Goal: Transaction & Acquisition: Purchase product/service

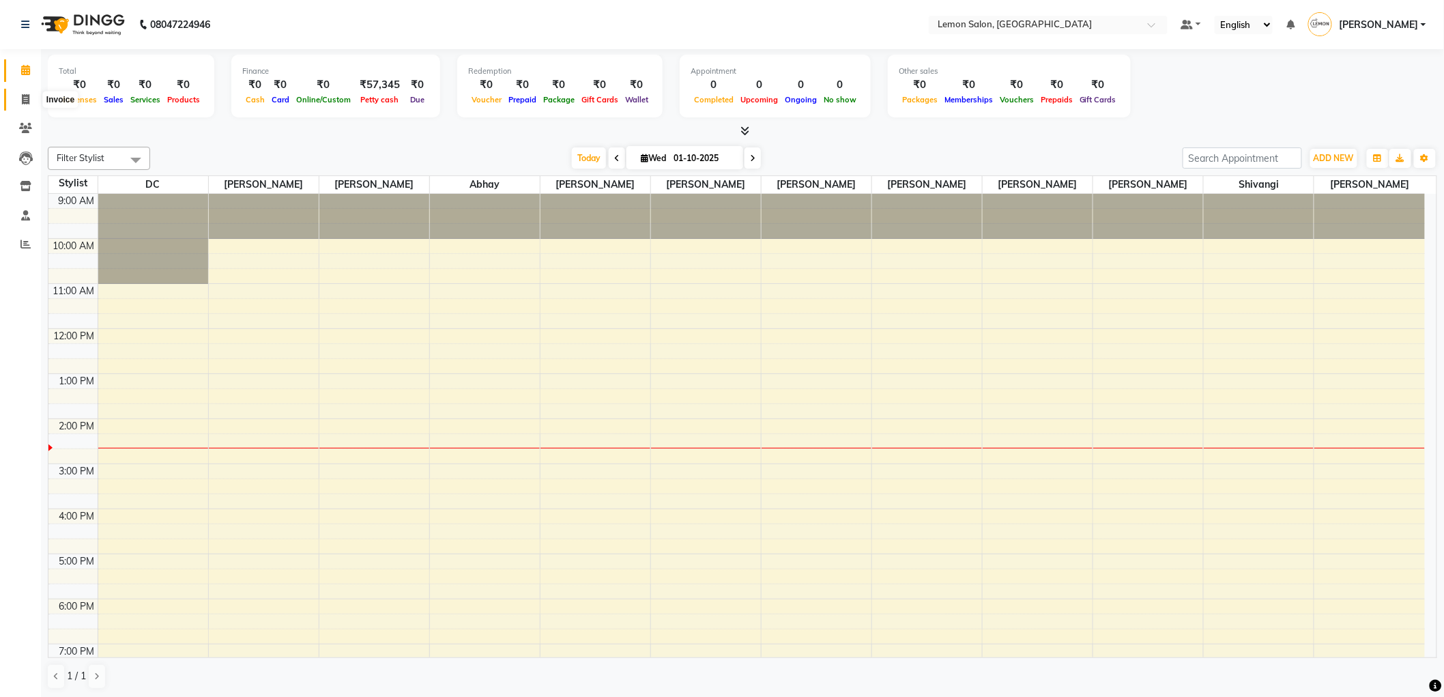
click at [17, 99] on span at bounding box center [26, 100] width 24 height 16
select select "561"
select select "service"
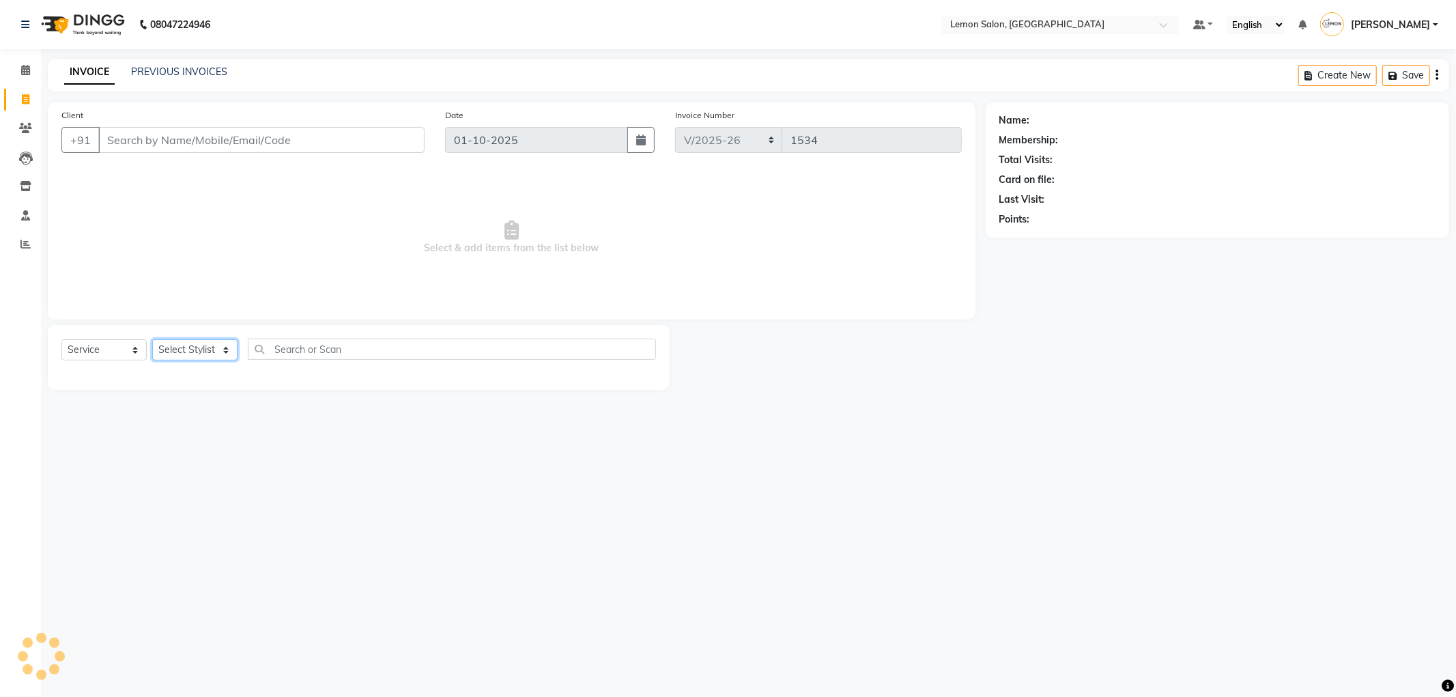
click at [198, 343] on select "Select Stylist" at bounding box center [194, 349] width 85 height 21
select select "89656"
click at [152, 340] on select "Select Stylist [PERSON_NAME] [PERSON_NAME] [PERSON_NAME] DC [PERSON_NAME] [PERS…" at bounding box center [194, 349] width 85 height 21
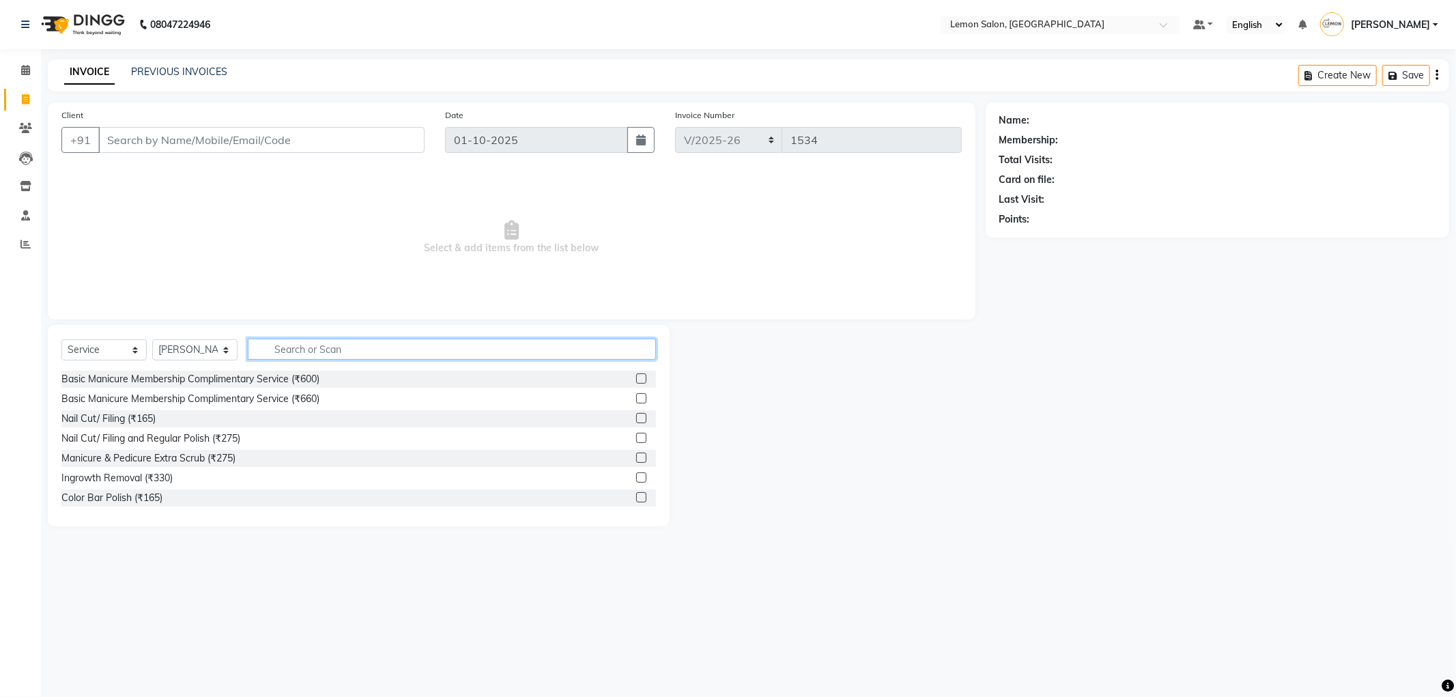
click at [324, 344] on input "text" at bounding box center [452, 349] width 408 height 21
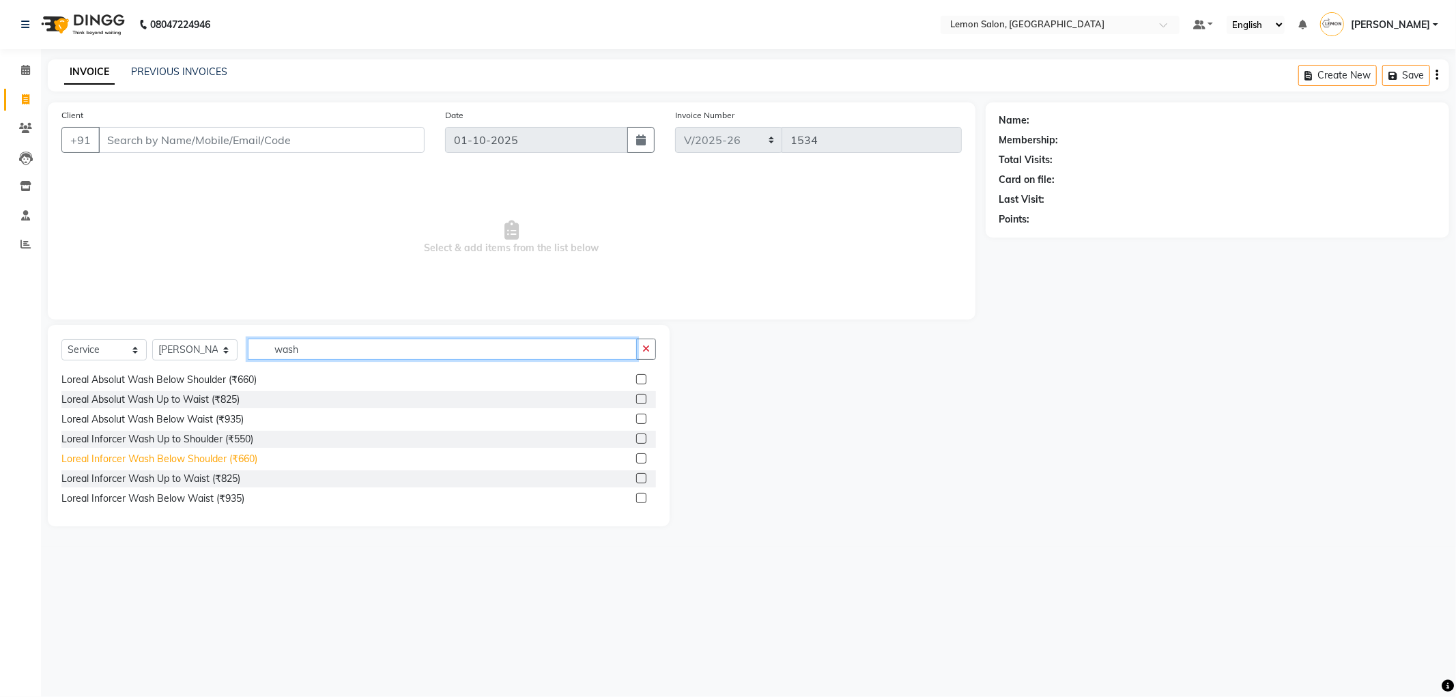
type input "wash"
click at [159, 462] on div "Loreal Inforcer Wash Below Shoulder (₹660)" at bounding box center [159, 459] width 196 height 14
checkbox input "false"
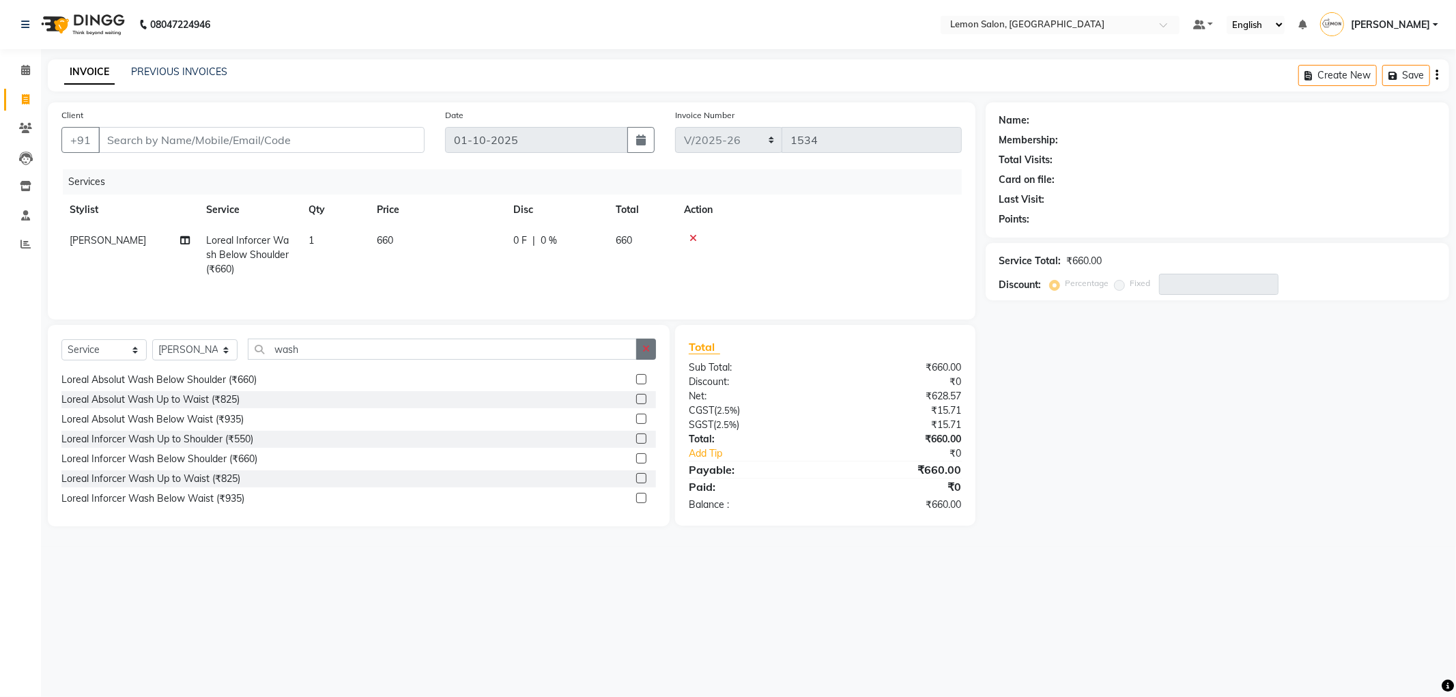
click at [642, 341] on button "button" at bounding box center [646, 349] width 20 height 21
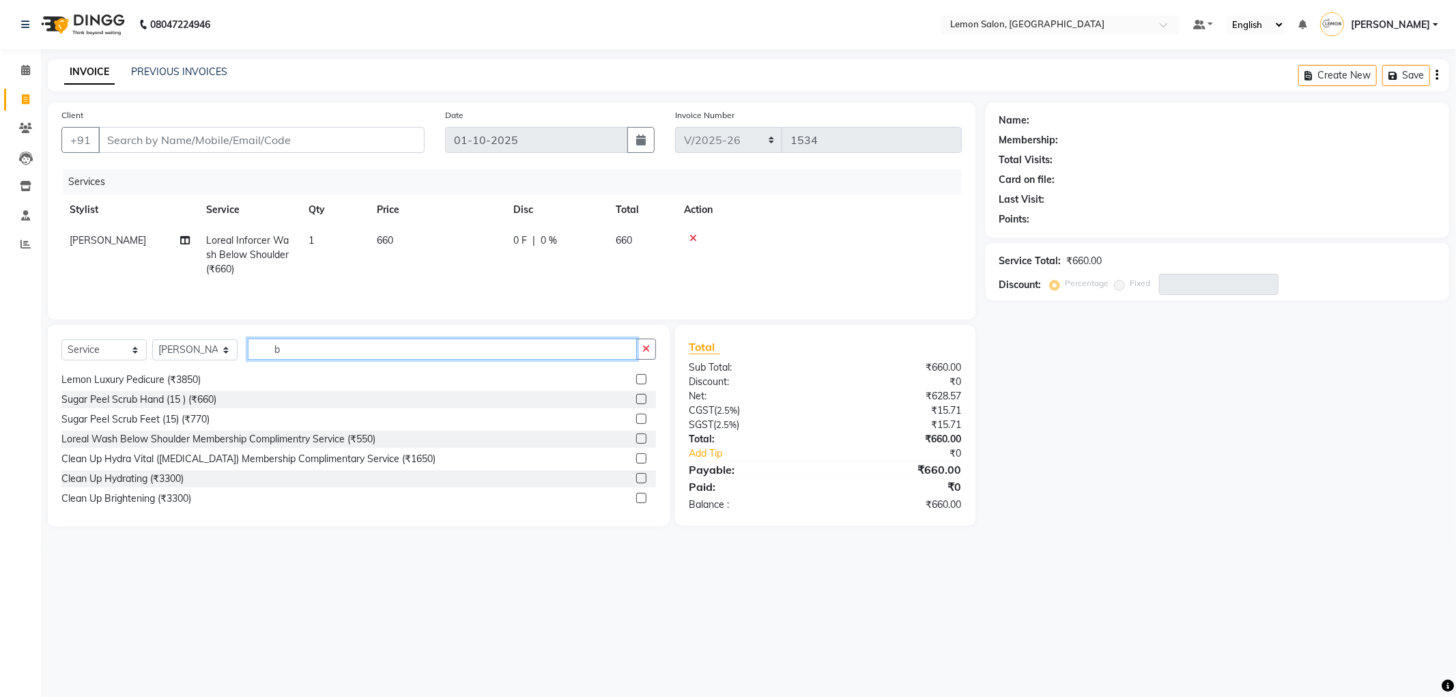
scroll to position [59, 0]
type input "blow"
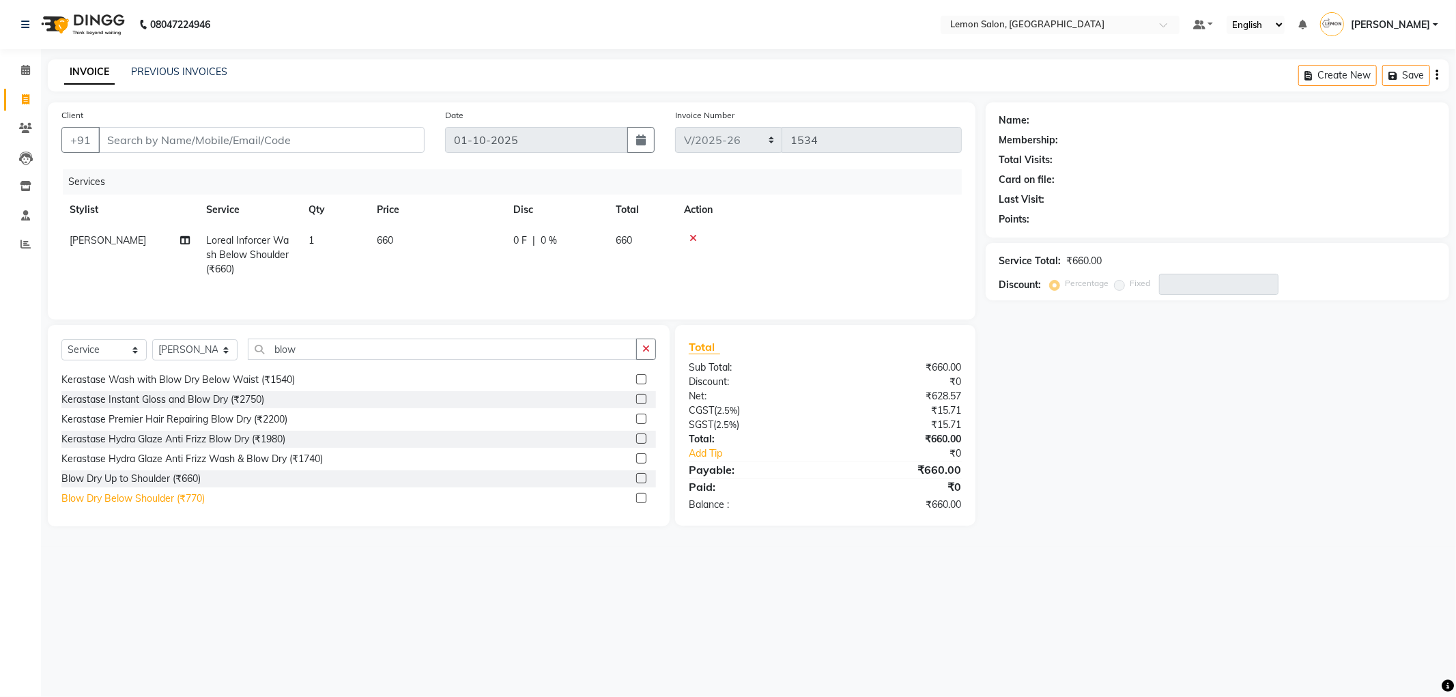
click at [162, 493] on div "Blow Dry Below Shoulder (₹770)" at bounding box center [132, 498] width 143 height 14
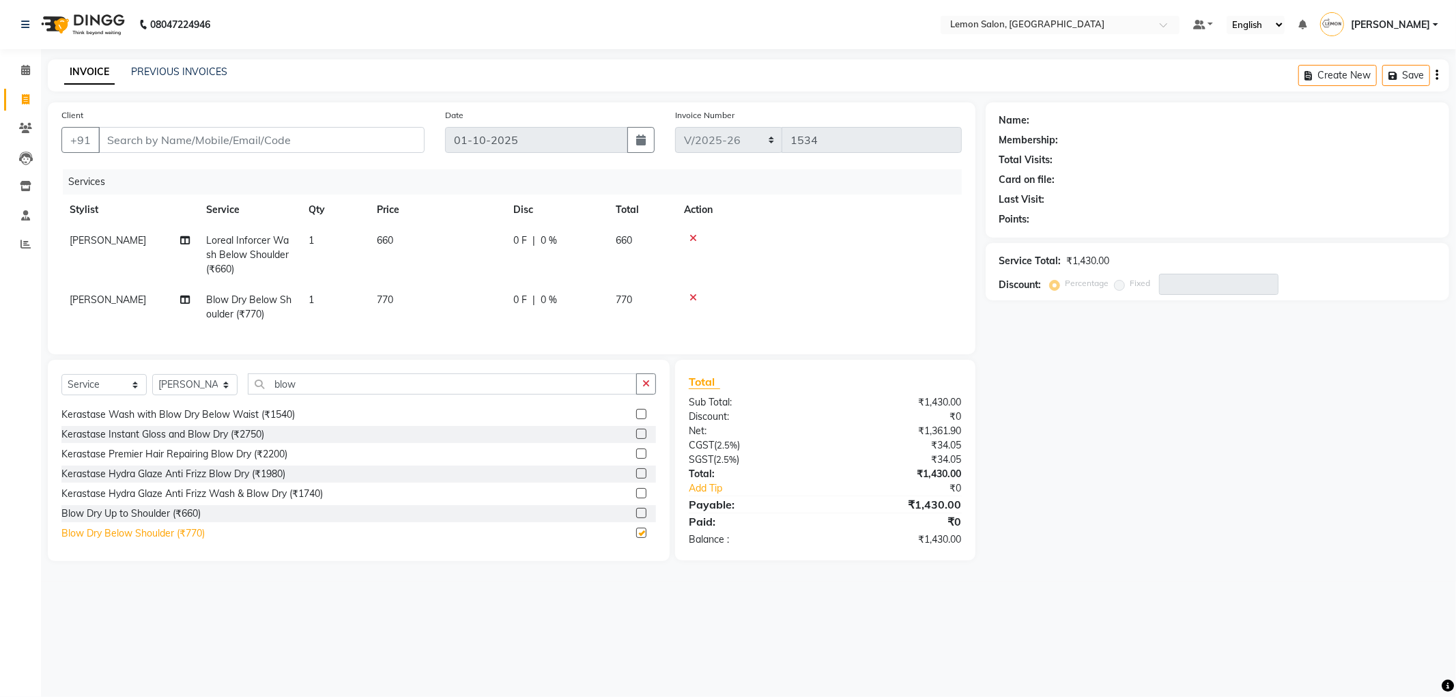
checkbox input "false"
click at [701, 301] on div at bounding box center [819, 298] width 270 height 10
click at [696, 297] on icon at bounding box center [693, 298] width 8 height 10
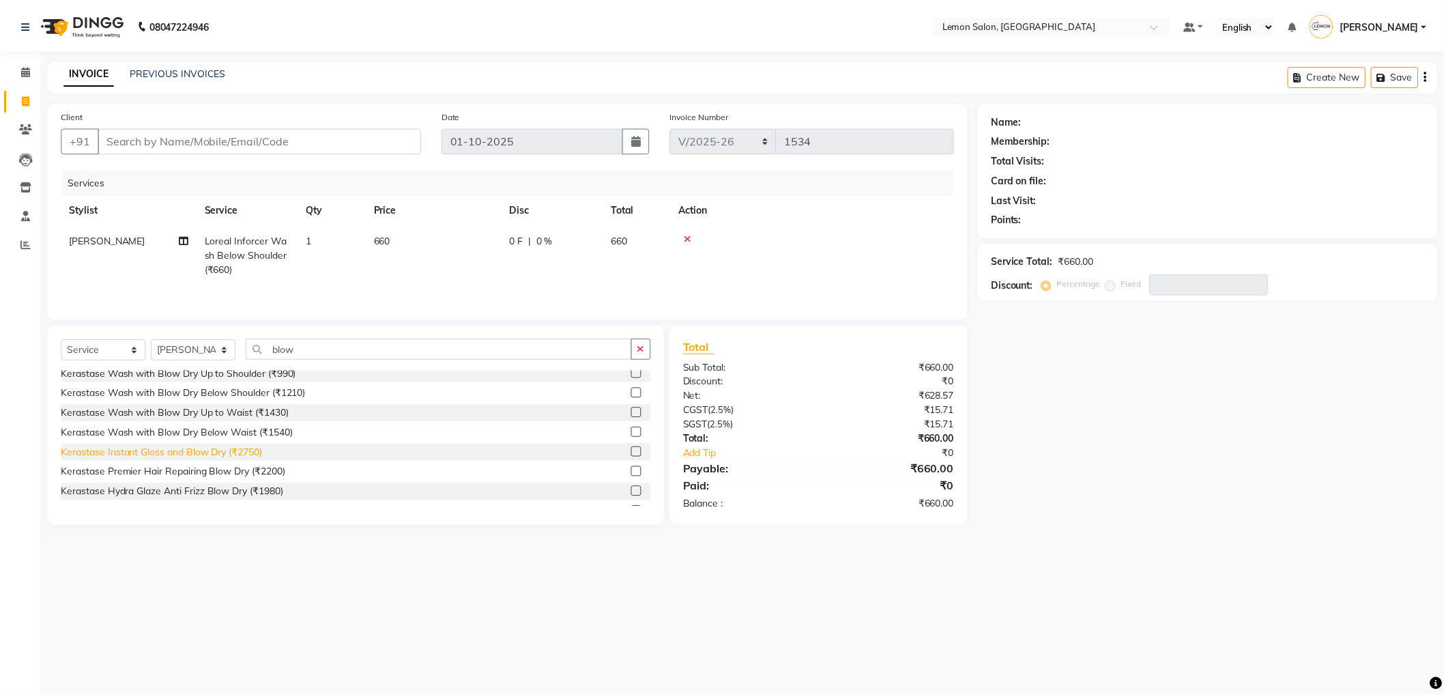
scroll to position [0, 0]
click at [637, 355] on button "button" at bounding box center [646, 349] width 20 height 21
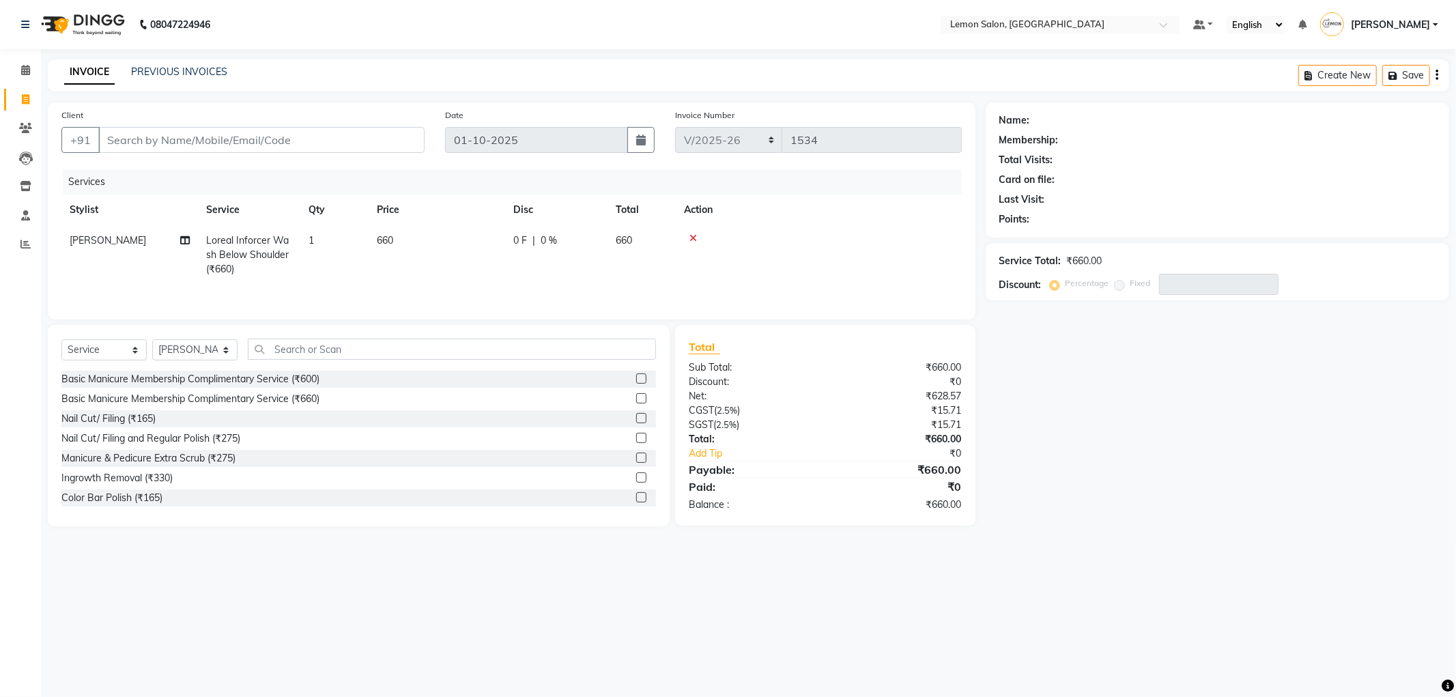
click at [273, 262] on td "Loreal Inforcer Wash Below Shoulder (₹660)" at bounding box center [249, 254] width 102 height 59
select select "89656"
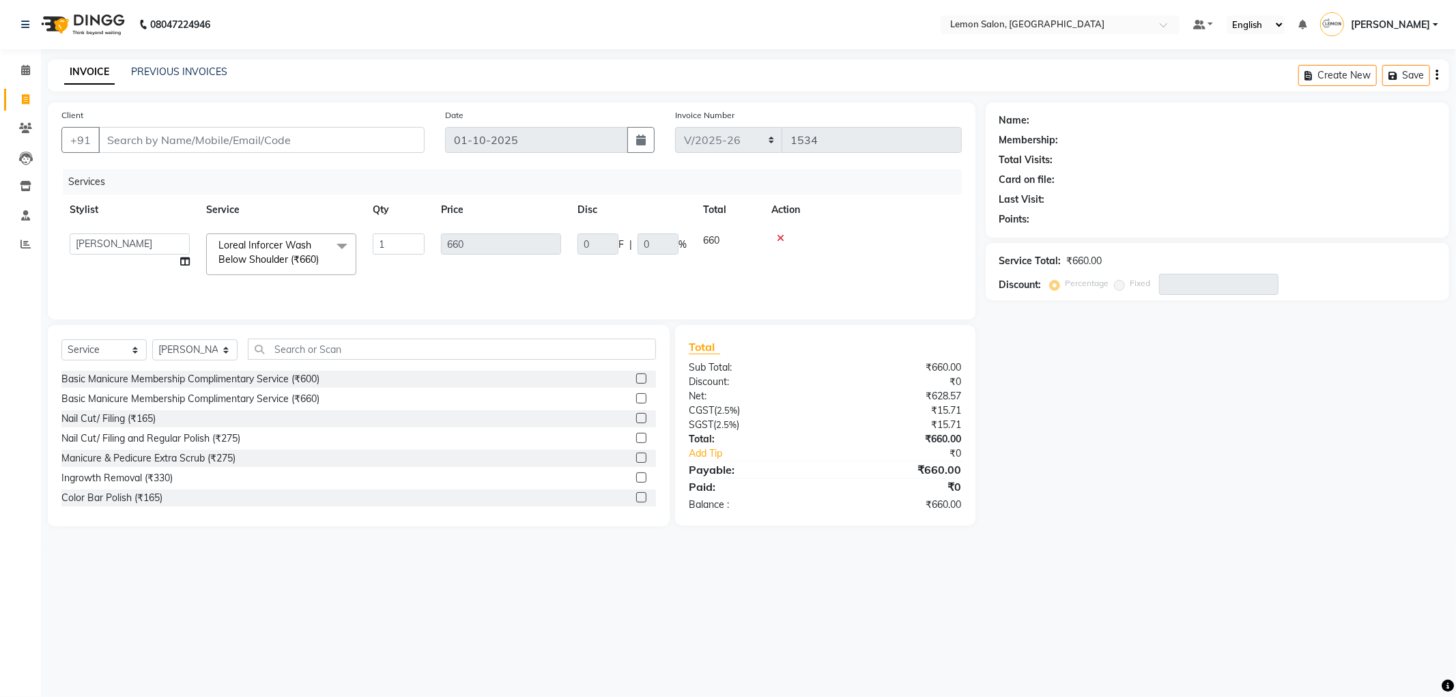
click at [274, 255] on span "Loreal Inforcer Wash Below Shoulder (₹660)" at bounding box center [268, 252] width 100 height 27
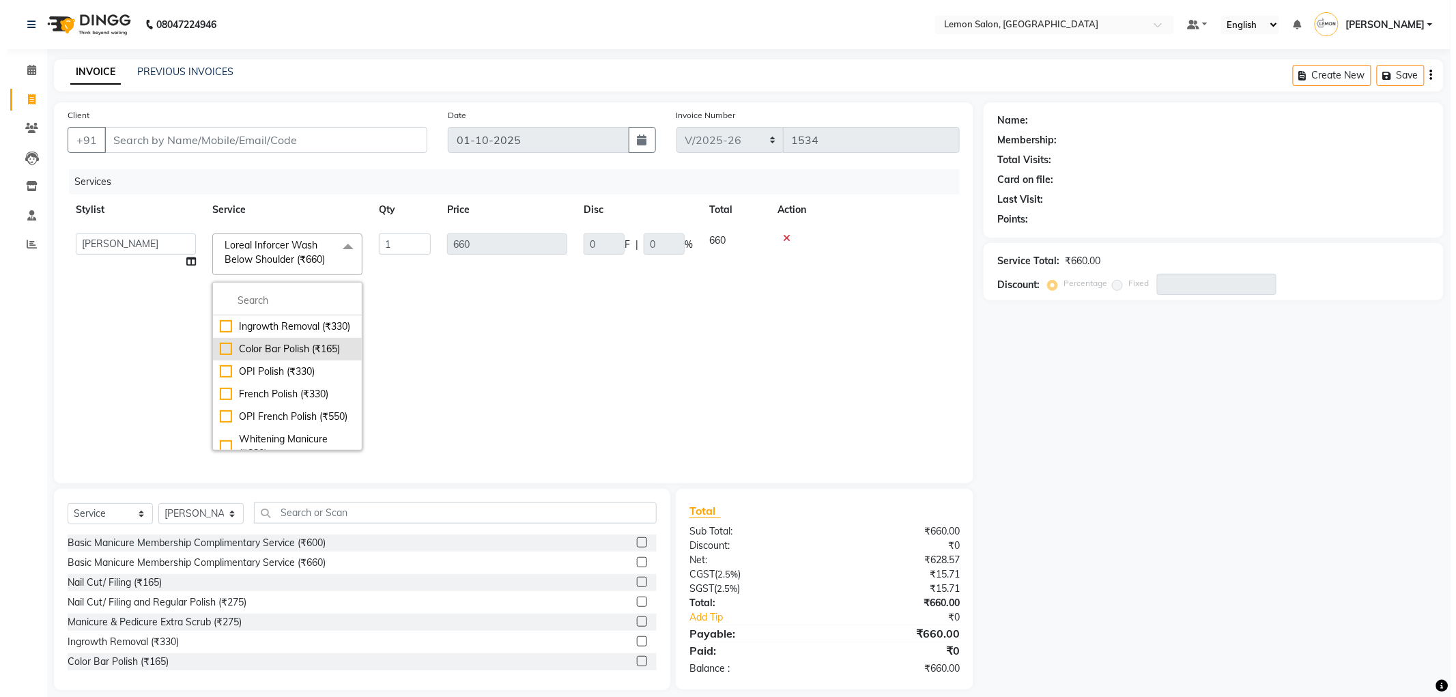
scroll to position [530, 0]
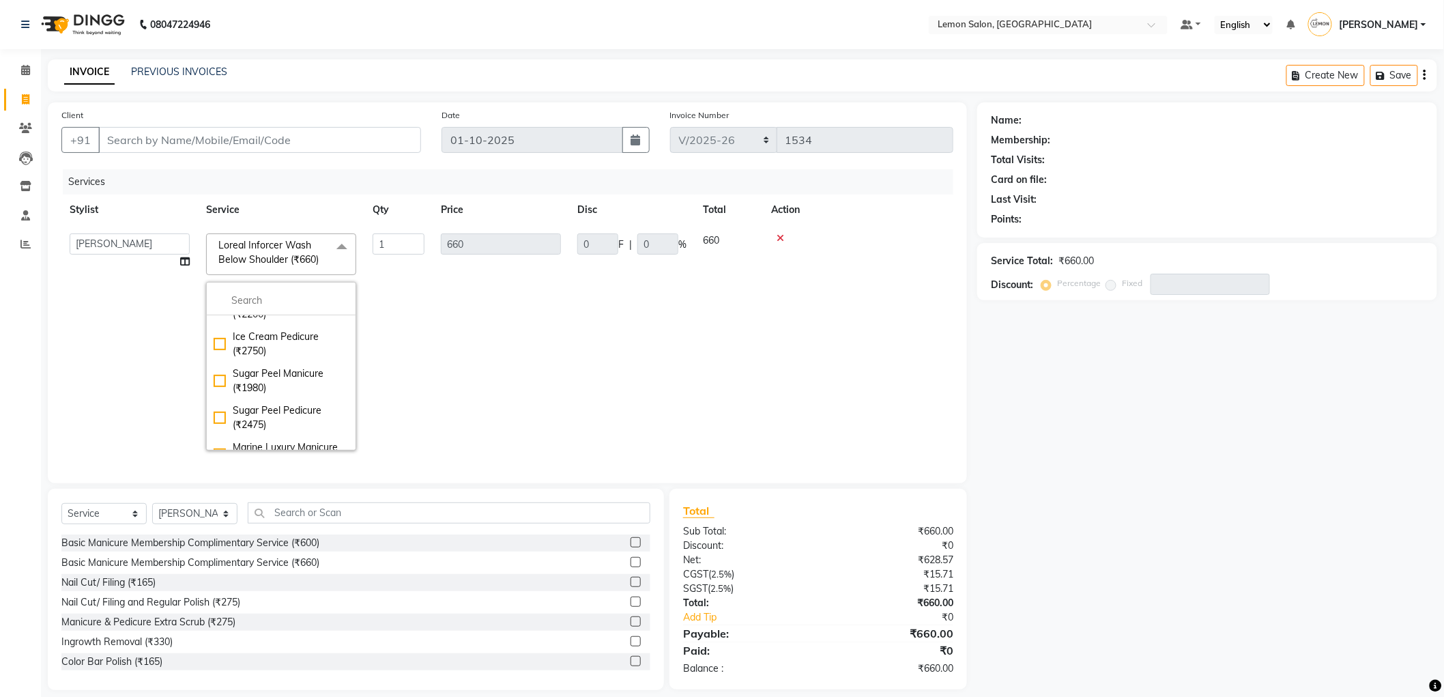
click at [390, 503] on div "Select Service Product Membership Package Voucher Prepaid Gift Card Select Styl…" at bounding box center [356, 589] width 616 height 201
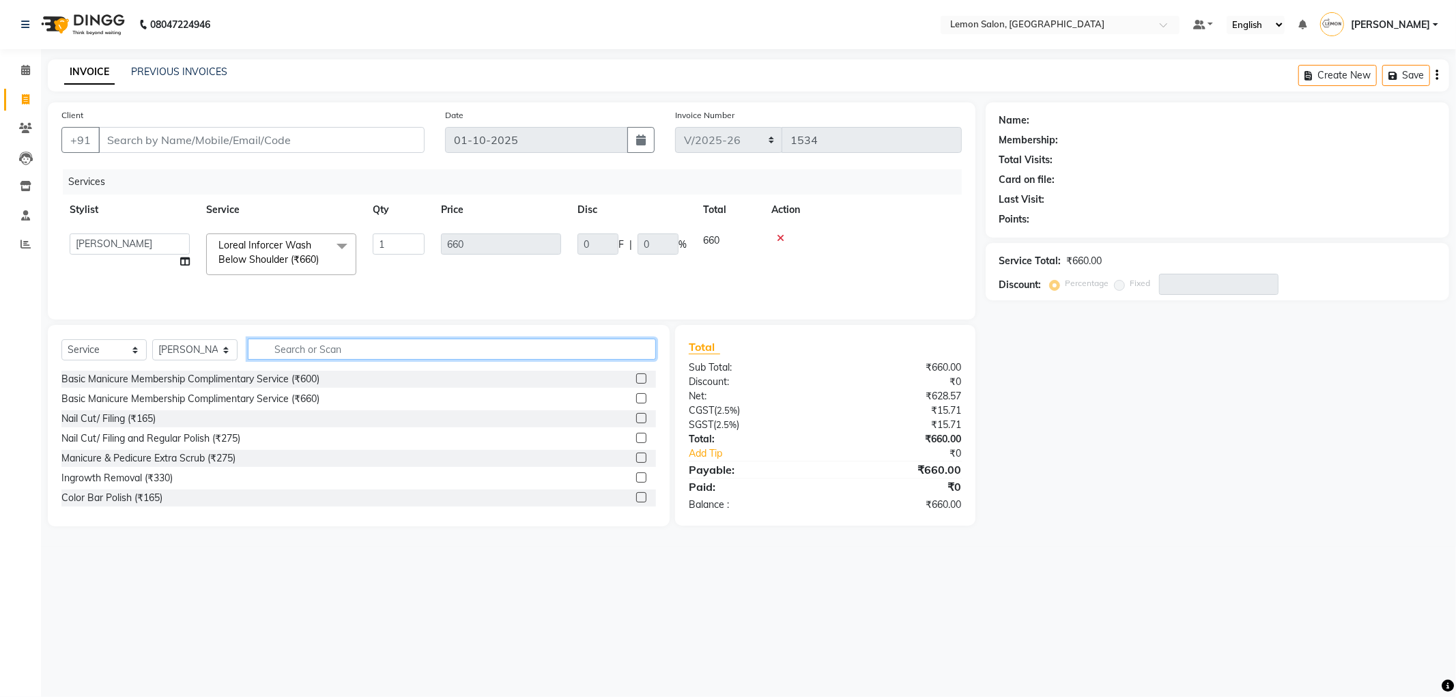
click at [414, 348] on input "text" at bounding box center [452, 349] width 408 height 21
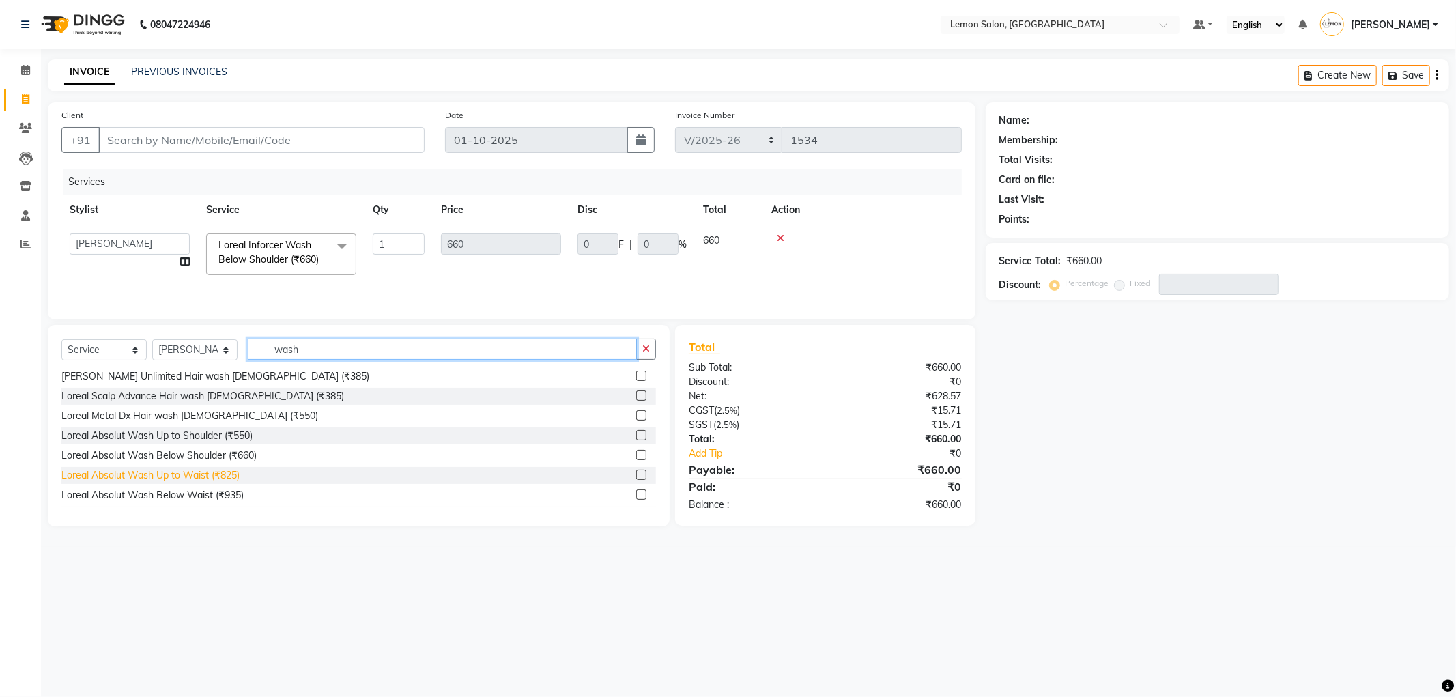
type input "wash"
click at [210, 474] on div "Loreal Absolut Wash Up to Waist (₹825)" at bounding box center [150, 475] width 178 height 14
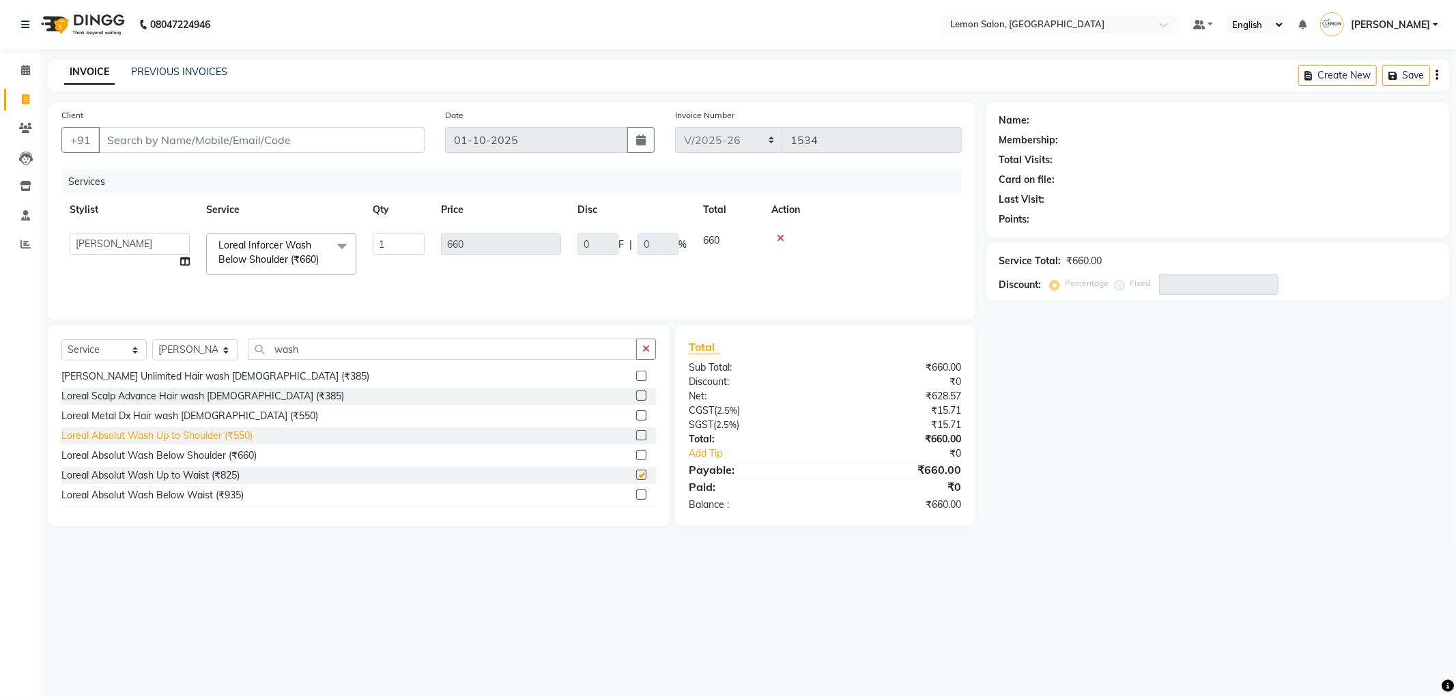
checkbox input "false"
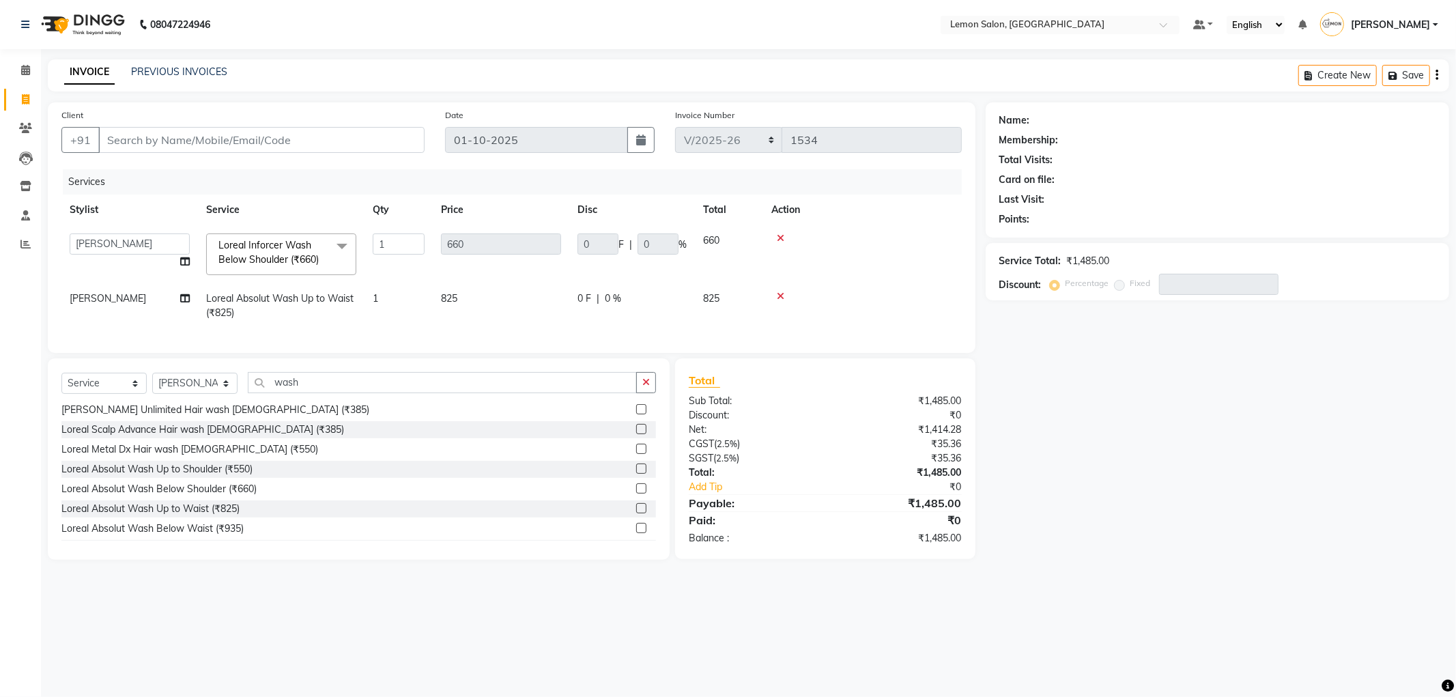
click at [775, 237] on div at bounding box center [862, 238] width 182 height 10
click at [775, 240] on div at bounding box center [862, 238] width 182 height 10
click at [778, 240] on icon at bounding box center [781, 238] width 8 height 10
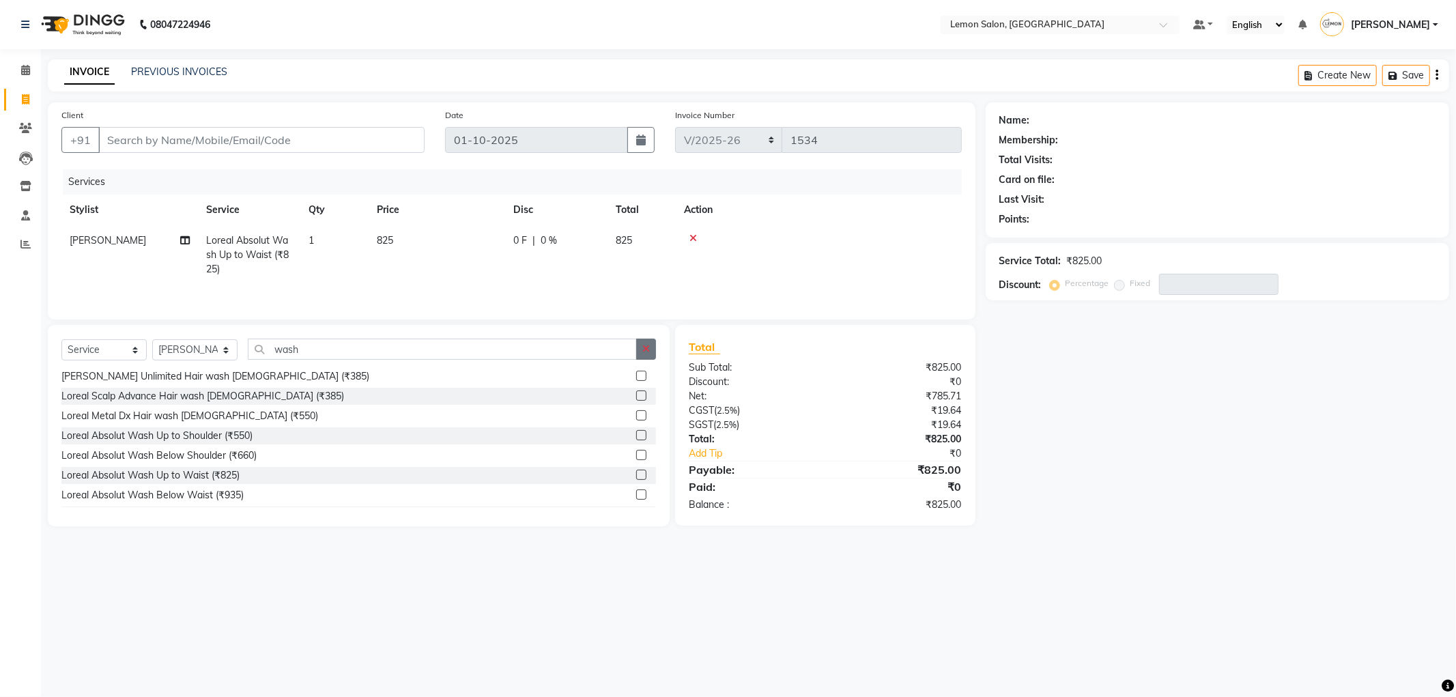
click at [652, 356] on button "button" at bounding box center [646, 349] width 20 height 21
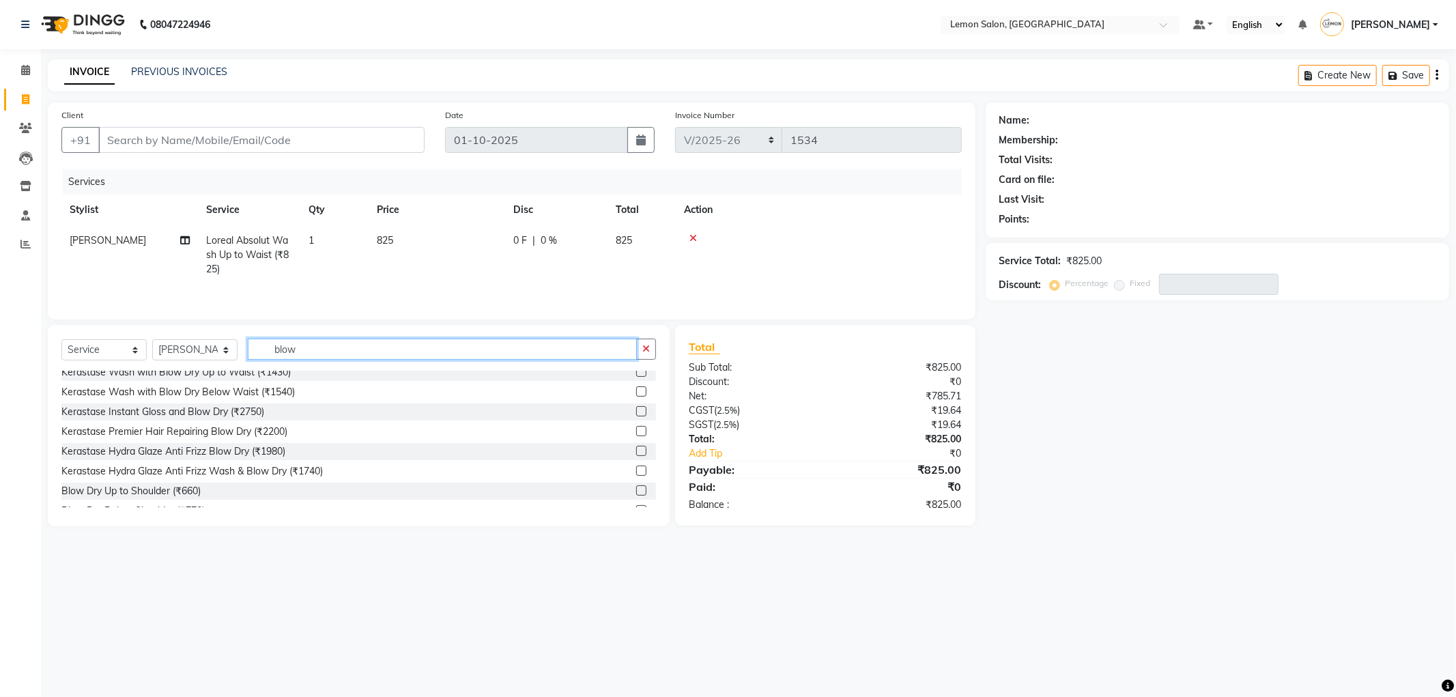
scroll to position [100, 0]
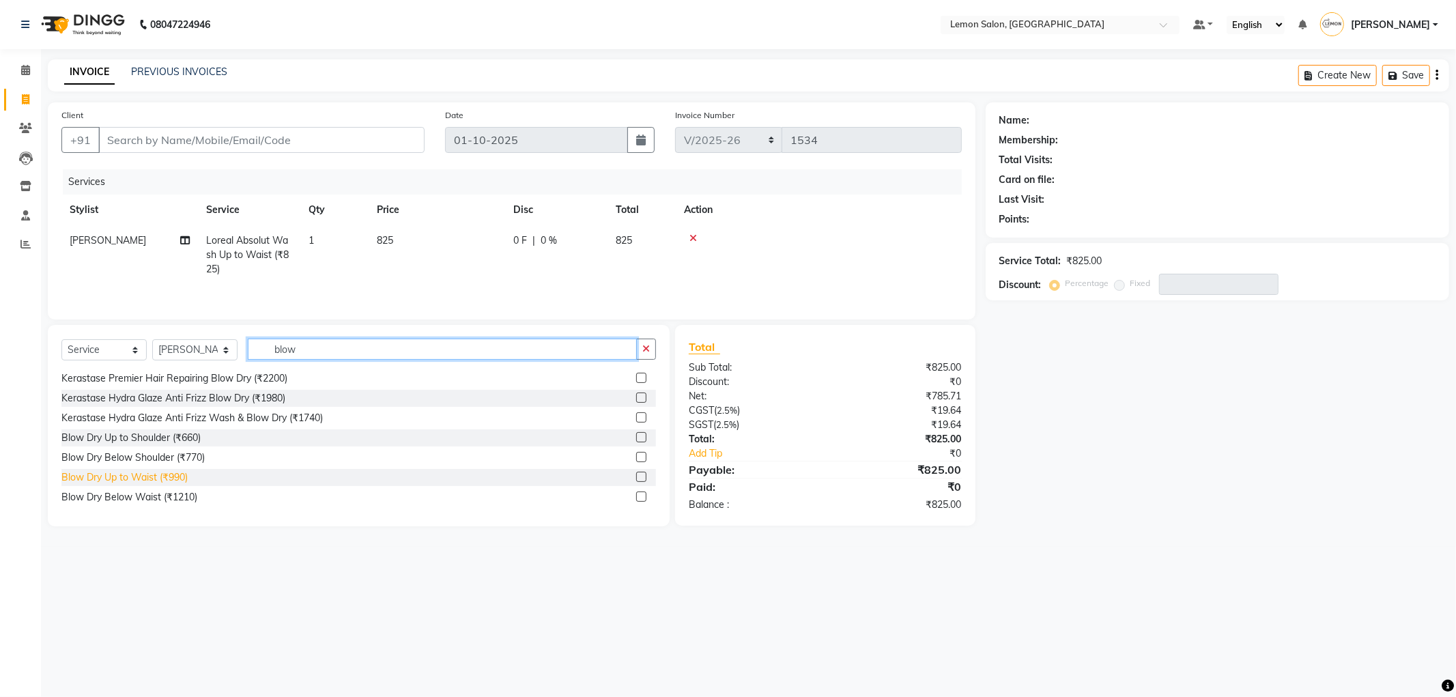
type input "blow"
click at [169, 482] on div "Blow Dry Up to Waist (₹990)" at bounding box center [124, 477] width 126 height 14
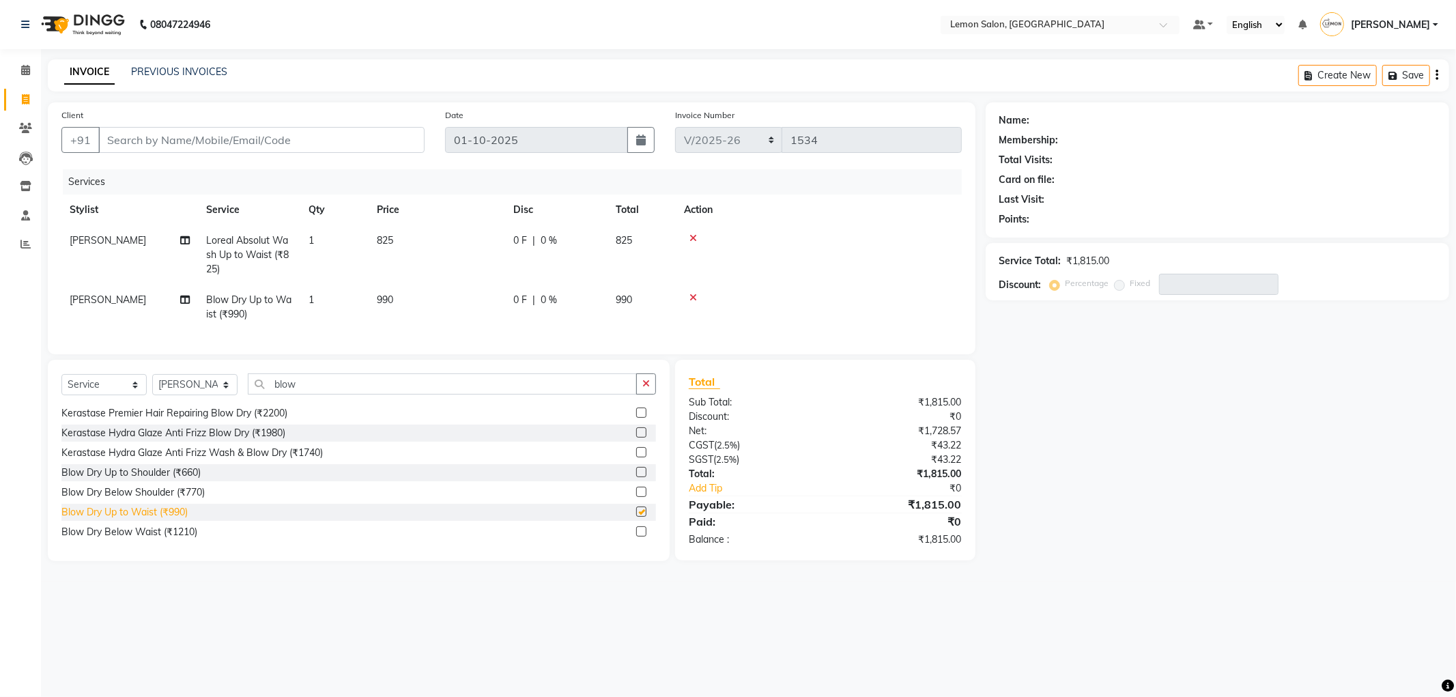
checkbox input "false"
click at [693, 296] on icon at bounding box center [693, 298] width 8 height 10
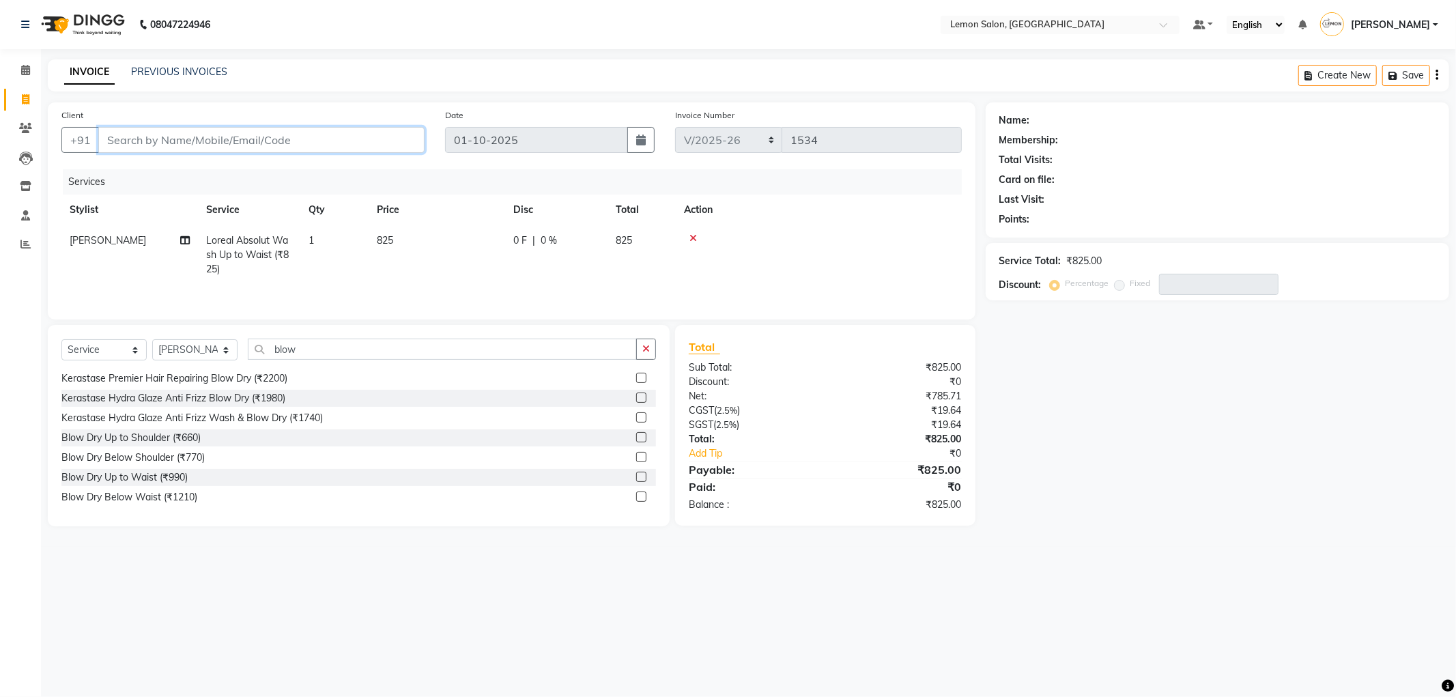
click at [269, 132] on input "Client" at bounding box center [261, 140] width 326 height 26
type input "9"
type input "0"
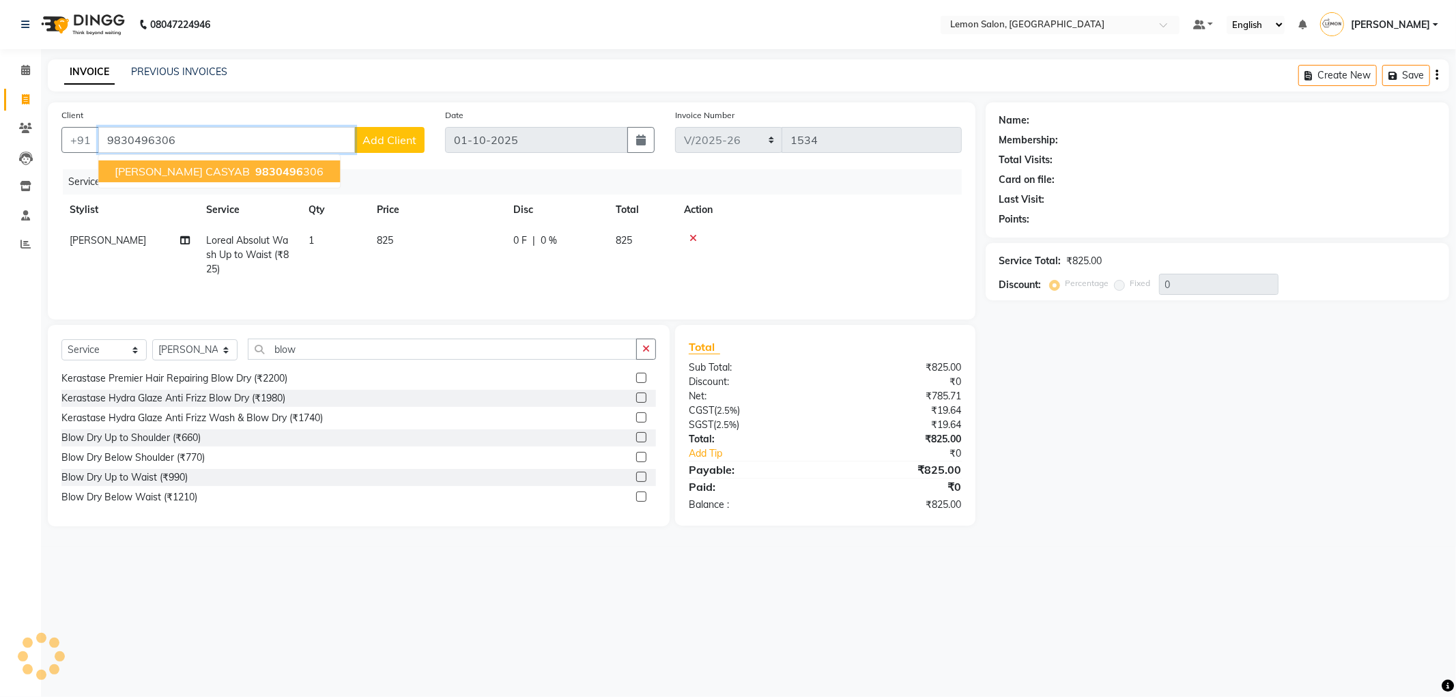
type input "9830496306"
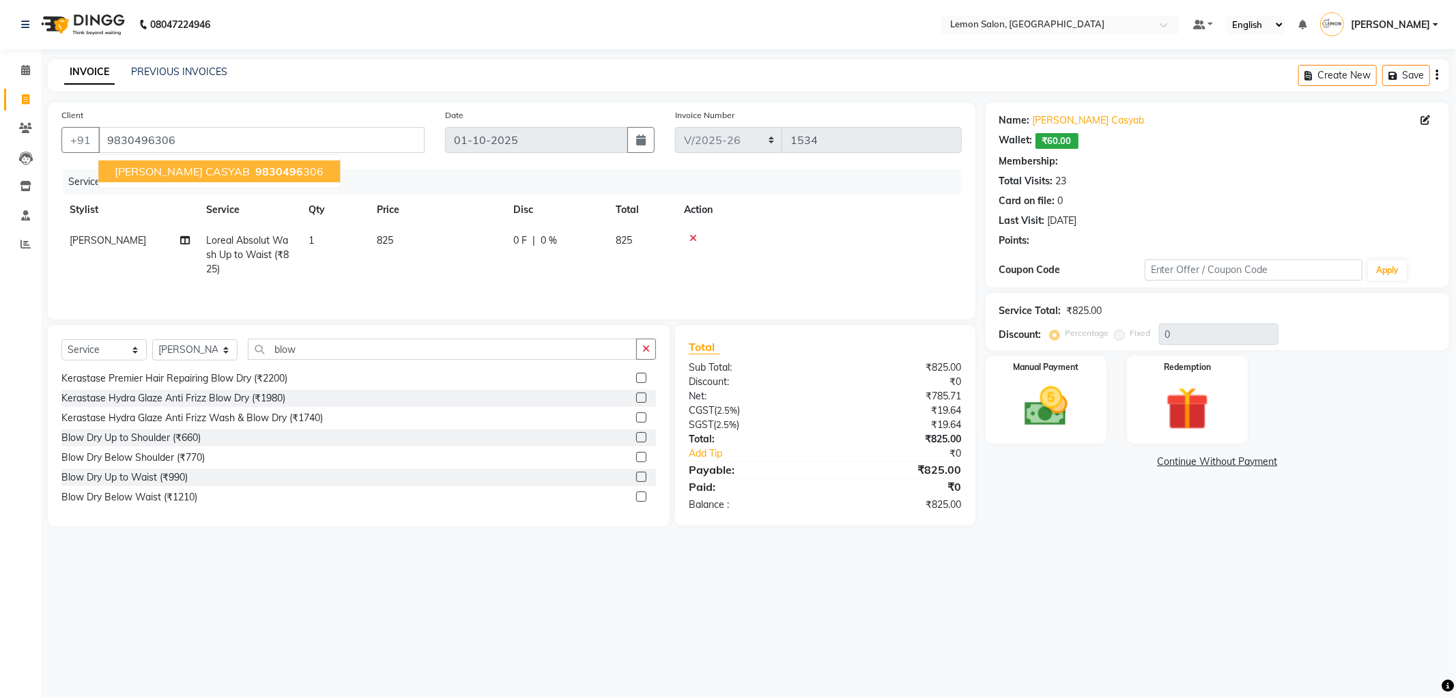
select select "1: Object"
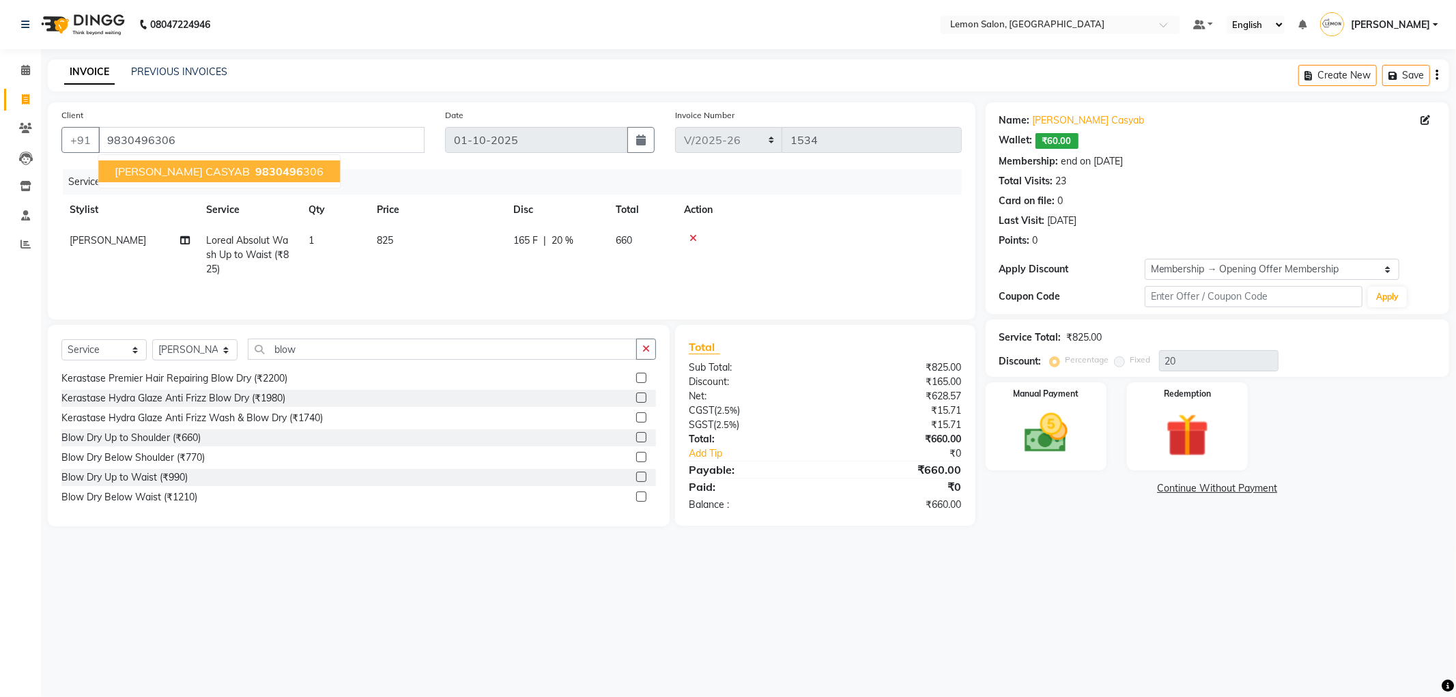
click at [145, 169] on span "SANJANA CASYAB" at bounding box center [182, 171] width 135 height 14
type input "0"
select select "1: Object"
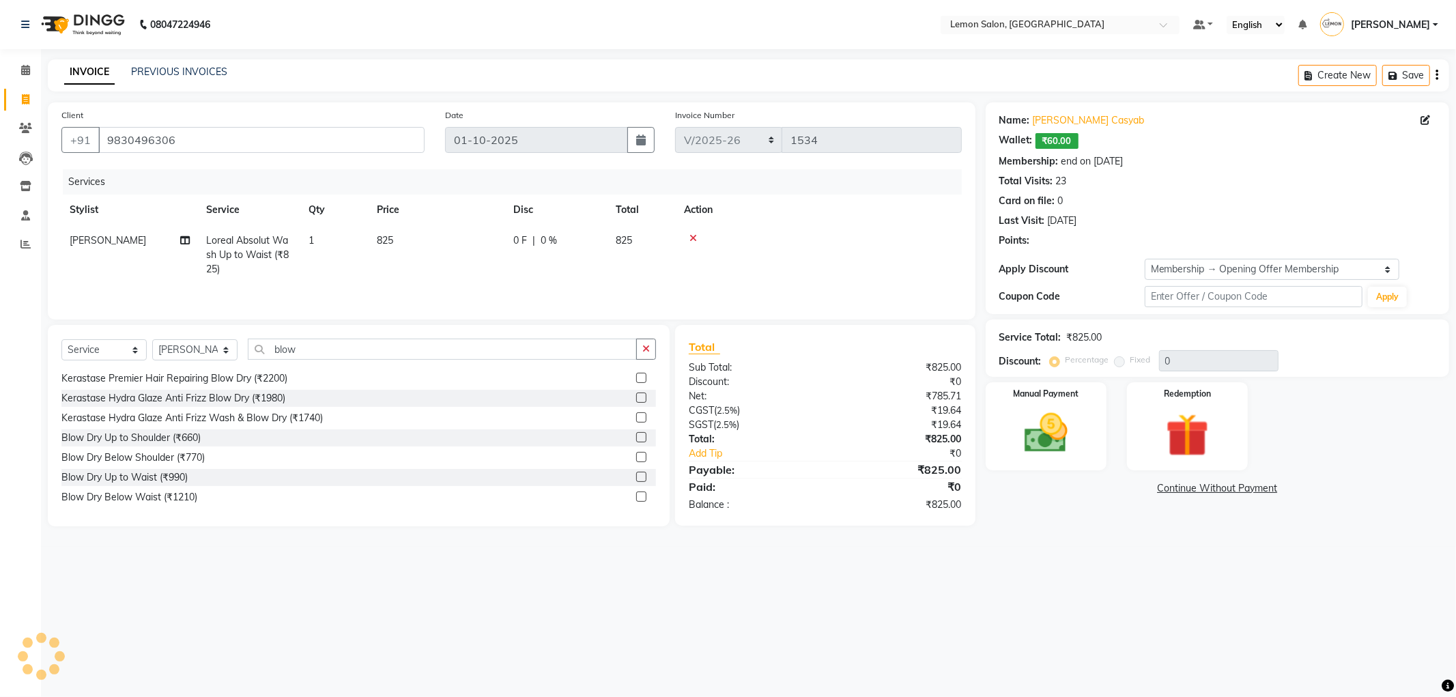
type input "20"
click at [1093, 125] on link "Sanjana Casyab" at bounding box center [1089, 120] width 112 height 14
click at [691, 235] on icon at bounding box center [693, 238] width 8 height 10
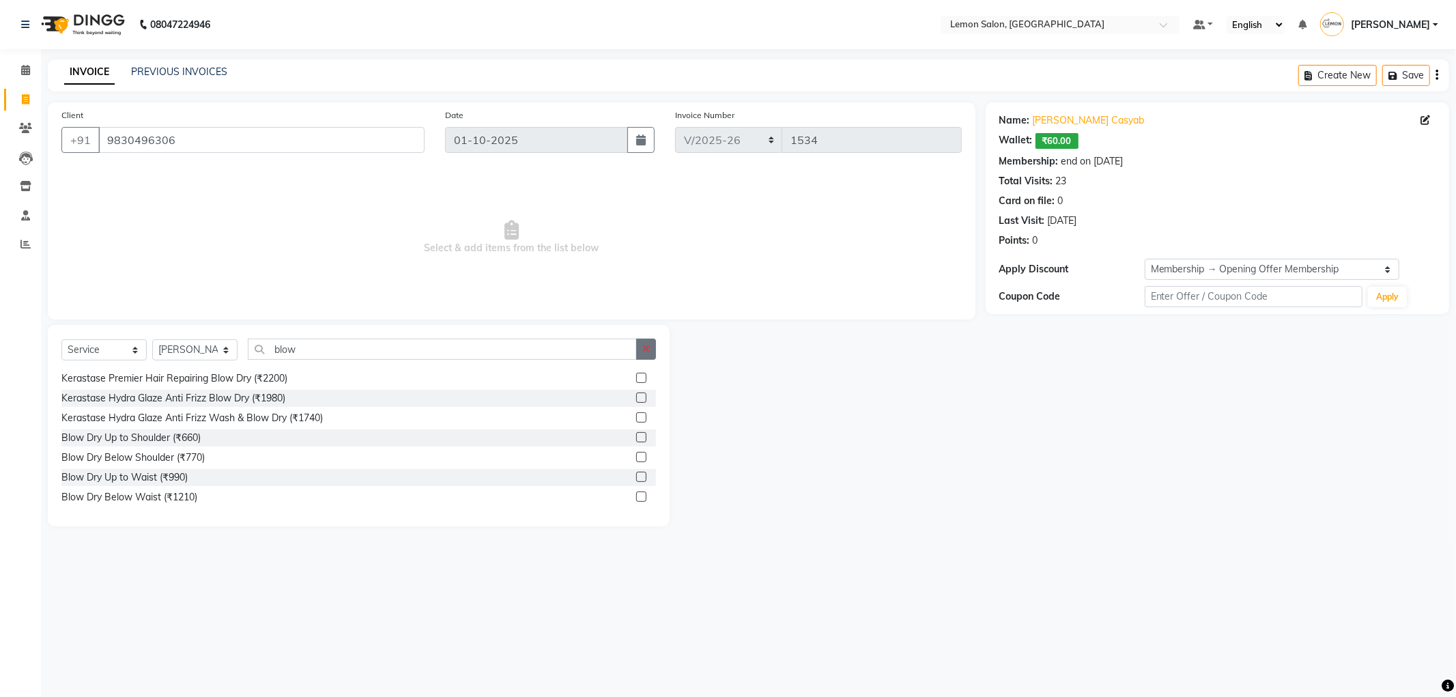
click at [649, 357] on button "button" at bounding box center [646, 349] width 20 height 21
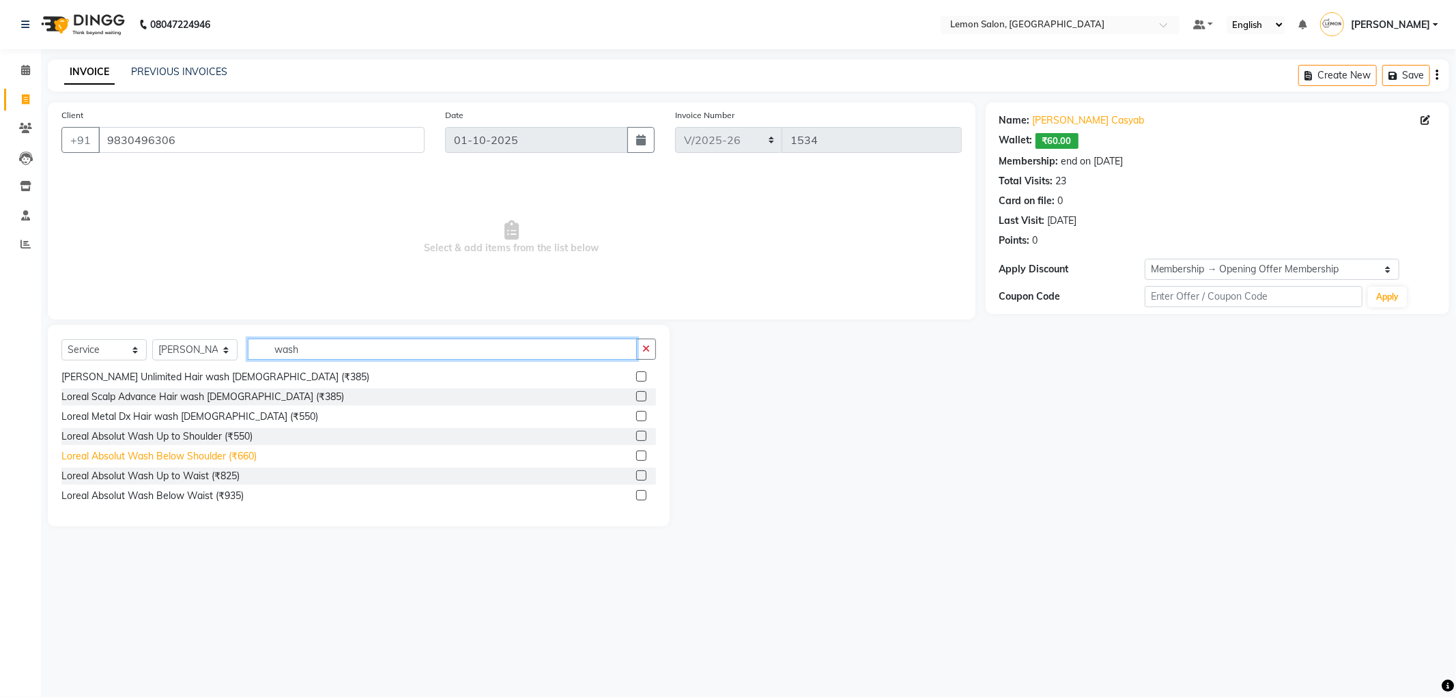
scroll to position [379, 0]
type input "wash"
click at [232, 448] on div "Loreal Absolut Wash Below Shoulder (₹660)" at bounding box center [158, 455] width 195 height 14
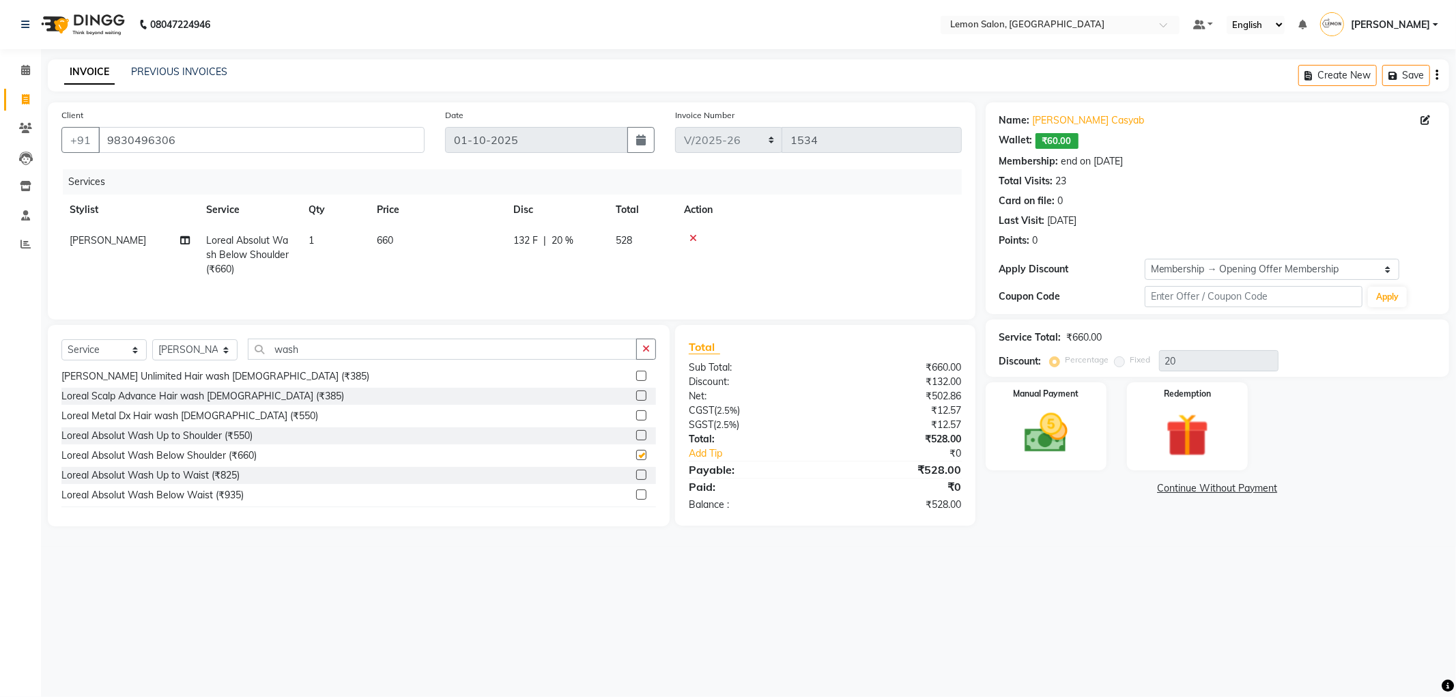
checkbox input "false"
click at [1068, 446] on img at bounding box center [1045, 433] width 73 height 52
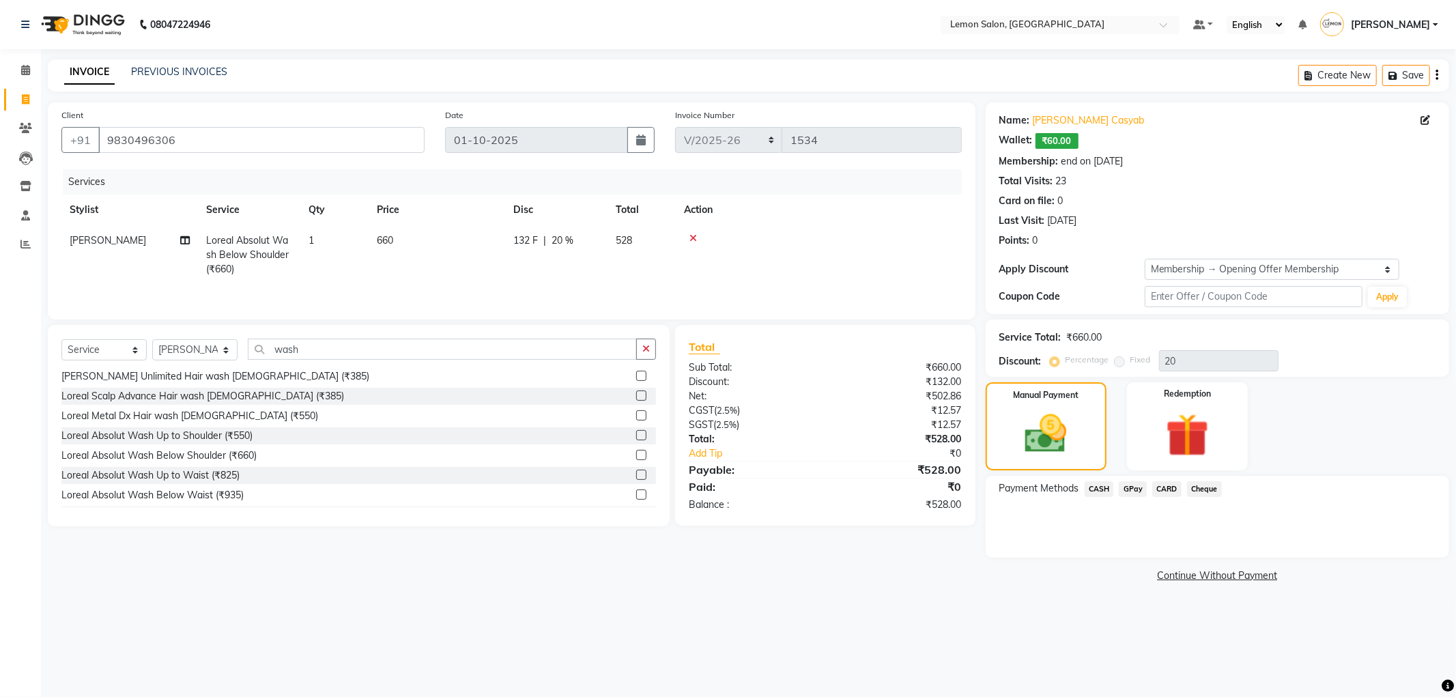
click at [1128, 490] on span "GPay" at bounding box center [1133, 489] width 28 height 16
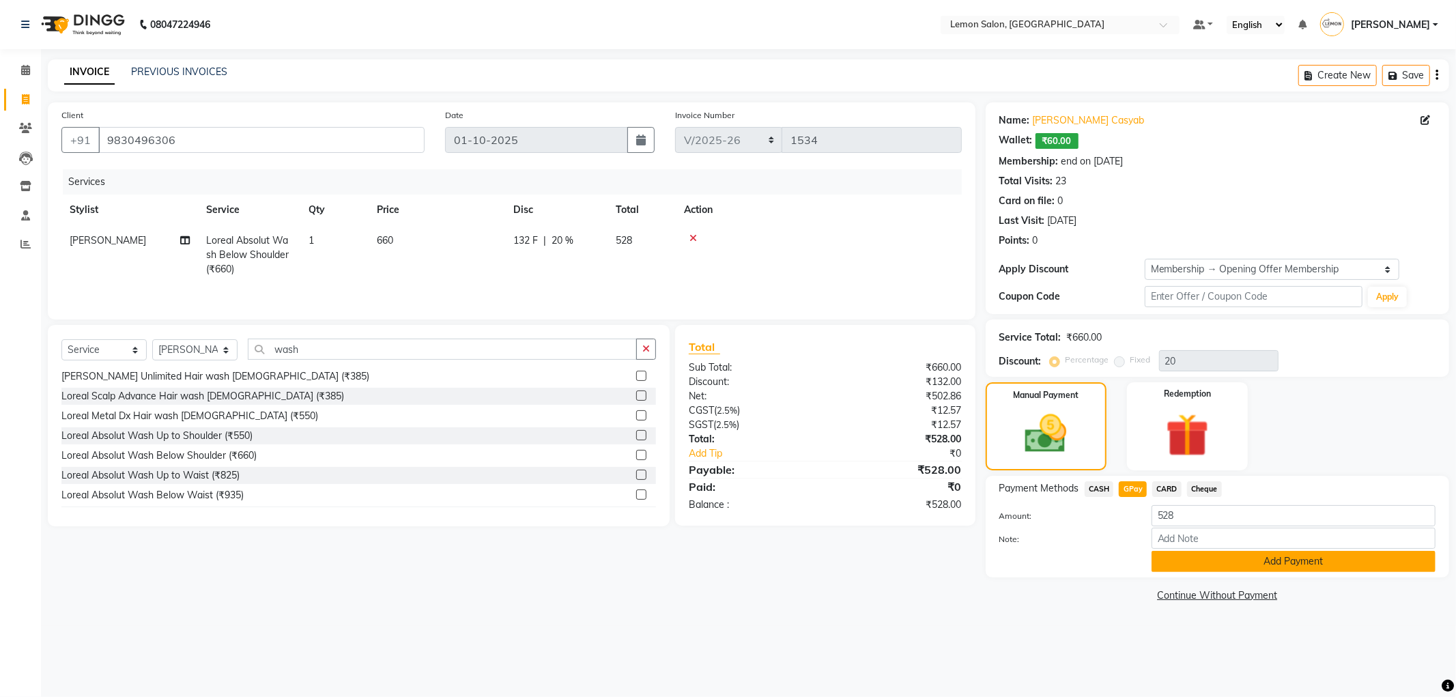
click at [1212, 558] on button "Add Payment" at bounding box center [1293, 561] width 284 height 21
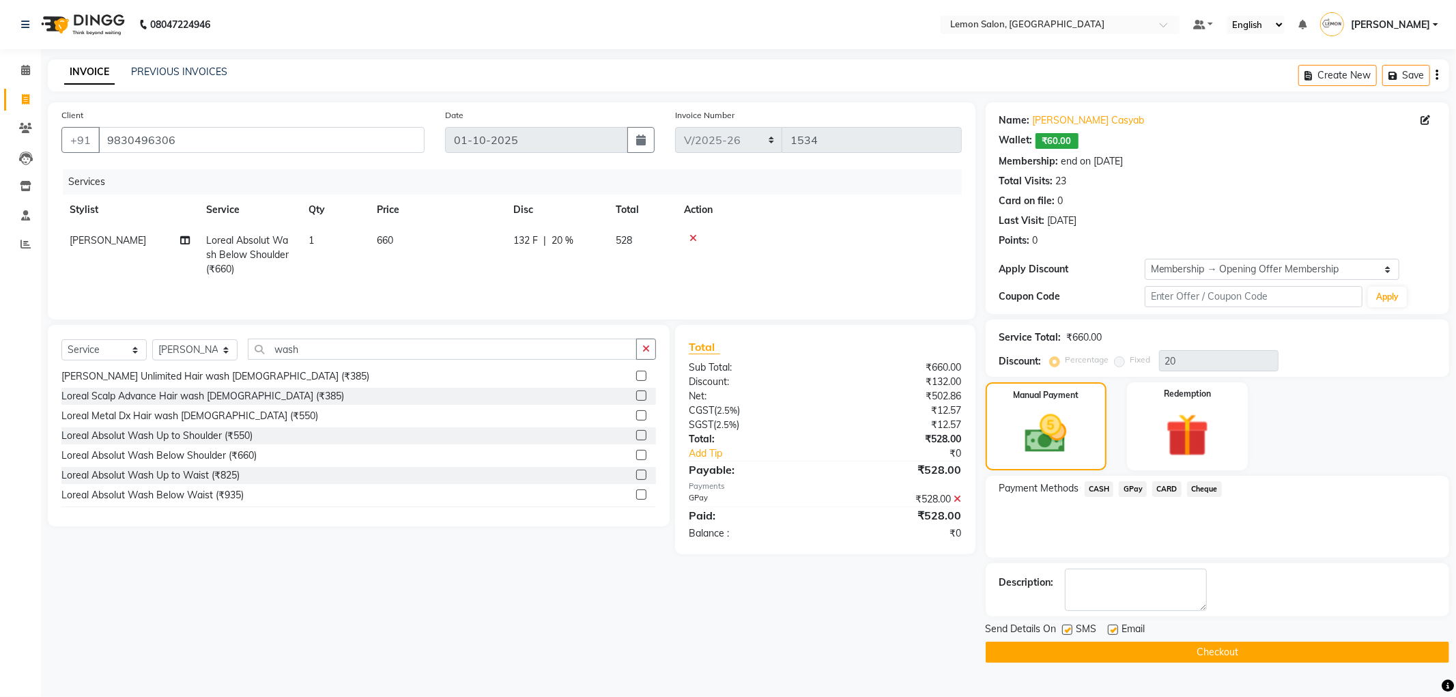
click at [1063, 646] on button "Checkout" at bounding box center [1217, 652] width 463 height 21
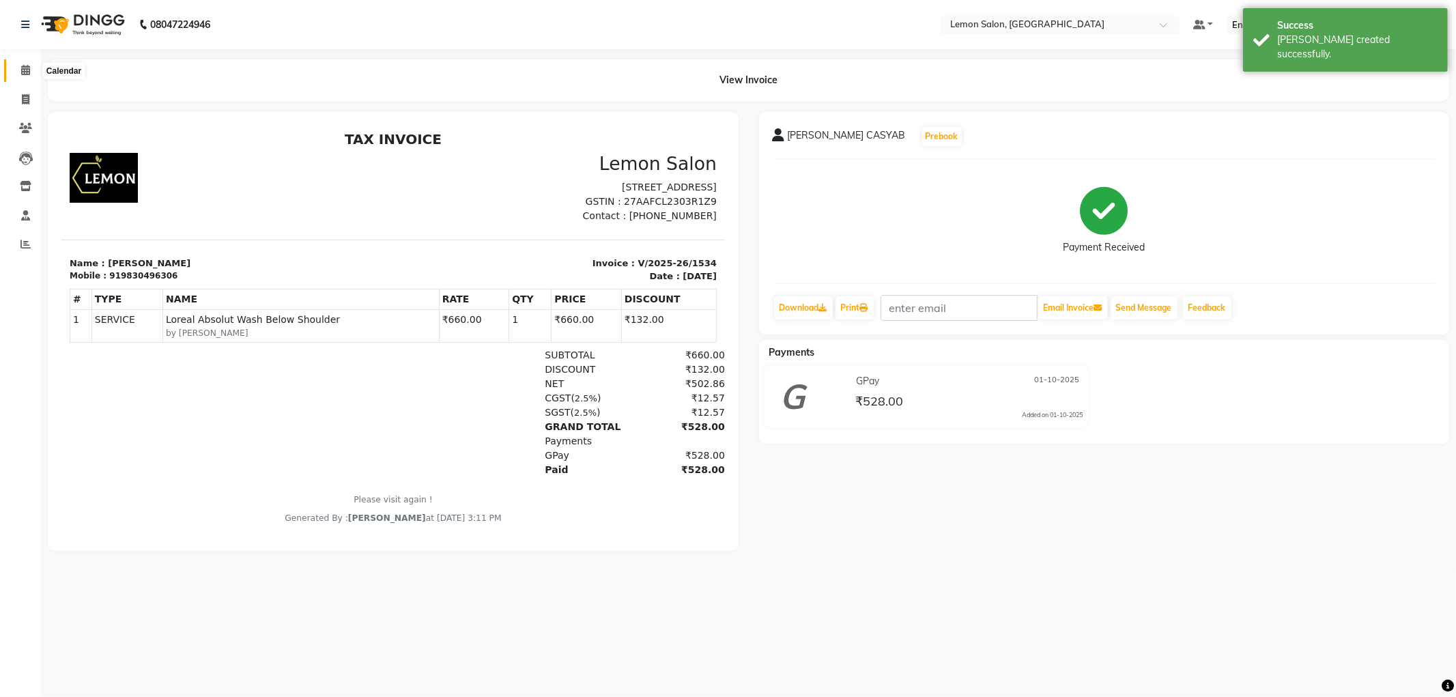
click at [19, 67] on span at bounding box center [26, 71] width 24 height 16
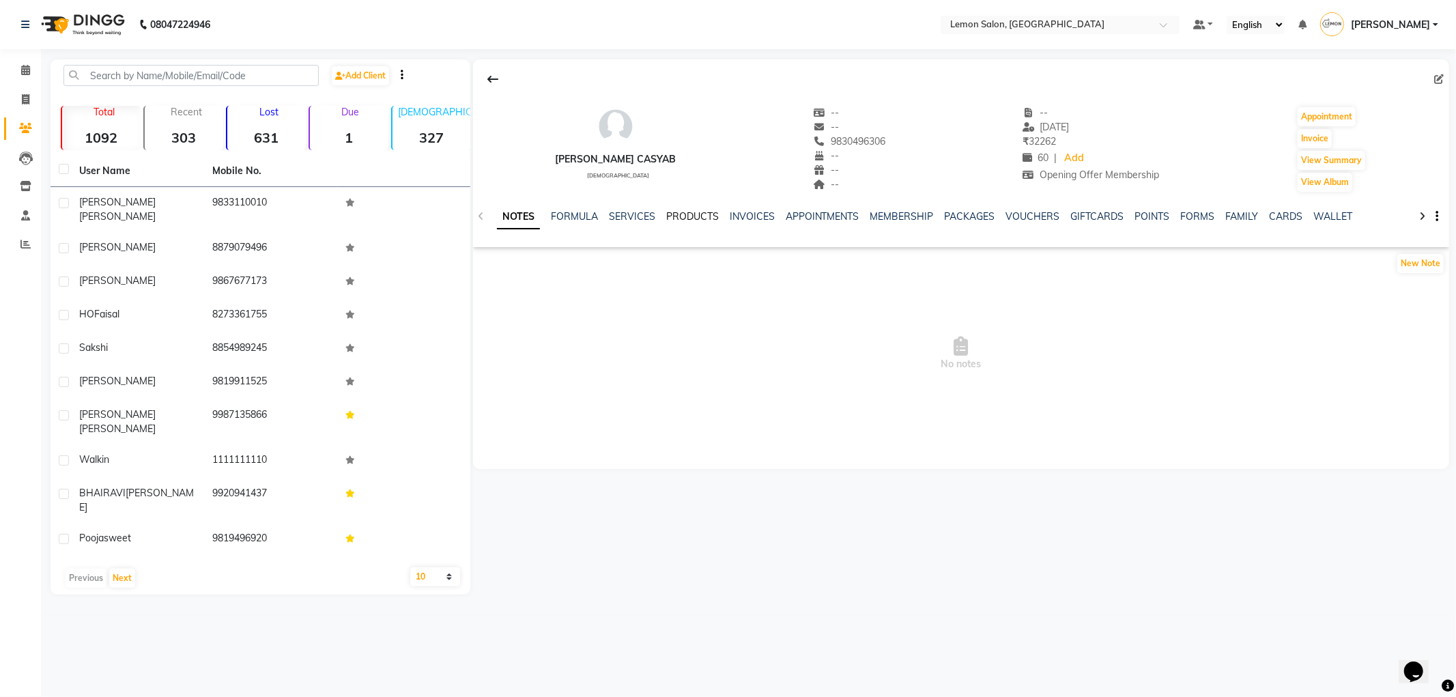
click at [666, 219] on link "PRODUCTS" at bounding box center [692, 216] width 53 height 12
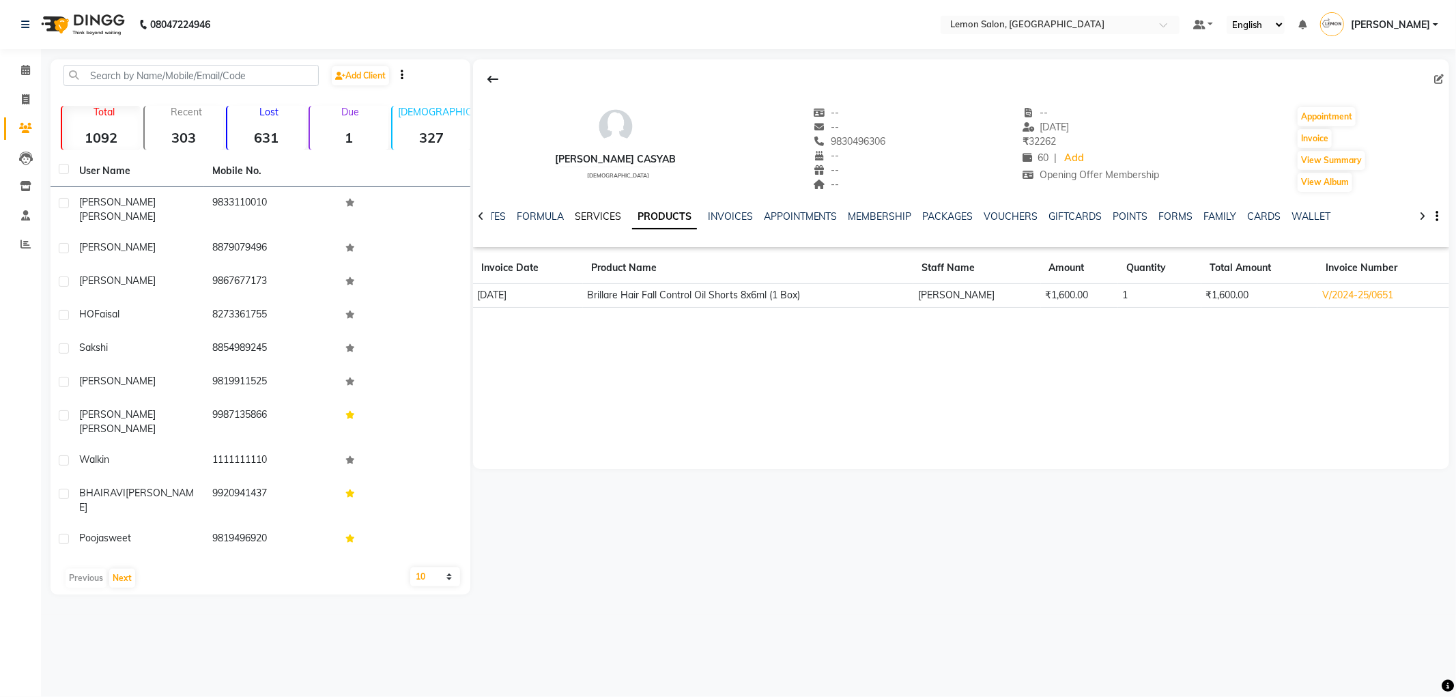
click at [603, 214] on link "SERVICES" at bounding box center [598, 216] width 46 height 12
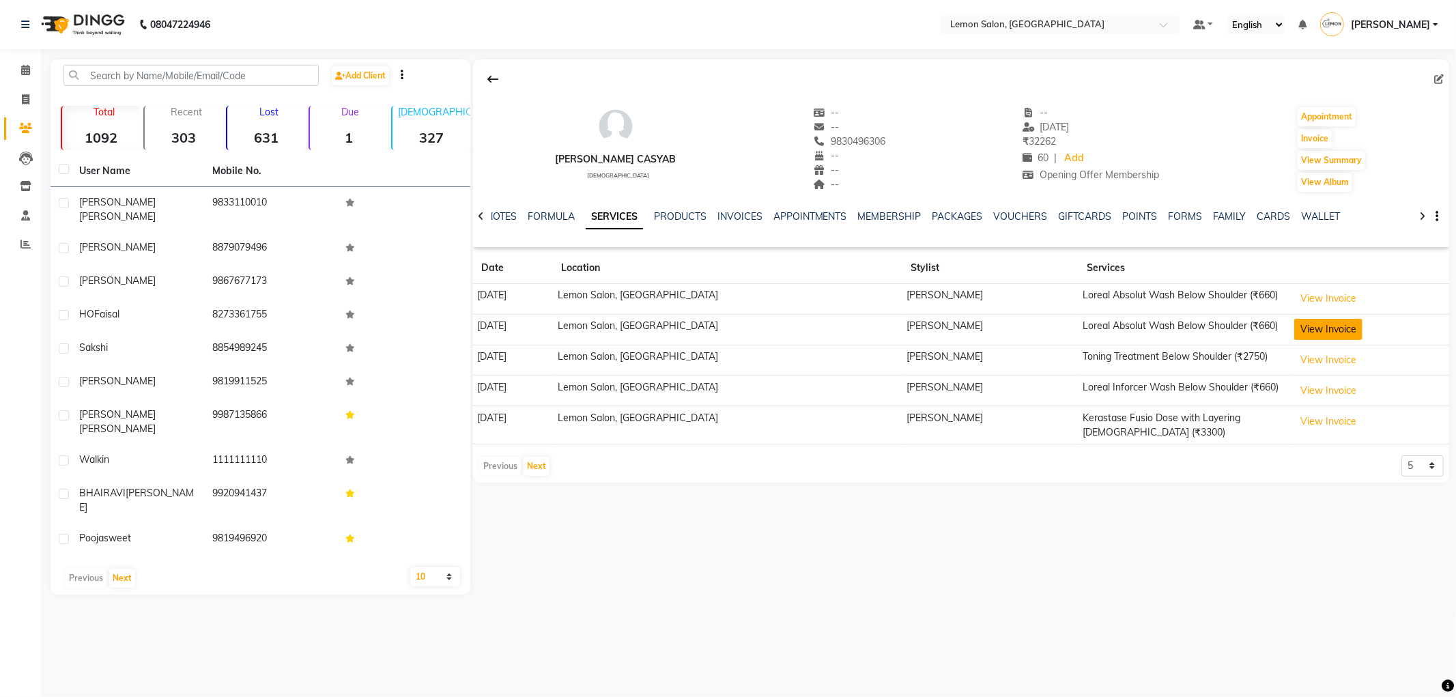
click at [1319, 324] on button "View Invoice" at bounding box center [1328, 329] width 68 height 21
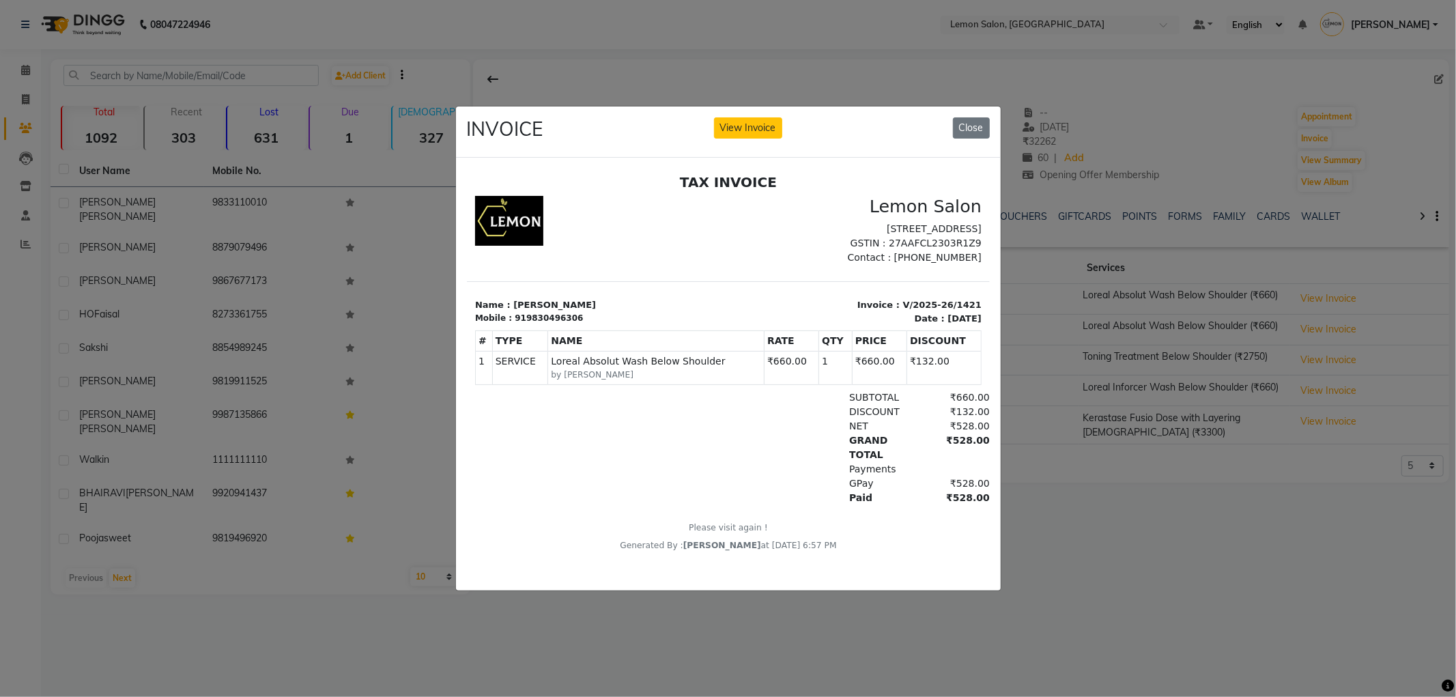
click at [990, 121] on div "INVOICE View Invoice Close" at bounding box center [728, 131] width 545 height 51
click at [971, 128] on button "Close" at bounding box center [971, 127] width 37 height 21
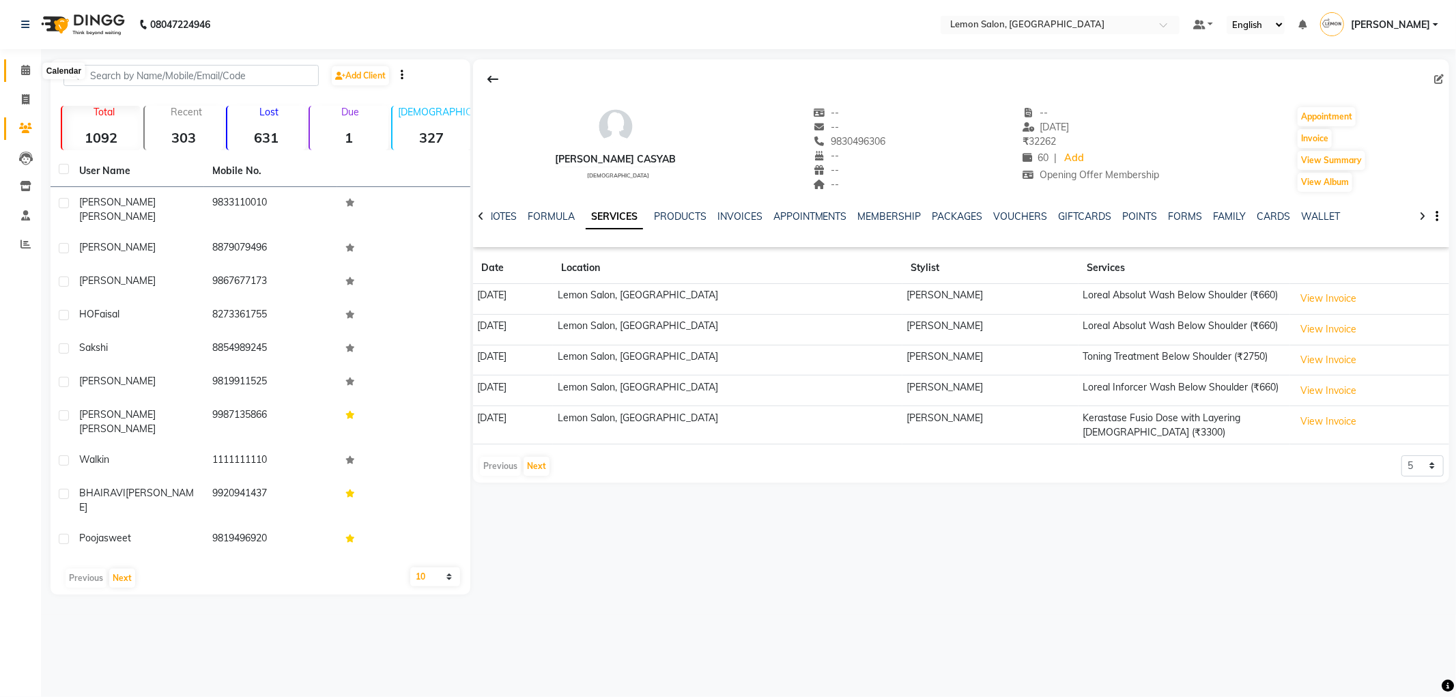
click at [32, 71] on span at bounding box center [26, 71] width 24 height 16
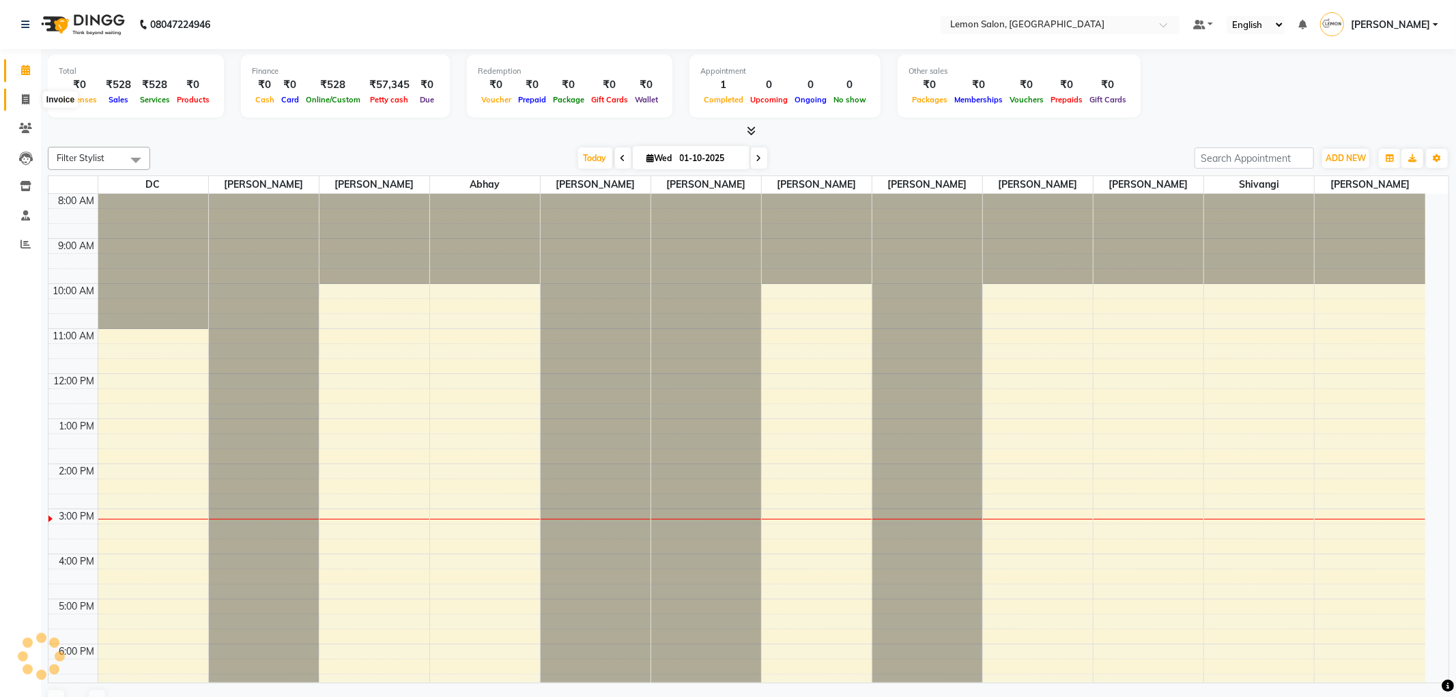
click at [15, 106] on span at bounding box center [26, 100] width 24 height 16
select select "service"
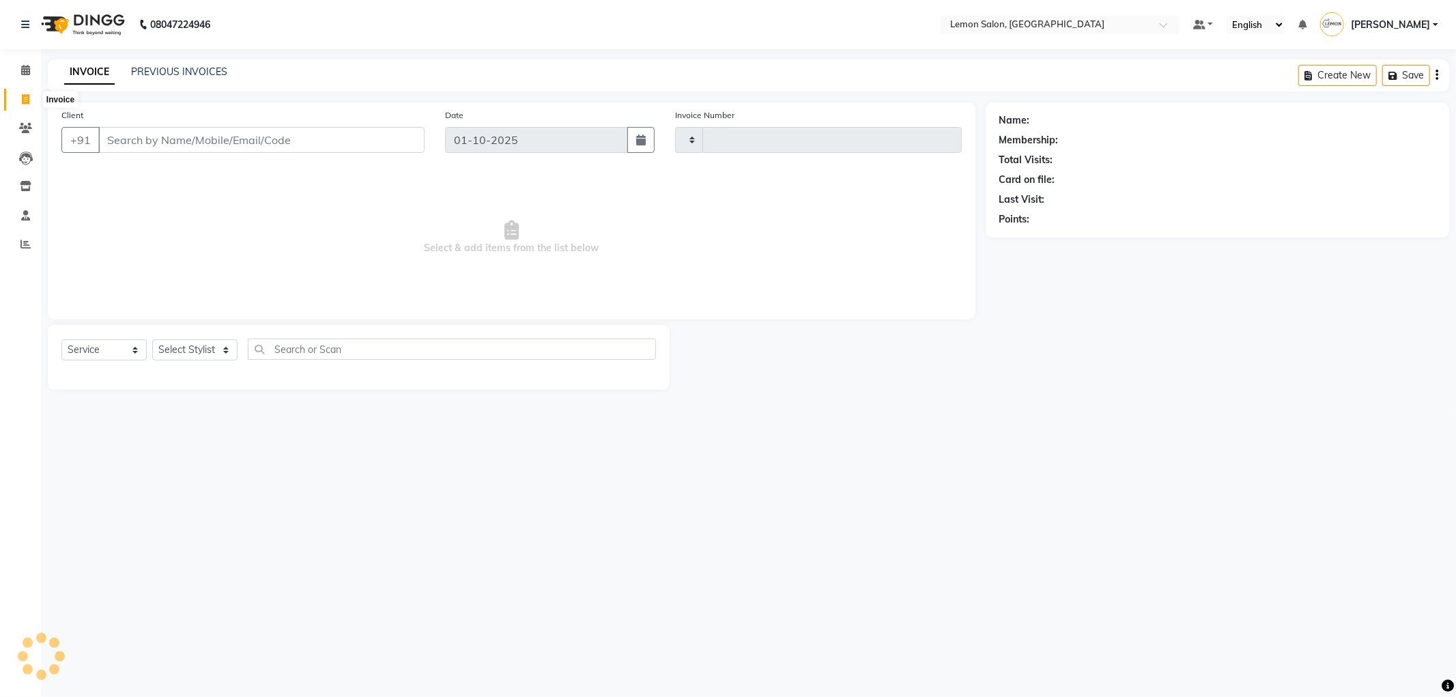
type input "1535"
select select "561"
click at [151, 145] on input "Client" at bounding box center [261, 140] width 326 height 26
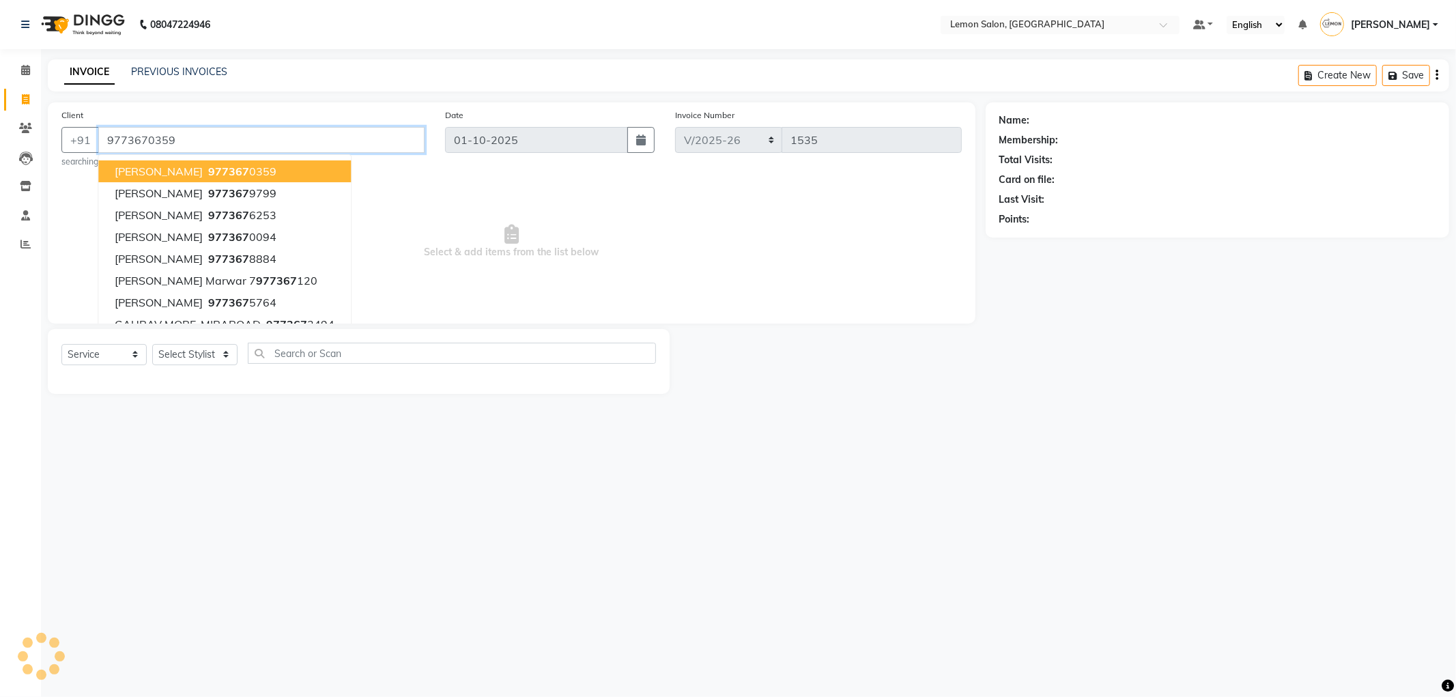
type input "9773670359"
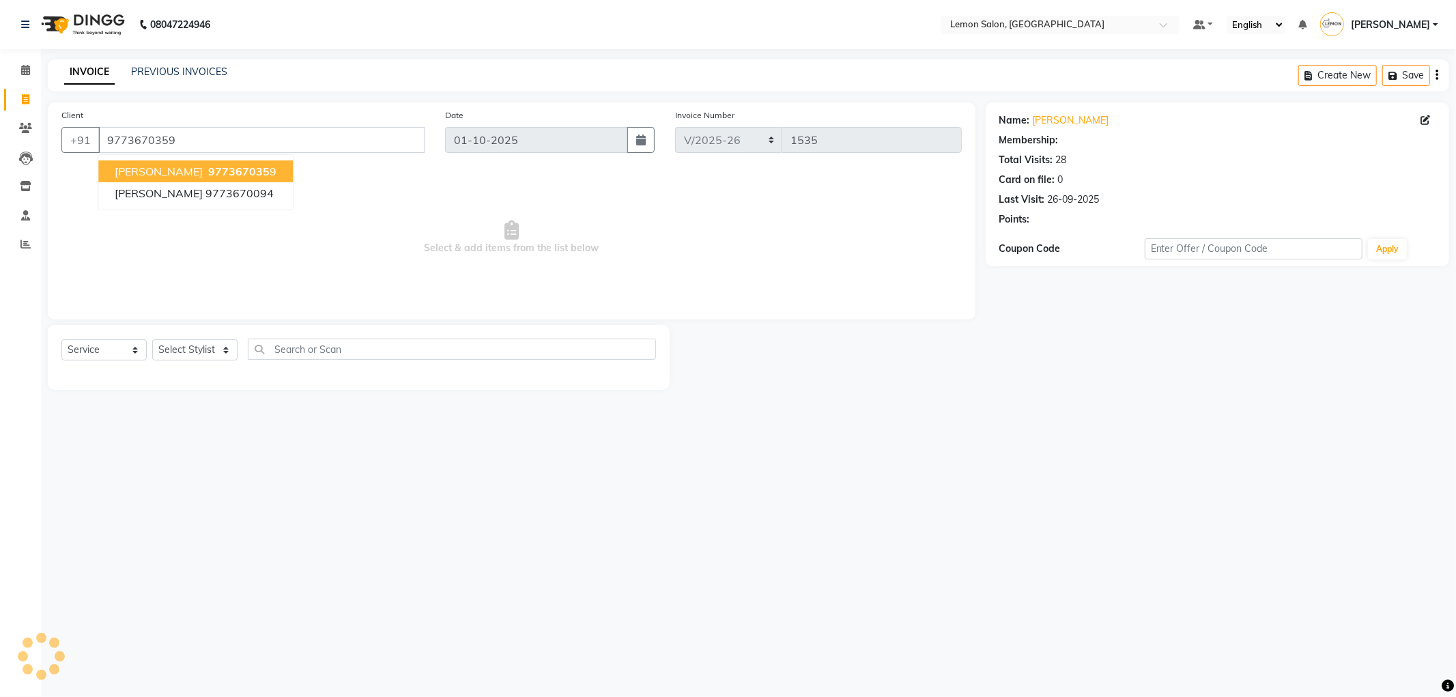
select select "1: Object"
click at [1040, 114] on link "Ankita Patel" at bounding box center [1071, 120] width 76 height 14
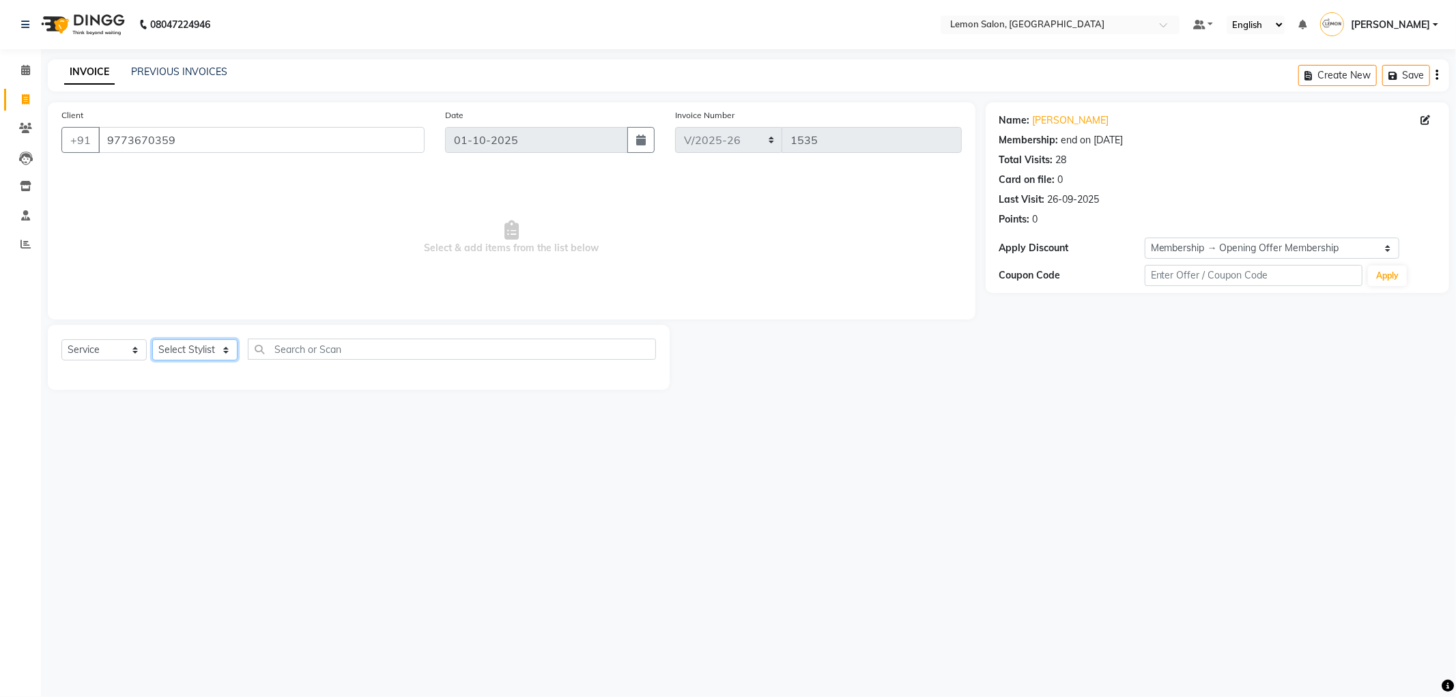
click at [221, 350] on select "Select Stylist Abhay Aminul Asif Shaikh Ayesha Roundhal DC Ganesh Motewad Jenny…" at bounding box center [194, 349] width 85 height 21
click at [190, 359] on select "Select Stylist Abhay Aminul Asif Shaikh Ayesha Roundhal DC Ganesh Motewad Jenny…" at bounding box center [194, 349] width 85 height 21
click at [152, 340] on select "Select Stylist Abhay Aminul Asif Shaikh Ayesha Roundhal DC Ganesh Motewad Jenny…" at bounding box center [194, 349] width 85 height 21
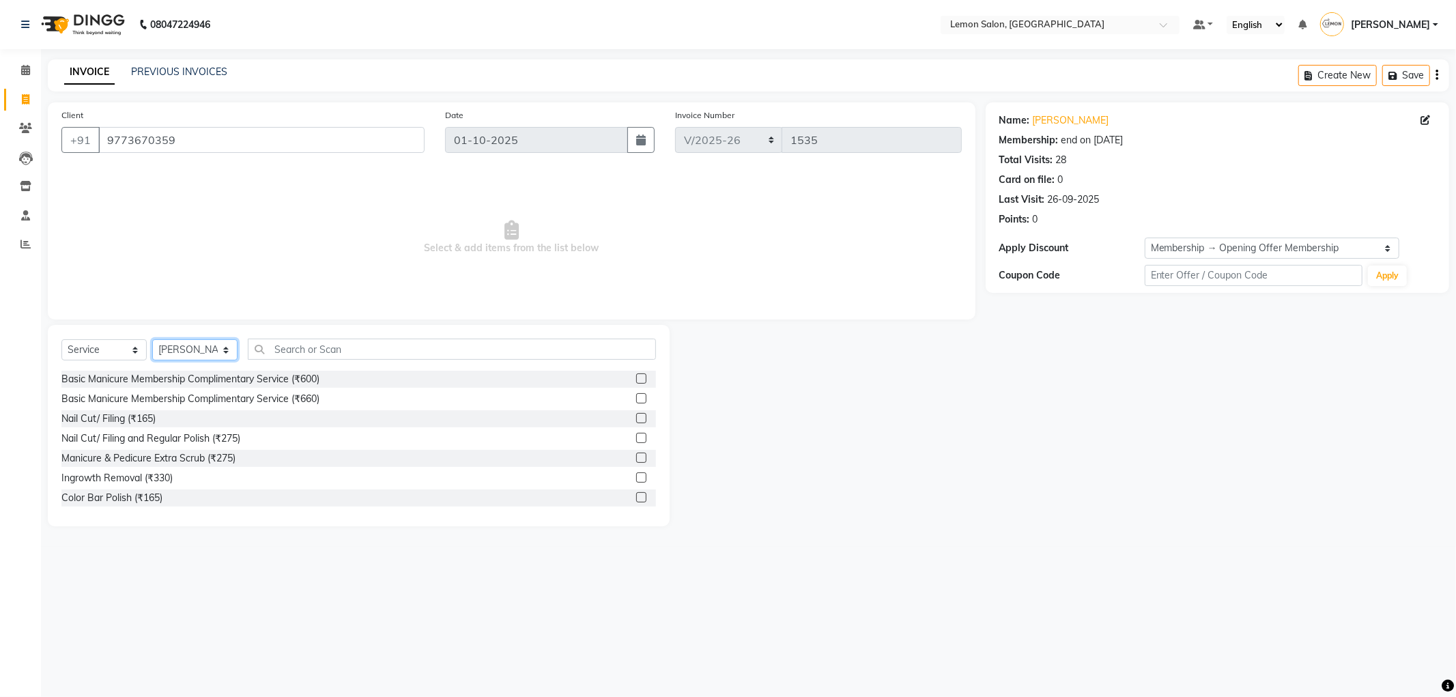
click at [201, 351] on select "Select Stylist Abhay Aminul Asif Shaikh Ayesha Roundhal DC Ganesh Motewad Jenny…" at bounding box center [194, 349] width 85 height 21
select select "89656"
click at [152, 340] on select "Select Stylist Abhay Aminul Asif Shaikh Ayesha Roundhal DC Ganesh Motewad Jenny…" at bounding box center [194, 349] width 85 height 21
click at [414, 339] on input "text" at bounding box center [452, 349] width 408 height 21
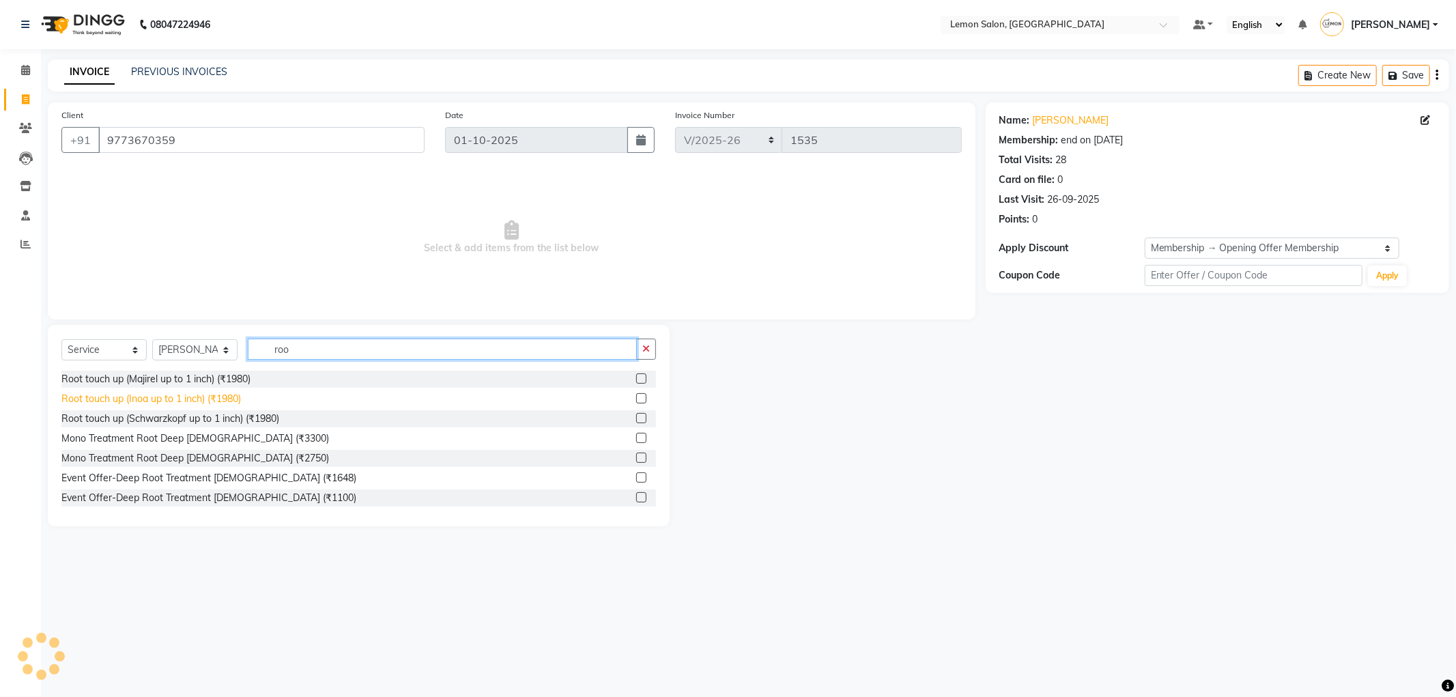
type input "roo"
click at [145, 400] on div "Root touch up (Inoa up to 1 inch) (₹1980)" at bounding box center [151, 399] width 180 height 14
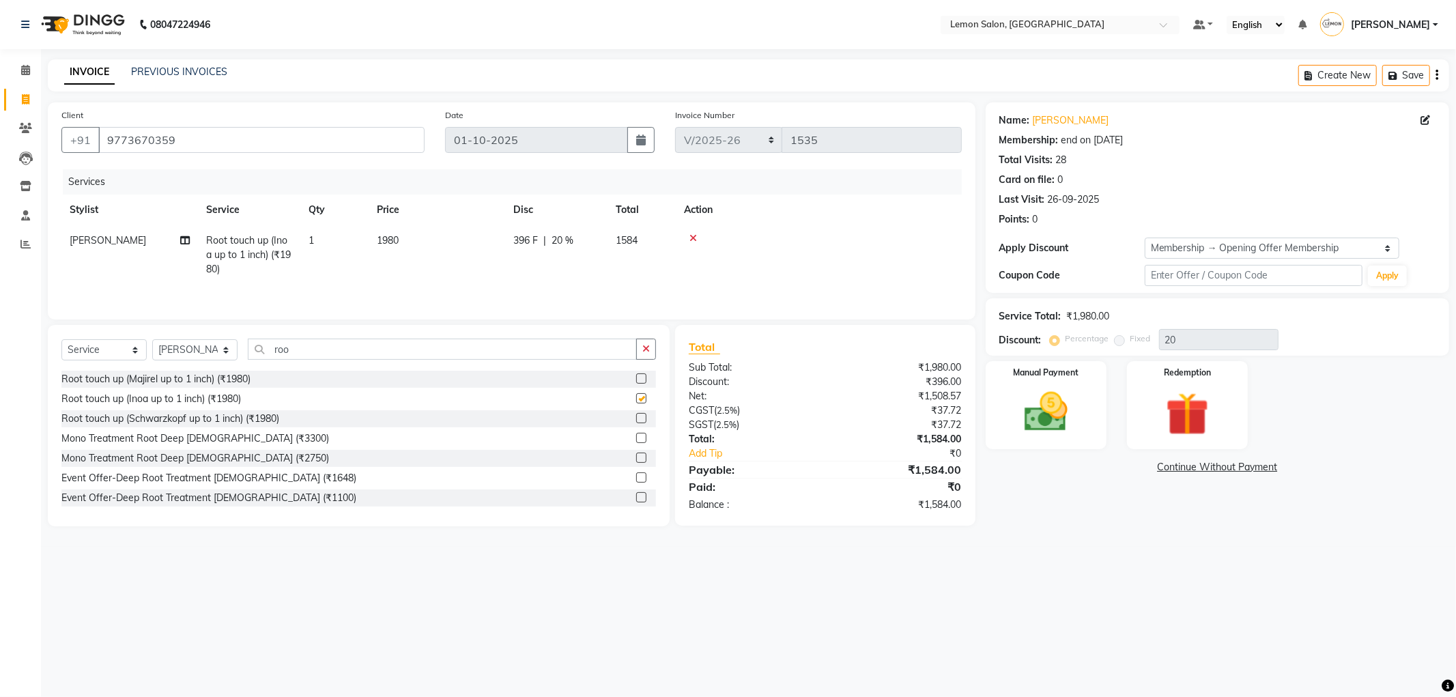
checkbox input "false"
click at [639, 353] on button "button" at bounding box center [646, 349] width 20 height 21
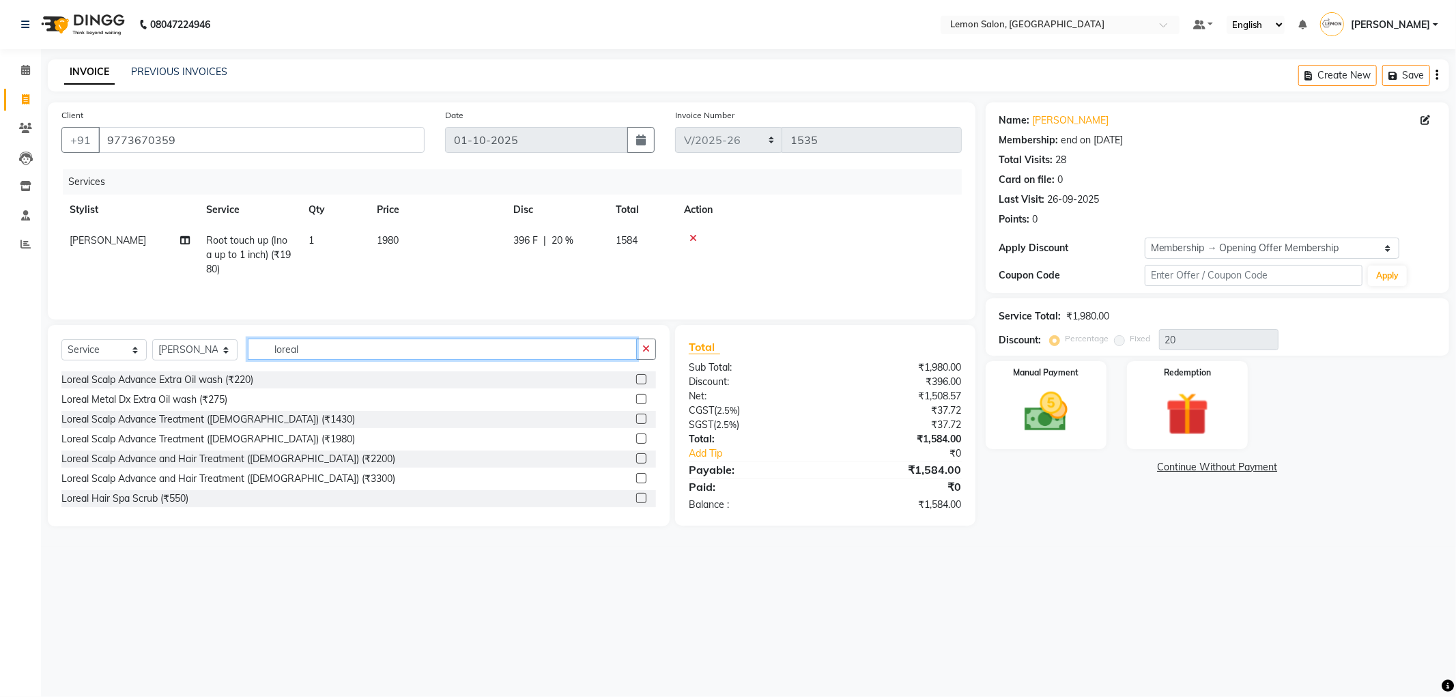
scroll to position [674, 0]
type input "loreal"
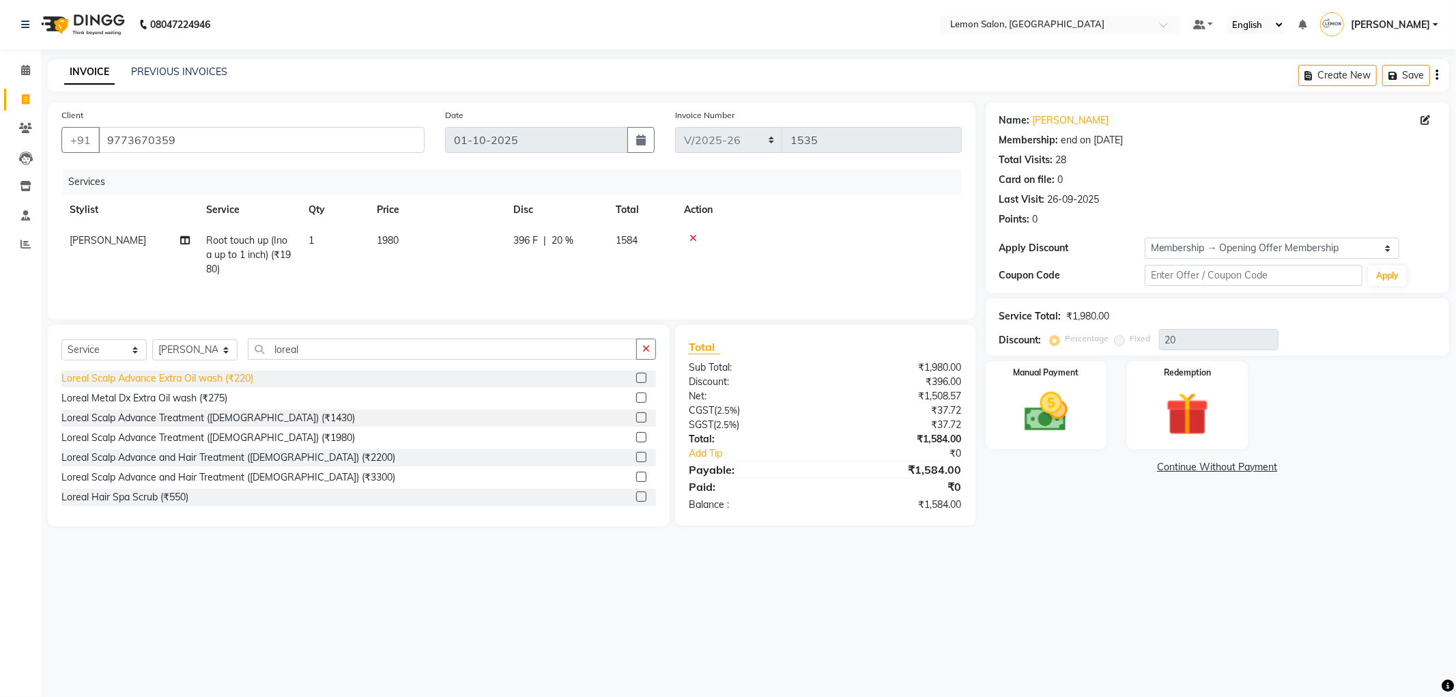
click at [186, 441] on div "Loreal Scalp Advance Treatment (Female) (₹1980)" at bounding box center [207, 438] width 293 height 14
checkbox input "false"
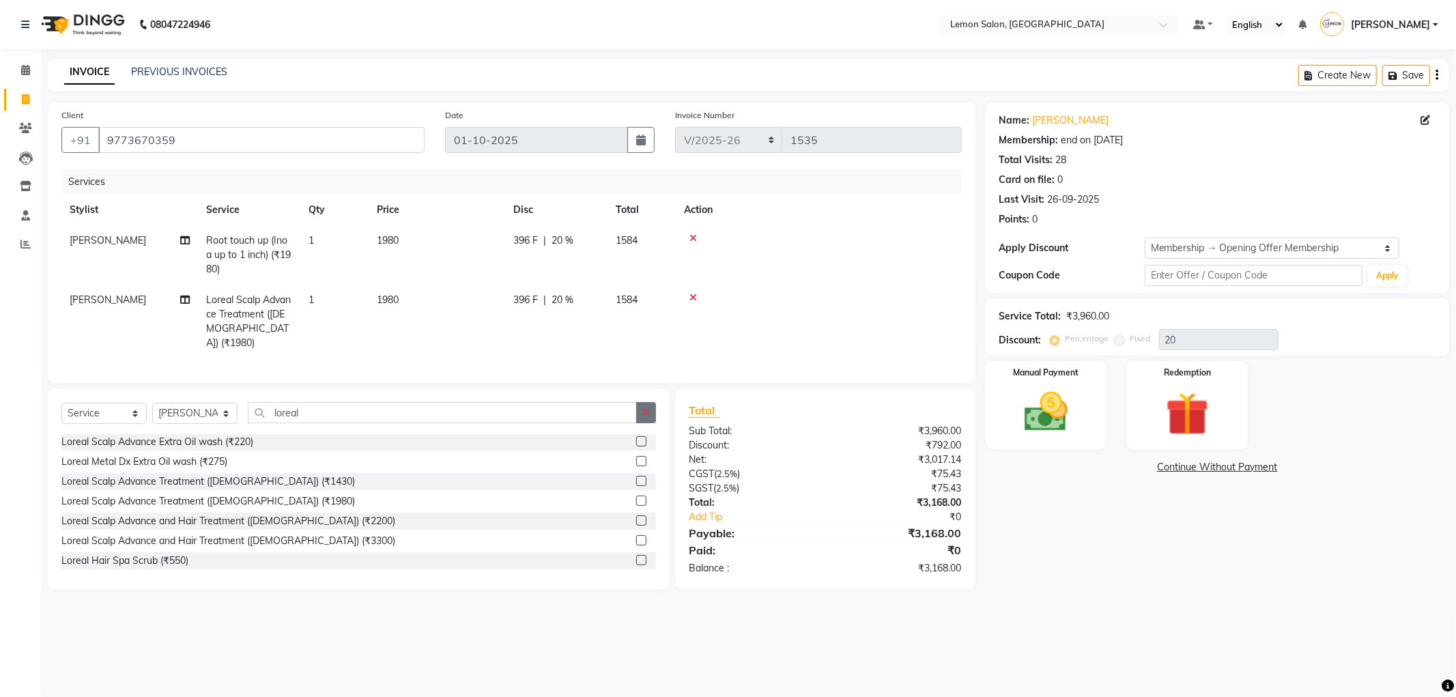
click at [646, 418] on button "button" at bounding box center [646, 412] width 20 height 21
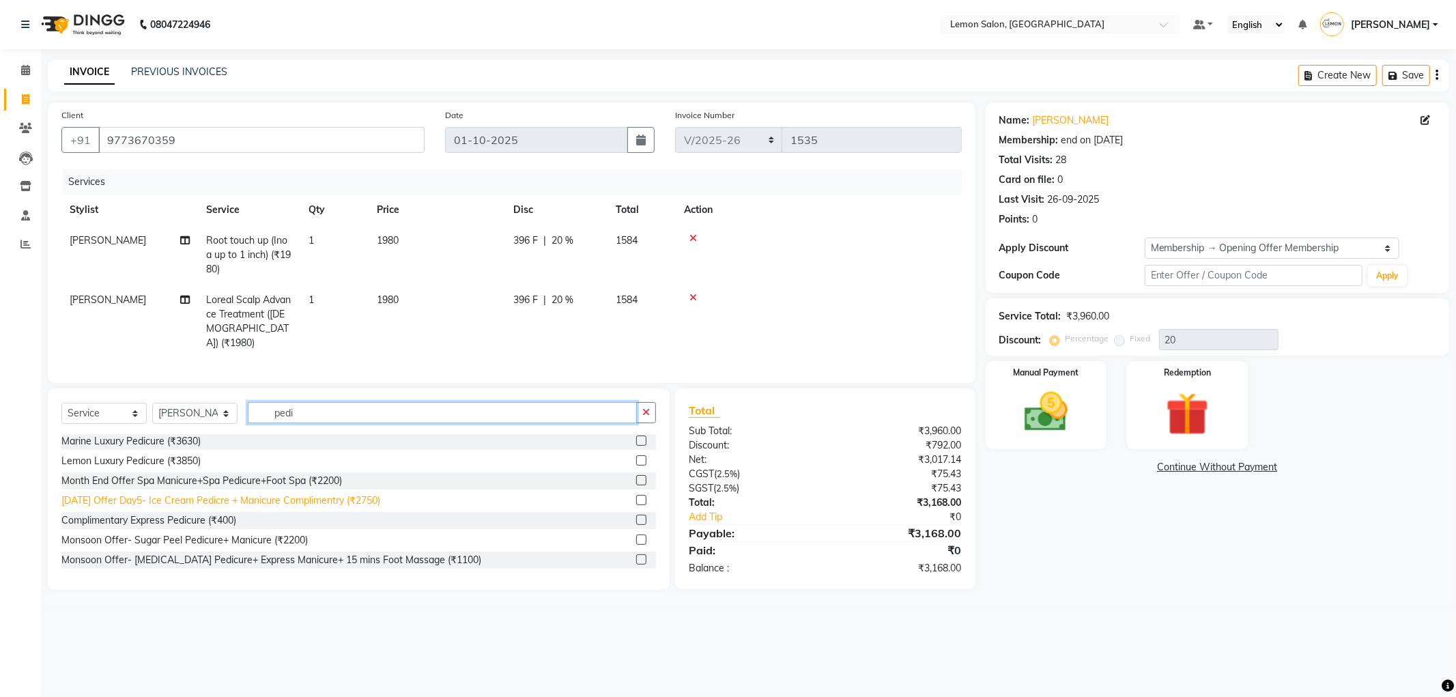
scroll to position [0, 0]
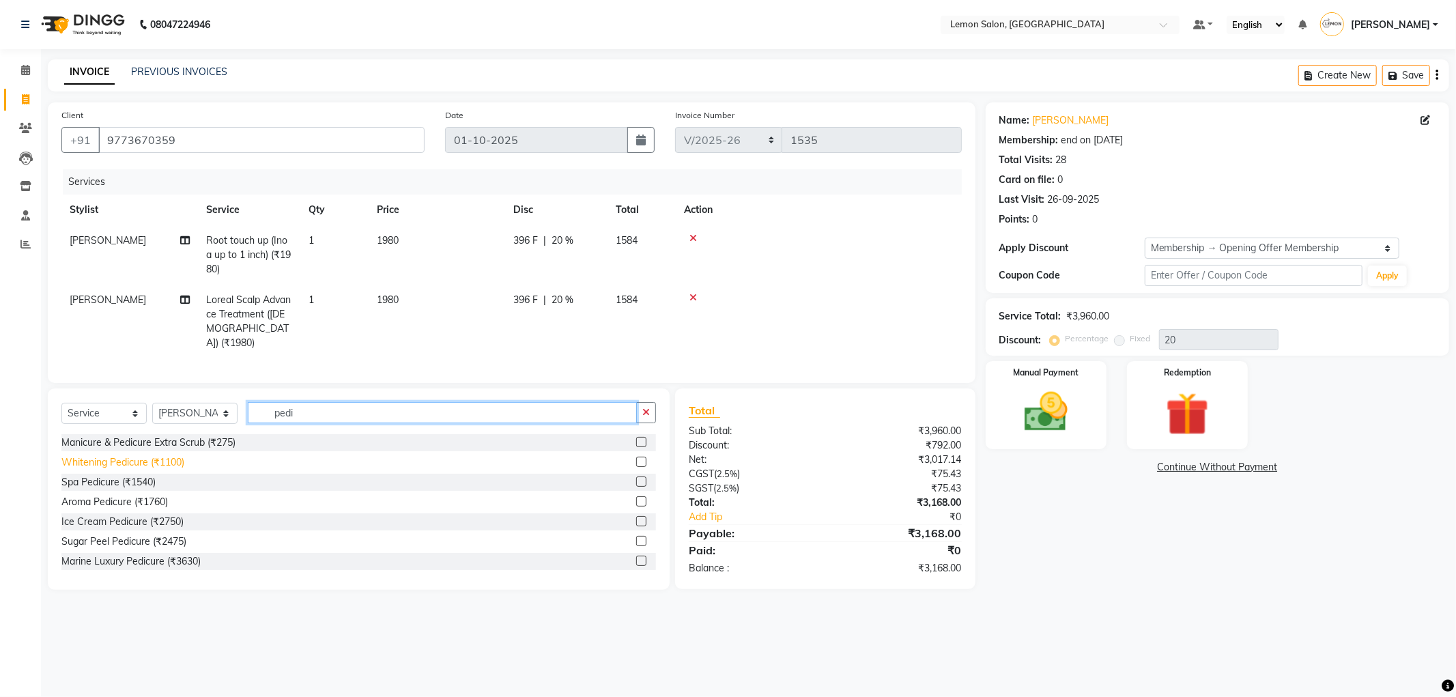
type input "pedi"
click at [180, 459] on div "Whitening Pedicure (₹1100)" at bounding box center [122, 462] width 123 height 14
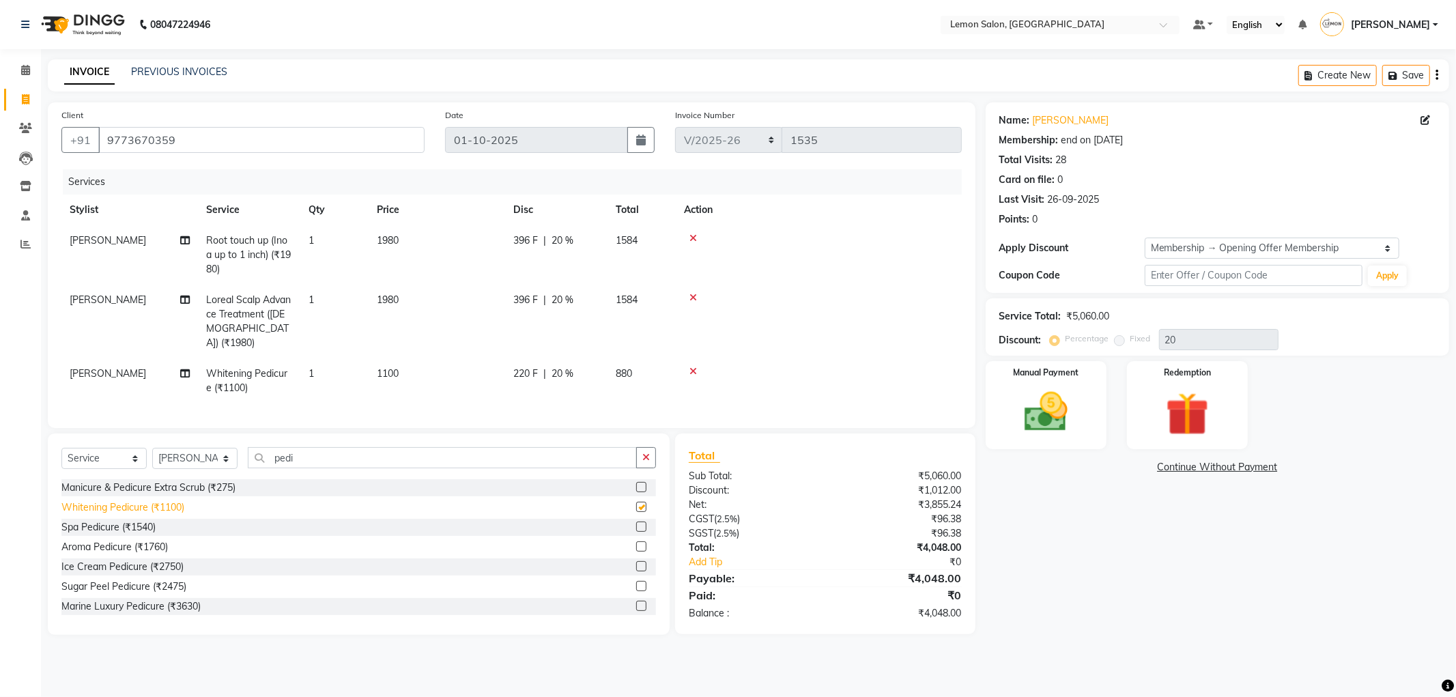
checkbox input "false"
click at [113, 358] on td "[PERSON_NAME]" at bounding box center [129, 380] width 137 height 45
select select "89656"
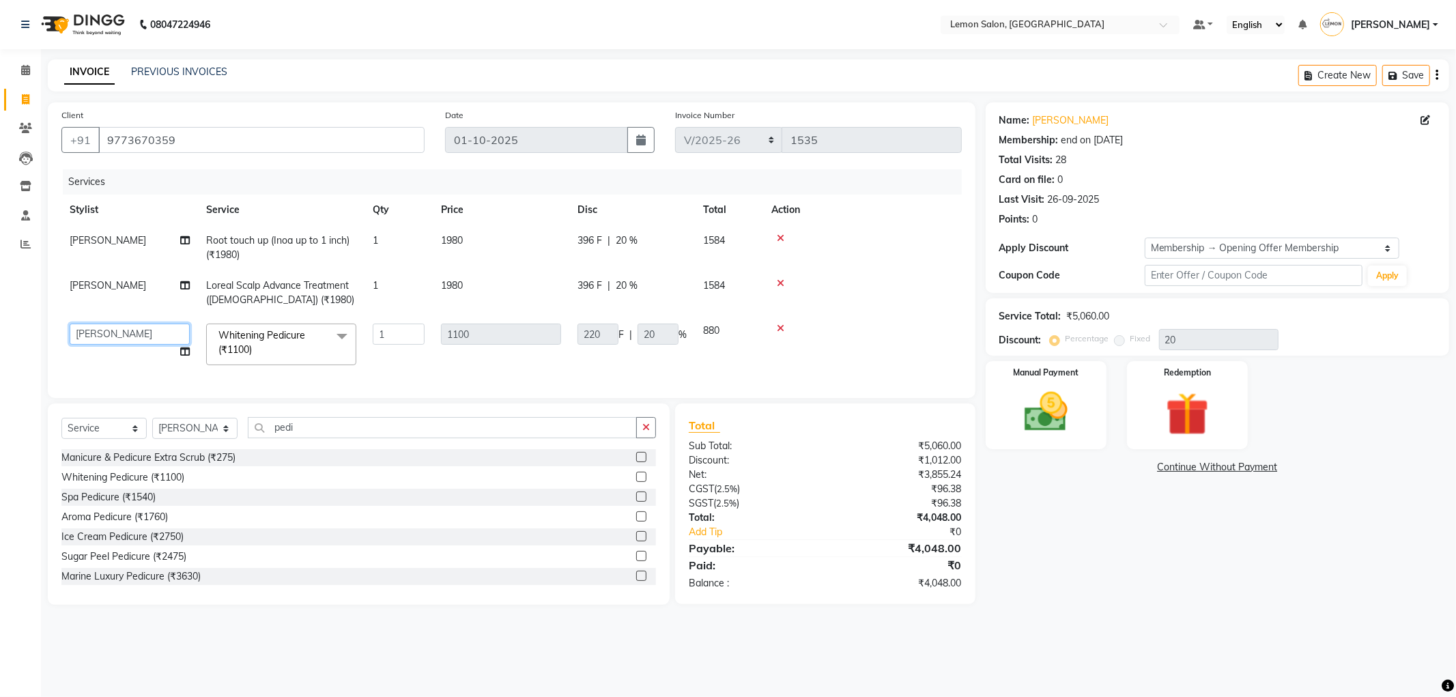
click at [120, 335] on select "Abhay Aminul Asif Shaikh Ayesha Roundhal DC Ganesh Motewad Jenny Shah Mohd Ayan…" at bounding box center [130, 334] width 120 height 21
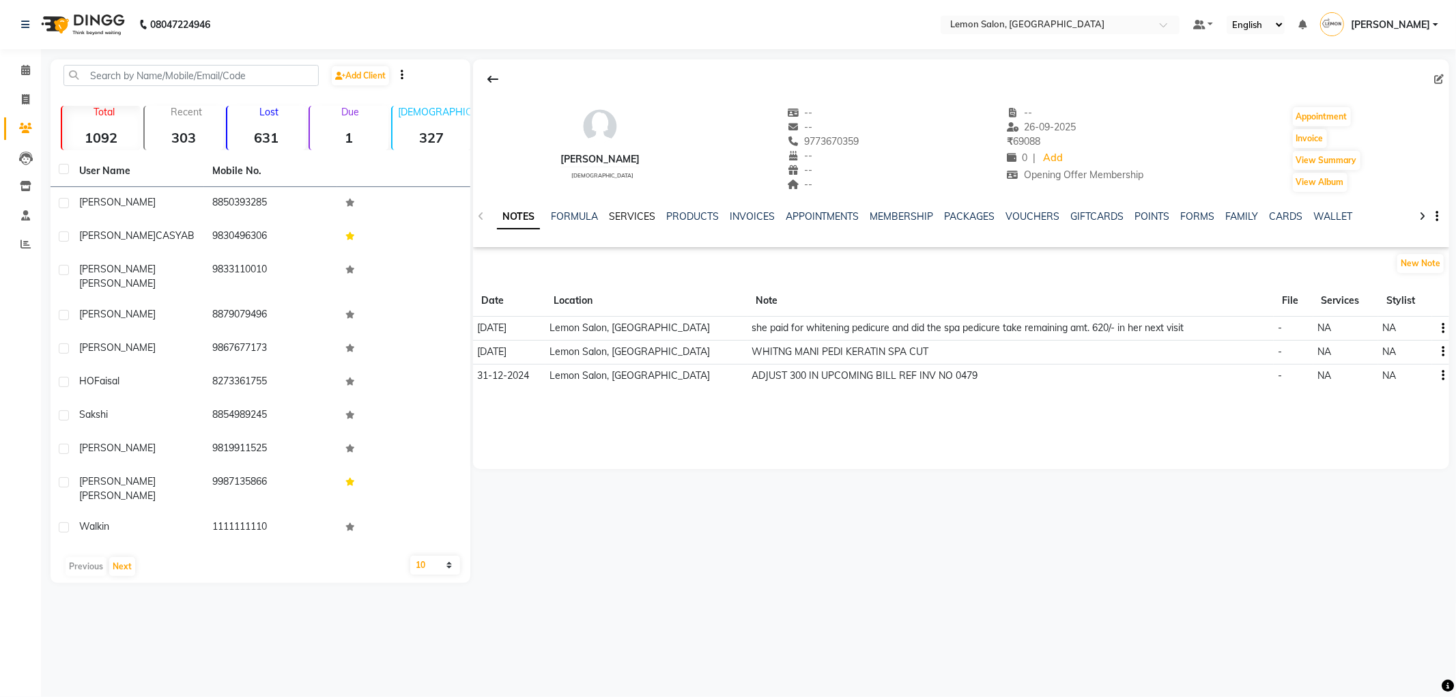
click at [616, 219] on link "SERVICES" at bounding box center [632, 216] width 46 height 12
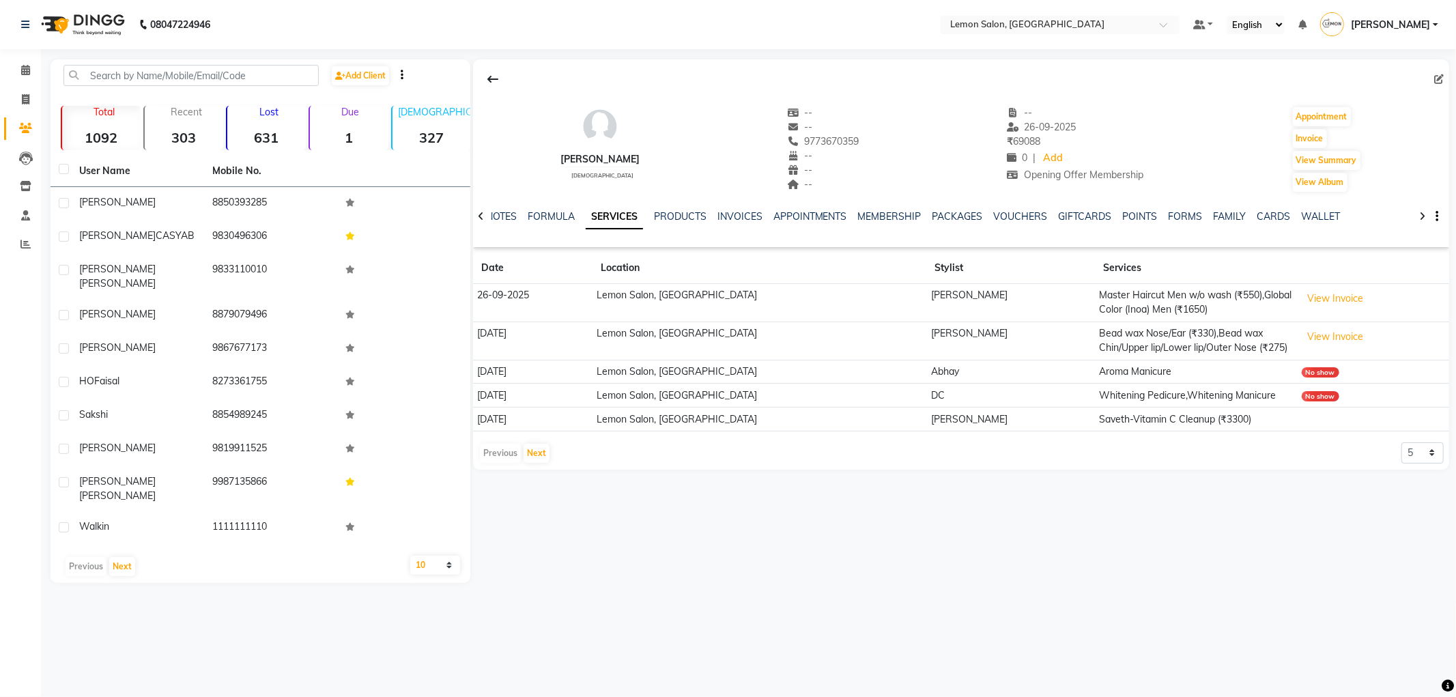
click at [486, 217] on div at bounding box center [481, 215] width 16 height 27
click at [491, 217] on div "NOTES FORMULA SERVICES PRODUCTS INVOICES APPOINTMENTS MEMBERSHIP PACKAGES VOUCH…" at bounding box center [949, 225] width 917 height 31
click at [513, 217] on link "NOTES" at bounding box center [512, 216] width 31 height 12
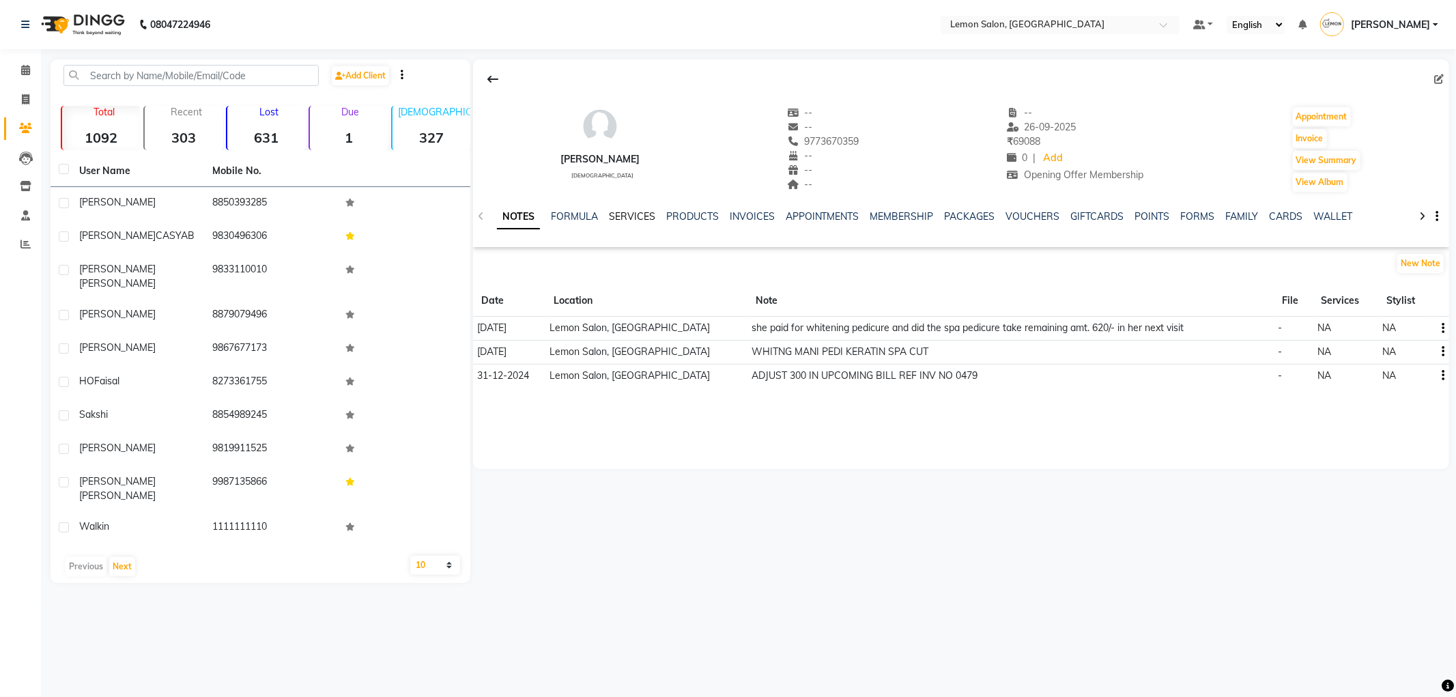
click at [631, 220] on link "SERVICES" at bounding box center [632, 216] width 46 height 12
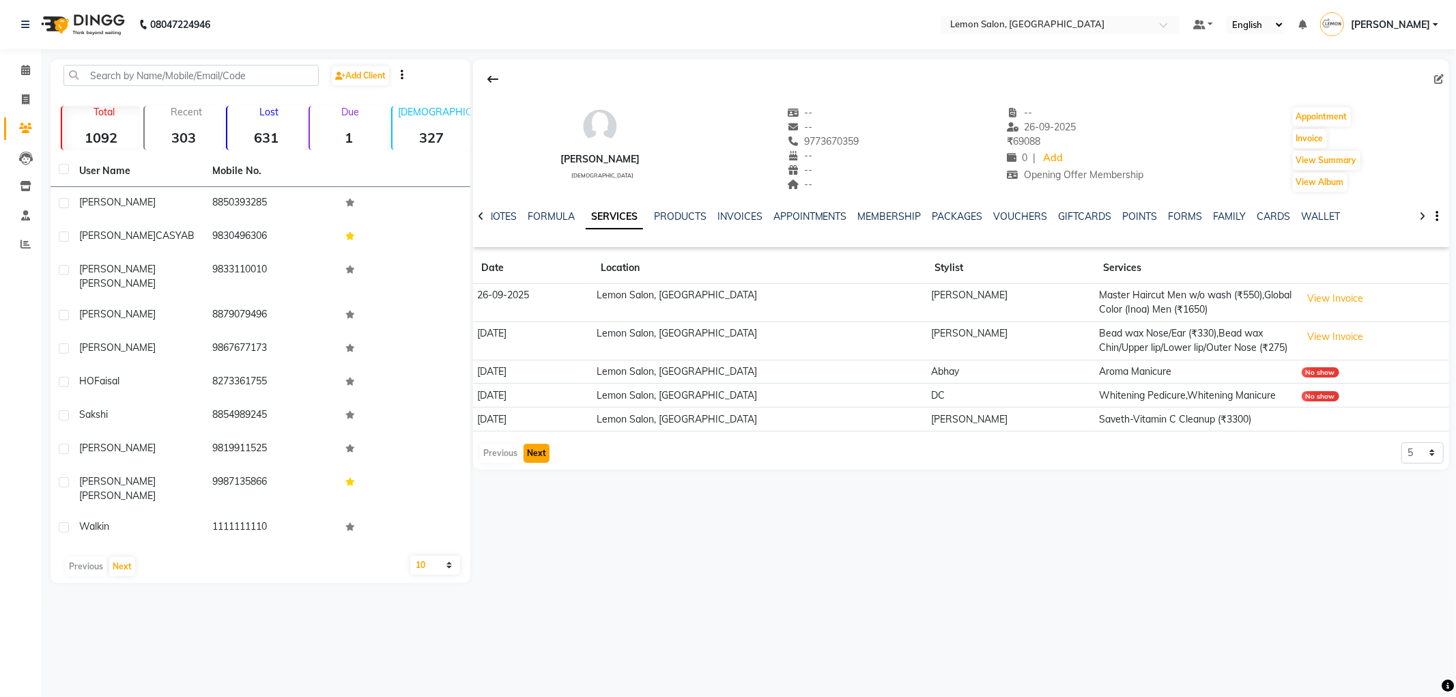
click at [539, 454] on button "Next" at bounding box center [536, 453] width 26 height 19
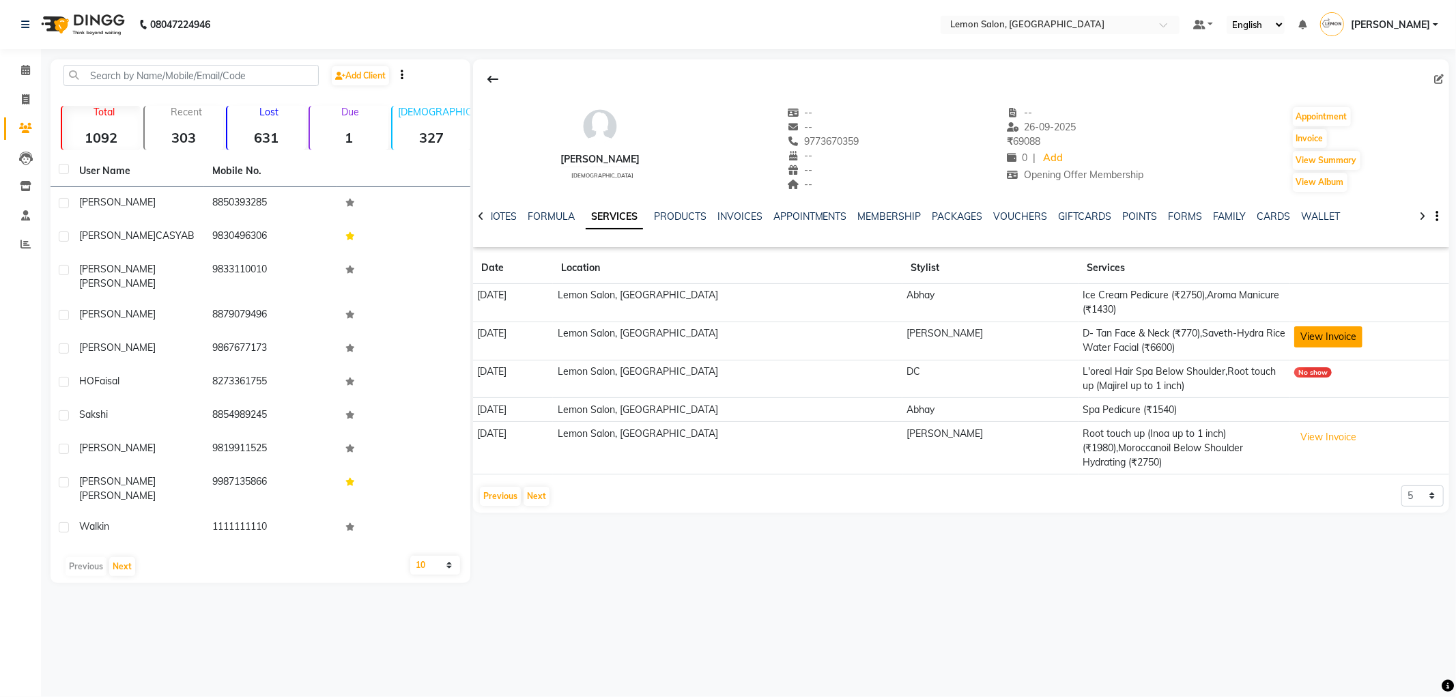
click at [1313, 330] on button "View Invoice" at bounding box center [1328, 336] width 68 height 21
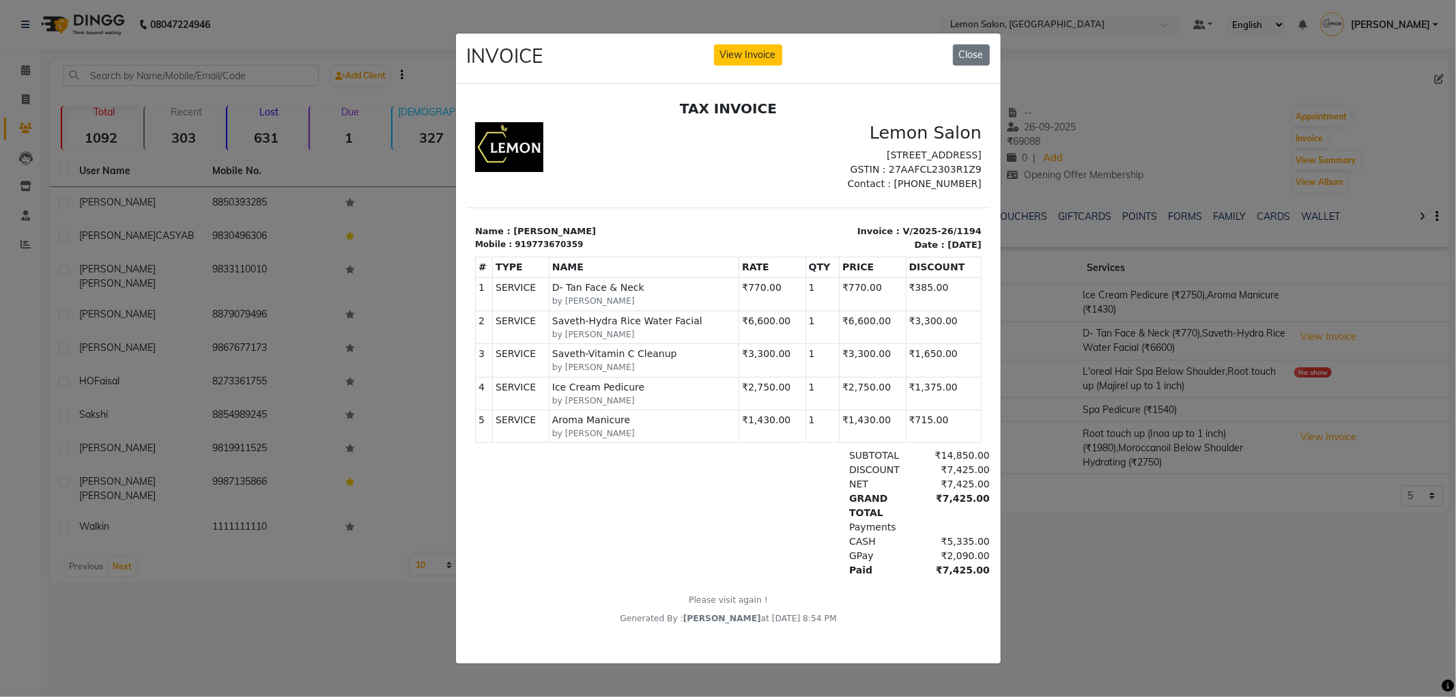
click at [1158, 319] on ngb-modal-window "INVOICE View Invoice Close" at bounding box center [728, 348] width 1456 height 697
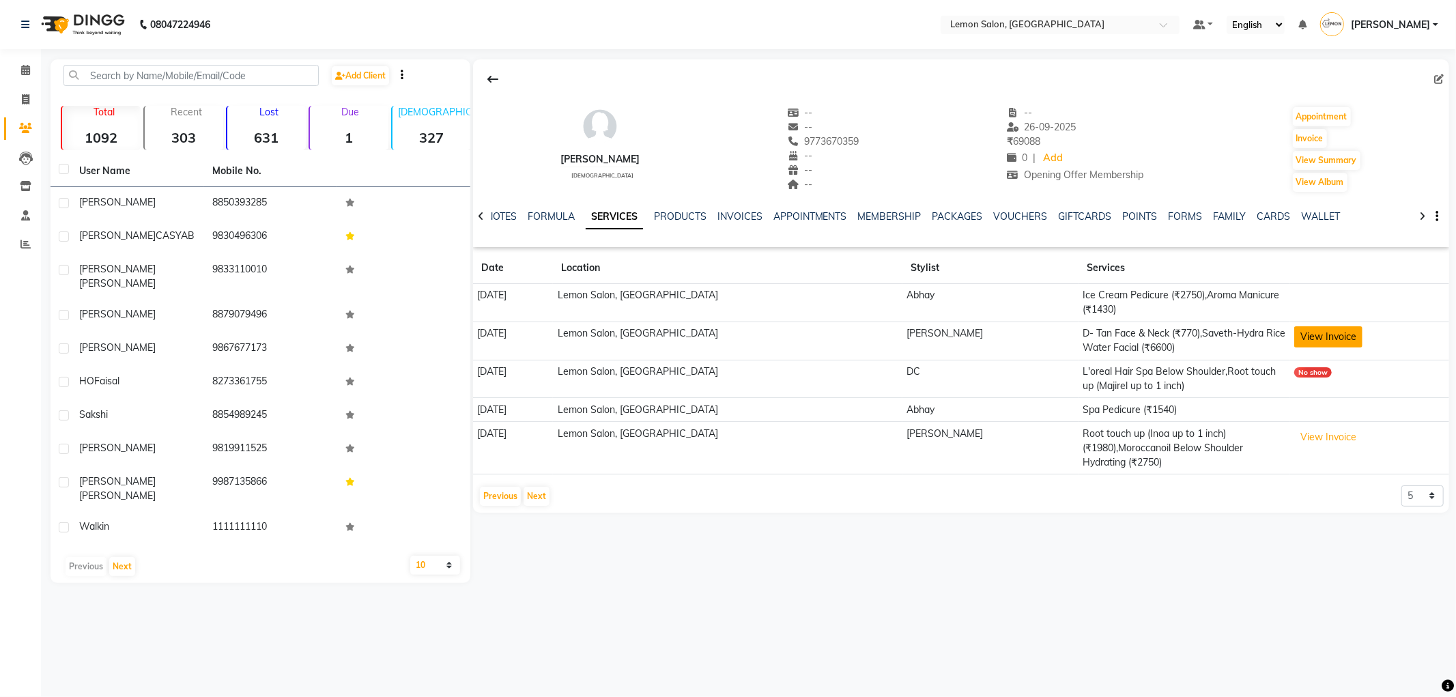
click at [1294, 337] on button "View Invoice" at bounding box center [1328, 336] width 68 height 21
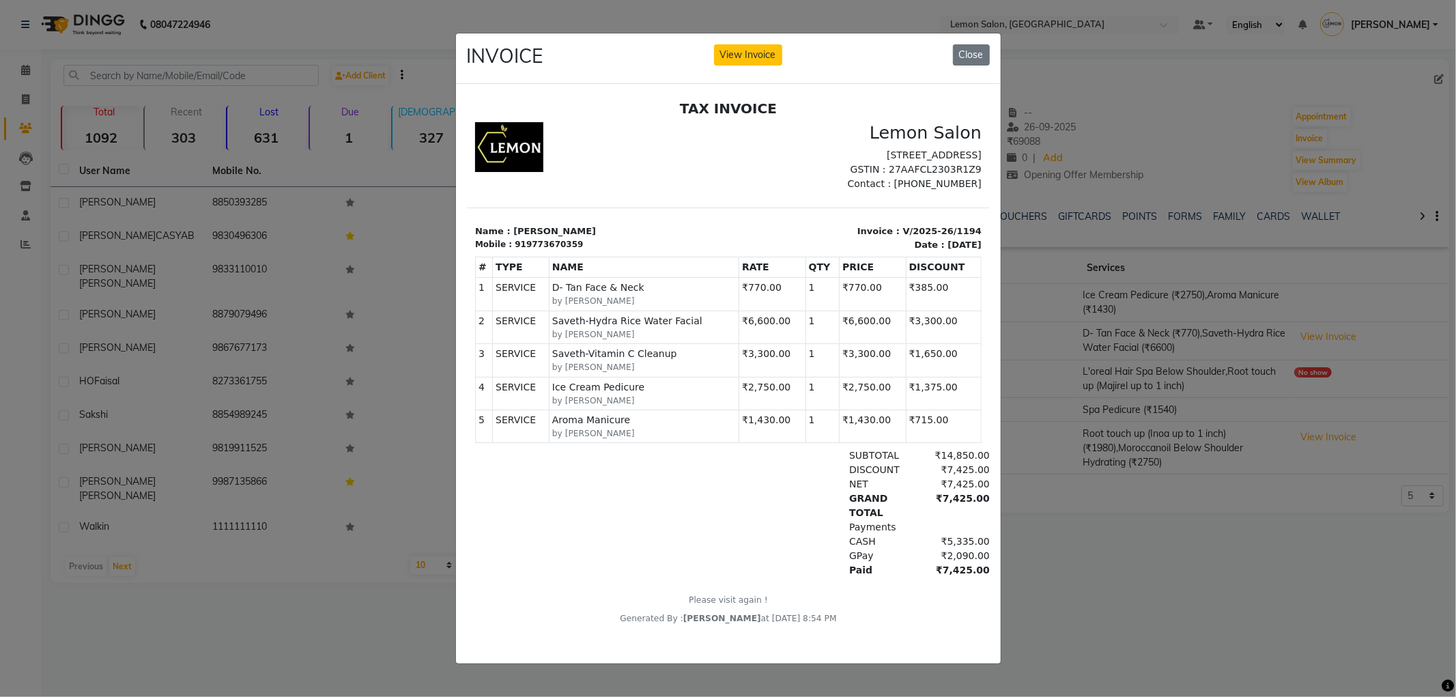
click at [1216, 330] on ngb-modal-window "INVOICE View Invoice Close" at bounding box center [728, 348] width 1456 height 697
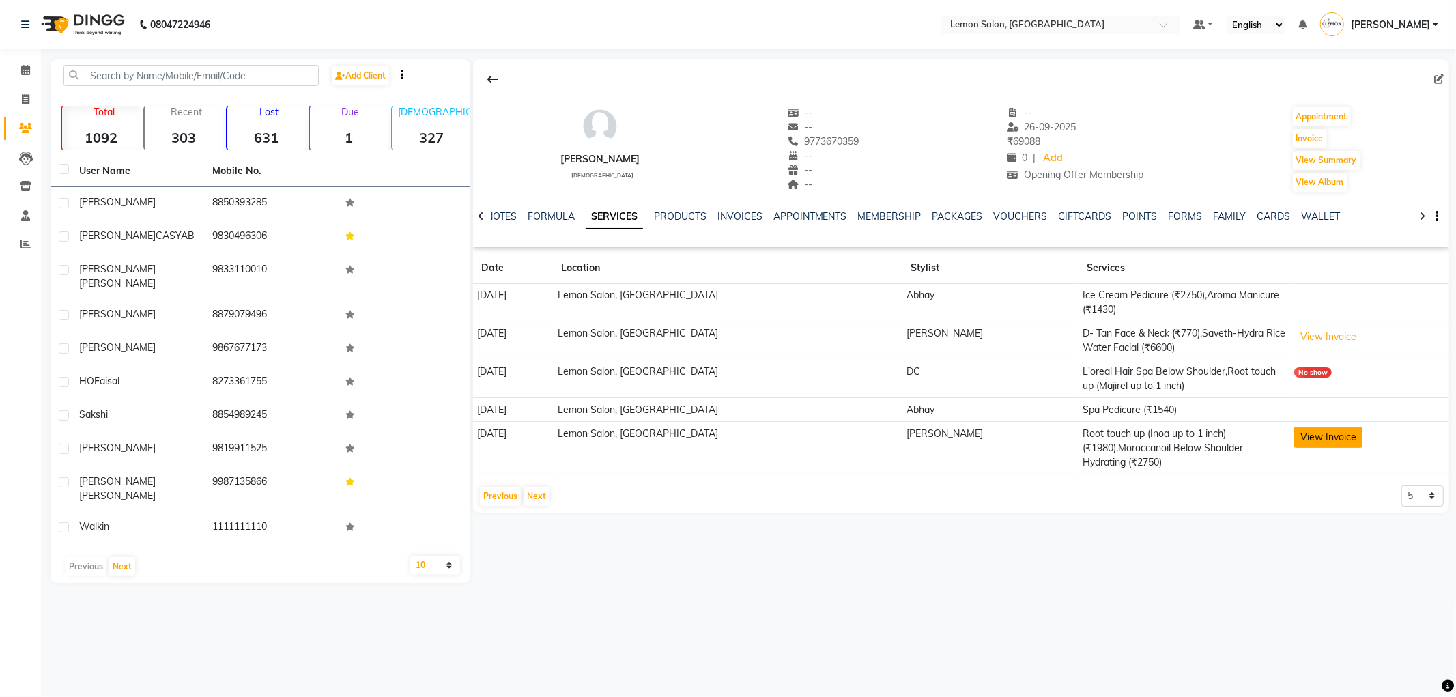
click at [1311, 438] on button "View Invoice" at bounding box center [1328, 437] width 68 height 21
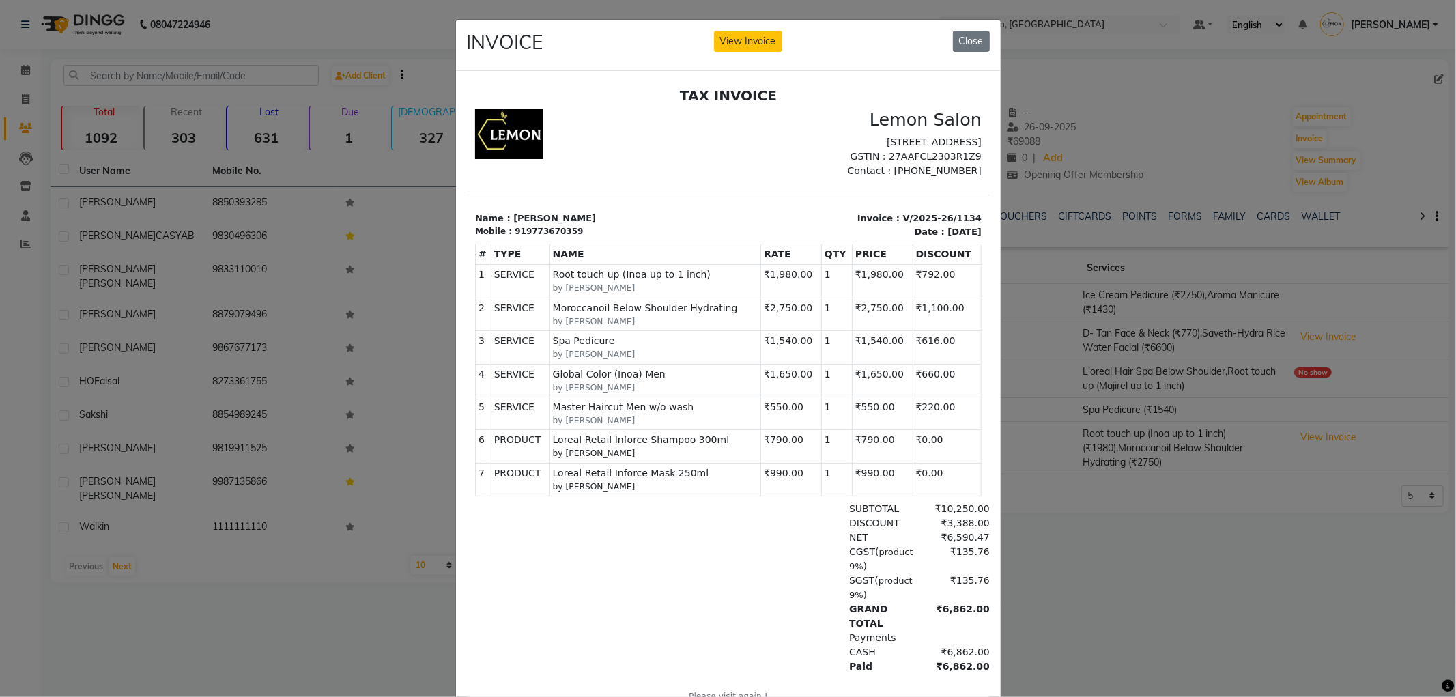
click at [1169, 339] on ngb-modal-window "INVOICE View Invoice Close" at bounding box center [728, 348] width 1456 height 697
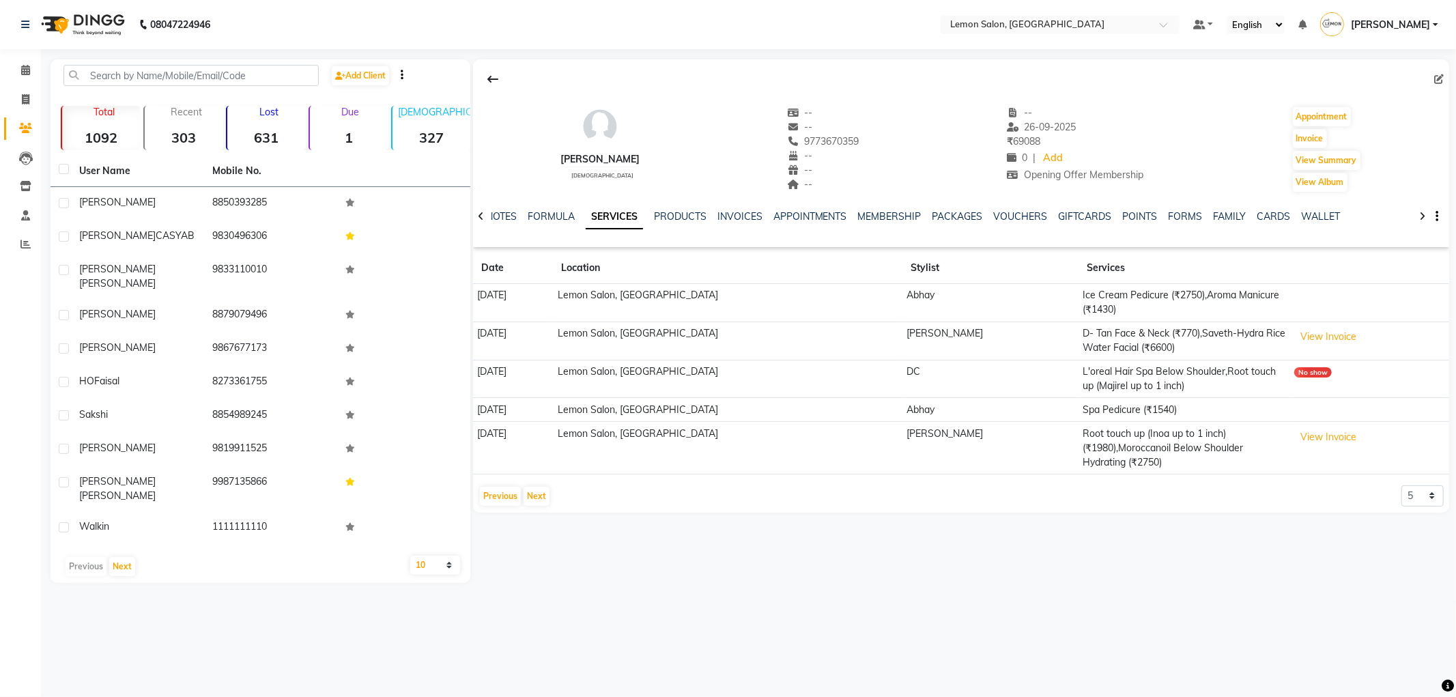
click at [1290, 328] on td "View Invoice" at bounding box center [1369, 340] width 159 height 38
click at [1319, 328] on button "View Invoice" at bounding box center [1328, 336] width 68 height 21
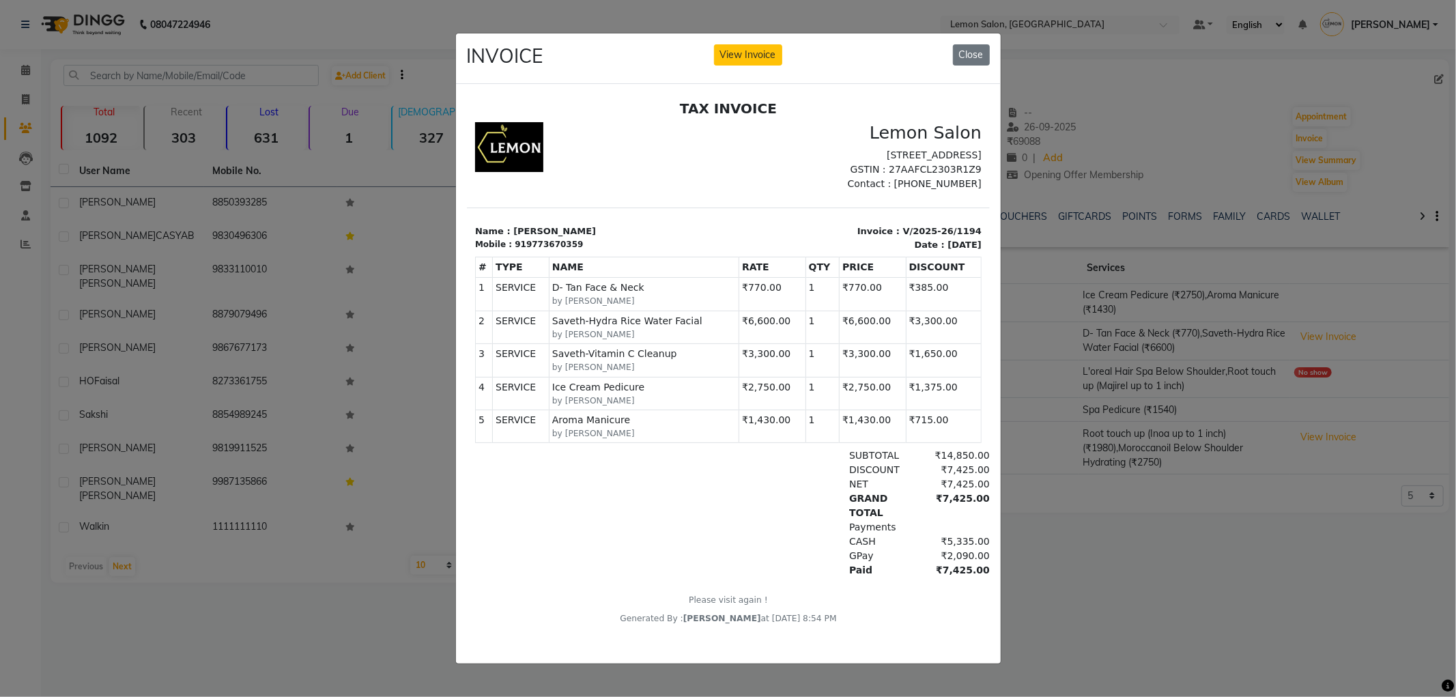
click at [1200, 155] on ngb-modal-window "INVOICE View Invoice Close" at bounding box center [728, 348] width 1456 height 697
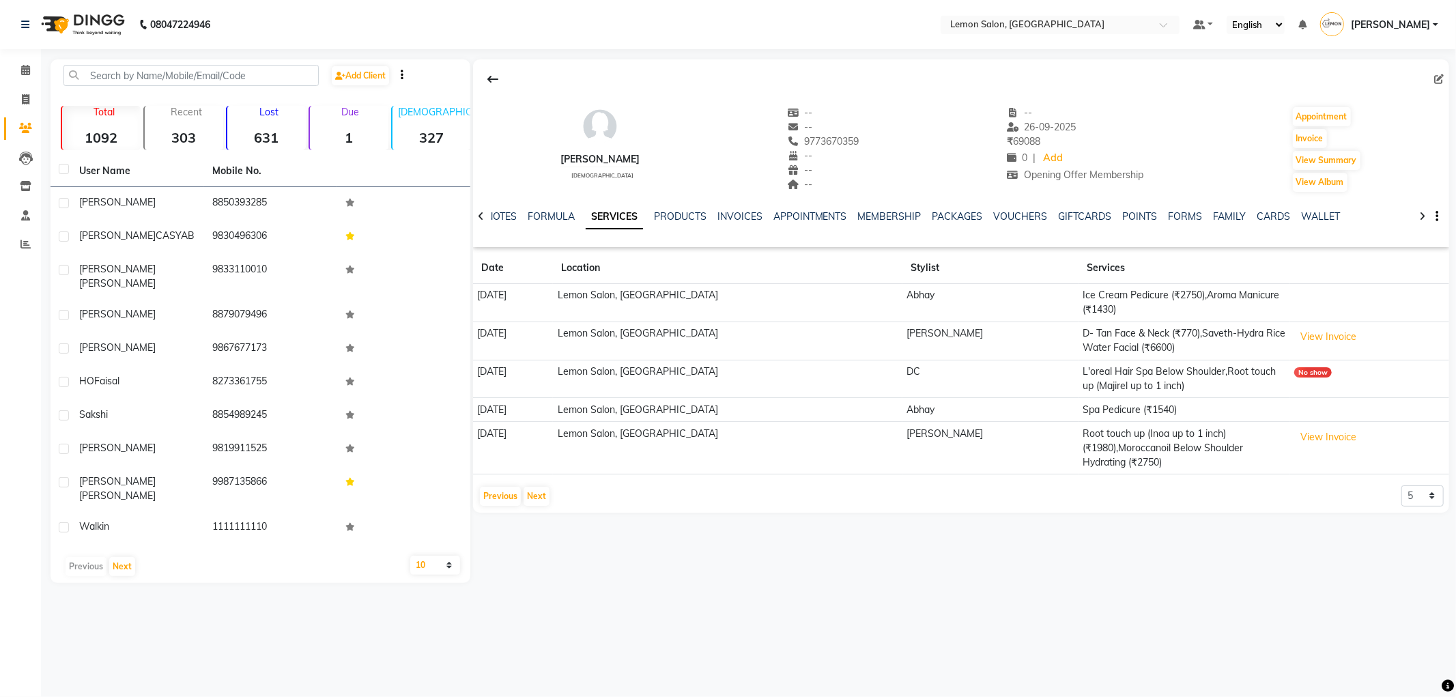
click at [1078, 302] on td "Ice Cream Pedicure (₹2750),Aroma Manicure (₹1430)" at bounding box center [1184, 303] width 212 height 38
click at [1320, 332] on button "View Invoice" at bounding box center [1328, 336] width 68 height 21
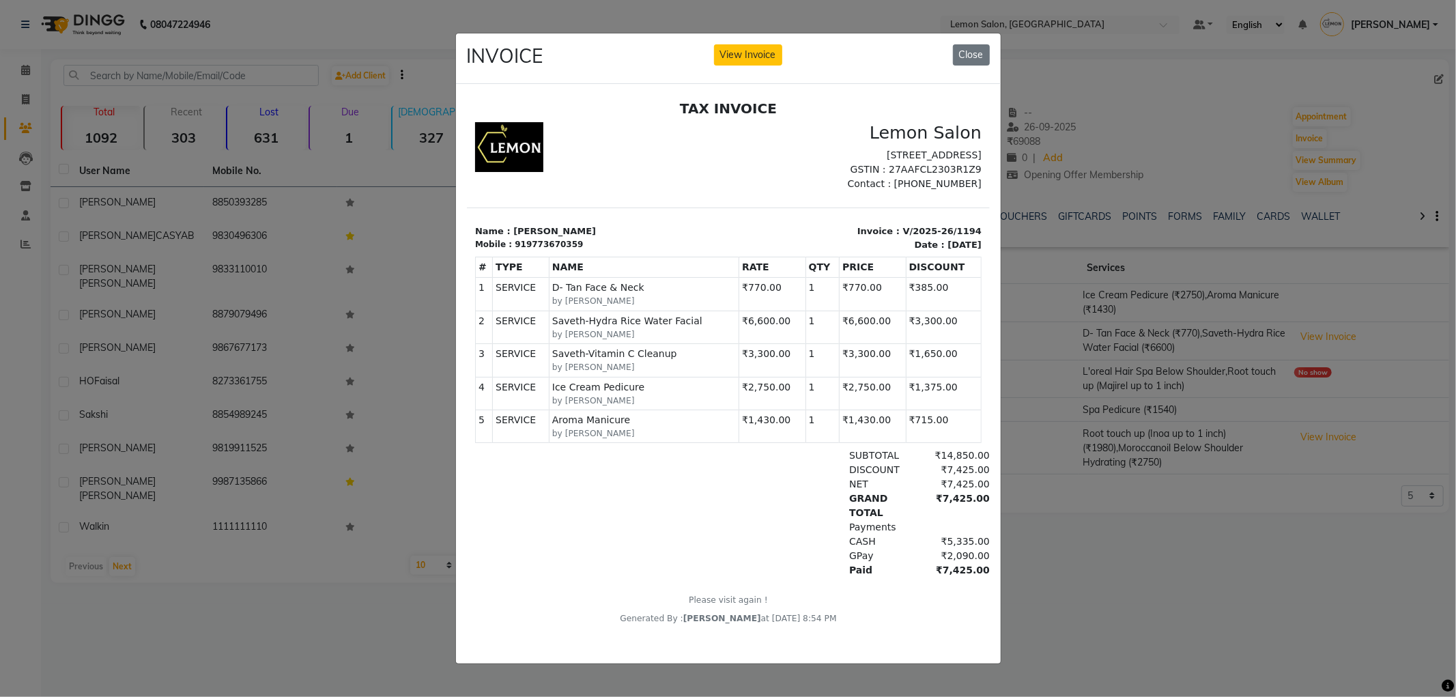
click at [284, 331] on ngb-modal-window "INVOICE View Invoice Close" at bounding box center [728, 348] width 1456 height 697
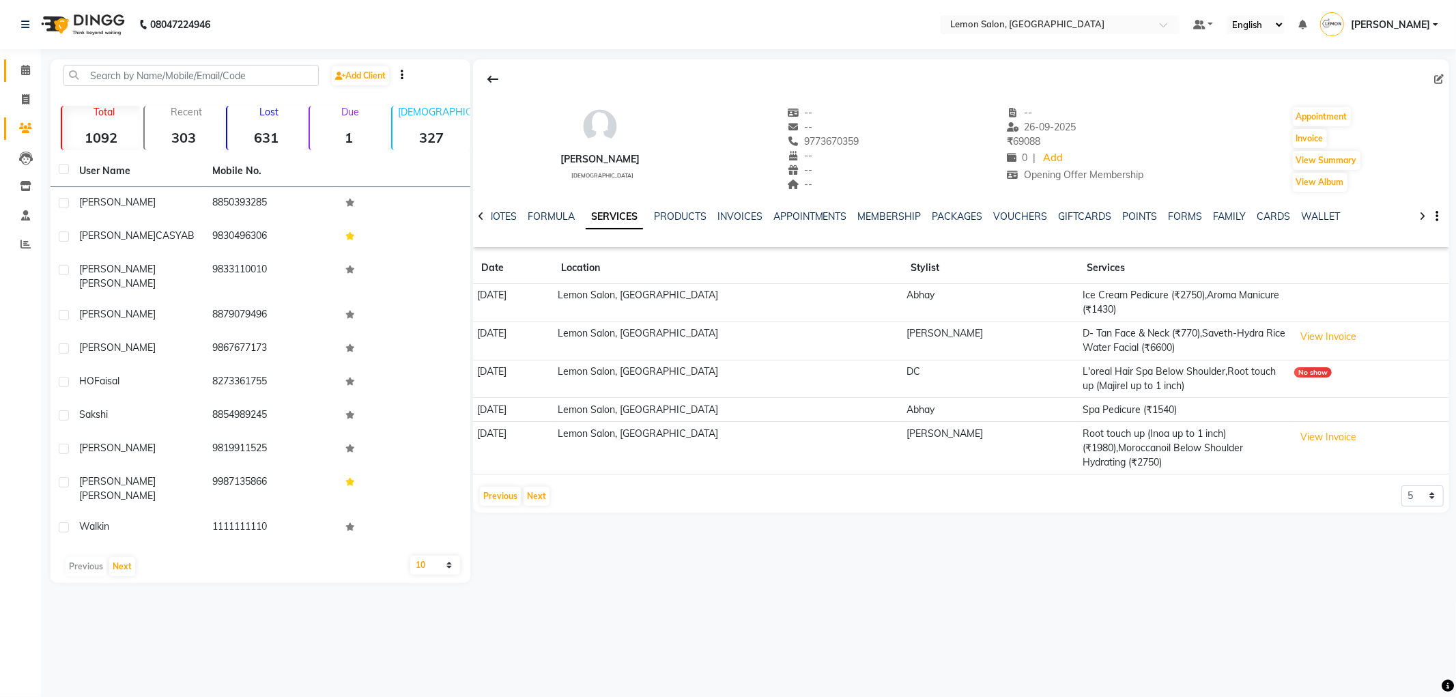
click at [10, 59] on link "Calendar" at bounding box center [20, 70] width 33 height 23
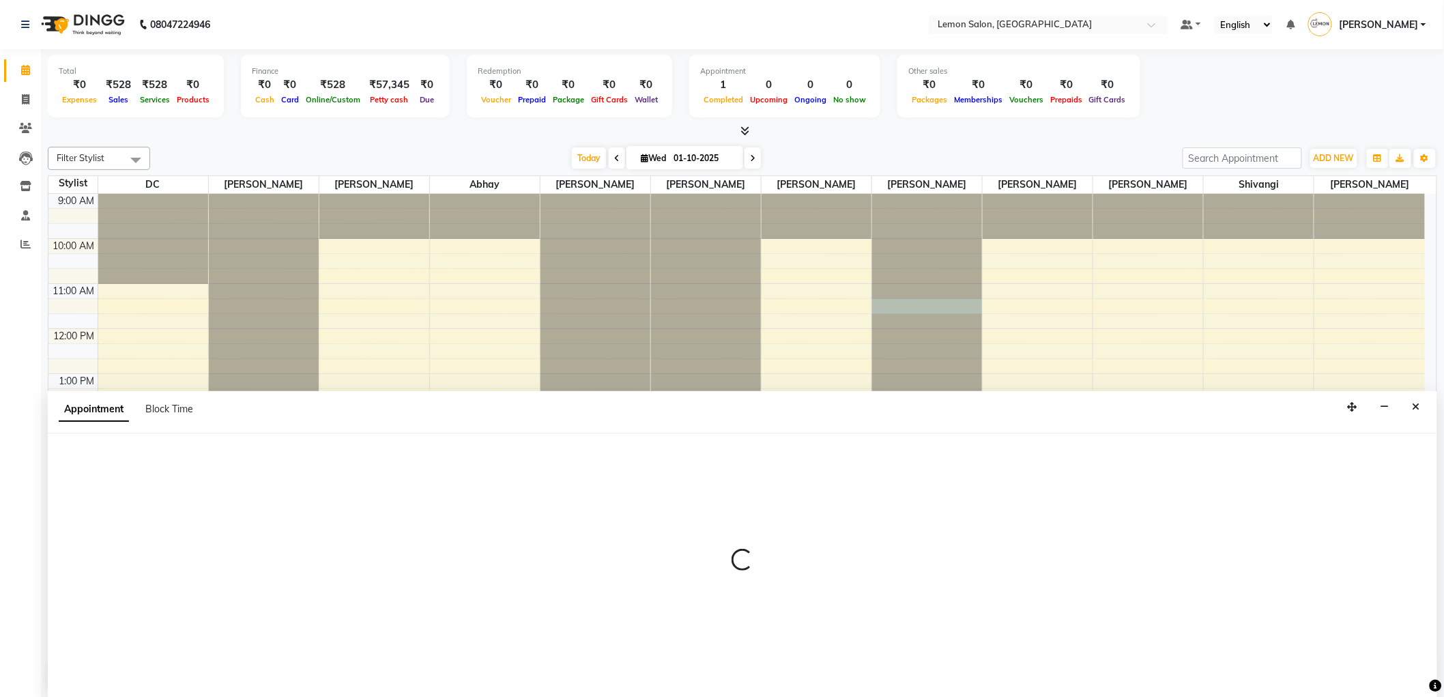
scroll to position [1, 0]
select select "60408"
select select "675"
select select "tentative"
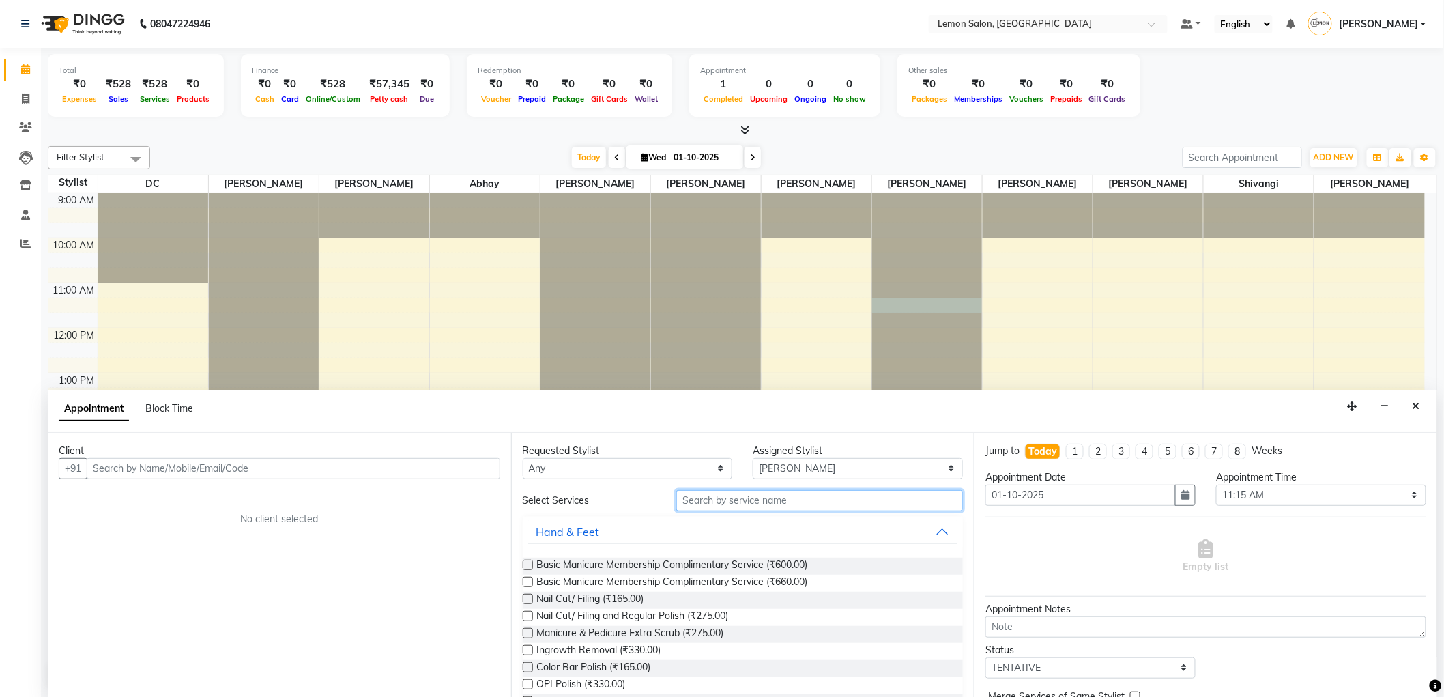
click at [794, 493] on input "text" at bounding box center [819, 500] width 287 height 21
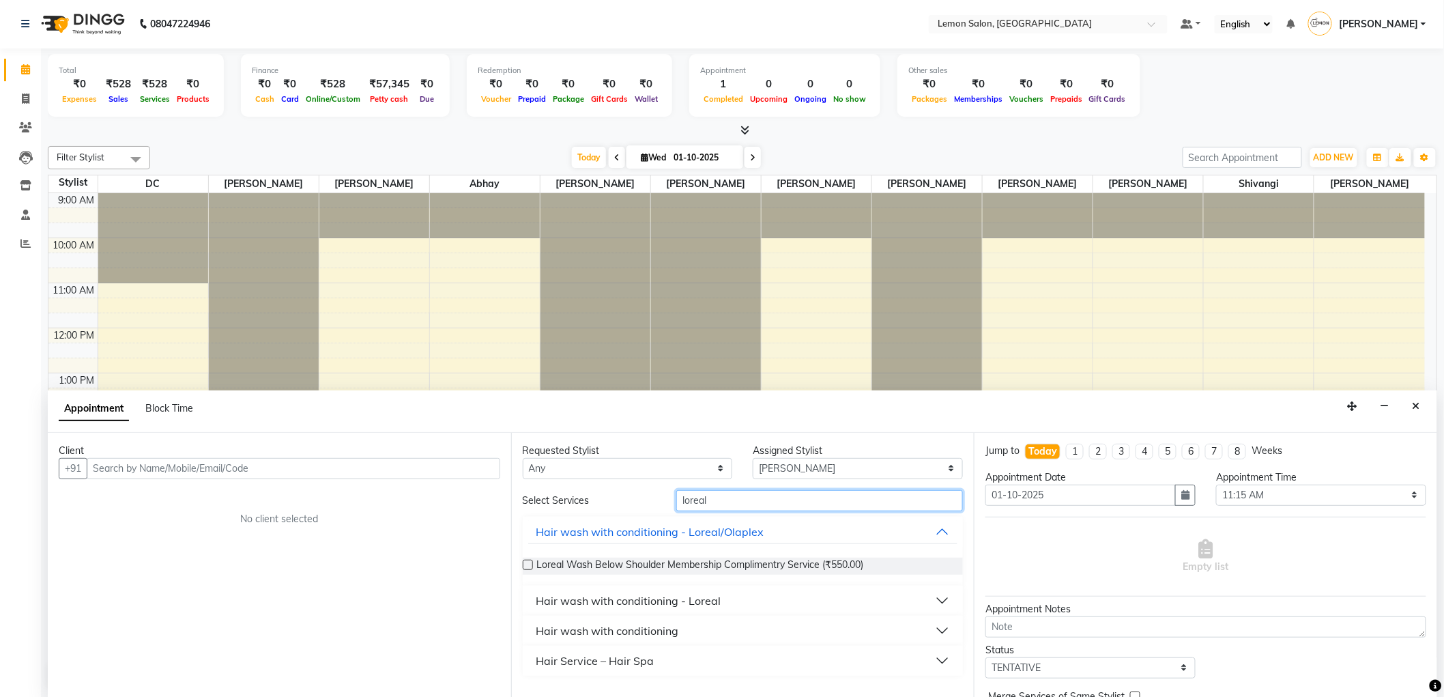
type input "loreal"
click at [745, 608] on button "Hair wash with conditioning - Loreal" at bounding box center [743, 600] width 430 height 25
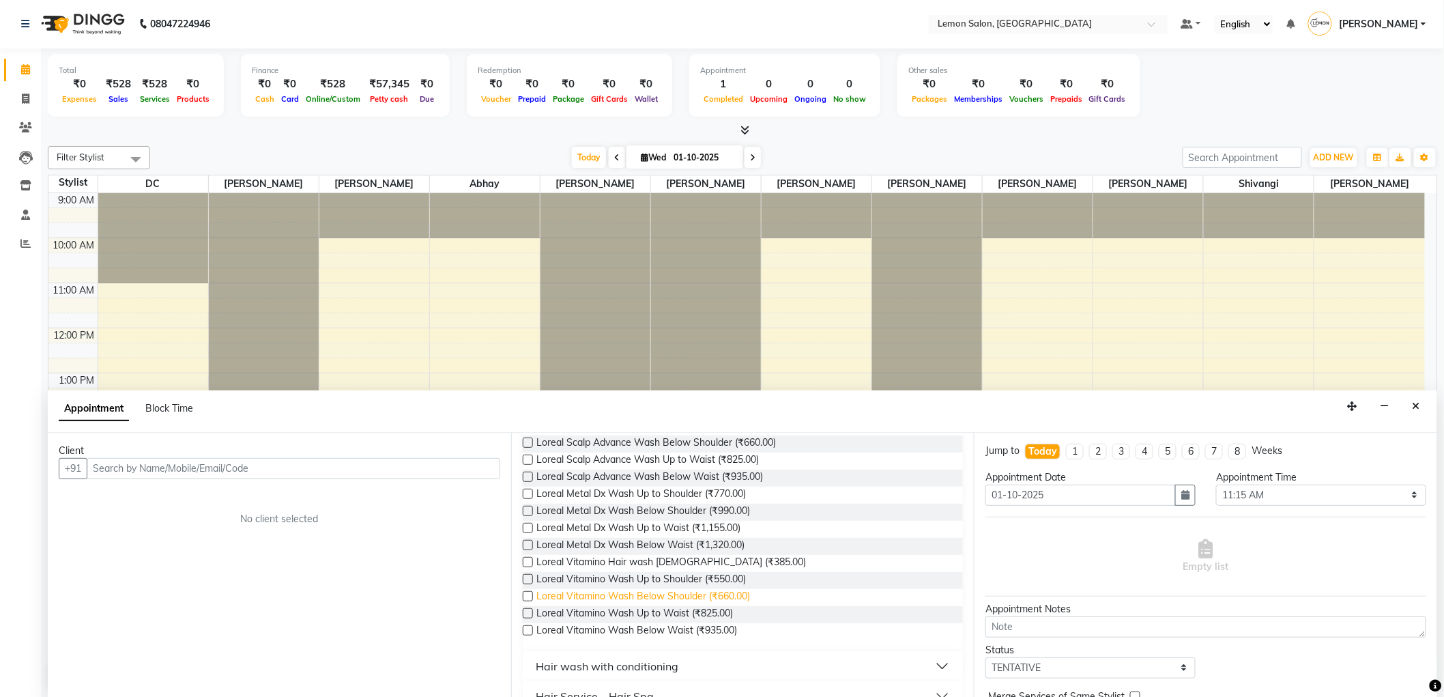
scroll to position [522, 0]
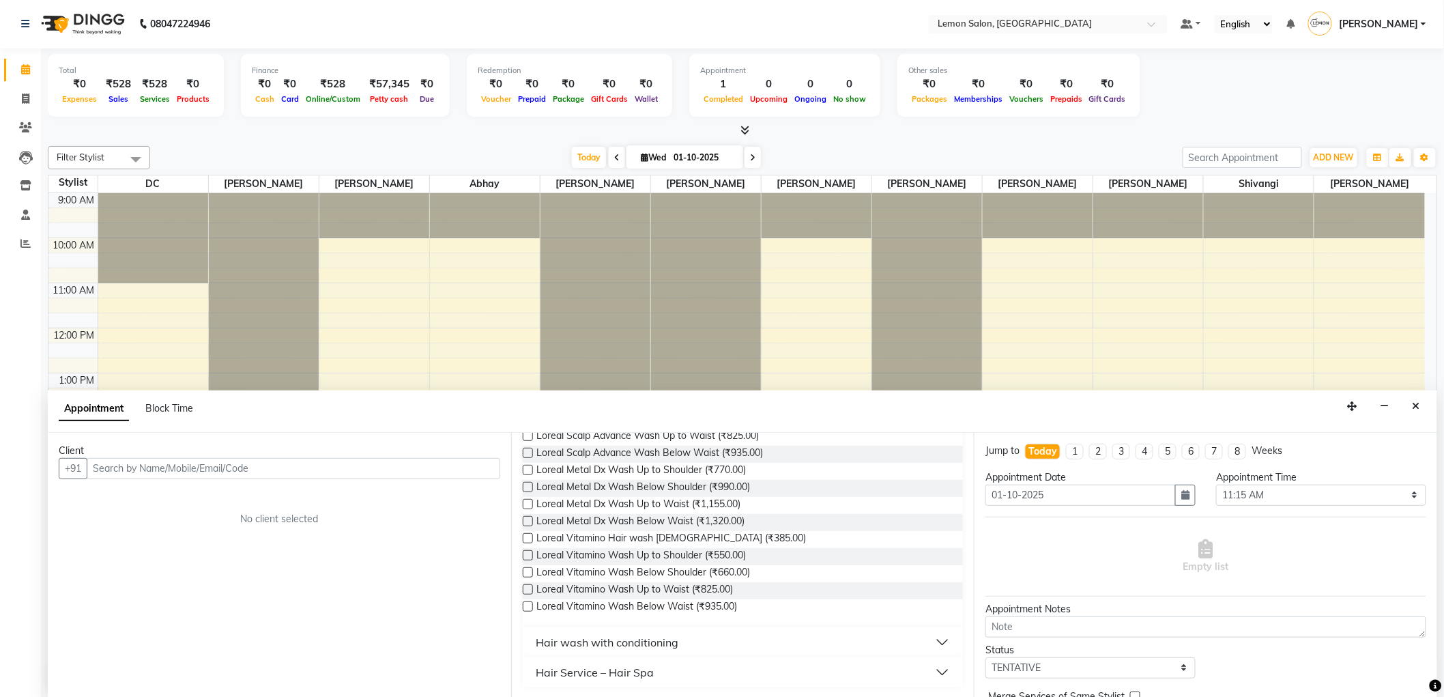
click at [660, 683] on div "Hair Service – Hair Spa" at bounding box center [743, 672] width 441 height 30
click at [659, 680] on button "Hair Service – Hair Spa" at bounding box center [743, 672] width 430 height 25
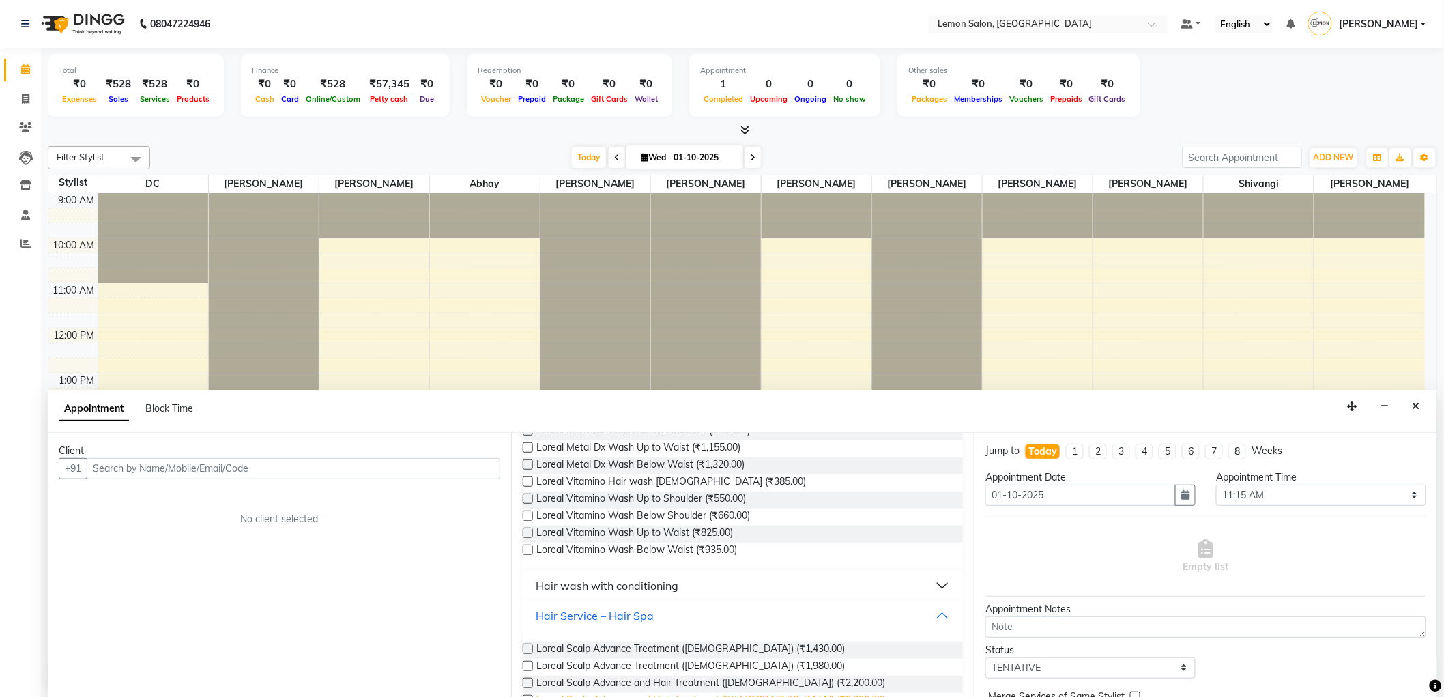
scroll to position [629, 0]
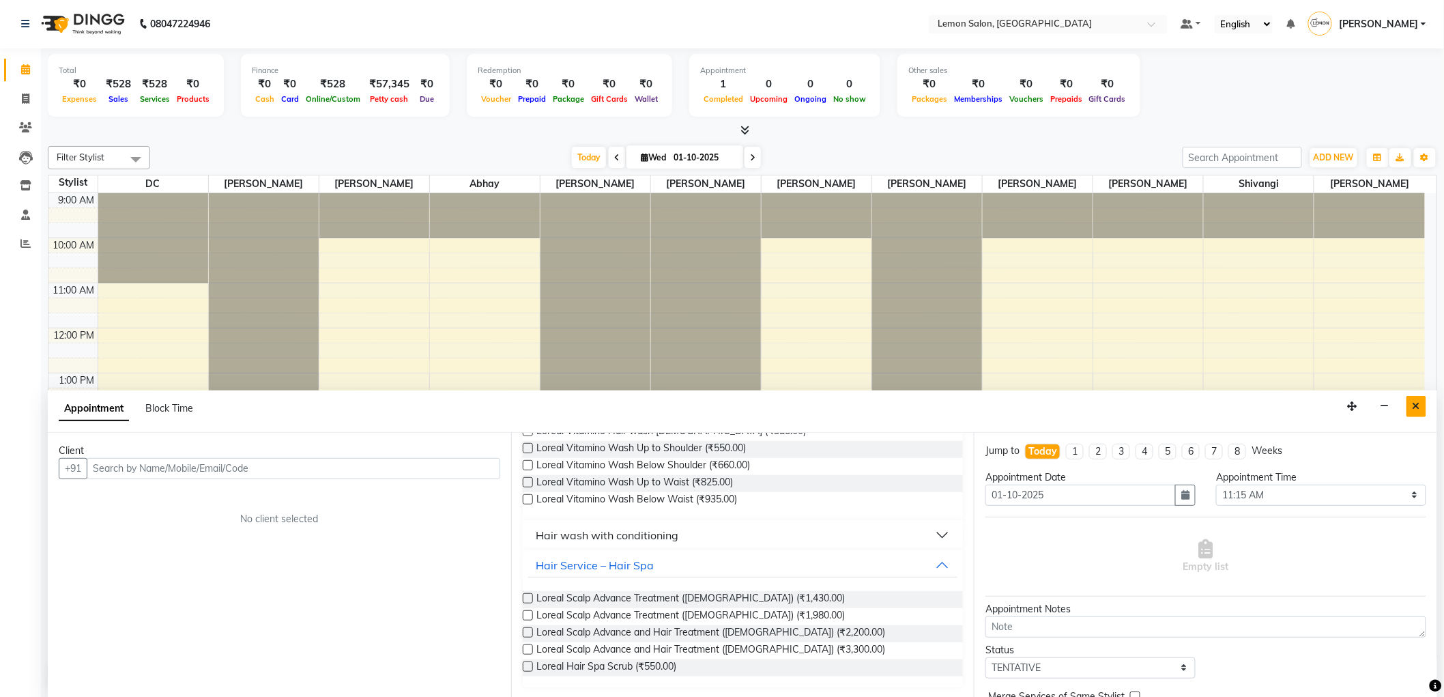
click at [1425, 403] on button "Close" at bounding box center [1417, 406] width 20 height 21
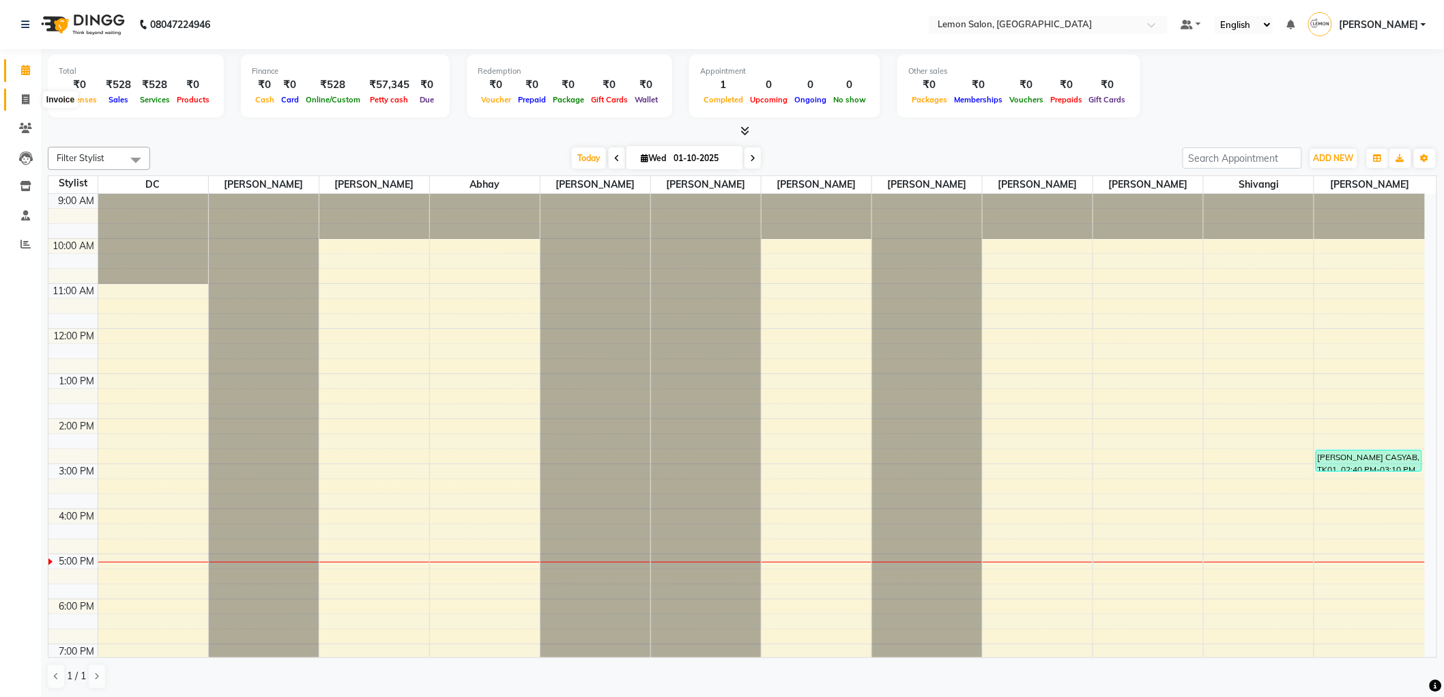
click at [18, 104] on span at bounding box center [26, 100] width 24 height 16
select select "561"
select select "service"
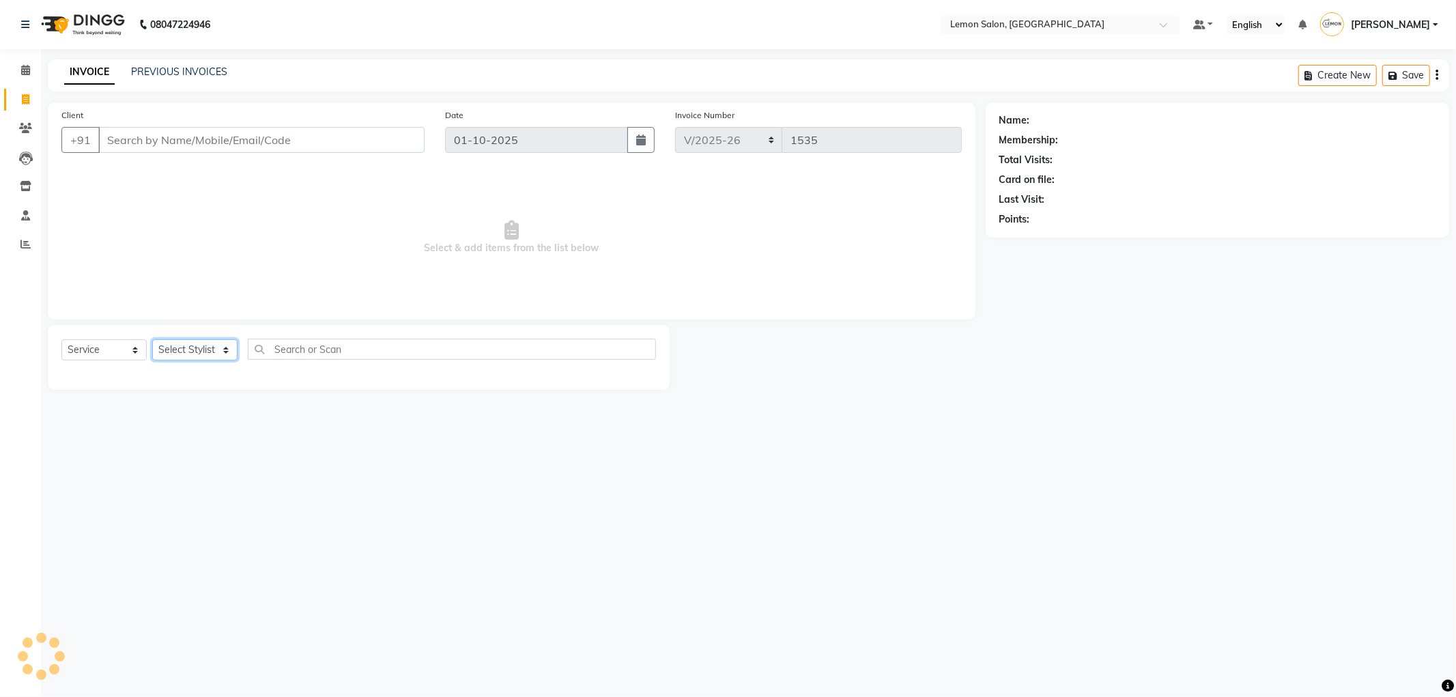
click at [205, 345] on select "Select Stylist" at bounding box center [194, 349] width 85 height 21
select select "46390"
click at [152, 340] on select "Select Stylist Abhay Aminul Asif Shaikh Ayesha Roundhal DC Ganesh Motewad Jenny…" at bounding box center [194, 349] width 85 height 21
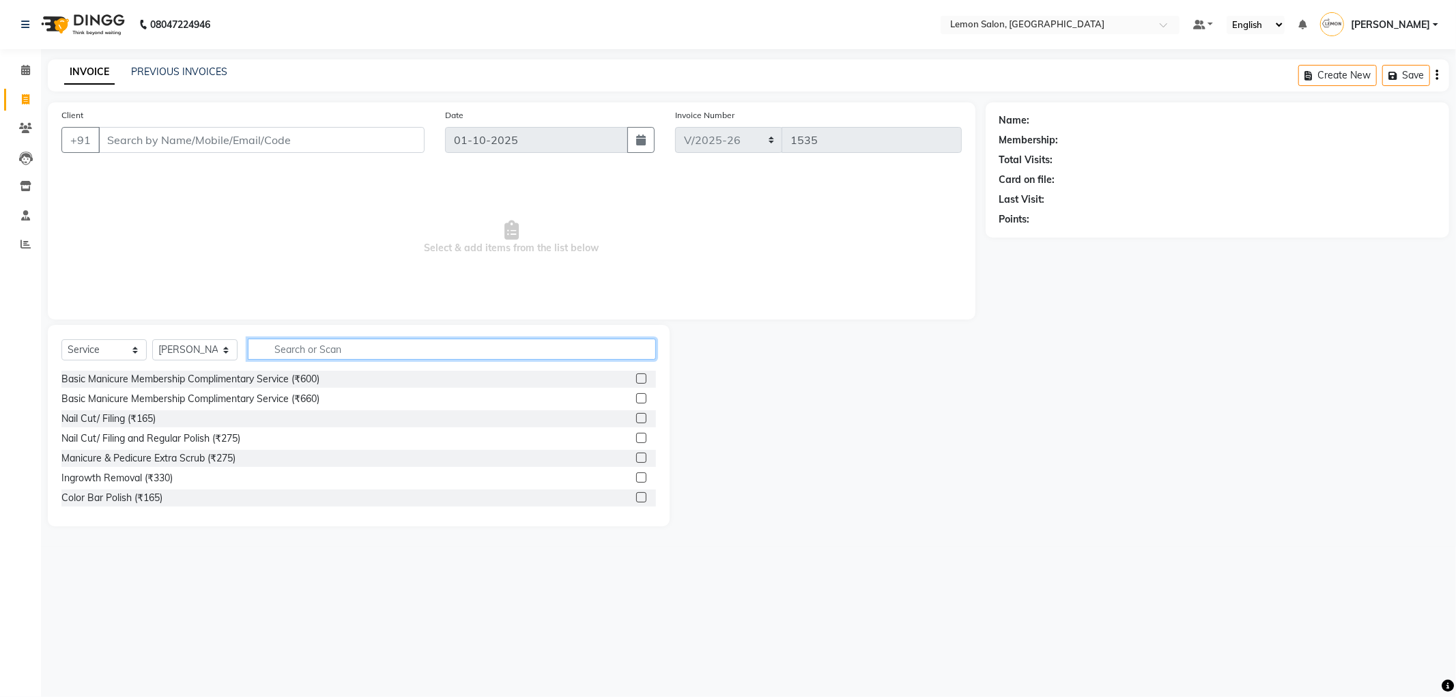
click at [298, 350] on input "text" at bounding box center [452, 349] width 408 height 21
type input "eye"
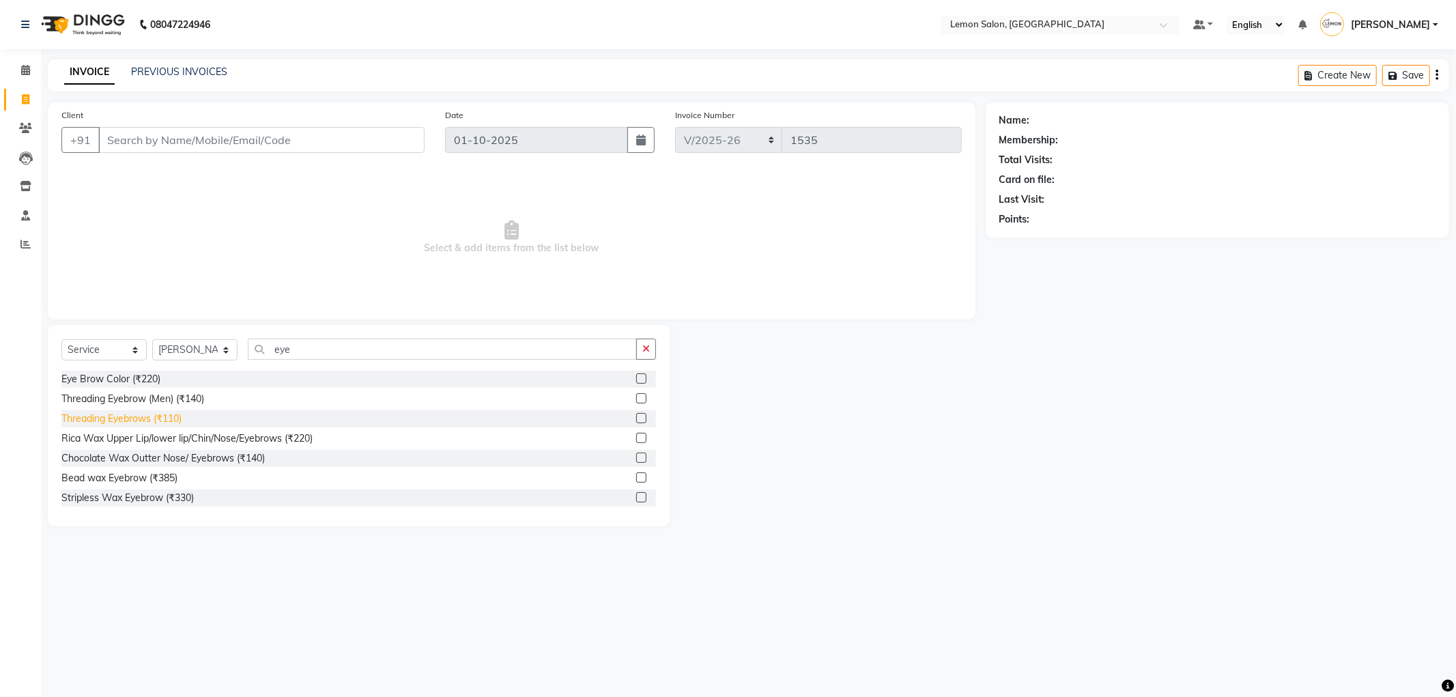
click at [157, 417] on div "Threading Eyebrows (₹110)" at bounding box center [121, 419] width 120 height 14
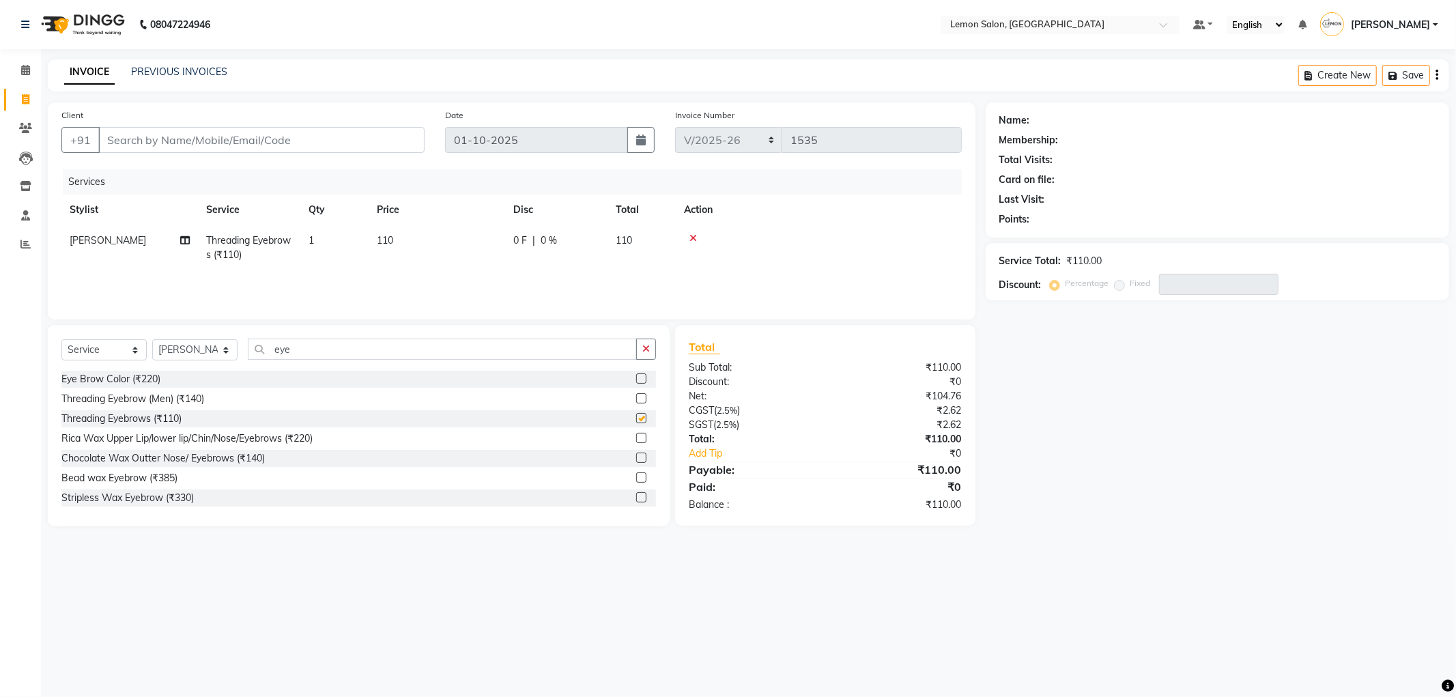
checkbox input "false"
click at [192, 335] on div "Select Service Product Membership Package Voucher Prepaid Gift Card Select Styl…" at bounding box center [359, 425] width 622 height 201
click at [191, 344] on div "Select Service Product Membership Package Voucher Prepaid Gift Card Select Styl…" at bounding box center [358, 355] width 594 height 32
click at [191, 344] on select "Select Stylist Abhay Aminul Asif Shaikh Ayesha Roundhal DC Ganesh Motewad Jenny…" at bounding box center [194, 349] width 85 height 21
select select "60402"
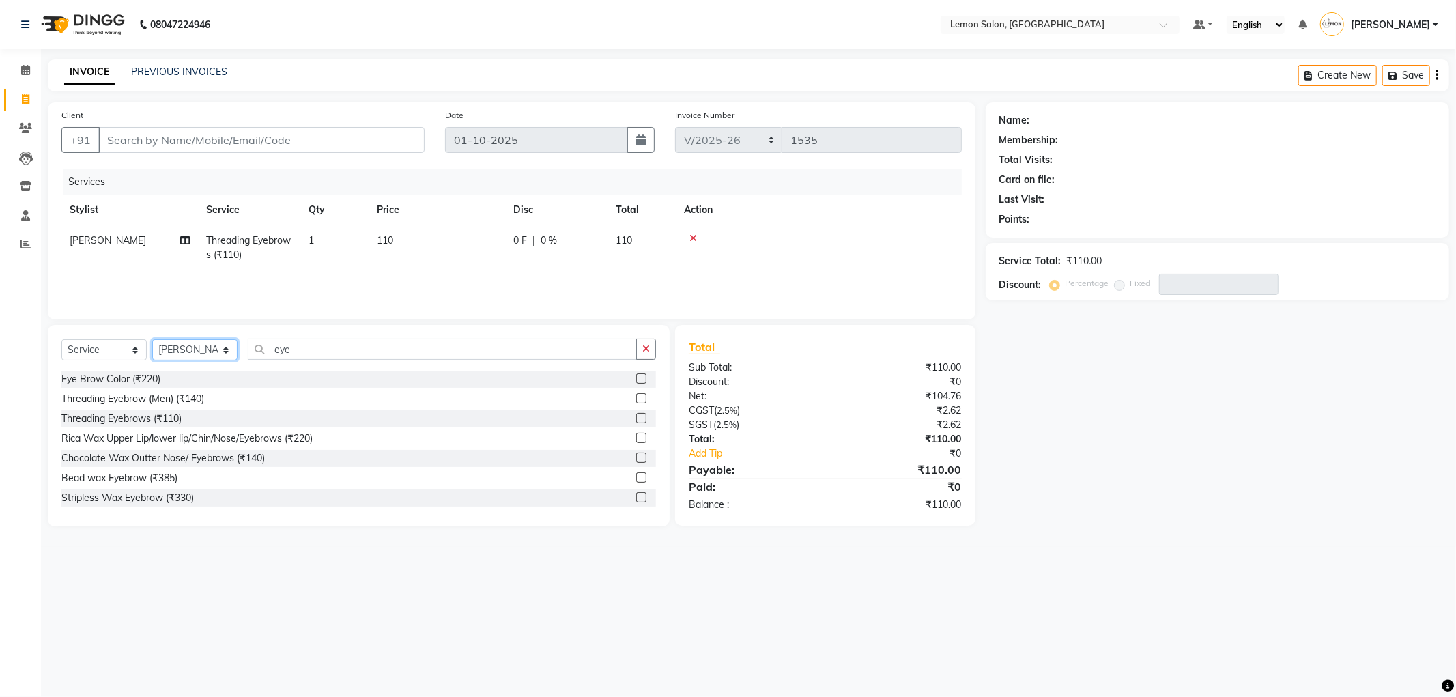
click at [152, 340] on select "Select Stylist Abhay Aminul Asif Shaikh Ayesha Roundhal DC Ganesh Motewad Jenny…" at bounding box center [194, 349] width 85 height 21
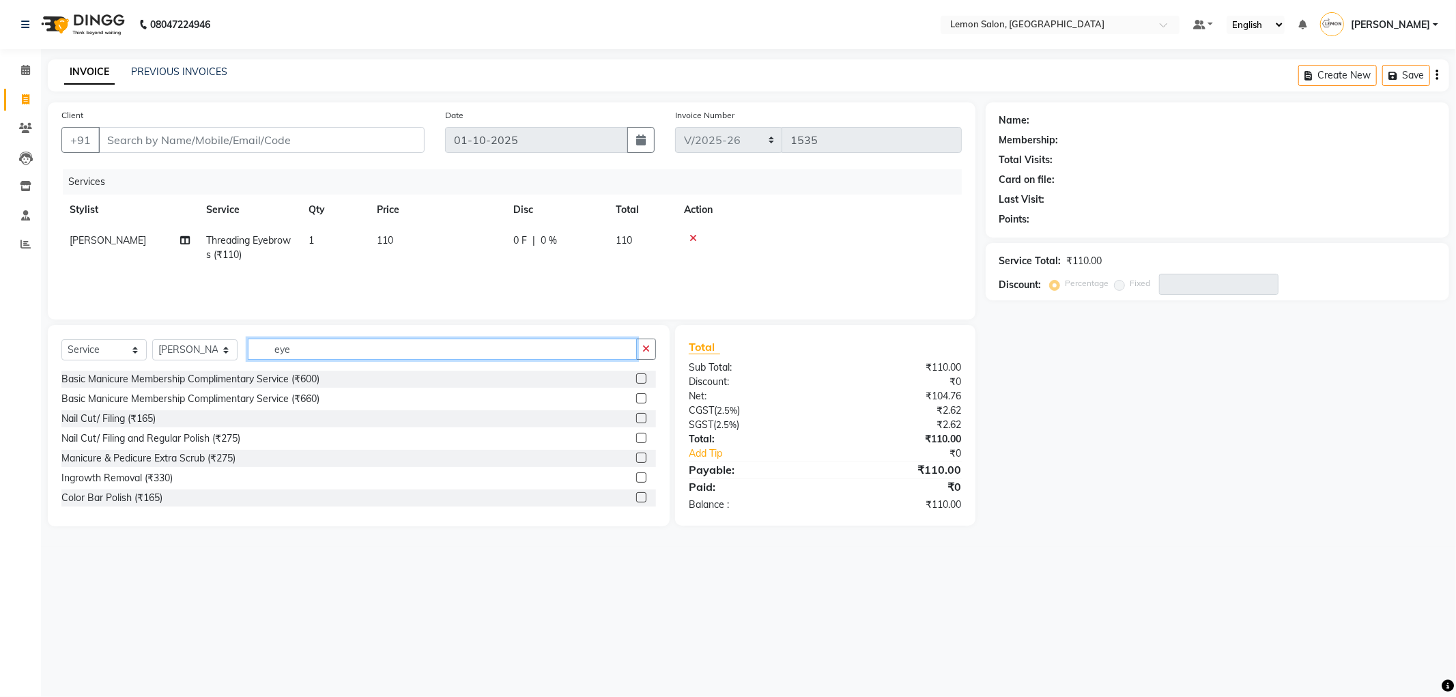
click at [353, 352] on input "eye" at bounding box center [442, 349] width 389 height 21
type input "e"
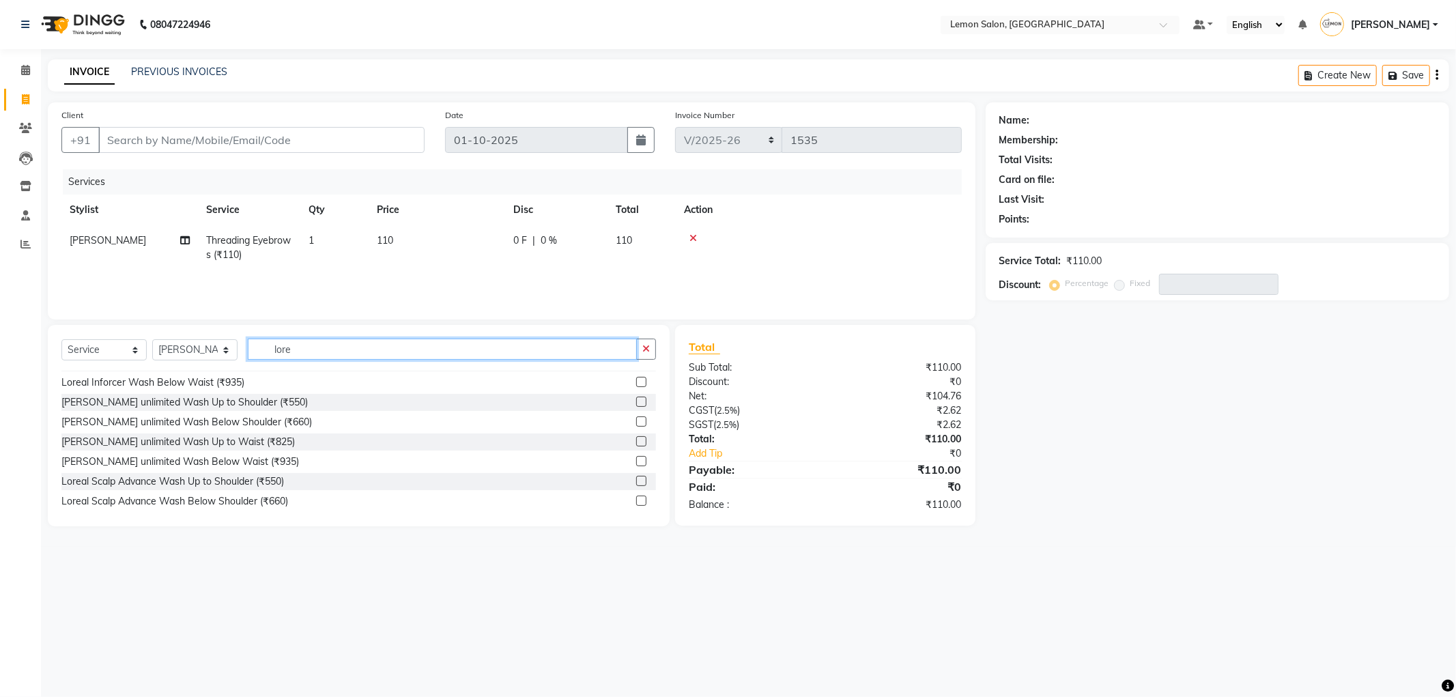
scroll to position [219, 0]
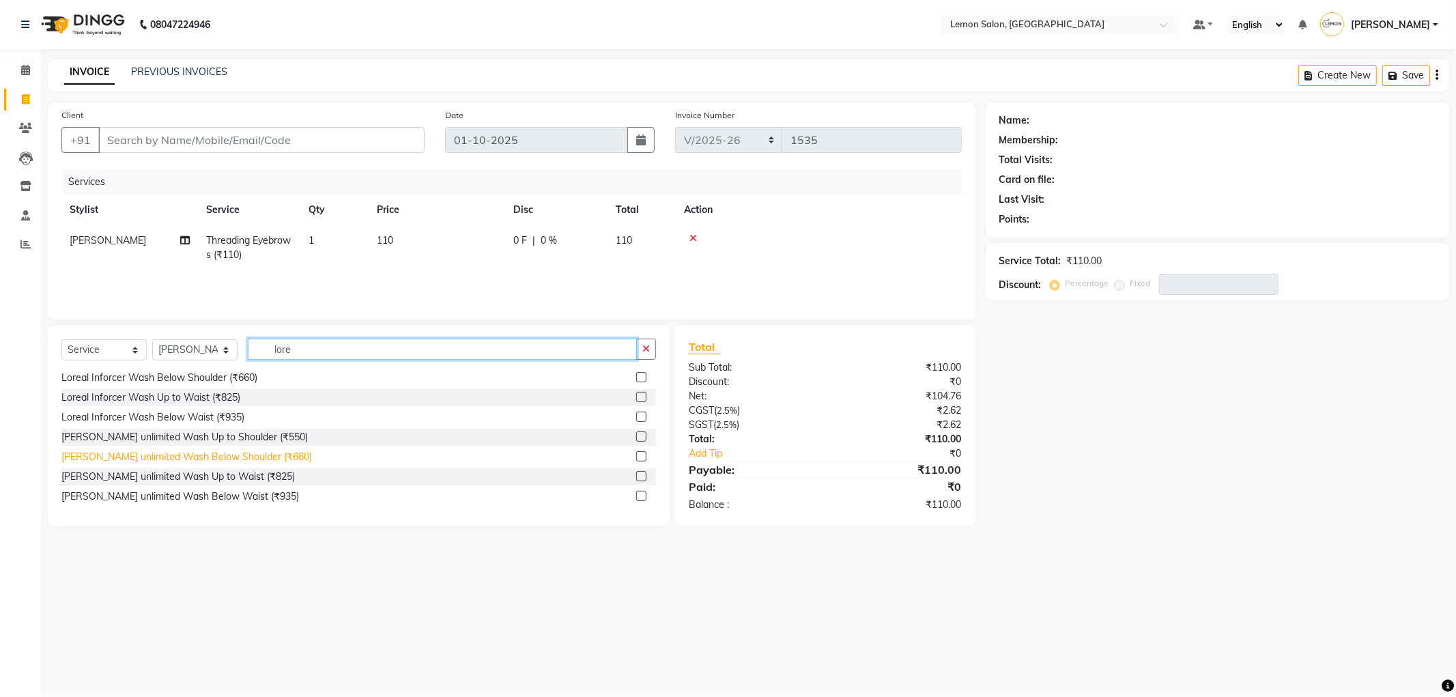
type input "lore"
click at [192, 459] on div "Loreal Liss unlimited Wash Below Shoulder (₹660)" at bounding box center [186, 457] width 250 height 14
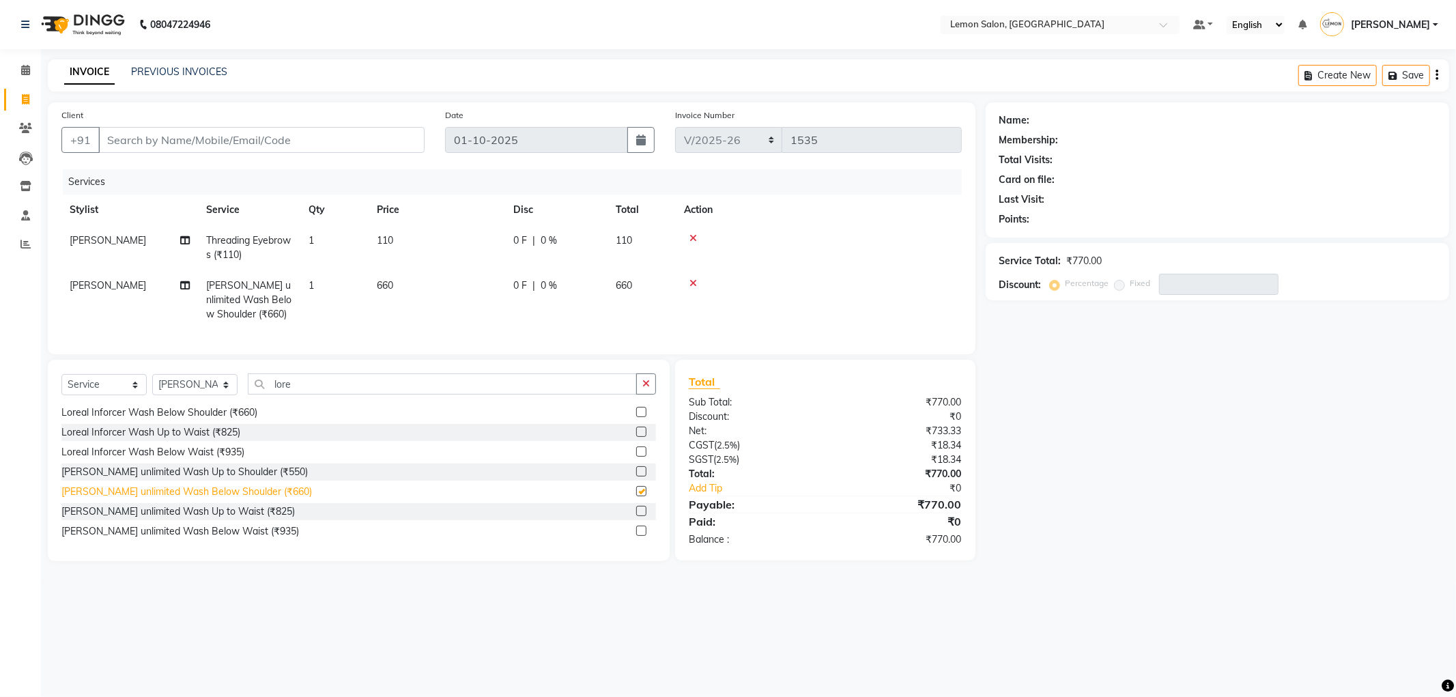
checkbox input "false"
click at [640, 395] on button "button" at bounding box center [646, 383] width 20 height 21
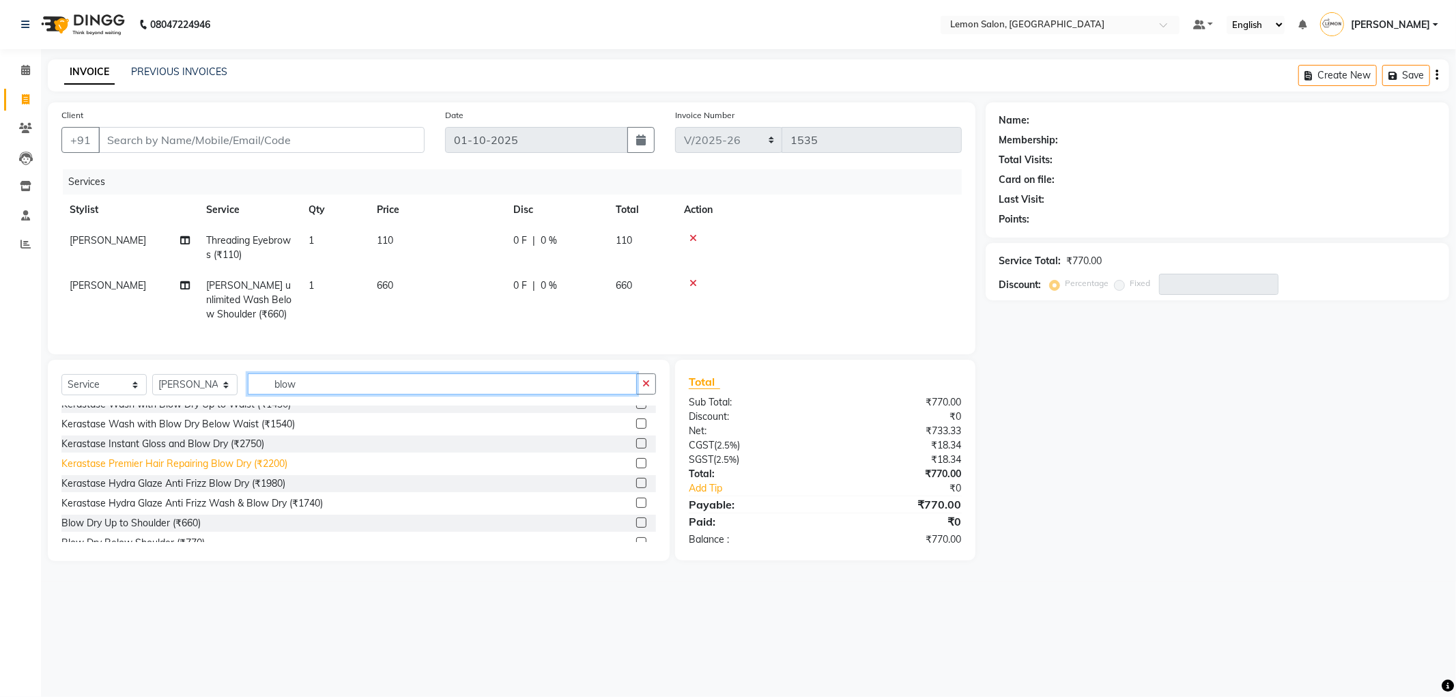
scroll to position [100, 0]
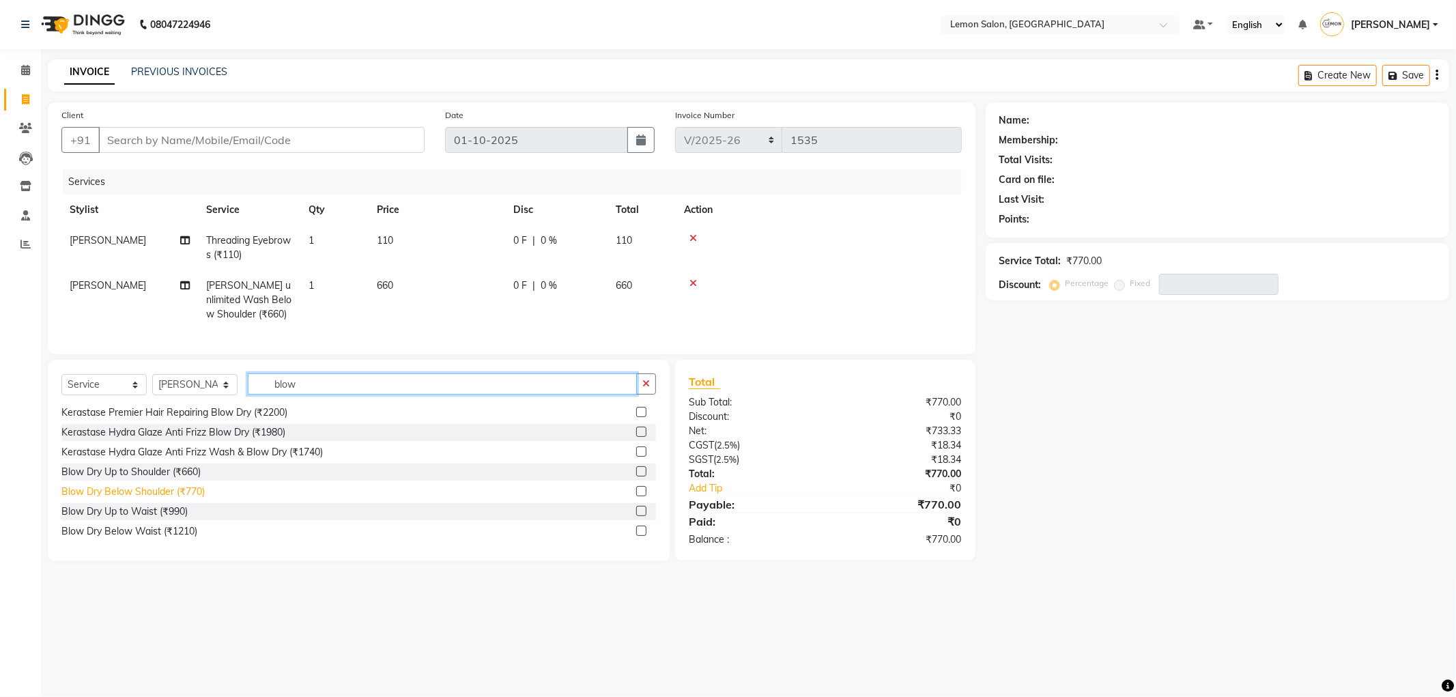
type input "blow"
click at [132, 498] on div "Blow Dry Below Shoulder (₹770)" at bounding box center [132, 492] width 143 height 14
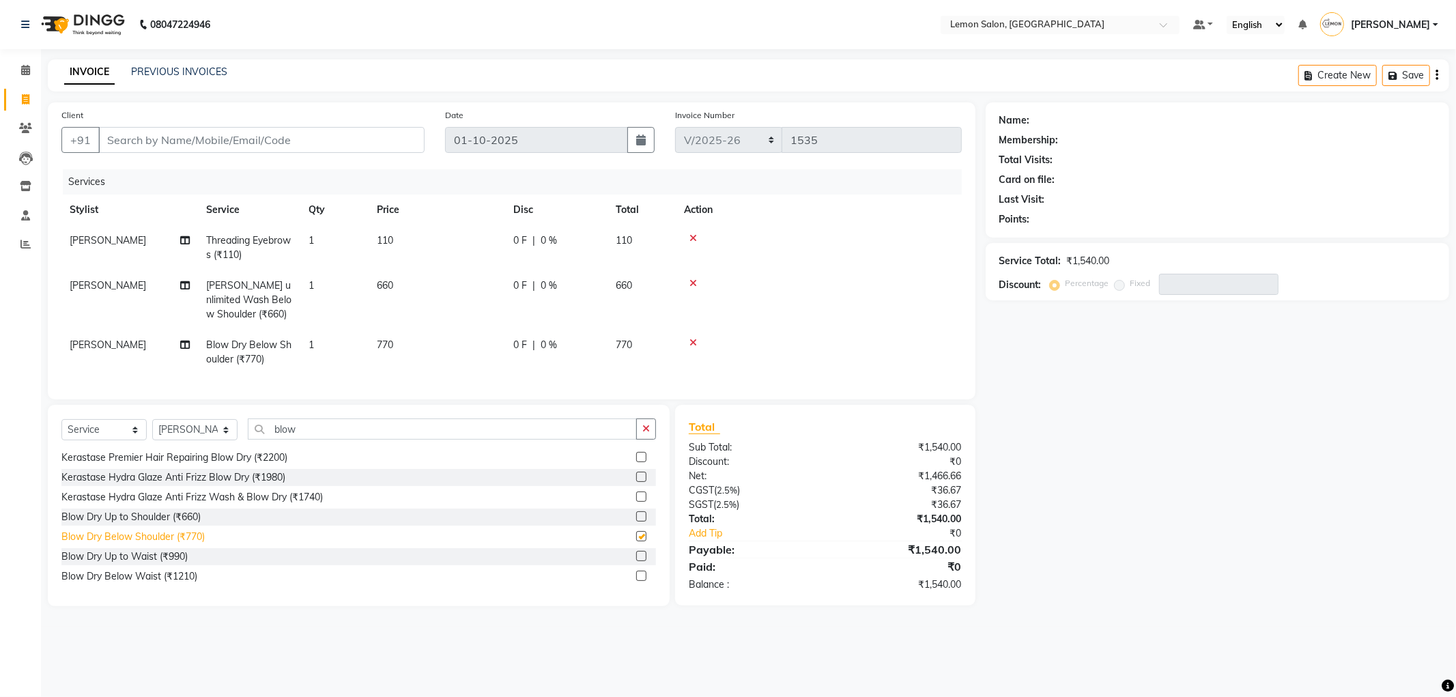
checkbox input "false"
click at [199, 153] on div "+91" at bounding box center [242, 140] width 363 height 26
click at [203, 141] on input "Client" at bounding box center [261, 140] width 326 height 26
type input "9"
type input "0"
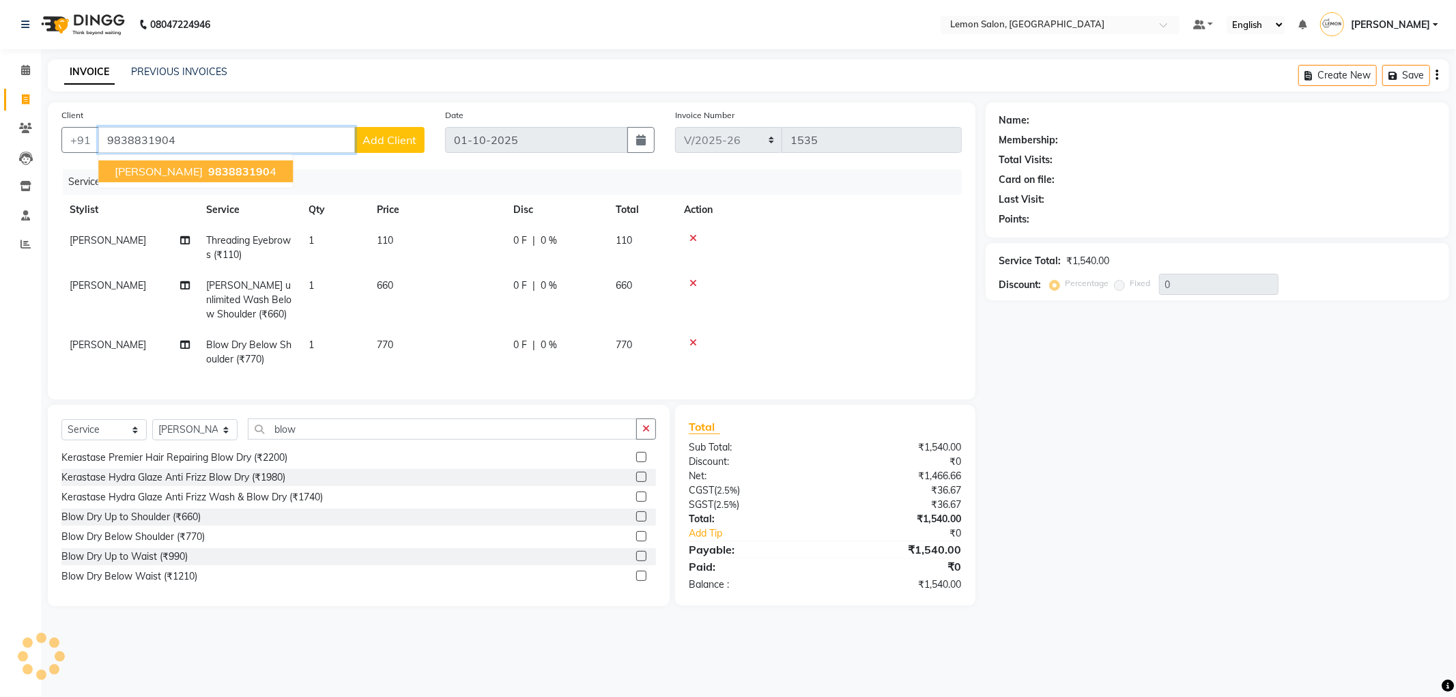
type input "9838831904"
select select "1: Object"
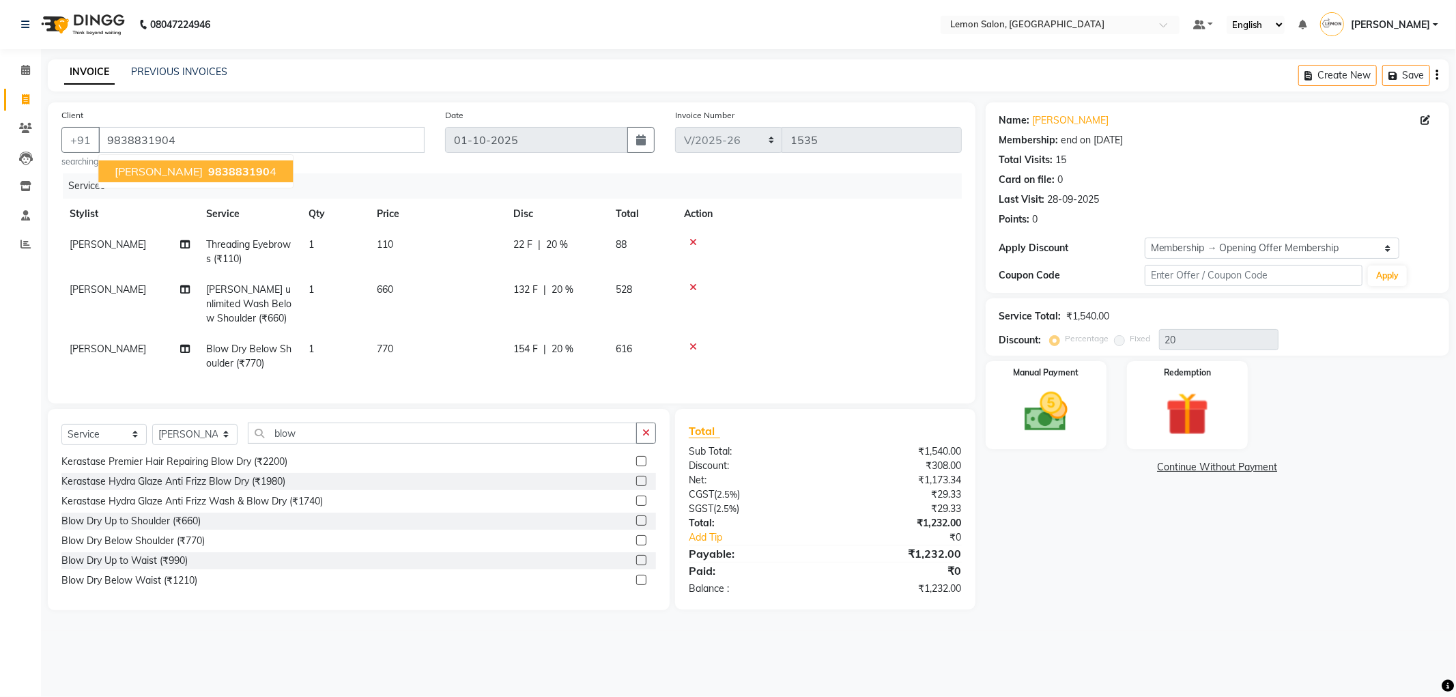
click at [180, 167] on span "SAMARTH GUPTA" at bounding box center [159, 171] width 88 height 14
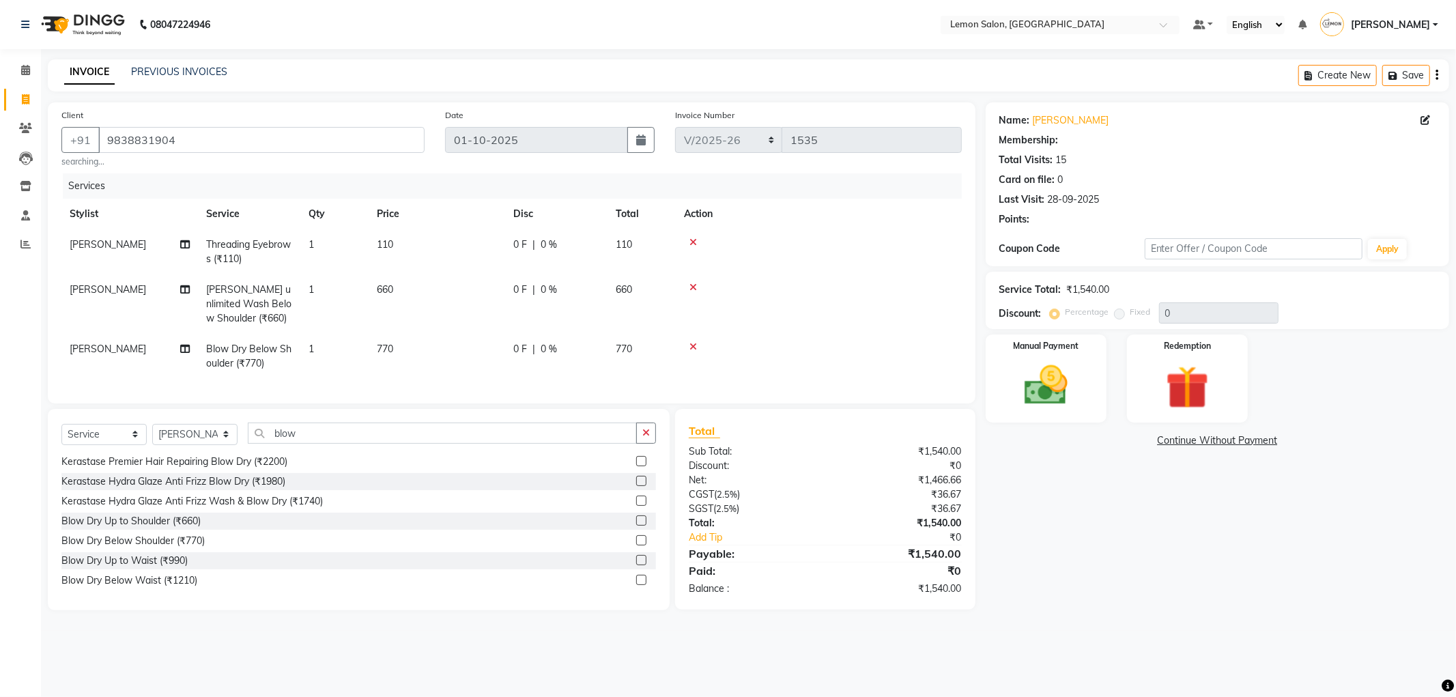
type input "20"
select select "1: Object"
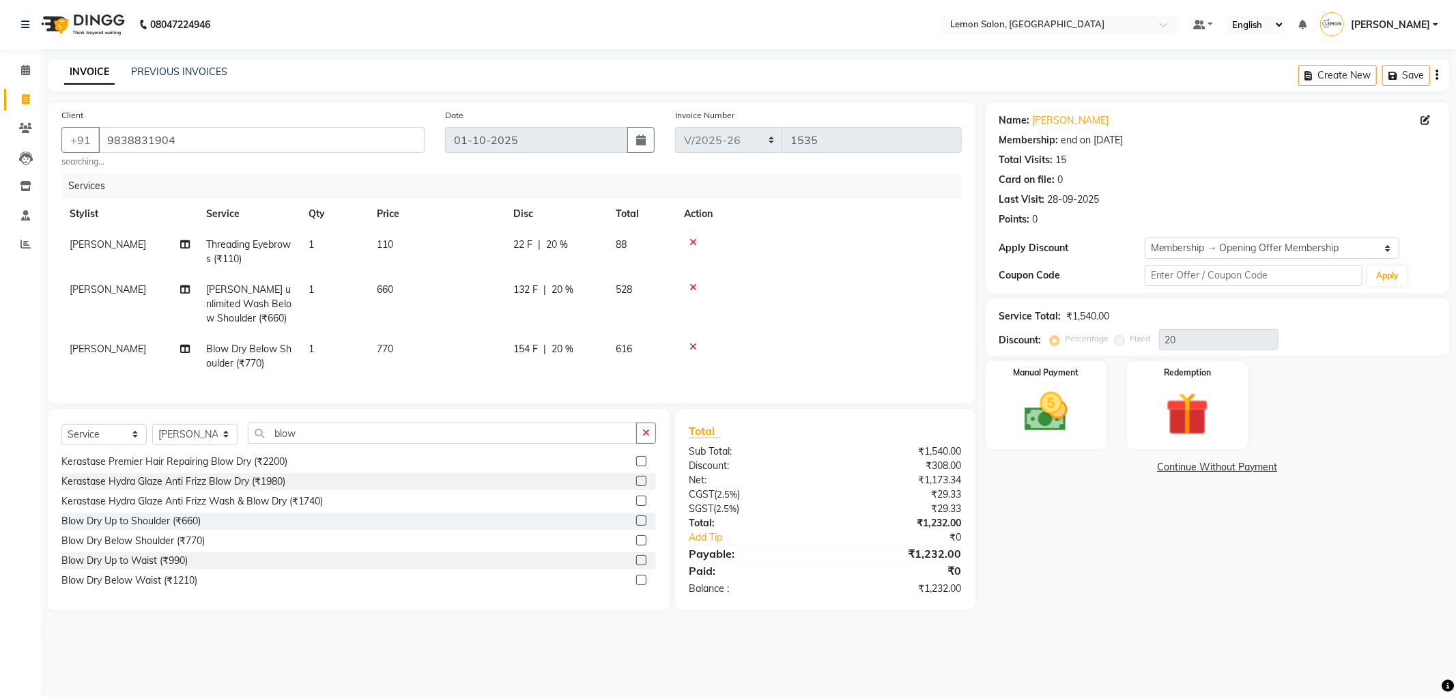
click at [690, 340] on td at bounding box center [819, 356] width 286 height 45
click at [692, 349] on icon at bounding box center [693, 347] width 8 height 10
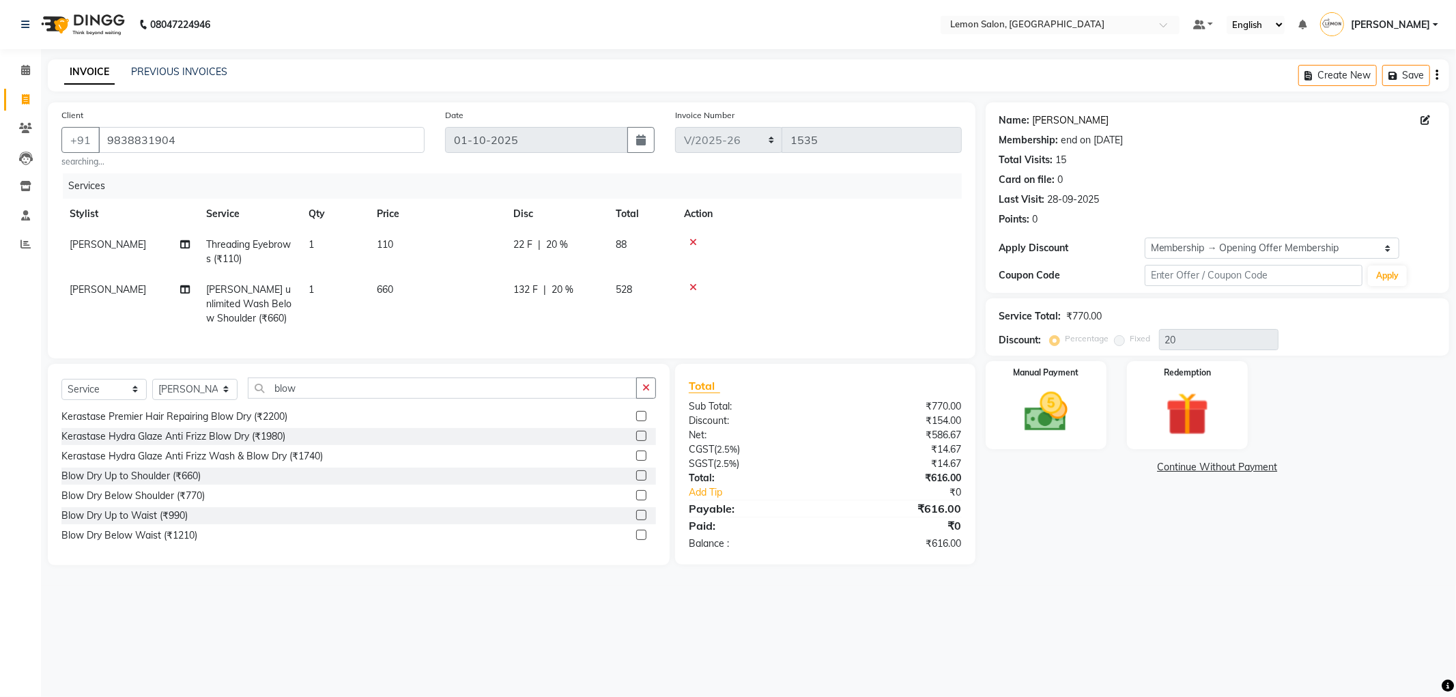
click at [1048, 115] on link "Samarth Gupta" at bounding box center [1071, 120] width 76 height 14
click at [1092, 442] on div "Manual Payment" at bounding box center [1046, 404] width 126 height 91
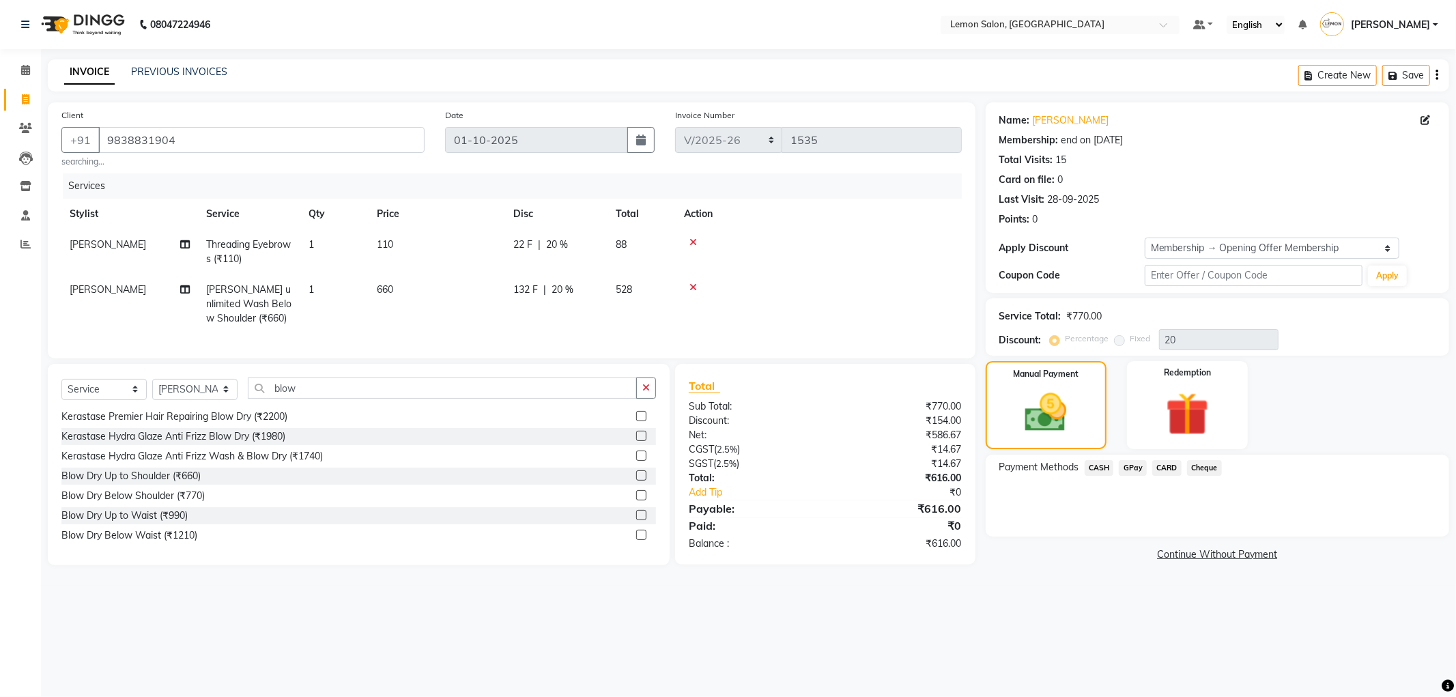
click at [1160, 470] on span "CARD" at bounding box center [1166, 468] width 29 height 16
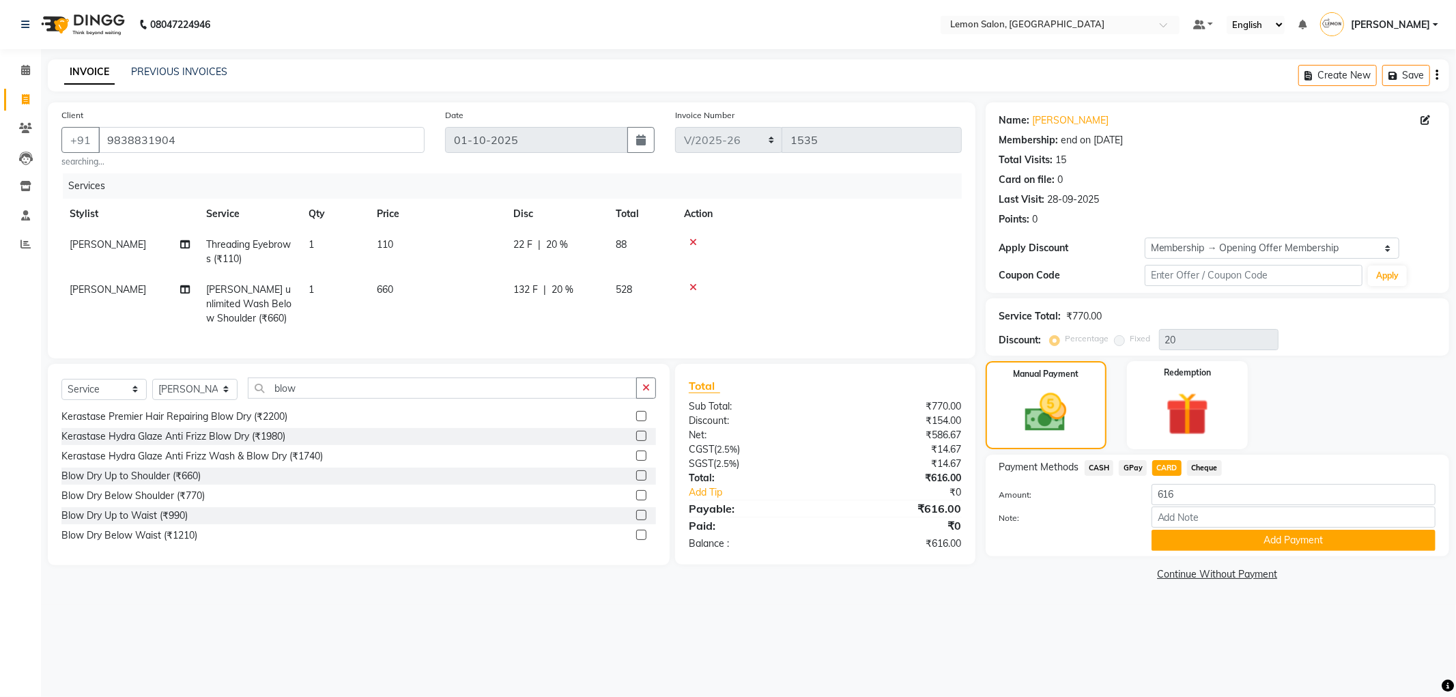
click at [1211, 553] on div "Payment Methods CASH GPay CARD Cheque Amount: 616 Note: Add Payment" at bounding box center [1217, 506] width 463 height 102
click at [1215, 544] on button "Add Payment" at bounding box center [1293, 540] width 284 height 21
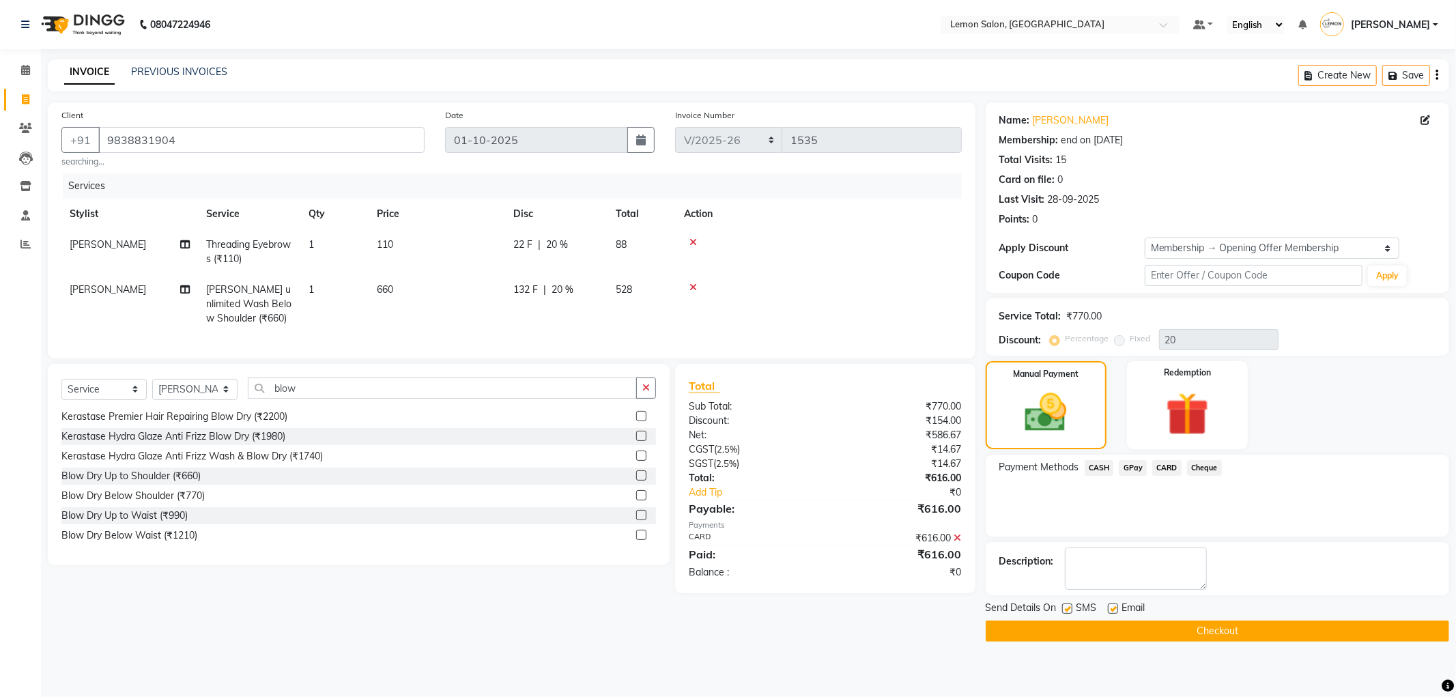
click at [1076, 622] on button "Checkout" at bounding box center [1217, 630] width 463 height 21
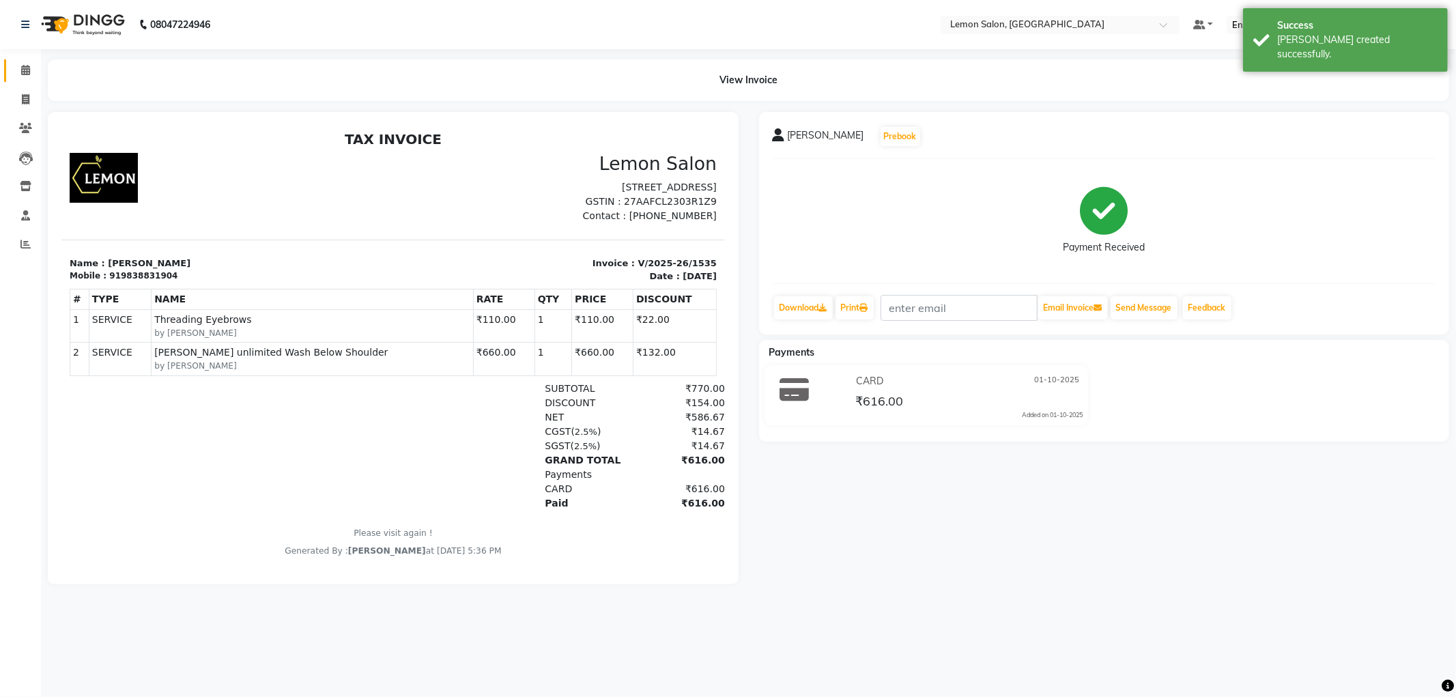
click at [28, 61] on link "Calendar" at bounding box center [20, 70] width 33 height 23
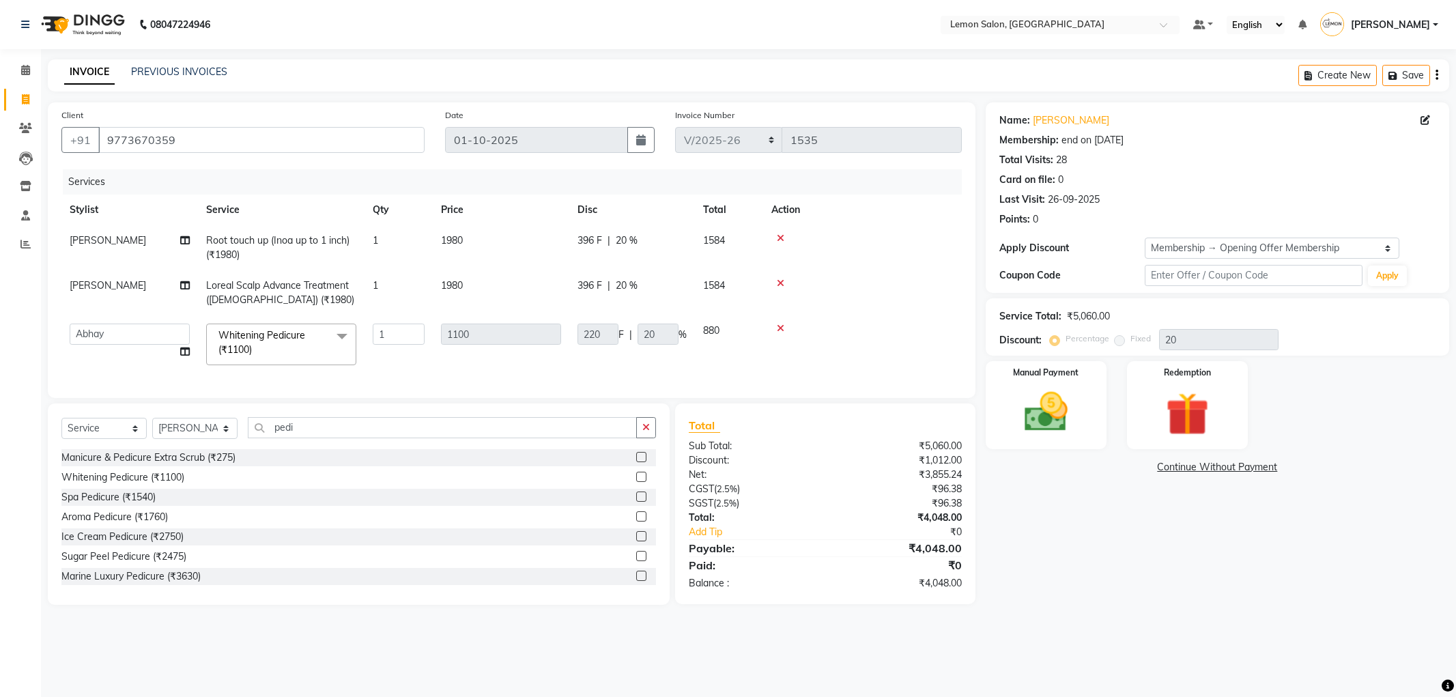
select select "561"
select select "service"
select select "89656"
select select "1: Object"
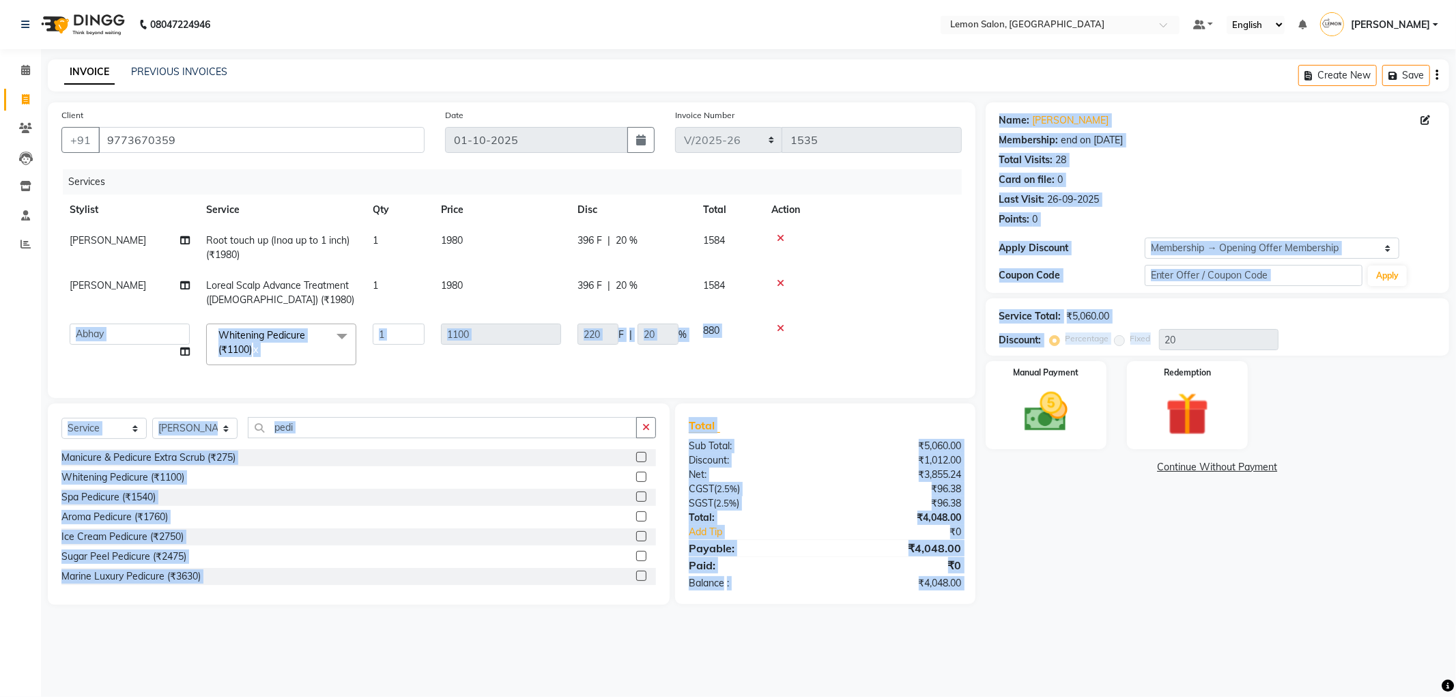
click at [1166, 345] on div "Client [PHONE_NUMBER] Date [DATE] Invoice Number MRKT/2025-26 V/2025 V/[PHONE_N…" at bounding box center [749, 353] width 1422 height 502
click at [1455, 306] on div "Name: [PERSON_NAME] Membership: end on [DATE] Total Visits: 28 Card on file: 0 …" at bounding box center [1223, 353] width 474 height 502
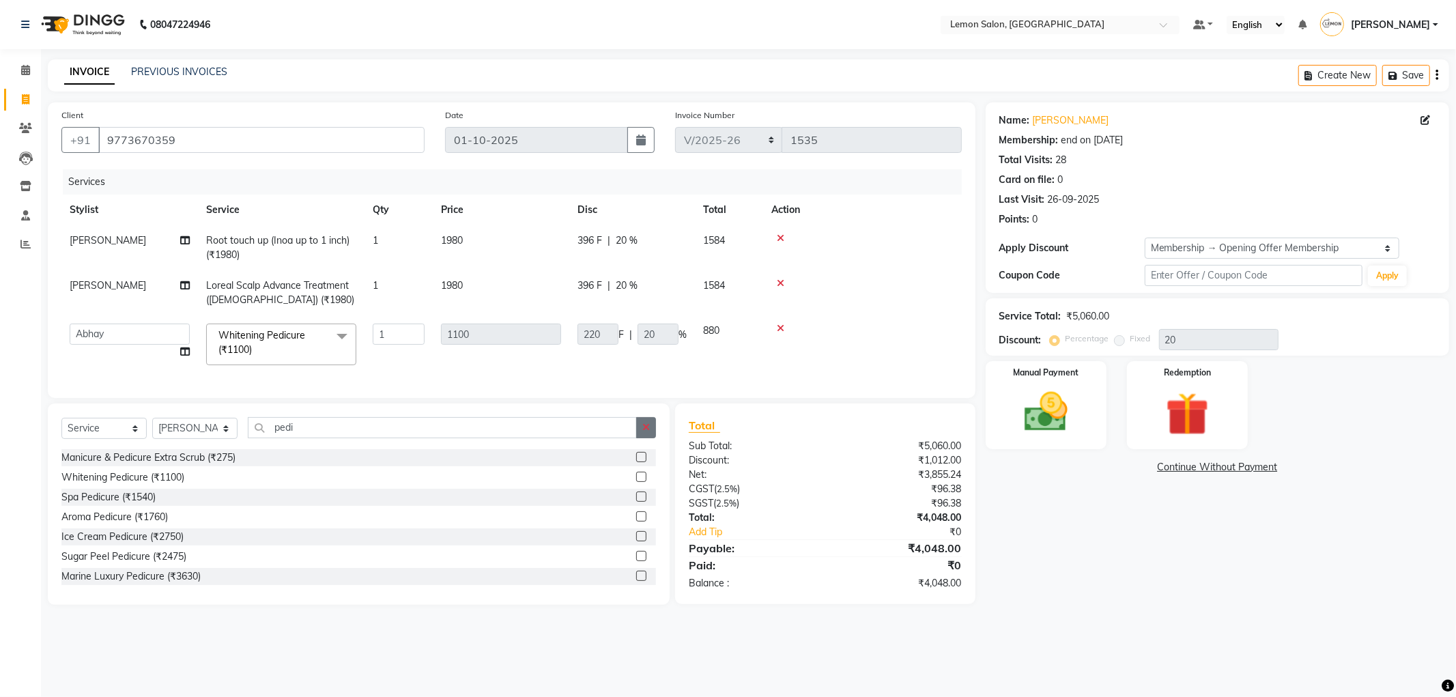
click at [644, 432] on icon "button" at bounding box center [646, 427] width 8 height 10
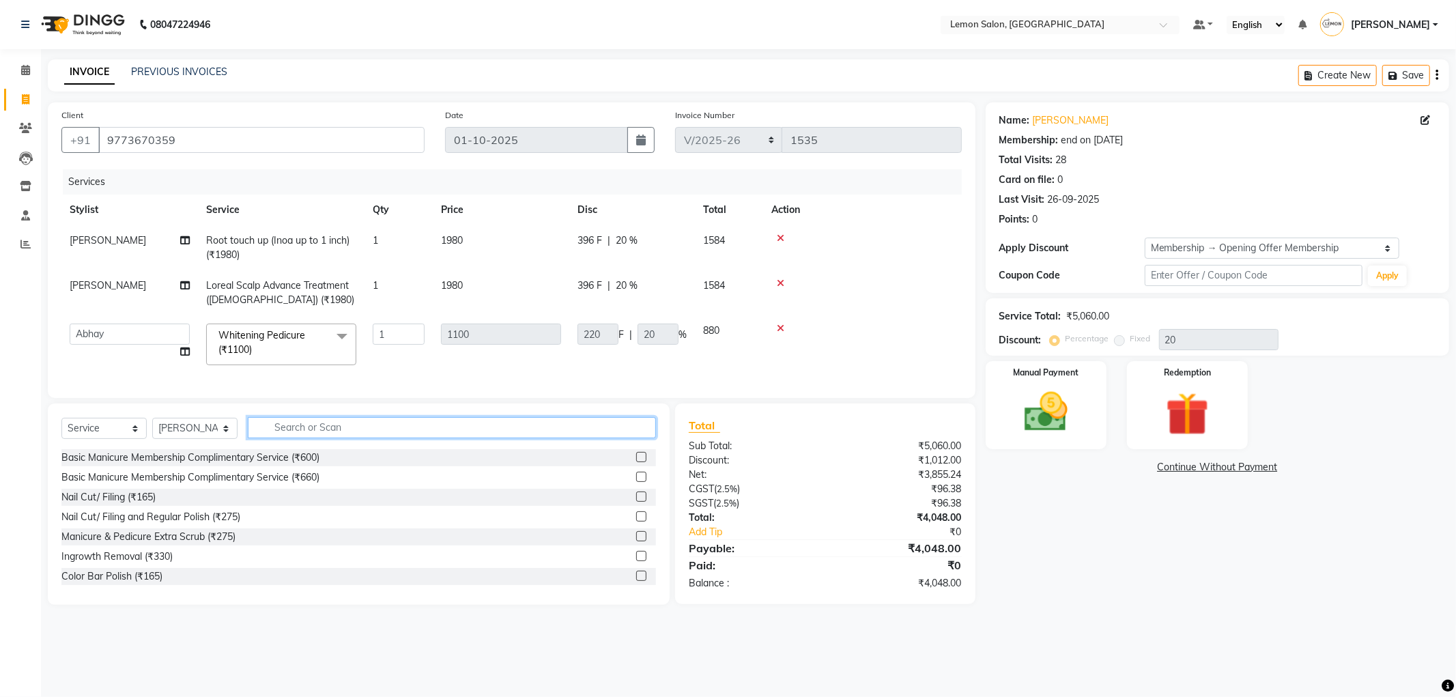
click at [426, 435] on input "text" at bounding box center [452, 427] width 408 height 21
click at [638, 438] on input "text" at bounding box center [452, 427] width 408 height 21
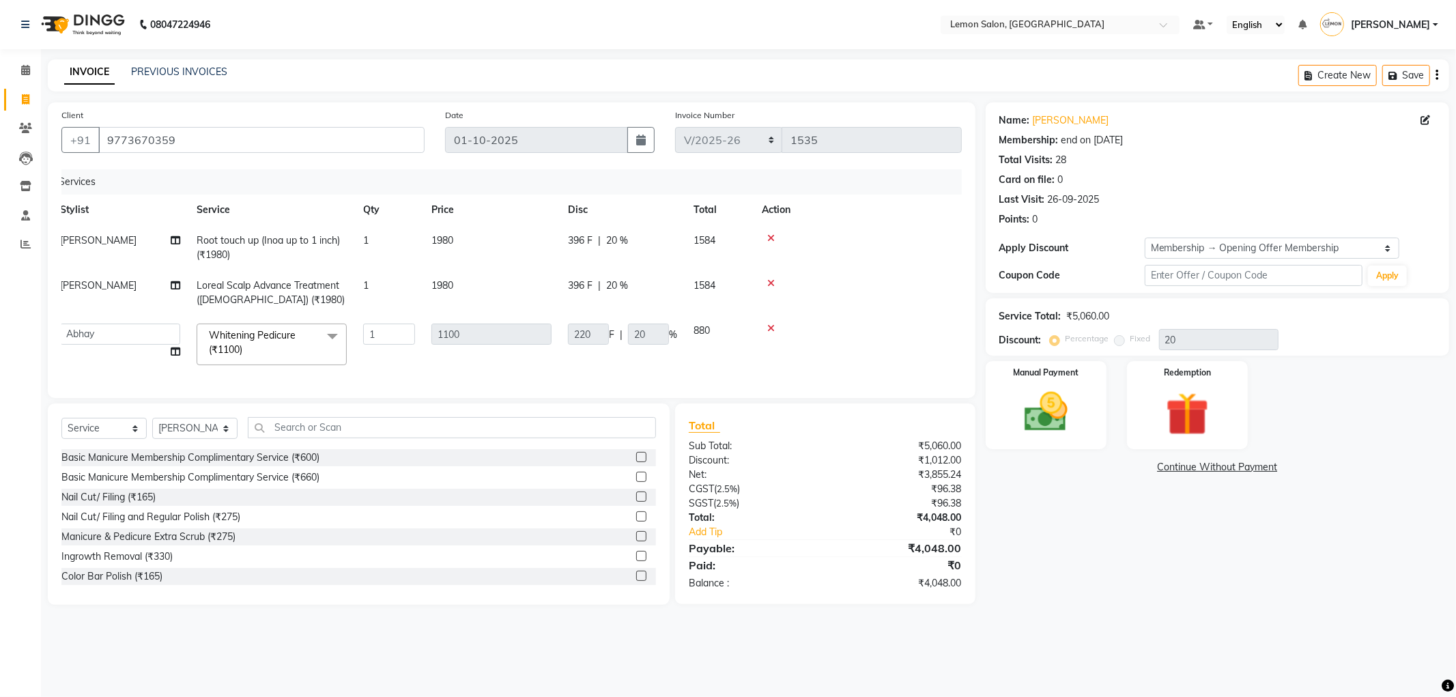
click at [632, 377] on div "Services Stylist Service Qty Price Disc Total Action Mohd Ayan Root touch up (I…" at bounding box center [511, 276] width 900 height 215
click at [767, 281] on icon at bounding box center [771, 283] width 8 height 10
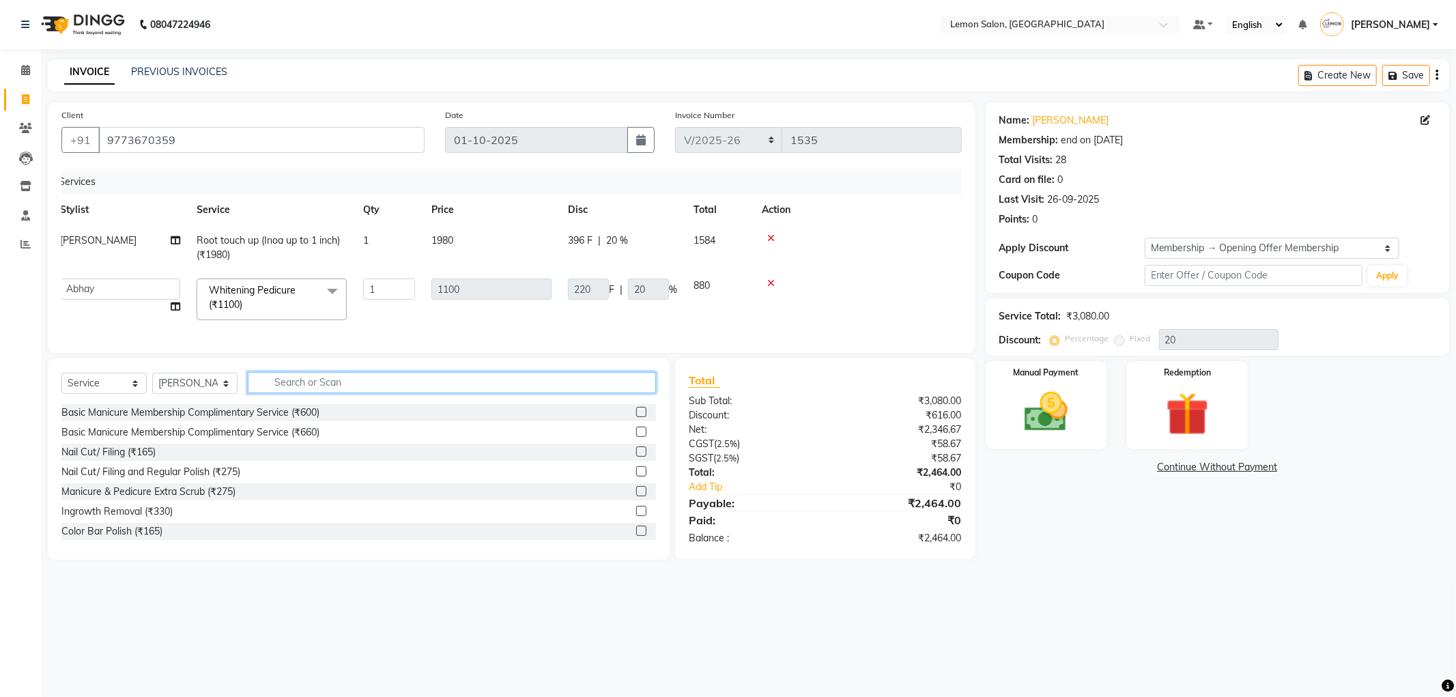
click at [628, 393] on input "text" at bounding box center [452, 382] width 408 height 21
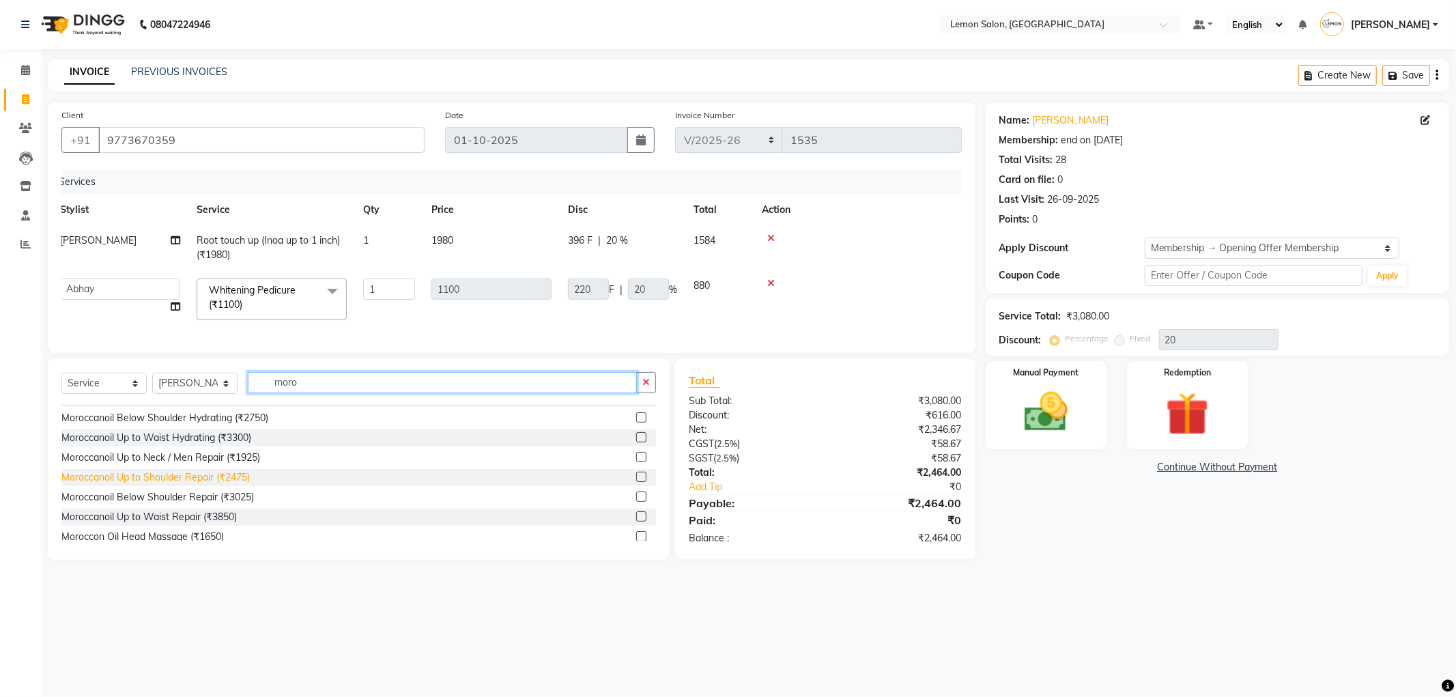
scroll to position [140, 0]
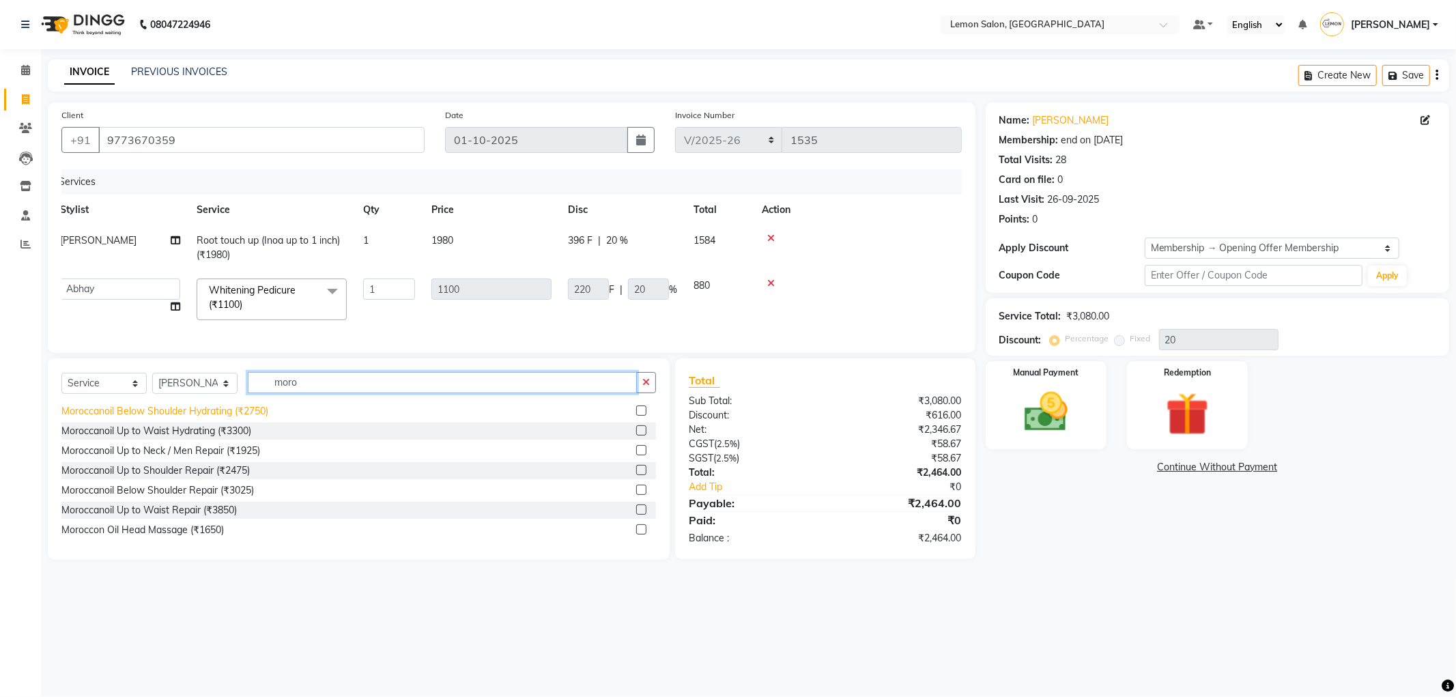
type input "moro"
click at [180, 418] on div "Moroccanoil Below Shoulder Hydrating (₹2750)" at bounding box center [164, 411] width 207 height 14
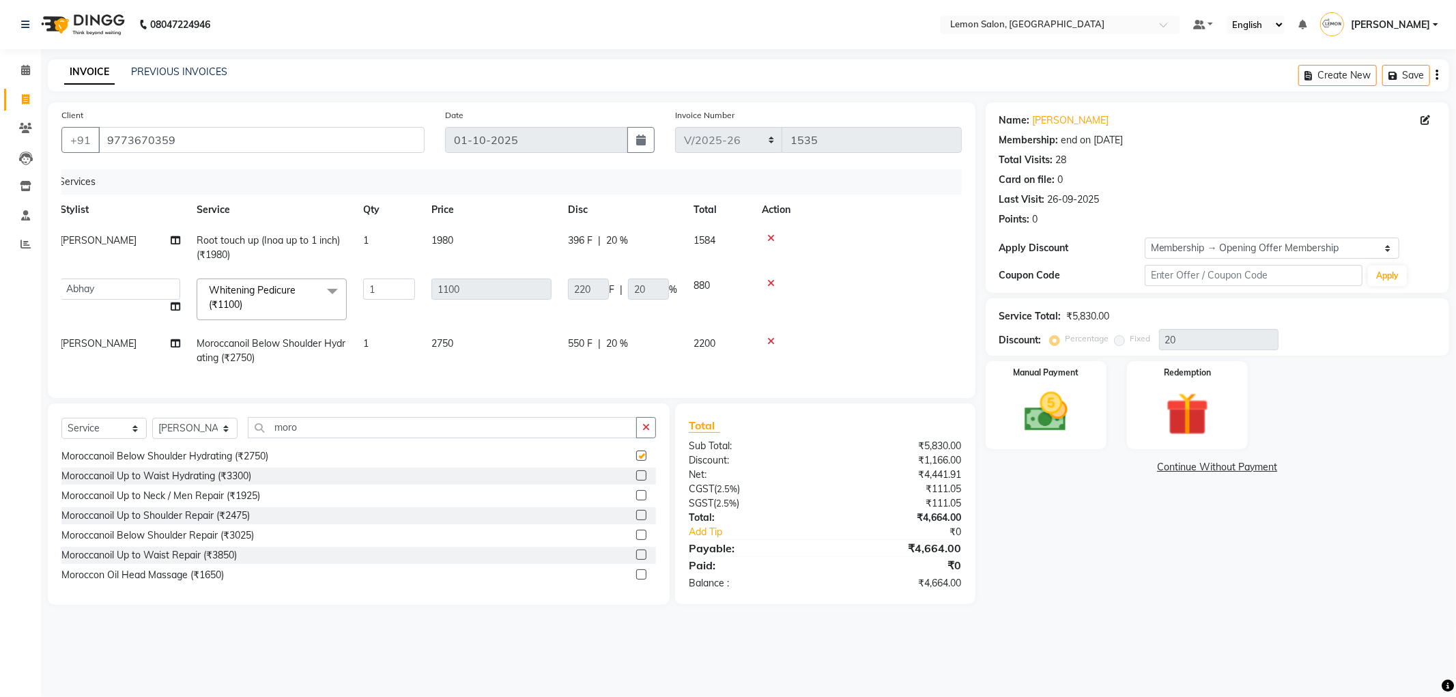
checkbox input "false"
click at [97, 427] on div "Select Service Product Membership Package Voucher Prepaid Gift Card Select Styl…" at bounding box center [358, 433] width 594 height 32
click at [97, 439] on select "Select Service Product Membership Package Voucher Prepaid Gift Card" at bounding box center [103, 428] width 85 height 21
click at [179, 438] on select "Select Stylist Abhay Aminul Asif Shaikh Ayesha Roundhal DC Ganesh Motewad Jenny…" at bounding box center [194, 428] width 85 height 21
select select "7890"
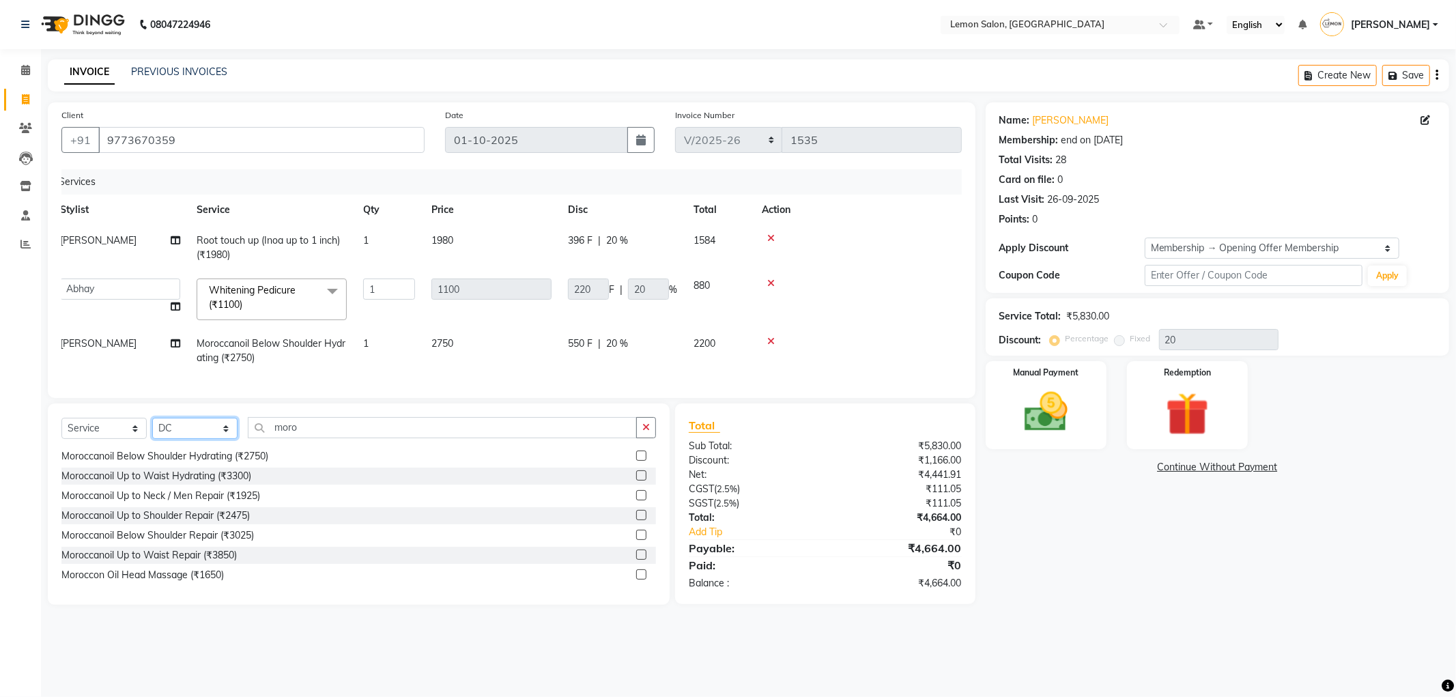
click at [152, 429] on select "Select Stylist Abhay Aminul Asif Shaikh Ayesha Roundhal DC Ganesh Motewad Jenny…" at bounding box center [194, 428] width 85 height 21
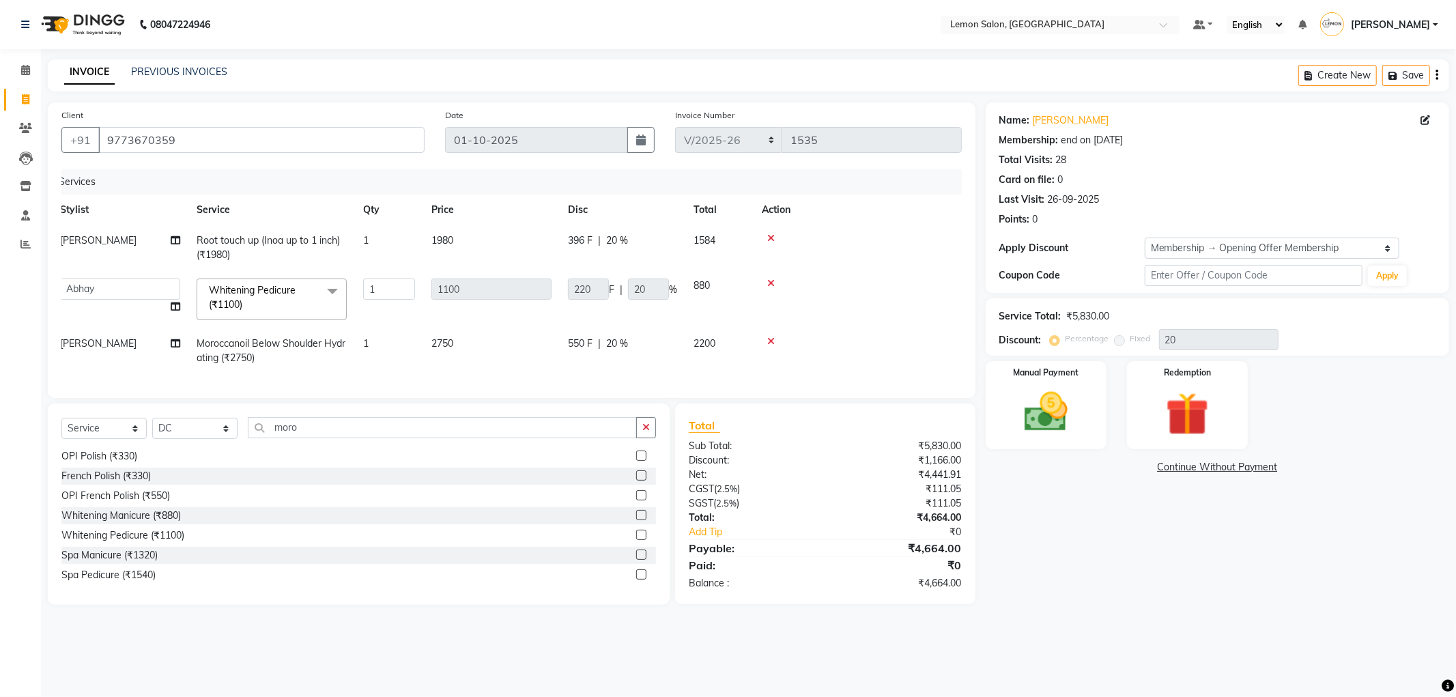
drag, startPoint x: 429, startPoint y: 451, endPoint x: 420, endPoint y: 446, distance: 10.1
click at [426, 449] on div "Select Service Product Membership Package Voucher Prepaid Gift Card Select Styl…" at bounding box center [358, 433] width 594 height 32
drag, startPoint x: 416, startPoint y: 442, endPoint x: 433, endPoint y: 448, distance: 17.5
click at [422, 438] on input "moro" at bounding box center [442, 427] width 389 height 21
click at [645, 438] on button "button" at bounding box center [646, 427] width 20 height 21
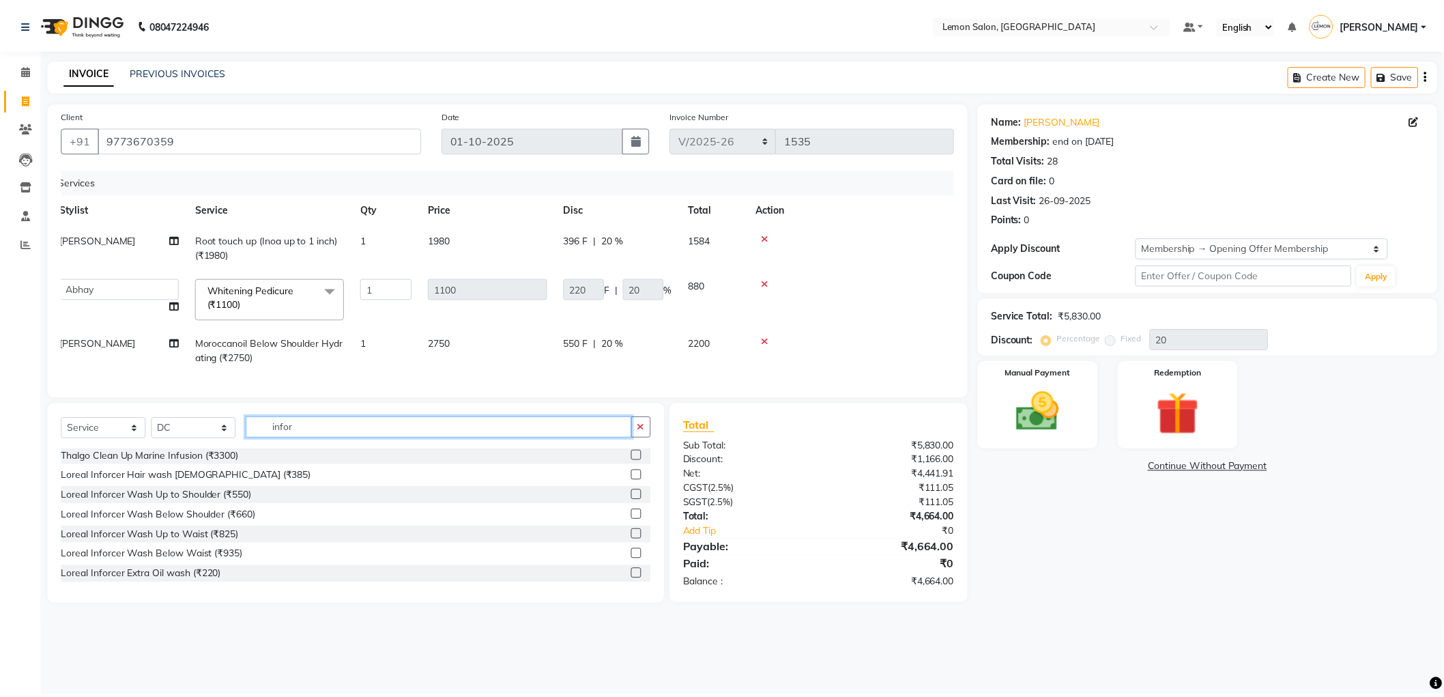
scroll to position [0, 0]
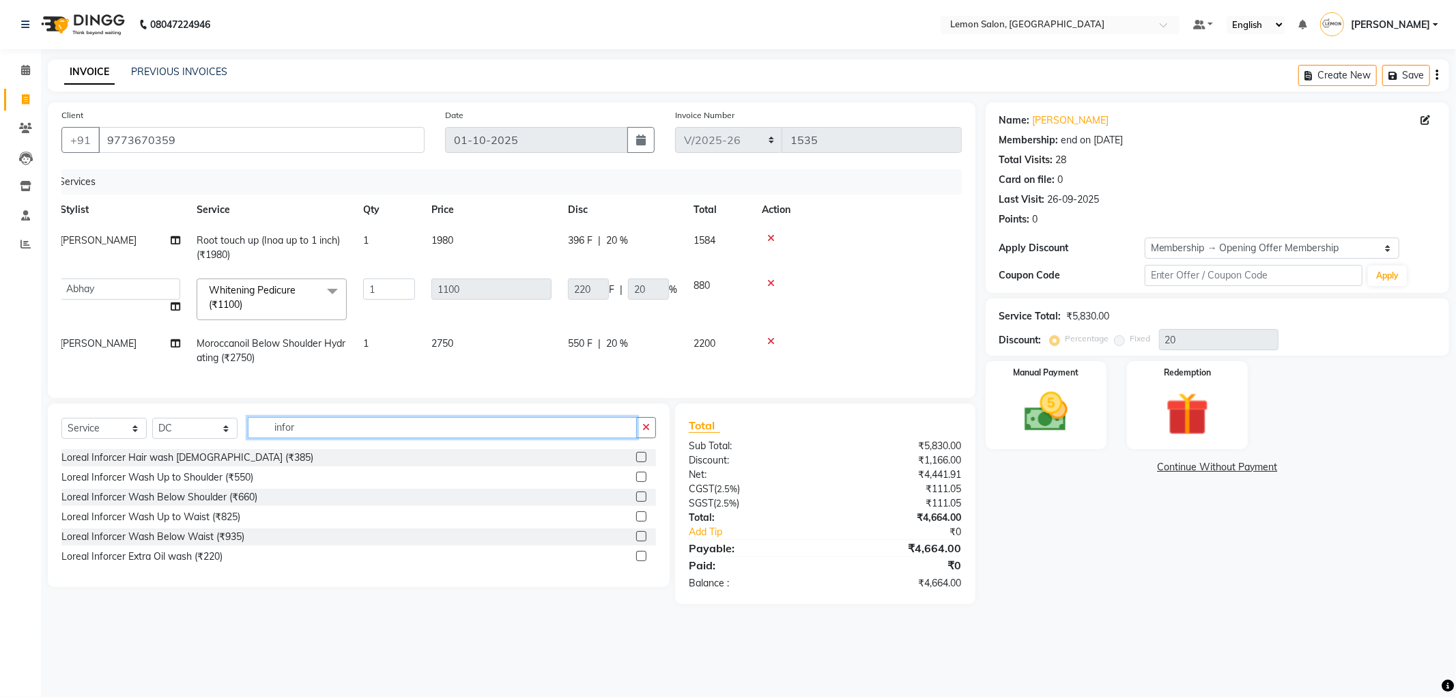
type input "infor"
click at [118, 433] on select "Select Service Product Membership Package Voucher Prepaid Gift Card" at bounding box center [103, 428] width 85 height 21
select select "product"
click at [61, 429] on select "Select Service Product Membership Package Voucher Prepaid Gift Card" at bounding box center [103, 428] width 85 height 21
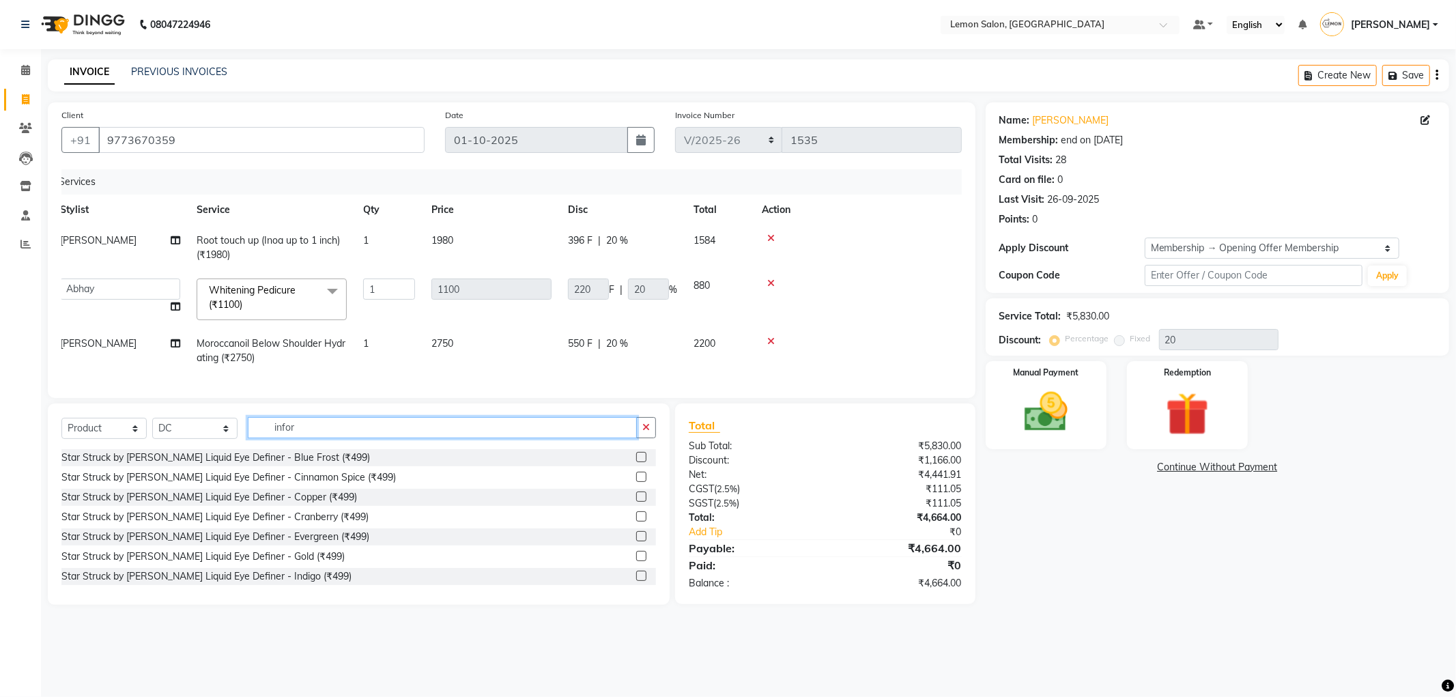
click at [315, 438] on input "infor" at bounding box center [442, 427] width 389 height 21
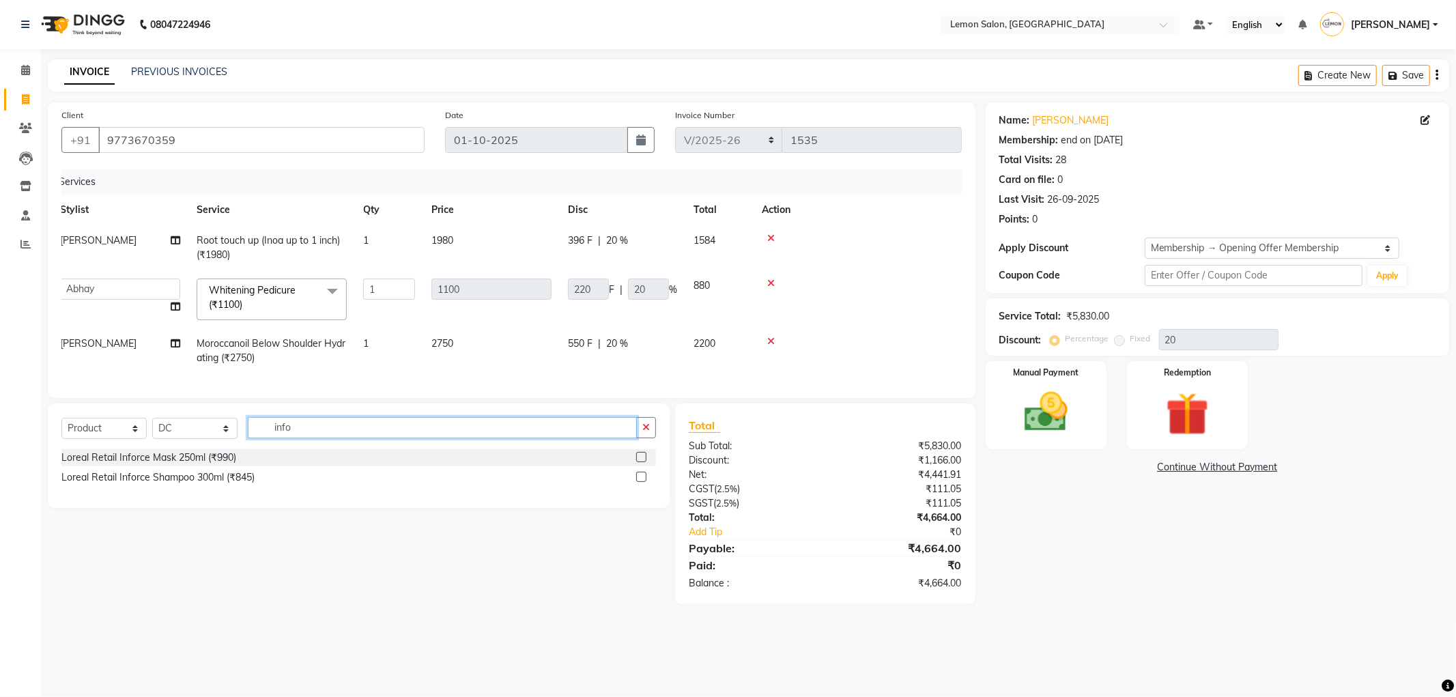
type input "infor"
click at [220, 485] on div "Loreal Retail Inforce Shampoo 300ml (₹845)" at bounding box center [157, 477] width 193 height 14
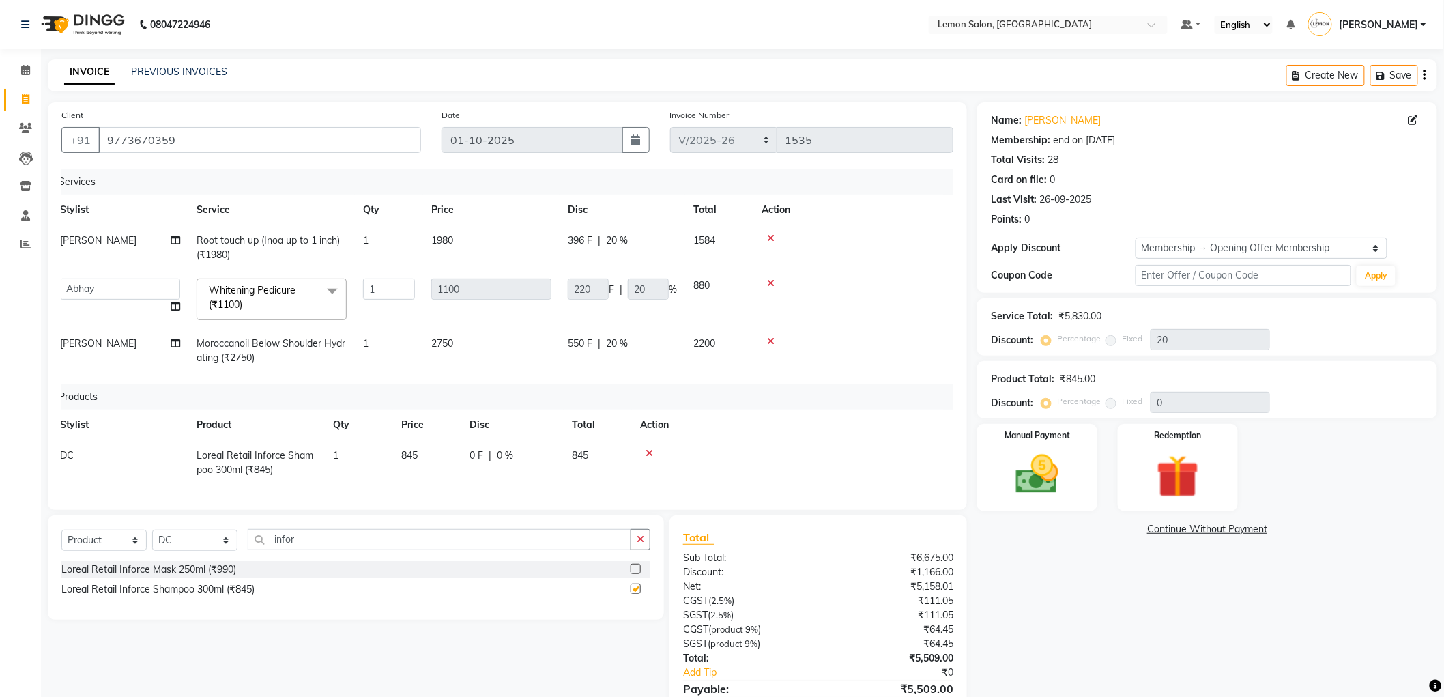
checkbox input "false"
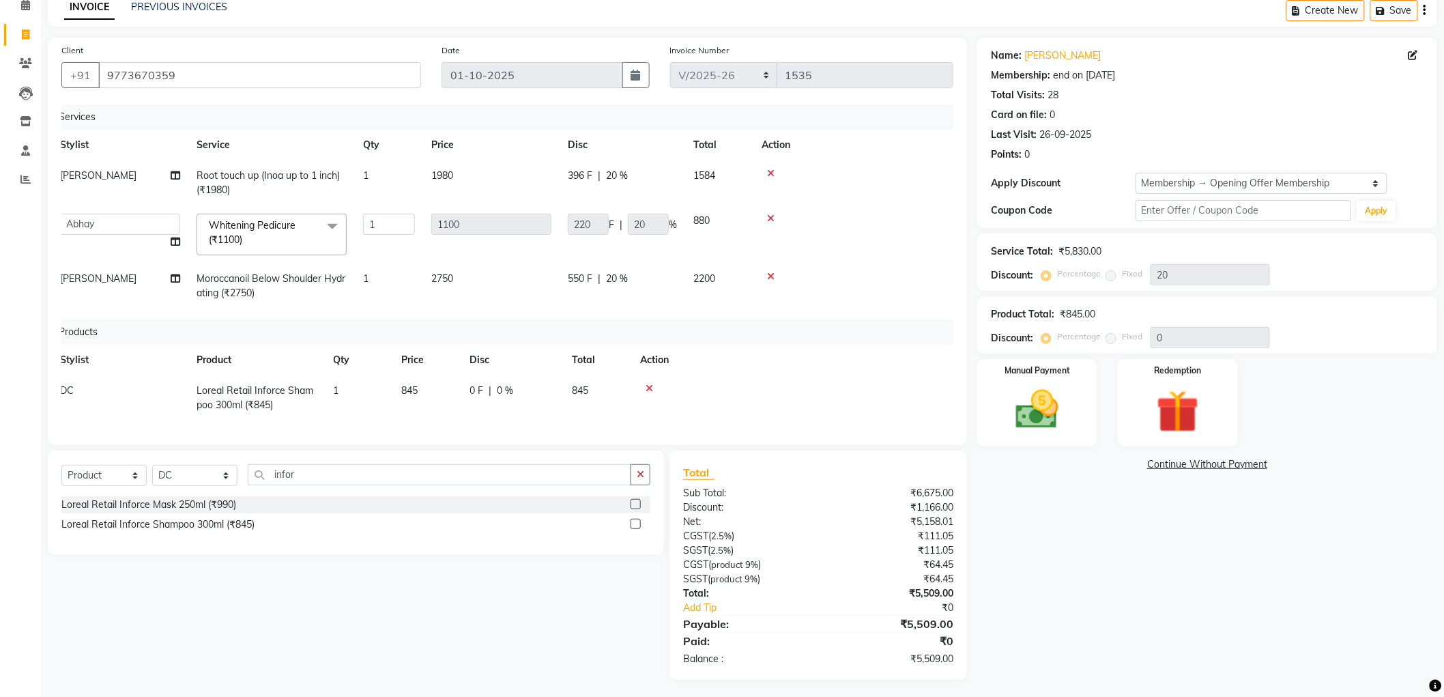
scroll to position [79, 0]
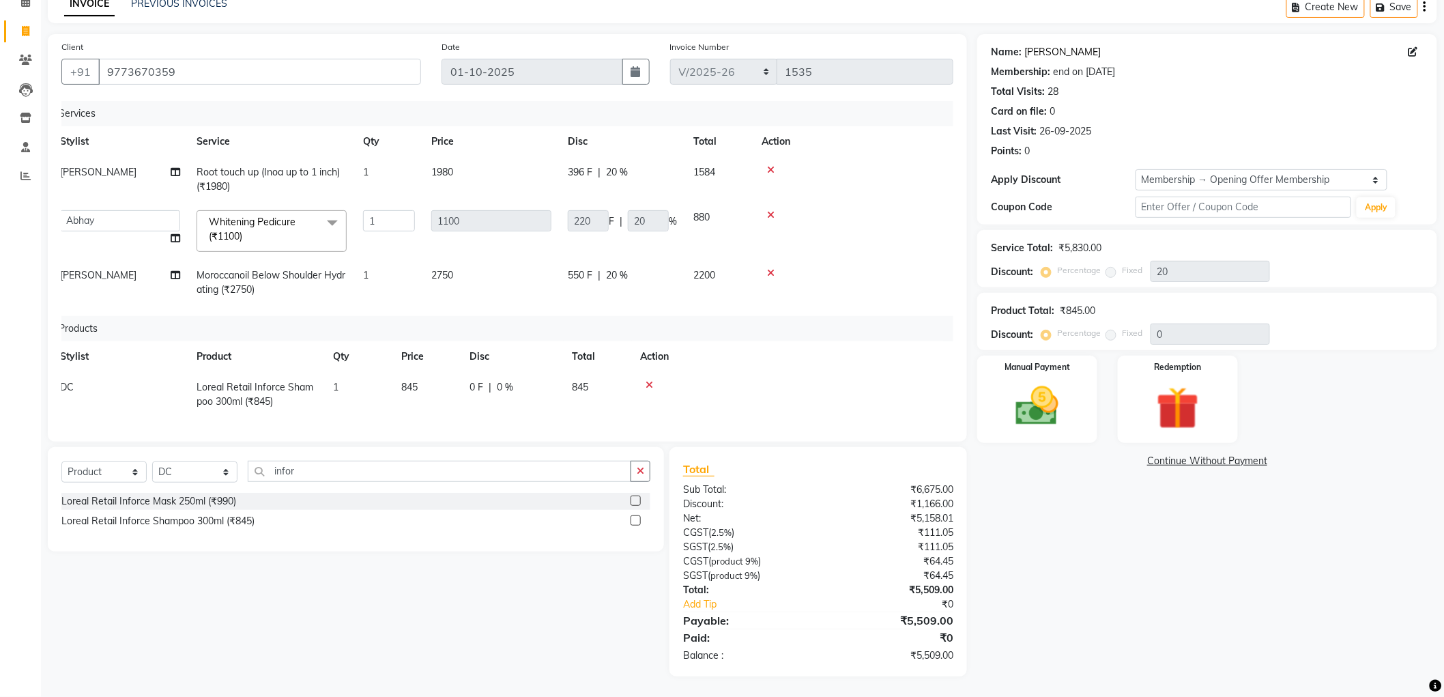
click at [1073, 45] on link "Ankita Patel" at bounding box center [1062, 52] width 76 height 14
click at [1059, 405] on img at bounding box center [1037, 406] width 72 height 51
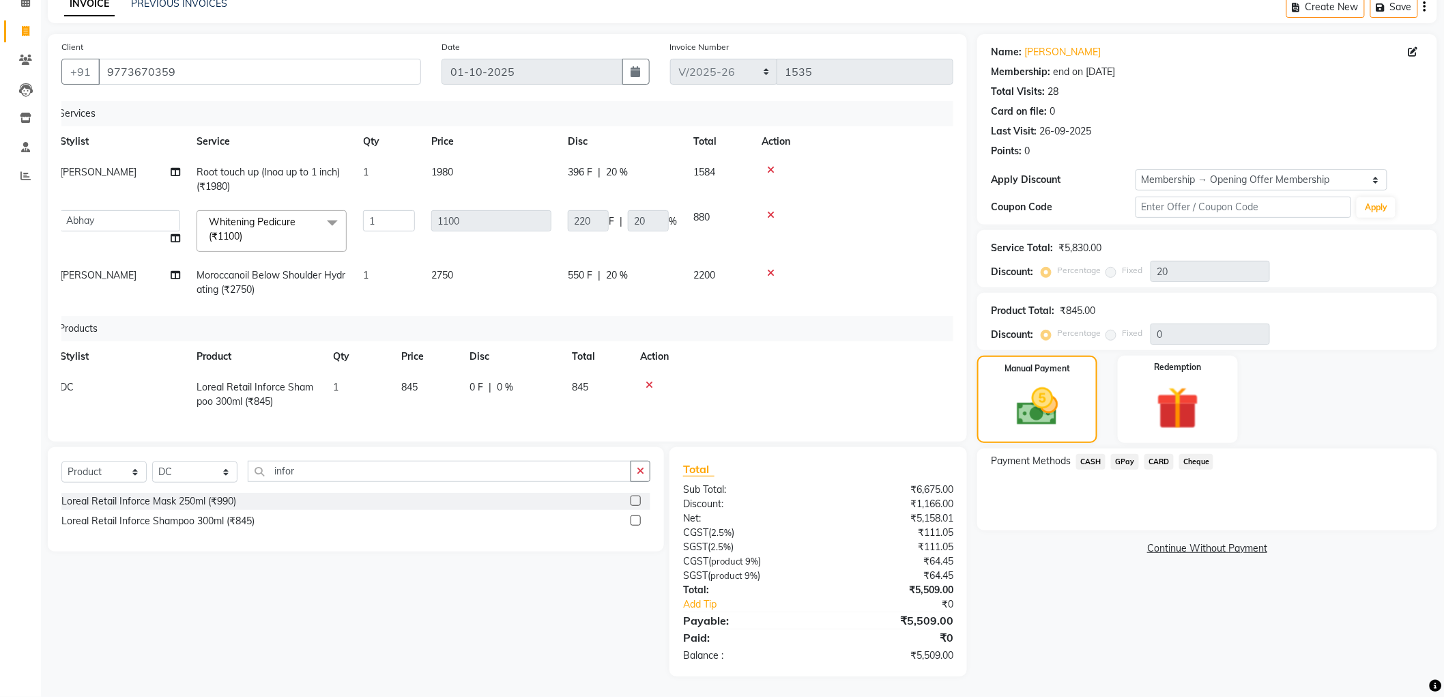
click at [1095, 454] on span "CASH" at bounding box center [1090, 462] width 29 height 16
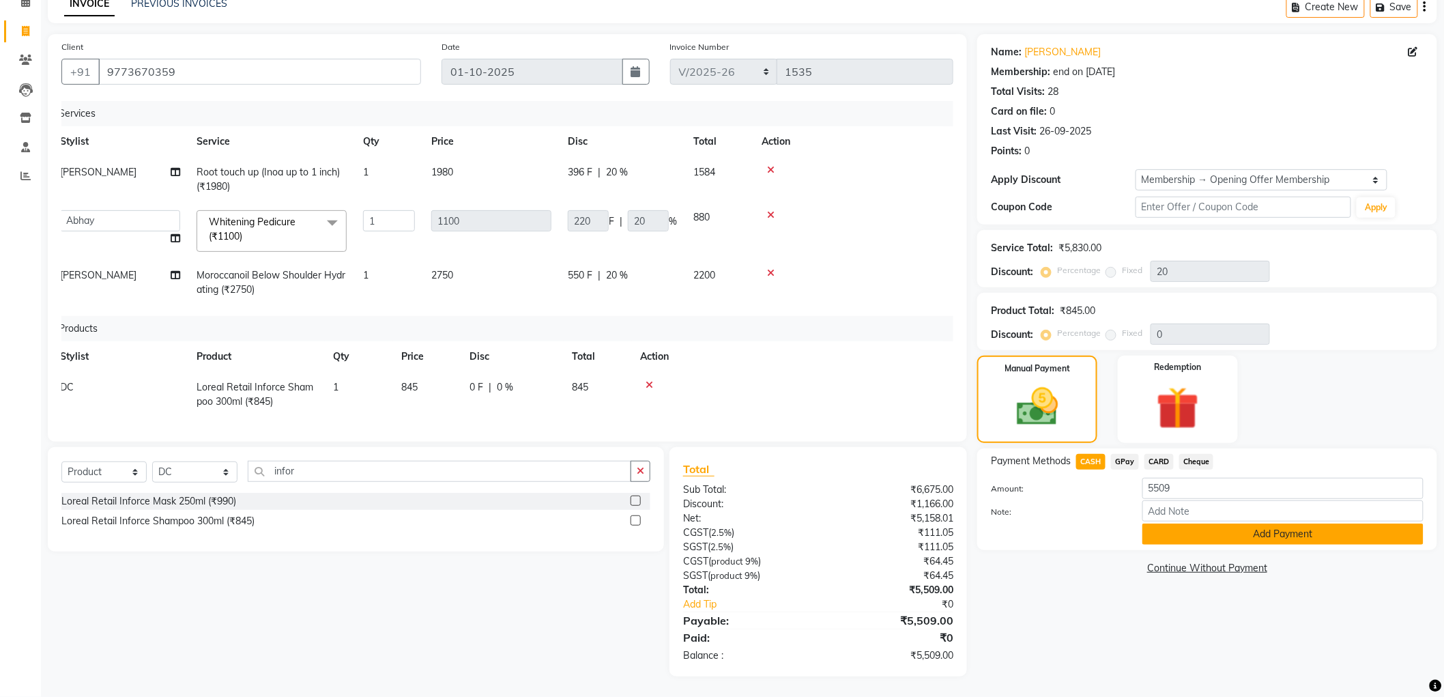
click at [1158, 523] on button "Add Payment" at bounding box center [1283, 533] width 281 height 21
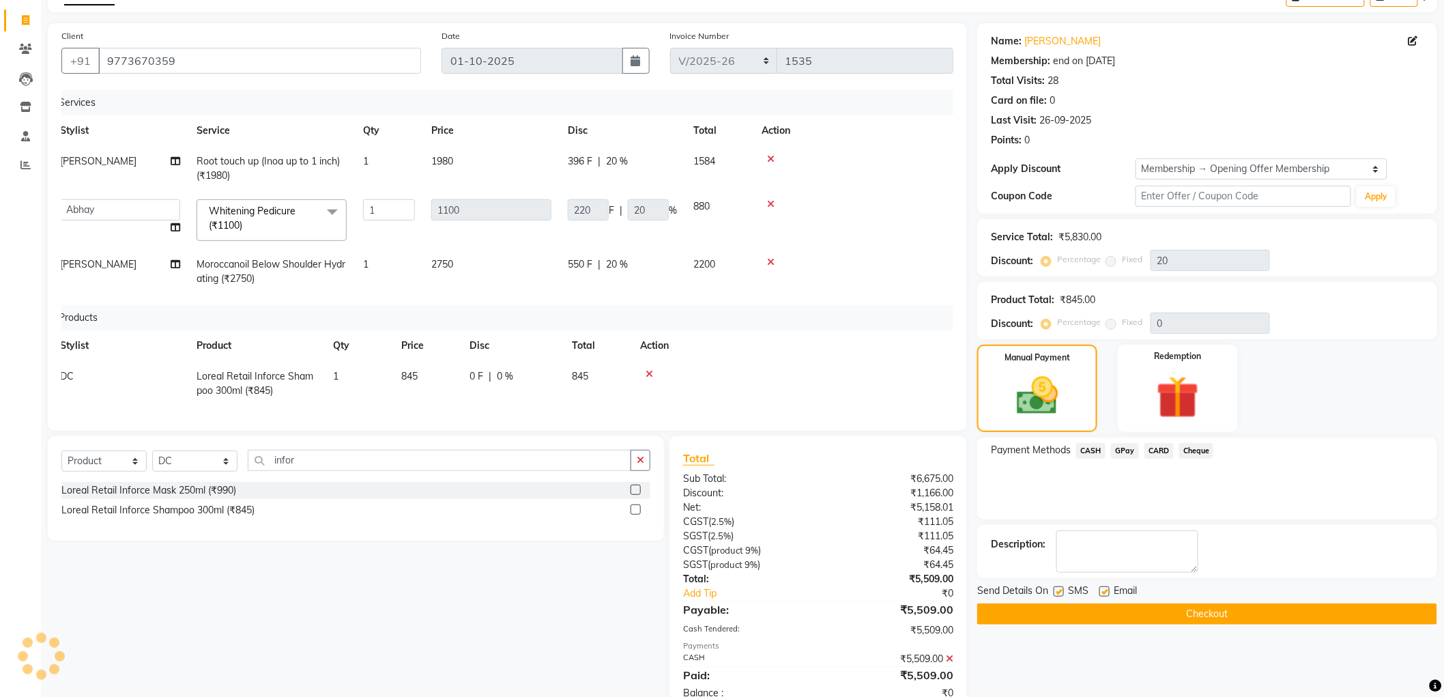
drag, startPoint x: 1057, startPoint y: 591, endPoint x: 1109, endPoint y: 591, distance: 52.6
click at [1058, 591] on label at bounding box center [1059, 591] width 10 height 10
click at [1058, 591] on input "checkbox" at bounding box center [1058, 592] width 9 height 9
checkbox input "false"
click at [1109, 591] on label at bounding box center [1105, 591] width 10 height 10
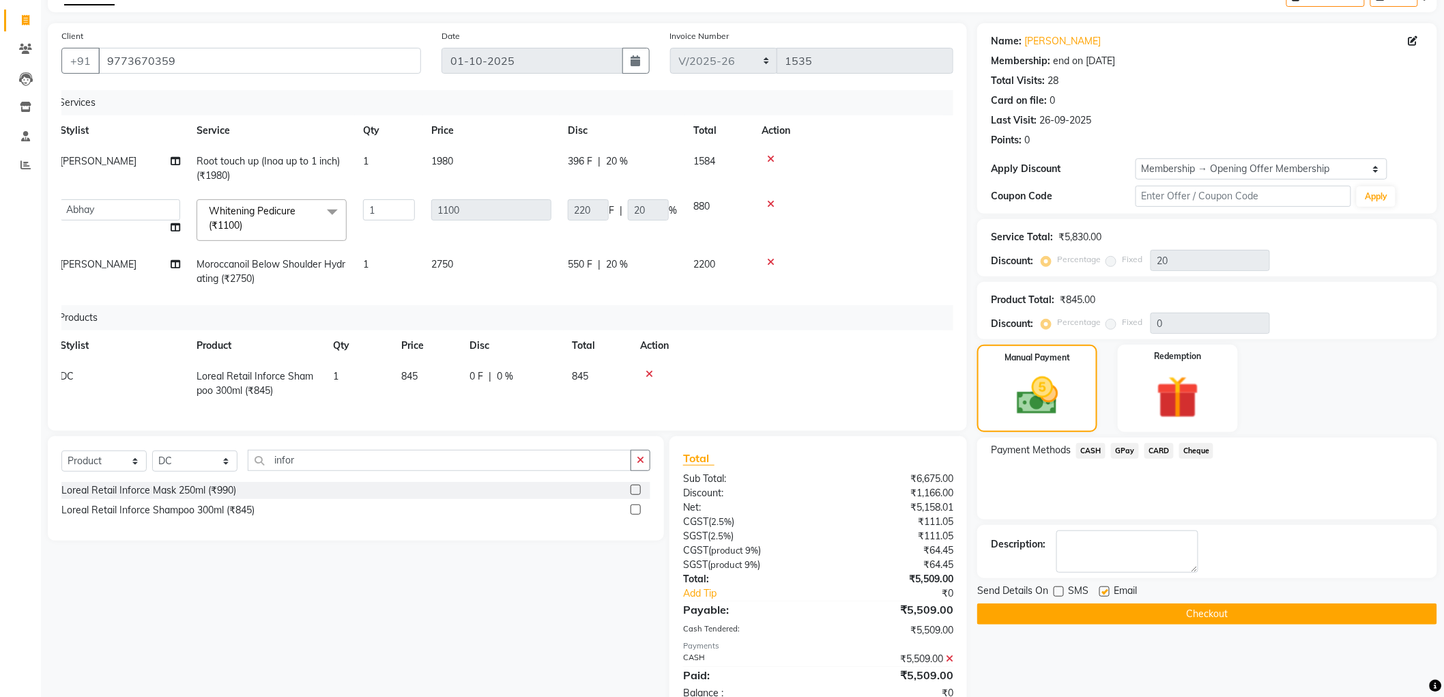
click at [1108, 591] on input "checkbox" at bounding box center [1104, 592] width 9 height 9
checkbox input "false"
click at [1110, 605] on button "Checkout" at bounding box center [1207, 613] width 460 height 21
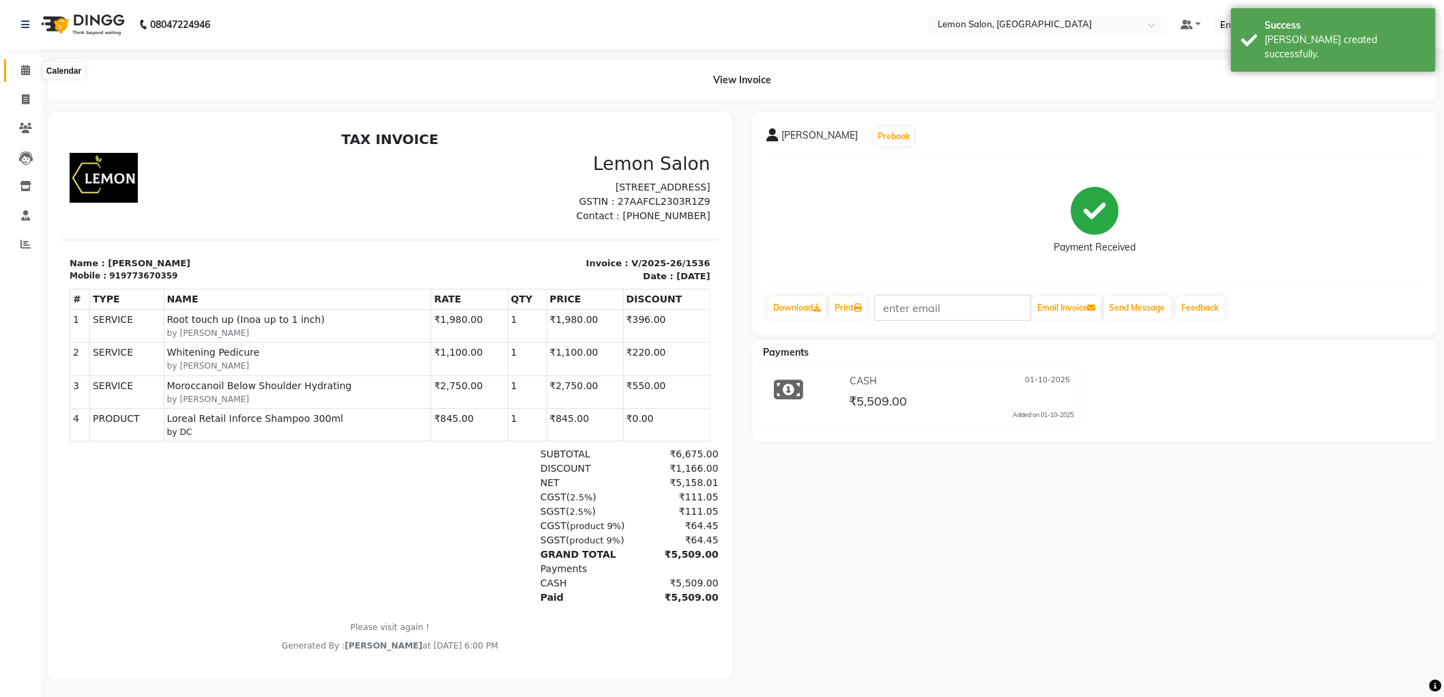
click at [33, 71] on span at bounding box center [26, 71] width 24 height 16
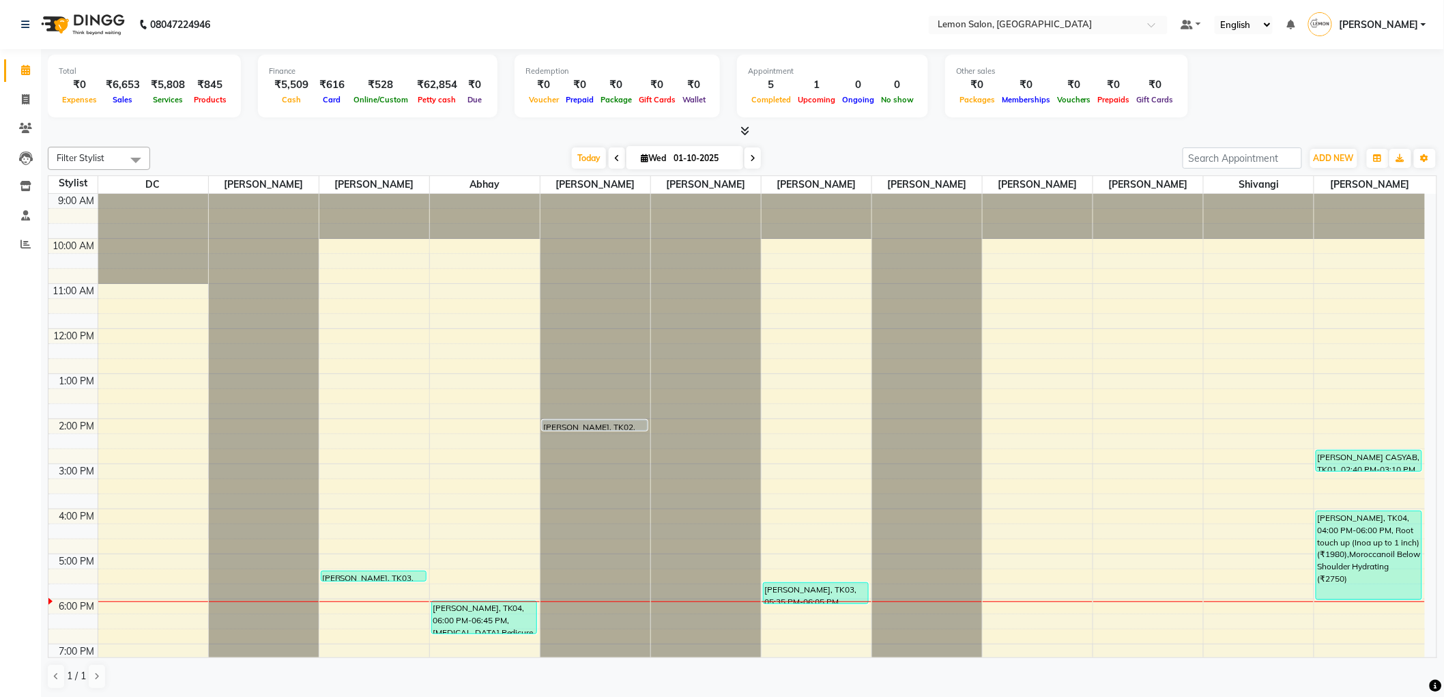
click at [664, 16] on nav "08047224946 Select Location × Lemon Salon, Malad Default Panel My Panel English…" at bounding box center [722, 24] width 1444 height 49
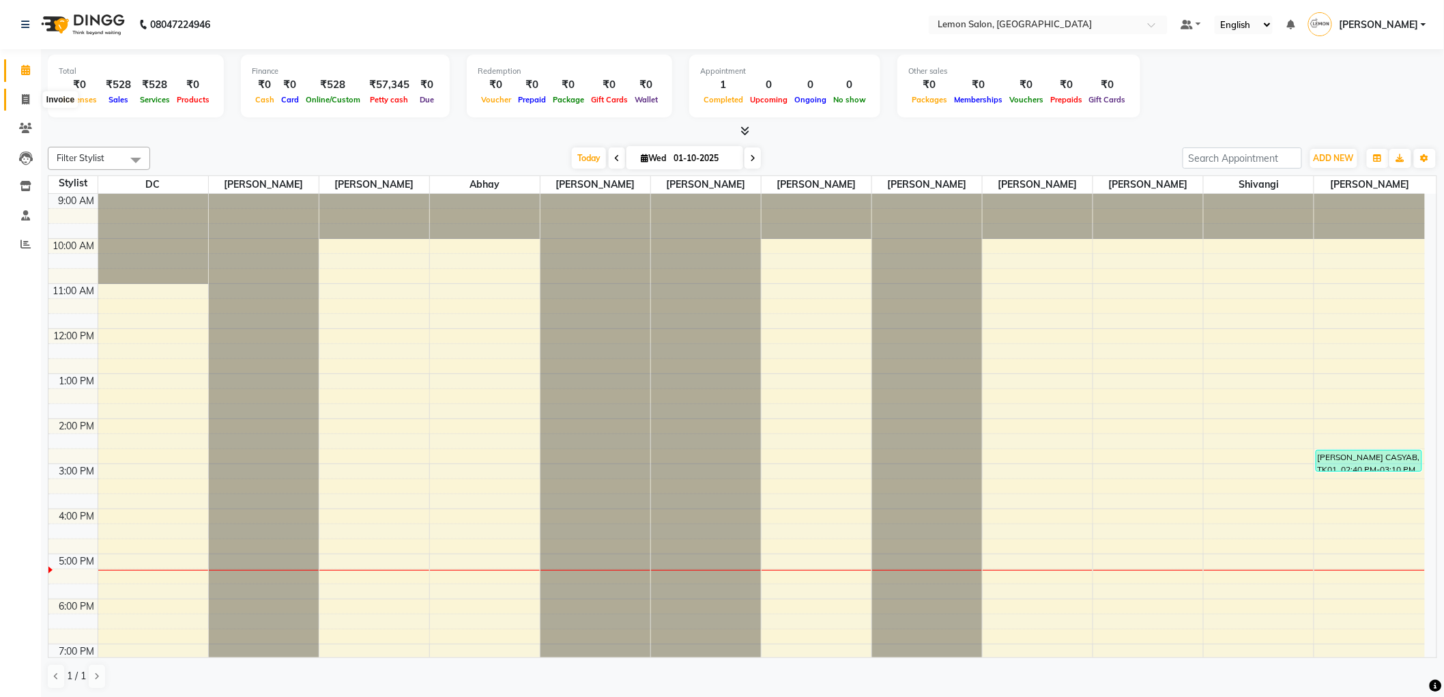
click at [19, 100] on span at bounding box center [26, 100] width 24 height 16
select select "service"
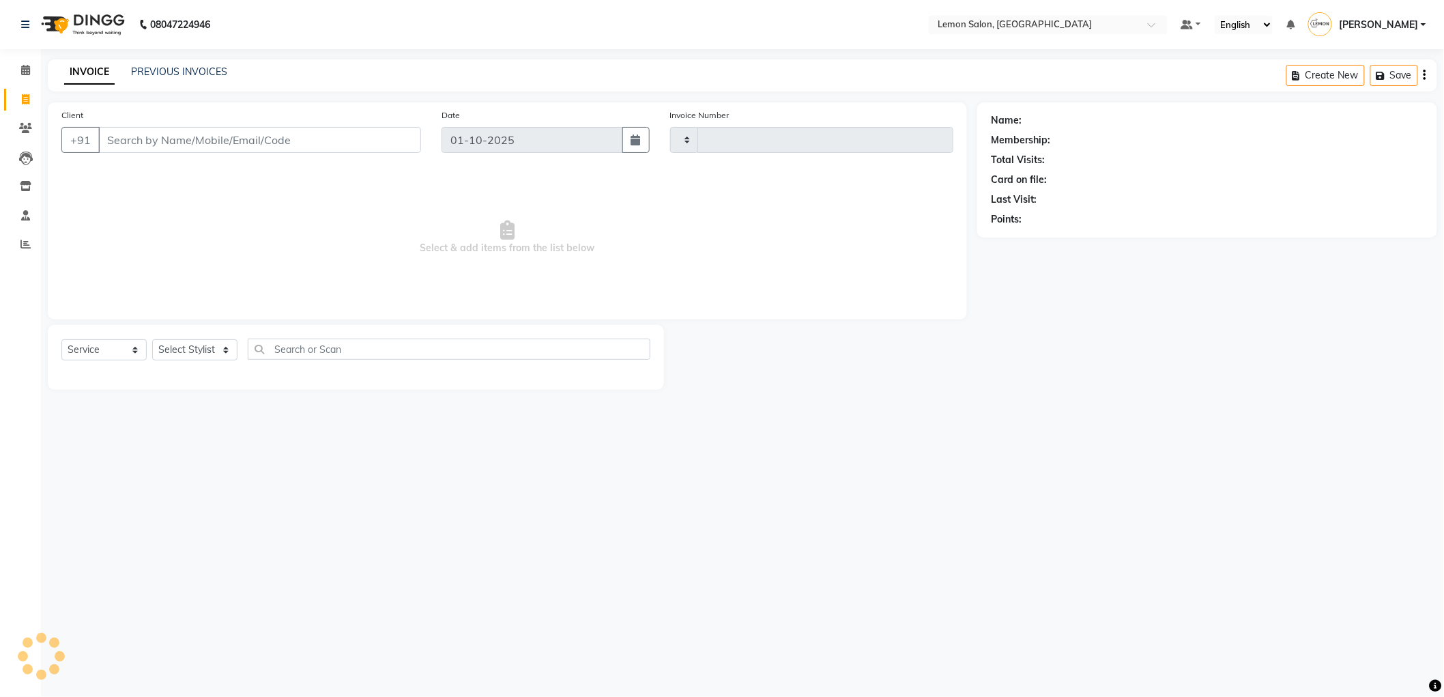
type input "1535"
select select "561"
click at [205, 69] on div "INVOICE PREVIOUS INVOICES Create New Save" at bounding box center [748, 75] width 1401 height 32
click at [205, 69] on link "PREVIOUS INVOICES" at bounding box center [179, 72] width 96 height 12
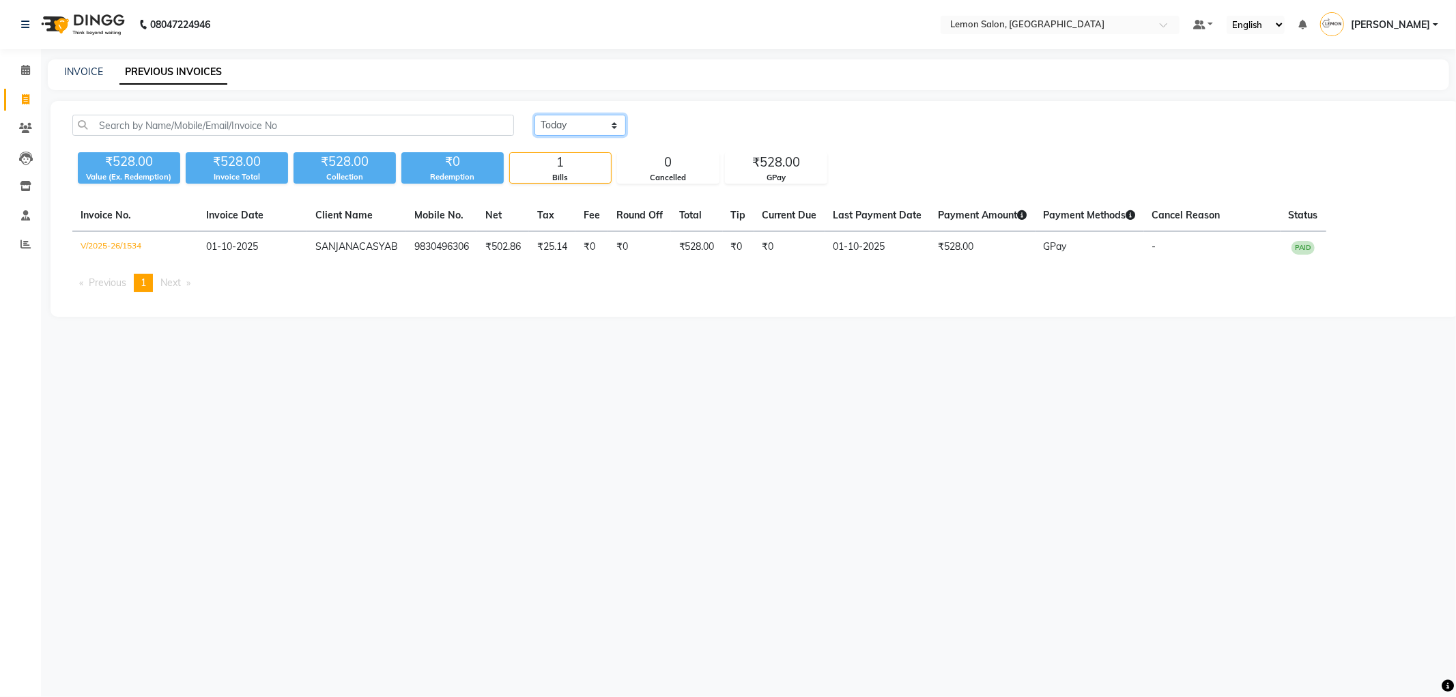
click at [569, 130] on select "[DATE] [DATE] Custom Range" at bounding box center [579, 125] width 91 height 21
select select "[DATE]"
click at [534, 115] on select "[DATE] [DATE] Custom Range" at bounding box center [579, 125] width 91 height 21
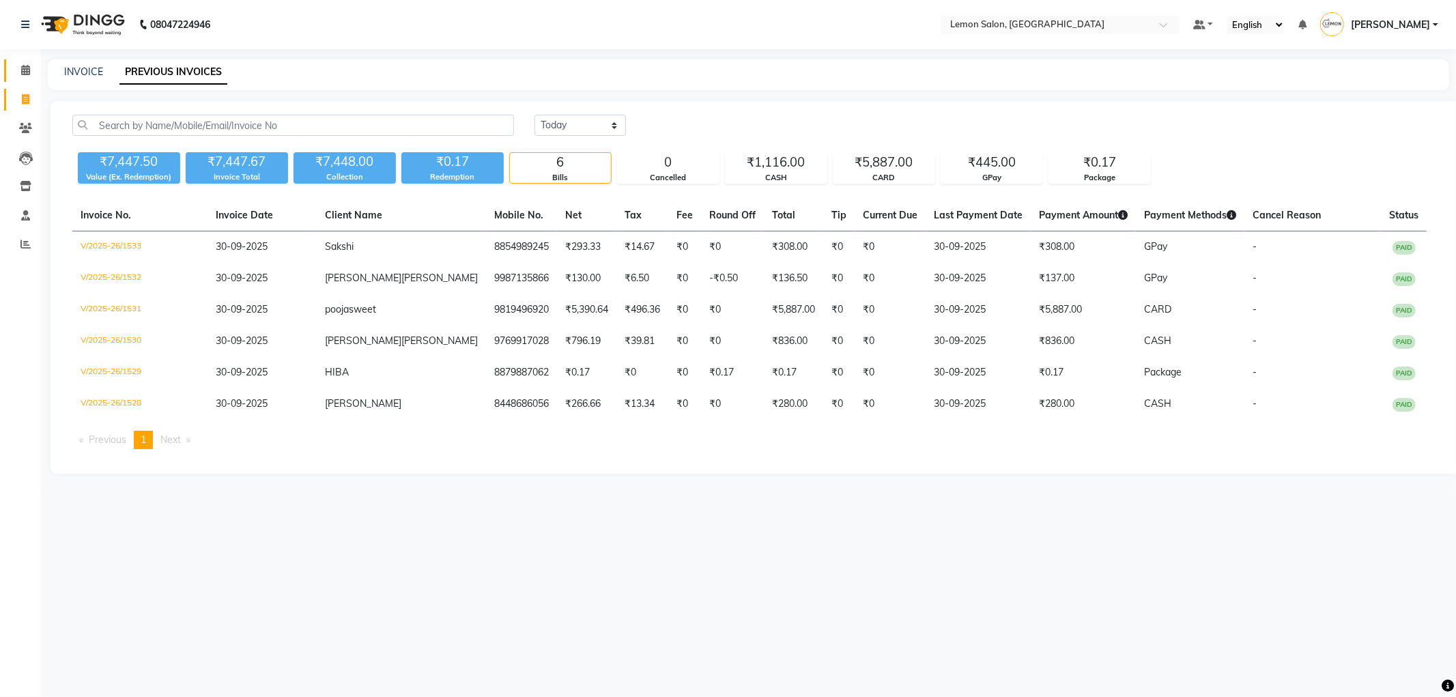
click at [23, 76] on span at bounding box center [26, 71] width 24 height 16
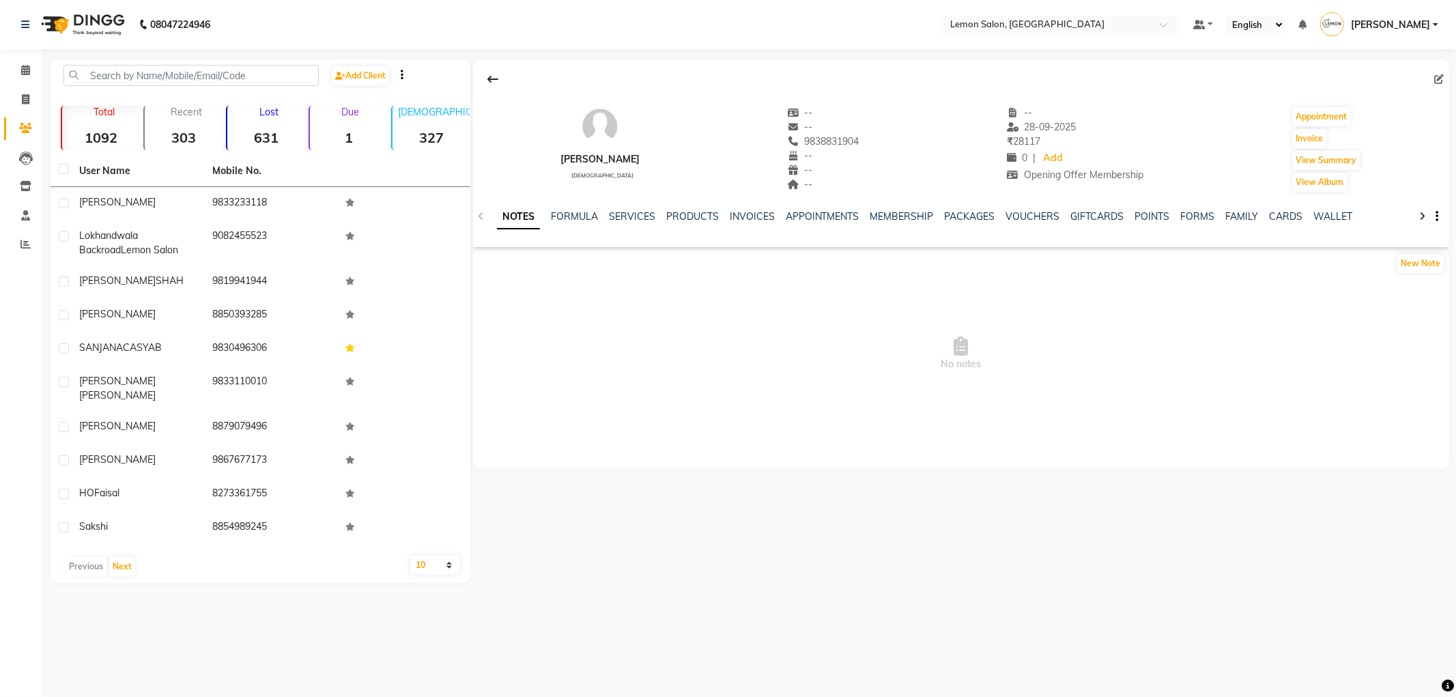
click at [666, 223] on div "PRODUCTS" at bounding box center [692, 217] width 53 height 14
click at [631, 220] on link "SERVICES" at bounding box center [632, 216] width 46 height 12
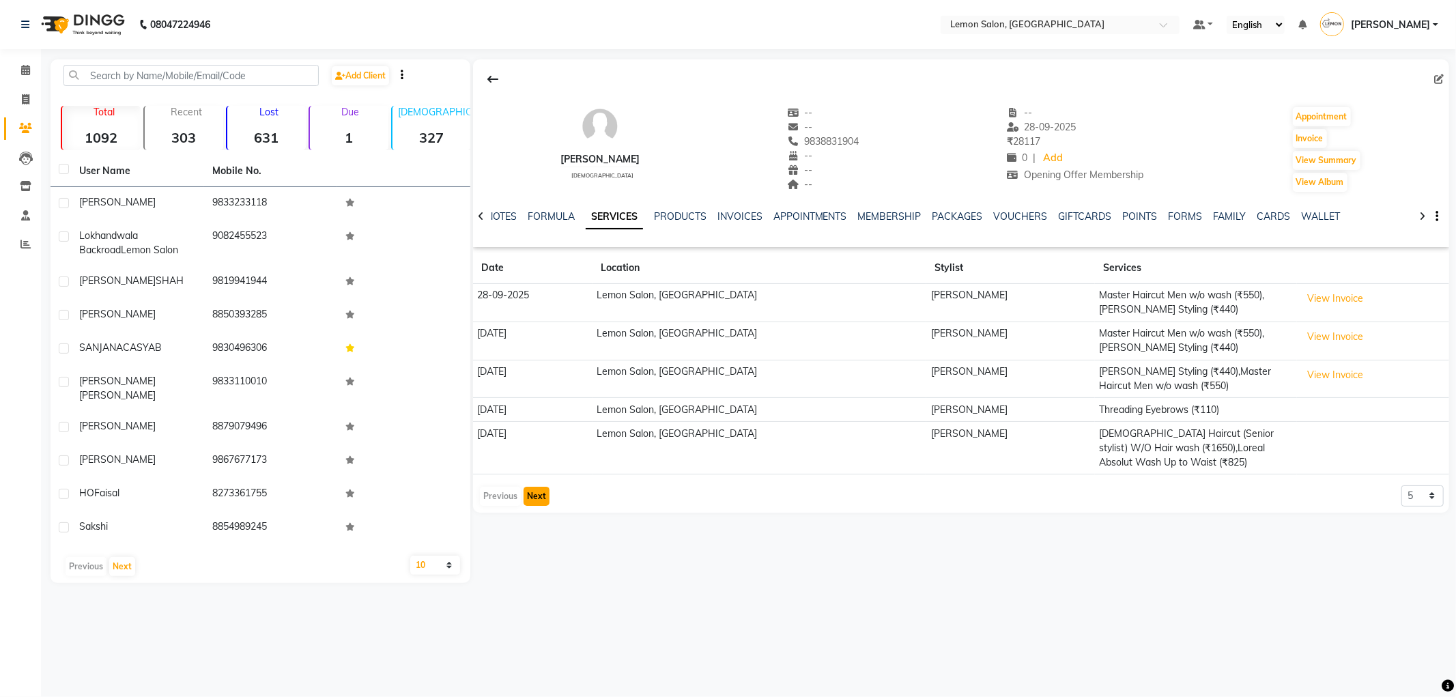
click at [538, 488] on button "Next" at bounding box center [536, 496] width 26 height 19
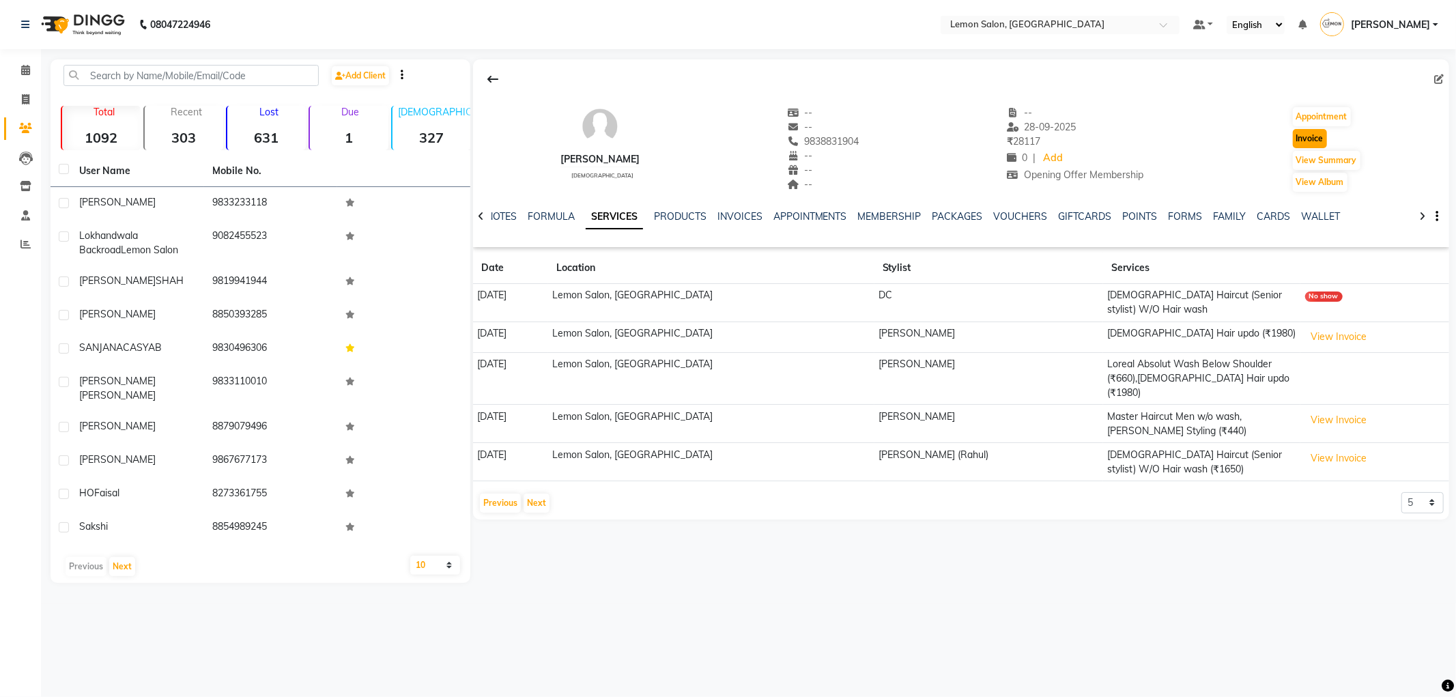
click at [1312, 142] on button "Invoice" at bounding box center [1310, 138] width 34 height 19
select select "561"
select select "service"
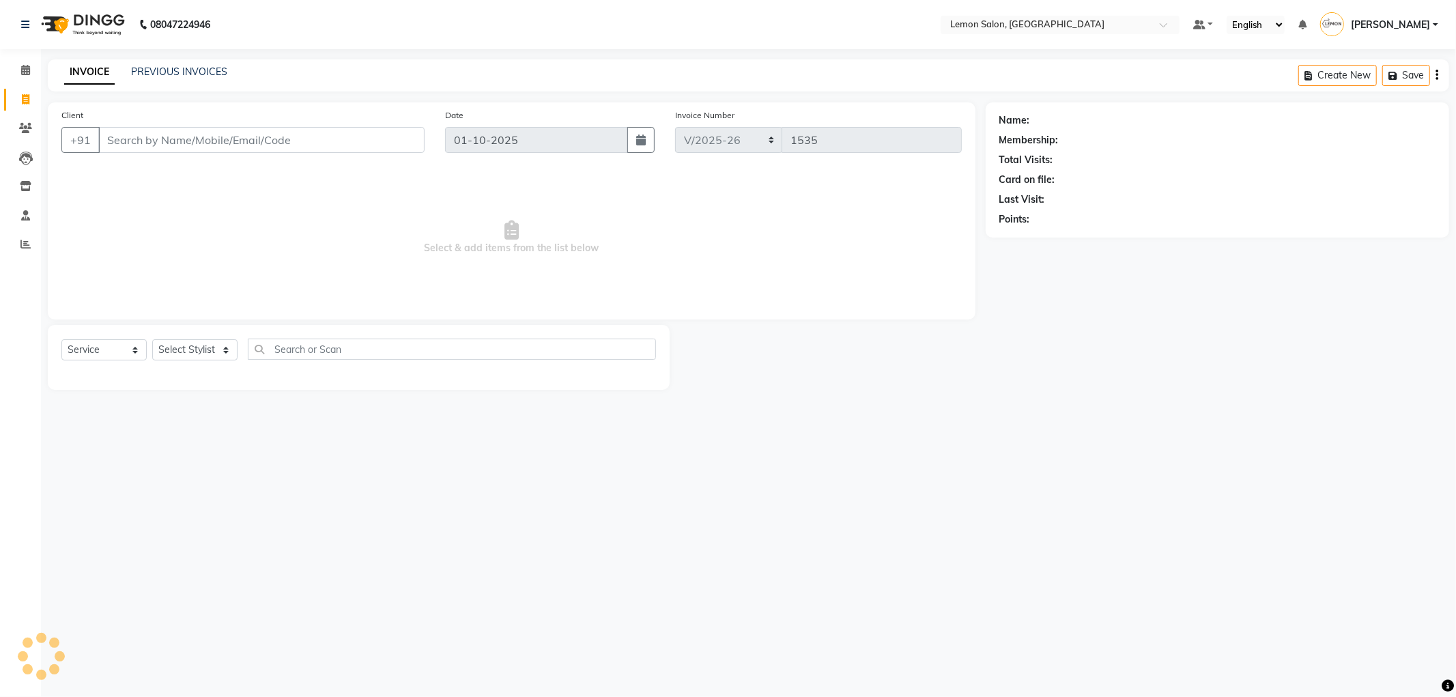
type input "9838831904"
select select "1: Object"
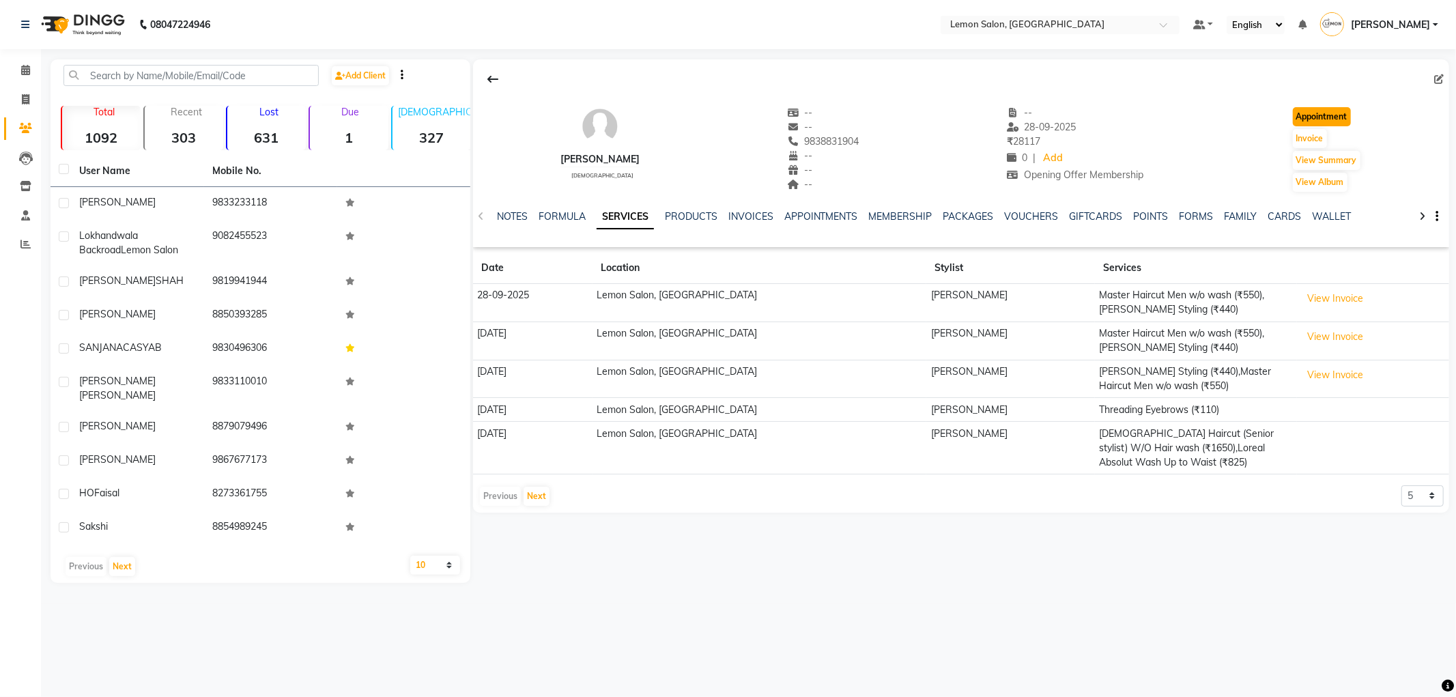
click at [1311, 118] on button "Appointment" at bounding box center [1322, 116] width 58 height 19
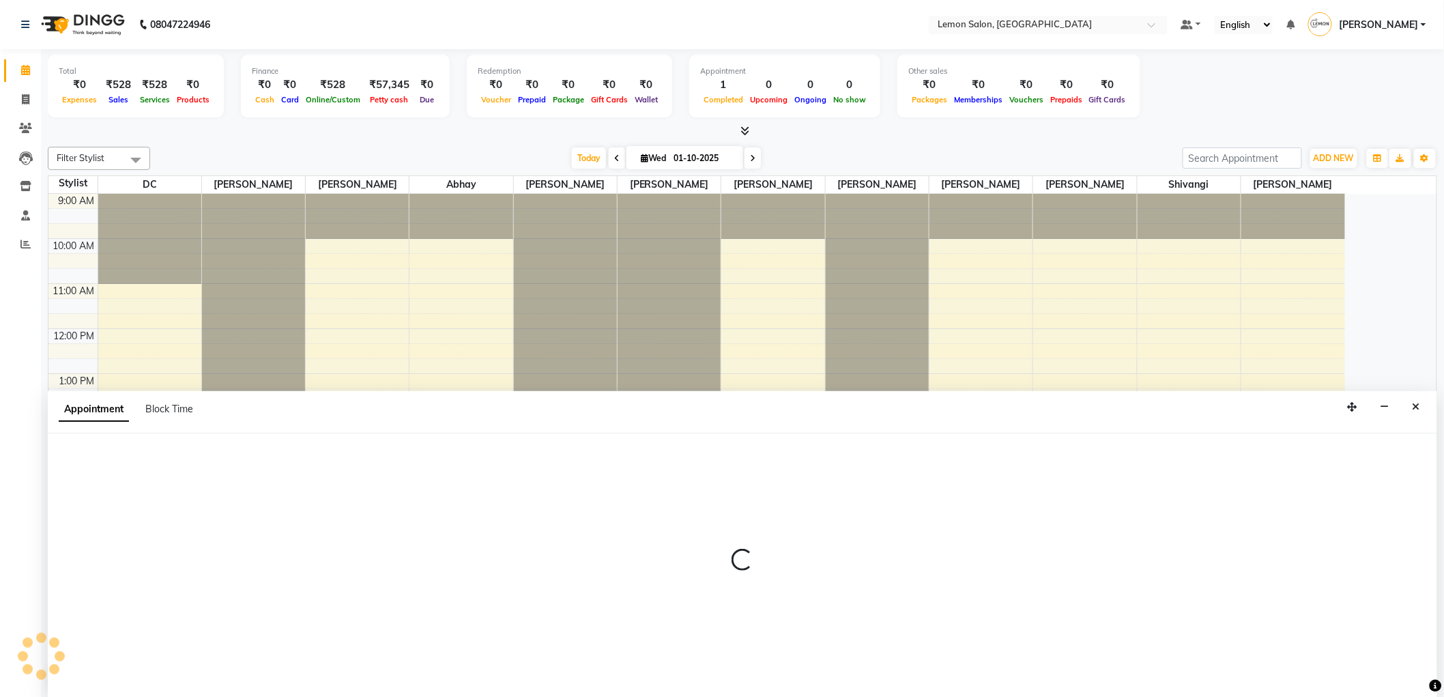
scroll to position [1, 0]
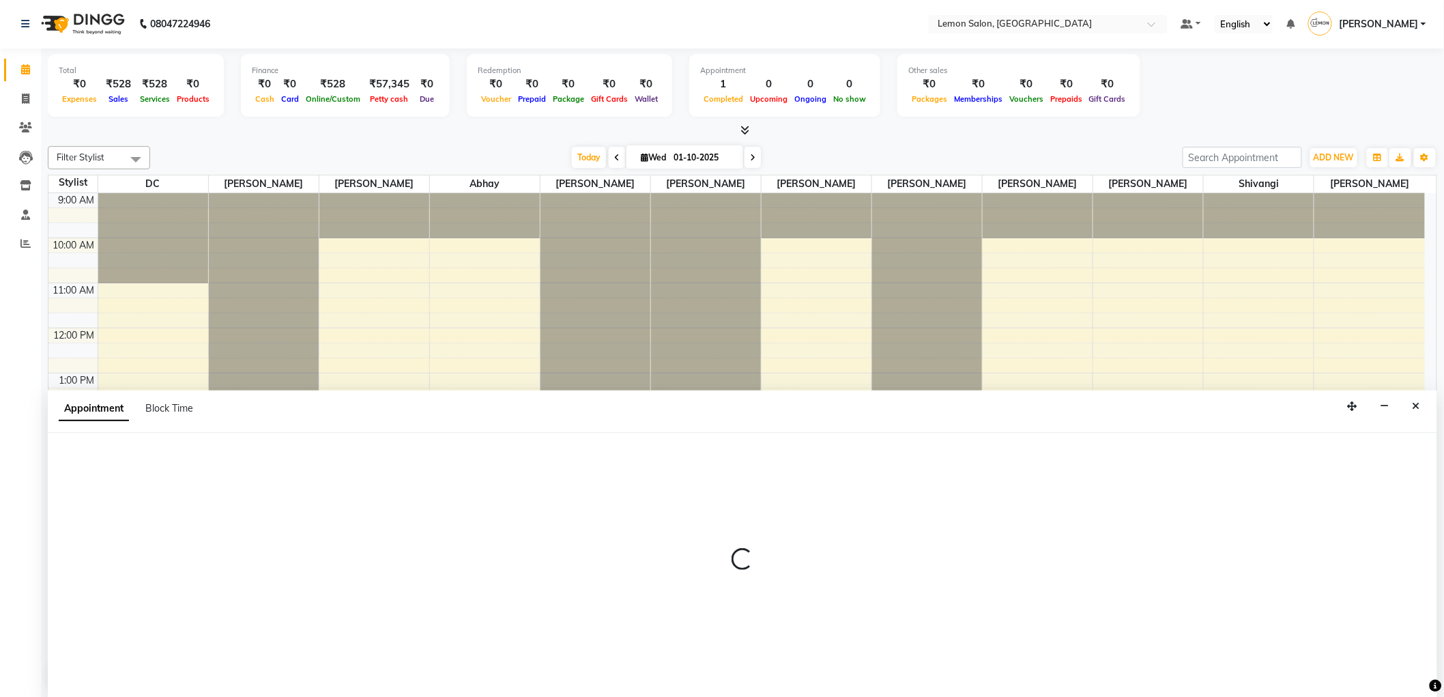
select select "600"
select select "tentative"
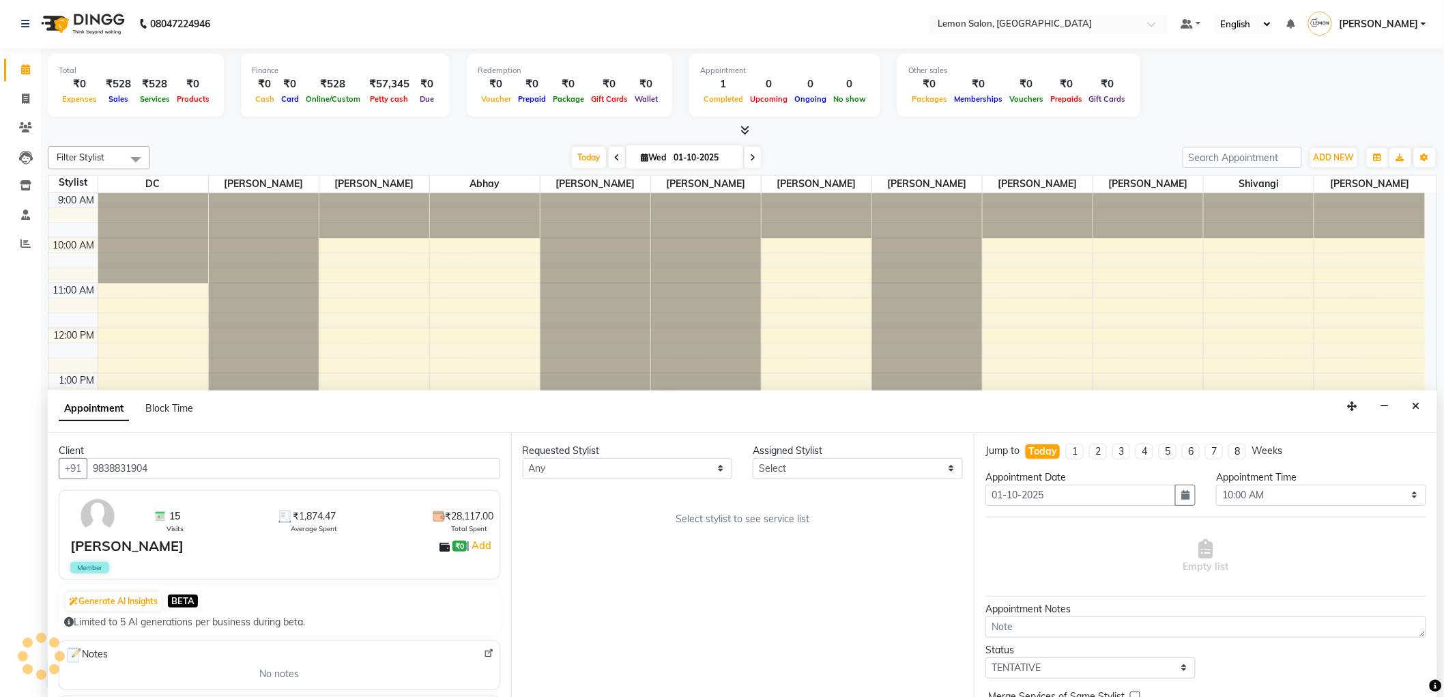
scroll to position [169, 0]
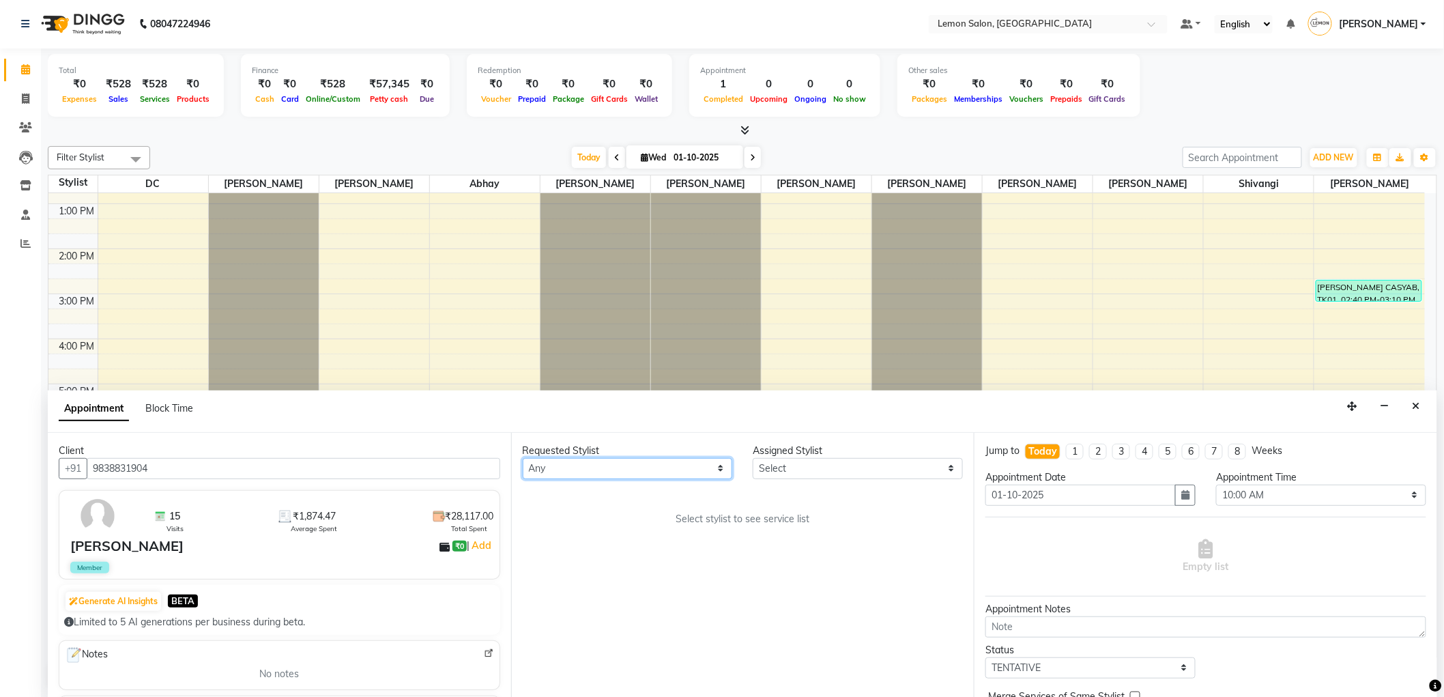
click at [663, 470] on select "Any Abhay Ayesha Roundhal DC Ganesh Motewad Jenny Shah Mohd Ayan Mohd Furkan Po…" at bounding box center [628, 468] width 210 height 21
select select "60399"
click at [523, 458] on select "Any Abhay Ayesha Roundhal DC Ganesh Motewad Jenny Shah Mohd Ayan Mohd Furkan Po…" at bounding box center [628, 468] width 210 height 21
select select "60399"
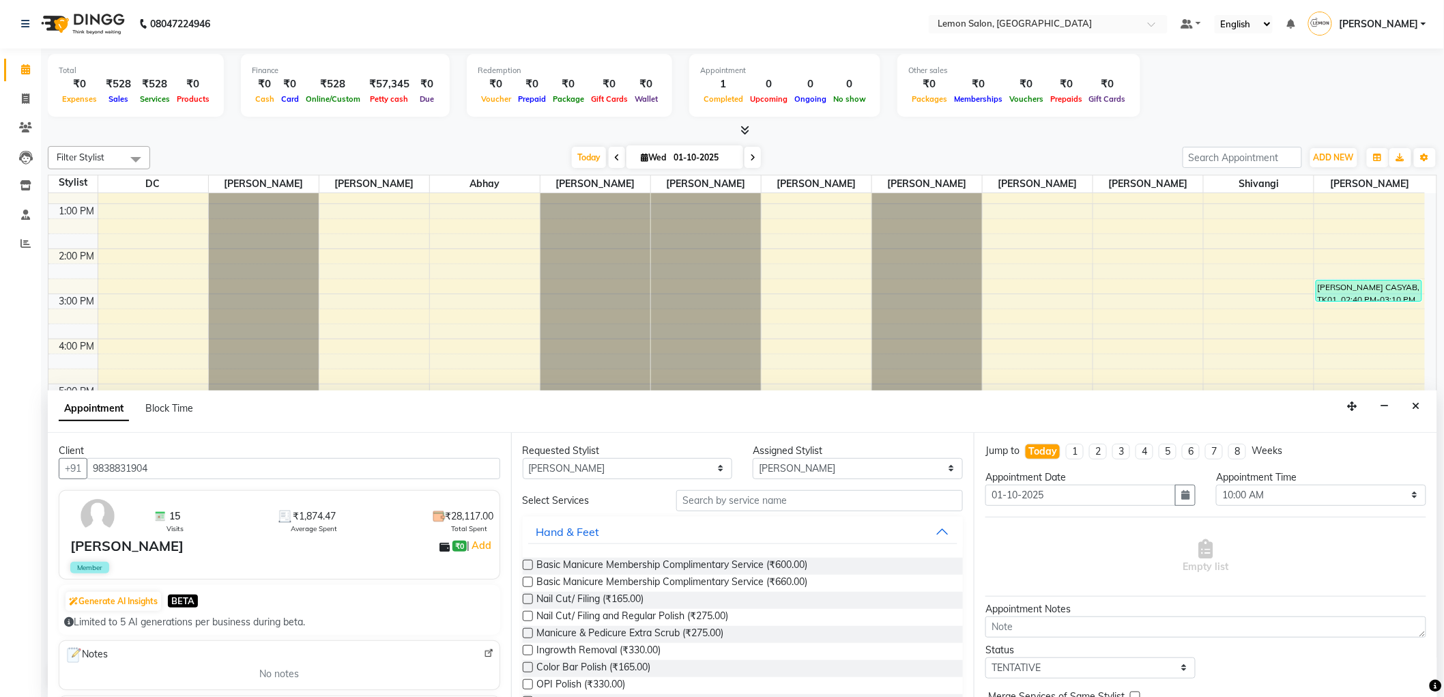
click at [715, 517] on div "Hand & Feet" at bounding box center [743, 532] width 441 height 30
click at [721, 504] on input "text" at bounding box center [819, 500] width 287 height 21
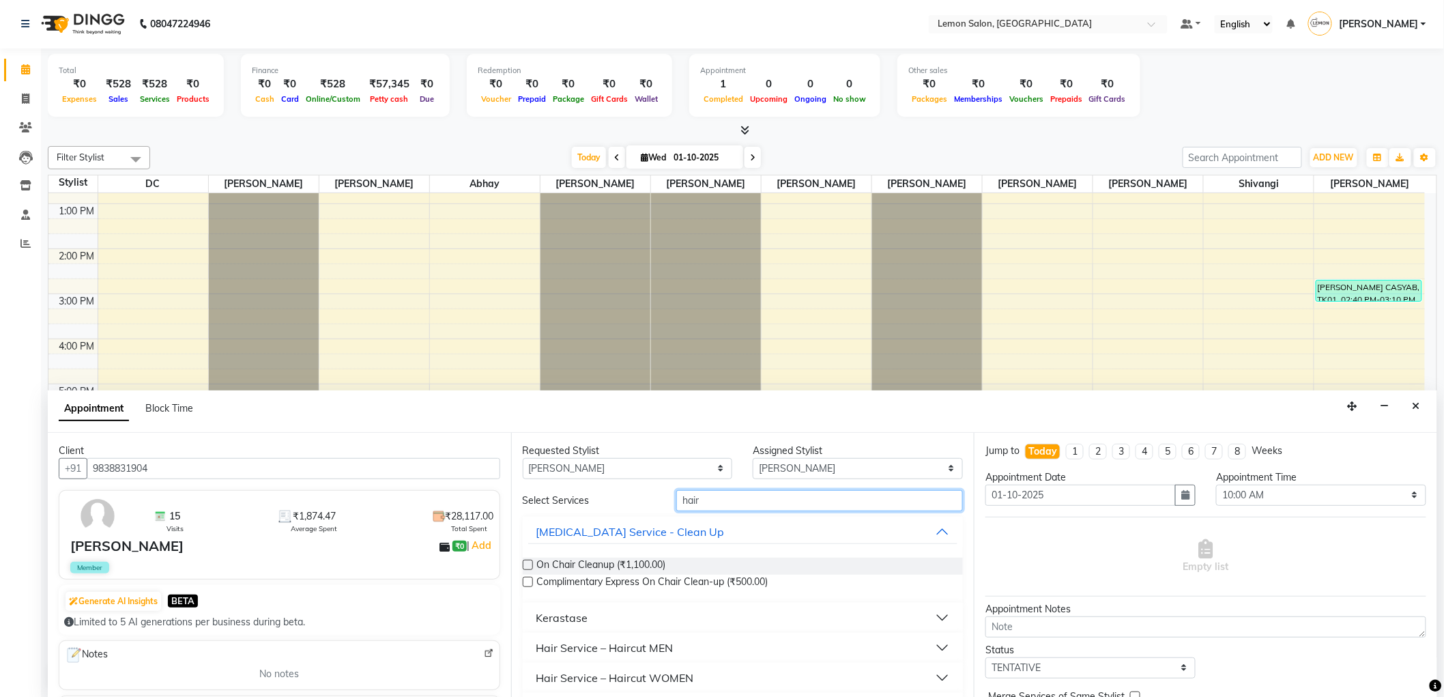
type input "hair"
click at [606, 647] on div "Hair Service – Haircut MEN" at bounding box center [604, 648] width 137 height 16
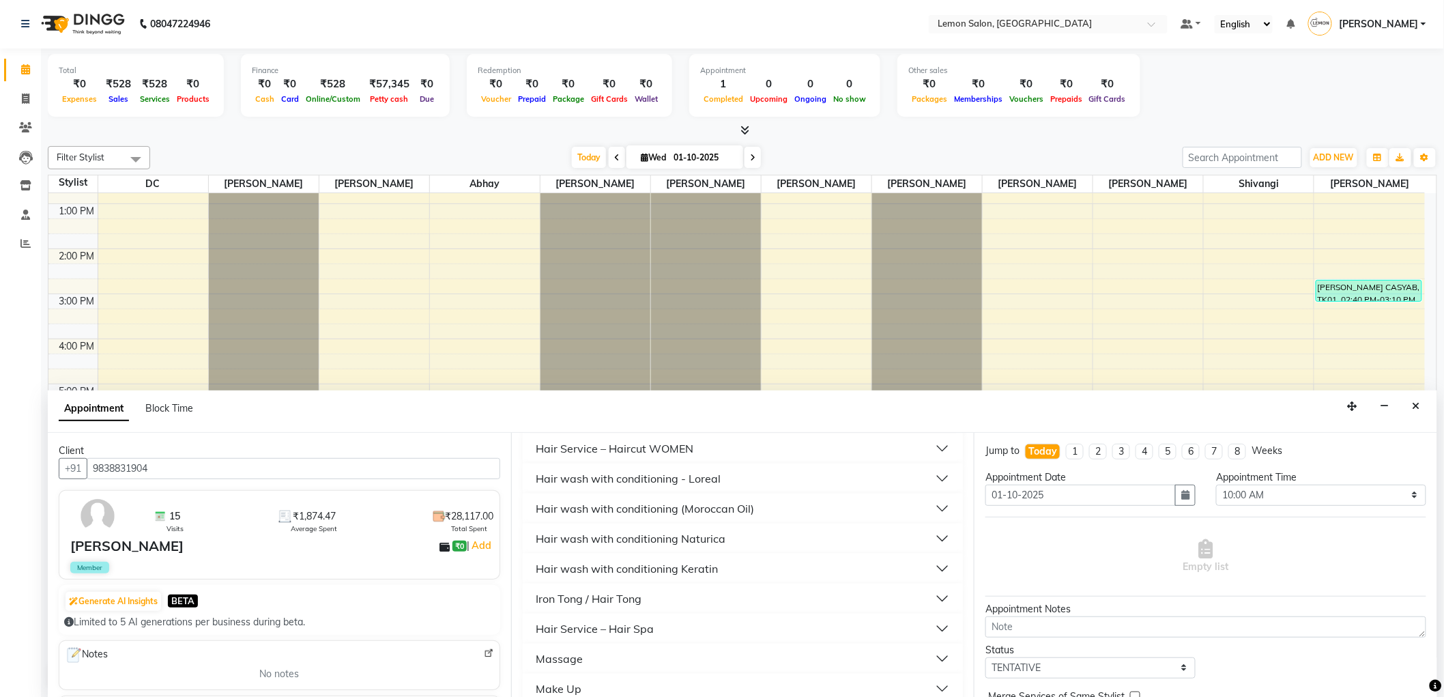
scroll to position [447, 0]
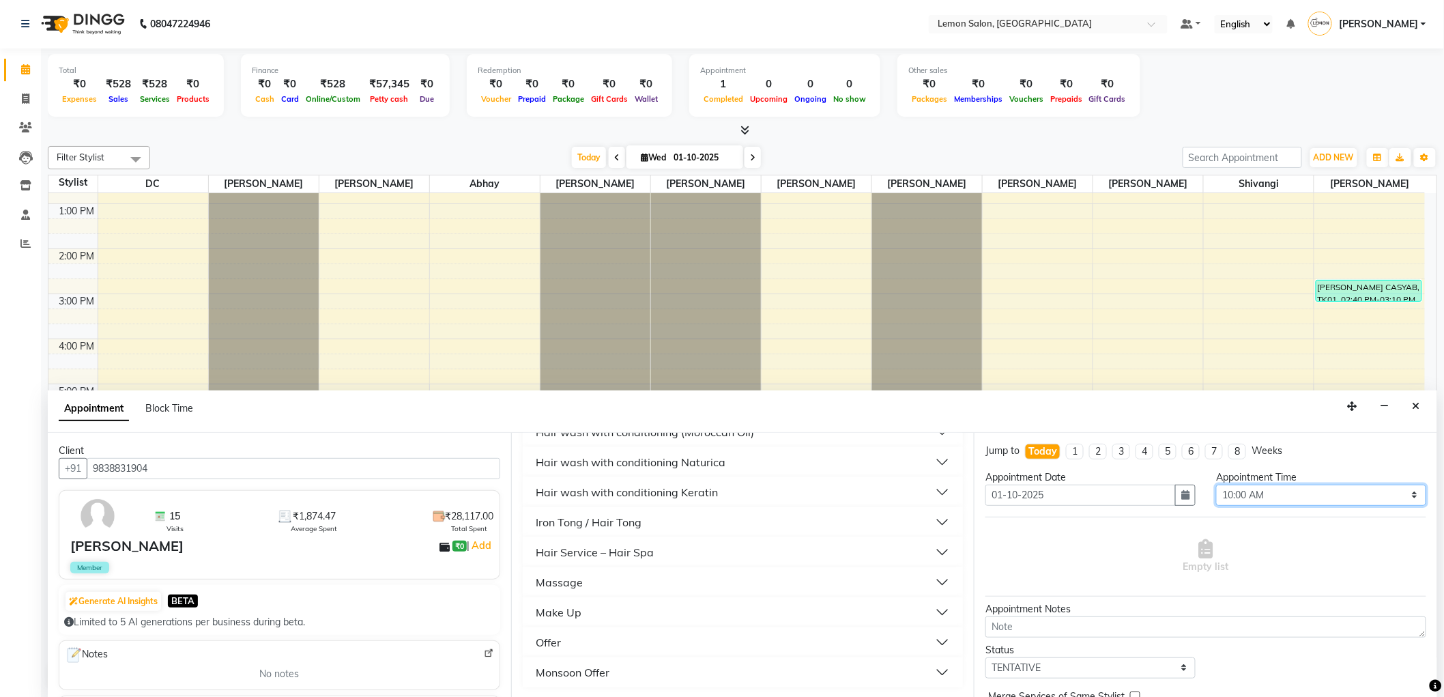
click at [1357, 502] on select "Select 10:00 AM 10:15 AM 10:30 AM 10:45 AM 11:00 AM 11:15 AM 11:30 AM 11:45 AM …" at bounding box center [1321, 495] width 210 height 21
select select "840"
click at [1216, 485] on select "Select 10:00 AM 10:15 AM 10:30 AM 10:45 AM 11:00 AM 11:15 AM 11:30 AM 11:45 AM …" at bounding box center [1321, 495] width 210 height 21
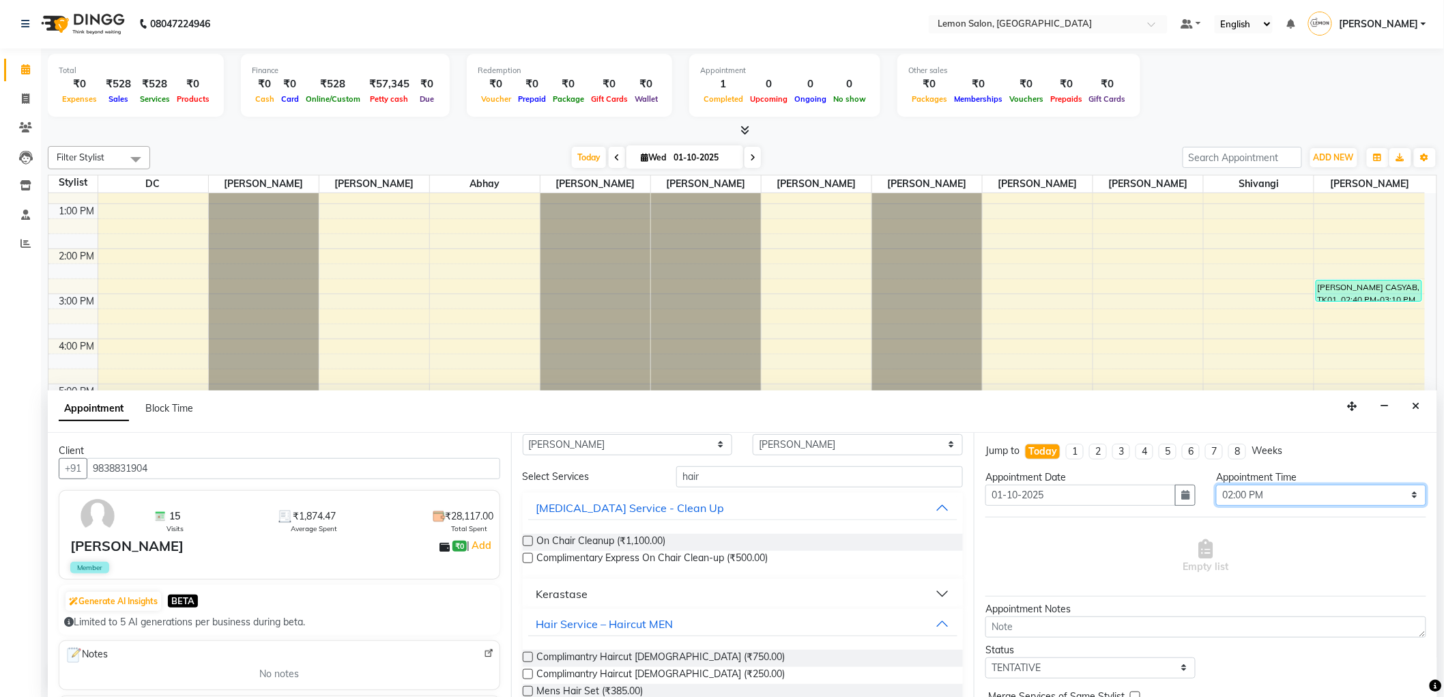
scroll to position [0, 0]
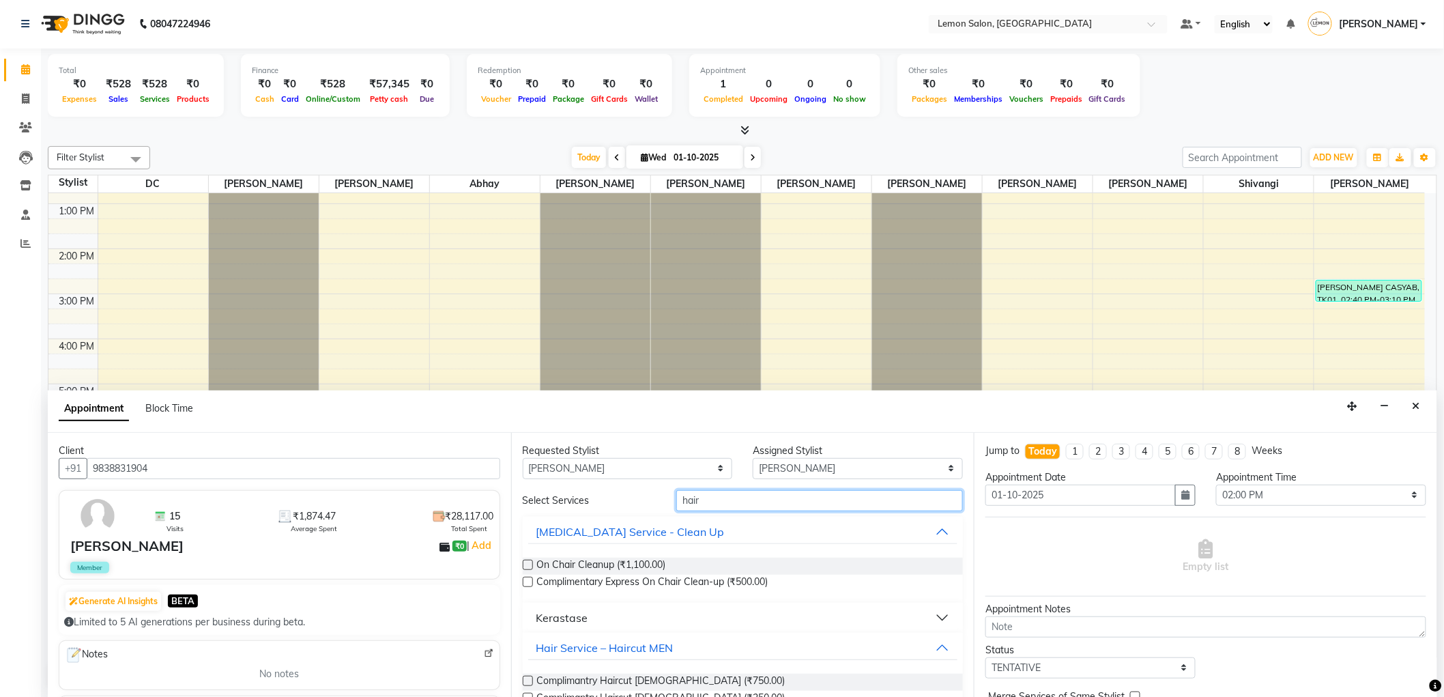
click at [781, 500] on input "hair" at bounding box center [819, 500] width 287 height 21
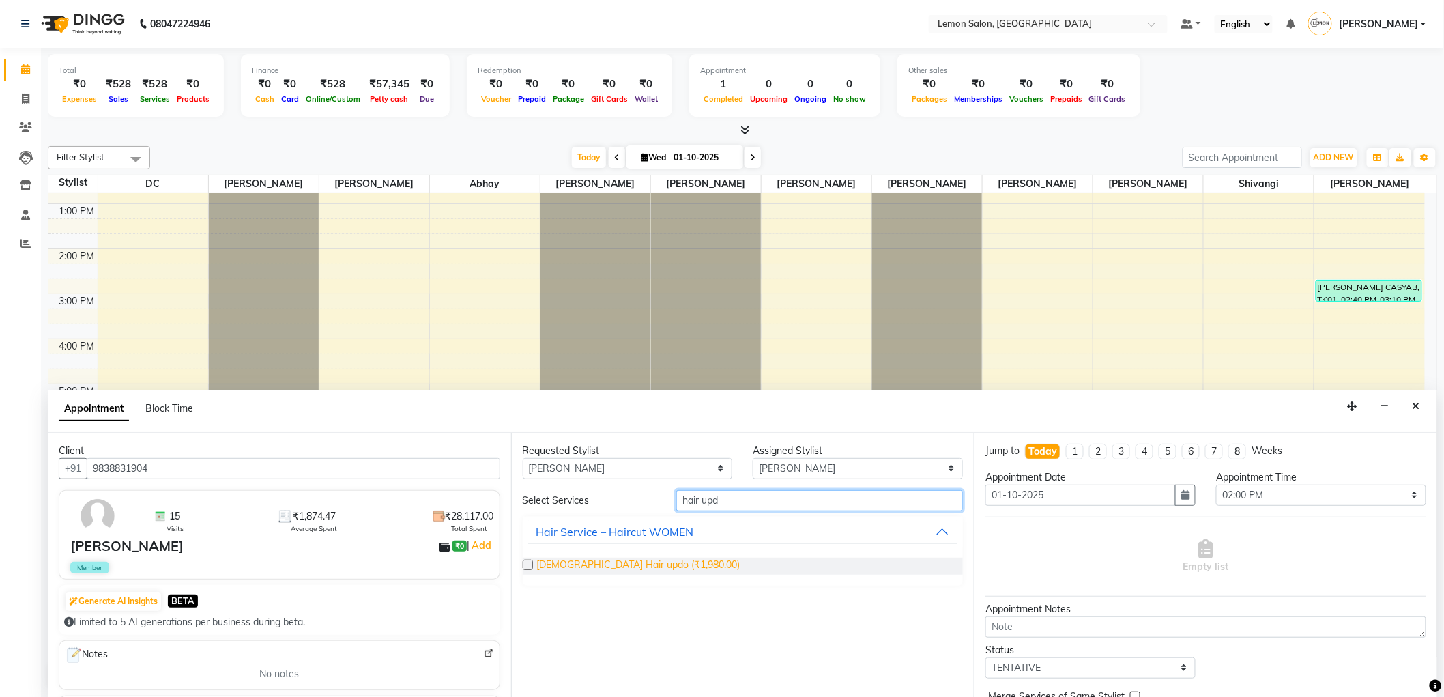
type input "hair upd"
click at [621, 558] on span "Female Hair updo (₹1,980.00)" at bounding box center [638, 566] width 203 height 17
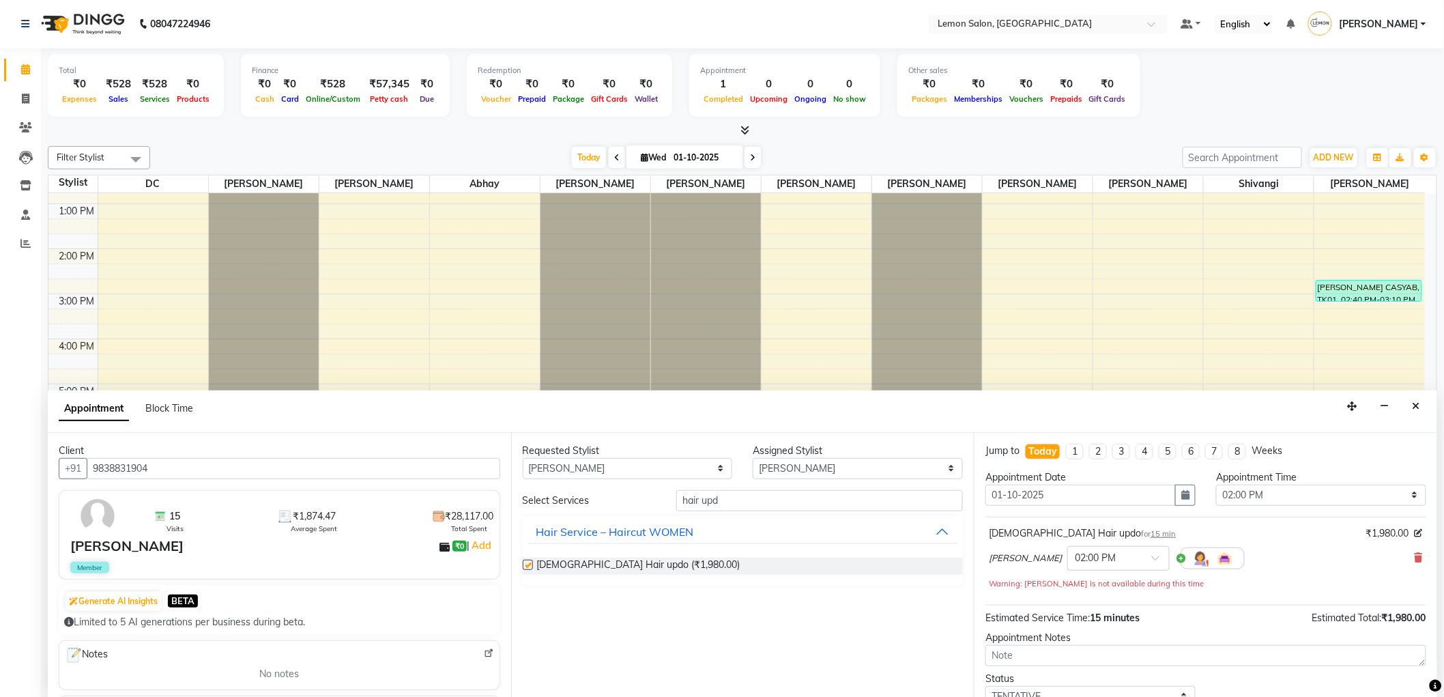
checkbox input "false"
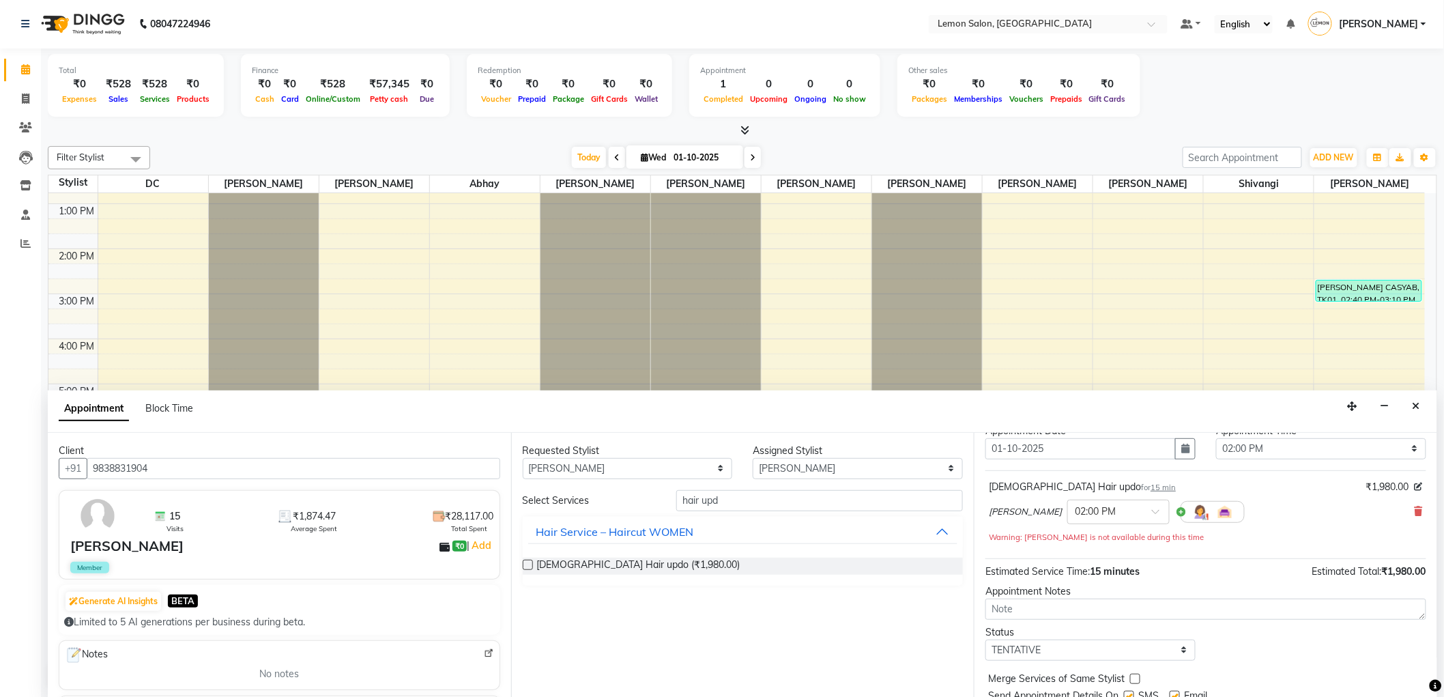
scroll to position [96, 0]
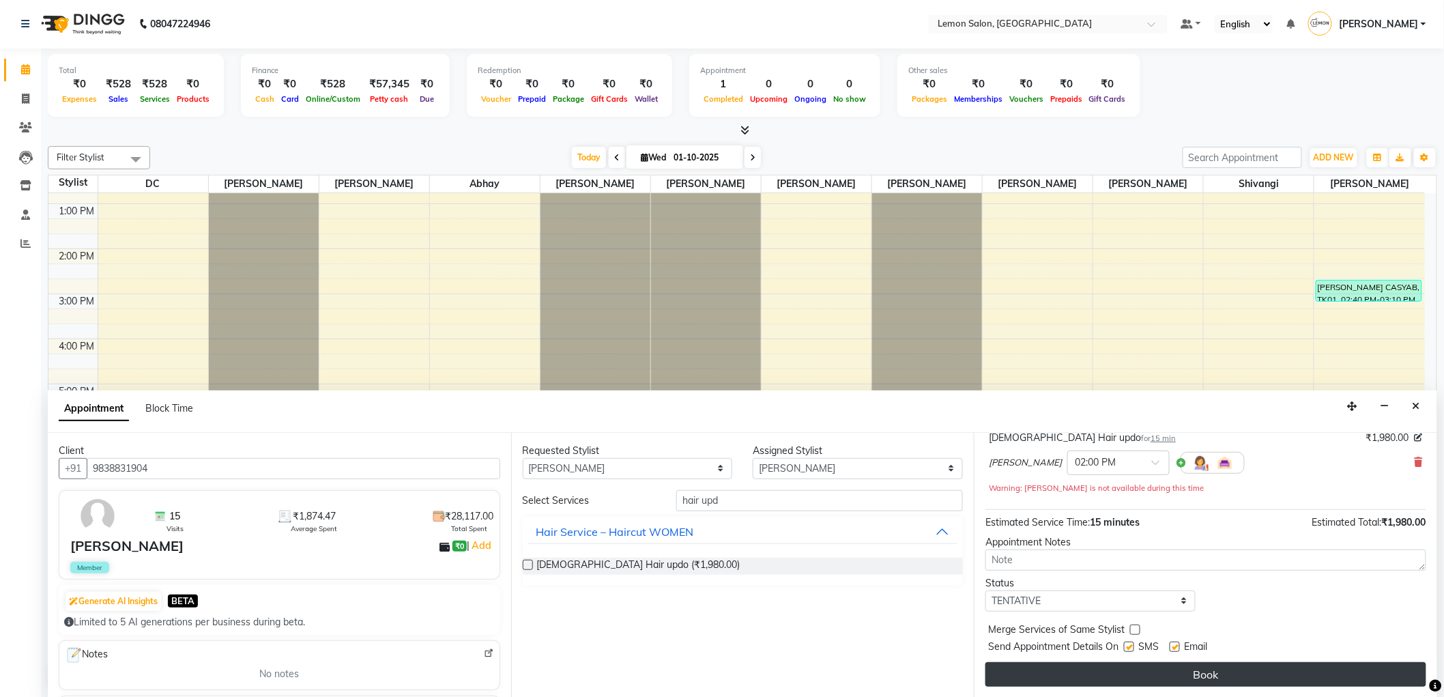
click at [1124, 681] on button "Book" at bounding box center [1206, 674] width 441 height 25
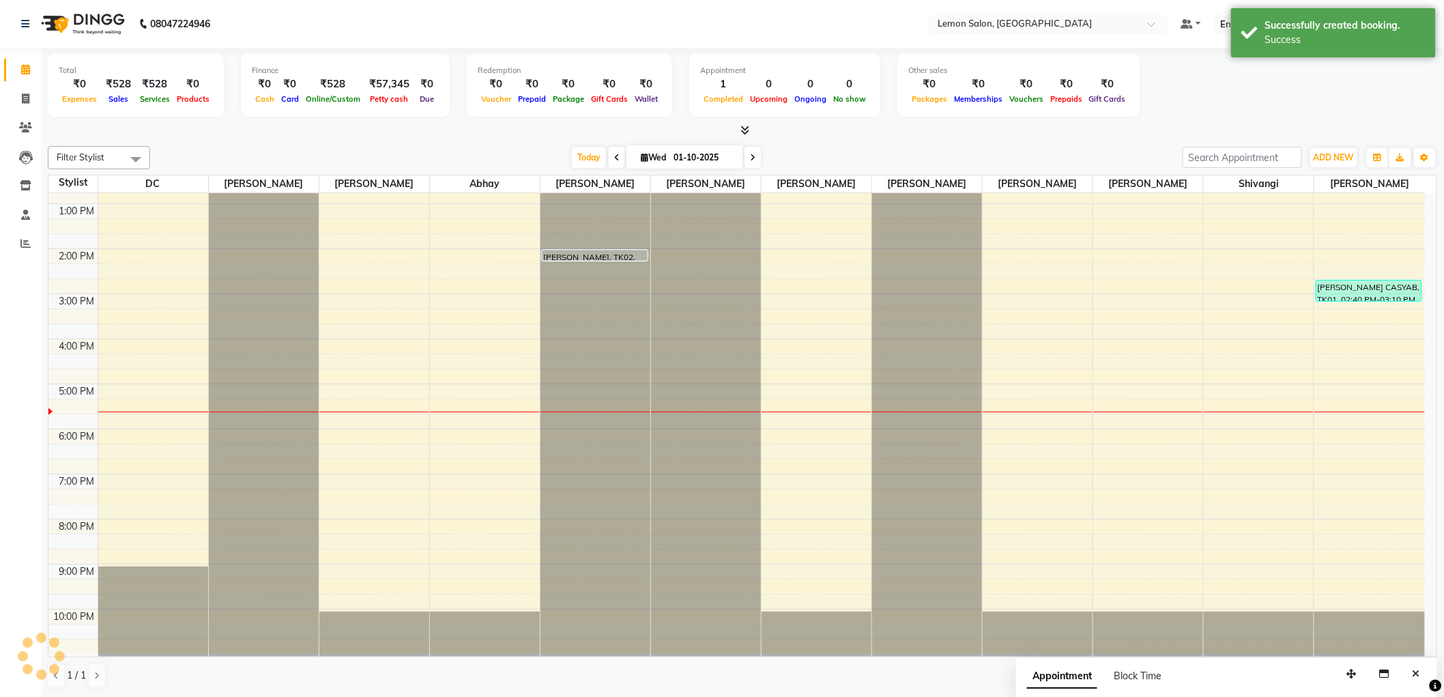
scroll to position [0, 0]
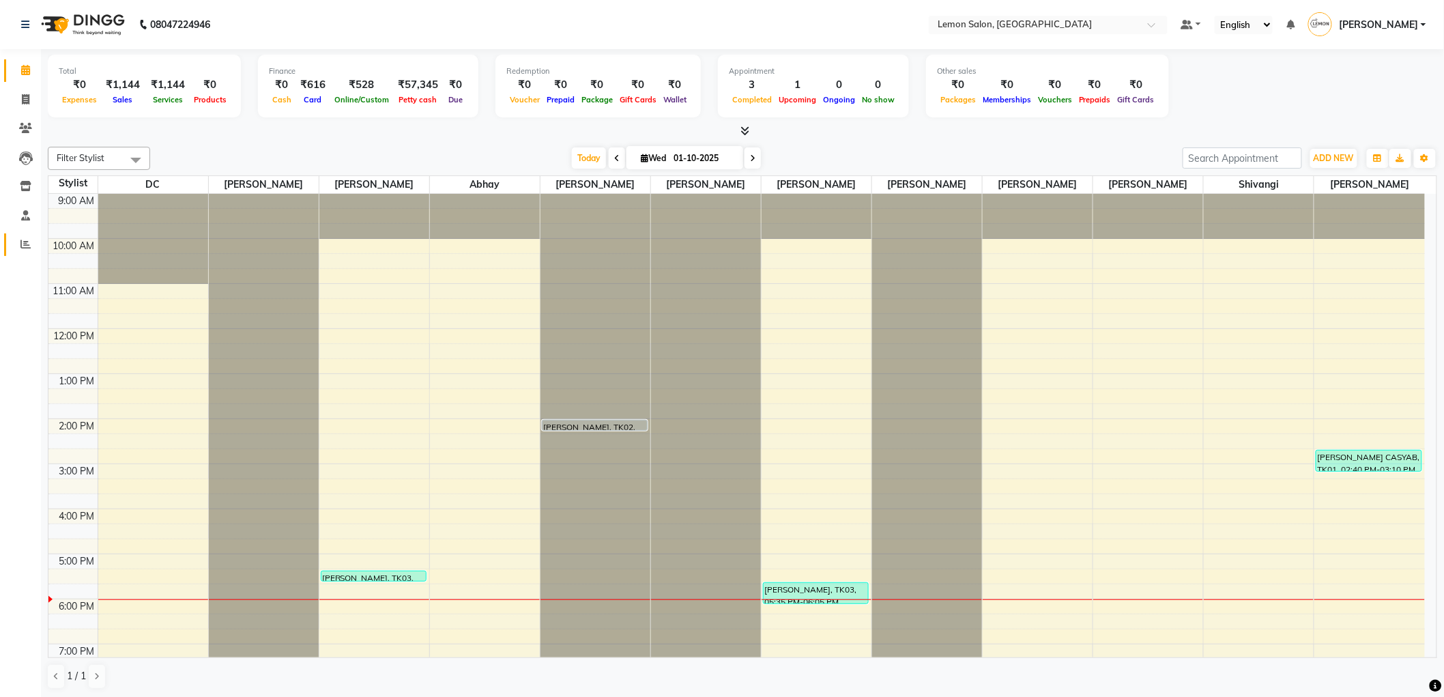
click at [23, 238] on span at bounding box center [26, 245] width 24 height 16
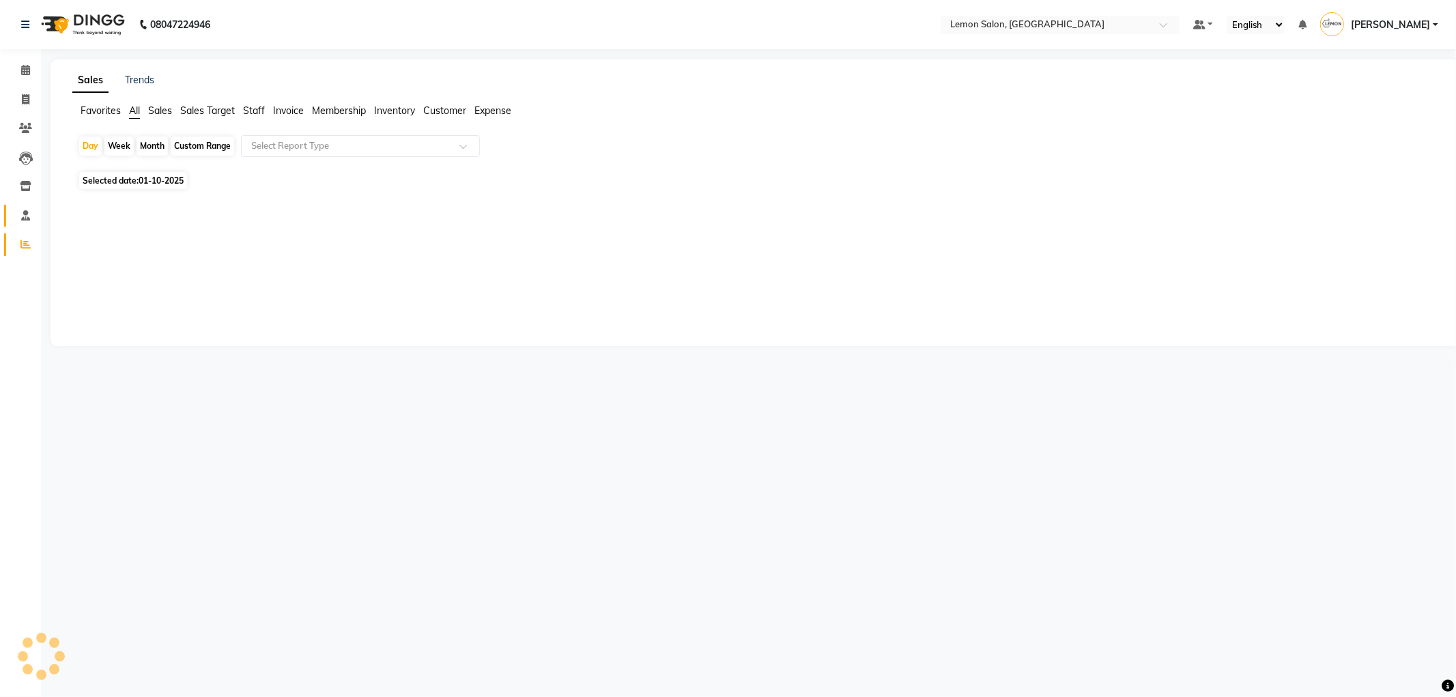
click at [12, 215] on link "Staff" at bounding box center [20, 216] width 33 height 23
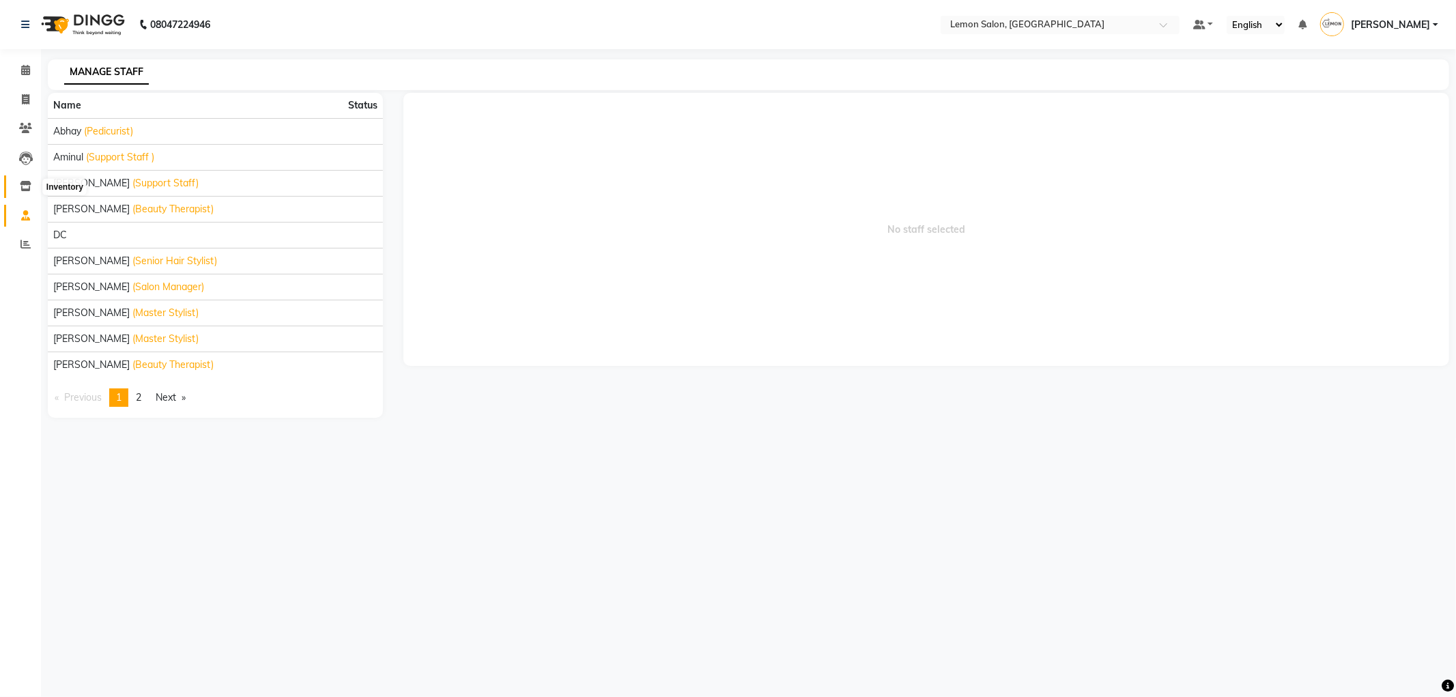
click at [29, 182] on icon at bounding box center [26, 186] width 12 height 10
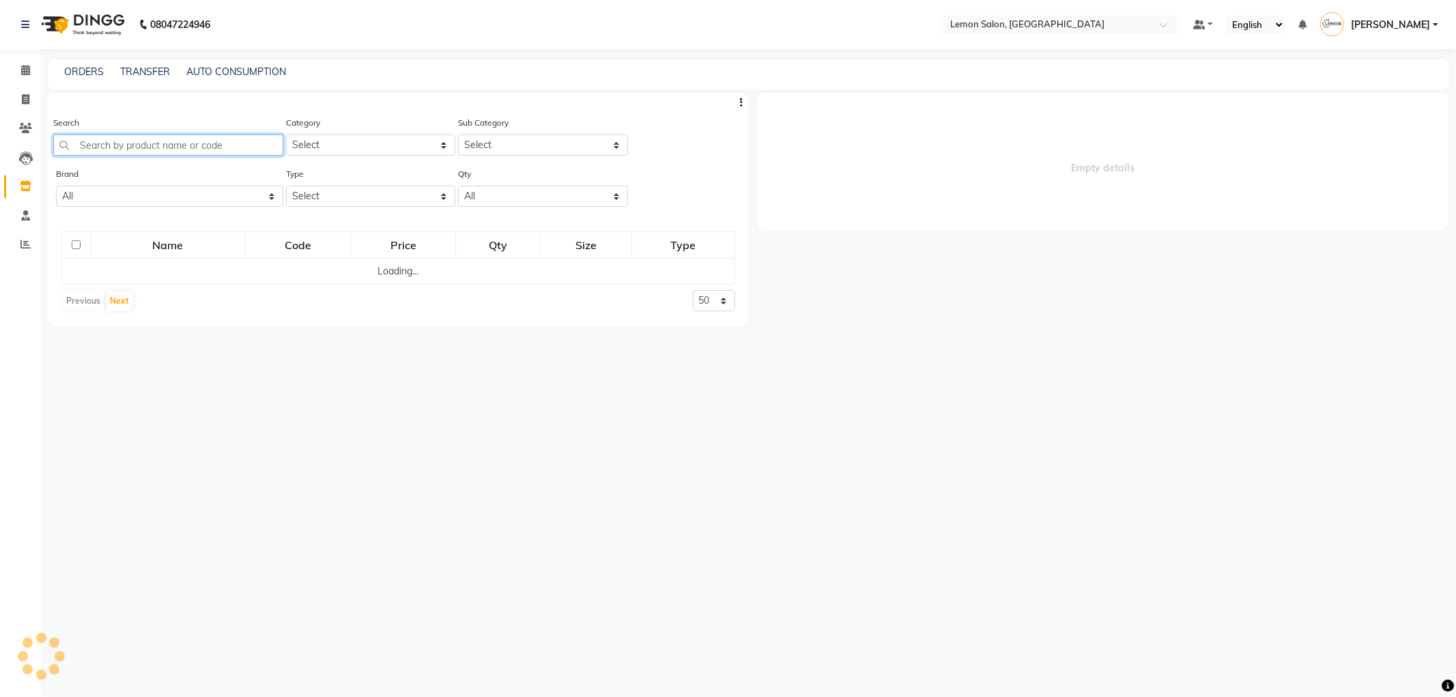
click at [147, 145] on input "text" at bounding box center [168, 144] width 230 height 21
click at [146, 144] on input "text" at bounding box center [168, 144] width 230 height 21
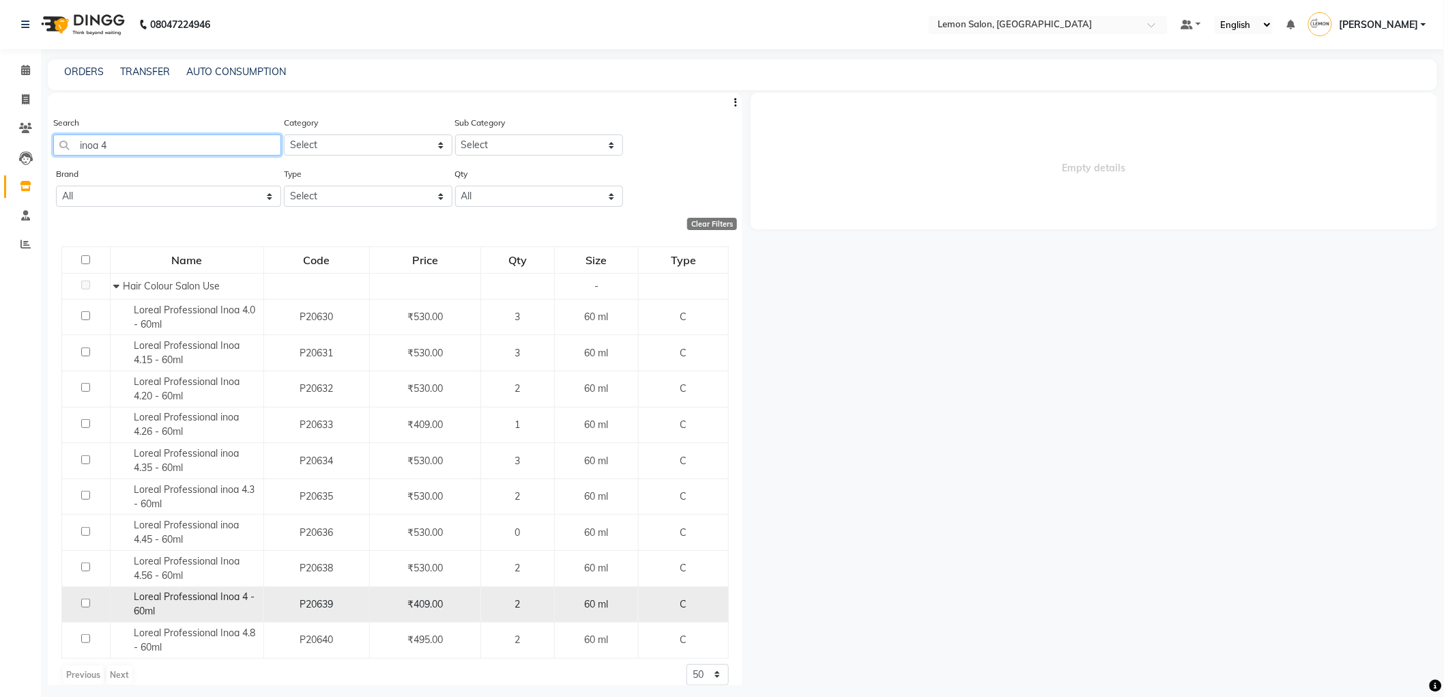
type input "inoa 4"
click at [87, 605] on input "checkbox" at bounding box center [85, 603] width 9 height 9
checkbox input "true"
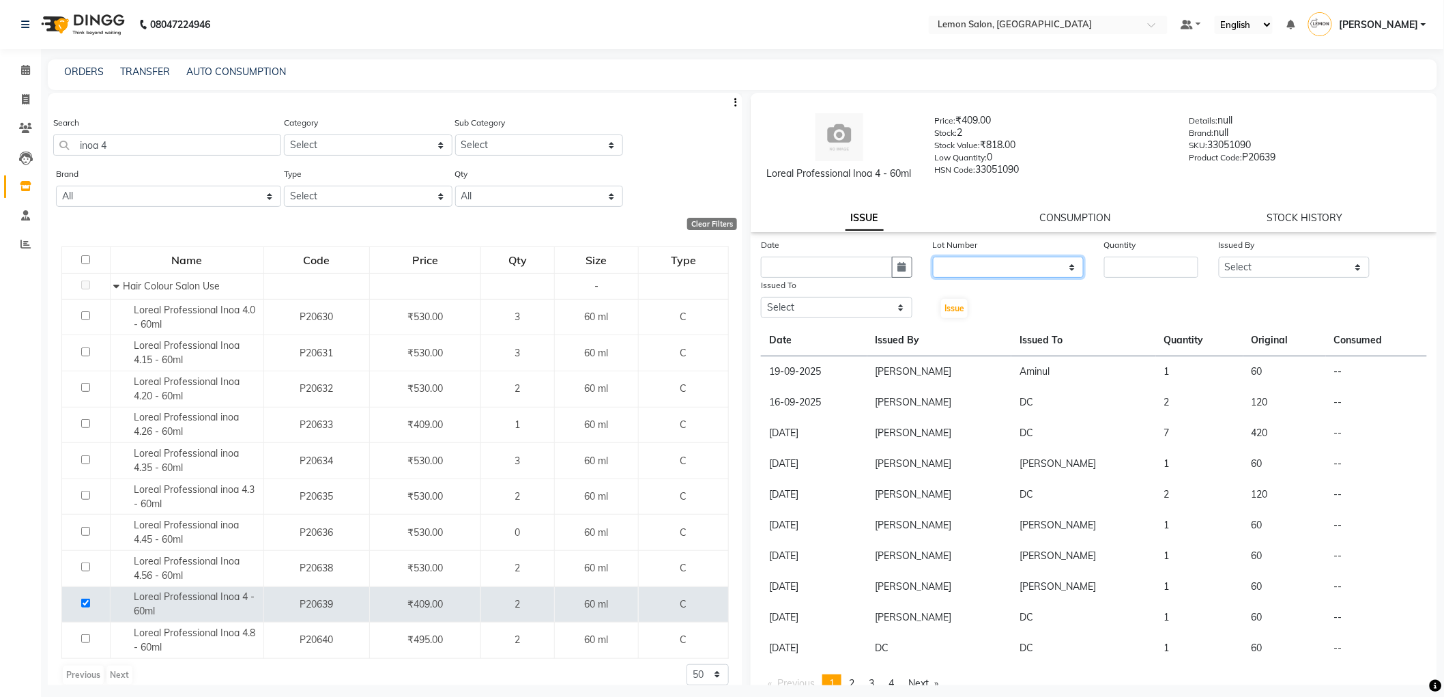
click at [938, 264] on select "None" at bounding box center [1009, 267] width 152 height 21
select select "0: null"
click at [933, 257] on select "None" at bounding box center [1009, 267] width 152 height 21
click at [904, 270] on button "button" at bounding box center [902, 267] width 20 height 21
select select "10"
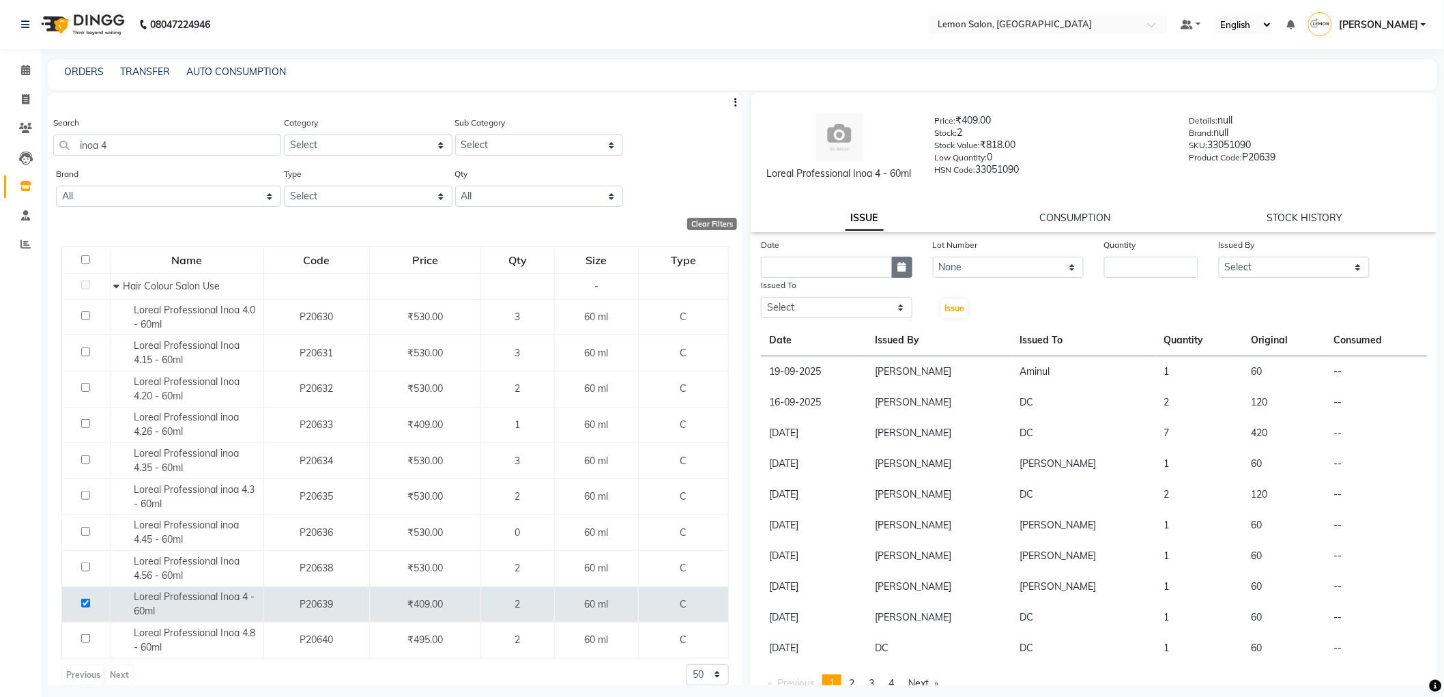
select select "2025"
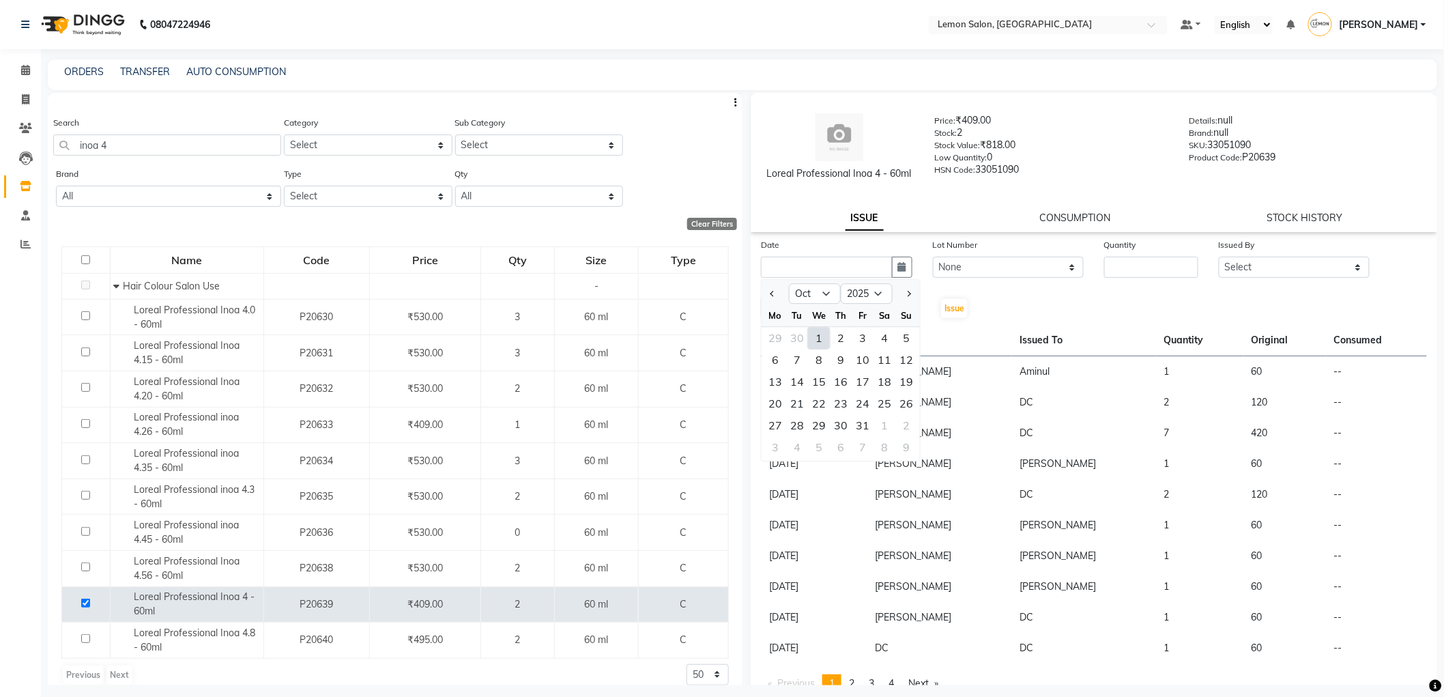
click at [823, 339] on div "1" at bounding box center [819, 338] width 22 height 22
type input "01-10-2025"
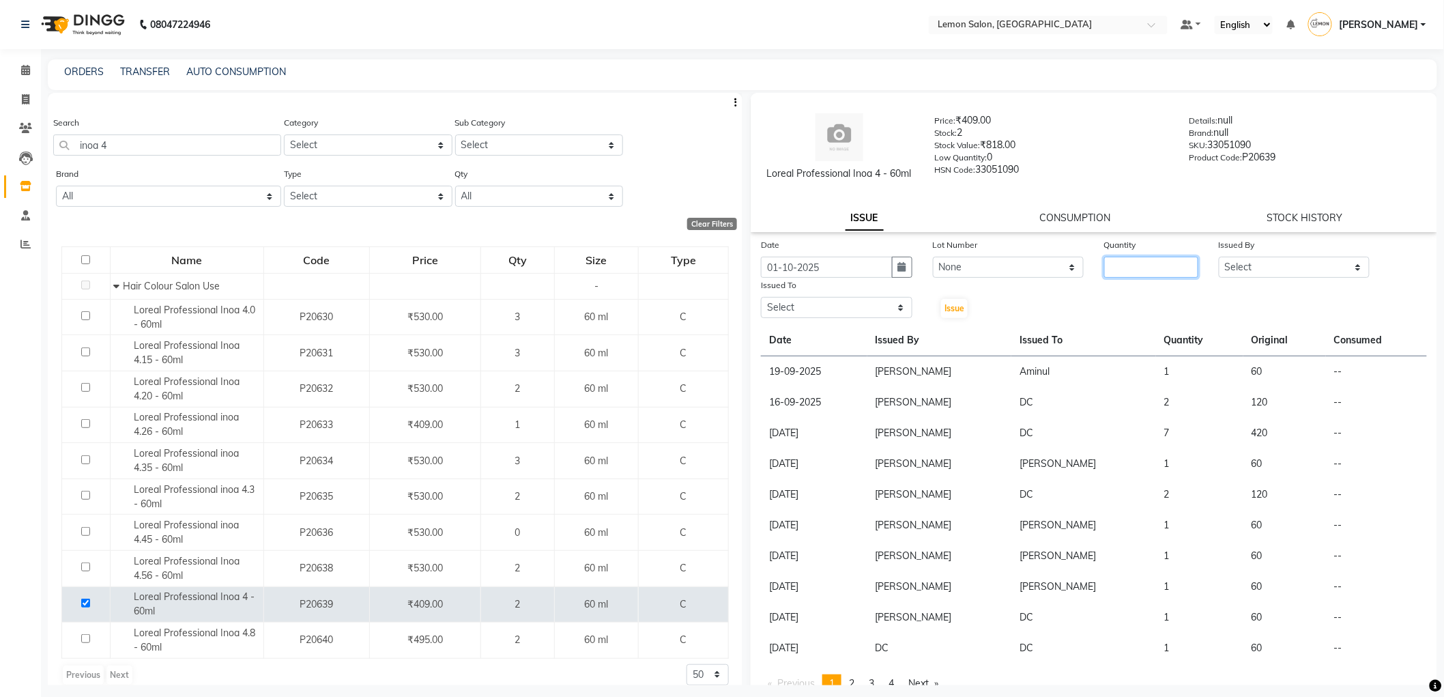
click at [1144, 268] on input "number" at bounding box center [1151, 267] width 94 height 21
type input "1"
drag, startPoint x: 1250, startPoint y: 262, endPoint x: 1249, endPoint y: 273, distance: 11.0
click at [1250, 262] on select "Select [PERSON_NAME] [PERSON_NAME] [PERSON_NAME] DC [PERSON_NAME] [PERSON_NAME]…" at bounding box center [1295, 267] width 152 height 21
select select "71945"
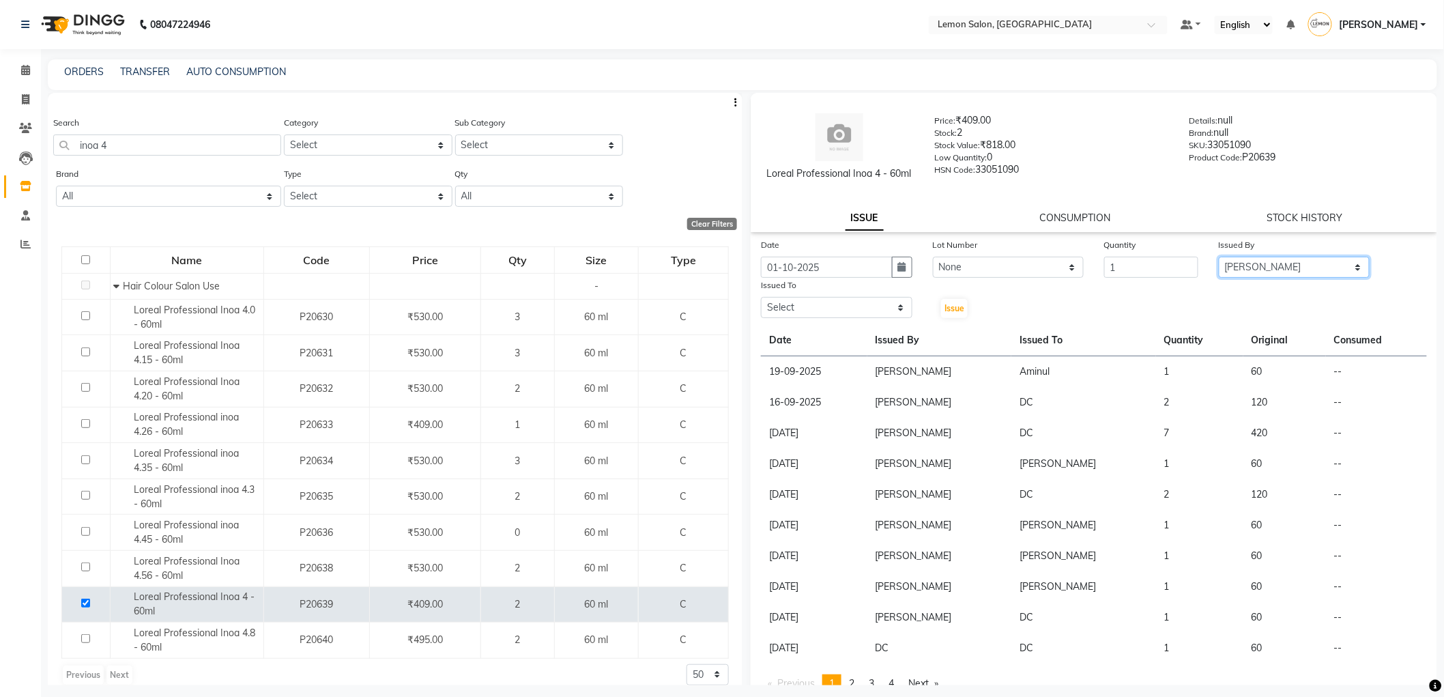
click at [1219, 257] on select "Select [PERSON_NAME] [PERSON_NAME] [PERSON_NAME] DC [PERSON_NAME] [PERSON_NAME]…" at bounding box center [1295, 267] width 152 height 21
click at [840, 308] on select "Select [PERSON_NAME] [PERSON_NAME] [PERSON_NAME] DC [PERSON_NAME] [PERSON_NAME]…" at bounding box center [837, 307] width 152 height 21
select select "59681"
click at [761, 297] on select "Select [PERSON_NAME] [PERSON_NAME] [PERSON_NAME] DC [PERSON_NAME] [PERSON_NAME]…" at bounding box center [837, 307] width 152 height 21
click at [949, 312] on span "Issue" at bounding box center [955, 308] width 20 height 10
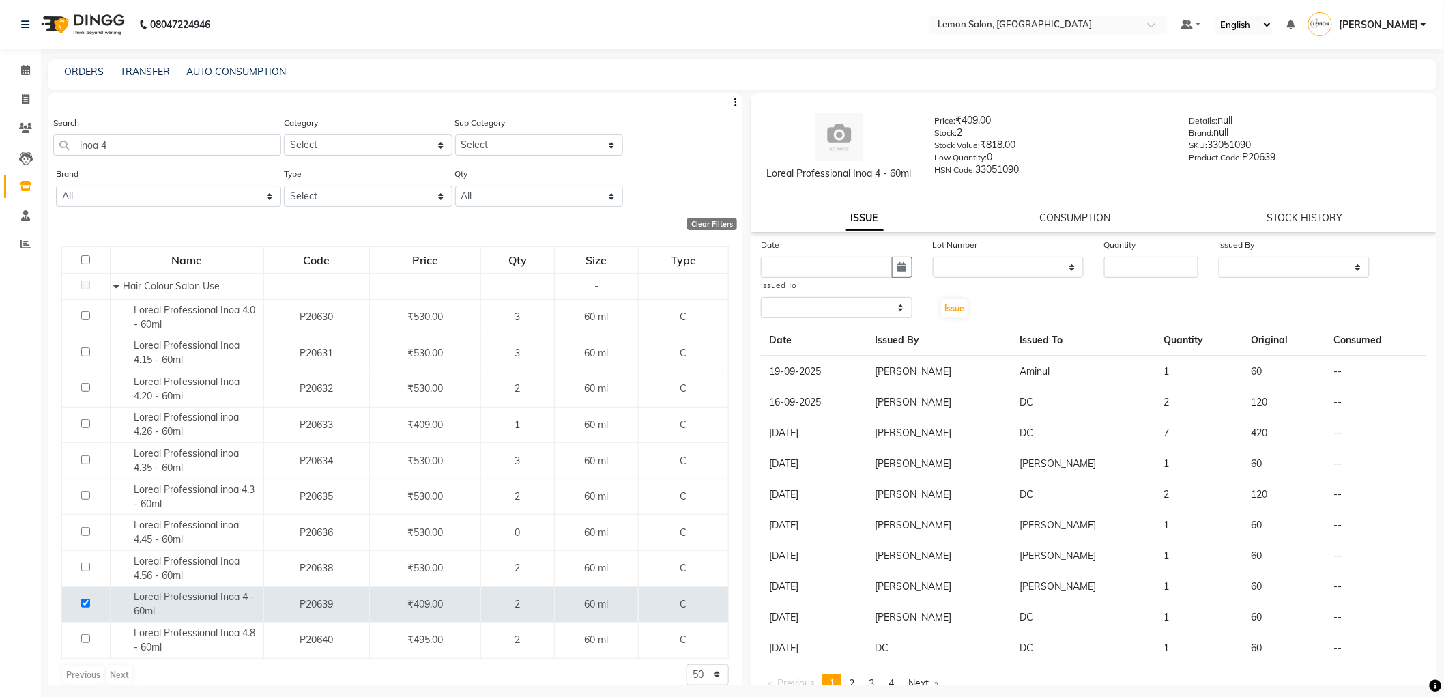
select select
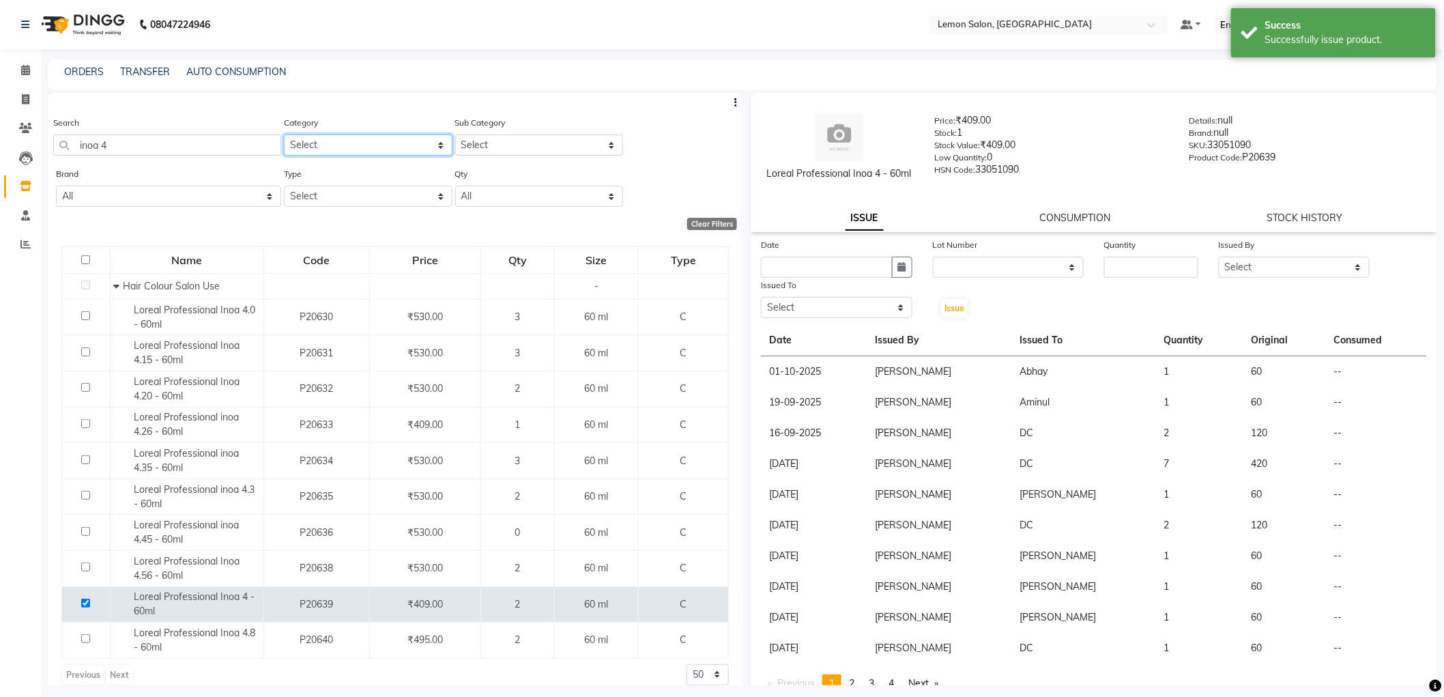
click at [285, 154] on select "Select Hair Skin Makeup Personal Care Appliances Beard Waxing Disposable Thread…" at bounding box center [368, 144] width 169 height 21
click at [263, 147] on input "inoa 4" at bounding box center [167, 144] width 228 height 21
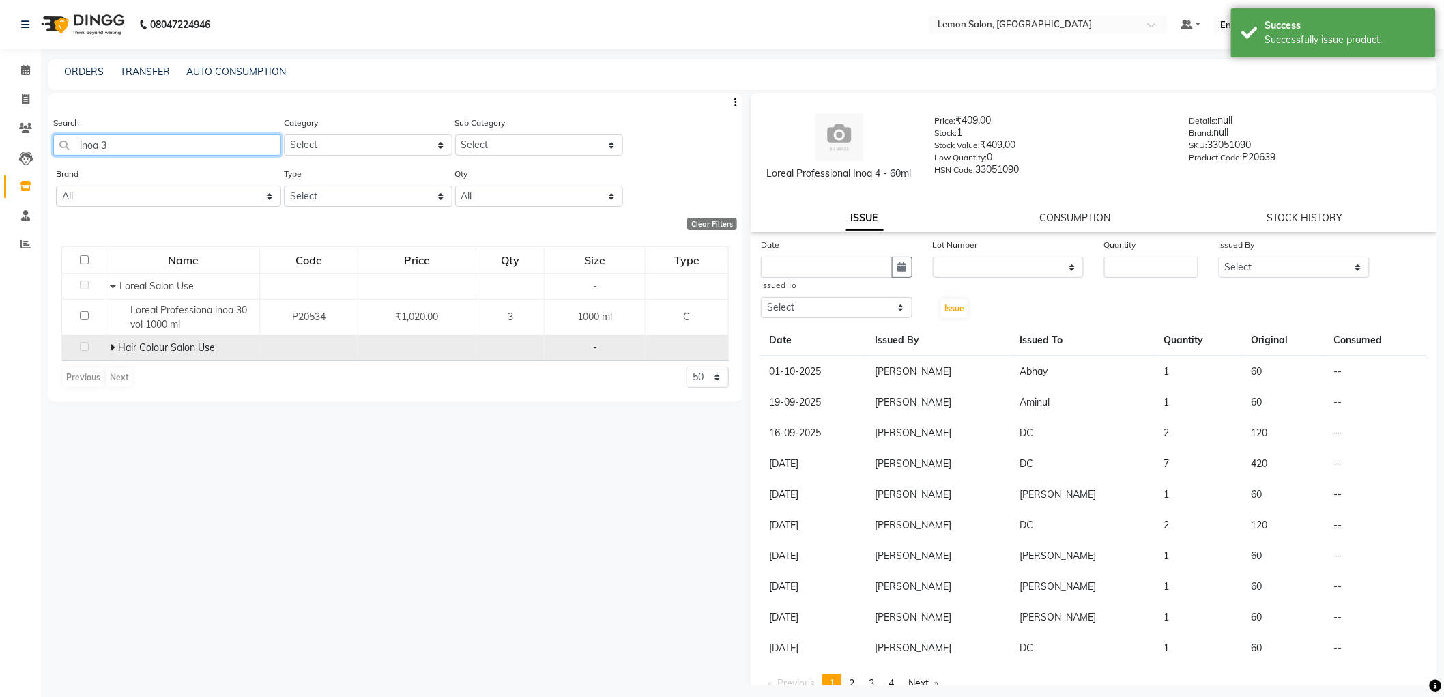
type input "inoa 3"
click at [112, 343] on span at bounding box center [112, 347] width 5 height 12
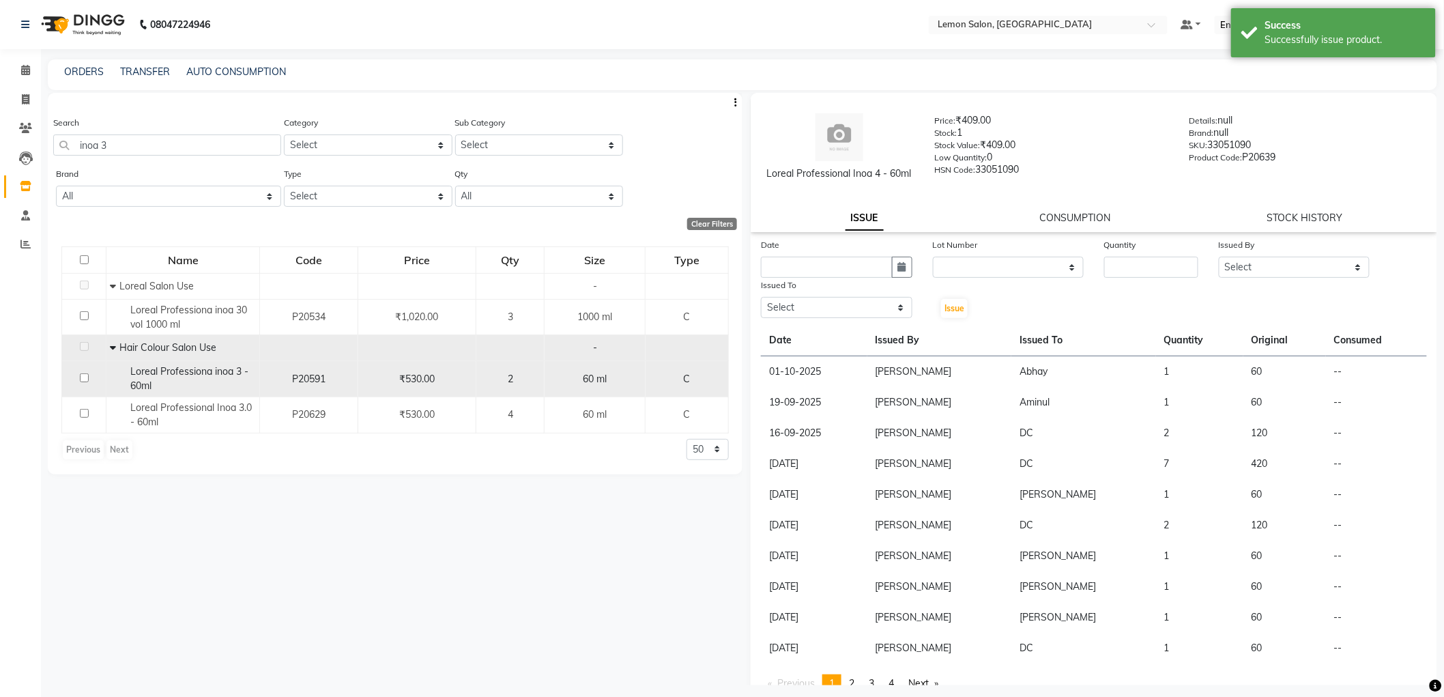
click at [80, 382] on input "checkbox" at bounding box center [84, 377] width 9 height 9
checkbox input "true"
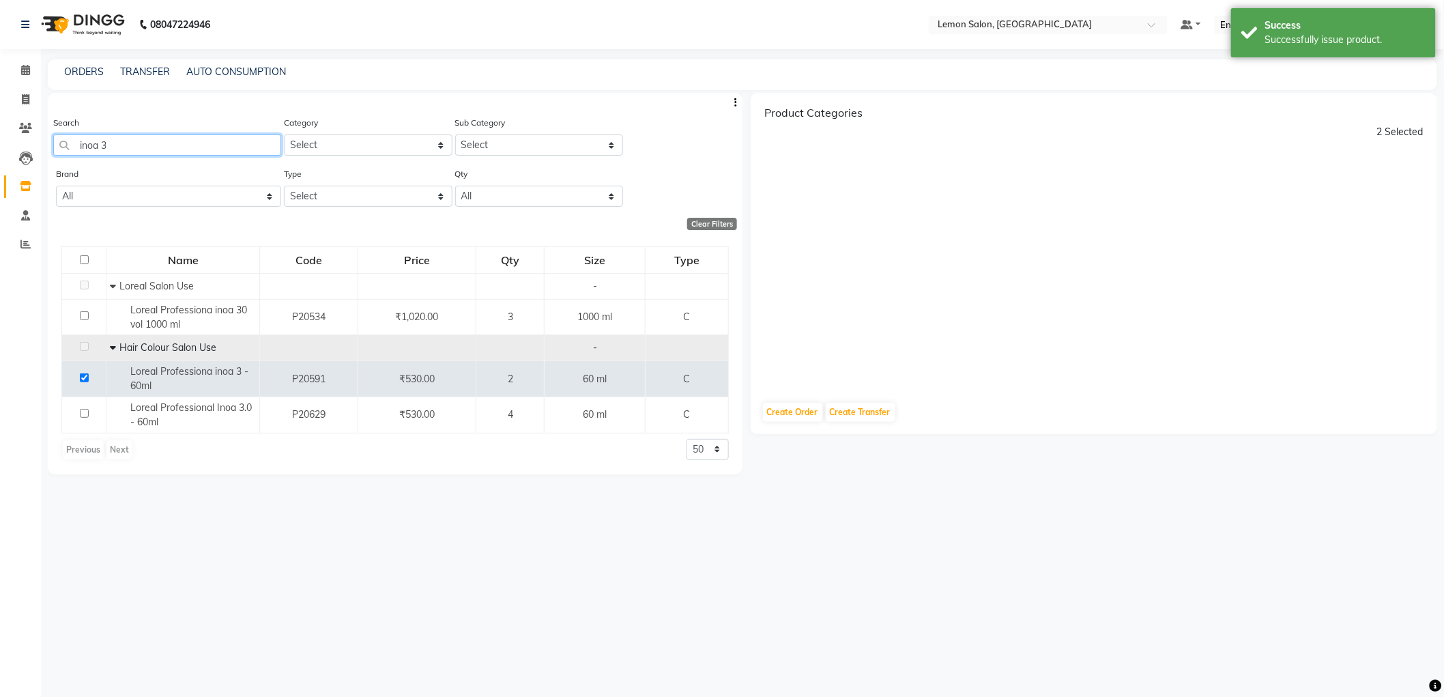
drag, startPoint x: 145, startPoint y: 151, endPoint x: 0, endPoint y: 139, distance: 145.9
click at [0, 138] on app-home "08047224946 Select Location × Lemon Salon, Malad Default Panel My Panel English…" at bounding box center [722, 353] width 1444 height 706
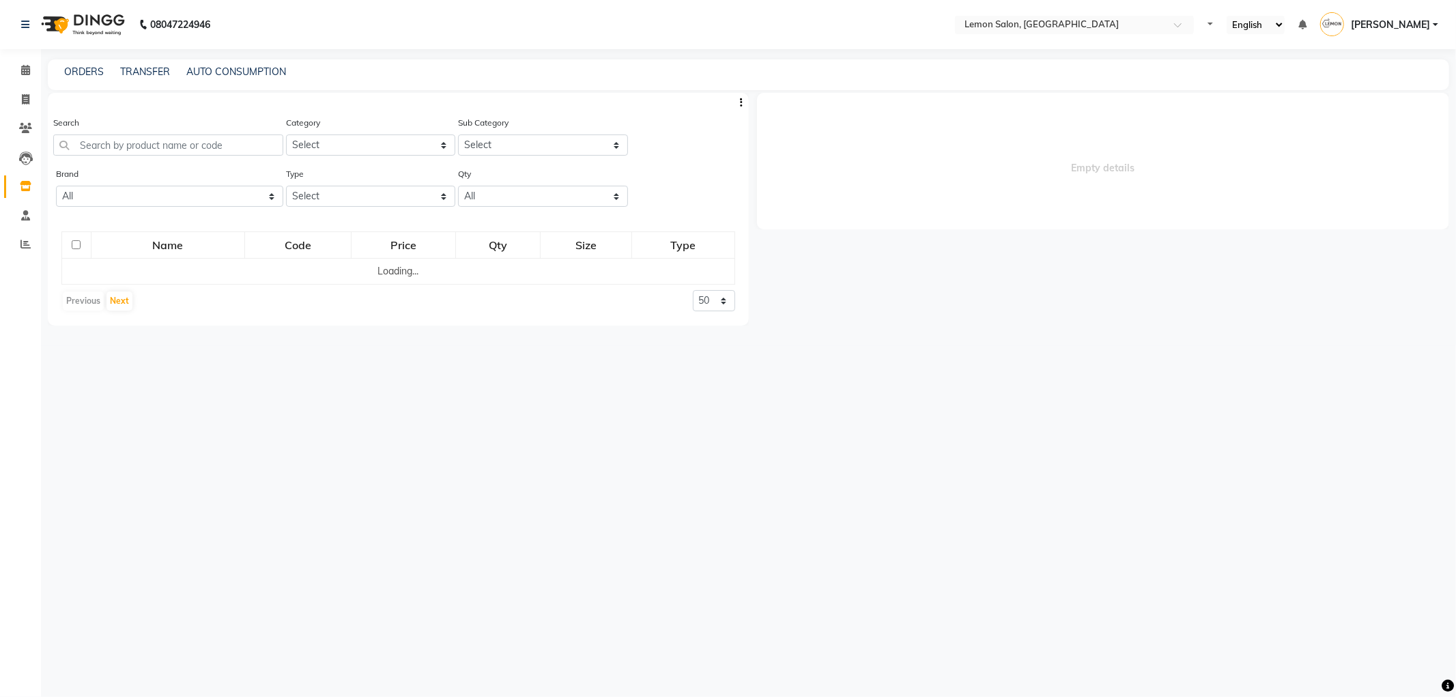
select select
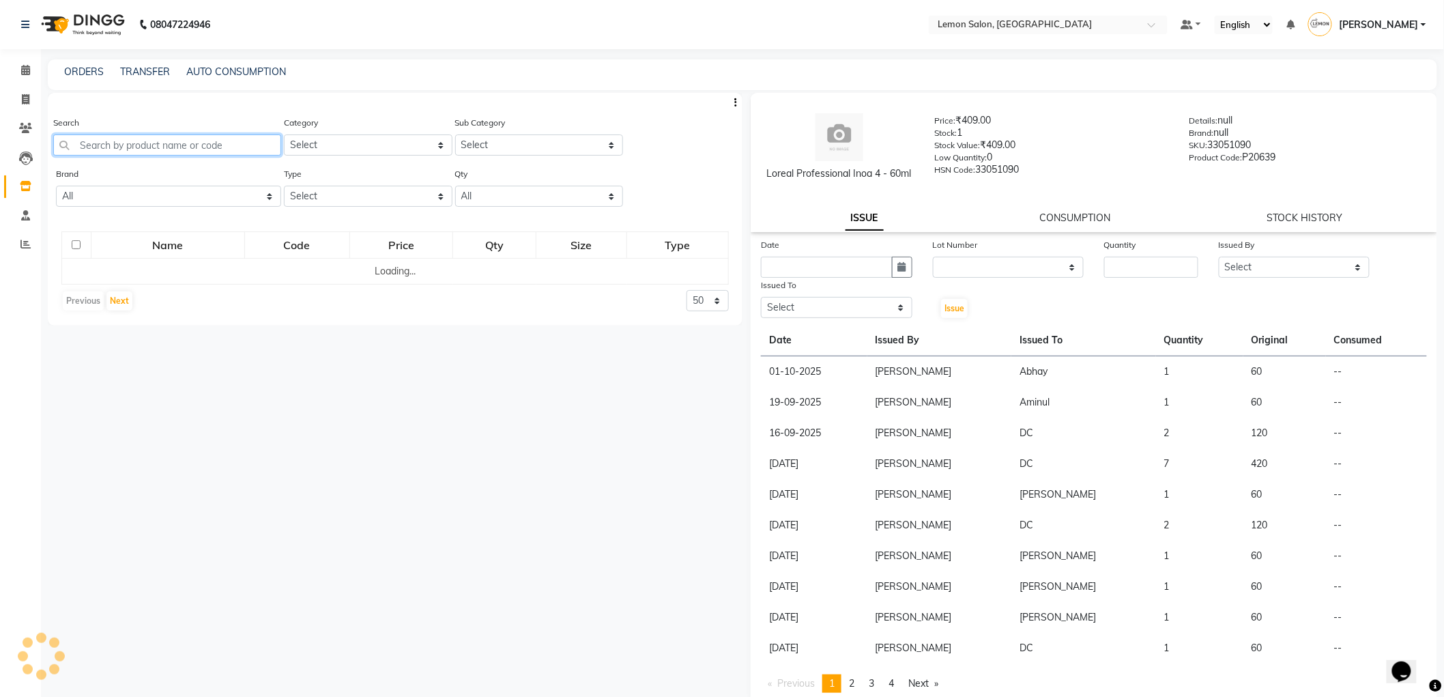
click at [180, 147] on input "text" at bounding box center [167, 144] width 228 height 21
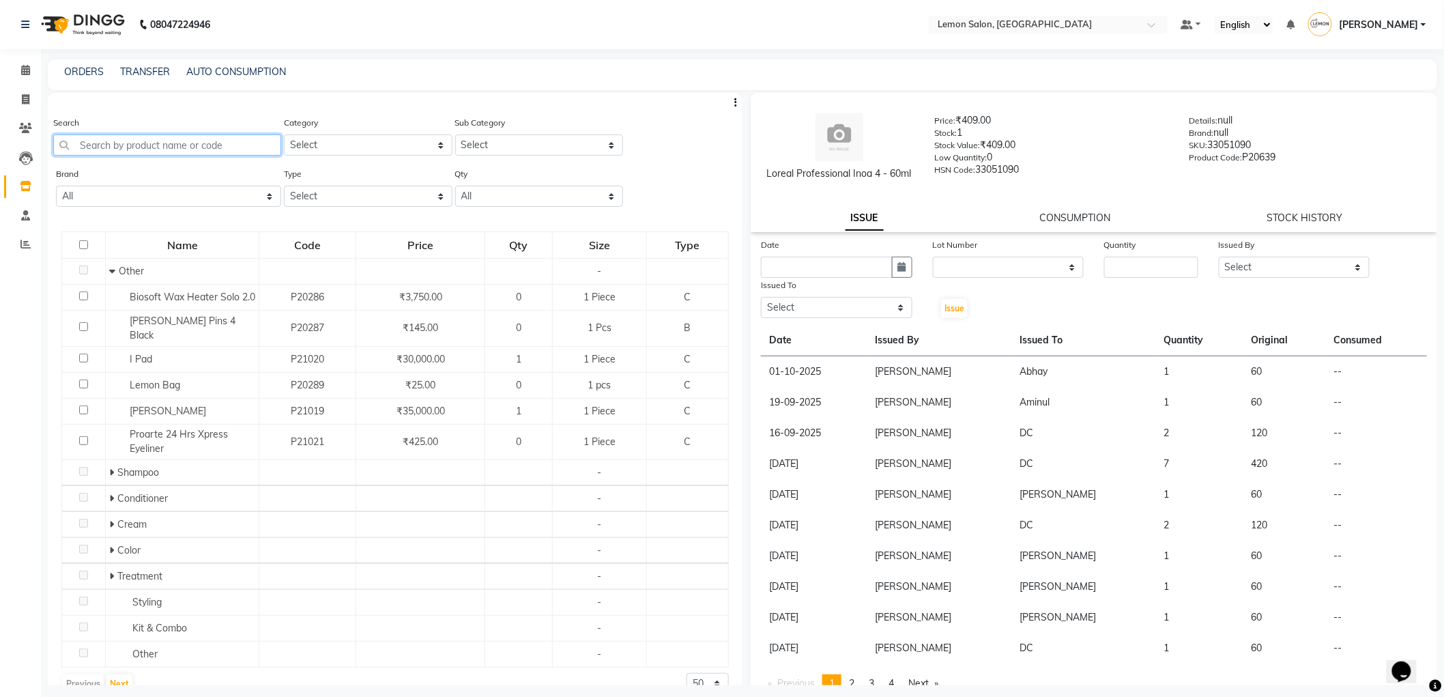
paste input "inoa 3"
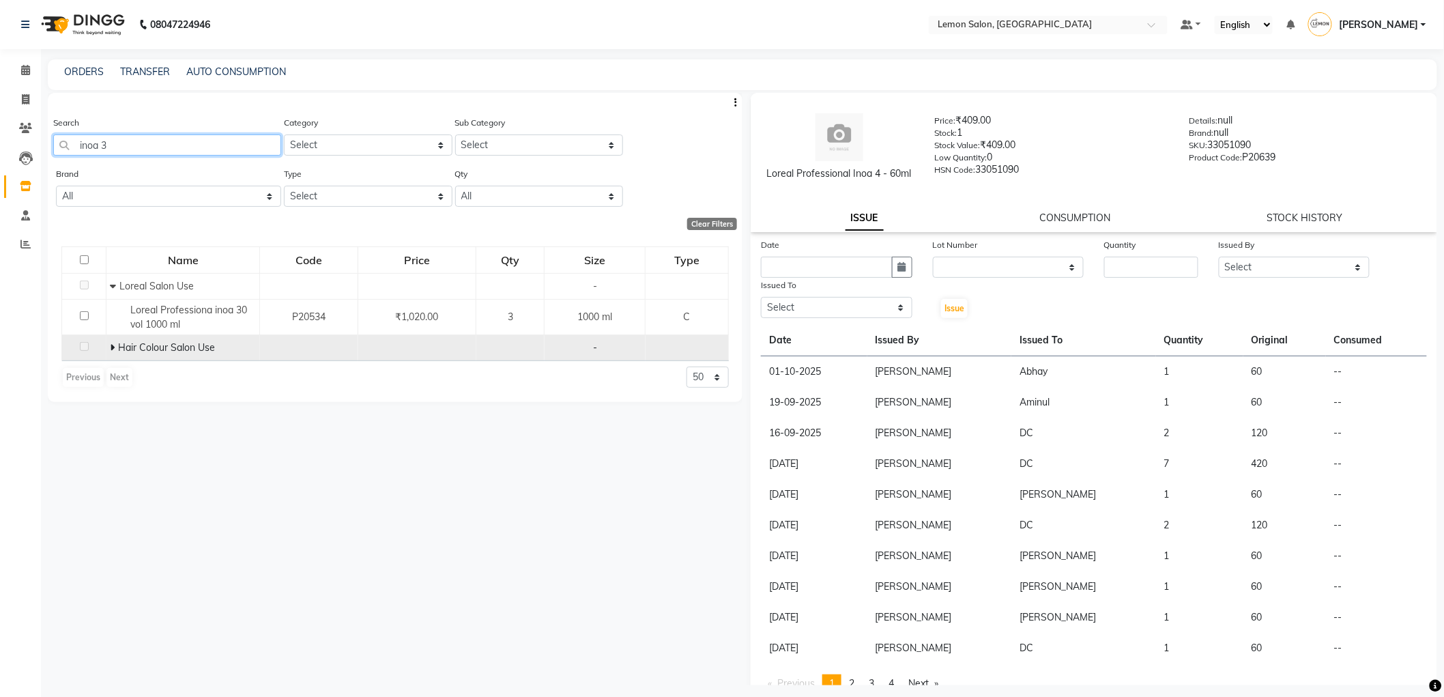
type input "inoa 3"
click at [110, 350] on icon at bounding box center [112, 348] width 5 height 10
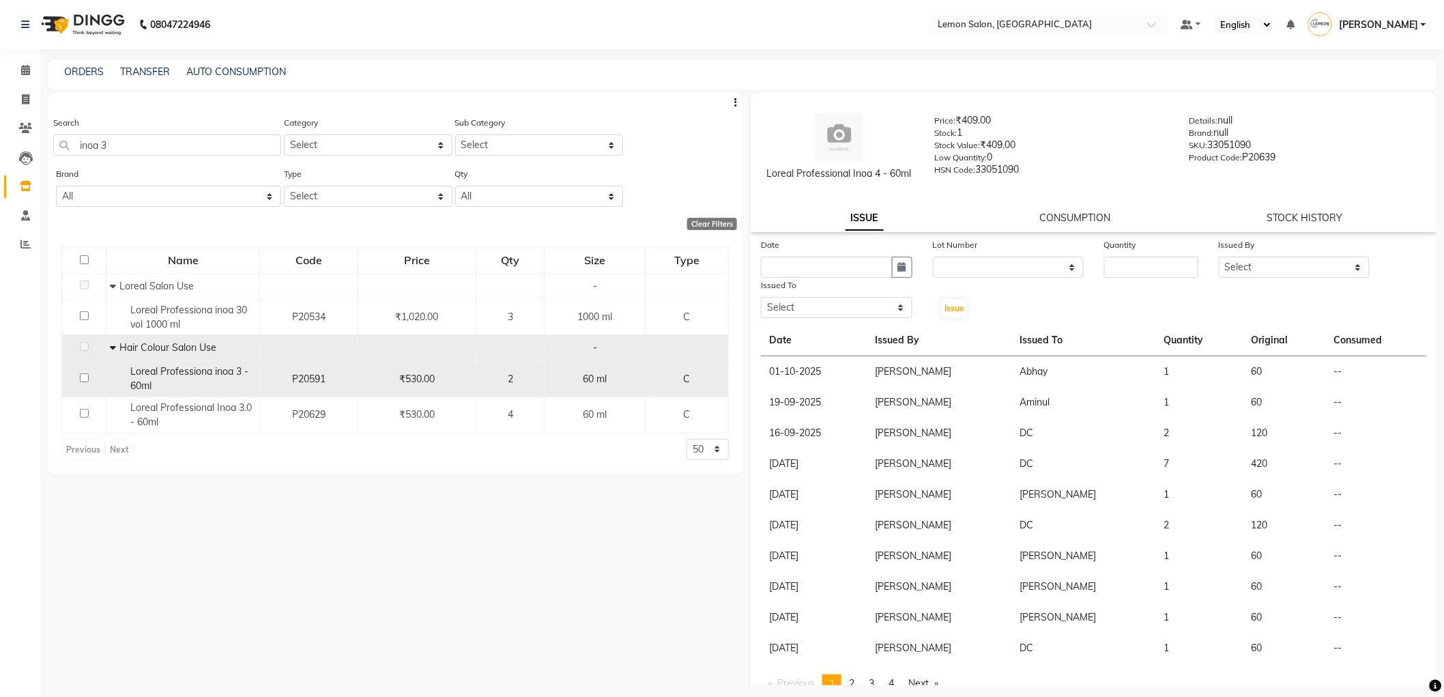
click at [83, 376] on input "checkbox" at bounding box center [84, 377] width 9 height 9
checkbox input "true"
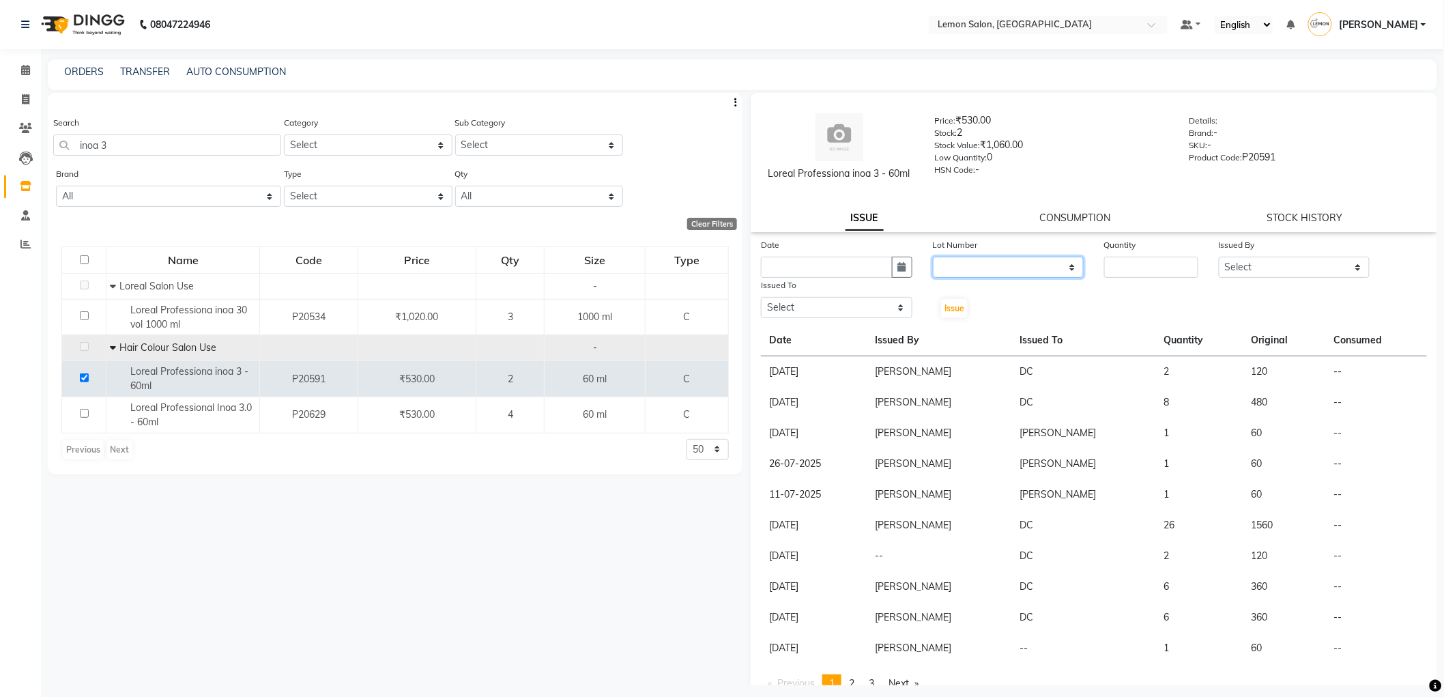
click at [1046, 261] on select "None" at bounding box center [1009, 267] width 152 height 21
select select "0: null"
click at [933, 257] on select "None" at bounding box center [1009, 267] width 152 height 21
click at [1133, 263] on input "number" at bounding box center [1151, 267] width 94 height 21
type input "1"
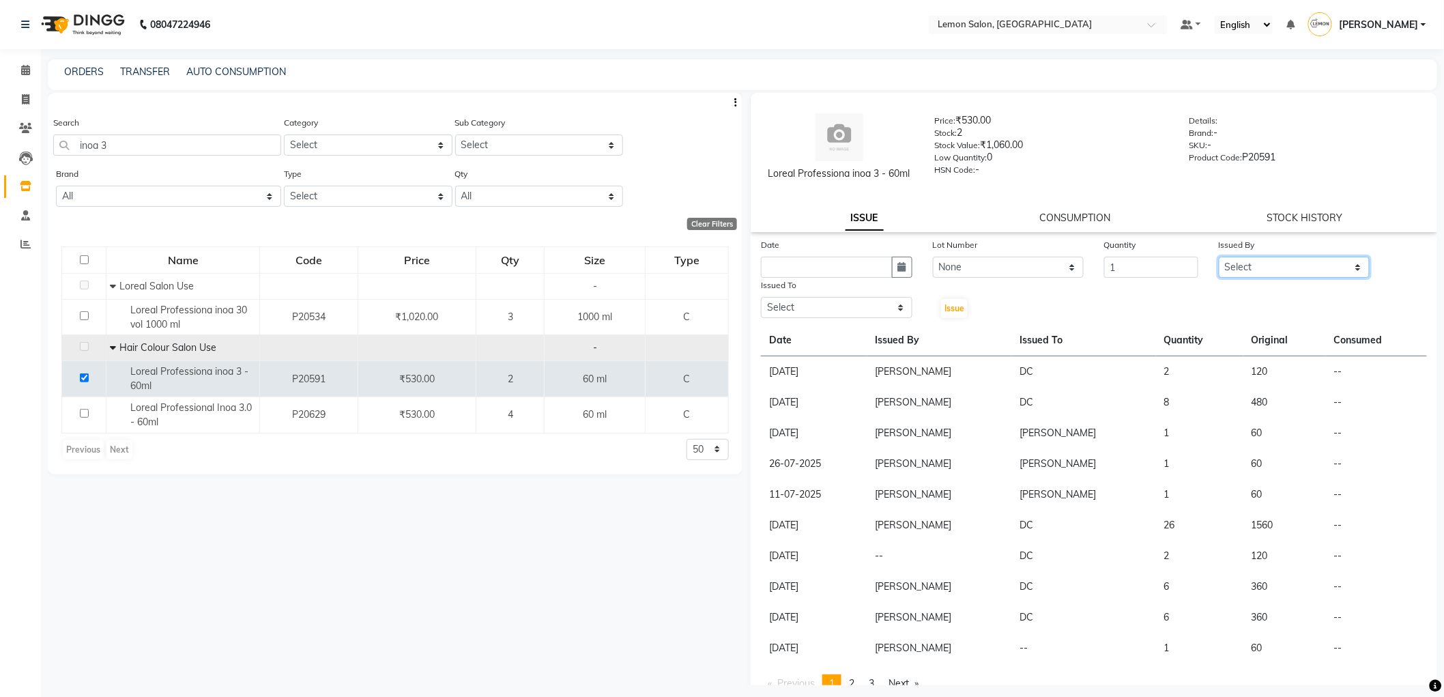
click at [1249, 261] on select "Select Abhay Aminul Asif Shaikh Ayesha Roundhal DC Ganesh Motewad Jenny Shah Mo…" at bounding box center [1295, 267] width 152 height 21
select select "71945"
click at [1219, 257] on select "Select Abhay Aminul Asif Shaikh Ayesha Roundhal DC Ganesh Motewad Jenny Shah Mo…" at bounding box center [1295, 267] width 152 height 21
click at [837, 319] on div "Date Lot Number None Quantity 1 Issued By Select Abhay Aminul Asif Shaikh Ayesh…" at bounding box center [1094, 465] width 687 height 455
click at [833, 313] on select "Select Abhay Aminul Asif Shaikh Ayesha Roundhal DC Ganesh Motewad Jenny Shah Mo…" at bounding box center [837, 307] width 152 height 21
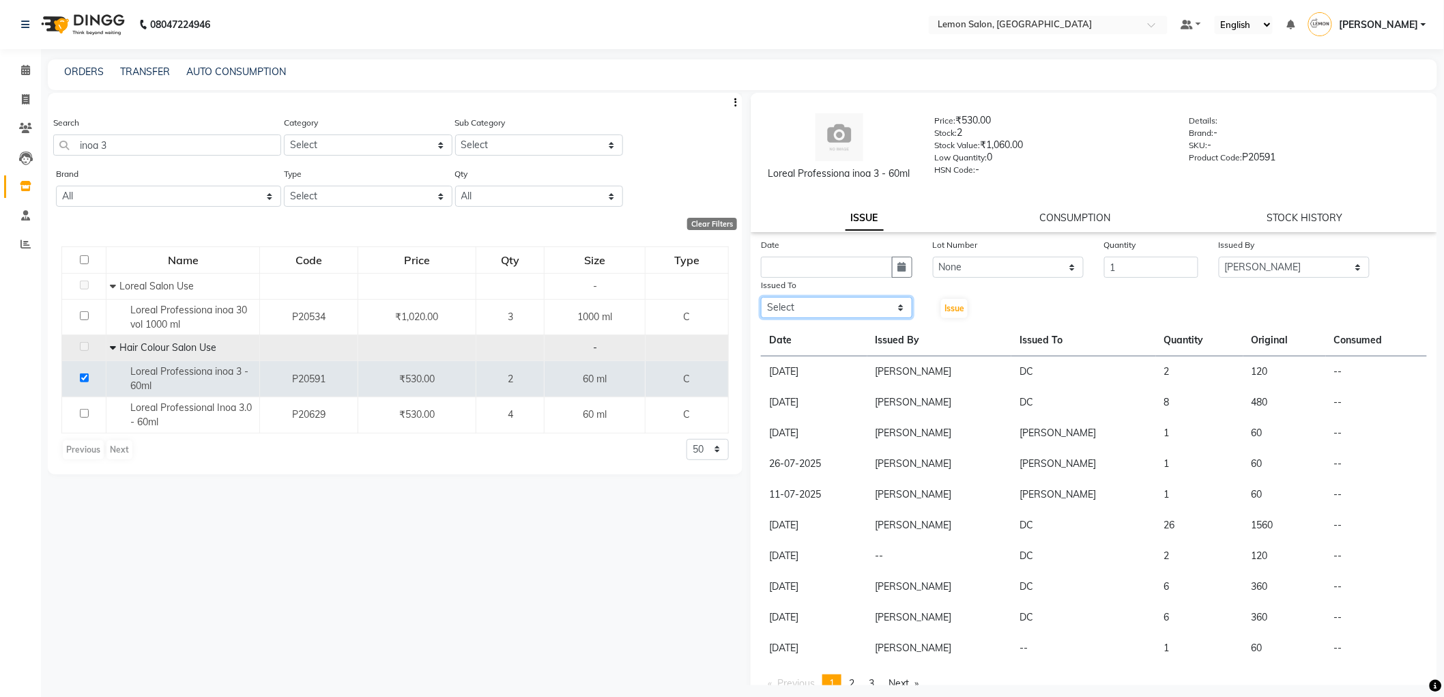
select select "88320"
click at [761, 297] on select "Select Abhay Aminul Asif Shaikh Ayesha Roundhal DC Ganesh Motewad Jenny Shah Mo…" at bounding box center [837, 307] width 152 height 21
click at [899, 264] on icon "button" at bounding box center [902, 267] width 8 height 10
select select "10"
select select "2025"
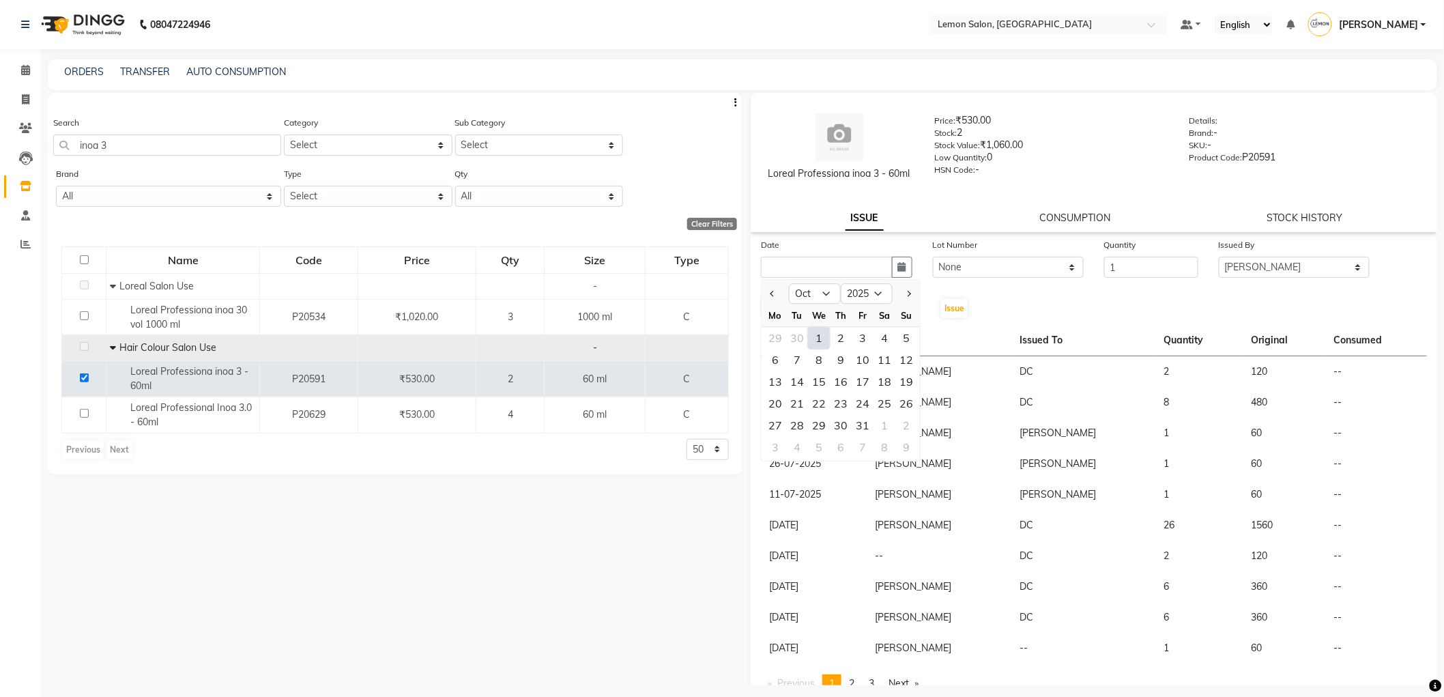
click at [823, 341] on div "1" at bounding box center [819, 338] width 22 height 22
type input "01-10-2025"
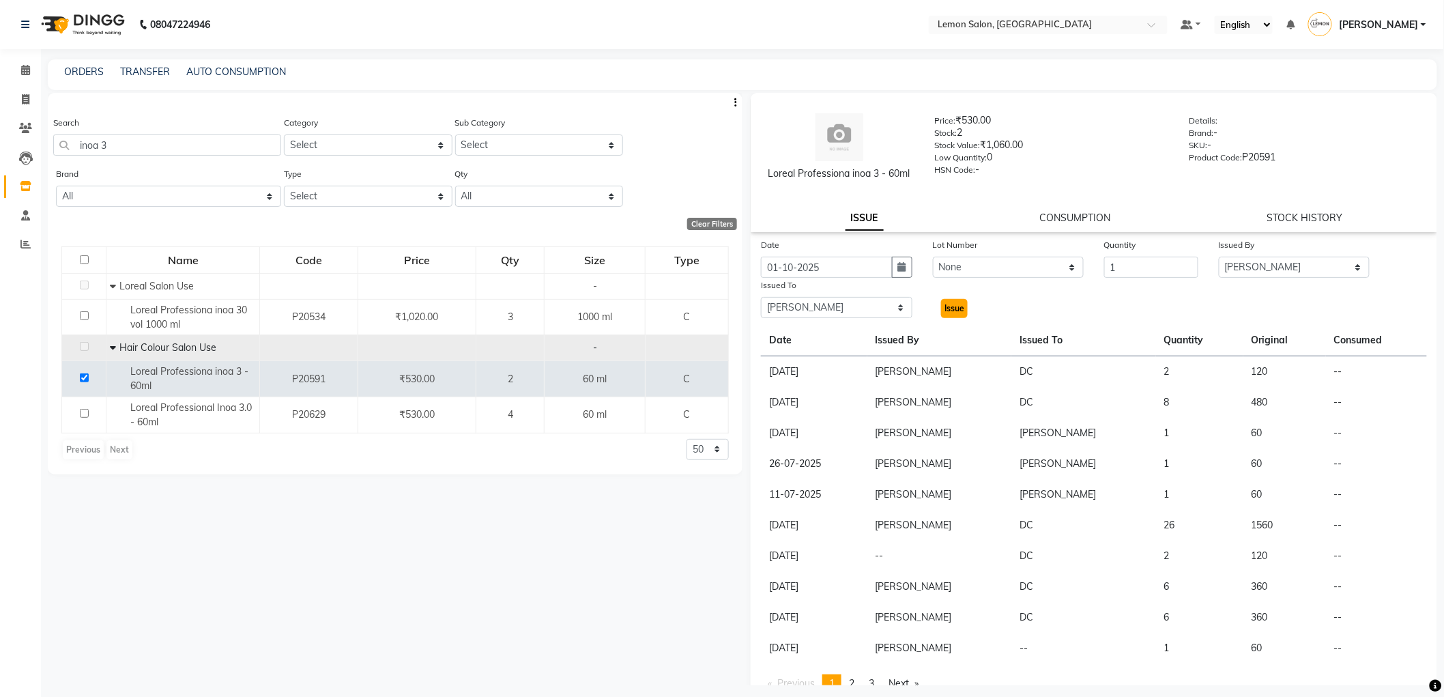
click at [950, 309] on span "Issue" at bounding box center [955, 308] width 20 height 10
select select
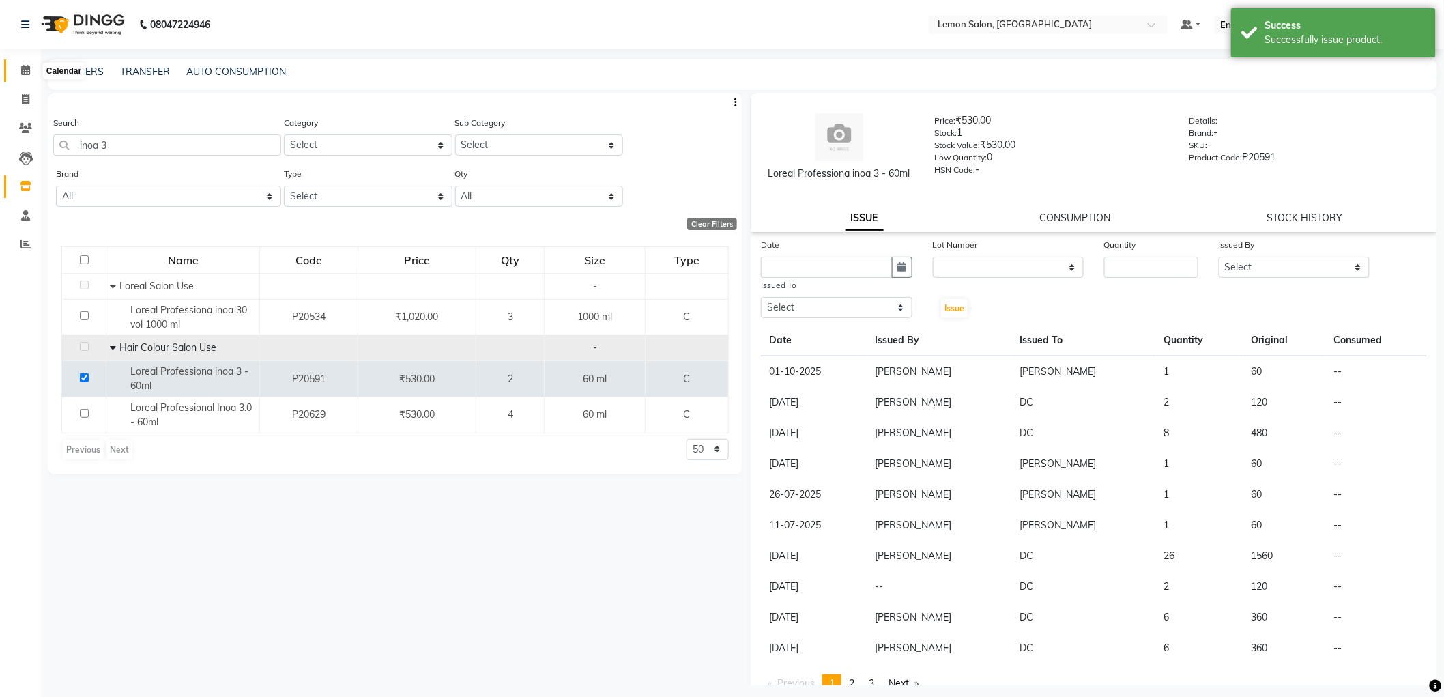
click at [25, 65] on icon at bounding box center [25, 70] width 9 height 10
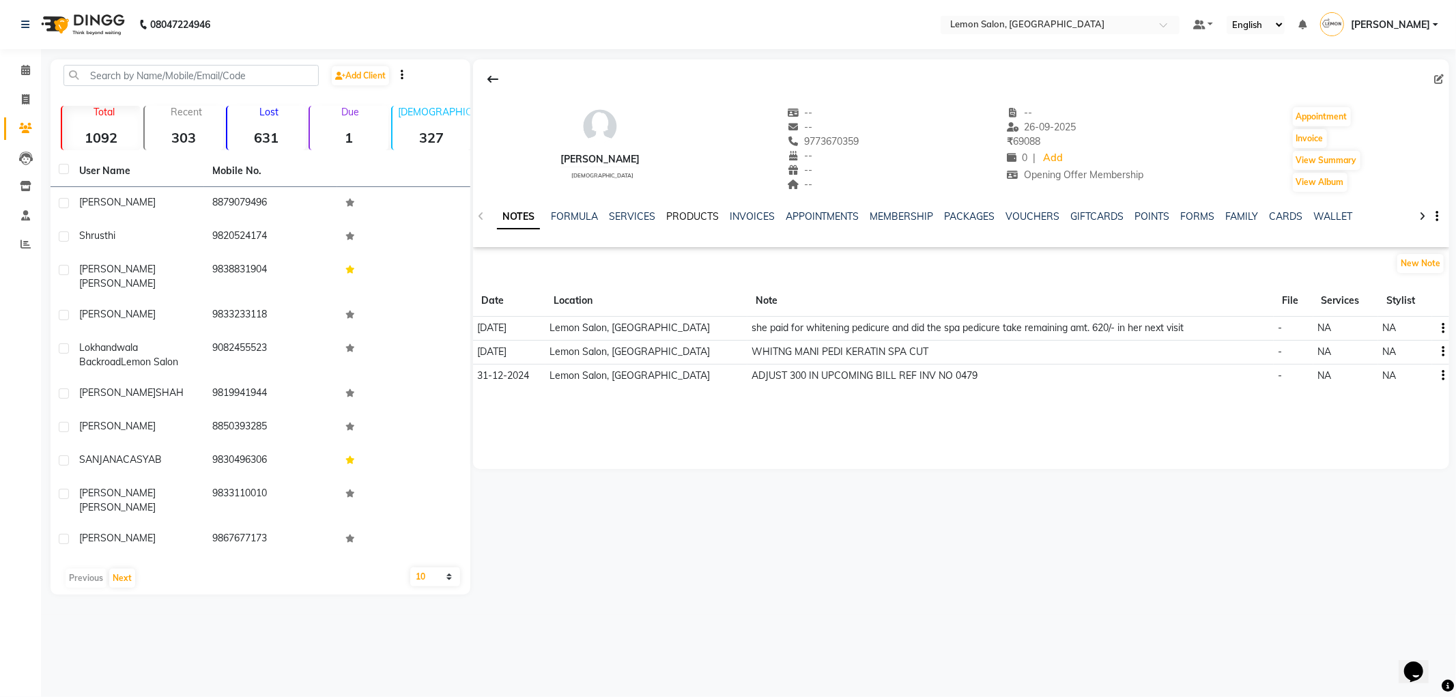
click at [688, 220] on link "PRODUCTS" at bounding box center [692, 216] width 53 height 12
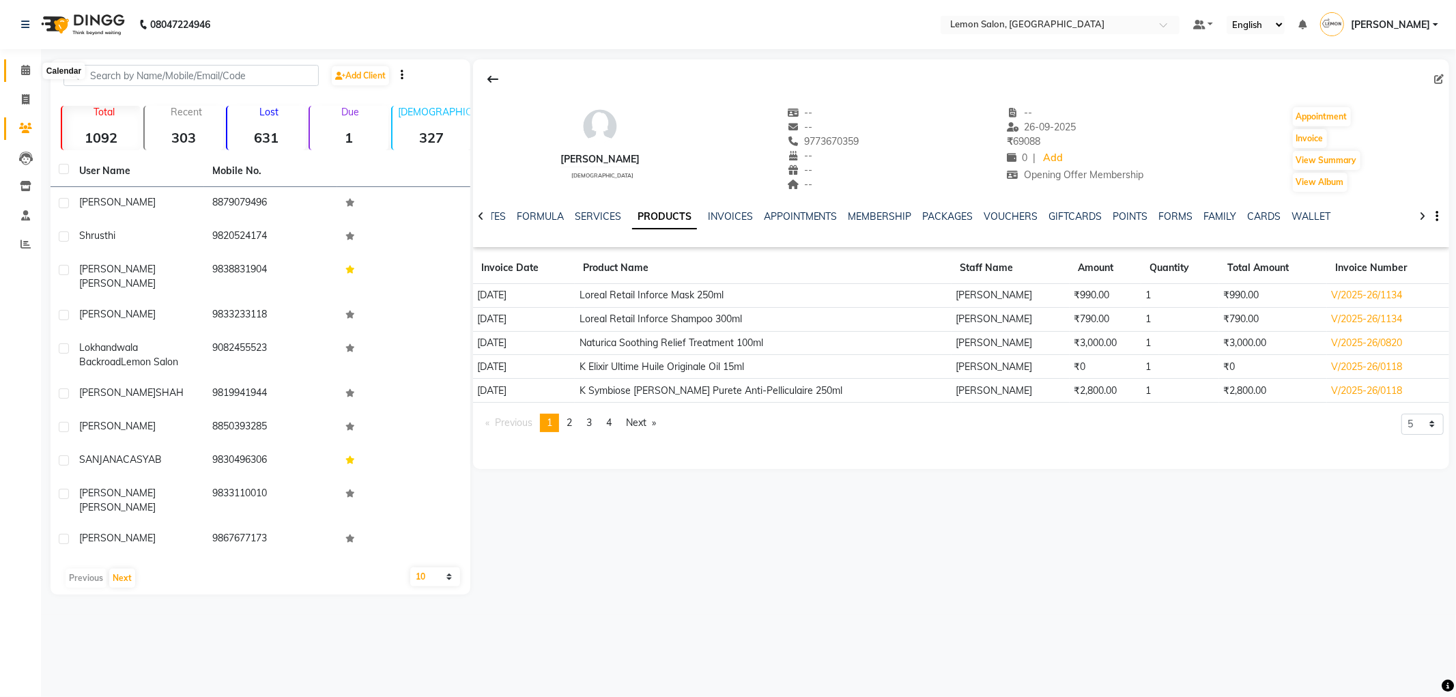
click at [16, 73] on span at bounding box center [26, 71] width 24 height 16
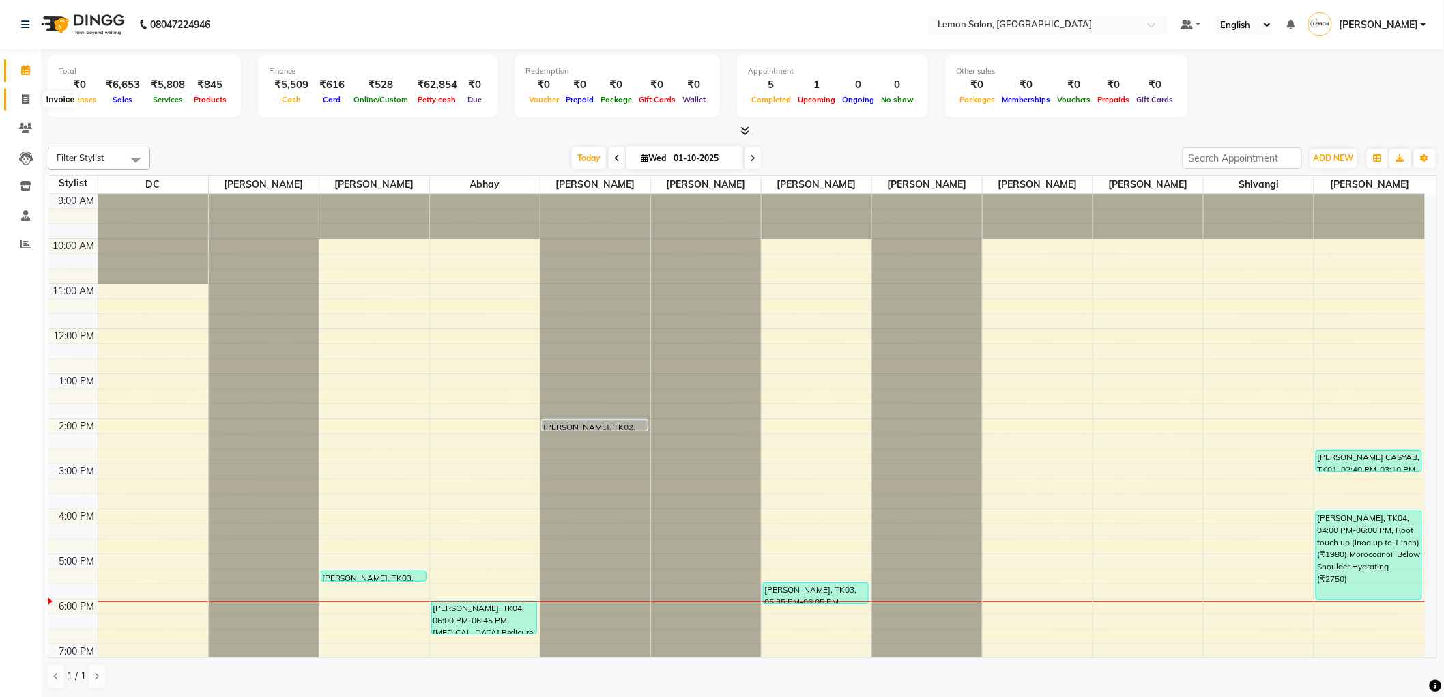
click at [16, 106] on span at bounding box center [26, 100] width 24 height 16
select select "561"
select select "service"
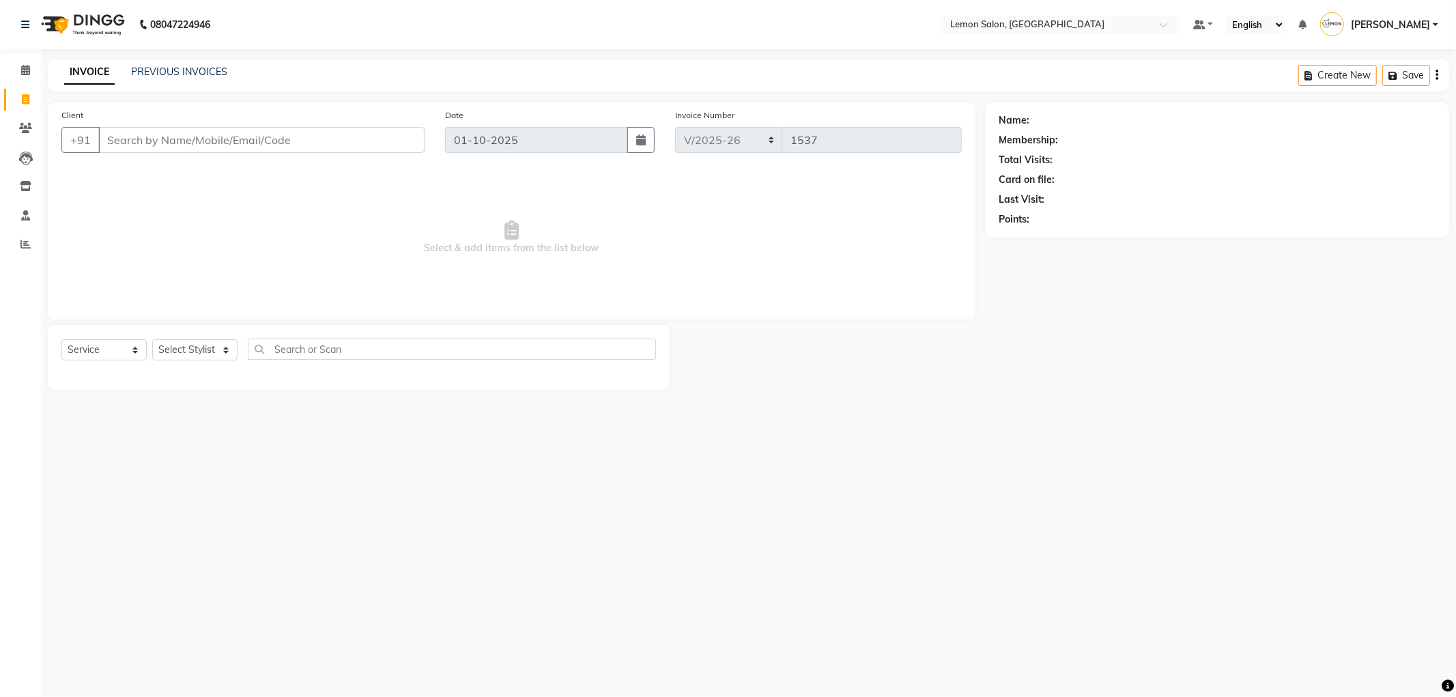
click at [197, 334] on div "Select Service Product Membership Package Voucher Prepaid Gift Card Select Styl…" at bounding box center [359, 357] width 622 height 65
click at [203, 344] on select "Select Stylist Abhay Aminul Asif Shaikh Ayesha Roundhal DC Ganesh Motewad Jenny…" at bounding box center [194, 349] width 85 height 21
select select "46390"
click at [152, 340] on select "Select Stylist Abhay Aminul Asif Shaikh Ayesha Roundhal DC Ganesh Motewad Jenny…" at bounding box center [194, 349] width 85 height 21
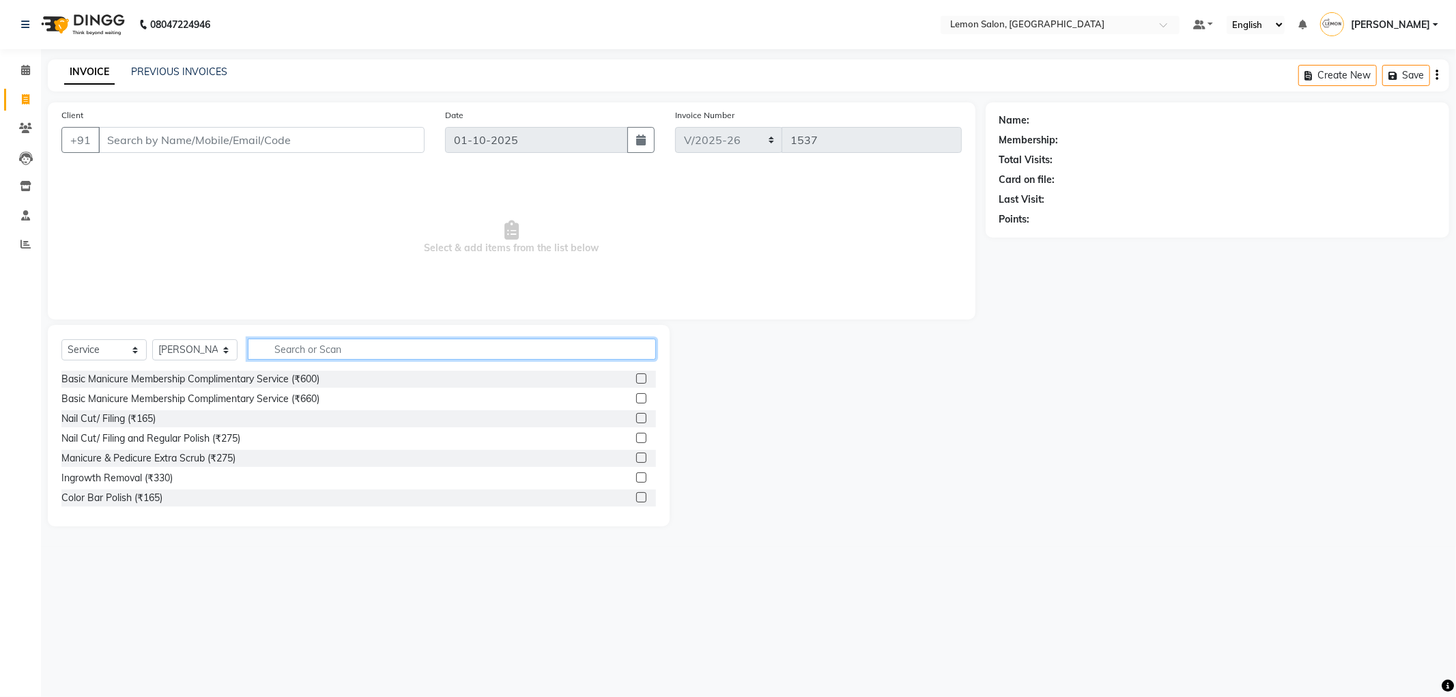
click at [300, 348] on input "text" at bounding box center [452, 349] width 408 height 21
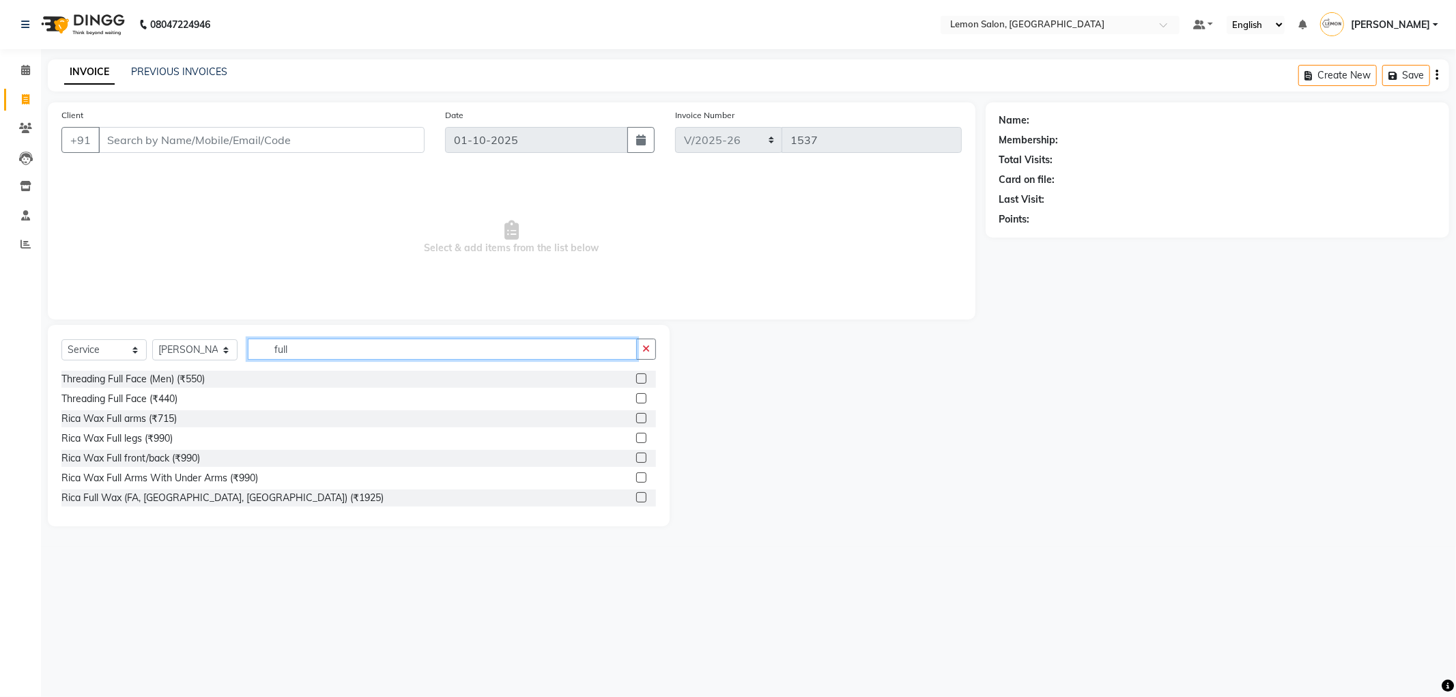
type input "full"
click at [110, 429] on div "Threading Full Face (Men) (₹550) Threading Full Face (₹440) Rica Wax Full arms …" at bounding box center [358, 439] width 594 height 137
click at [119, 447] on div "Threading Full Face (Men) (₹550) Threading Full Face (₹440) Rica Wax Full arms …" at bounding box center [358, 439] width 594 height 137
click at [119, 442] on div "Rica Wax Full legs (₹990)" at bounding box center [116, 438] width 111 height 14
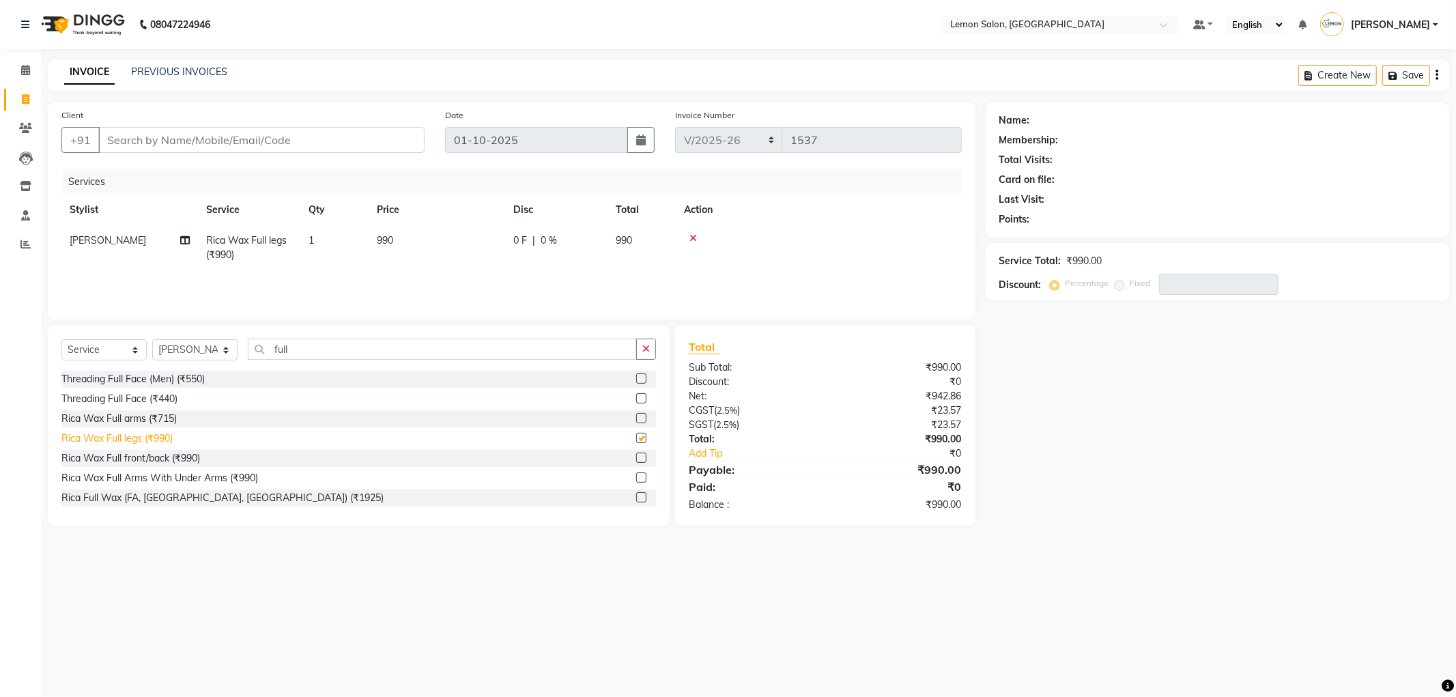
checkbox input "false"
click at [119, 427] on div "Threading Full Face (Men) (₹550) Threading Full Face (₹440) Rica Wax Full arms …" at bounding box center [358, 439] width 594 height 137
click at [117, 418] on div "Rica Wax Full arms (₹715)" at bounding box center [118, 419] width 115 height 14
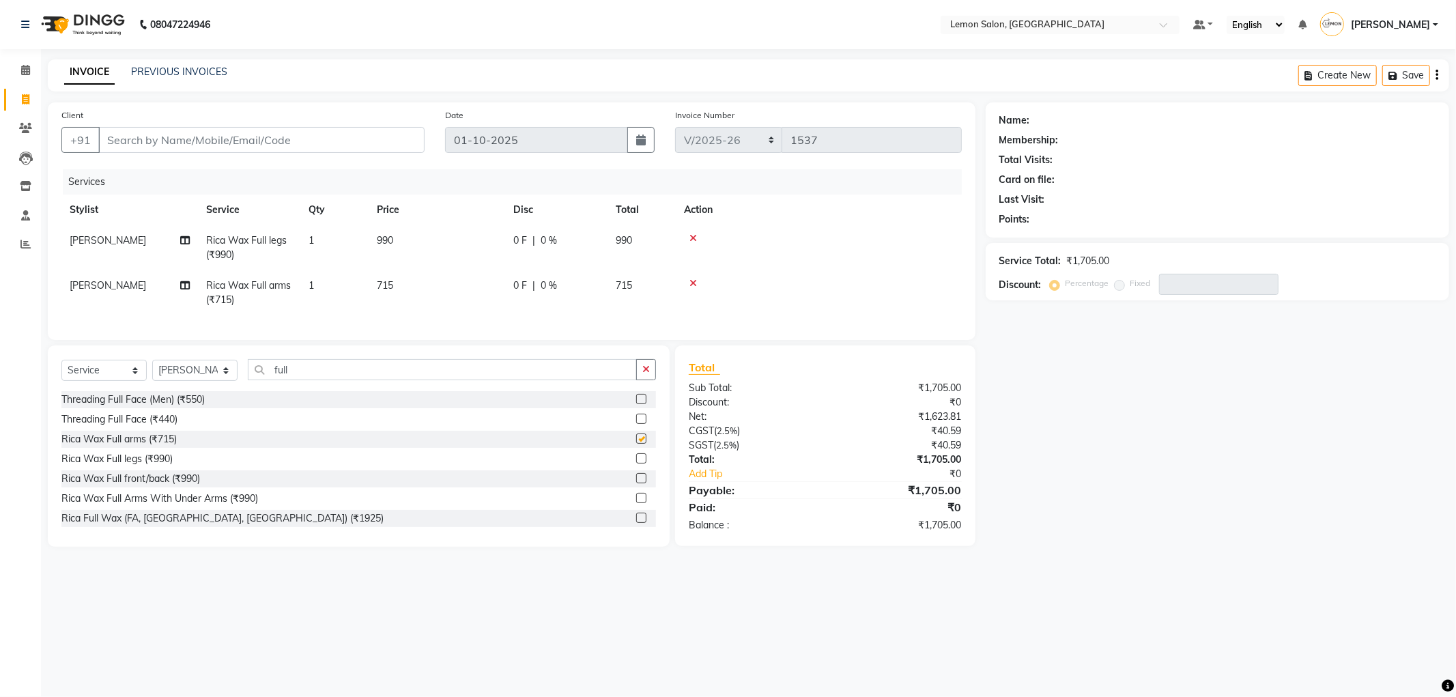
checkbox input "false"
click at [645, 380] on button "button" at bounding box center [646, 369] width 20 height 21
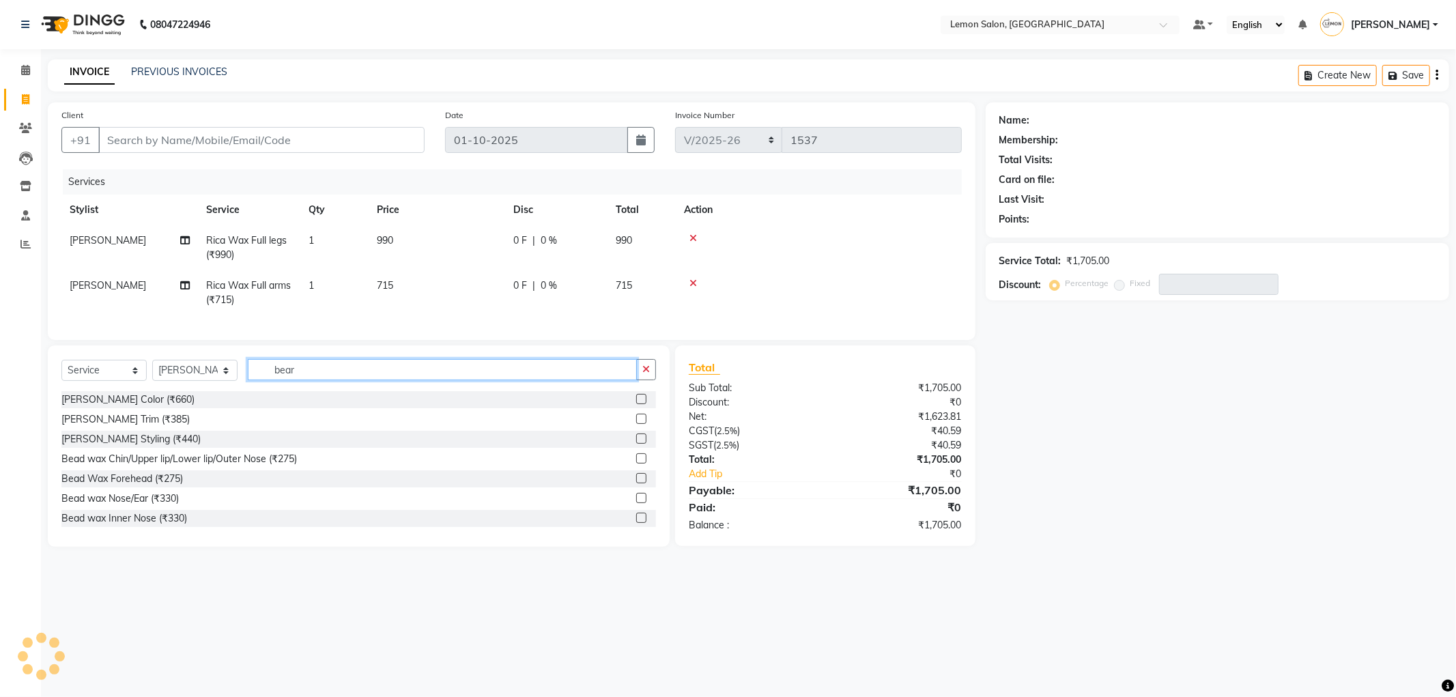
click at [387, 373] on input "bear" at bounding box center [442, 369] width 389 height 21
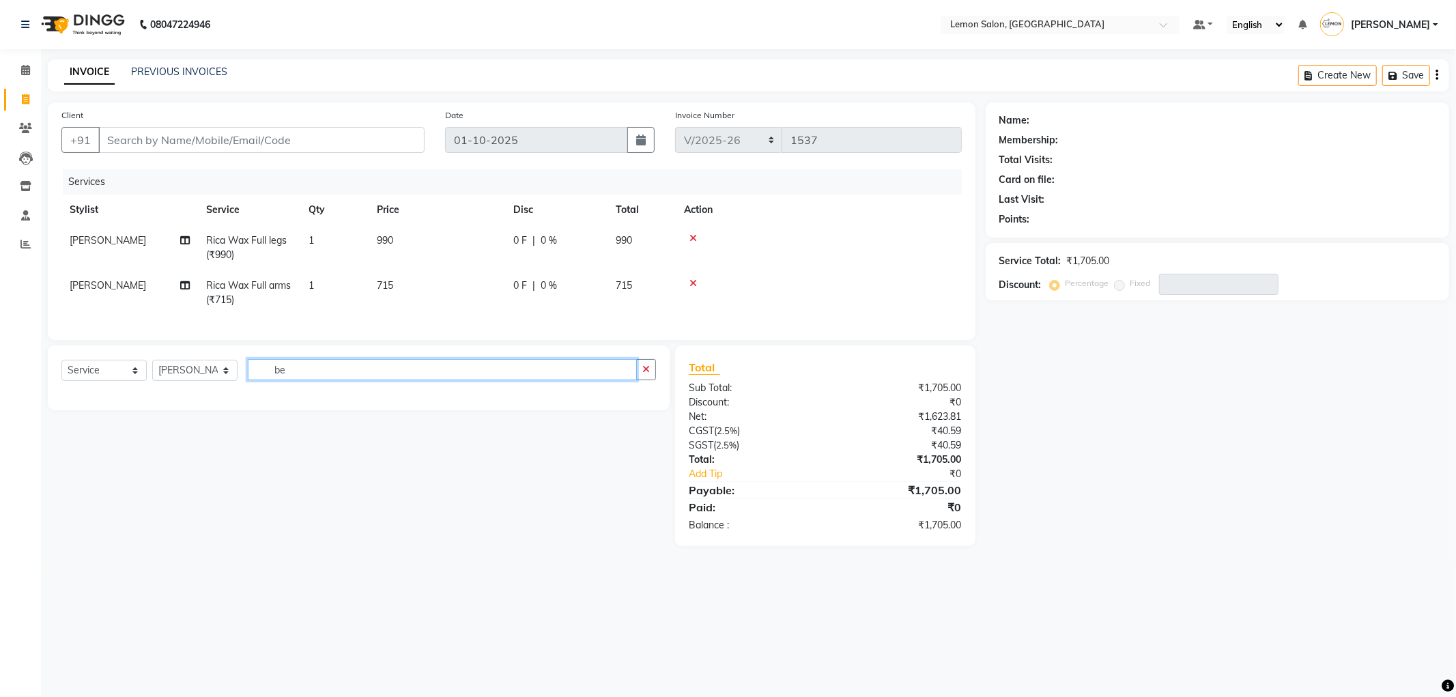
type input "b"
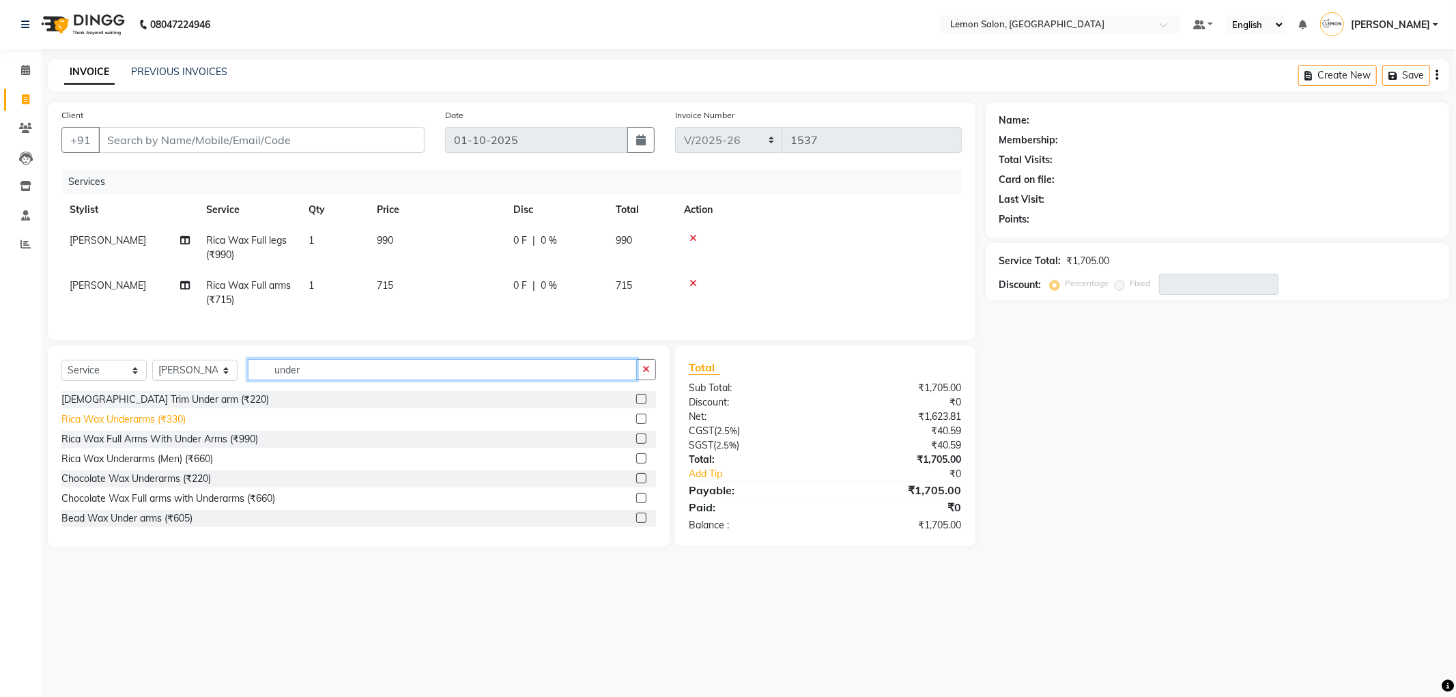
type input "under"
drag, startPoint x: 153, startPoint y: 433, endPoint x: 160, endPoint y: 442, distance: 11.1
click at [152, 427] on div "Rica Wax Underarms (₹330)" at bounding box center [123, 419] width 124 height 14
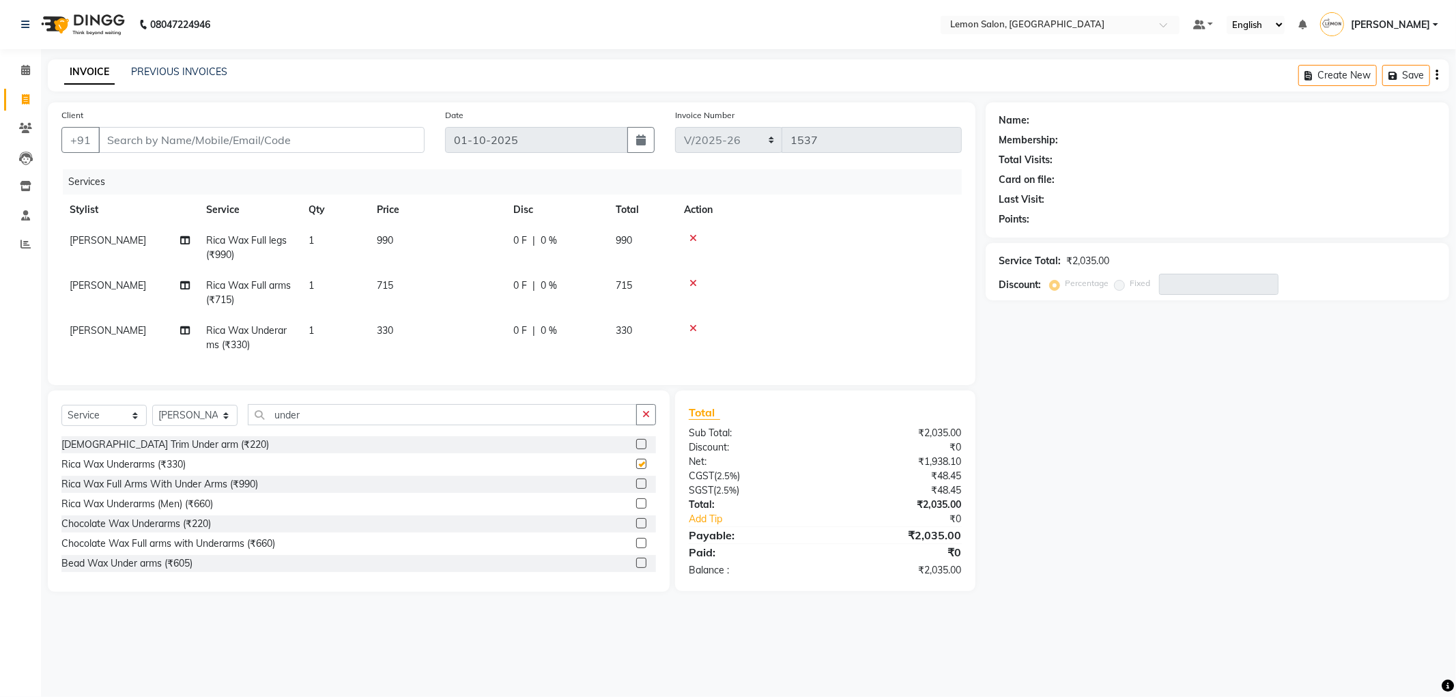
checkbox input "false"
click at [411, 144] on input "Client" at bounding box center [261, 140] width 326 height 26
click at [399, 140] on input "Client" at bounding box center [261, 140] width 326 height 26
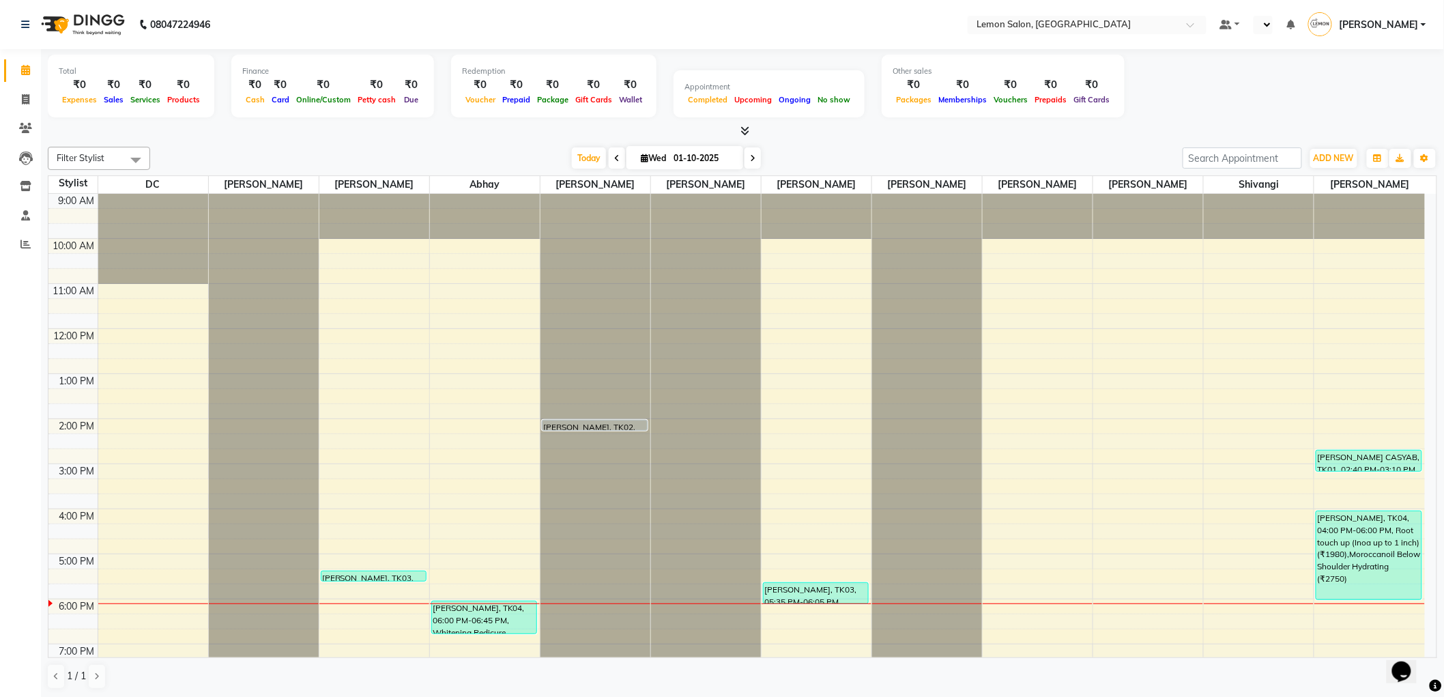
select select "en"
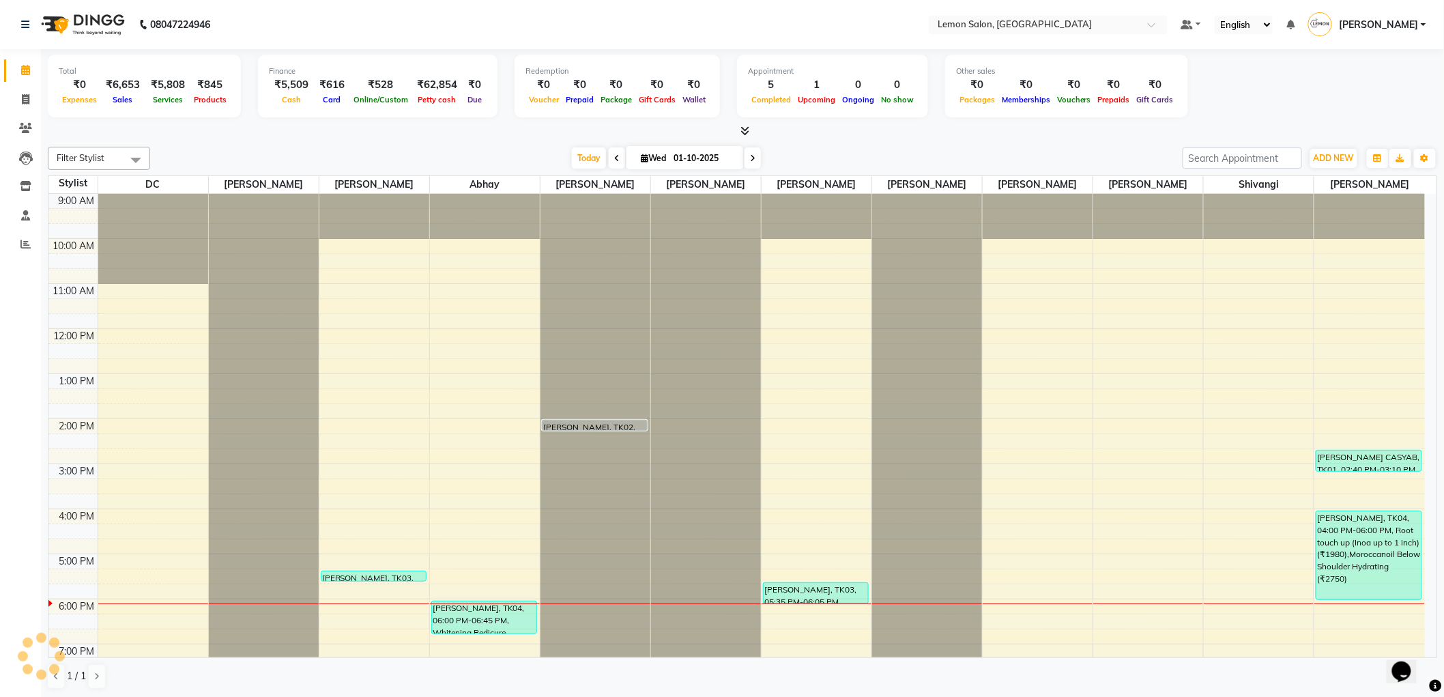
scroll to position [169, 0]
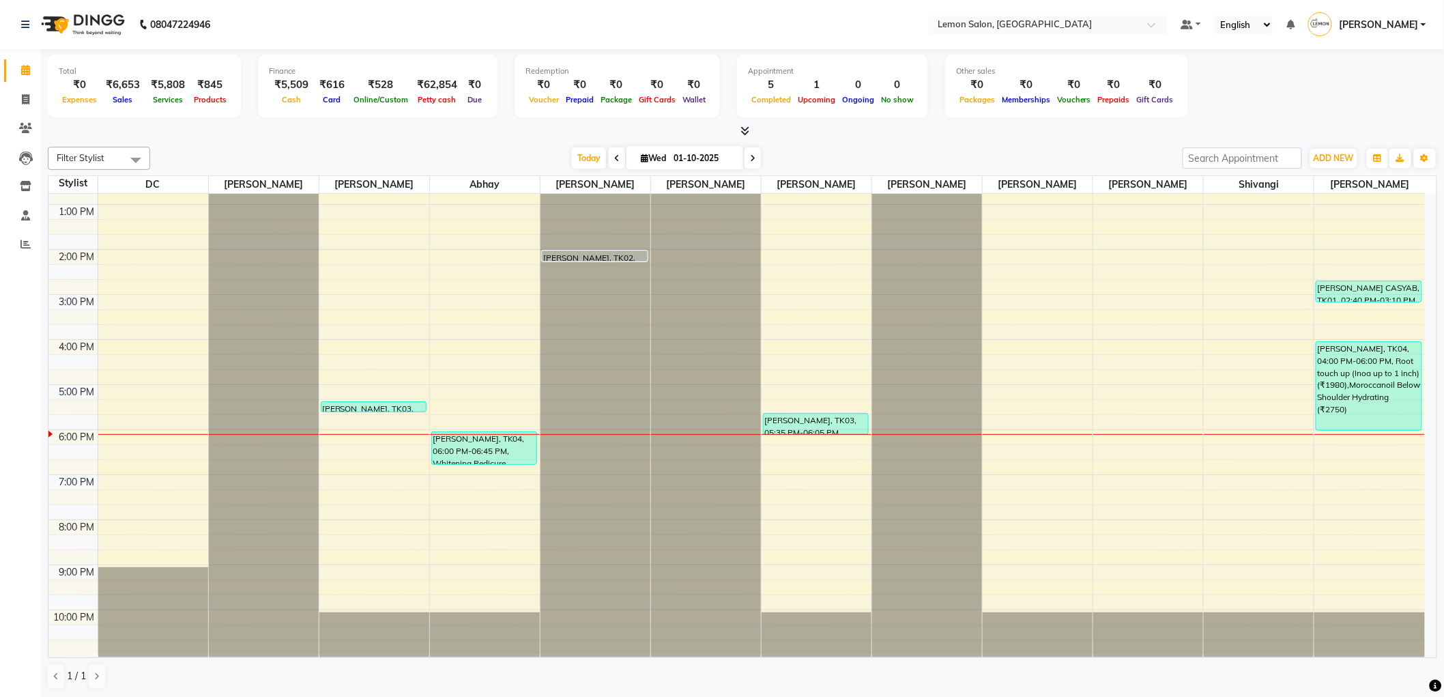
click at [398, 33] on nav "08047224946 Select Location × Lemon Salon, Malad Default Panel My Panel English…" at bounding box center [722, 24] width 1444 height 49
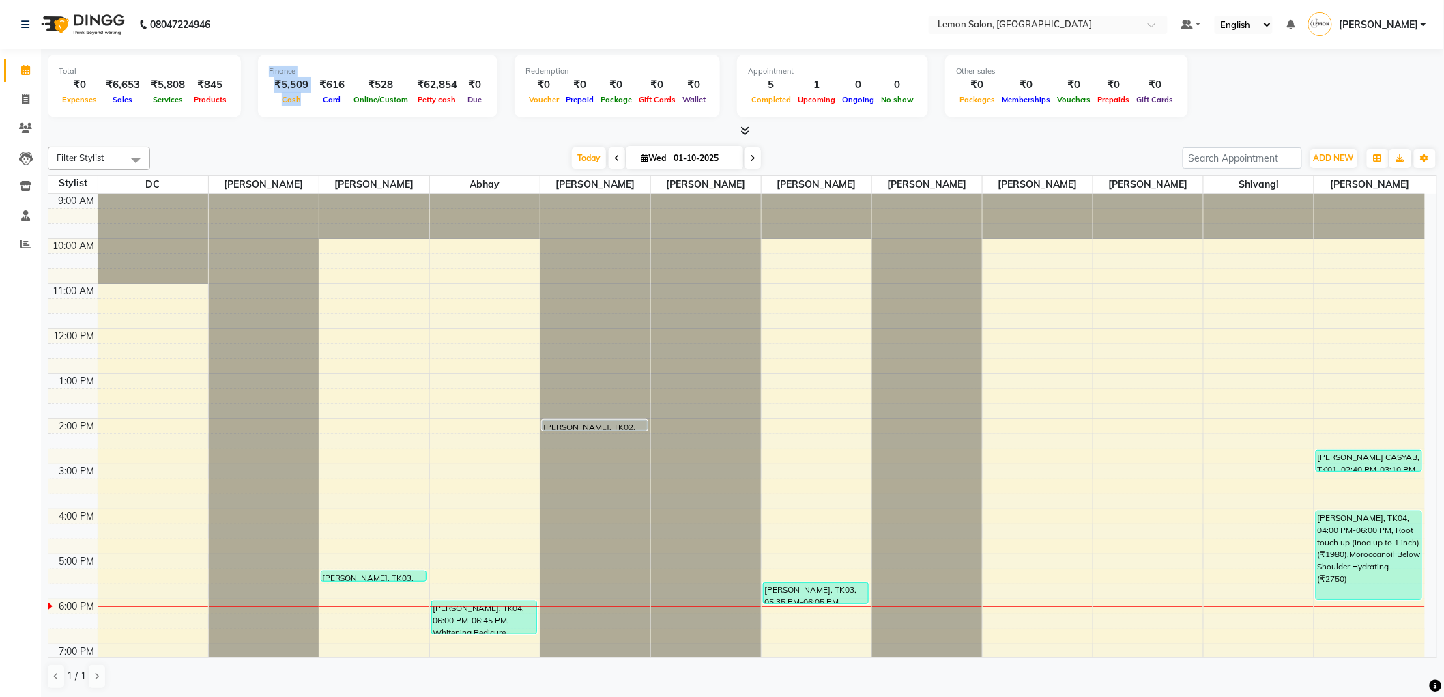
drag, startPoint x: 315, startPoint y: 82, endPoint x: 244, endPoint y: 84, distance: 71.7
click at [244, 84] on div "Total ₹0 Expenses ₹6,653 Sales ₹5,808 Services ₹845 Products Finance ₹5,509 Cas…" at bounding box center [743, 88] width 1390 height 67
drag, startPoint x: 273, startPoint y: 81, endPoint x: 308, endPoint y: 76, distance: 35.0
click at [308, 77] on div "₹5,509" at bounding box center [291, 85] width 45 height 16
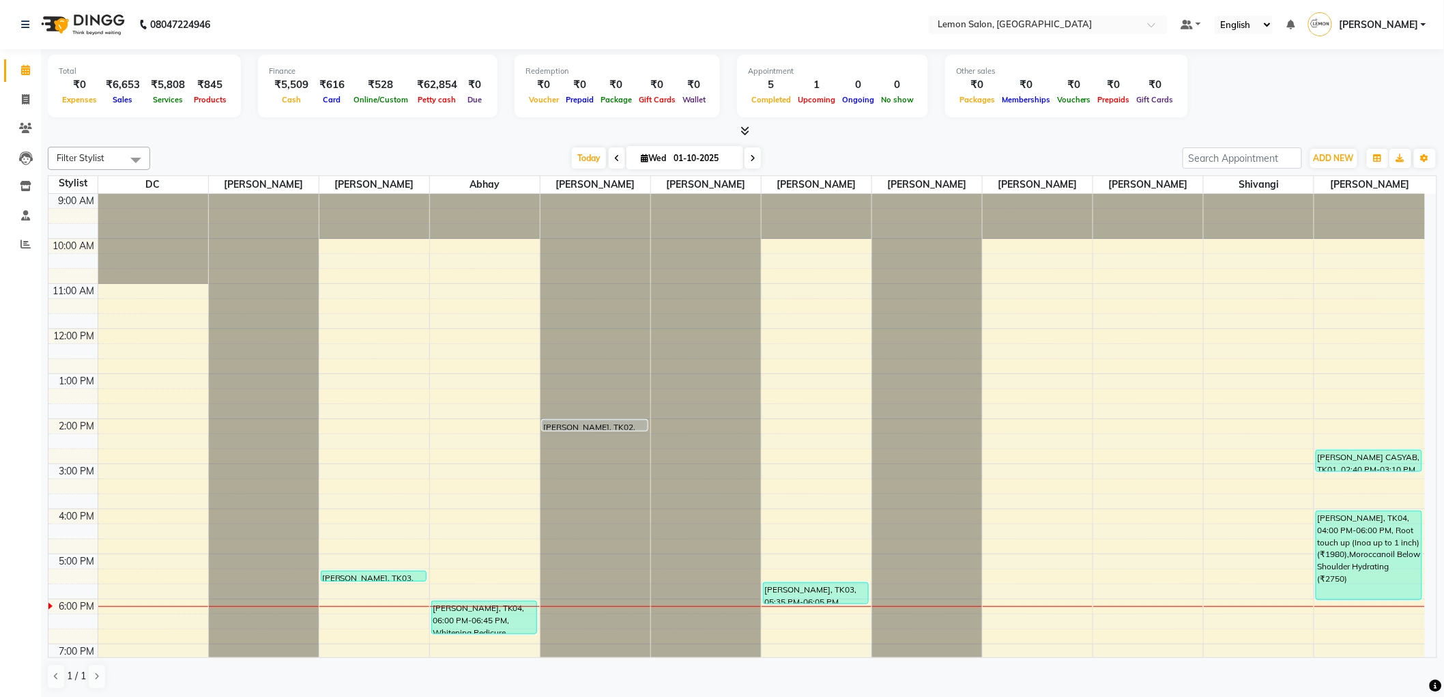
click at [323, 79] on div "₹616" at bounding box center [332, 85] width 36 height 16
click at [332, 83] on div "₹616" at bounding box center [332, 85] width 36 height 16
click at [328, 83] on div "₹616" at bounding box center [332, 85] width 36 height 16
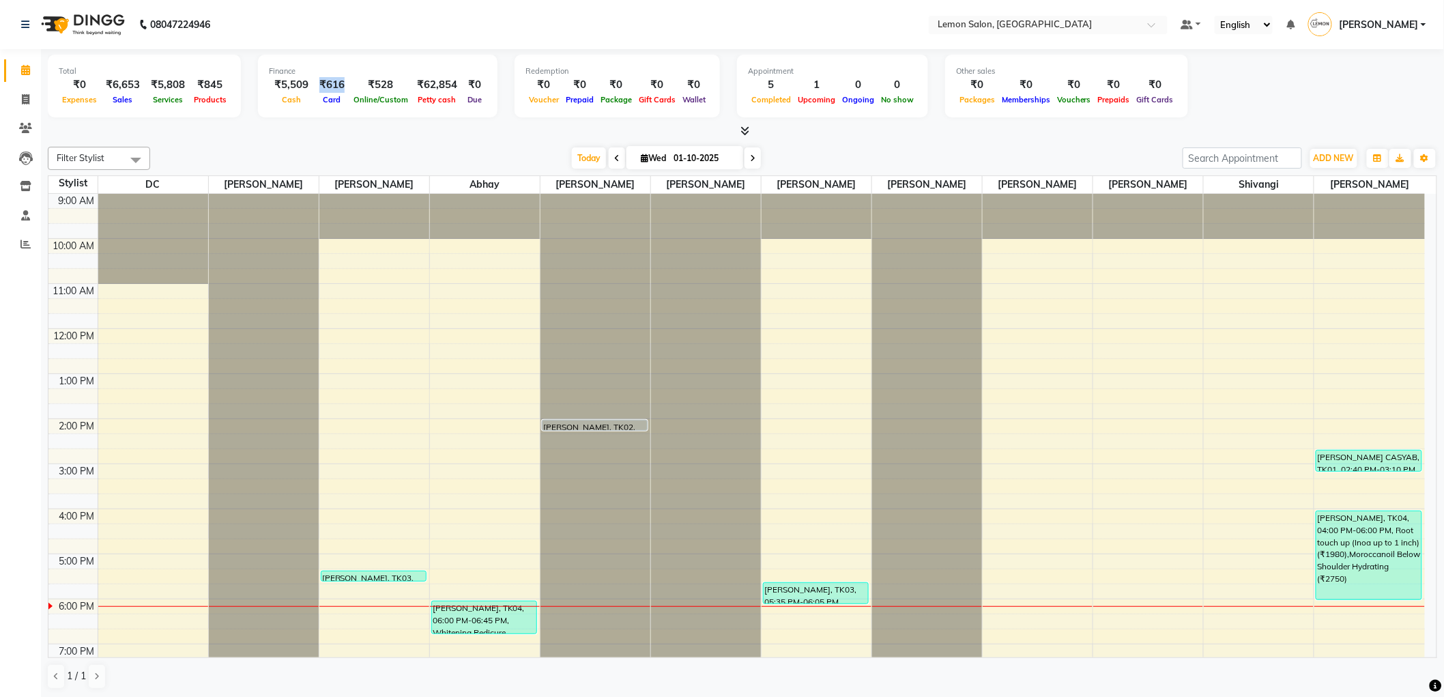
click at [328, 83] on div "₹616" at bounding box center [332, 85] width 36 height 16
drag, startPoint x: 323, startPoint y: 85, endPoint x: 394, endPoint y: 79, distance: 71.2
click at [394, 79] on div "₹5,509 Cash ₹616 Card ₹528 Online/Custom ₹62,854 [PERSON_NAME] cash ₹0 Due" at bounding box center [378, 92] width 218 height 30
click at [393, 70] on div "Finance" at bounding box center [378, 72] width 218 height 12
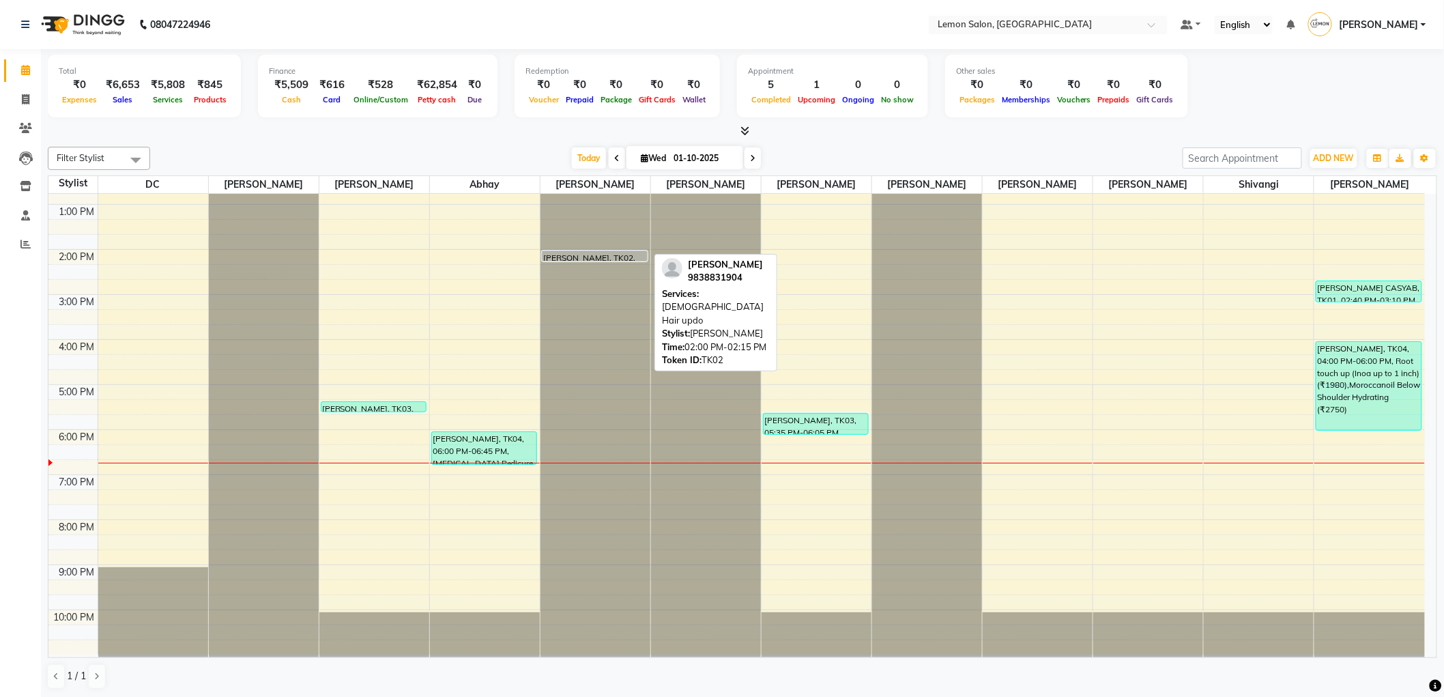
scroll to position [1, 0]
click at [570, 259] on div at bounding box center [595, 259] width 104 height 5
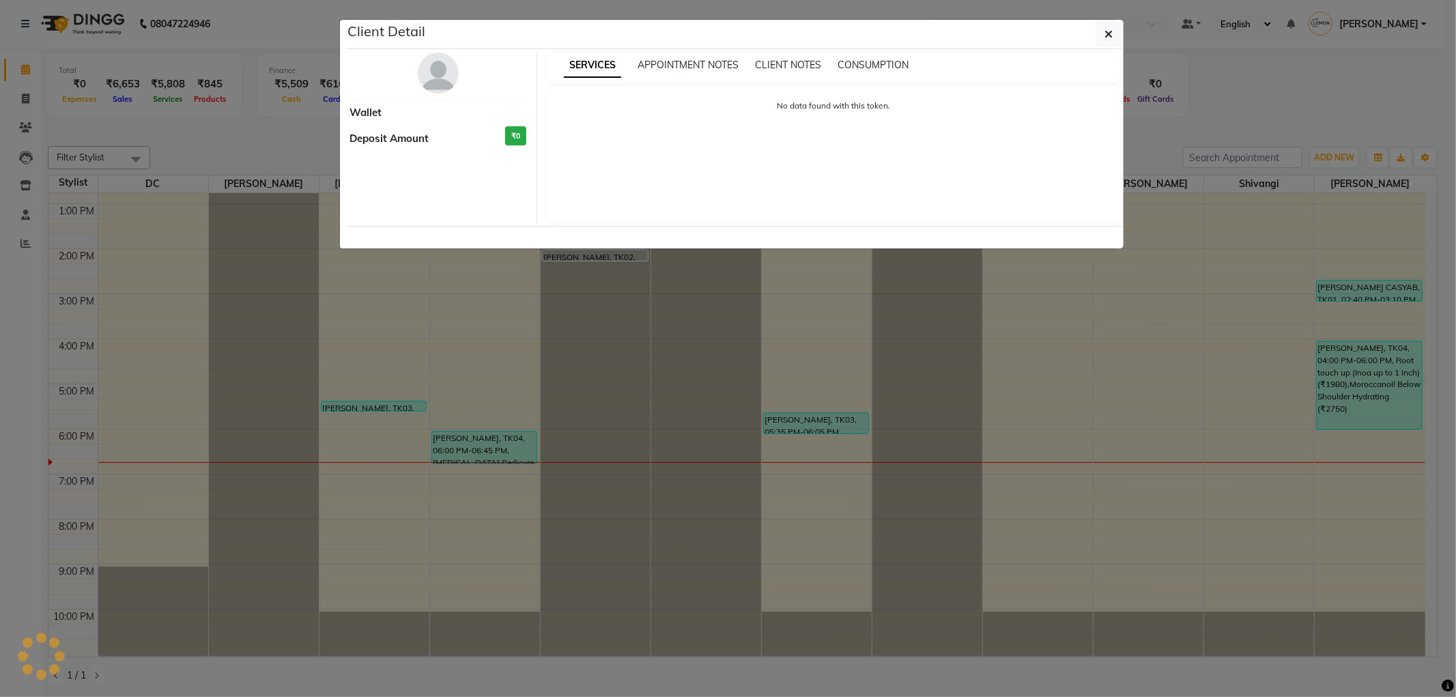
select select "7"
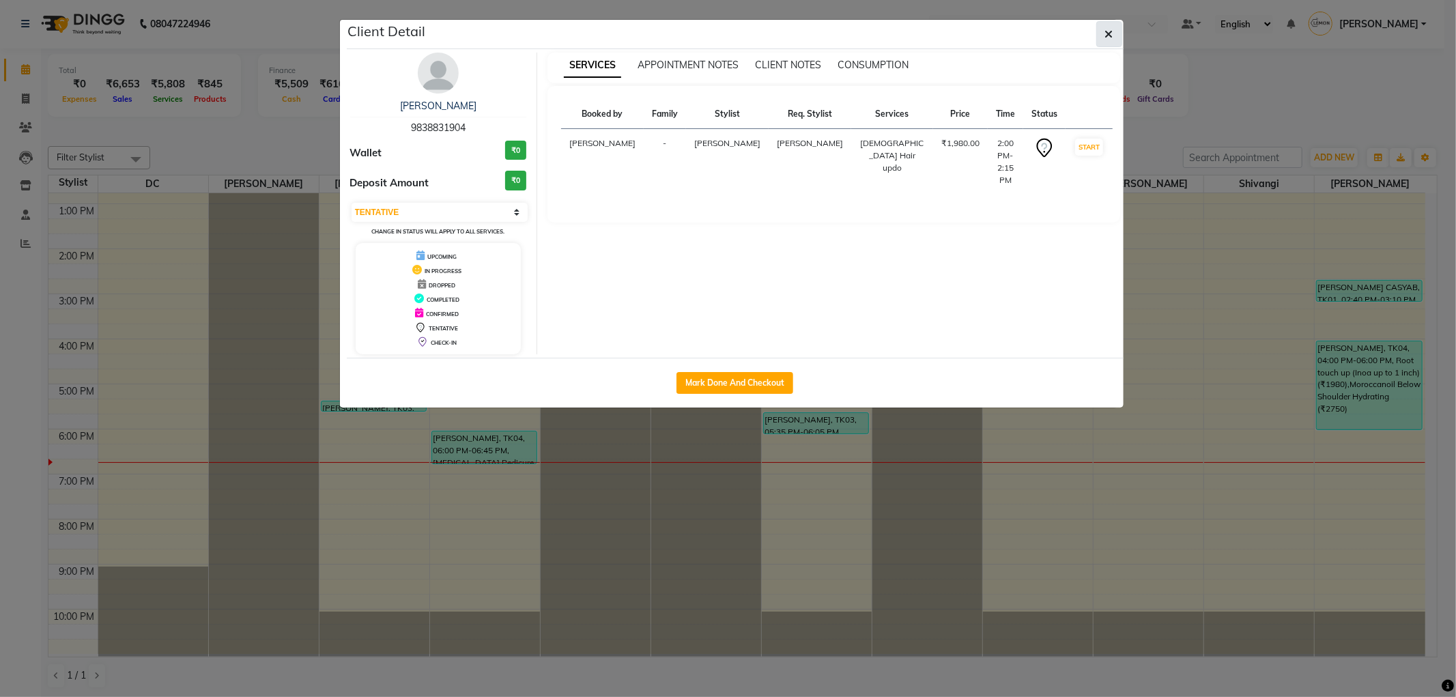
click at [1121, 34] on button "button" at bounding box center [1109, 34] width 26 height 26
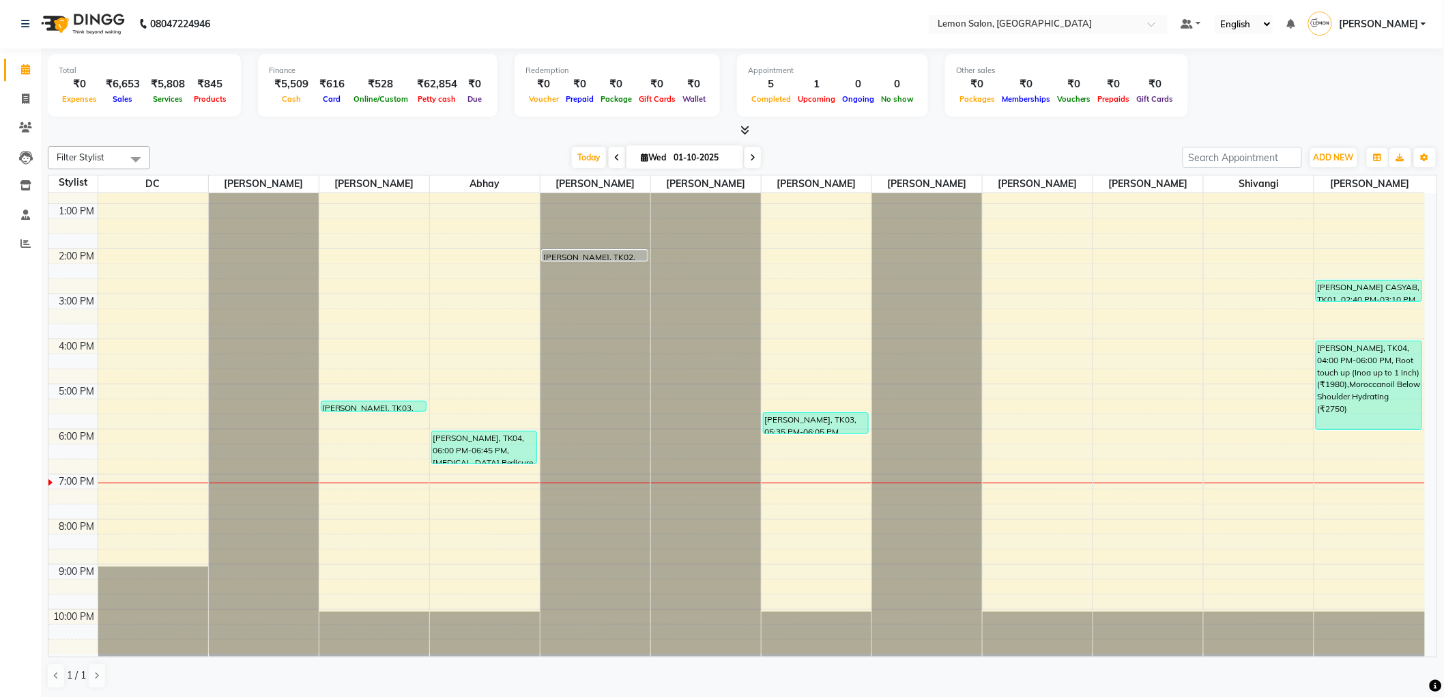
click at [1079, 330] on div "9:00 AM 10:00 AM 11:00 AM 12:00 PM 1:00 PM 2:00 PM 3:00 PM 4:00 PM 5:00 PM 6:00…" at bounding box center [736, 339] width 1377 height 630
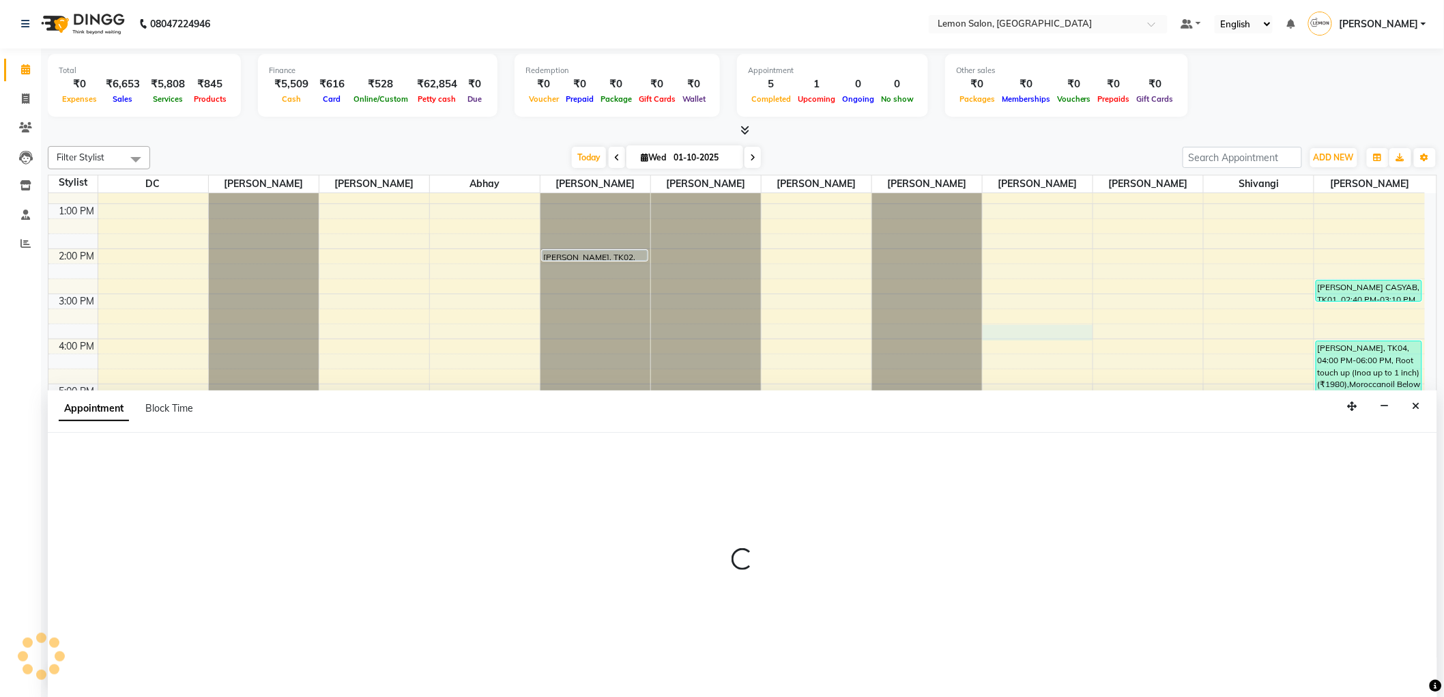
select select "70516"
select select "tentative"
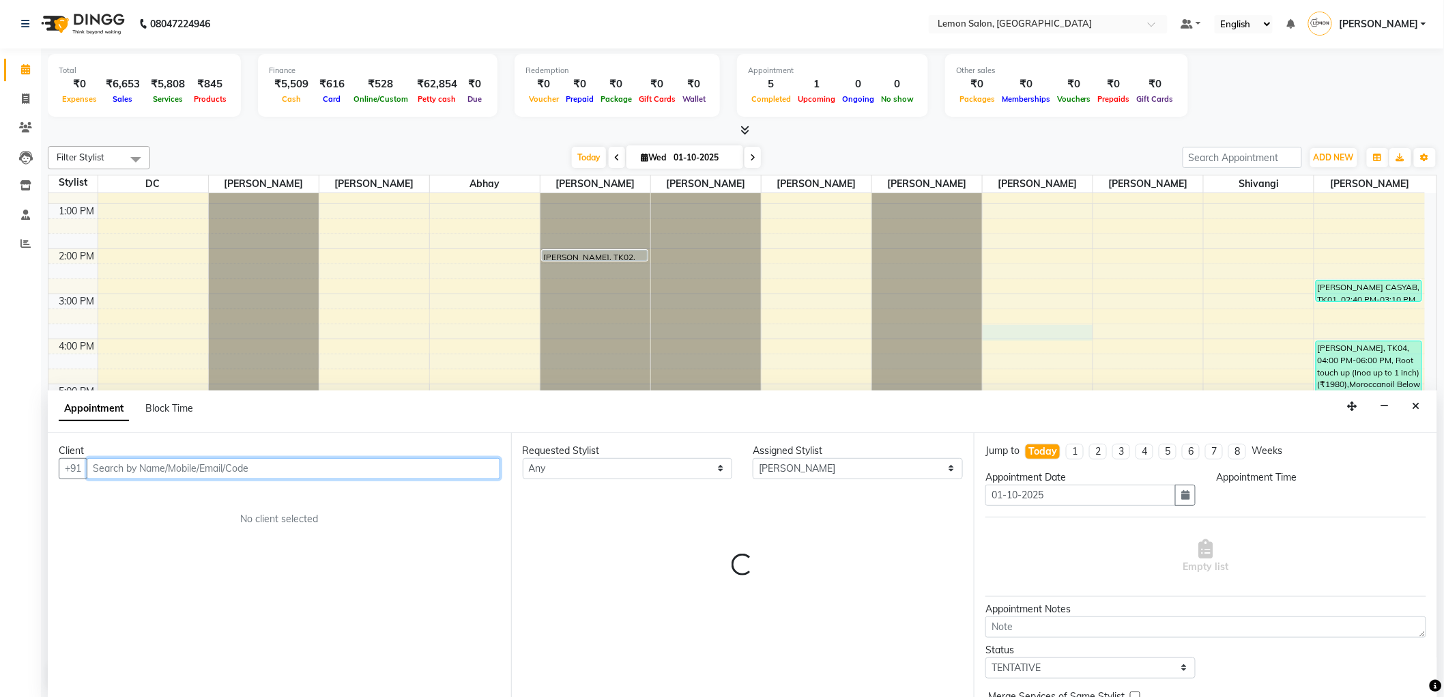
select select "945"
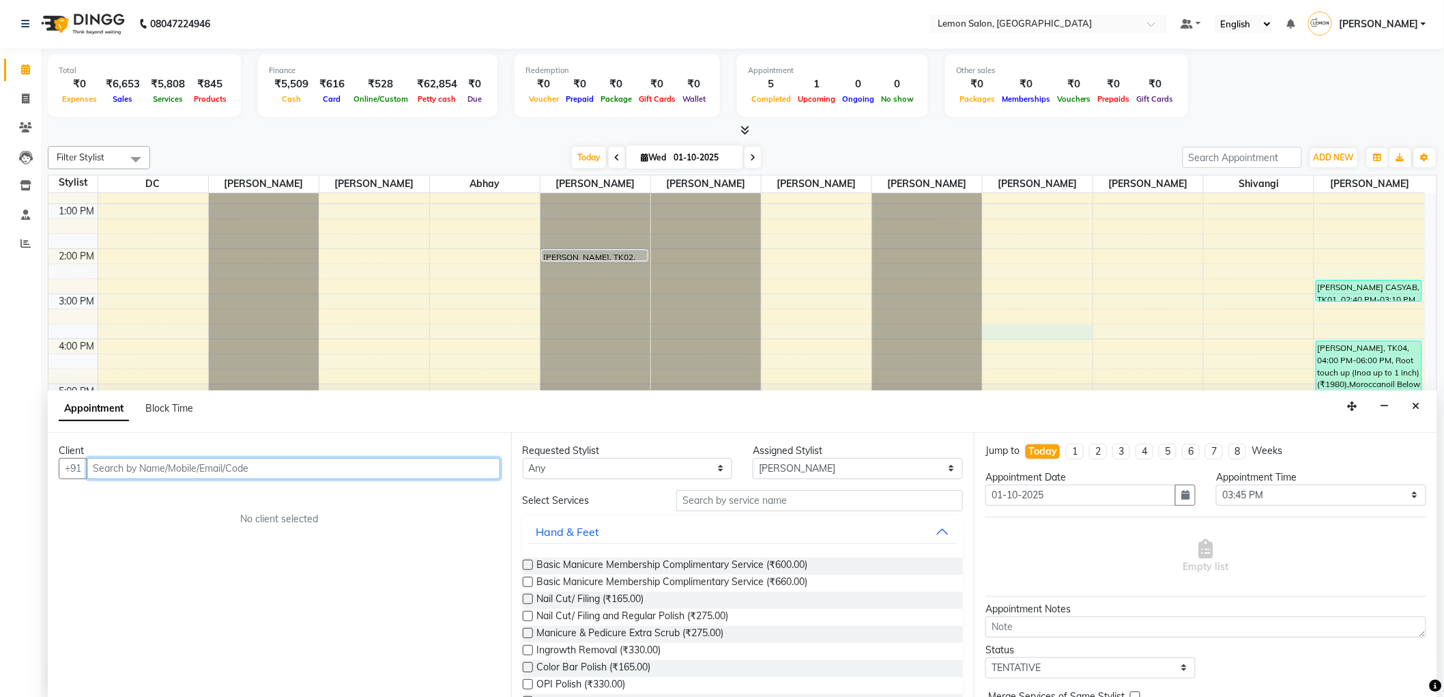
paste input "98212 58171"
click at [124, 464] on input "98212 58171" at bounding box center [265, 468] width 357 height 21
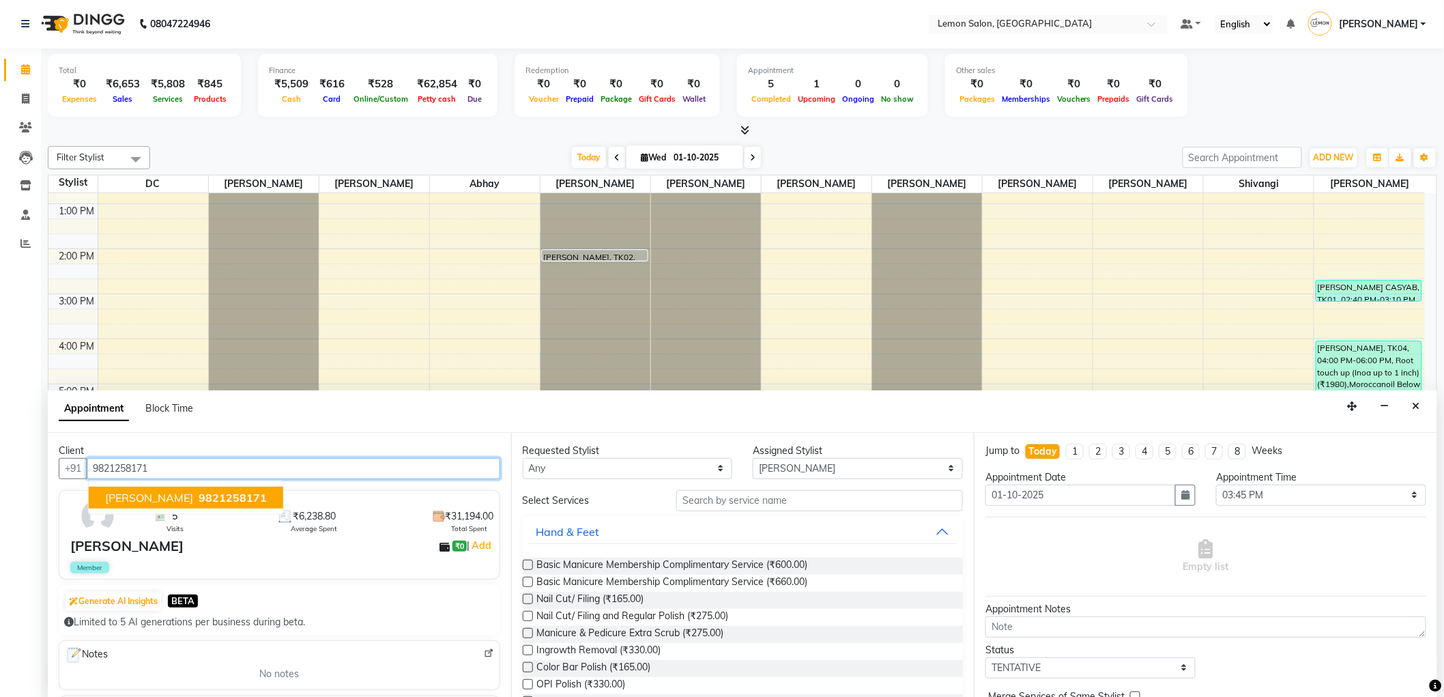
click at [254, 488] on button "RASHMI Kanojiya 9821258171" at bounding box center [186, 498] width 195 height 22
type input "9821258171"
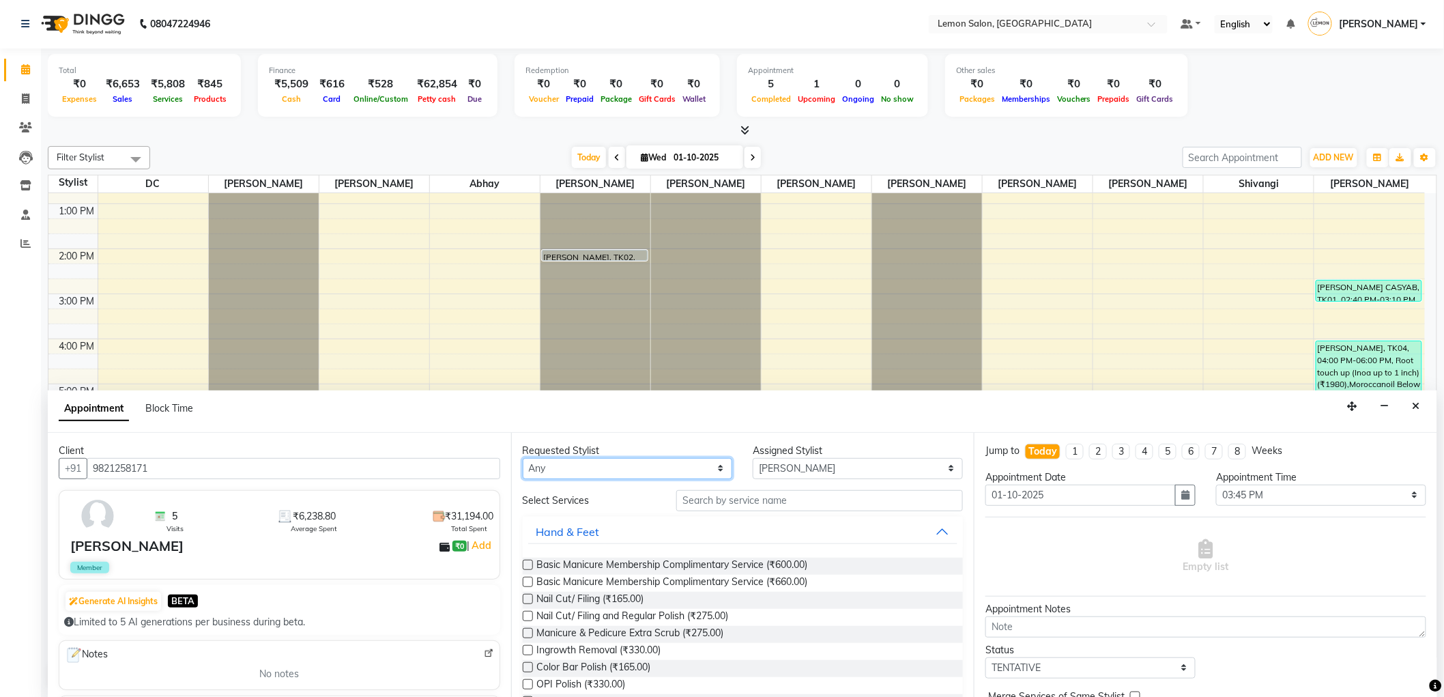
click at [697, 468] on select "Any Abhay Ayesha Roundhal DC Ganesh Motewad Jenny Shah Mohd Ayan Mohd Furkan Po…" at bounding box center [628, 468] width 210 height 21
click at [770, 506] on input "text" at bounding box center [819, 500] width 287 height 21
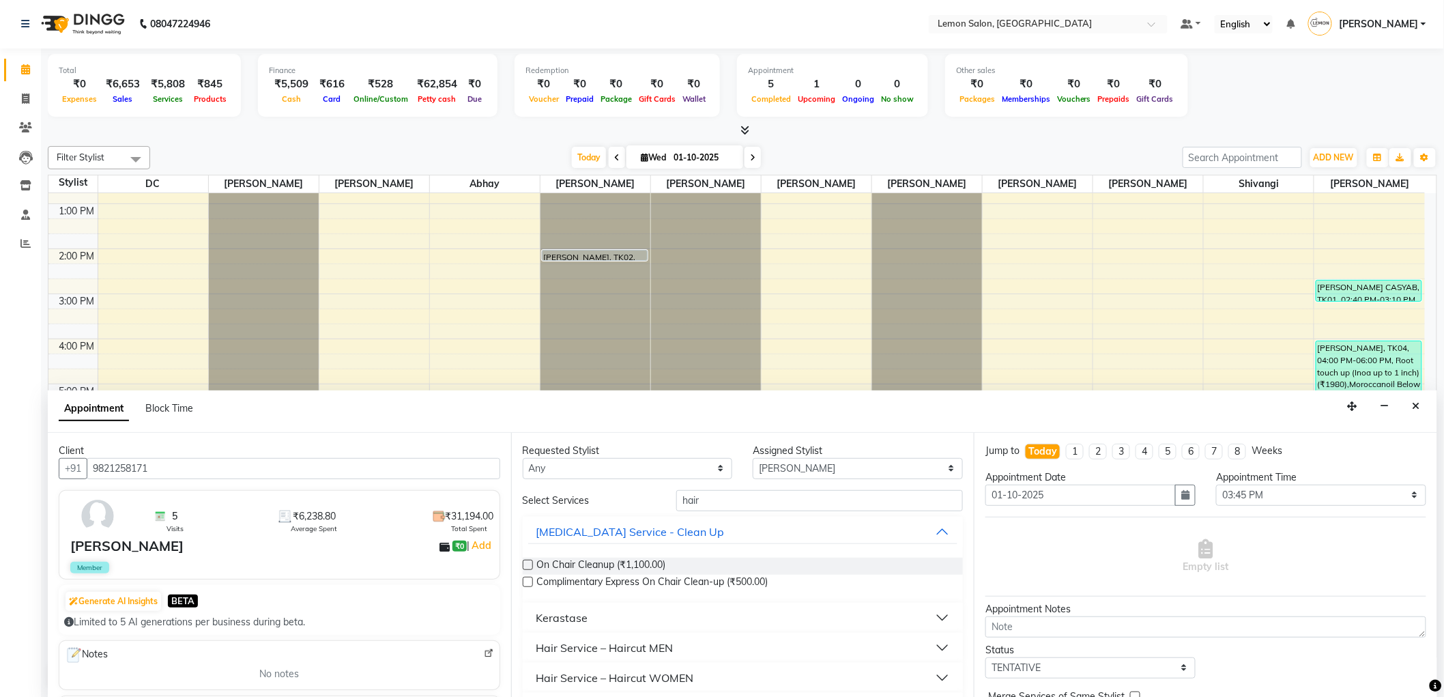
click at [666, 648] on div "Hair Service – Haircut MEN" at bounding box center [604, 648] width 137 height 16
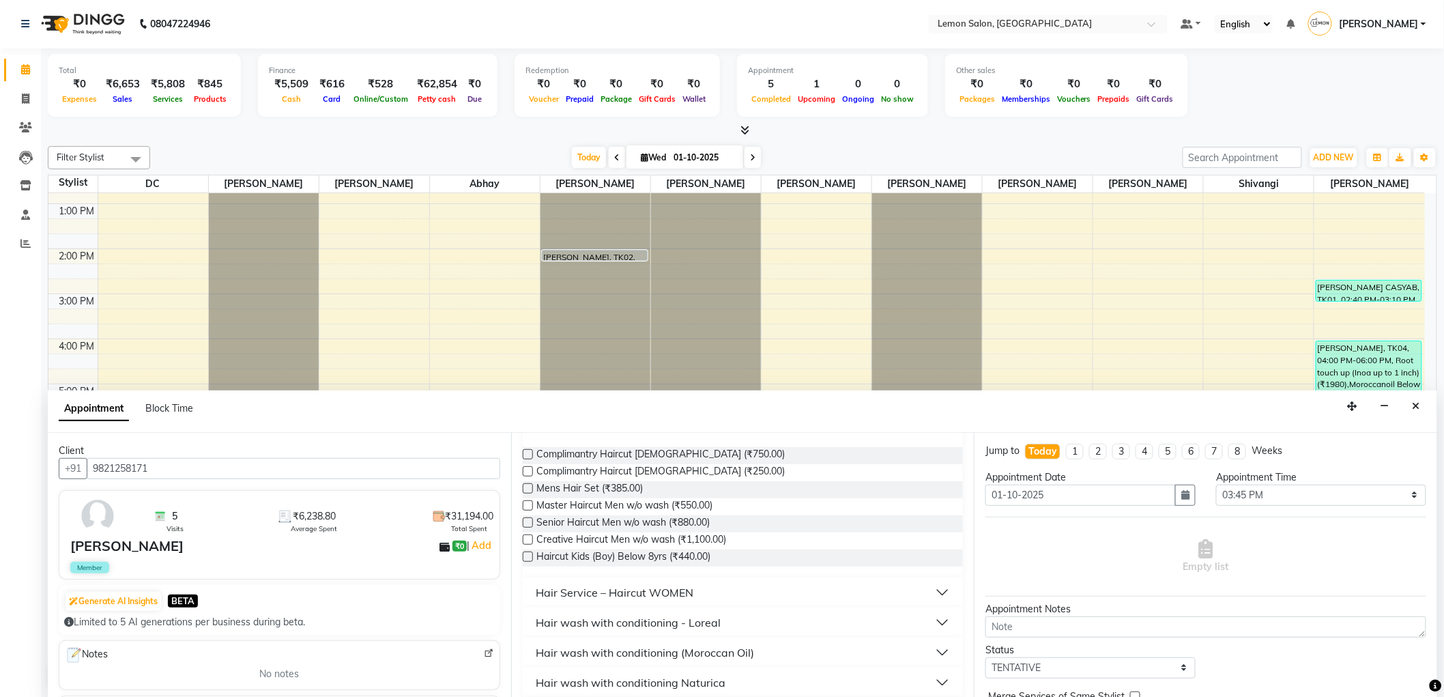
scroll to position [227, 0]
click at [687, 609] on button "Hair wash with conditioning - Loreal" at bounding box center [743, 621] width 430 height 25
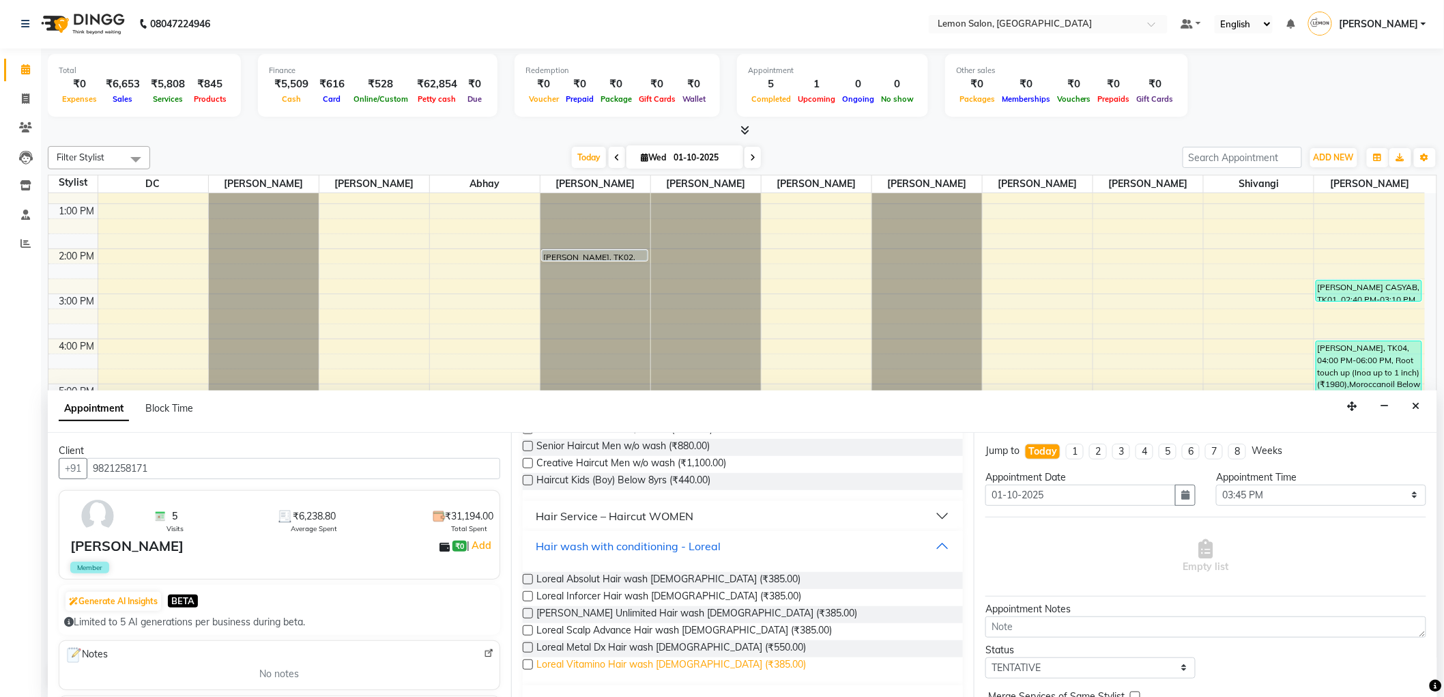
scroll to position [379, 0]
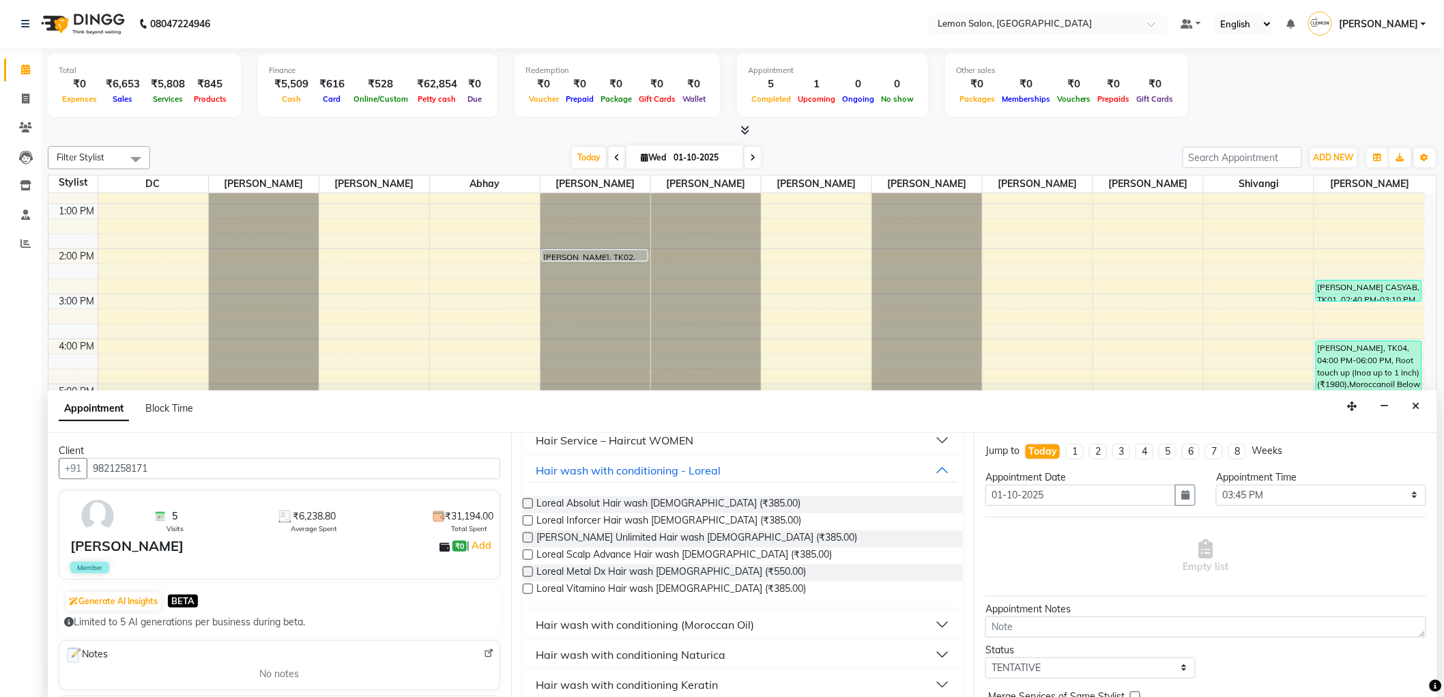
click at [711, 629] on div "Hair wash with conditioning (Moroccan Oil)" at bounding box center [645, 624] width 218 height 16
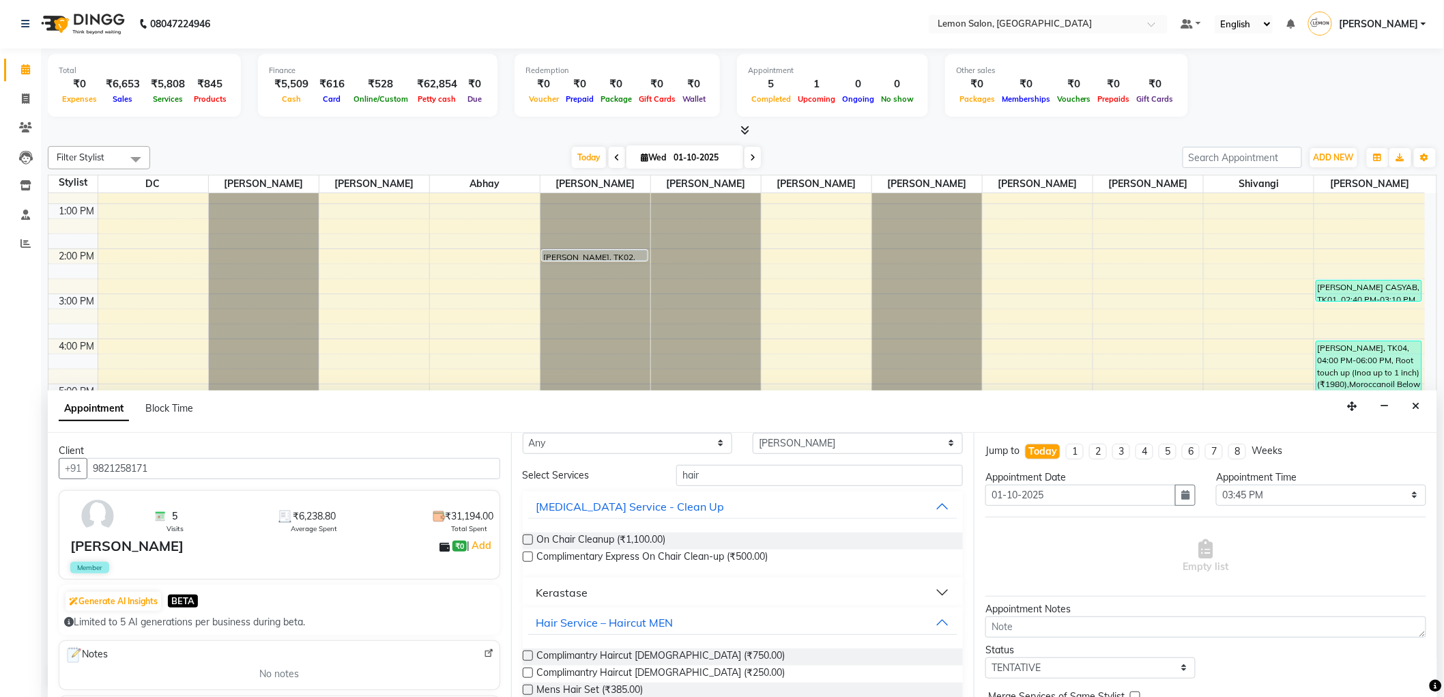
scroll to position [0, 0]
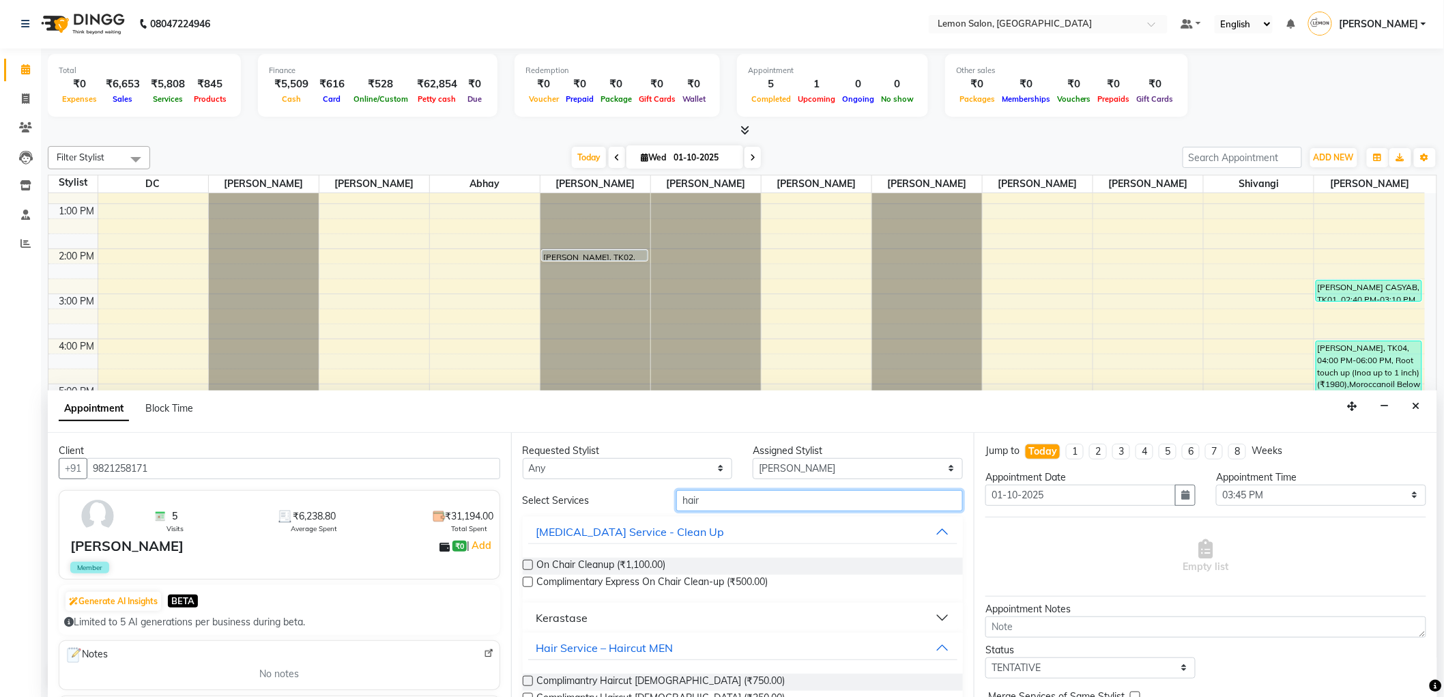
click at [724, 508] on input "hair" at bounding box center [819, 500] width 287 height 21
type input "h"
type input "hydr"
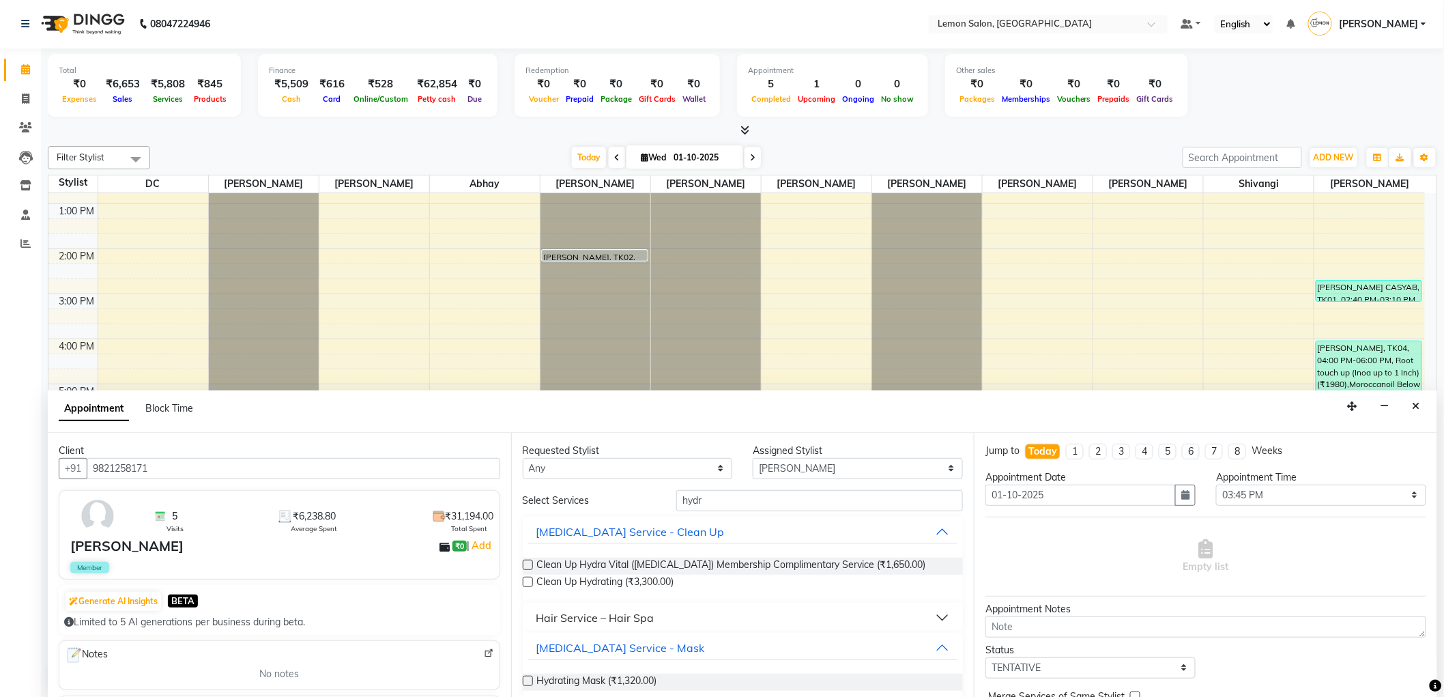
click at [642, 612] on div "Hair Service – Hair Spa" at bounding box center [595, 617] width 118 height 16
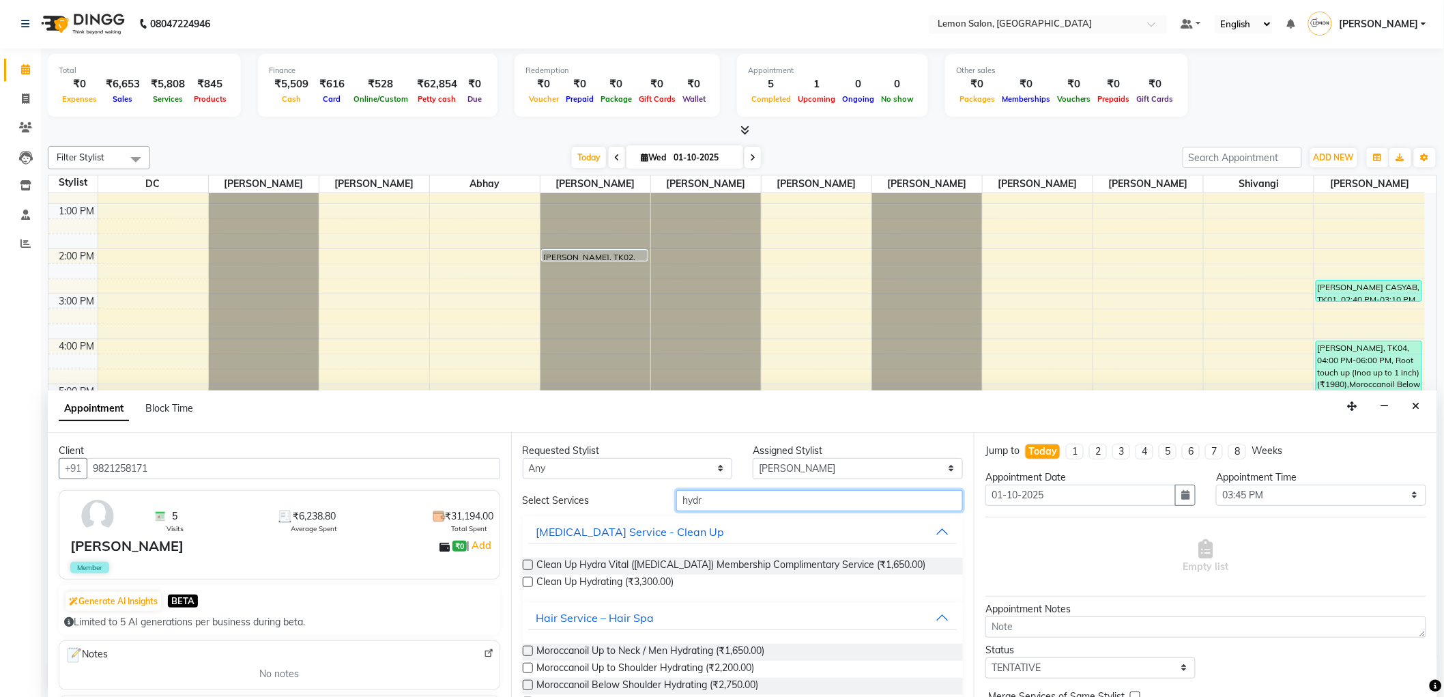
drag, startPoint x: 712, startPoint y: 494, endPoint x: 664, endPoint y: 494, distance: 47.8
click at [666, 494] on div "hydr" at bounding box center [819, 500] width 307 height 21
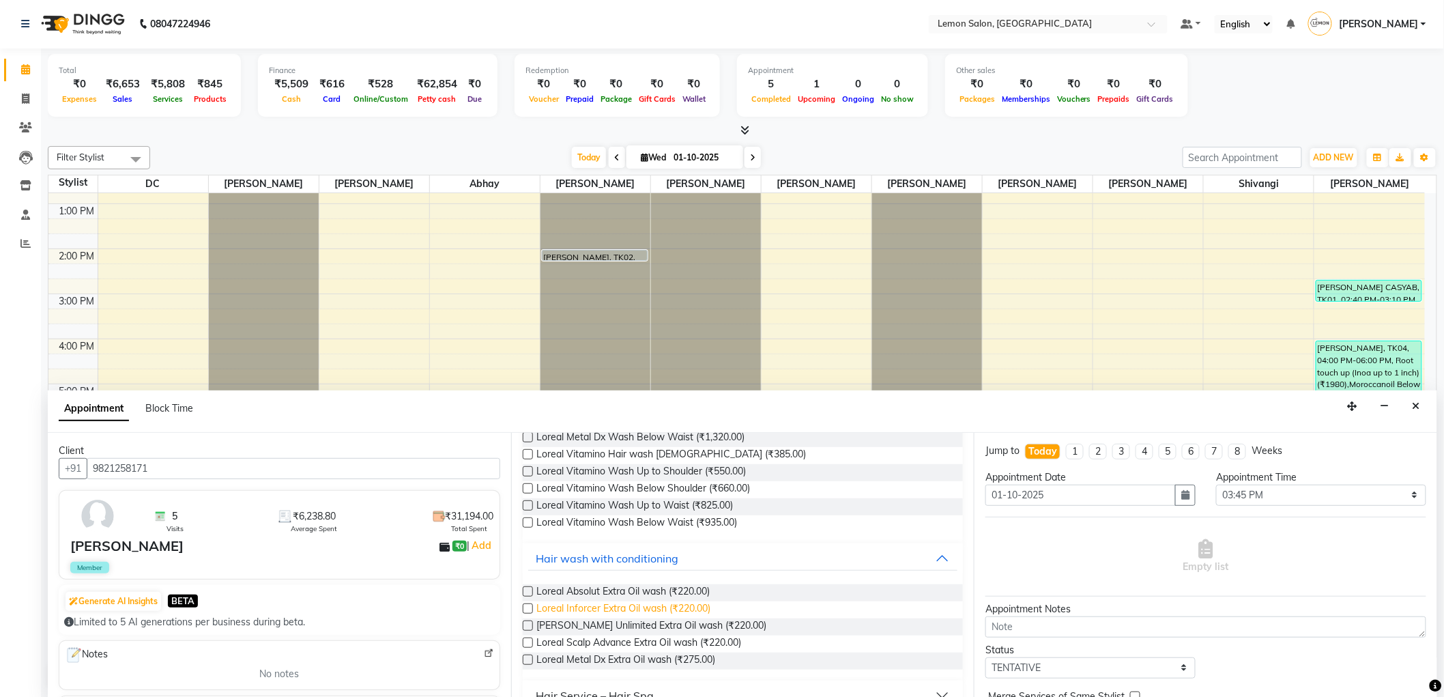
scroll to position [629, 0]
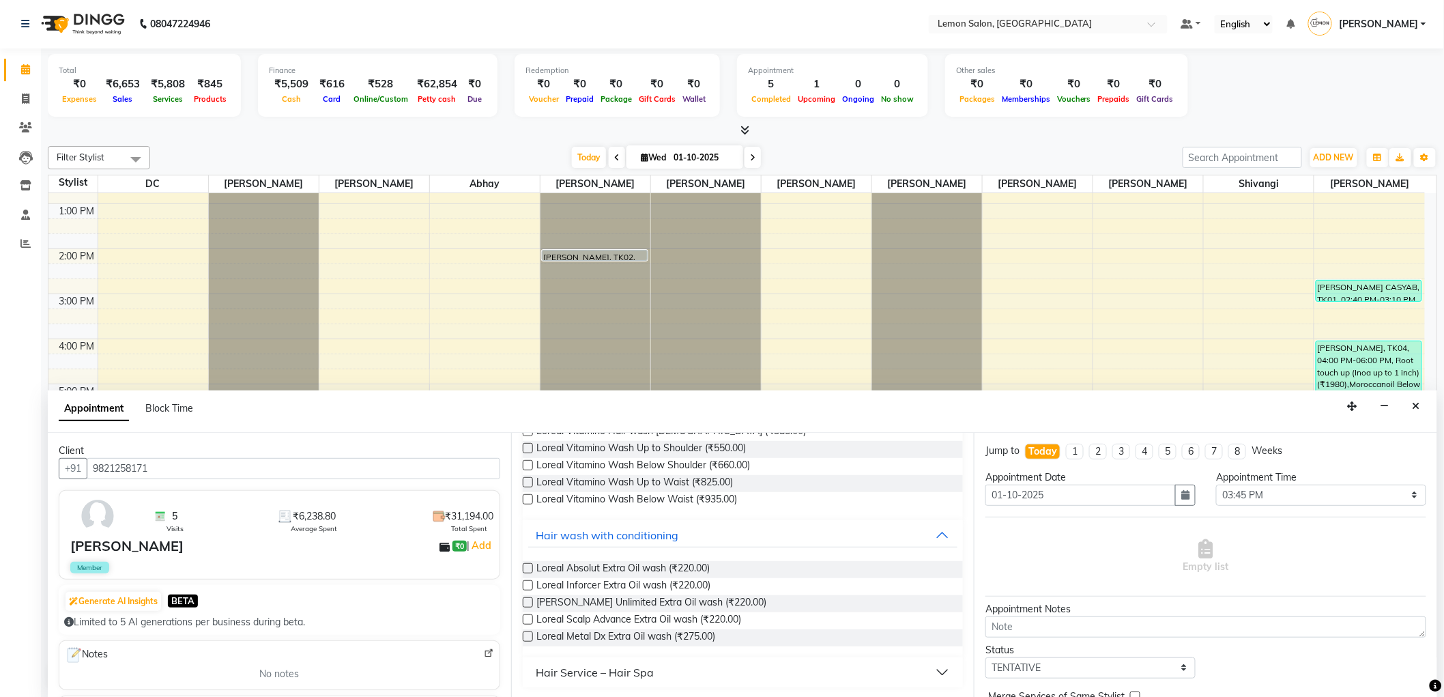
type input "loreal"
click at [603, 669] on div "Hair Service – Hair Spa" at bounding box center [595, 672] width 118 height 16
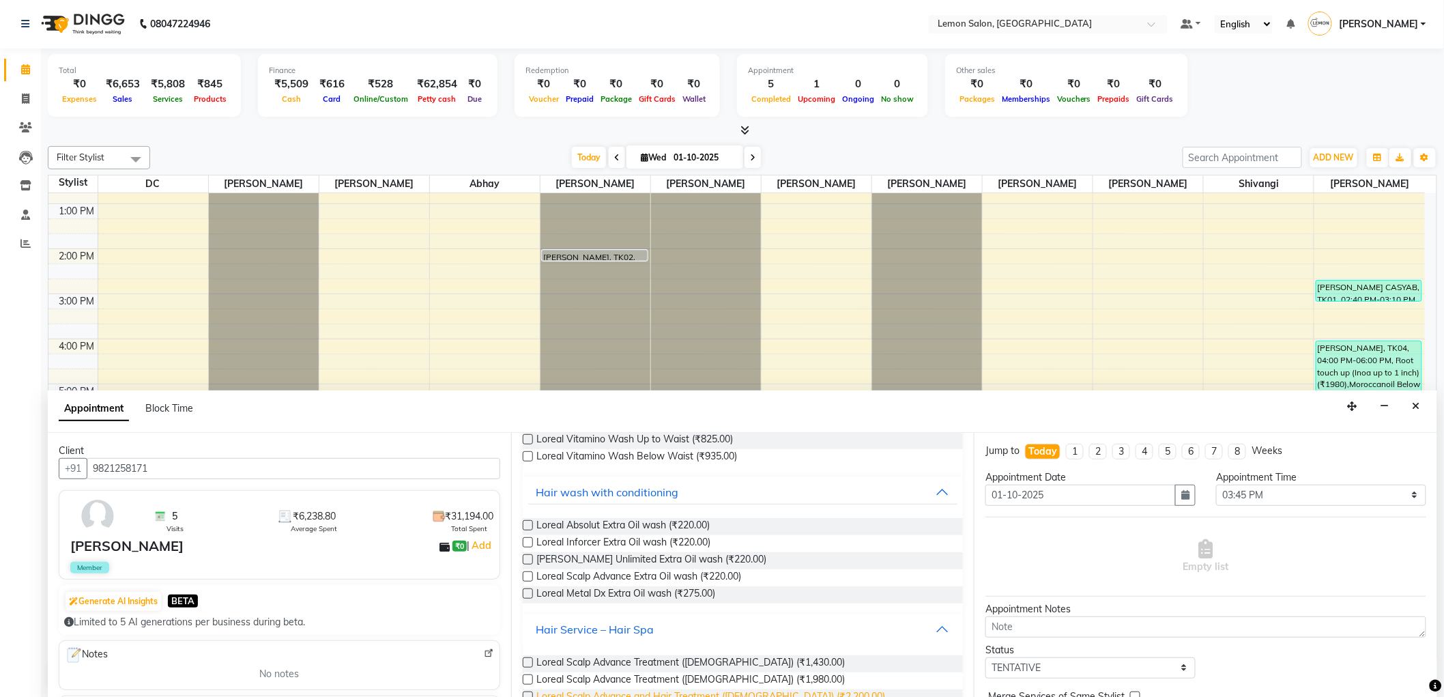
scroll to position [736, 0]
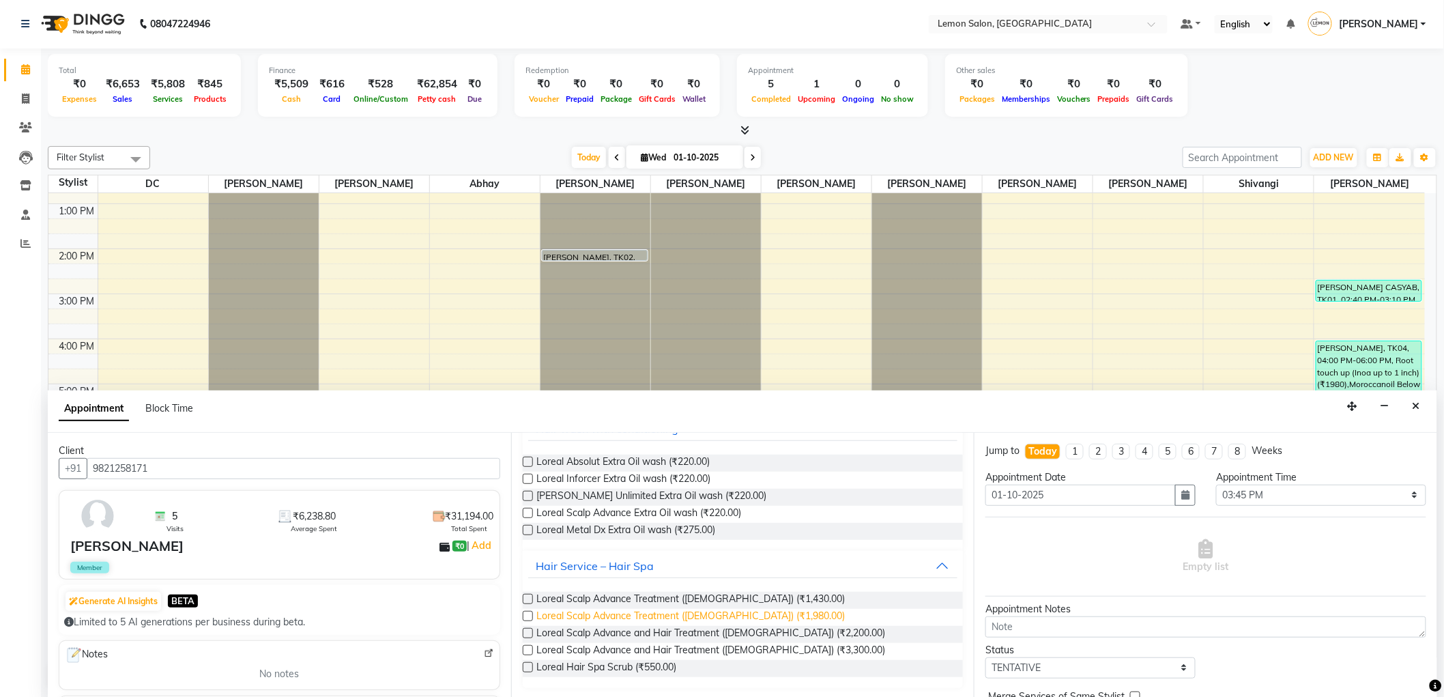
click at [667, 609] on span "Loreal Scalp Advance Treatment (Female) (₹1,980.00)" at bounding box center [691, 617] width 309 height 17
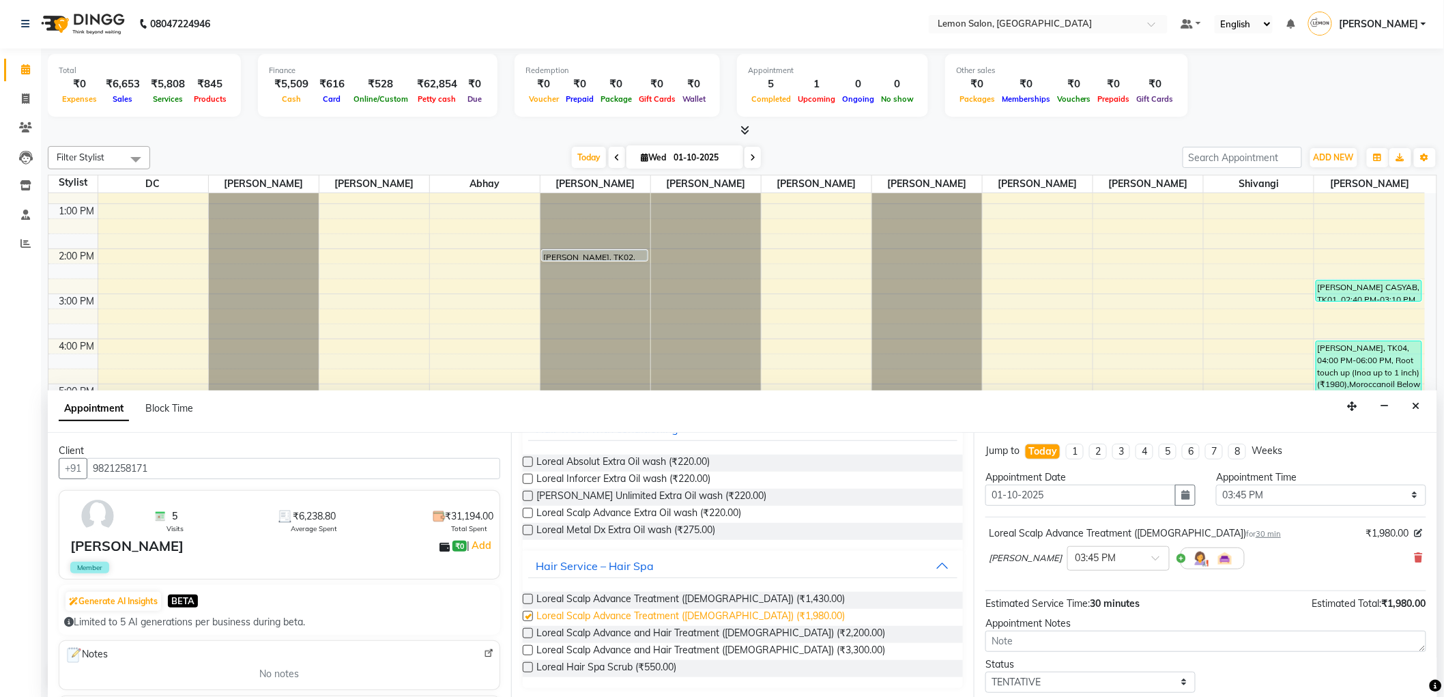
checkbox input "false"
click at [1321, 507] on div "Appointment Time Select 10:00 AM 10:15 AM 10:30 AM 10:45 AM 11:00 AM 11:15 AM 1…" at bounding box center [1321, 493] width 231 height 46
click at [1322, 502] on select "Select 10:00 AM 10:15 AM 10:30 AM 10:45 AM 11:00 AM 11:15 AM 11:30 AM 11:45 AM …" at bounding box center [1321, 495] width 210 height 21
select select "630"
click at [1216, 485] on select "Select 10:00 AM 10:15 AM 10:30 AM 10:45 AM 11:00 AM 11:15 AM 11:30 AM 11:45 AM …" at bounding box center [1321, 495] width 210 height 21
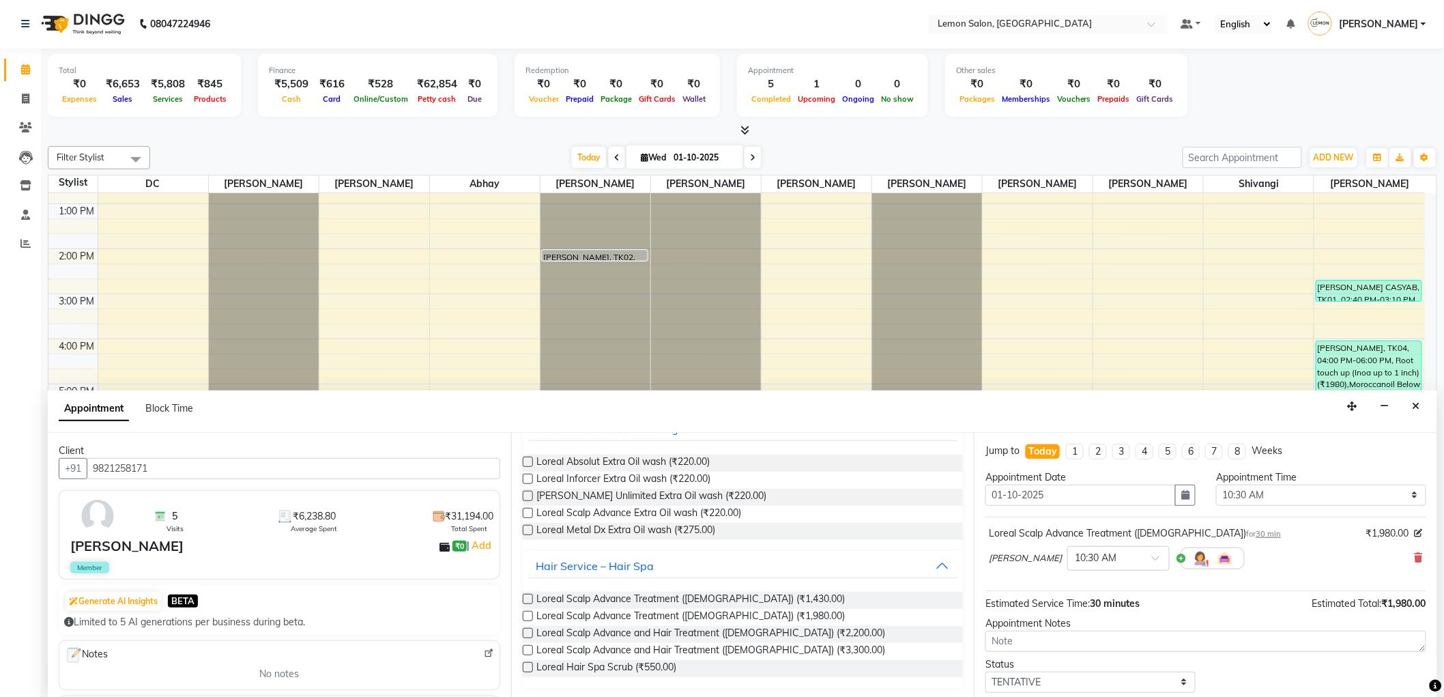
click at [1310, 481] on div "Appointment Time" at bounding box center [1321, 477] width 210 height 14
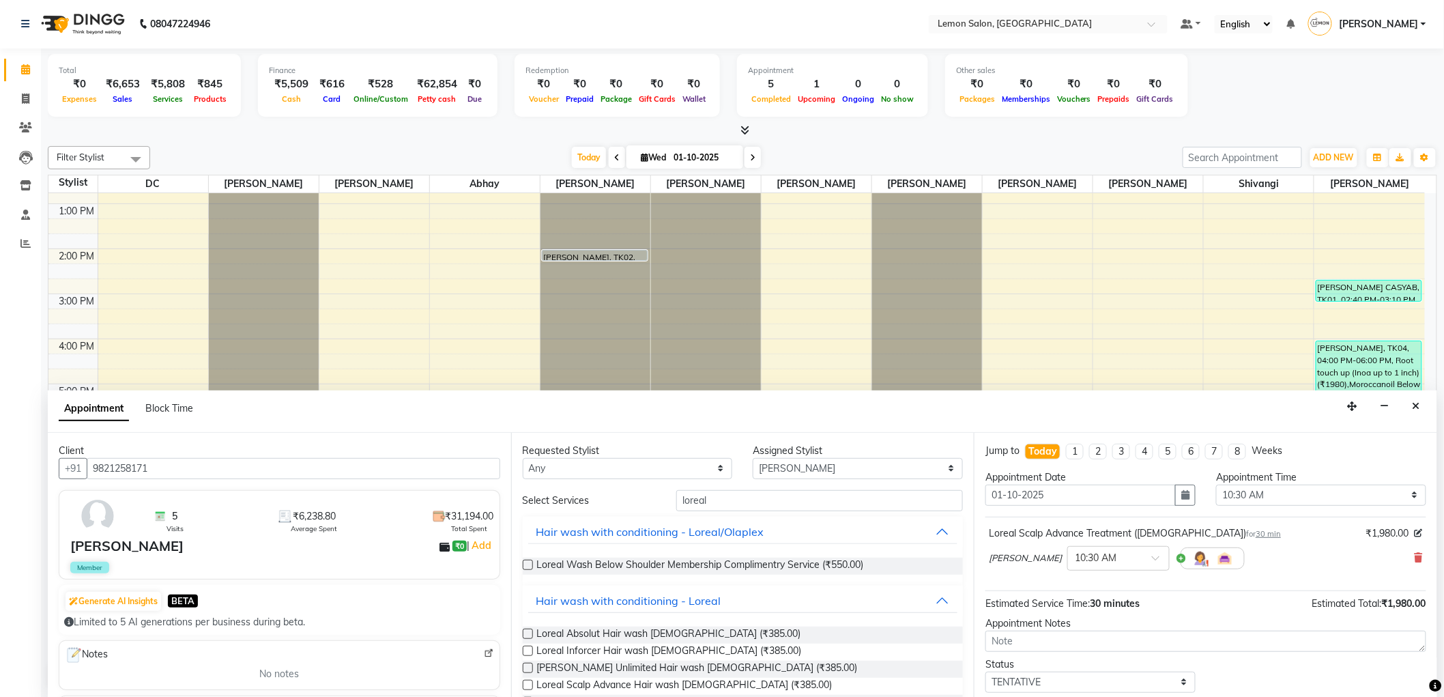
scroll to position [0, 0]
click at [1415, 558] on icon at bounding box center [1419, 559] width 8 height 10
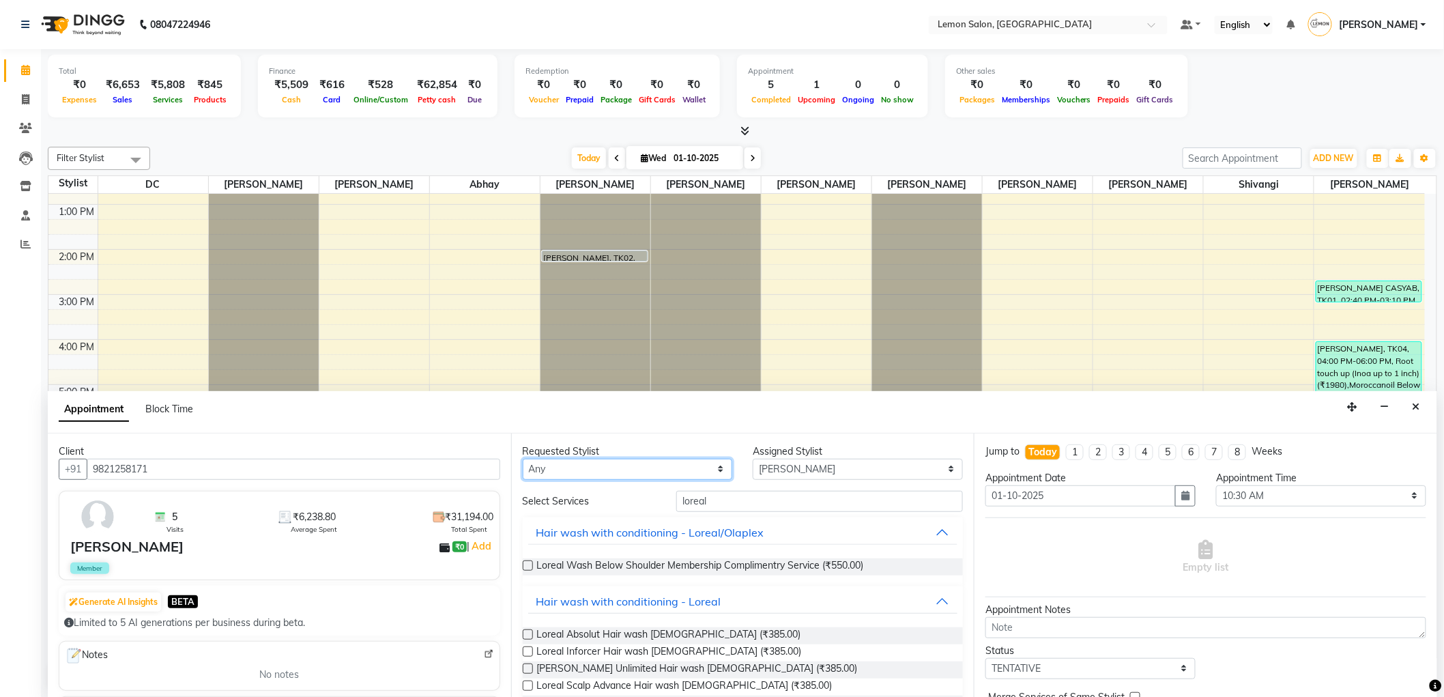
click at [612, 474] on select "Any Abhay Ayesha Roundhal DC Ganesh Motewad Jenny Shah Mohd Ayan Mohd Furkan Po…" at bounding box center [628, 469] width 210 height 21
select select "7890"
click at [523, 459] on select "Any Abhay Ayesha Roundhal DC Ganesh Motewad Jenny Shah Mohd Ayan Mohd Furkan Po…" at bounding box center [628, 469] width 210 height 21
select select "7890"
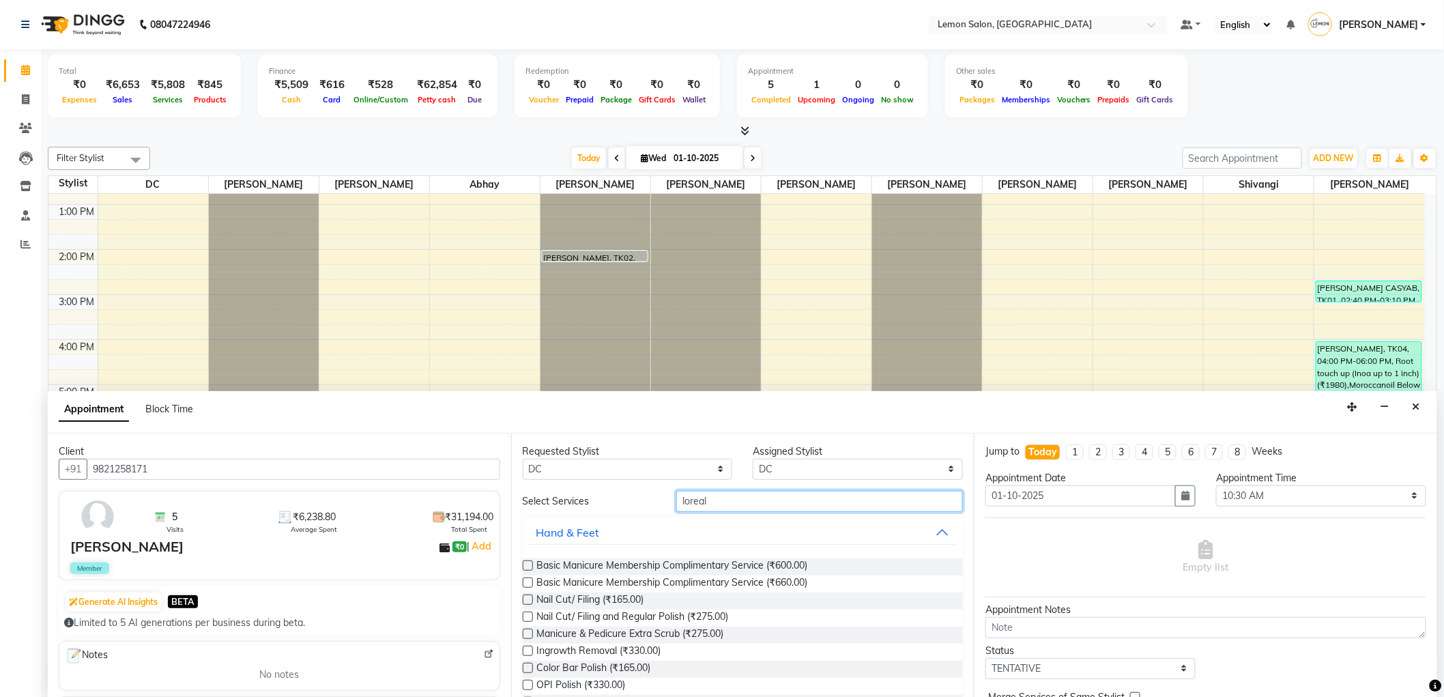
click at [735, 493] on input "loreal" at bounding box center [819, 501] width 287 height 21
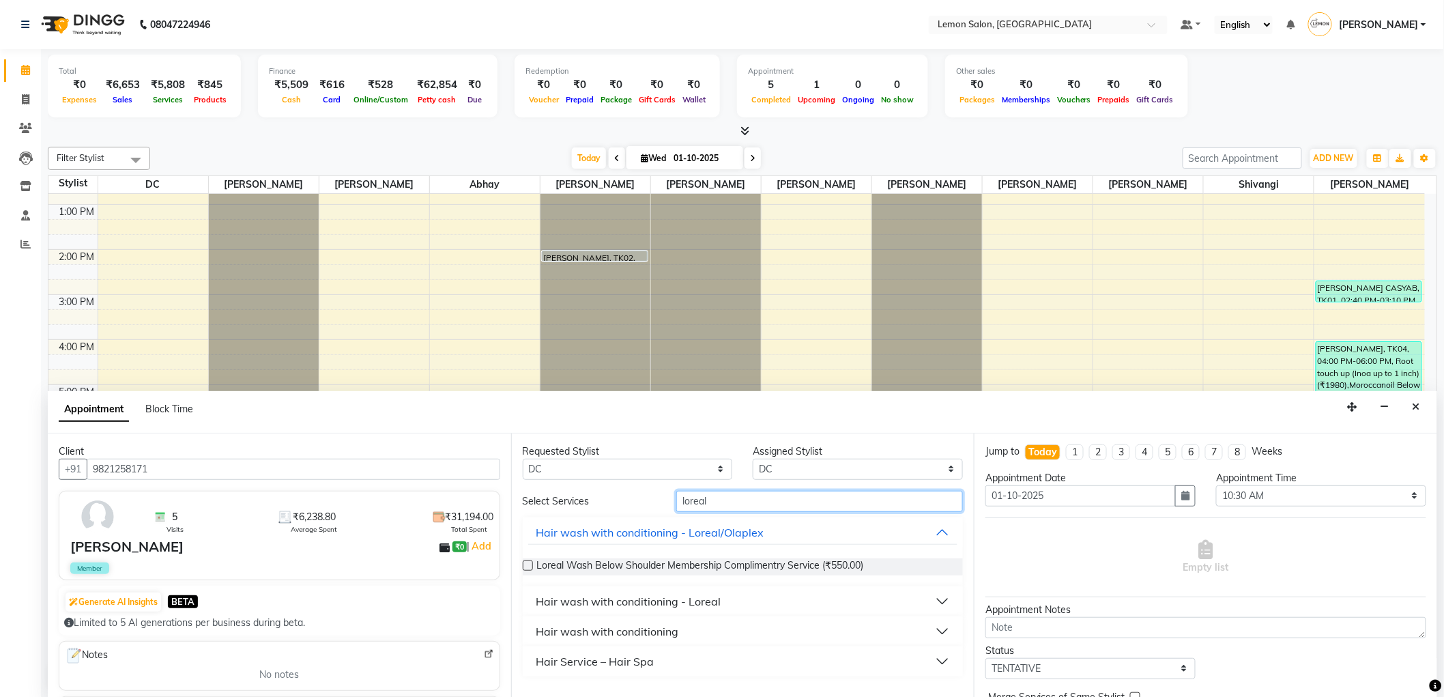
type input "loreal"
click at [687, 599] on div "Hair wash with conditioning - Loreal" at bounding box center [628, 601] width 185 height 16
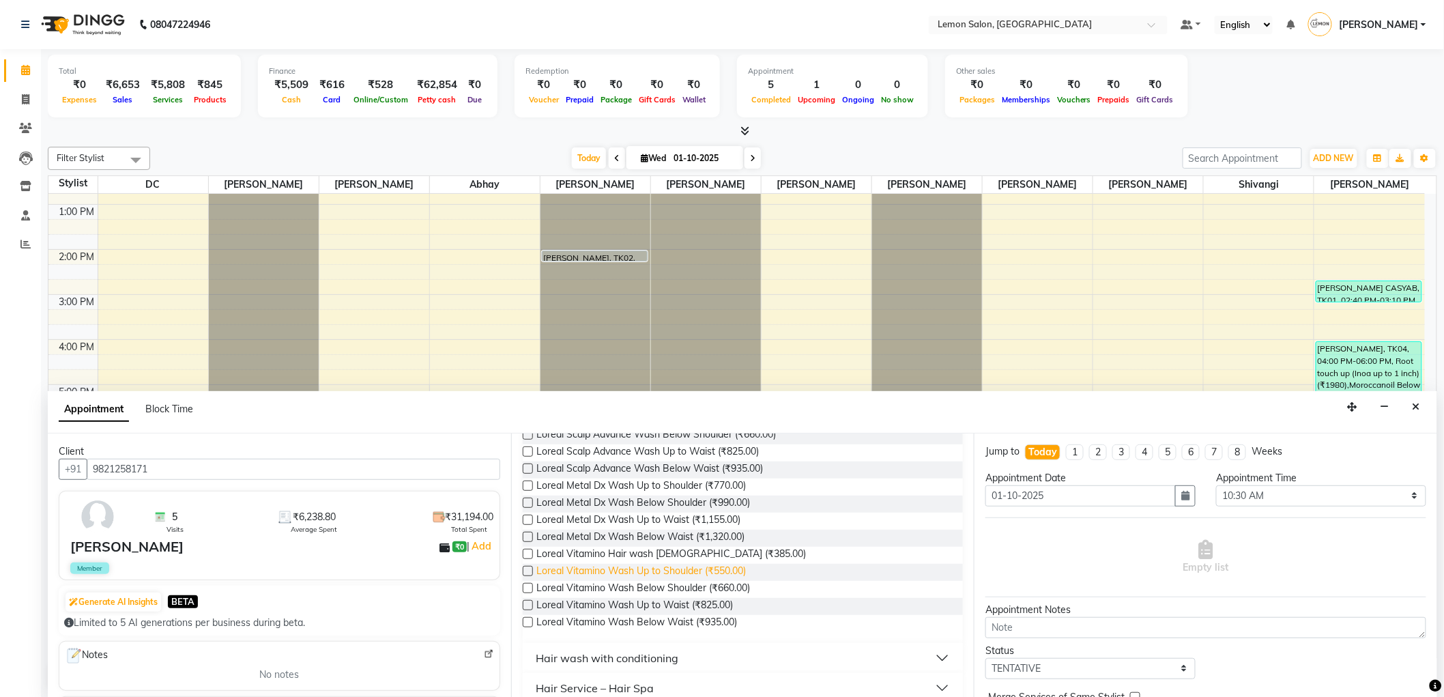
scroll to position [522, 0]
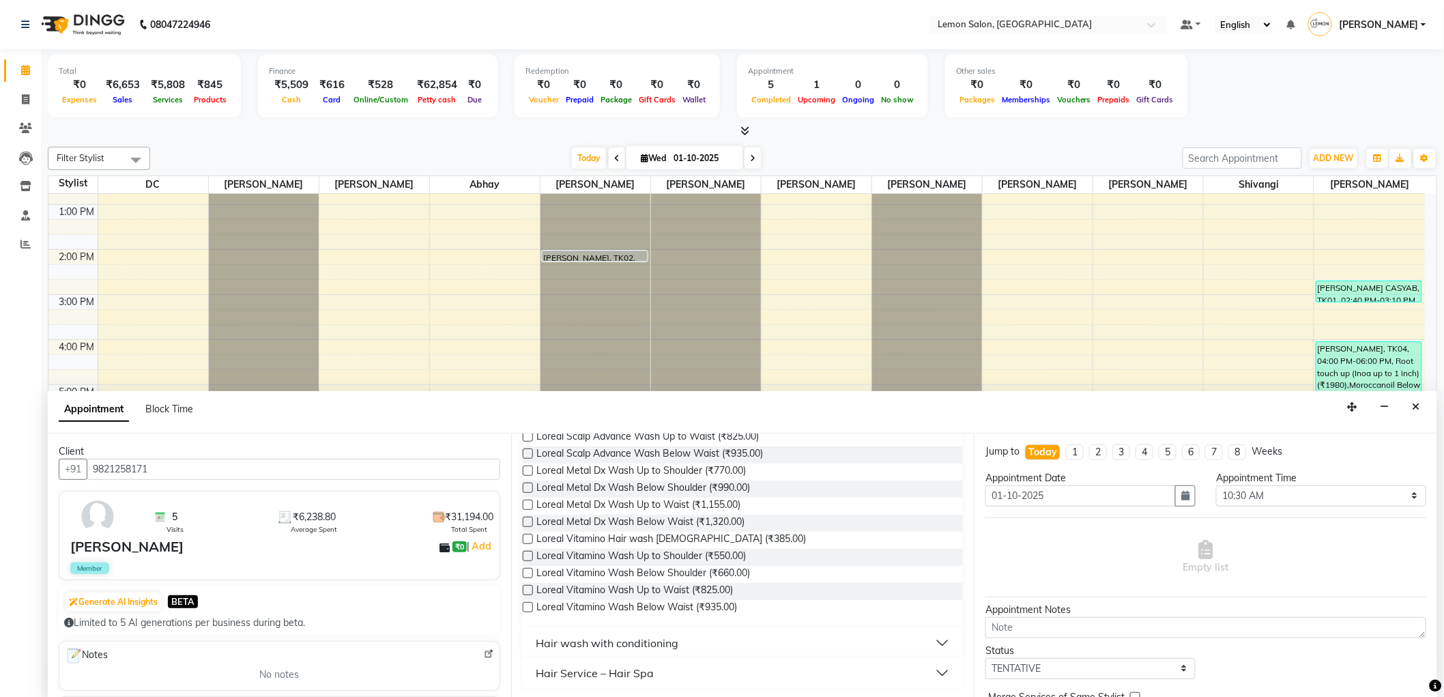
click at [625, 662] on button "Hair Service – Hair Spa" at bounding box center [743, 673] width 430 height 25
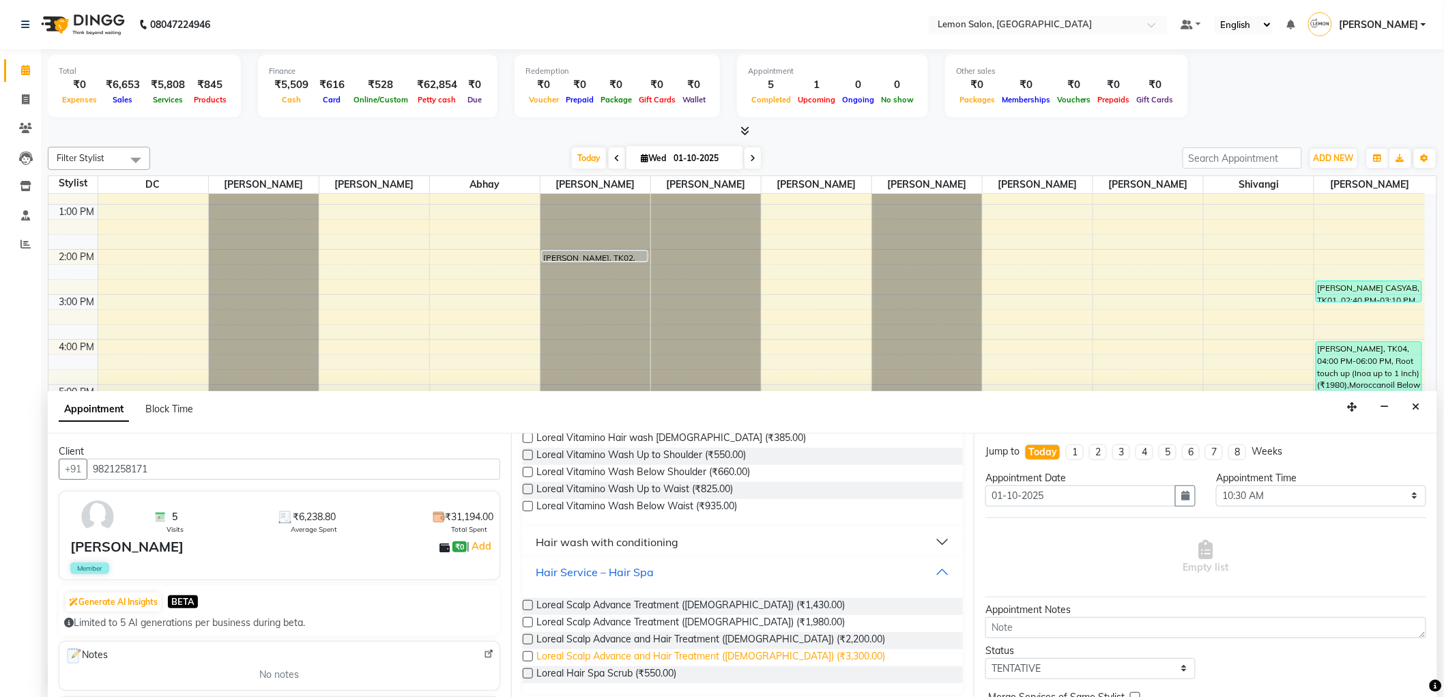
scroll to position [629, 0]
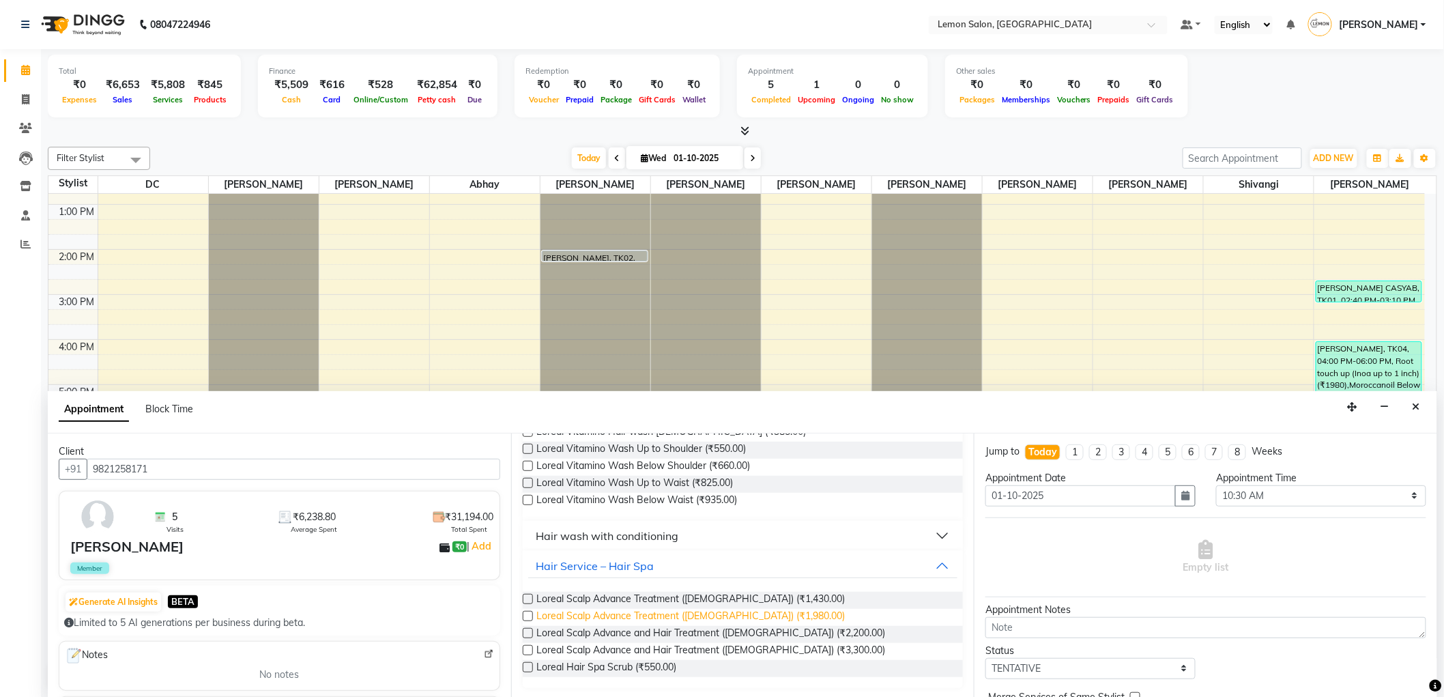
click at [717, 613] on span "Loreal Scalp Advance Treatment (Female) (₹1,980.00)" at bounding box center [691, 617] width 309 height 17
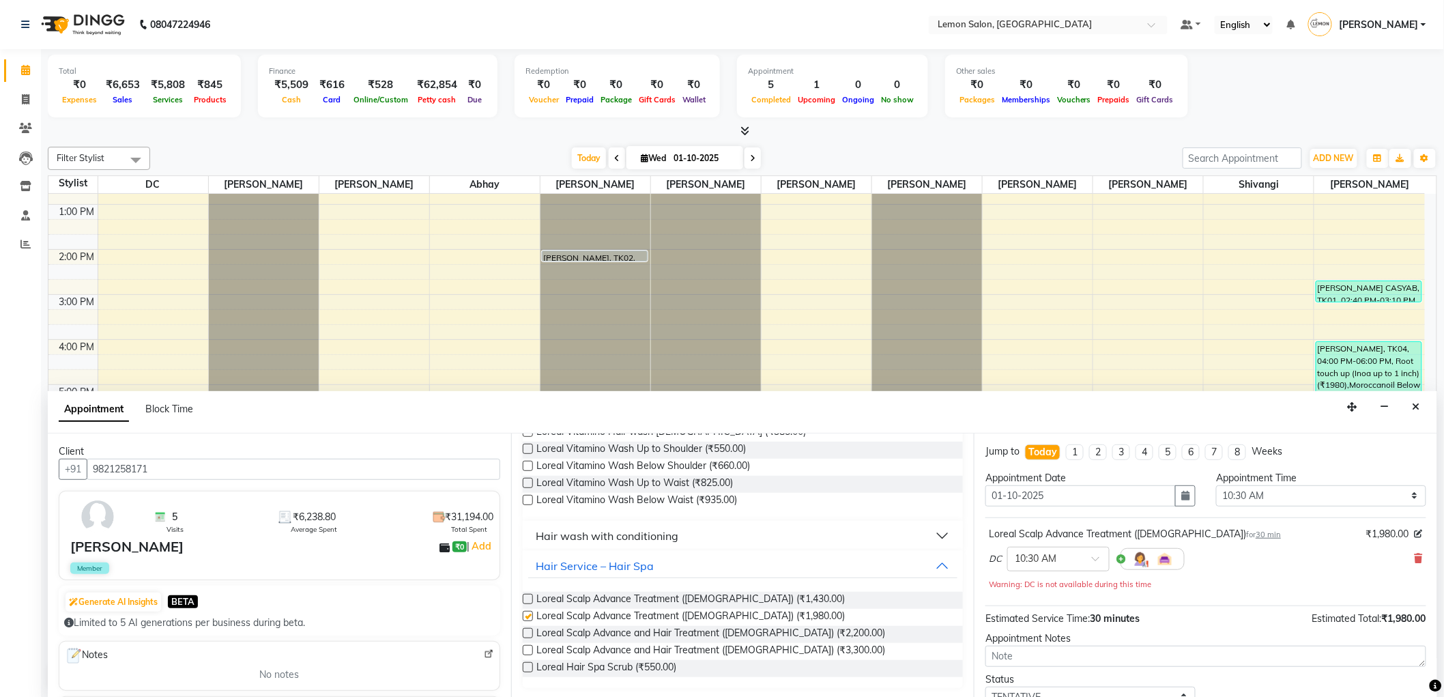
checkbox input "false"
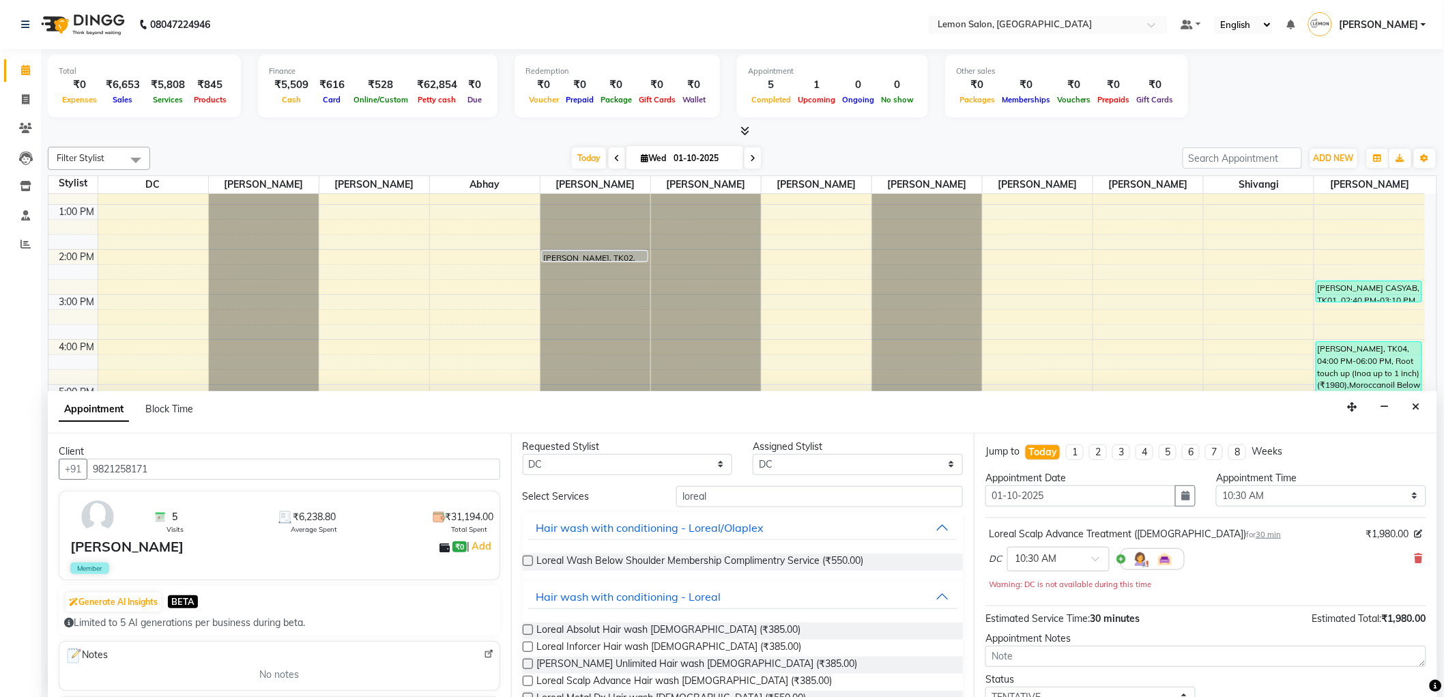
scroll to position [0, 0]
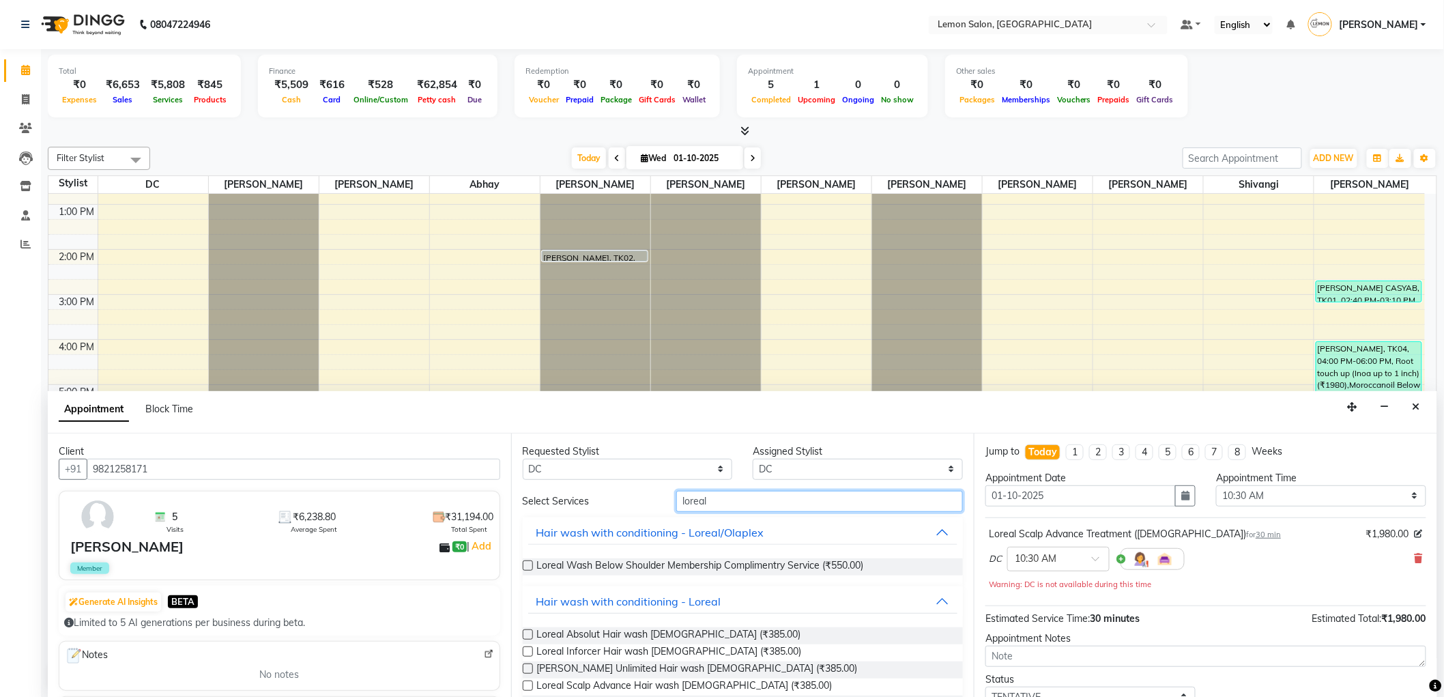
drag, startPoint x: 756, startPoint y: 509, endPoint x: 425, endPoint y: 509, distance: 331.7
click at [425, 509] on div "Client +91 9821258171 5 Visits ₹6,238.80 Average Spent ₹31,194.00 Total Spent A…" at bounding box center [743, 565] width 1390 height 265
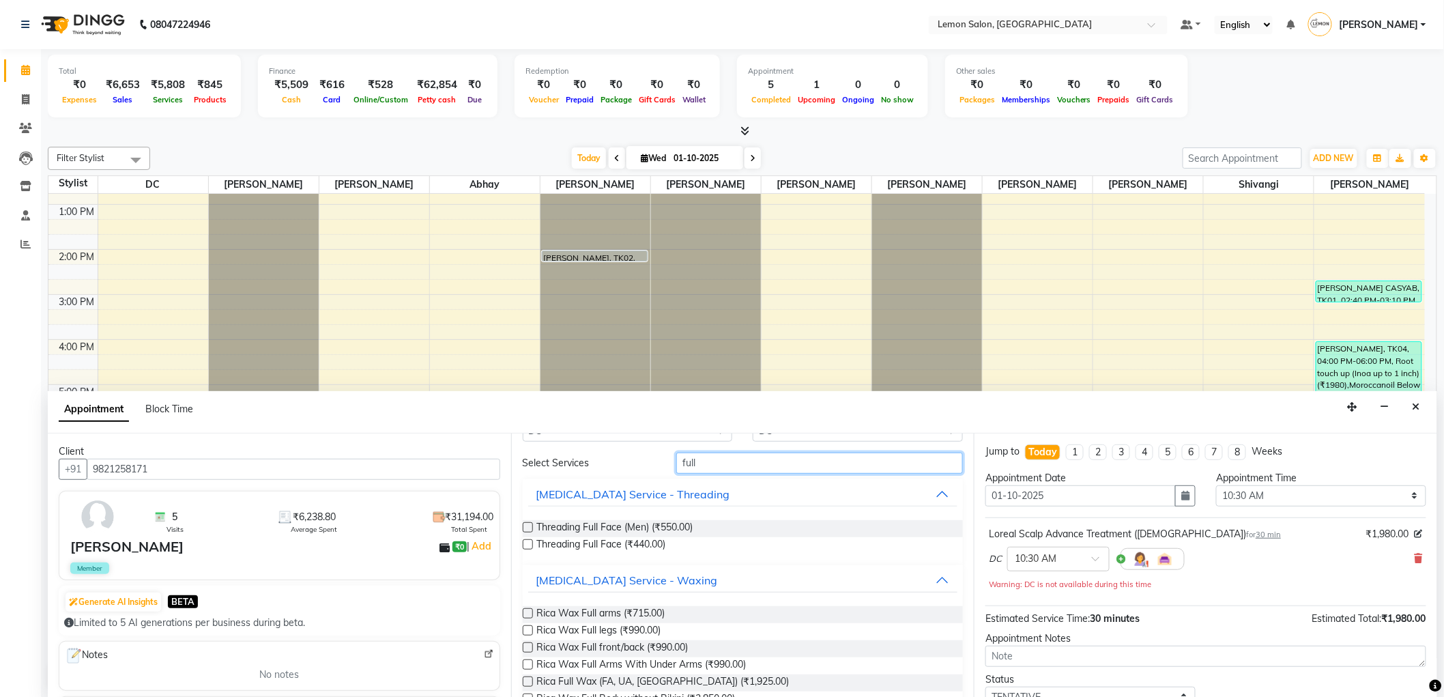
scroll to position [76, 0]
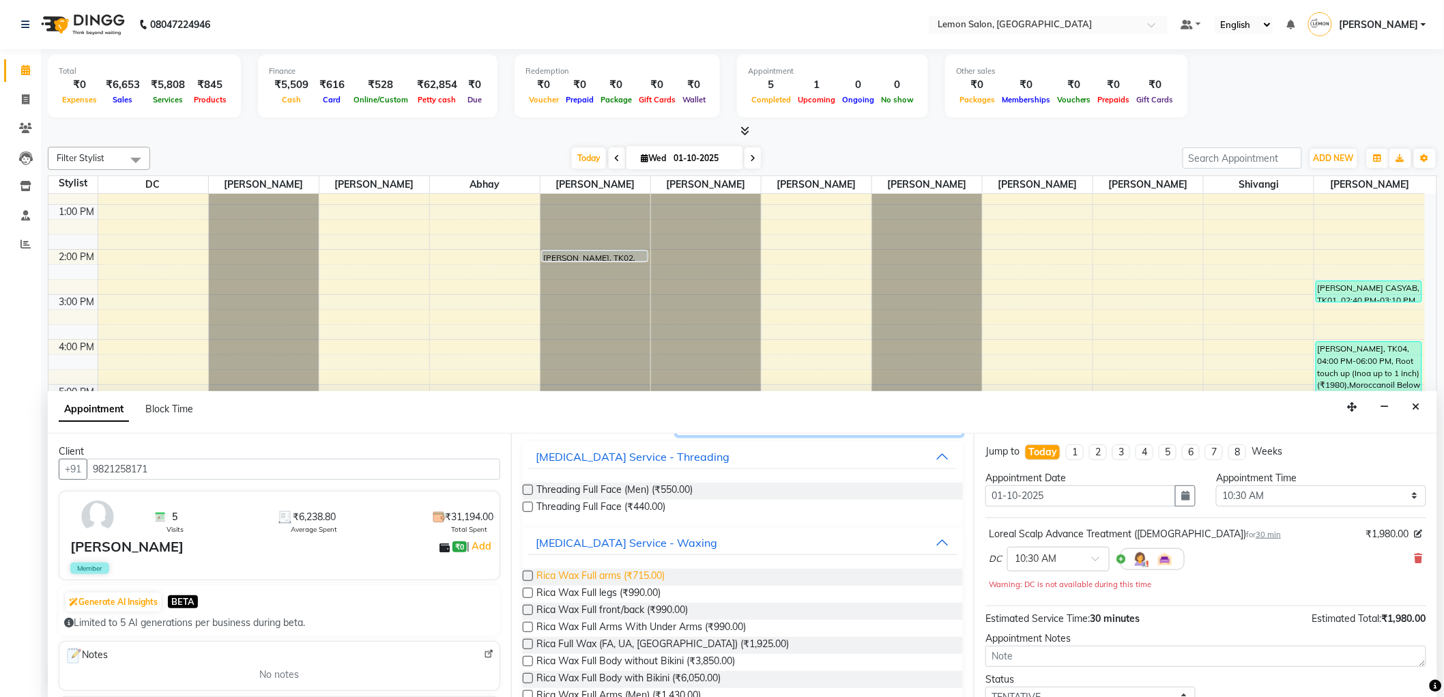
type input "full"
click at [617, 578] on span "Rica Wax Full arms (₹715.00)" at bounding box center [601, 577] width 128 height 17
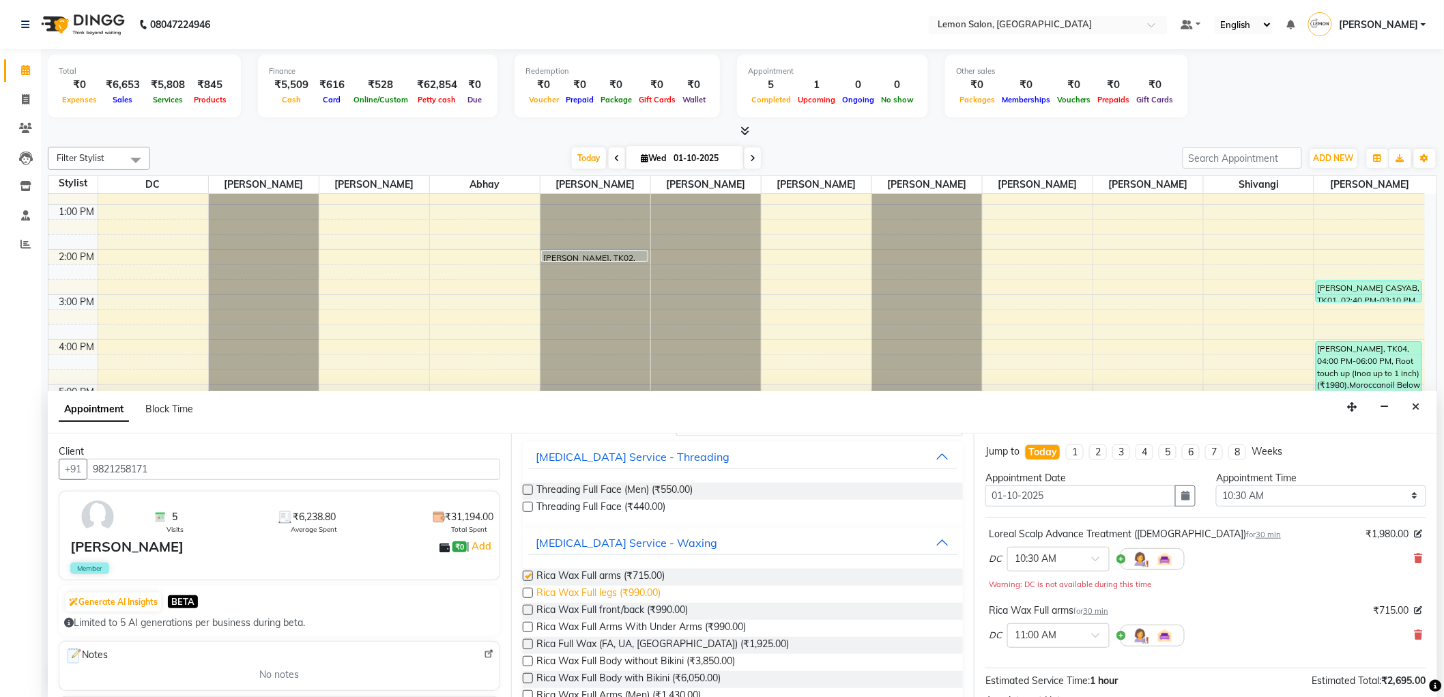
checkbox input "false"
click at [618, 592] on span "Rica Wax Full legs (₹990.00)" at bounding box center [599, 594] width 124 height 17
checkbox input "false"
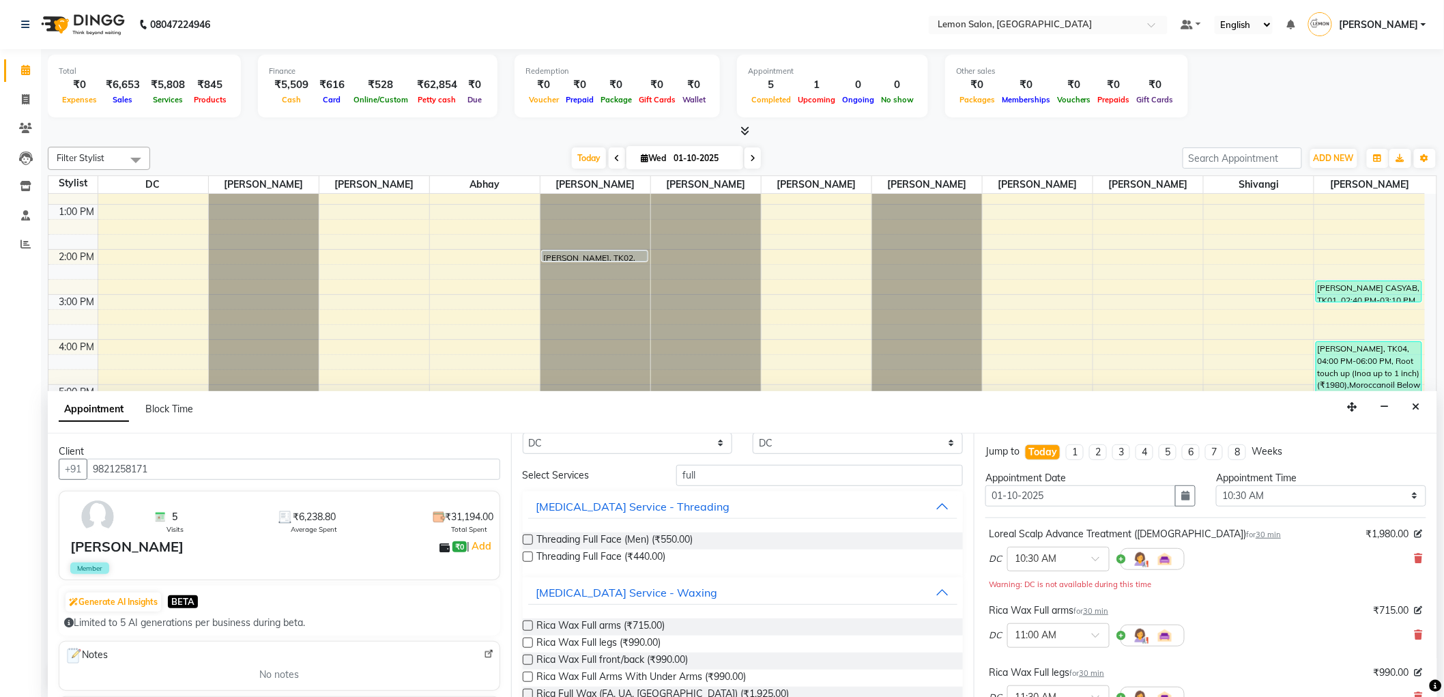
scroll to position [0, 0]
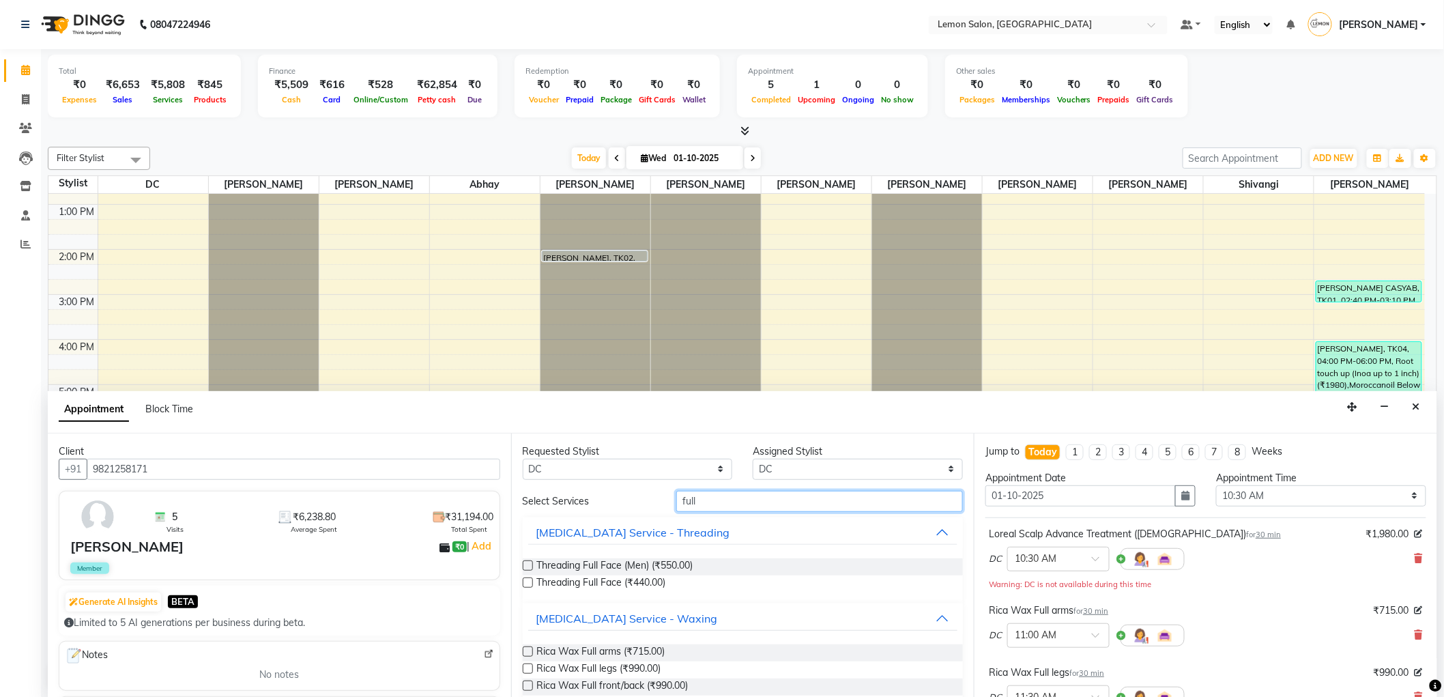
drag, startPoint x: 793, startPoint y: 503, endPoint x: 533, endPoint y: 510, distance: 260.1
click at [533, 510] on div "Select Services full" at bounding box center [743, 501] width 461 height 21
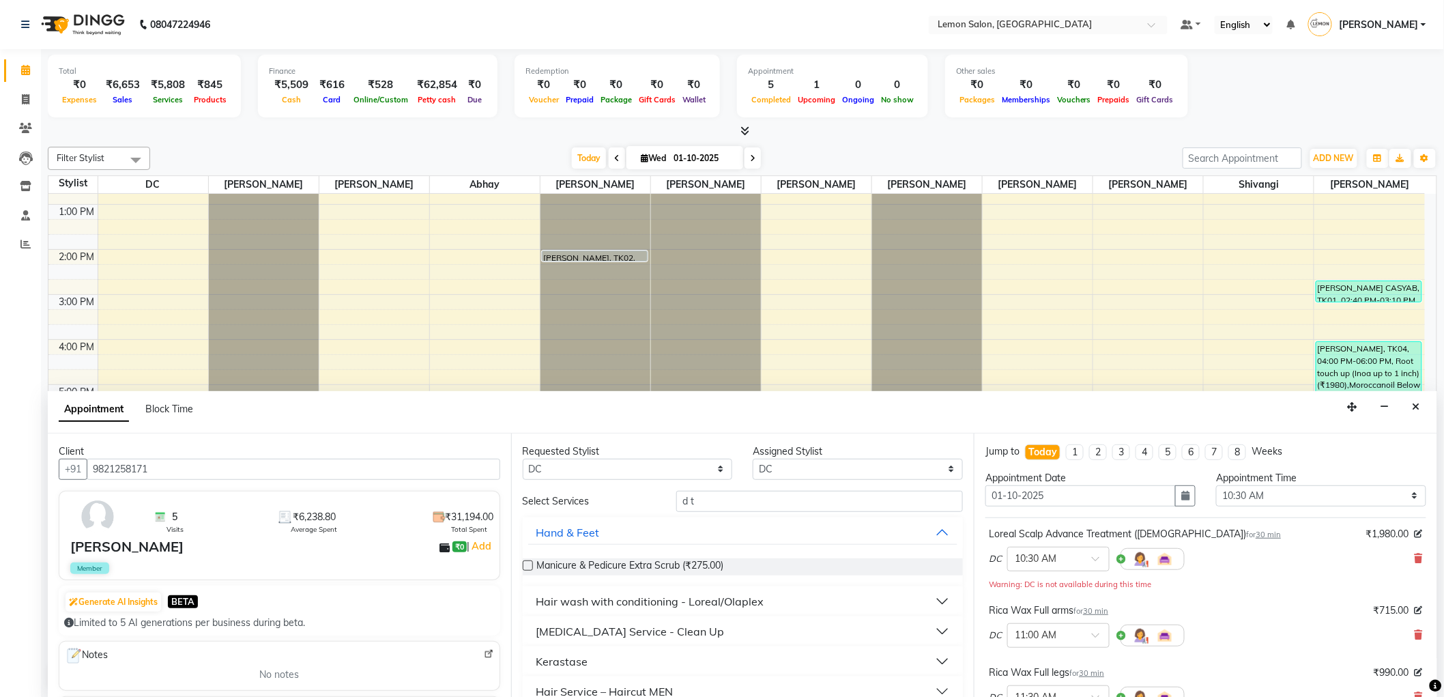
click at [633, 636] on div "Skin Care Service - Clean Up" at bounding box center [630, 631] width 188 height 16
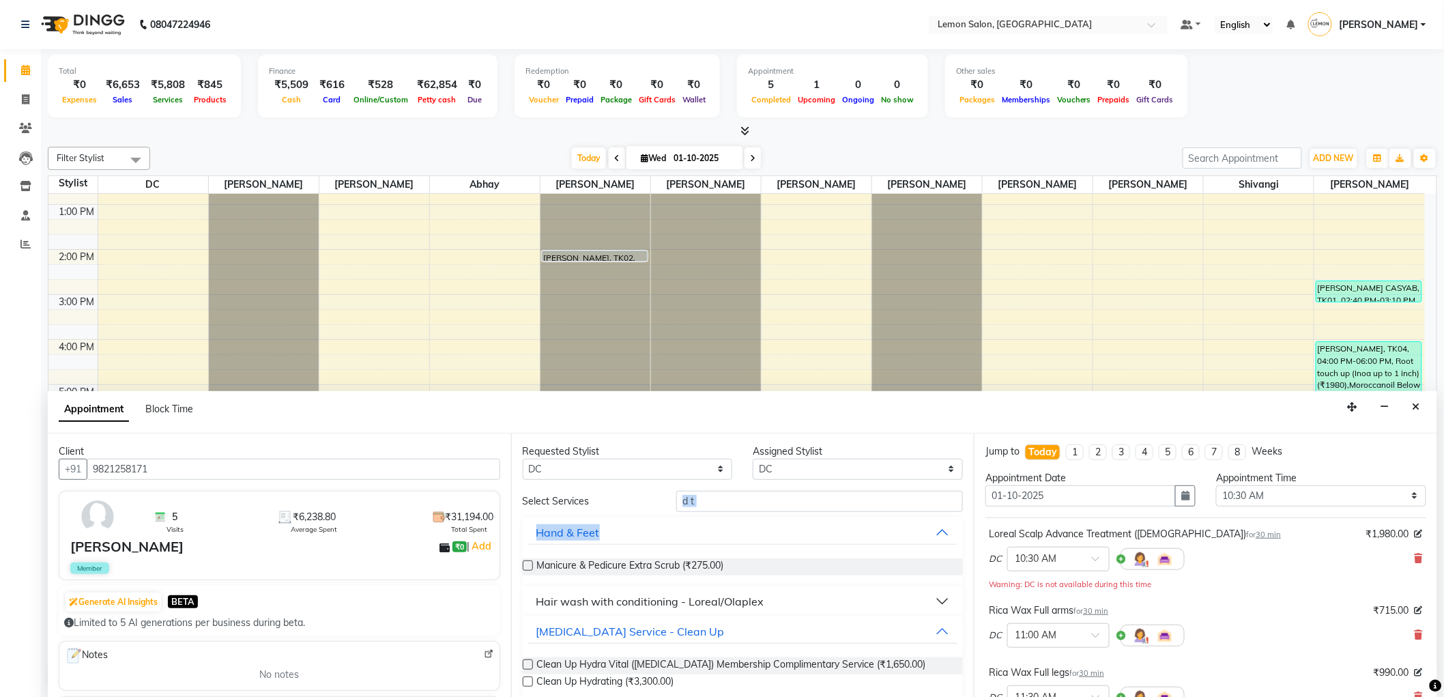
drag, startPoint x: 769, startPoint y: 512, endPoint x: 687, endPoint y: 504, distance: 82.3
drag, startPoint x: 687, startPoint y: 504, endPoint x: 710, endPoint y: 497, distance: 23.5
click at [688, 502] on input "d t" at bounding box center [819, 501] width 287 height 21
click at [710, 504] on input "d t" at bounding box center [819, 501] width 287 height 21
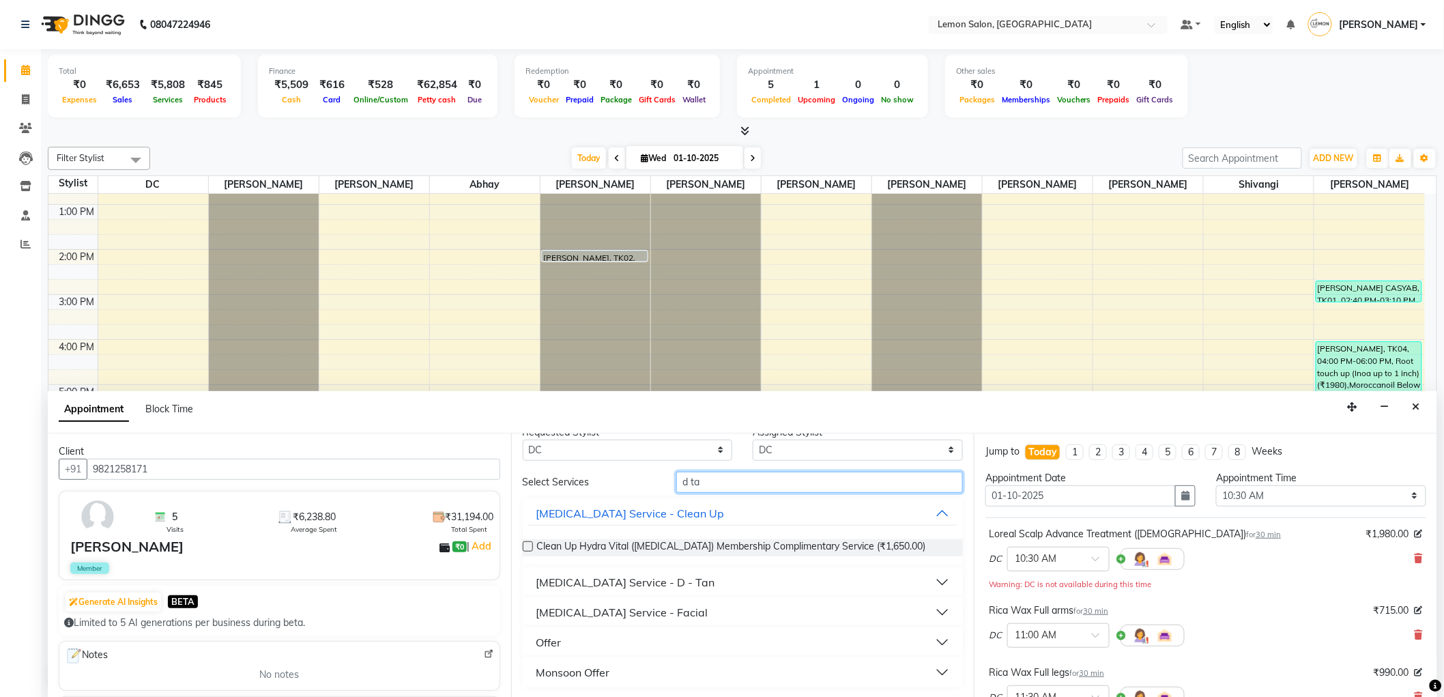
scroll to position [18, 0]
type input "d ta"
click at [665, 571] on button "Skin Care Service - D - Tan" at bounding box center [743, 583] width 430 height 25
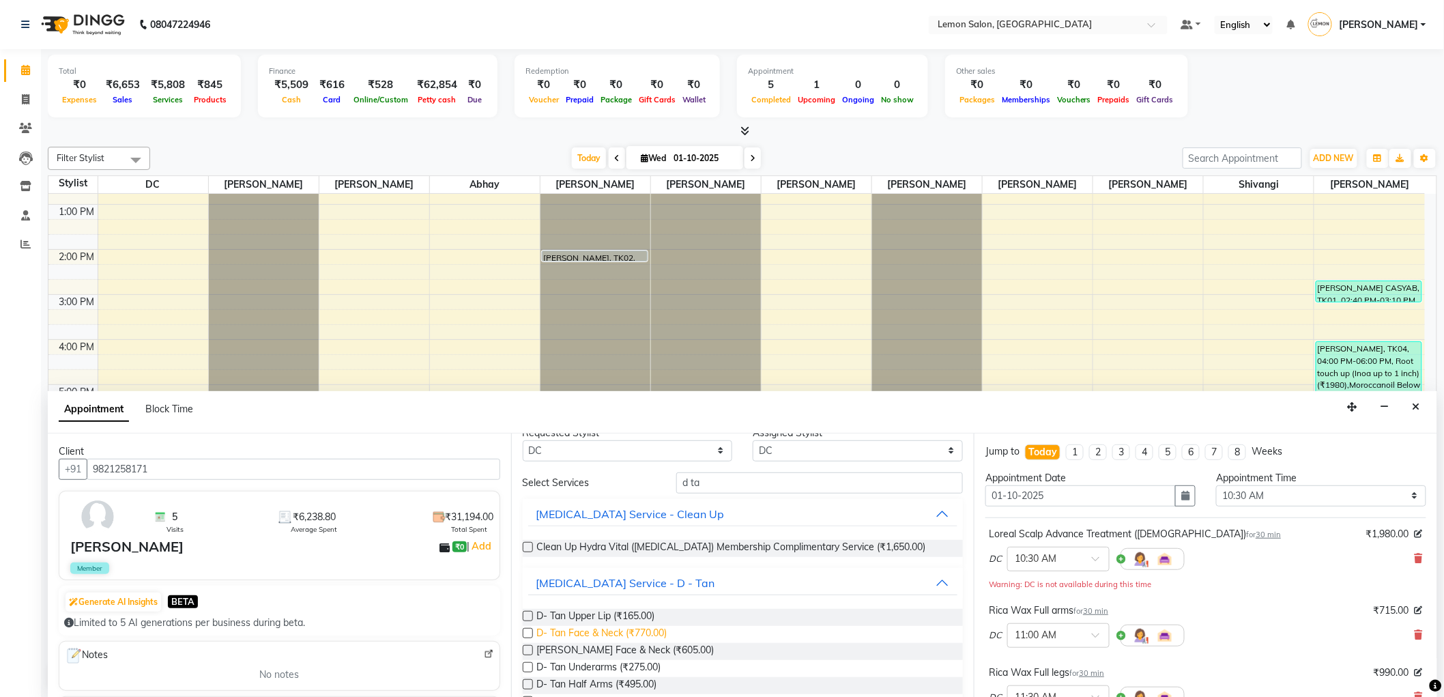
click at [642, 635] on span "D- Tan Face & Neck (₹770.00)" at bounding box center [602, 634] width 130 height 17
checkbox input "false"
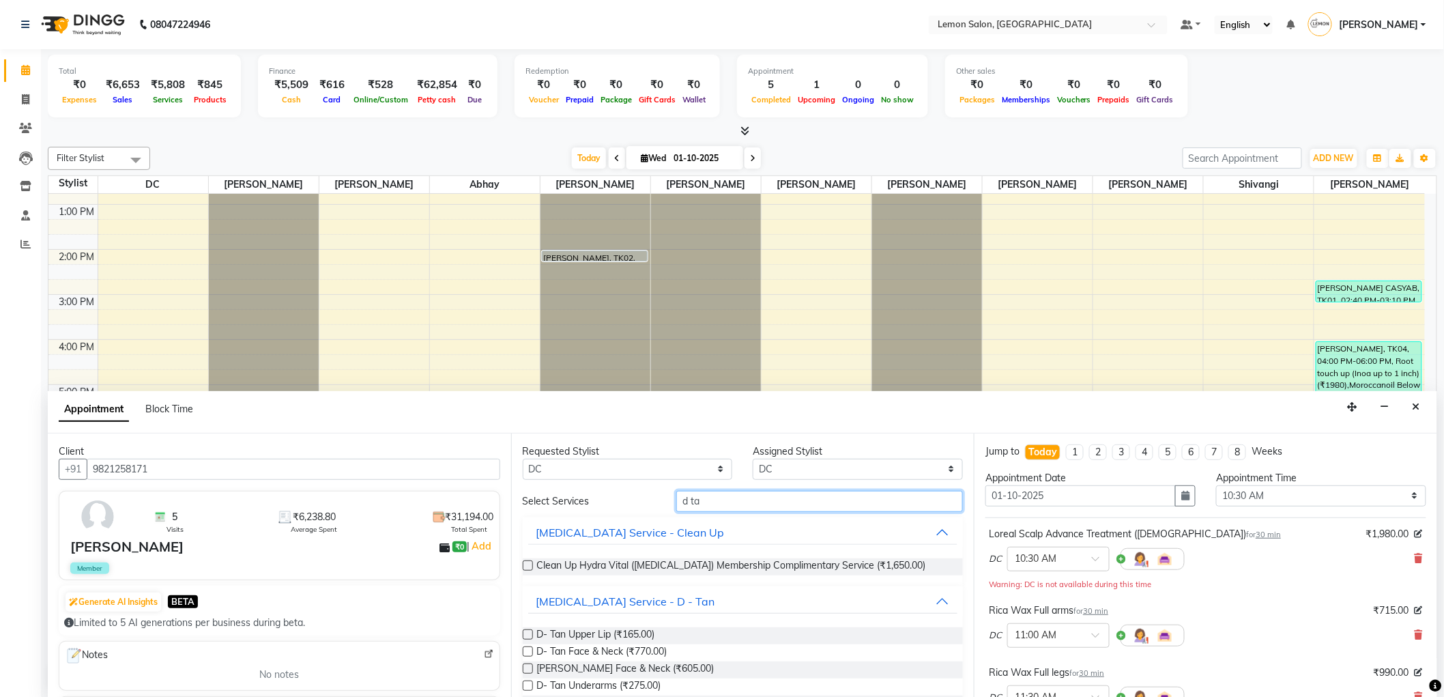
drag, startPoint x: 830, startPoint y: 504, endPoint x: 478, endPoint y: 500, distance: 351.5
click at [465, 502] on div "Client +91 9821258171 5 Visits ₹6,238.80 Average Spent ₹31,194.00 Total Spent R…" at bounding box center [743, 565] width 1390 height 265
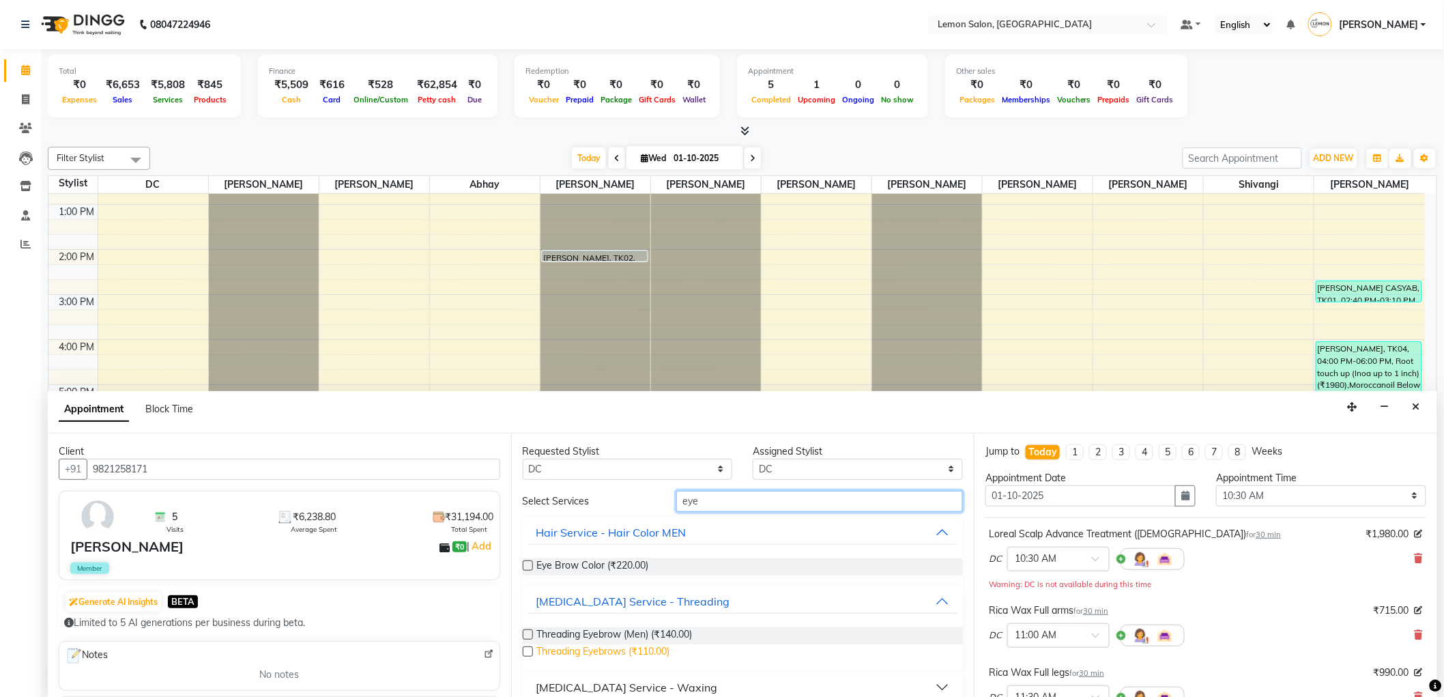
type input "eye"
click at [610, 650] on span "Threading Eyebrows (₹110.00)" at bounding box center [603, 652] width 133 height 17
checkbox input "false"
click at [1315, 501] on select "Select 10:00 AM 10:15 AM 10:30 AM 10:45 AM 11:00 AM 11:15 AM 11:30 AM 11:45 AM …" at bounding box center [1321, 495] width 210 height 21
click at [1229, 556] on div "DC × 10:30 AM" at bounding box center [1206, 558] width 434 height 35
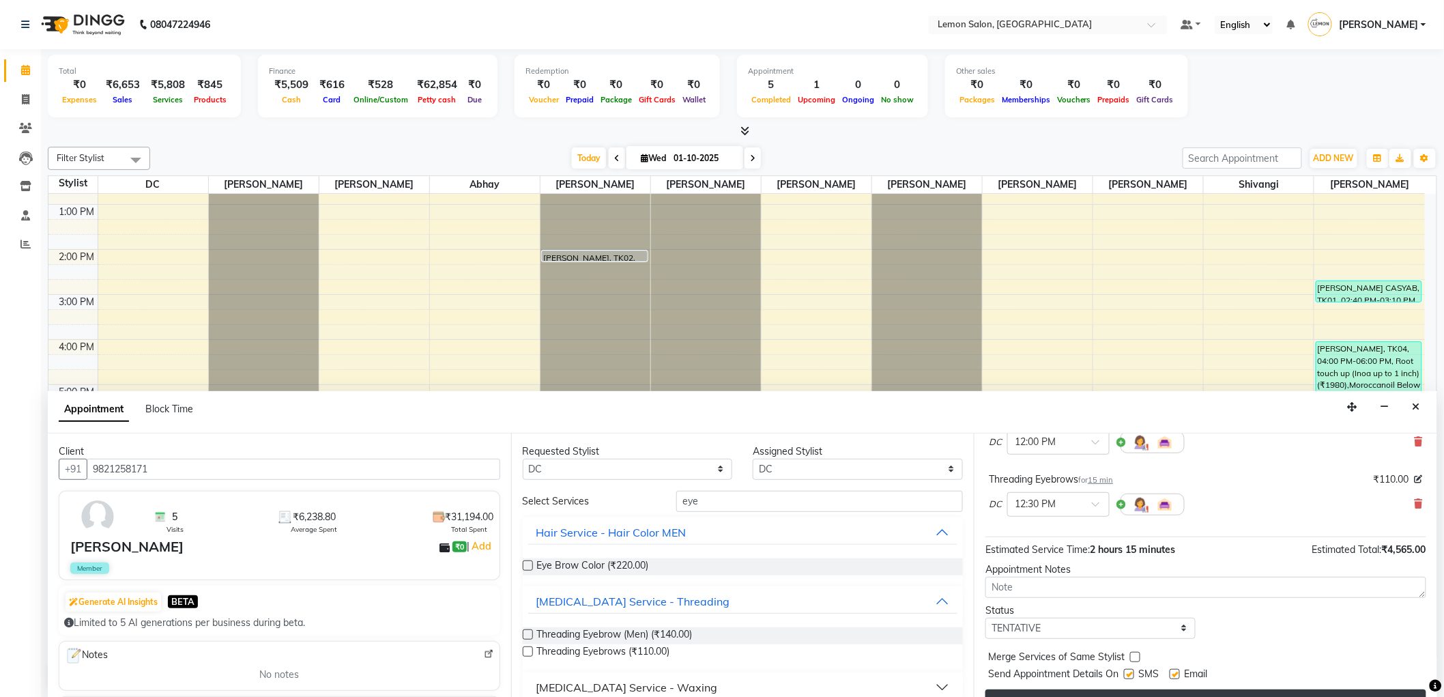
scroll to position [344, 0]
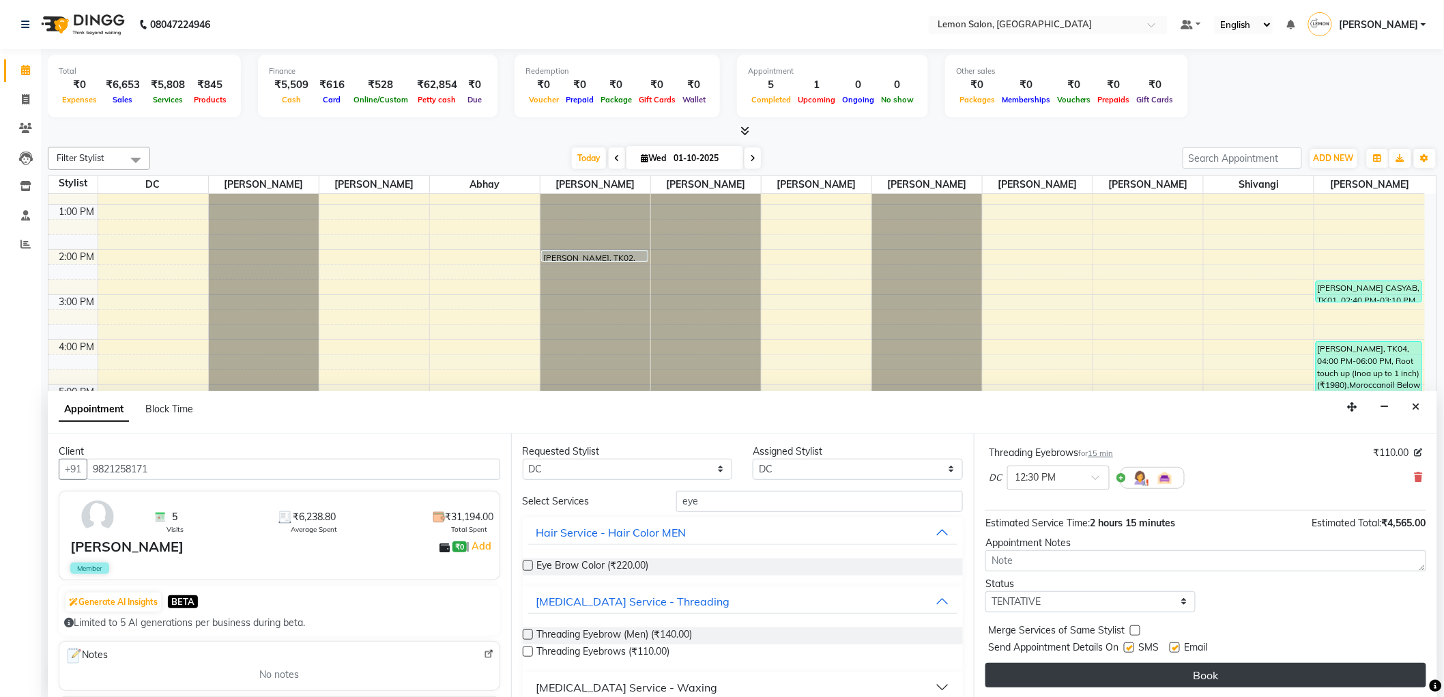
click at [1196, 676] on button "Book" at bounding box center [1206, 675] width 441 height 25
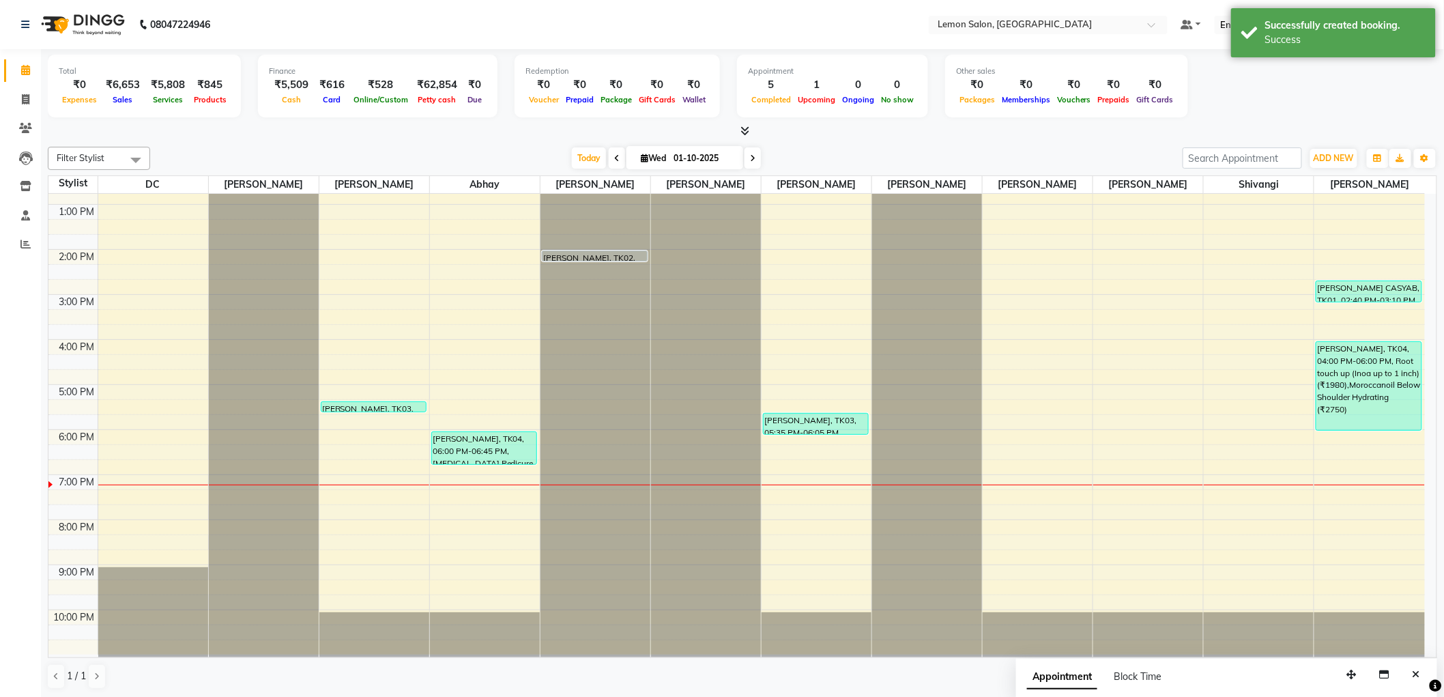
click at [750, 156] on icon at bounding box center [752, 158] width 5 height 8
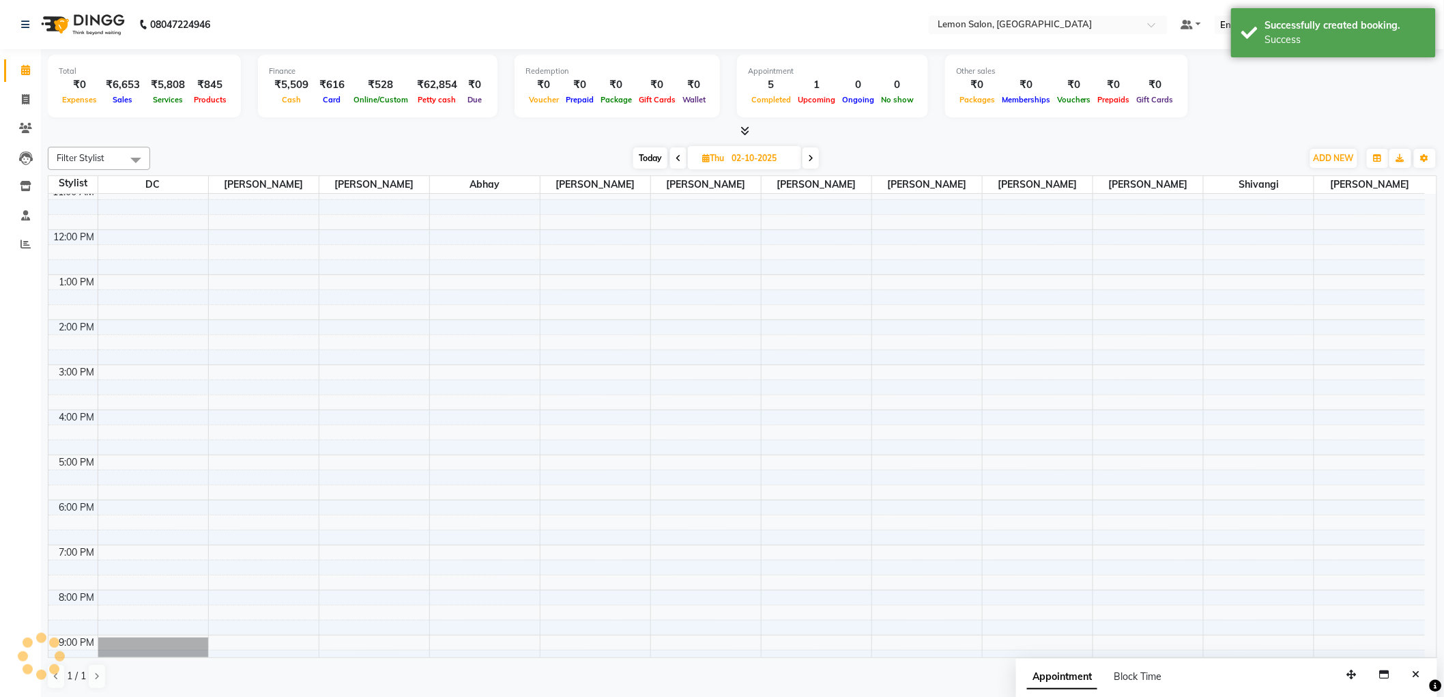
scroll to position [0, 0]
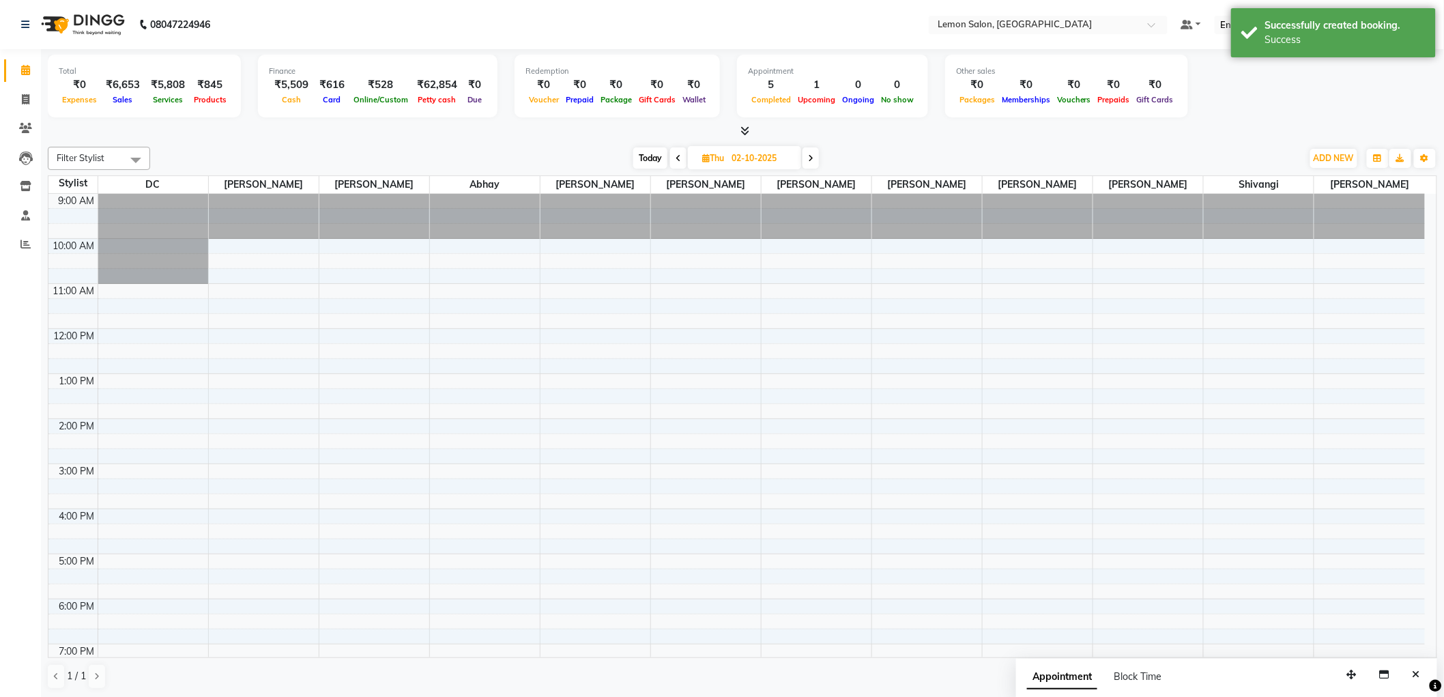
click at [678, 155] on icon at bounding box center [678, 158] width 5 height 8
type input "01-10-2025"
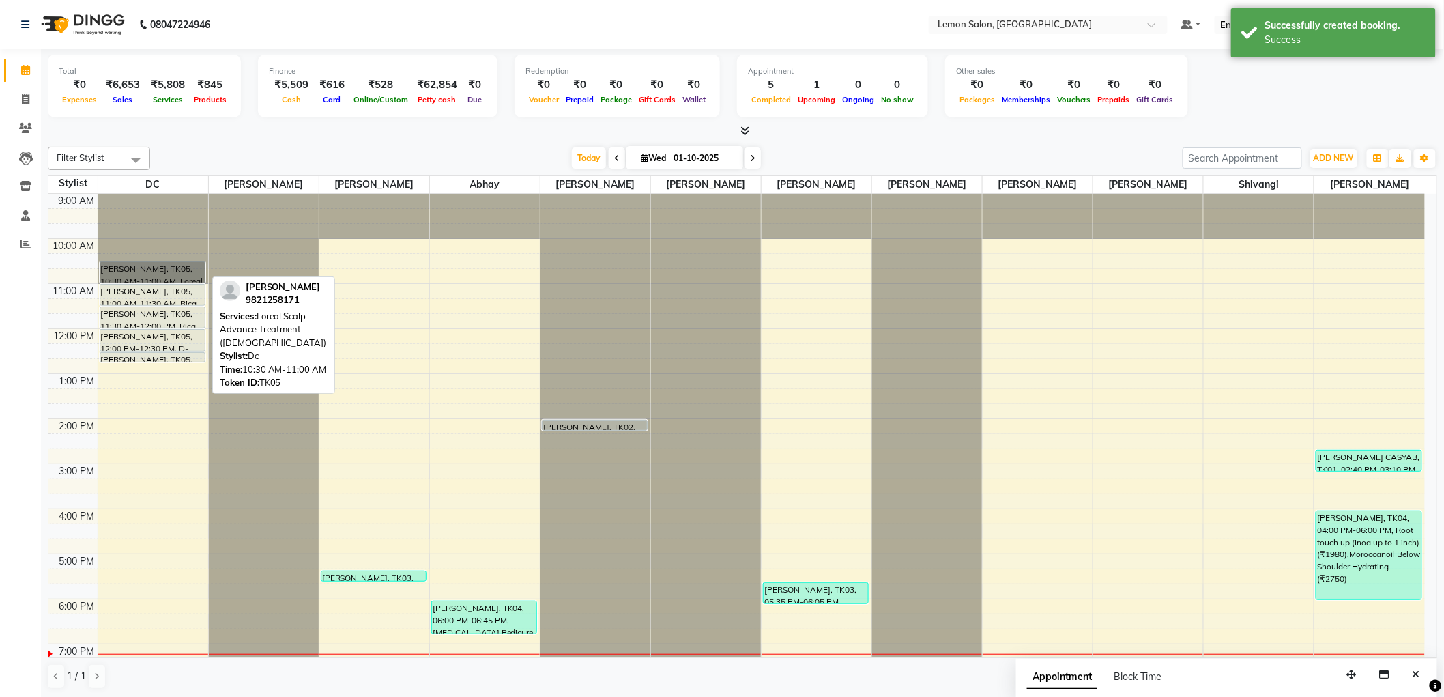
drag, startPoint x: 154, startPoint y: 256, endPoint x: 147, endPoint y: 270, distance: 15.6
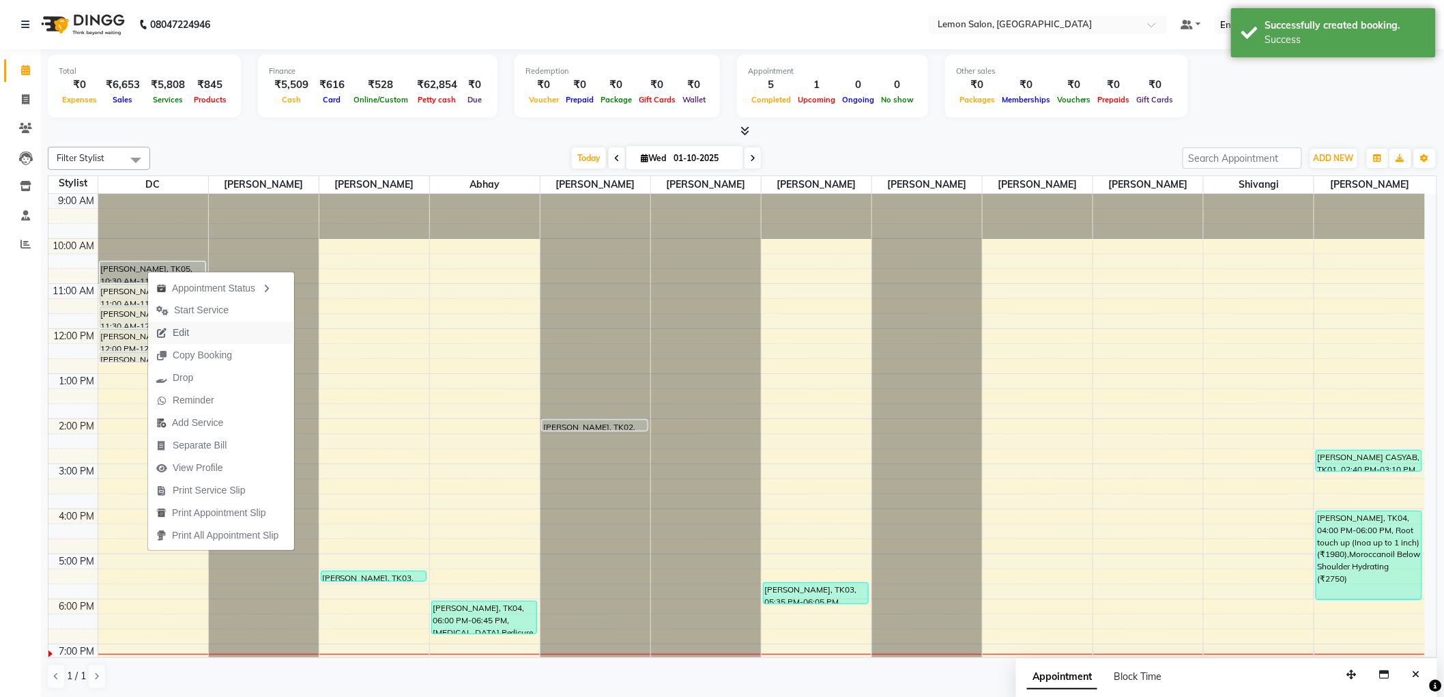
click at [158, 325] on span "Edit" at bounding box center [172, 332] width 49 height 23
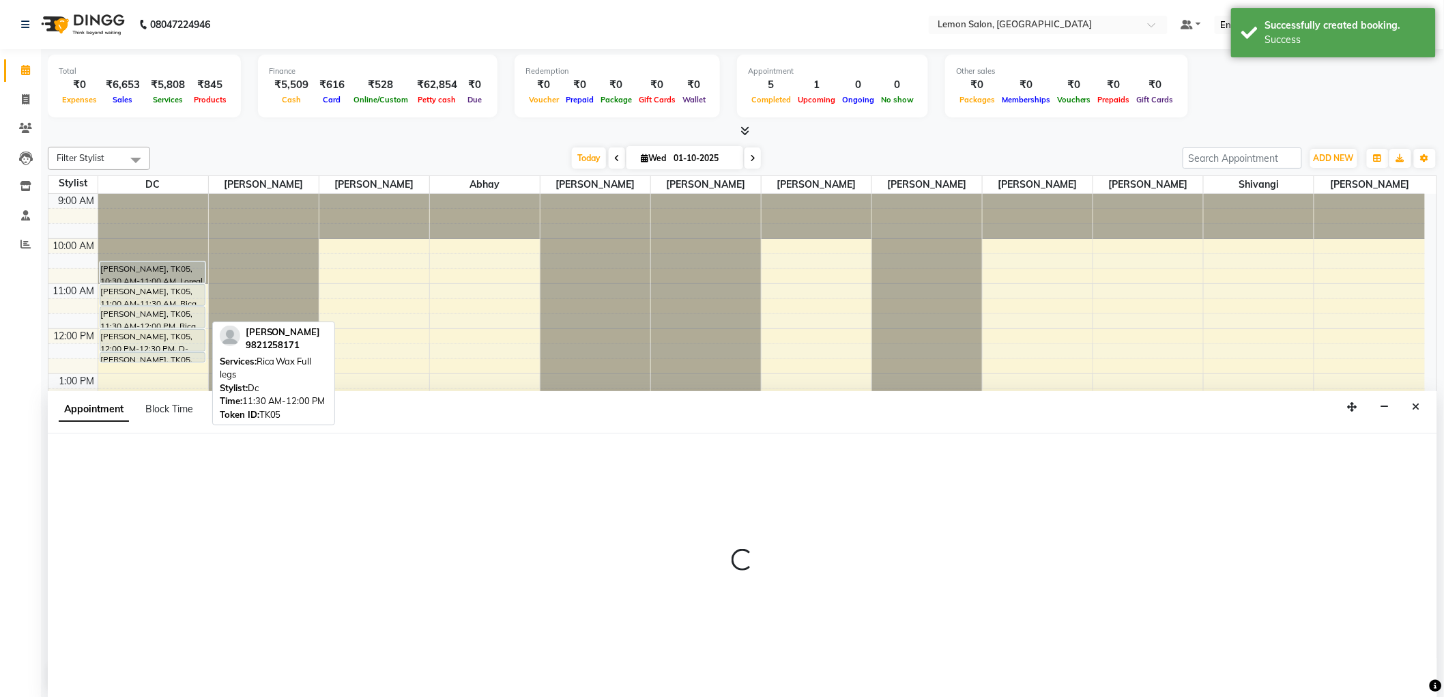
scroll to position [1, 0]
select select "tentative"
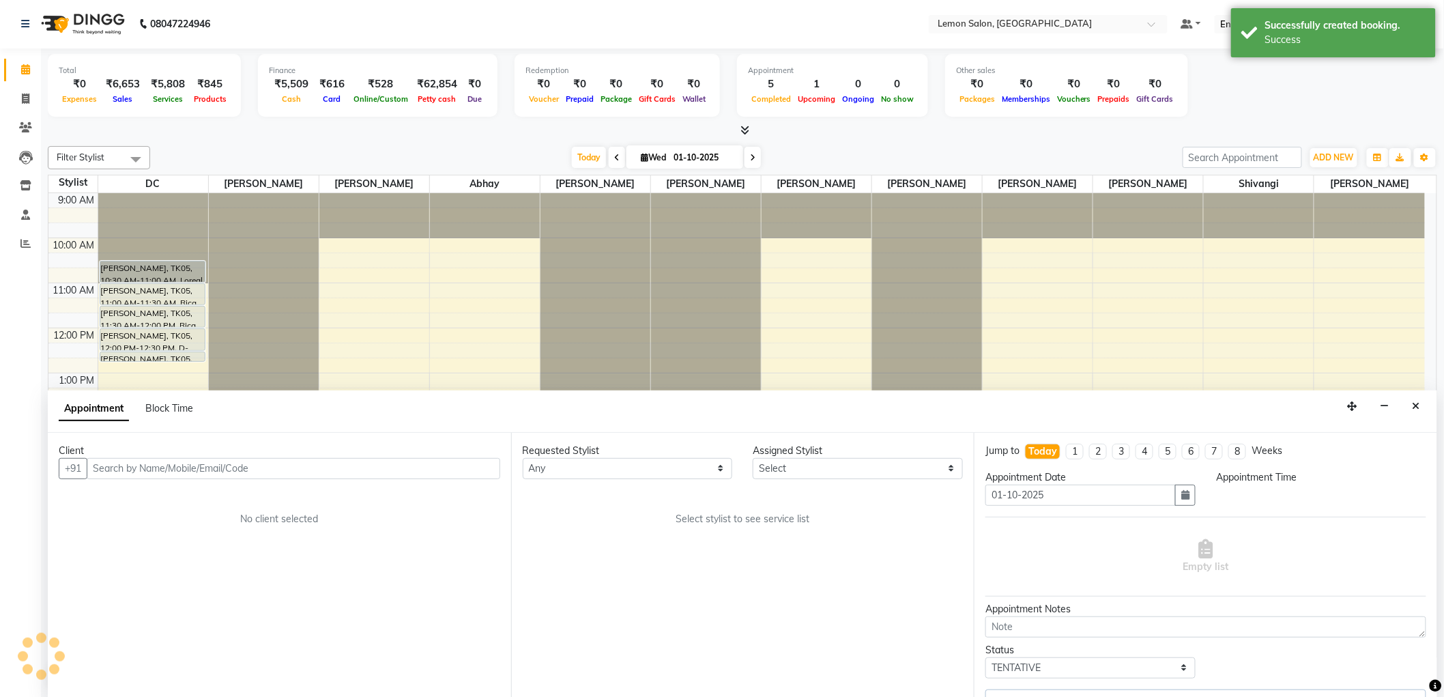
scroll to position [169, 0]
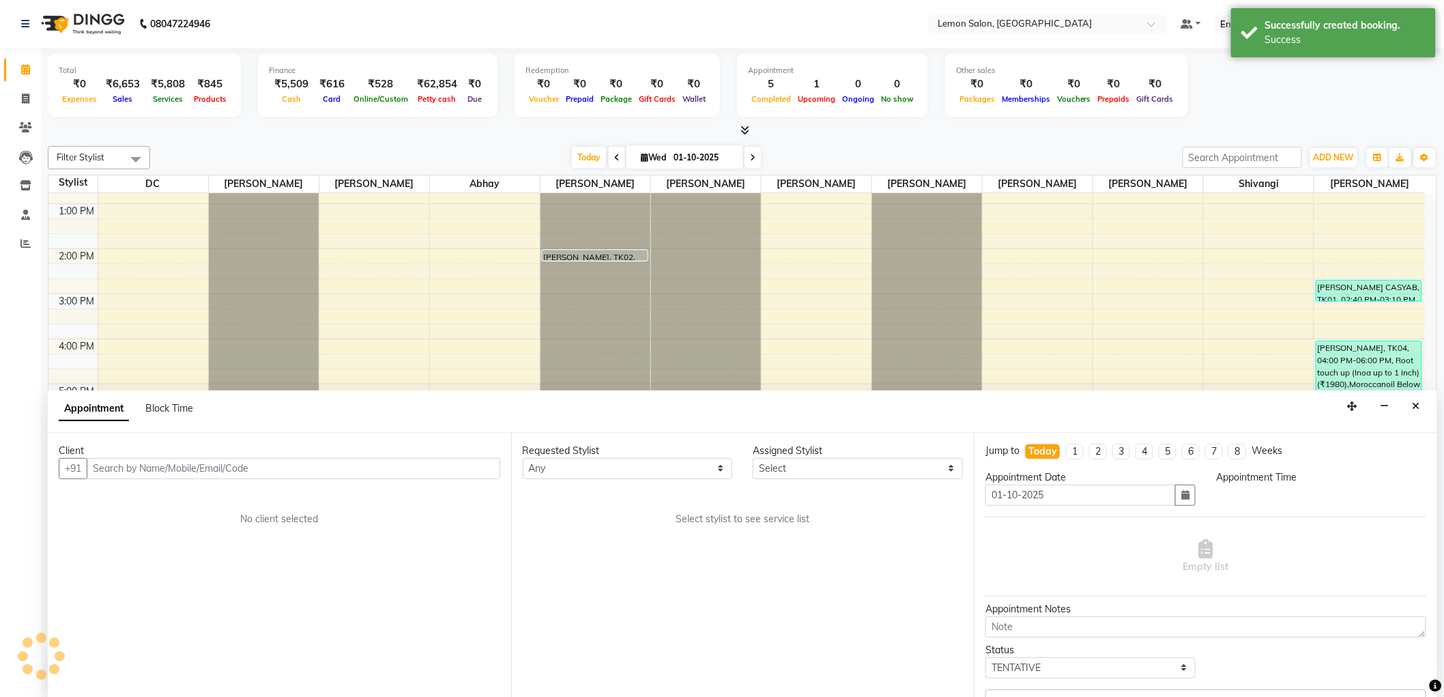
select select "630"
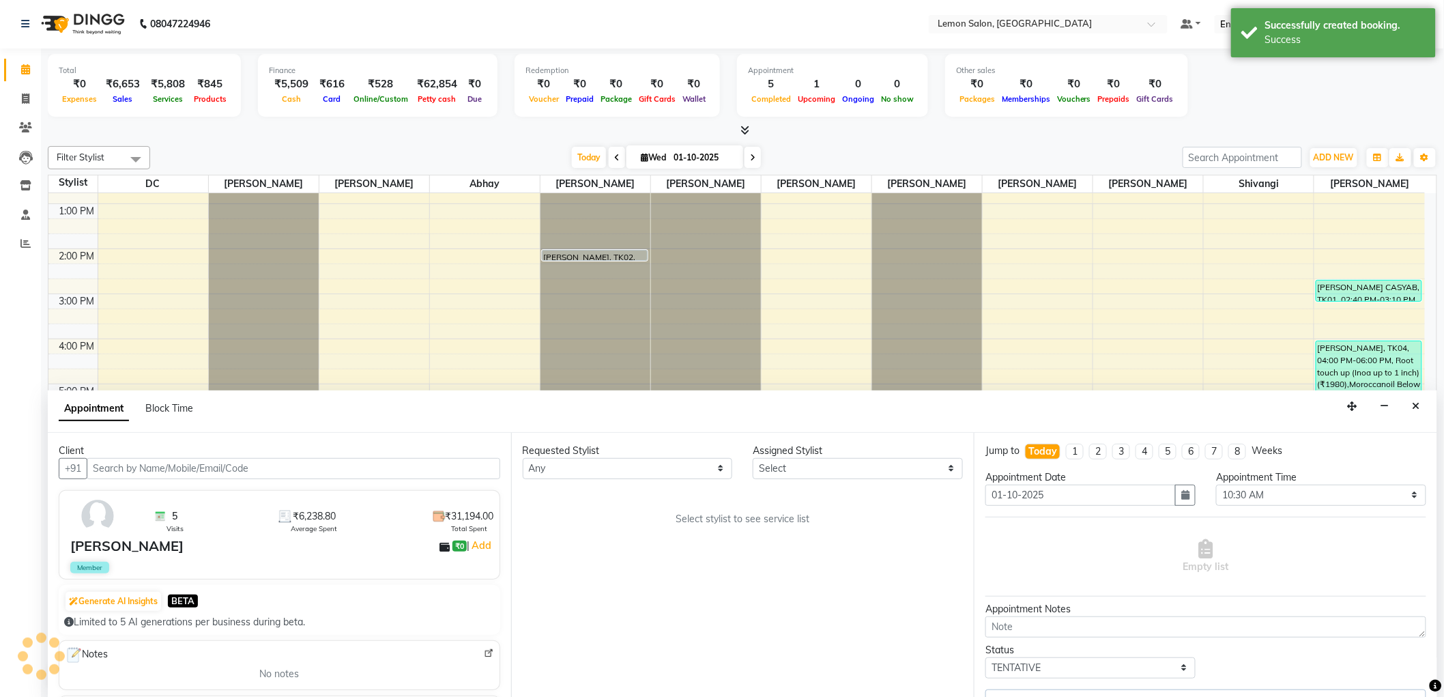
select select "7890"
select select "749"
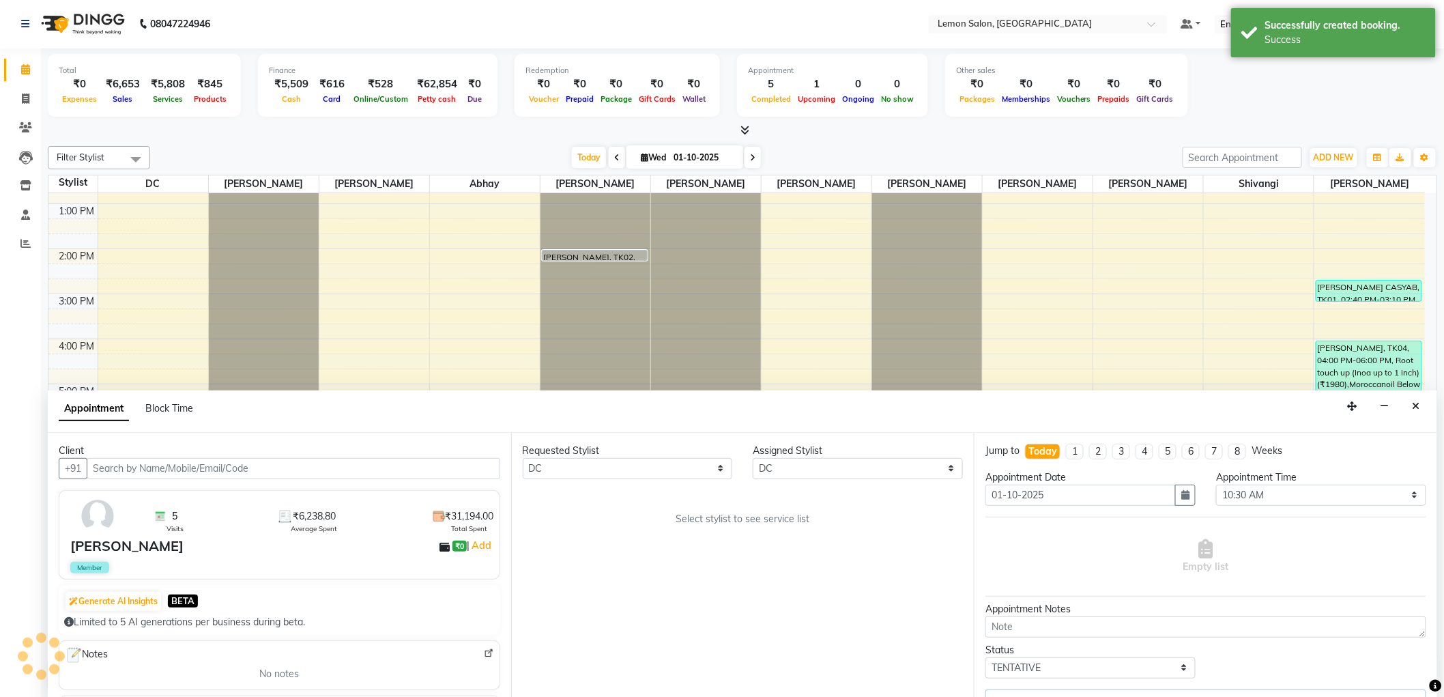
select select "749"
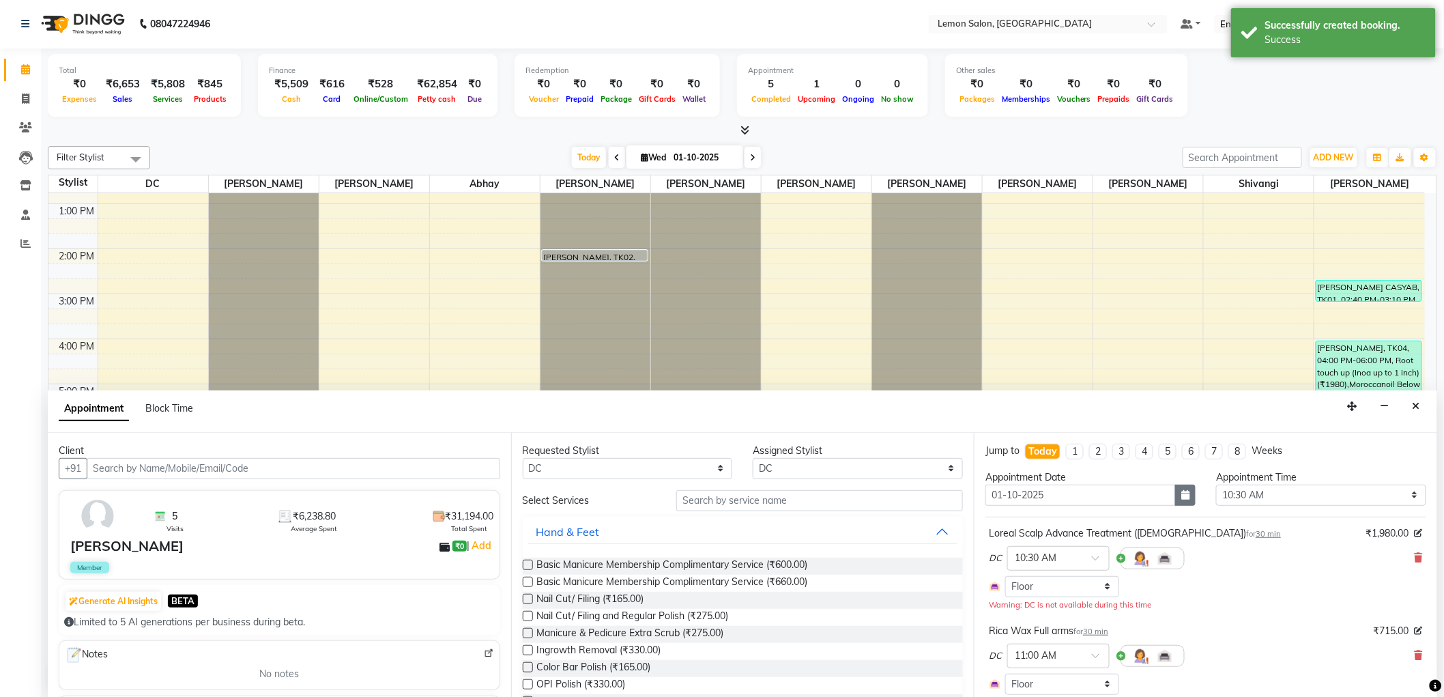
click at [1181, 499] on icon "button" at bounding box center [1185, 495] width 8 height 10
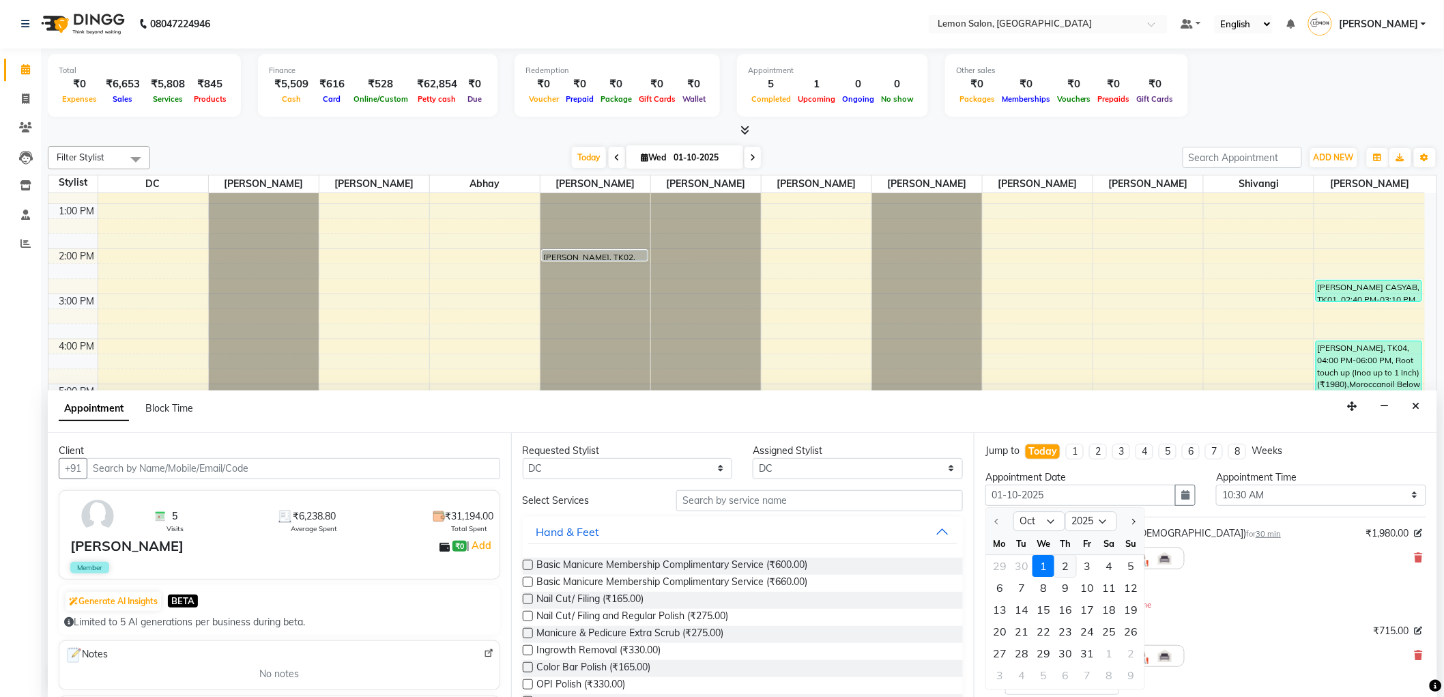
click at [1070, 558] on div "2" at bounding box center [1066, 566] width 22 height 22
type input "02-10-2025"
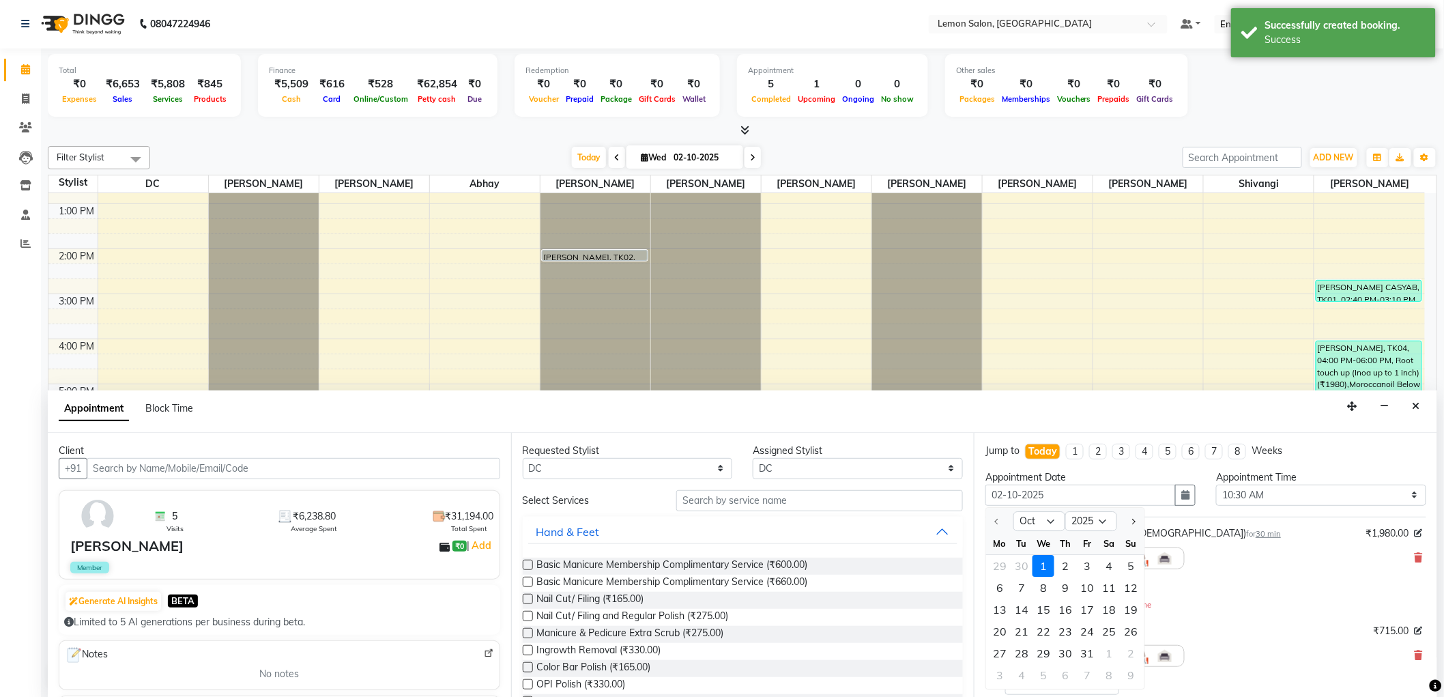
select select "630"
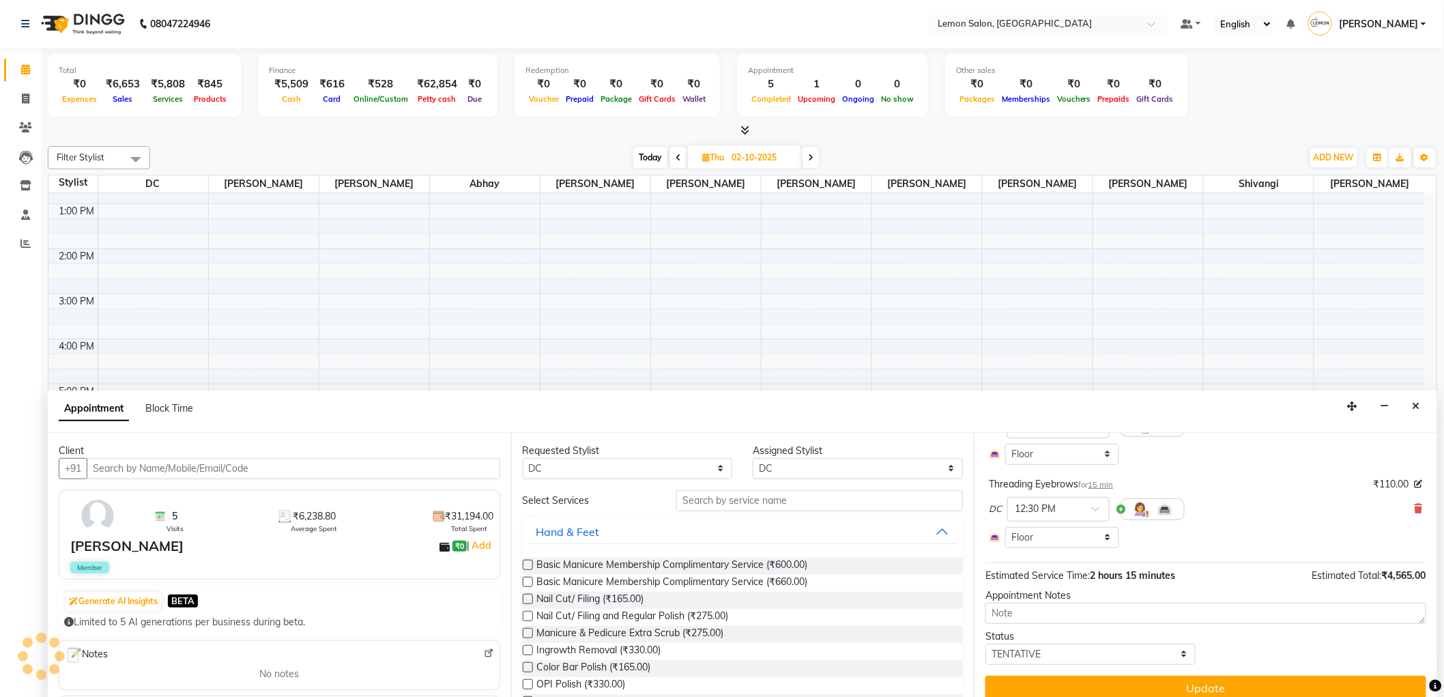
scroll to position [410, 0]
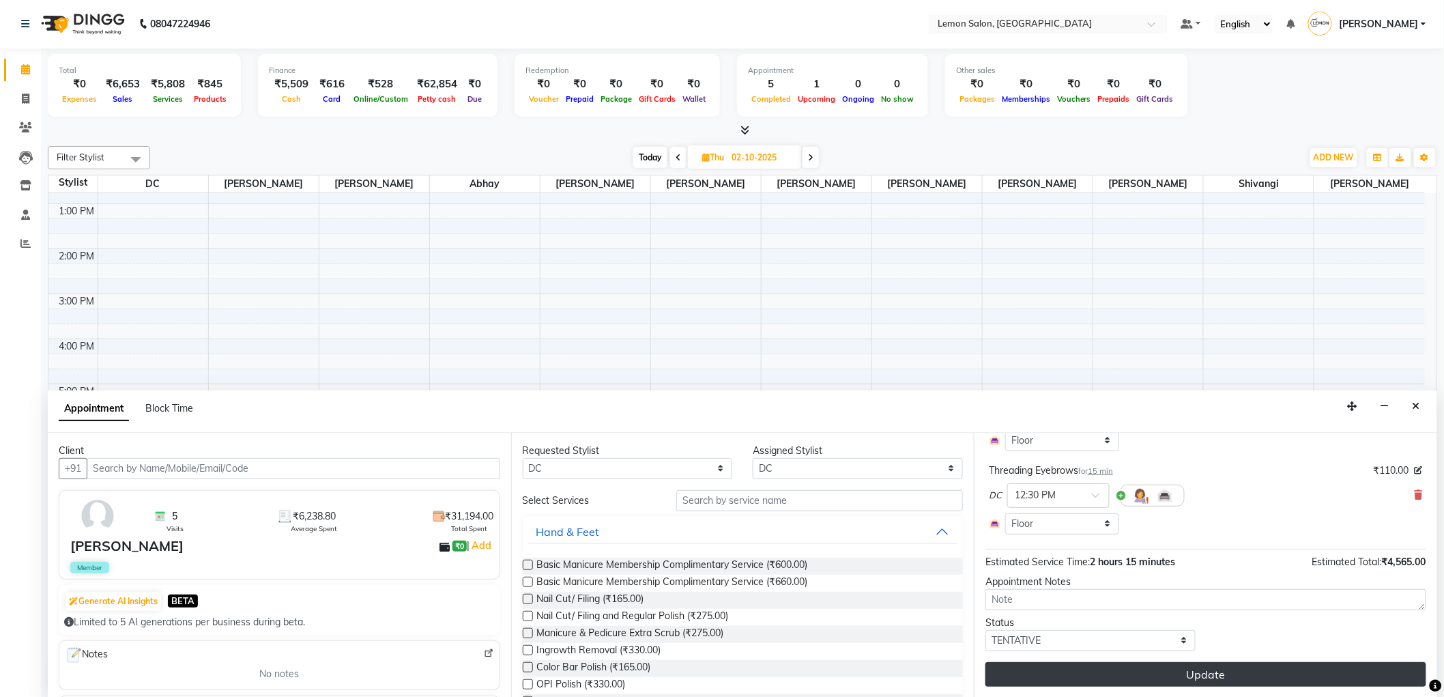
click at [1295, 664] on button "Update" at bounding box center [1206, 674] width 441 height 25
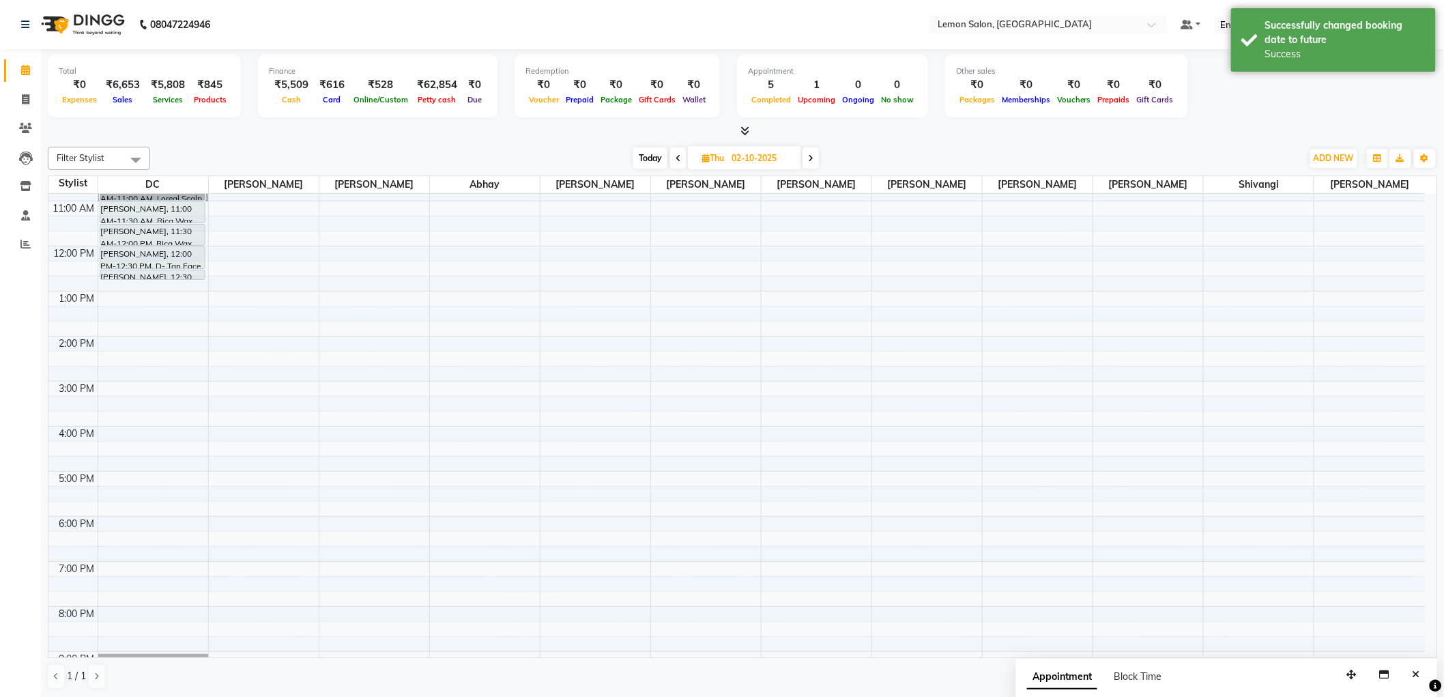
scroll to position [0, 0]
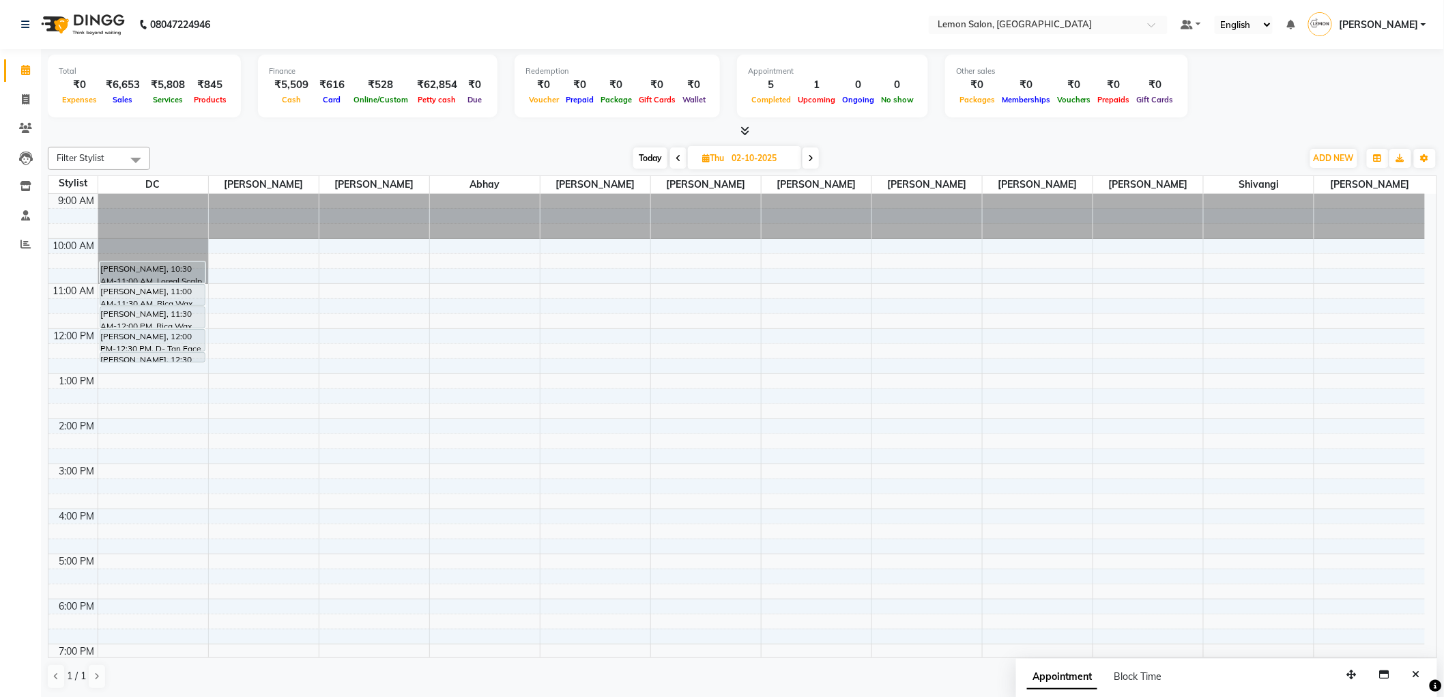
click at [638, 148] on span "Today" at bounding box center [650, 157] width 34 height 21
type input "01-10-2025"
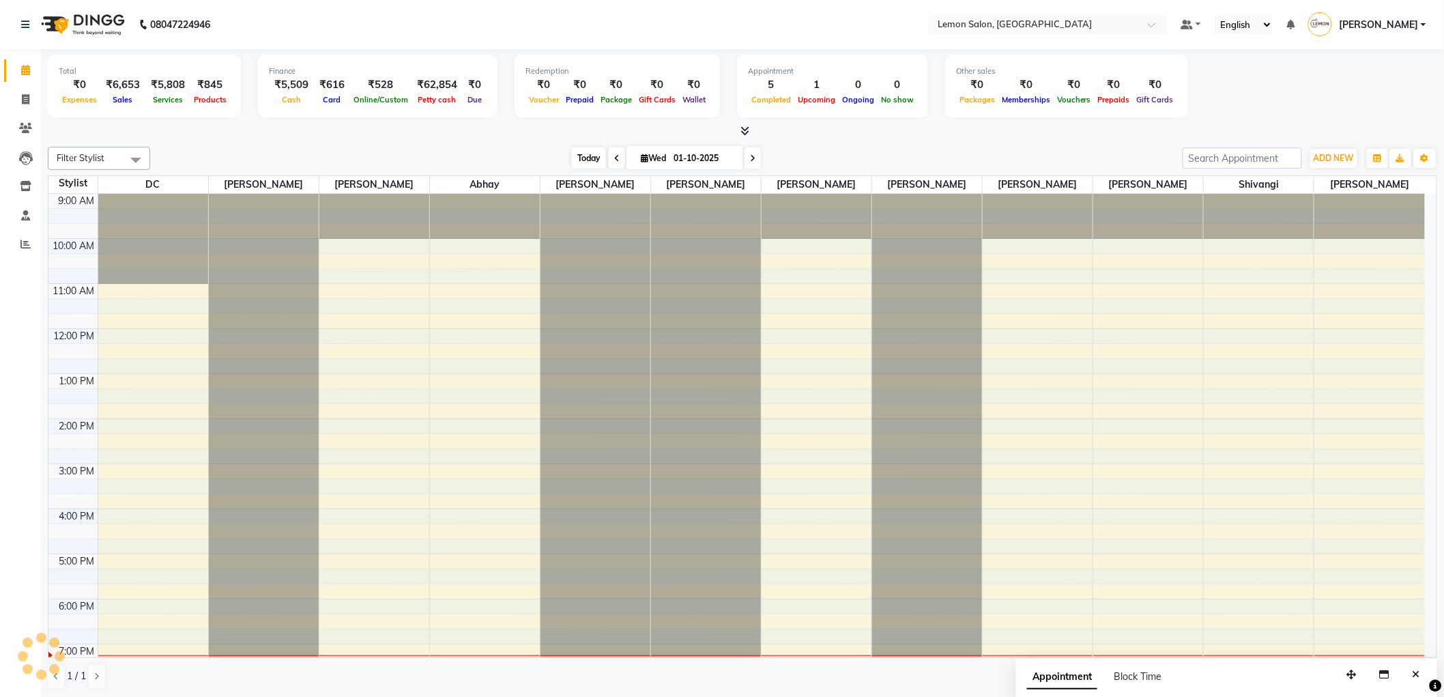
scroll to position [169, 0]
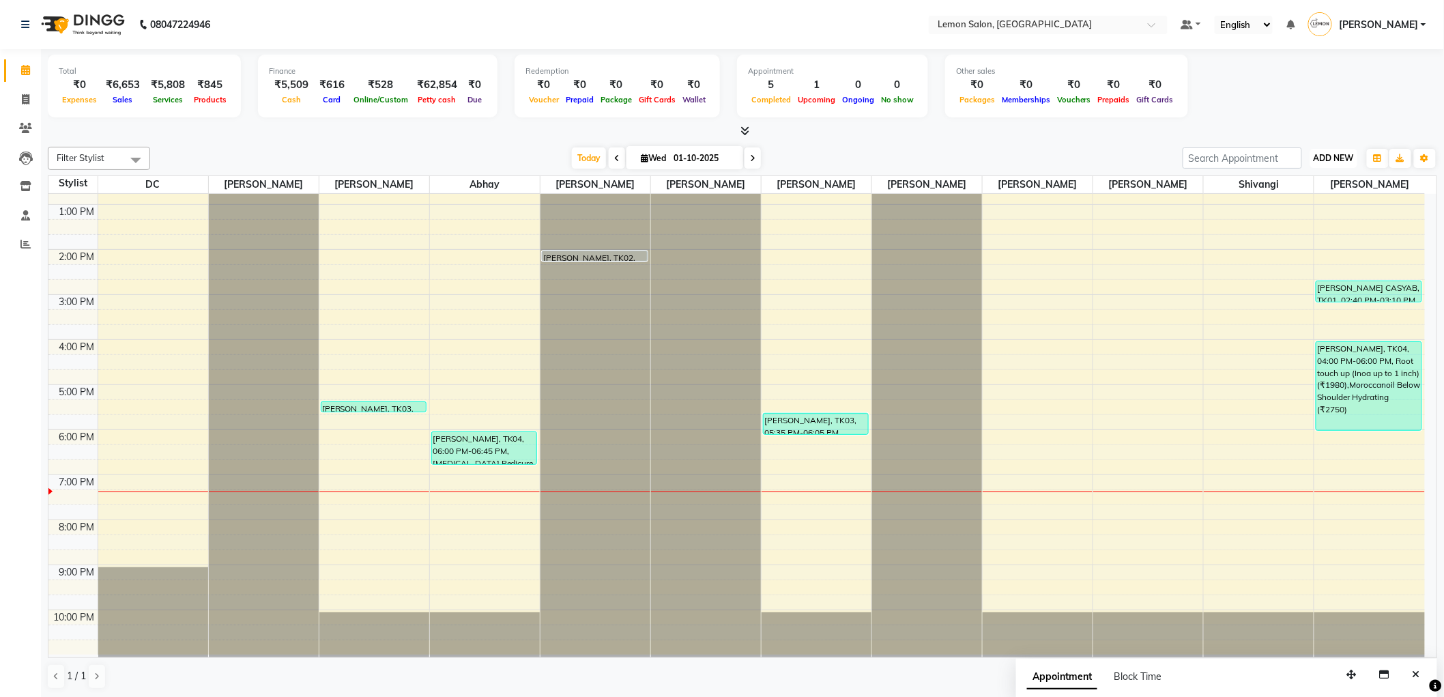
click at [1346, 160] on span "ADD NEW" at bounding box center [1334, 158] width 40 height 10
click at [1297, 241] on link "Add Attendance" at bounding box center [1304, 237] width 108 height 18
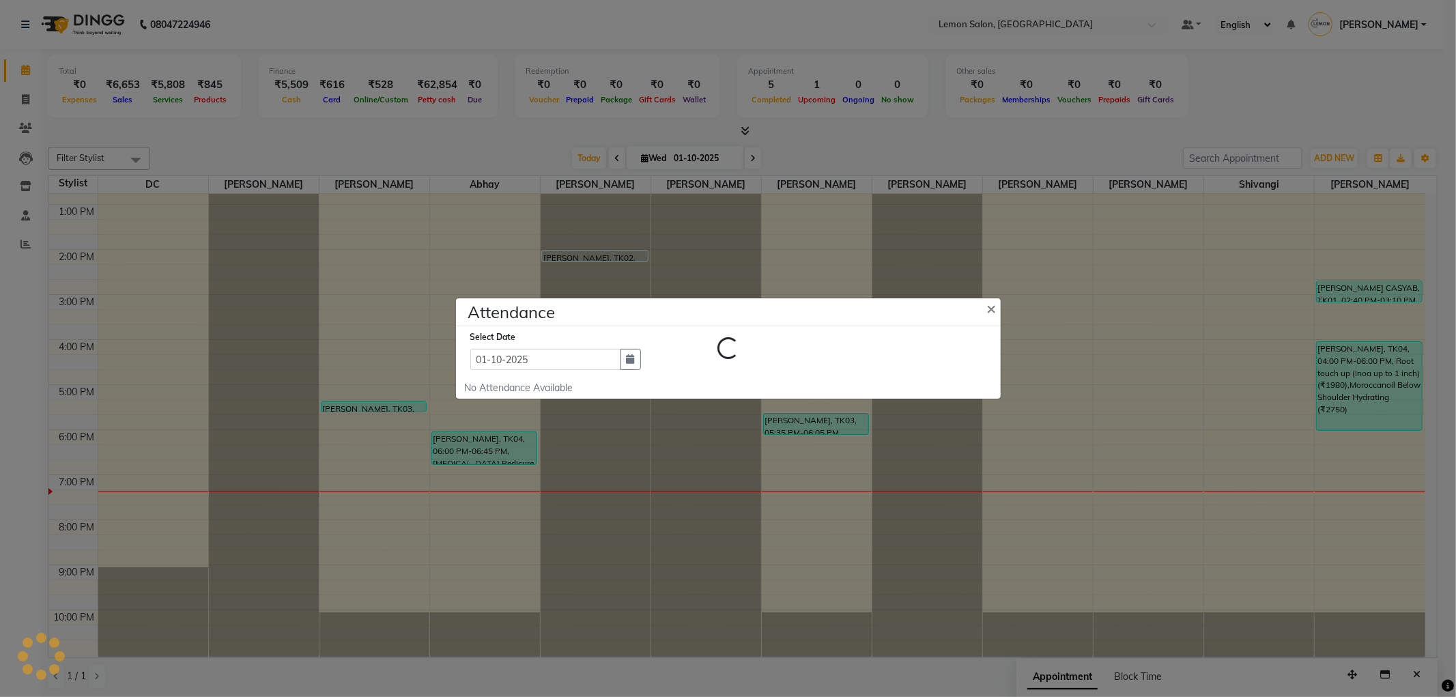
select select "W"
select select "A"
select select "W"
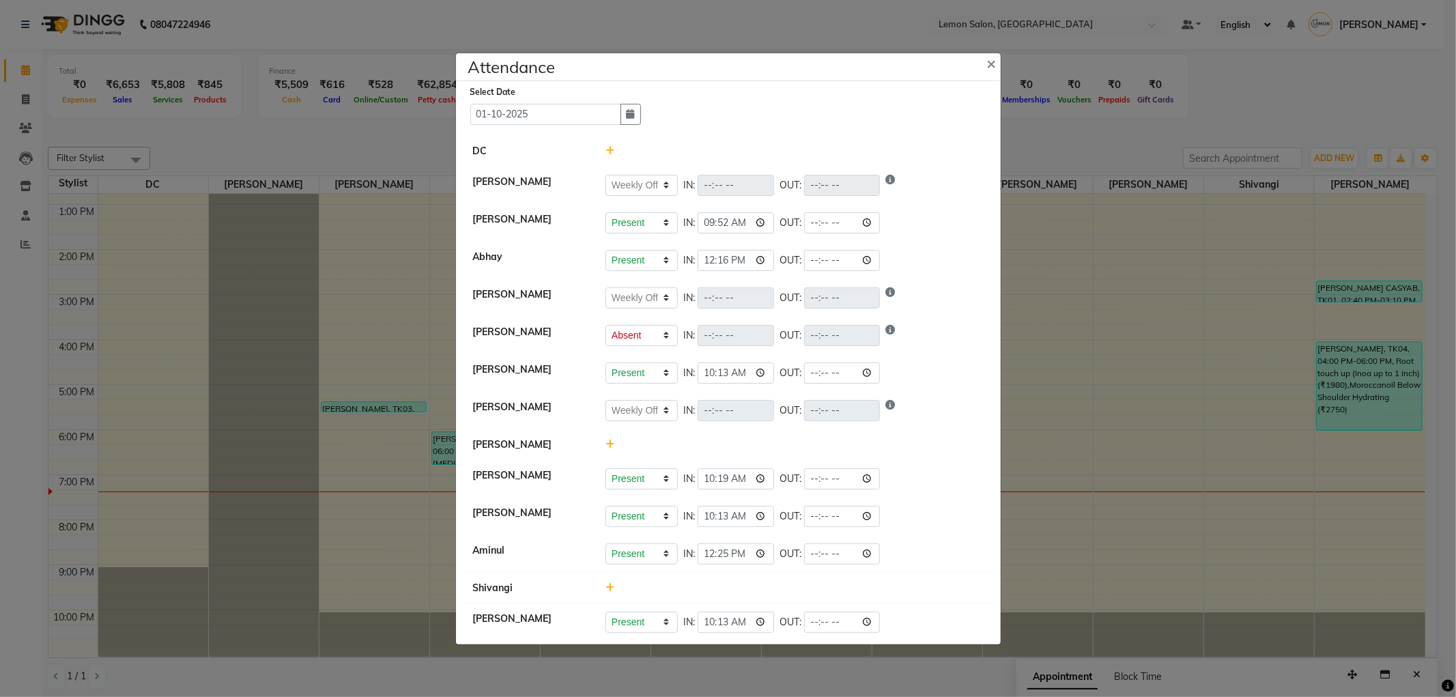
click at [1055, 132] on ngb-modal-window "Attendance × Select Date 01-10-2025 DC Jenny Shah Present Absent Late Half Day …" at bounding box center [728, 348] width 1456 height 697
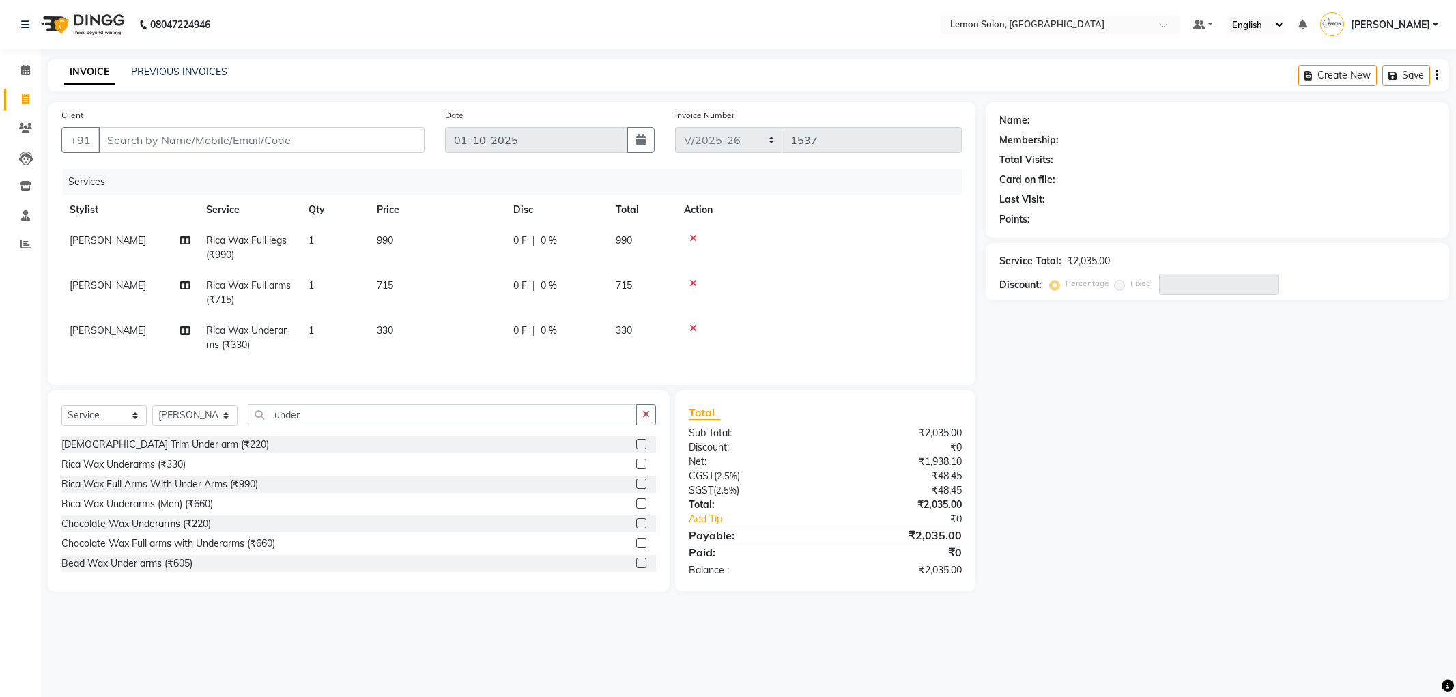
select select "561"
select select "service"
select select "46390"
click at [336, 140] on input "Client" at bounding box center [261, 140] width 326 height 26
click at [691, 233] on icon at bounding box center [693, 238] width 8 height 10
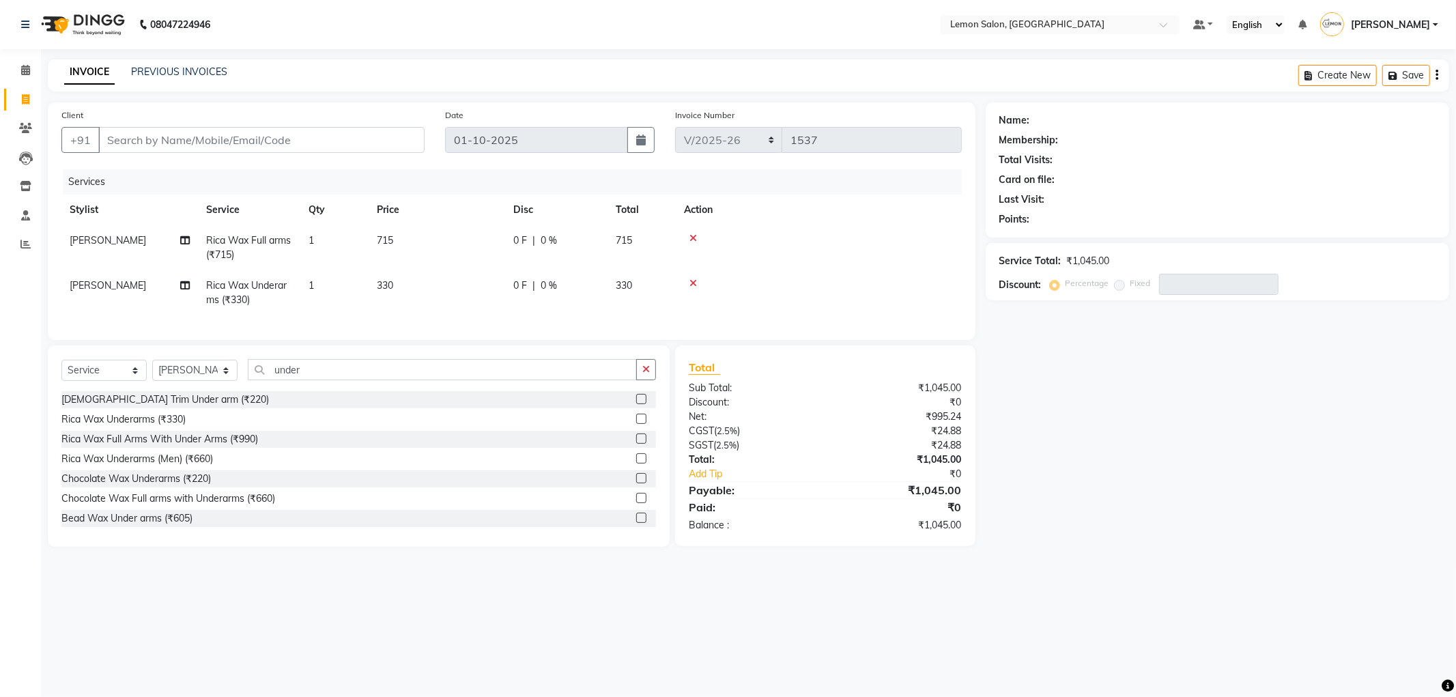
click at [691, 233] on icon at bounding box center [693, 238] width 8 height 10
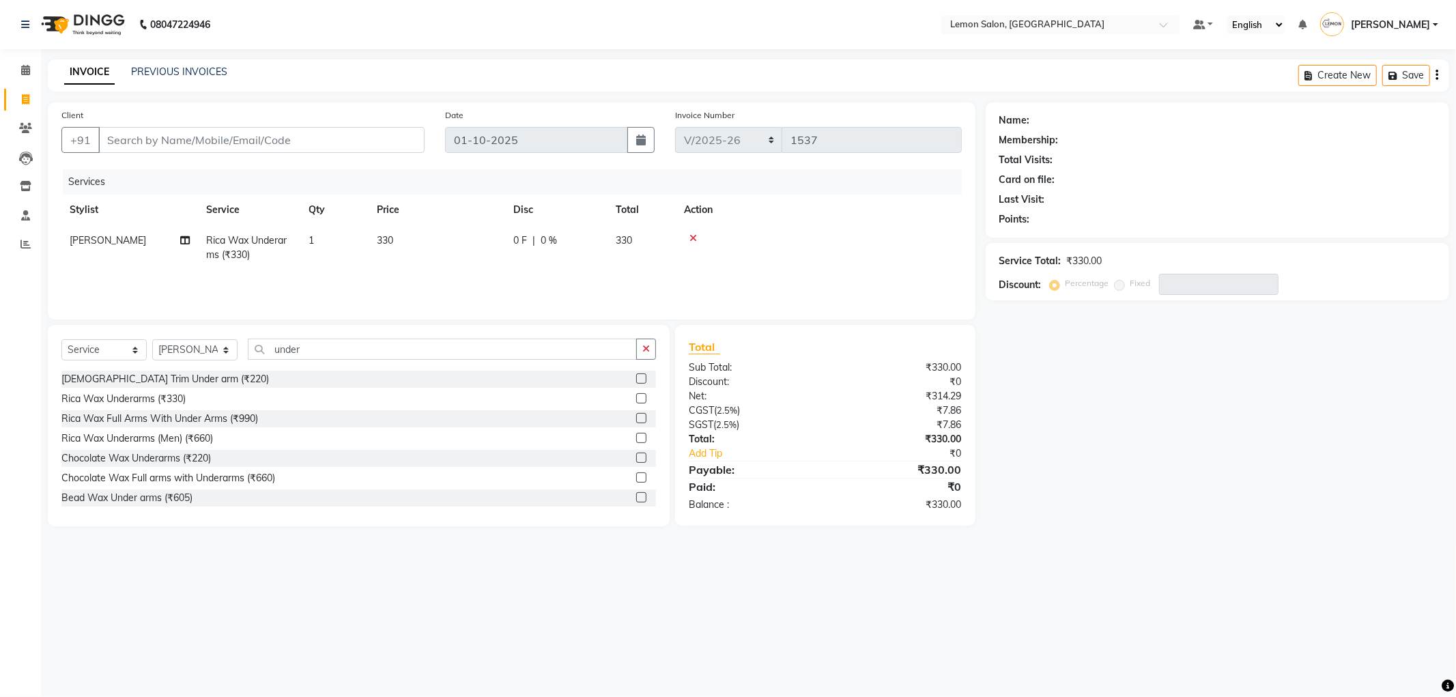
click at [691, 233] on icon at bounding box center [693, 238] width 8 height 10
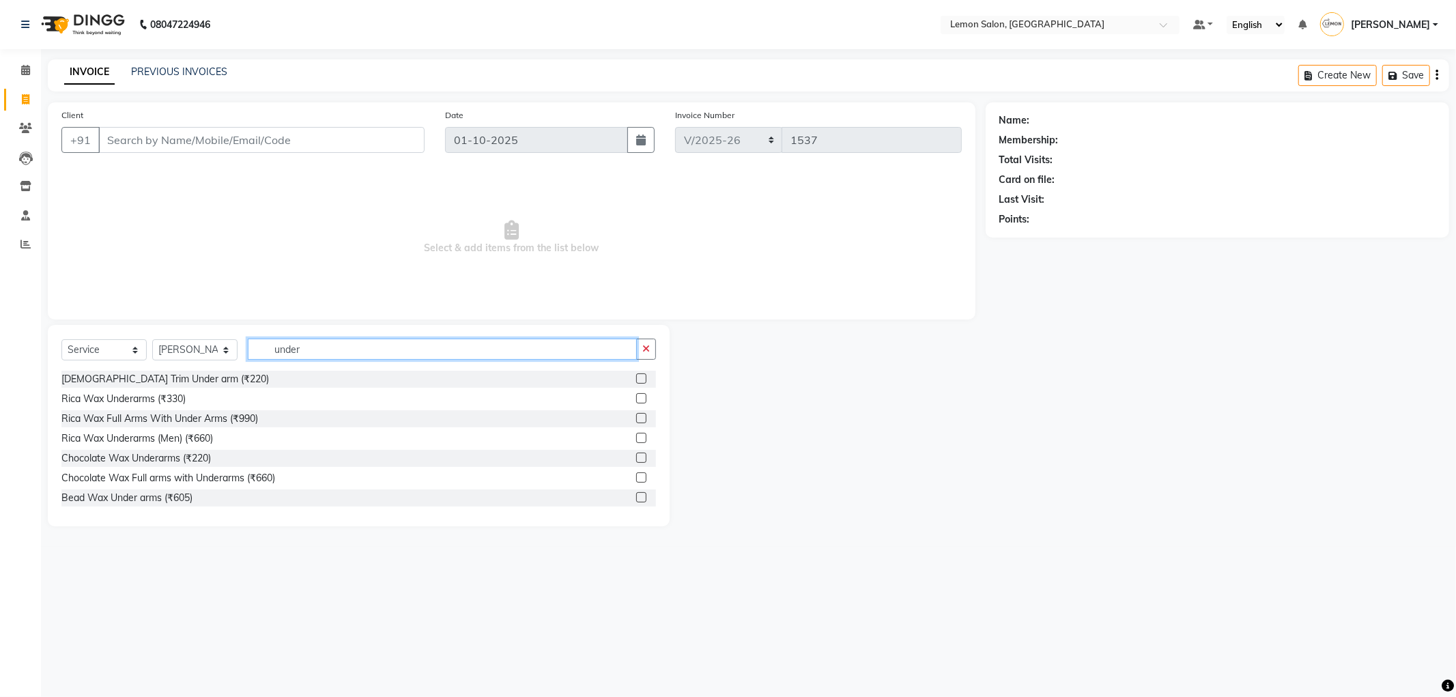
click at [522, 358] on input "under" at bounding box center [442, 349] width 389 height 21
type input "u"
type input "half"
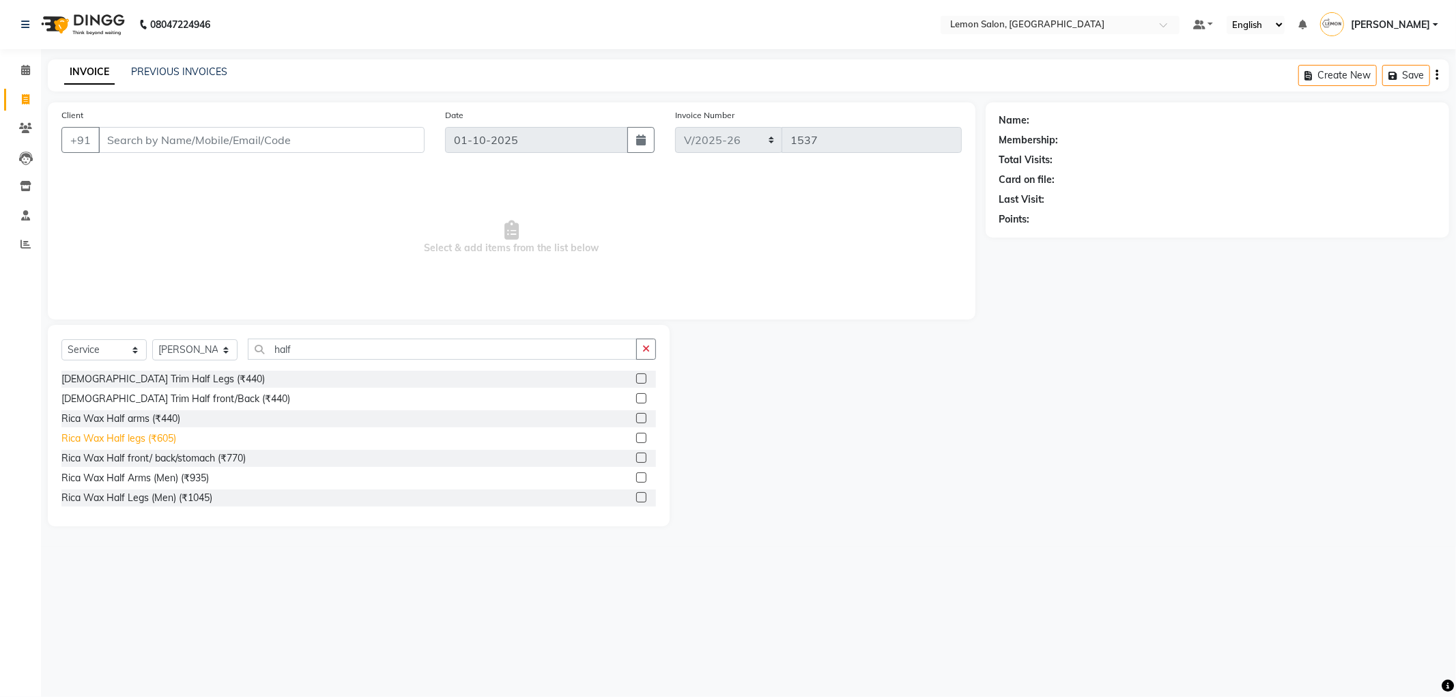
click at [144, 440] on div "Rica Wax Half legs (₹605)" at bounding box center [118, 438] width 115 height 14
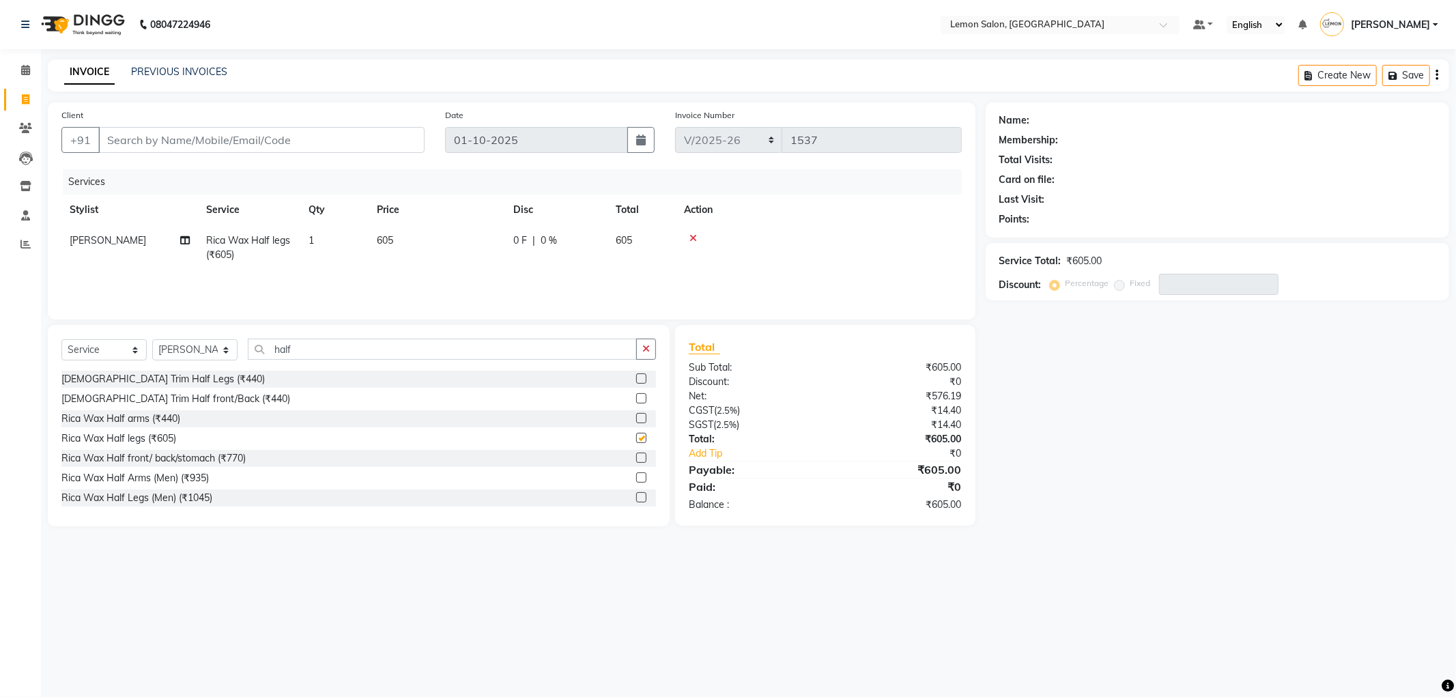
checkbox input "false"
click at [652, 342] on div "Select Service Product Membership Package Voucher Prepaid Gift Card Select Styl…" at bounding box center [359, 425] width 622 height 201
click at [652, 342] on button "button" at bounding box center [646, 349] width 20 height 21
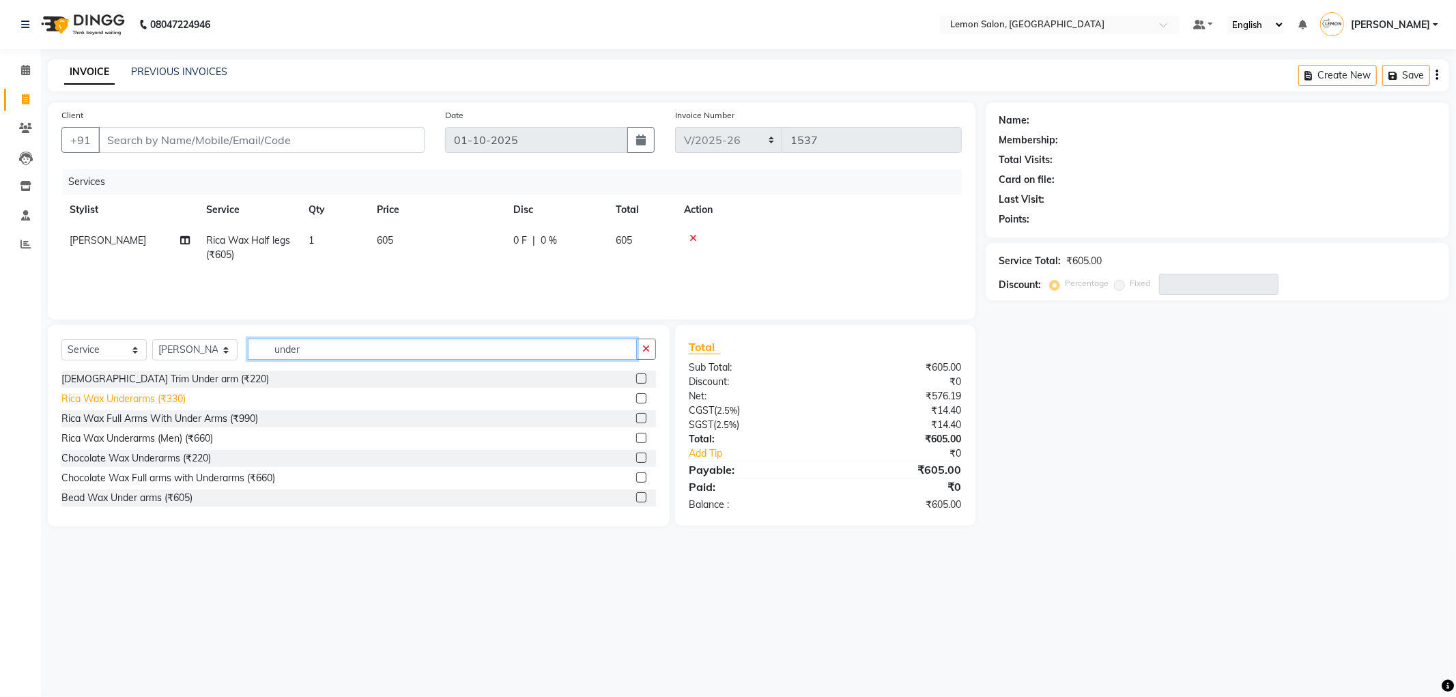
type input "under"
click at [158, 405] on div "Rica Wax Underarms (₹330)" at bounding box center [123, 399] width 124 height 14
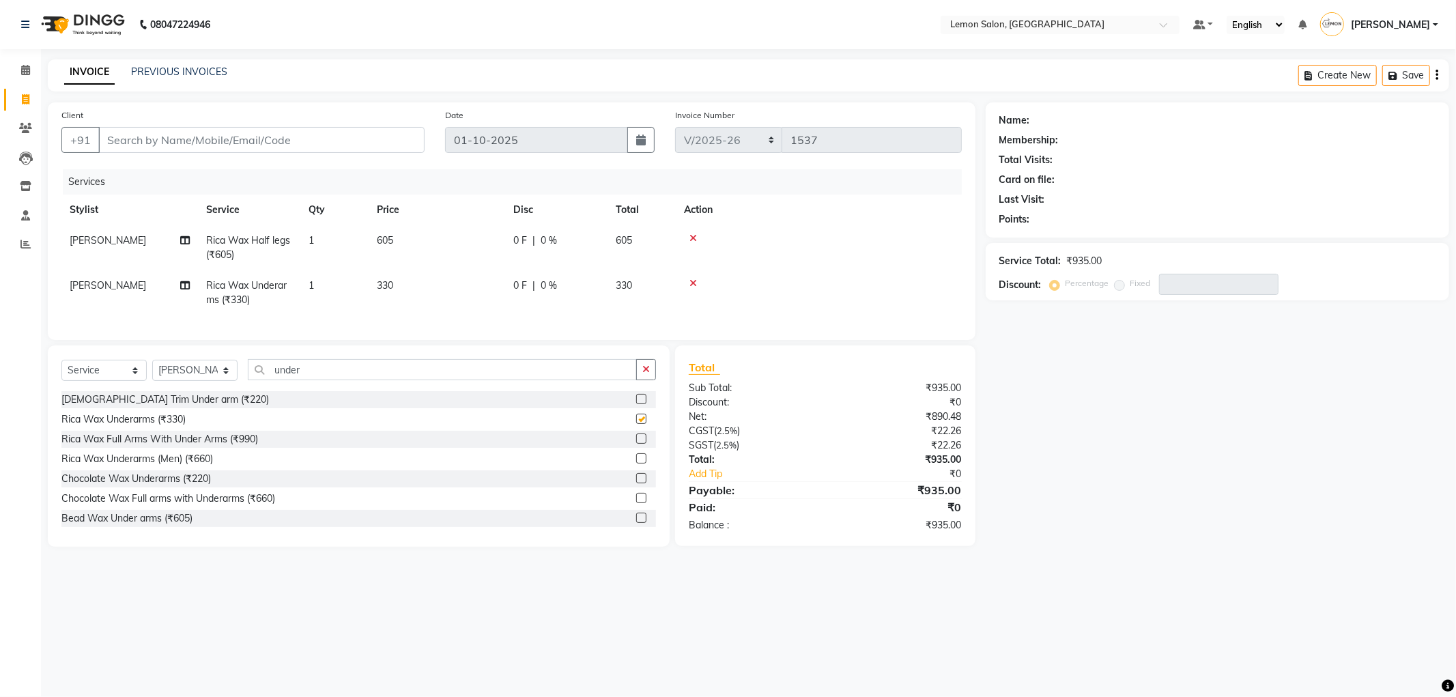
checkbox input "false"
click at [650, 377] on button "button" at bounding box center [646, 369] width 20 height 21
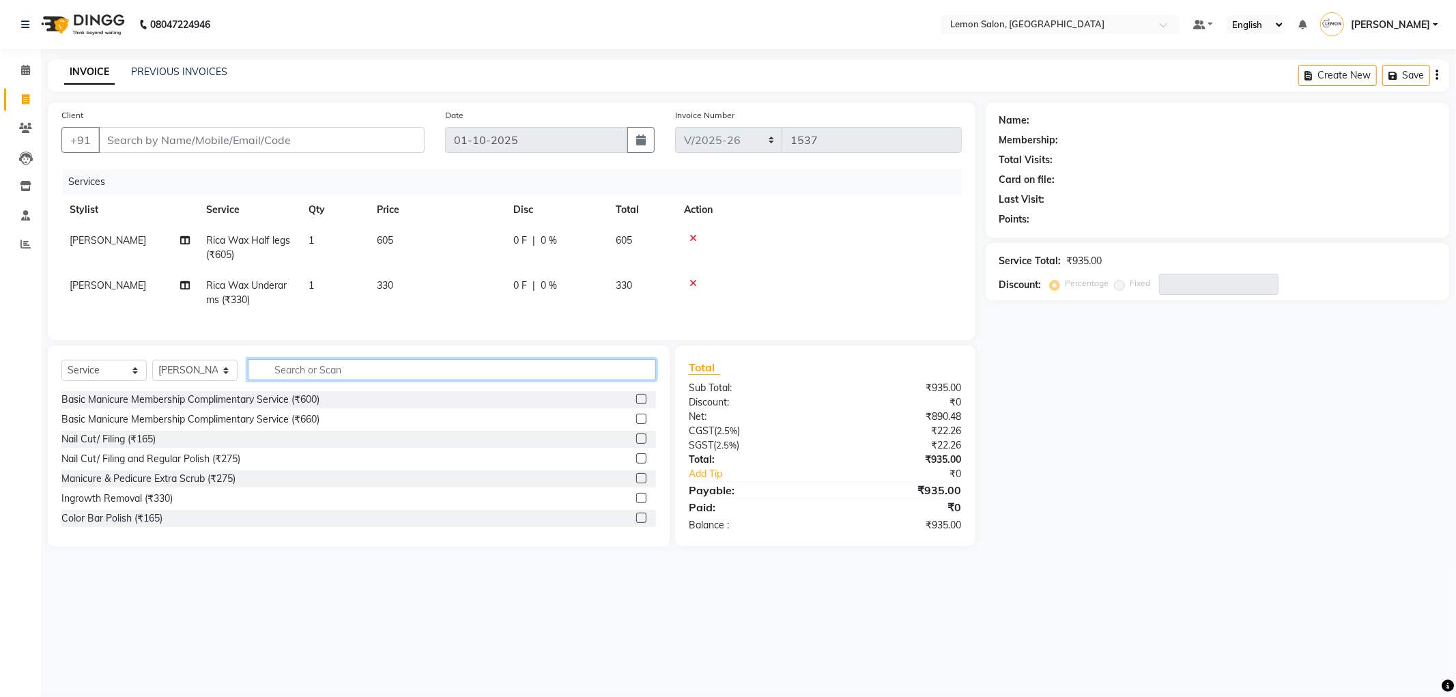
type input "f"
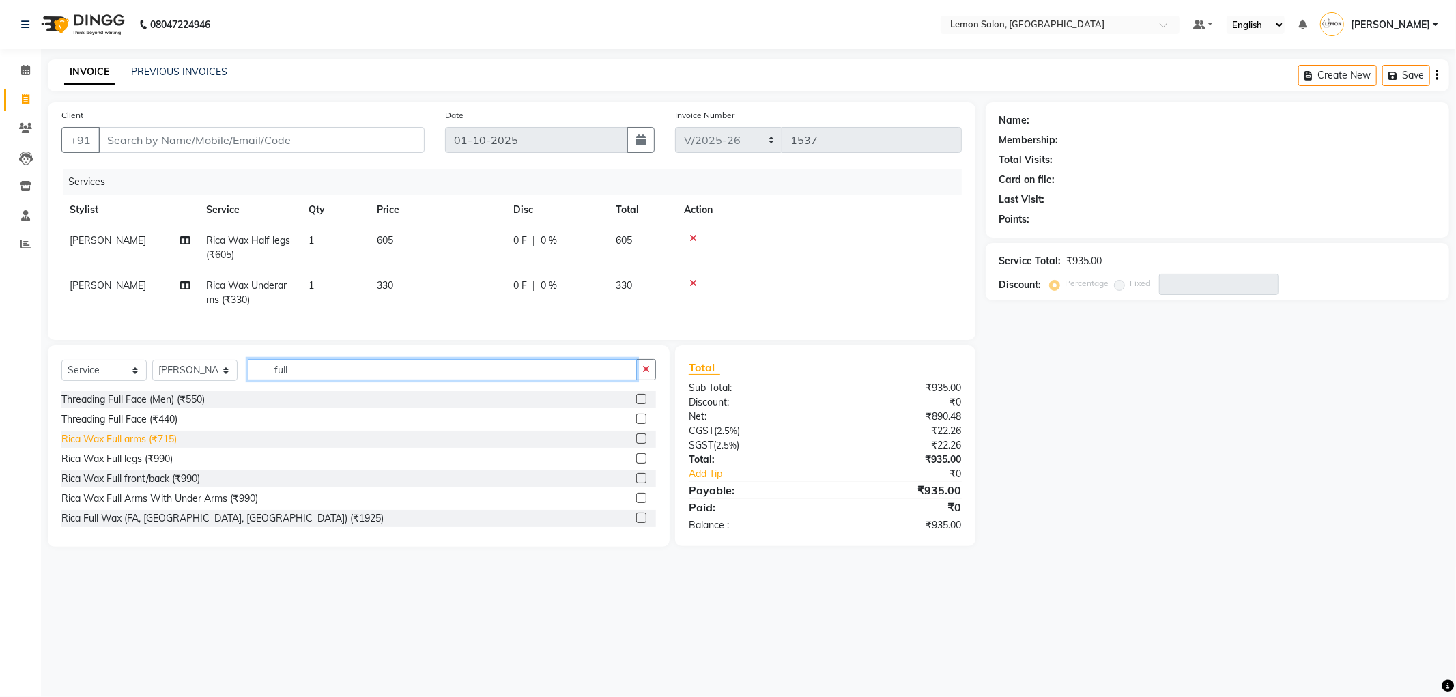
type input "full"
click at [158, 442] on div "Rica Wax Full arms (₹715)" at bounding box center [118, 439] width 115 height 14
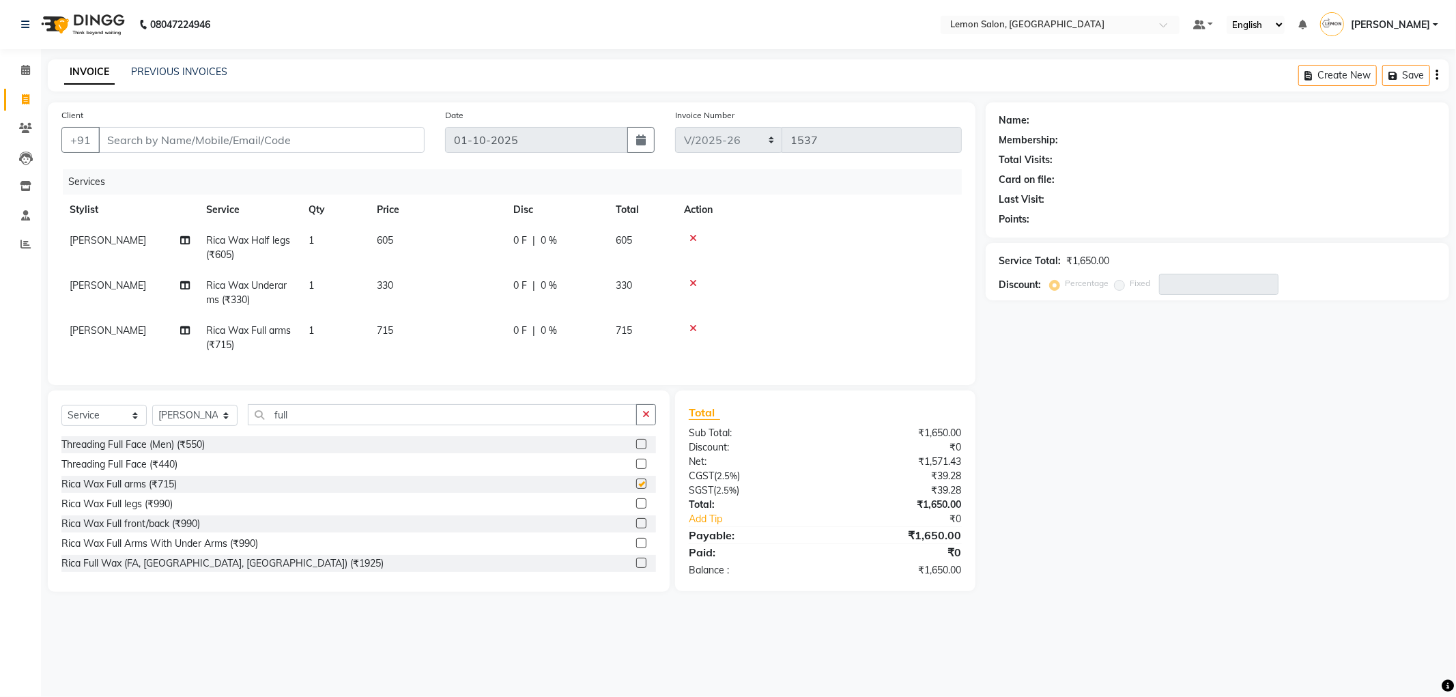
checkbox input "false"
click at [652, 425] on button "button" at bounding box center [646, 414] width 20 height 21
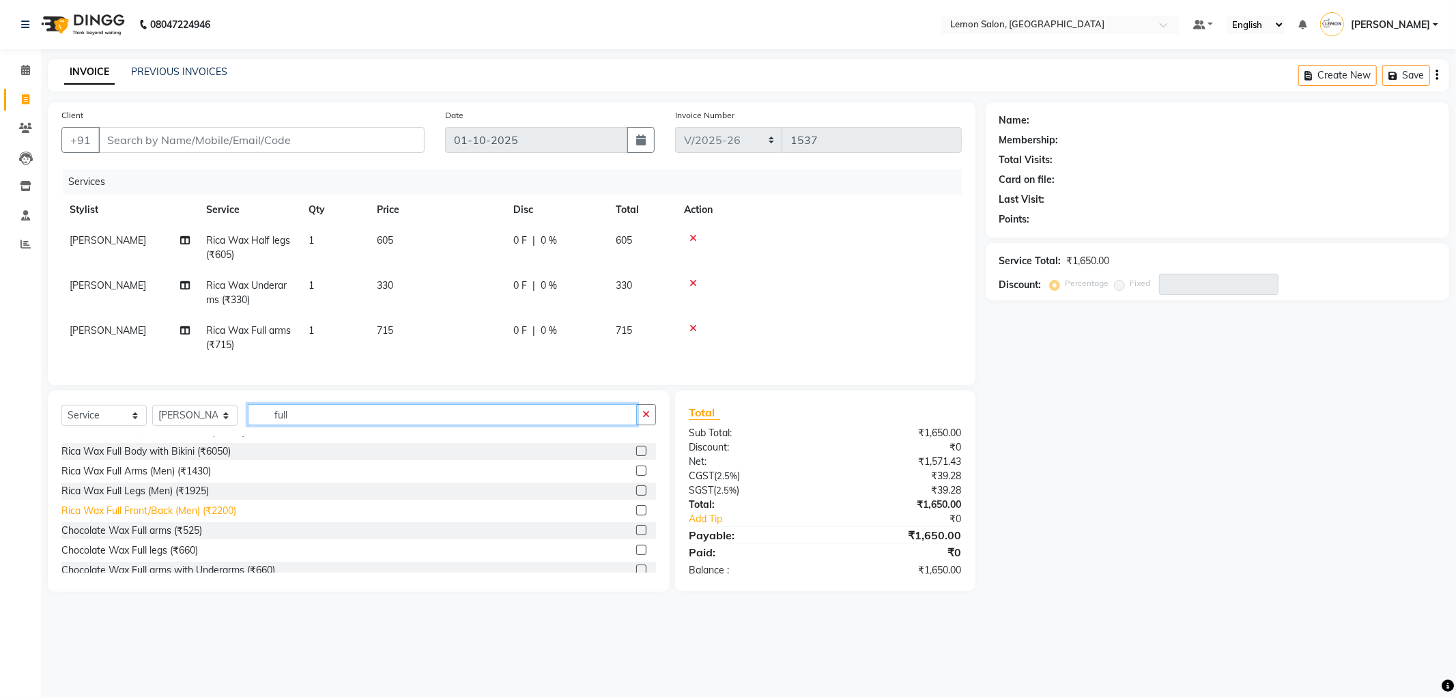
scroll to position [379, 0]
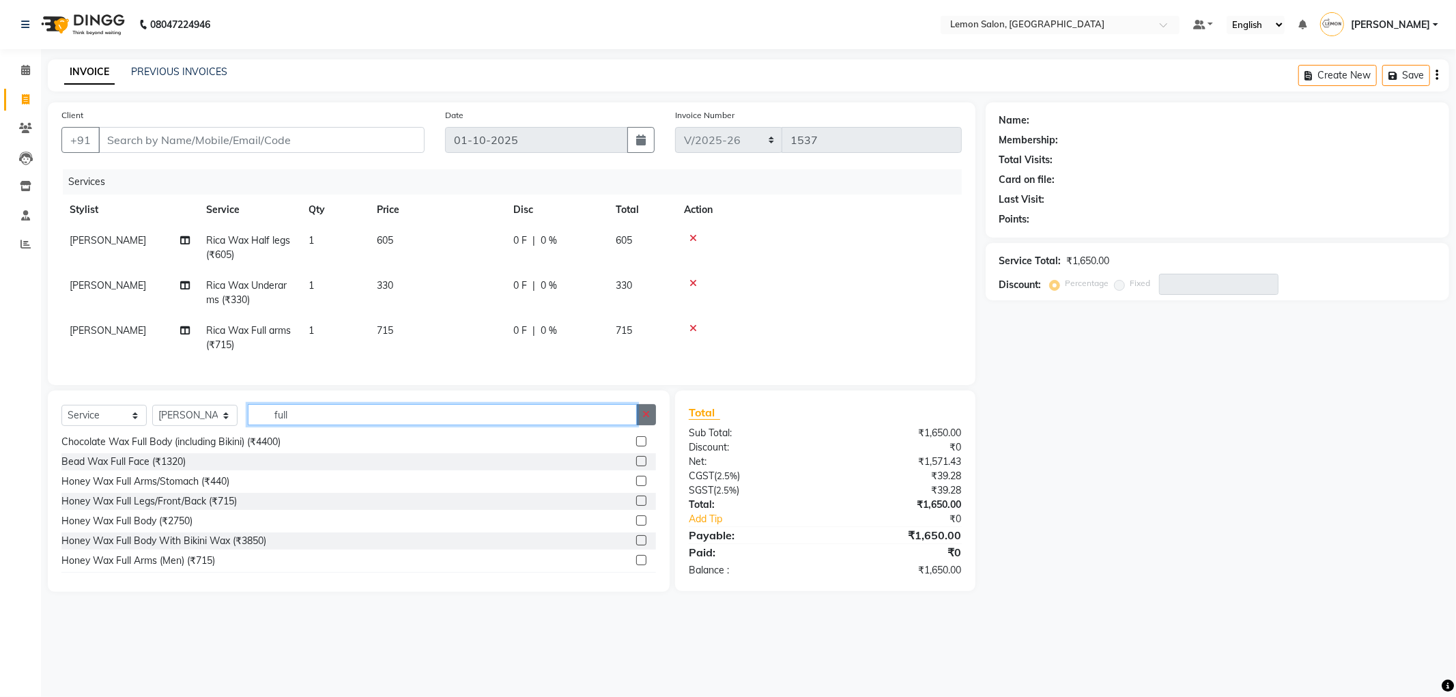
type input "full"
click at [644, 419] on icon "button" at bounding box center [646, 415] width 8 height 10
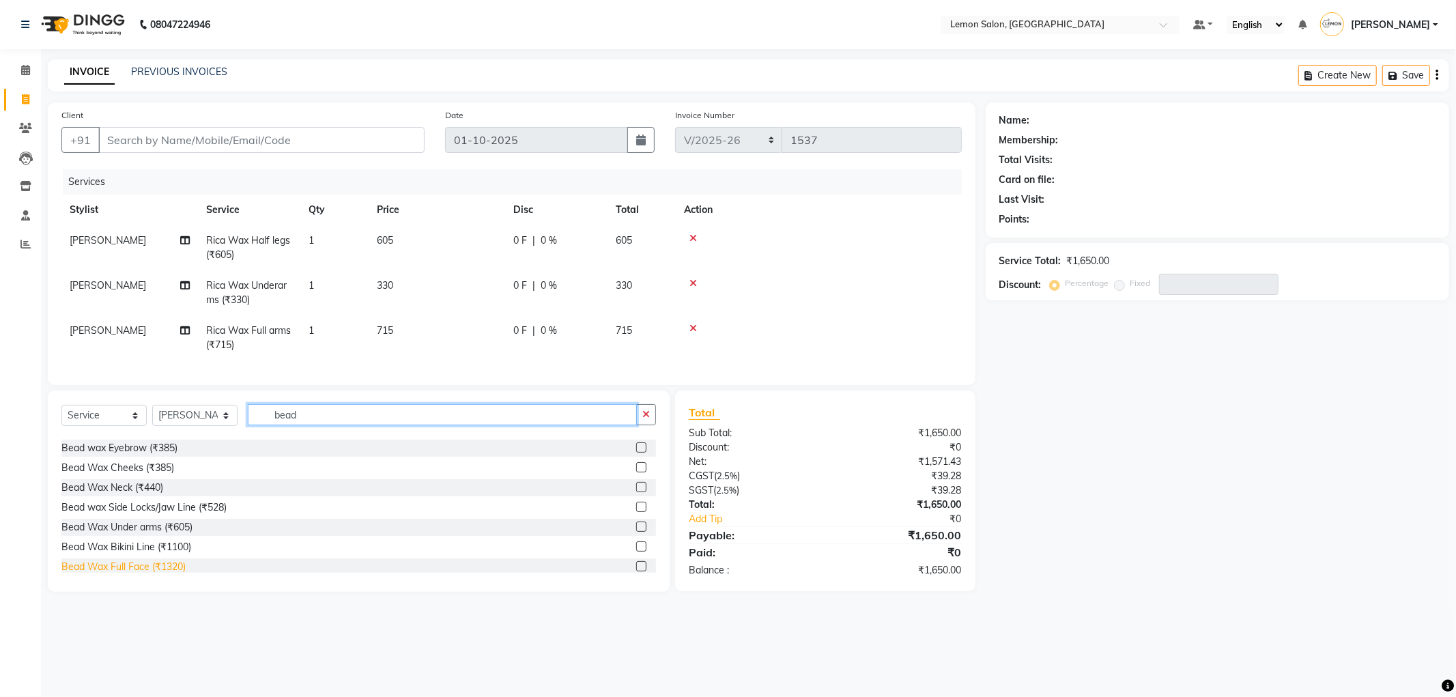
scroll to position [219, 0]
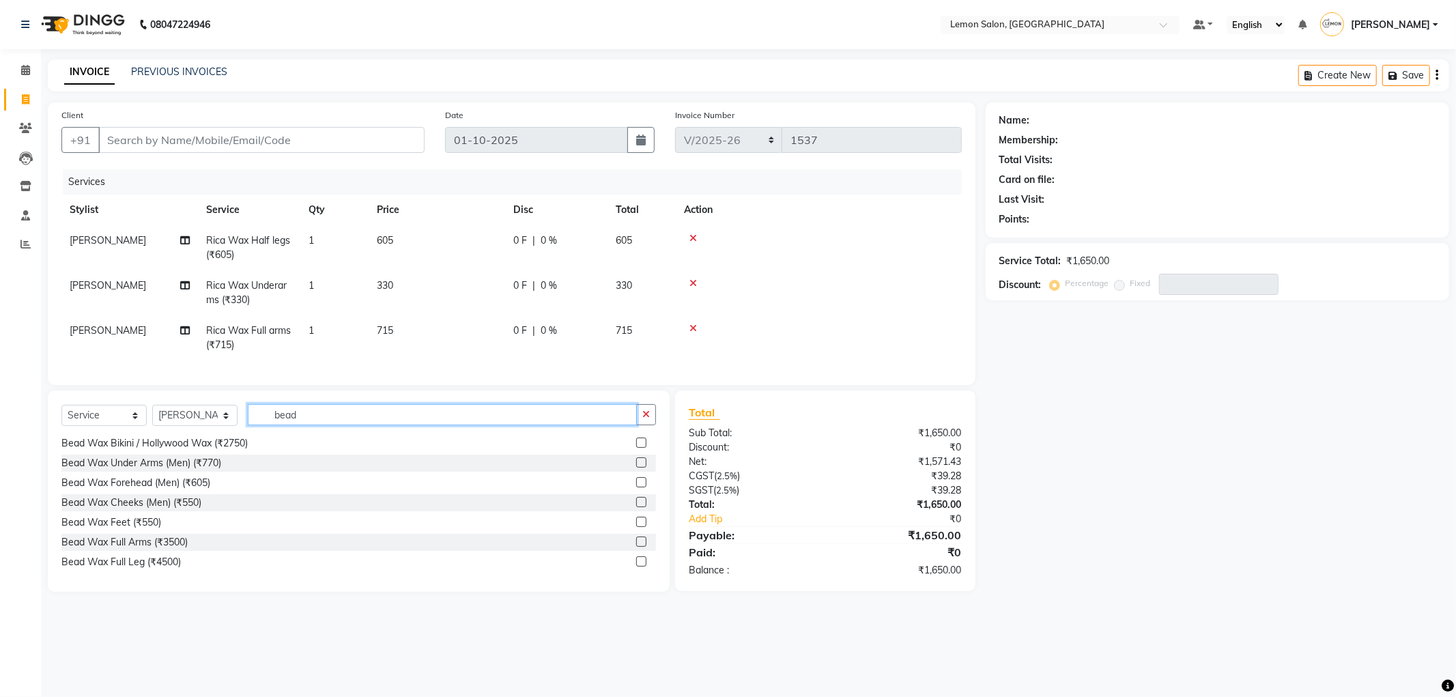
click at [326, 425] on input "bead" at bounding box center [442, 414] width 389 height 21
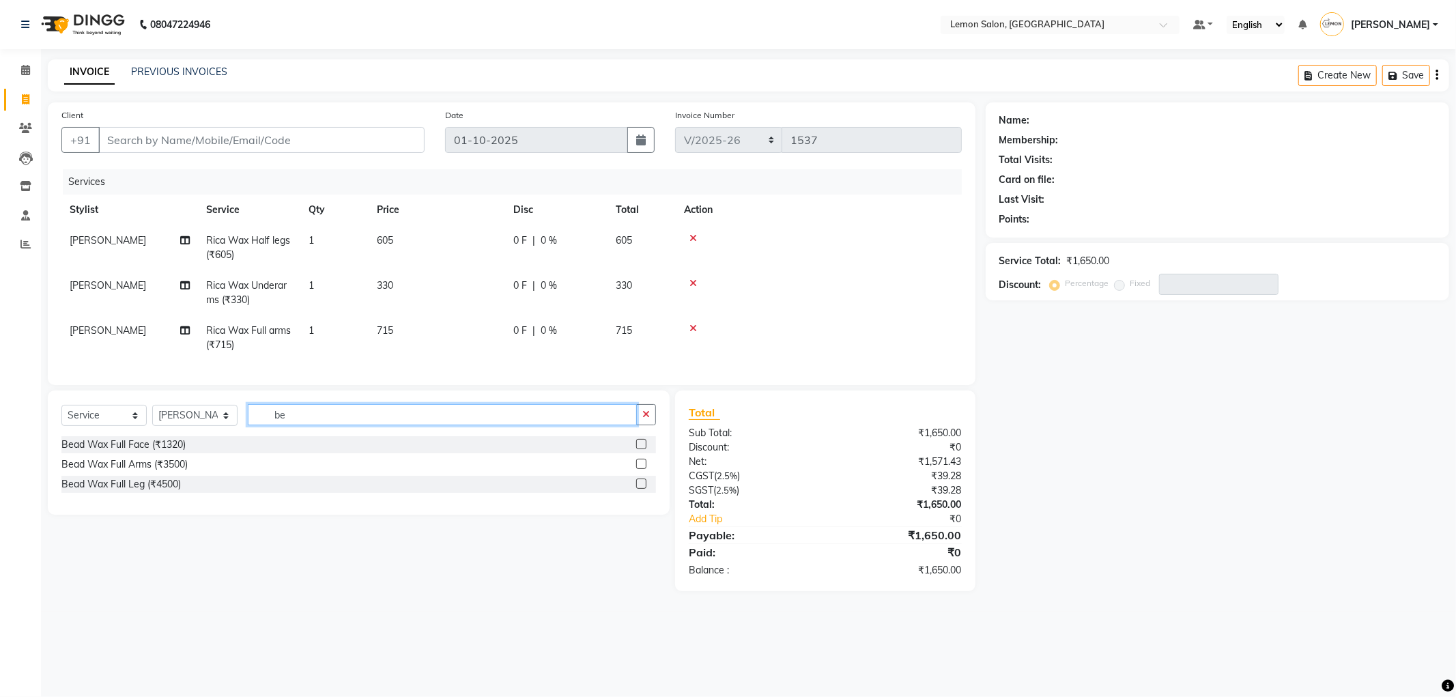
type input "b"
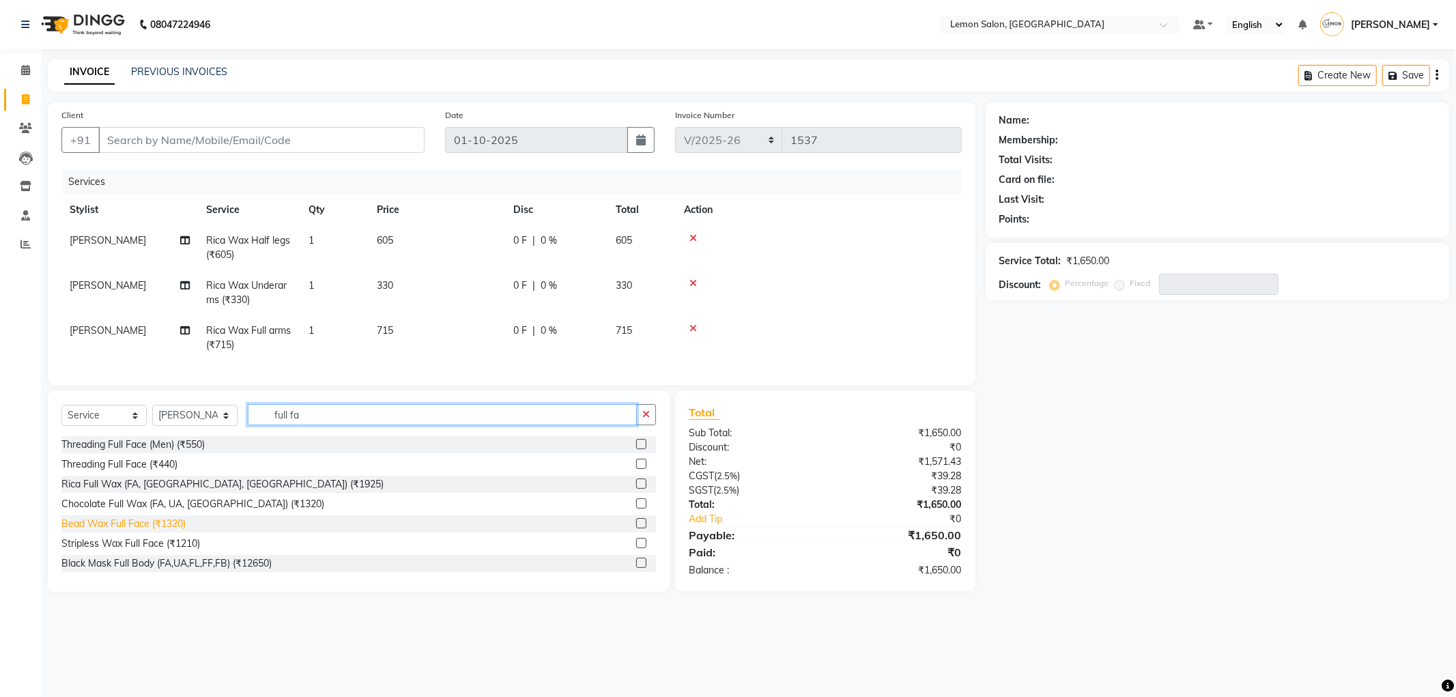
type input "full fa"
click at [185, 531] on div "Bead Wax Full Face (₹1320)" at bounding box center [123, 524] width 124 height 14
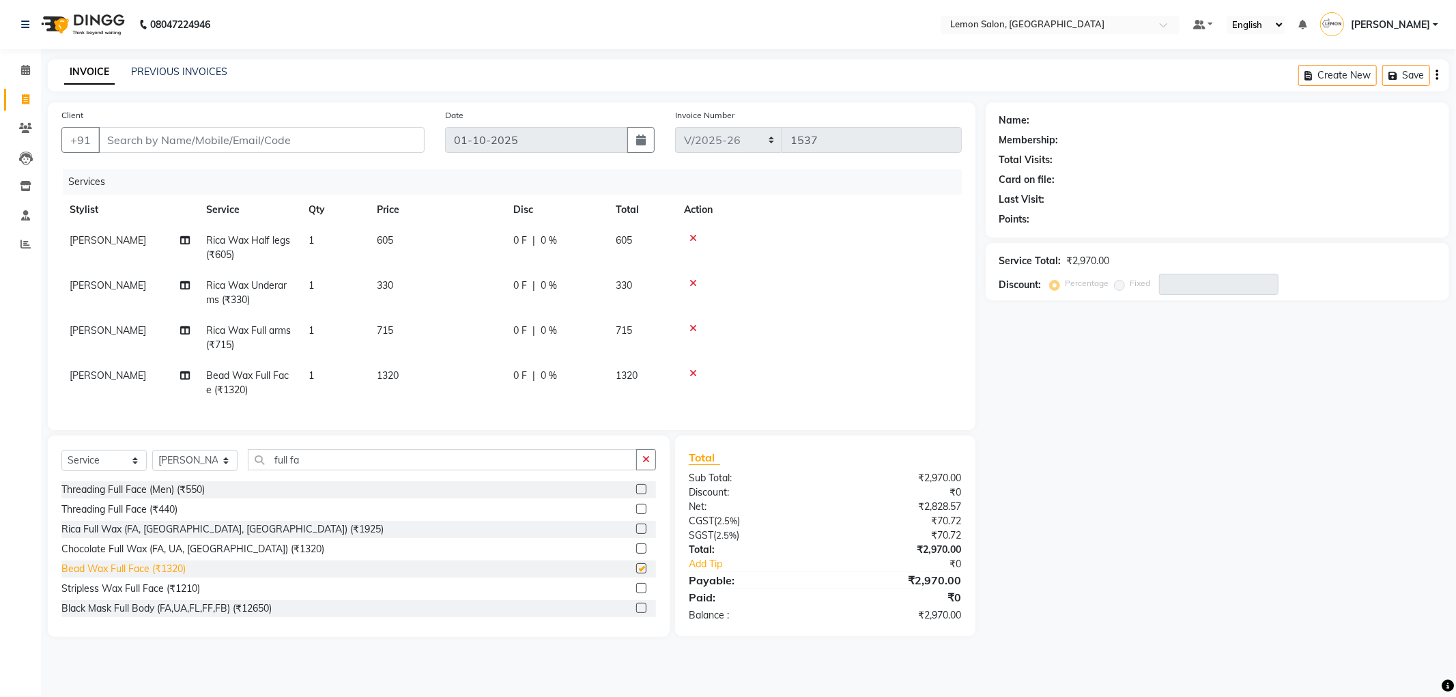
checkbox input "false"
click at [643, 464] on icon "button" at bounding box center [646, 460] width 8 height 10
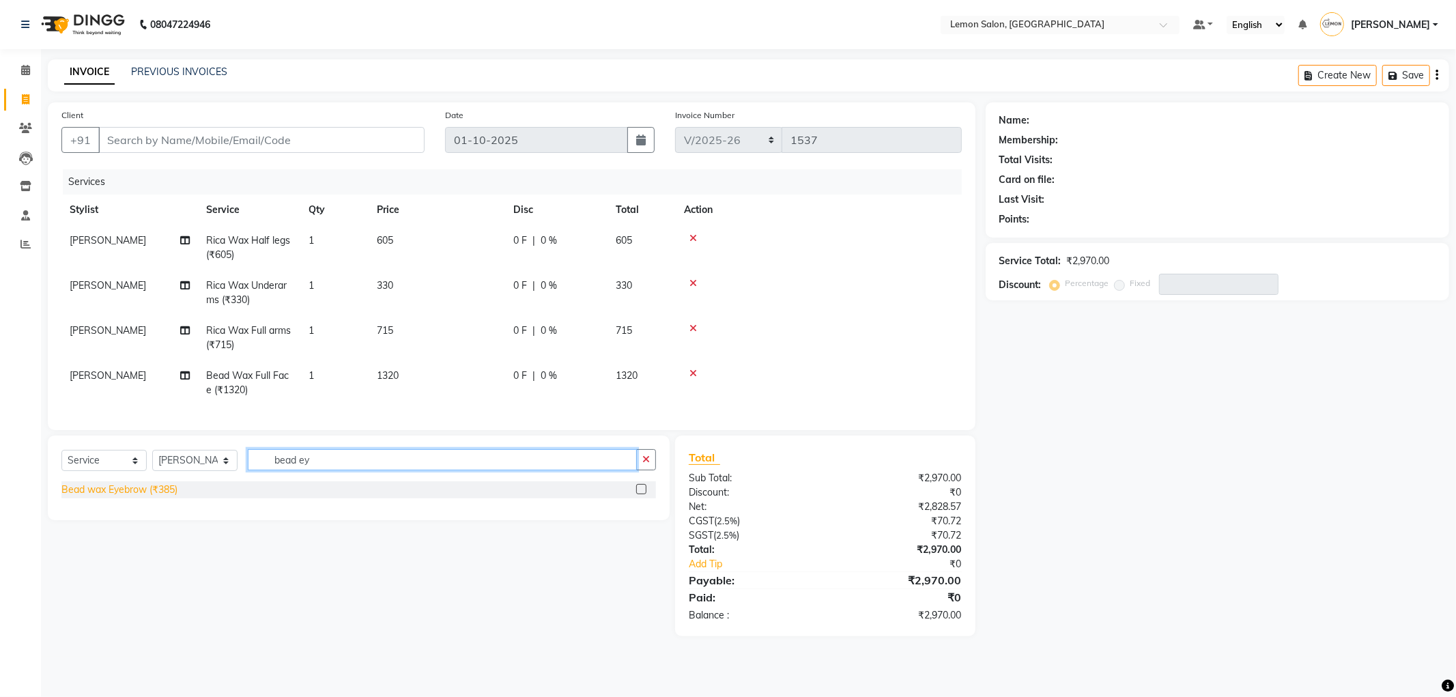
type input "bead ey"
click at [78, 497] on div "Bead wax Eyebrow (₹385)" at bounding box center [119, 490] width 116 height 14
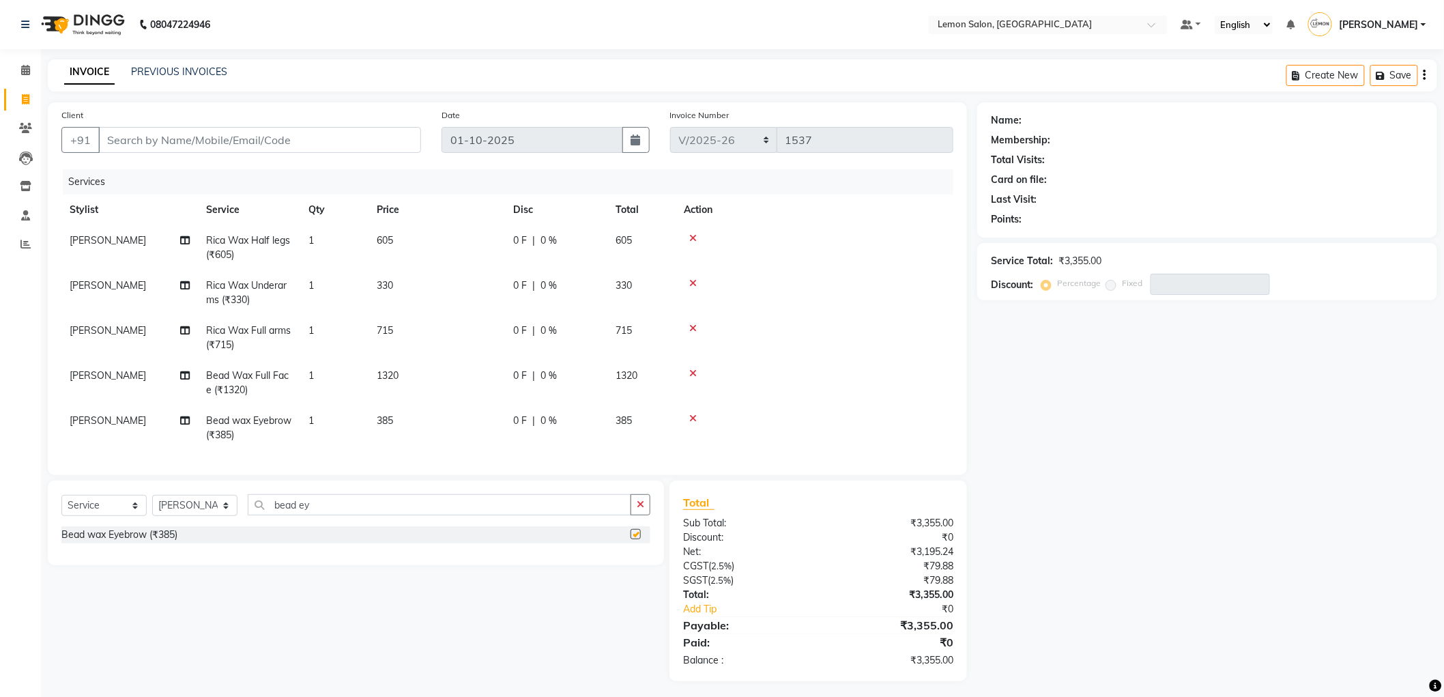
checkbox input "false"
click at [329, 119] on div "Client +91" at bounding box center [241, 136] width 380 height 56
click at [331, 128] on input "Client" at bounding box center [259, 140] width 323 height 26
type input "7"
type input "0"
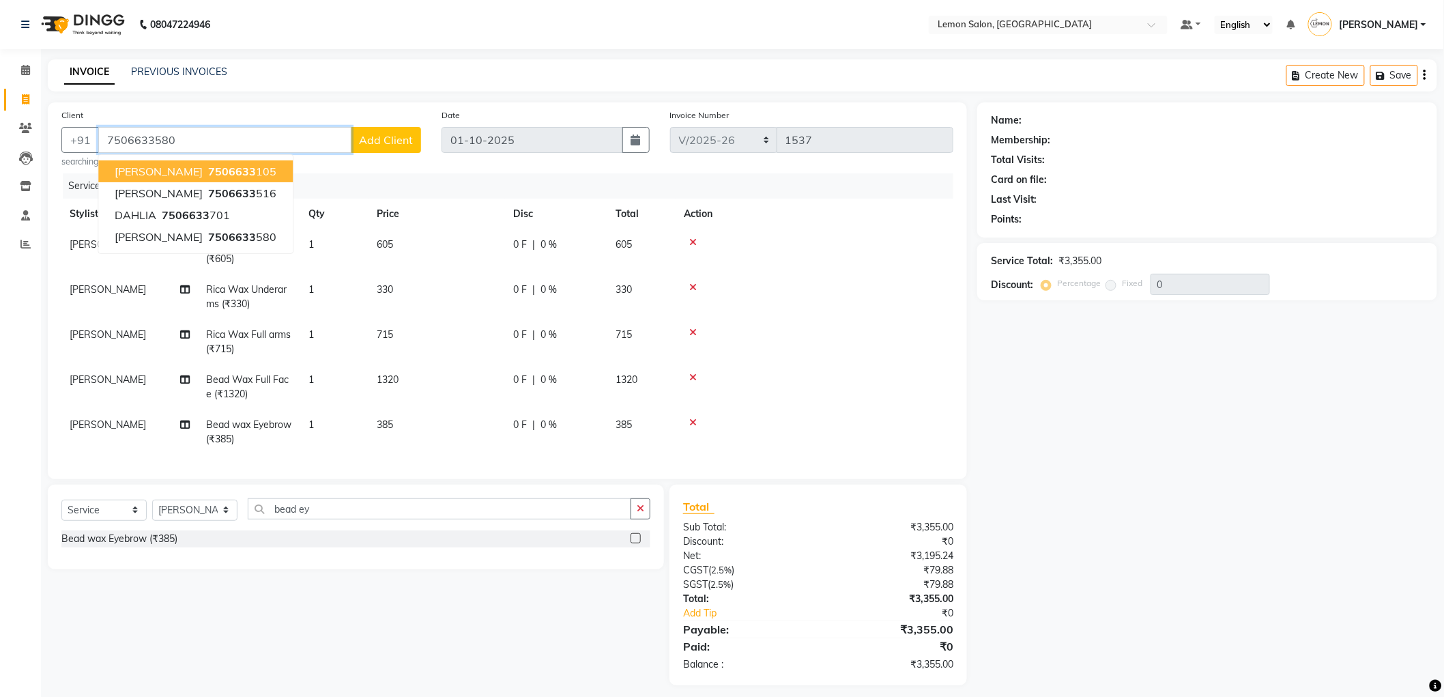
type input "7506633580"
select select "1: Object"
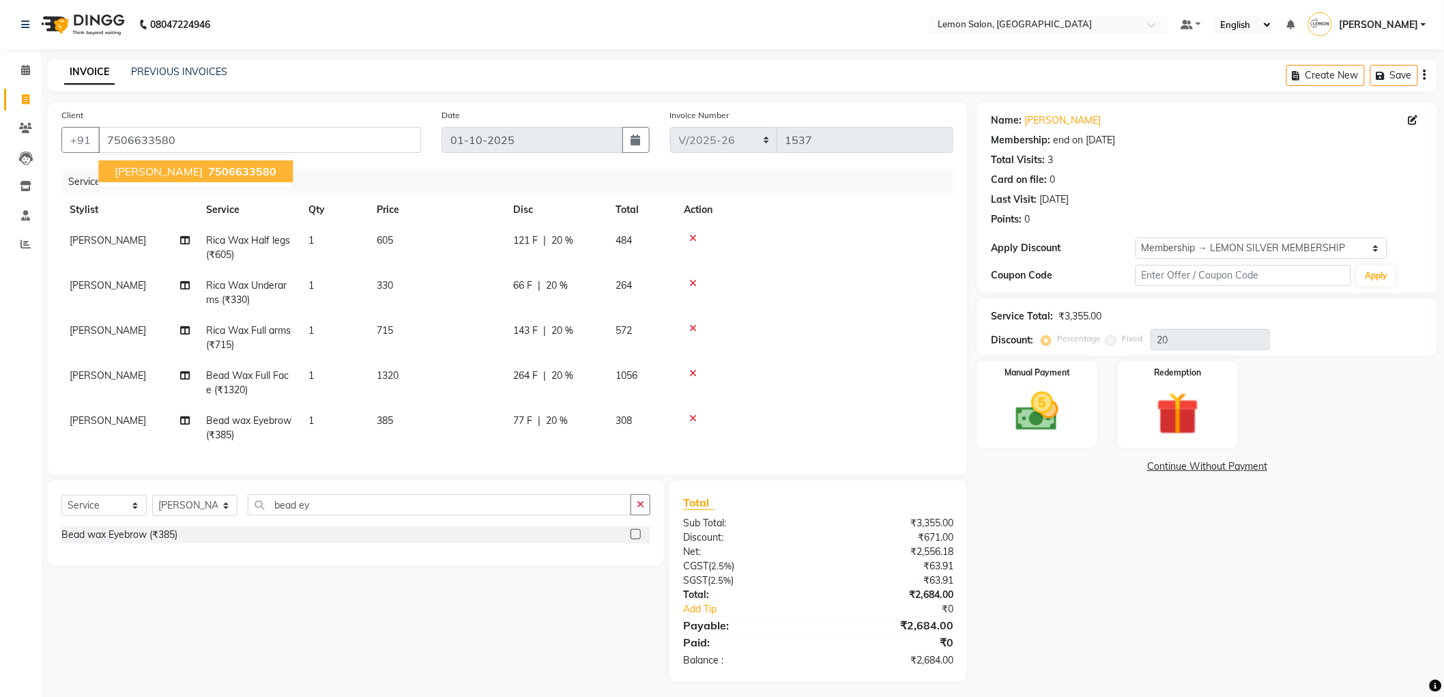
click at [221, 168] on span "7506633580" at bounding box center [242, 171] width 68 height 14
type input "0"
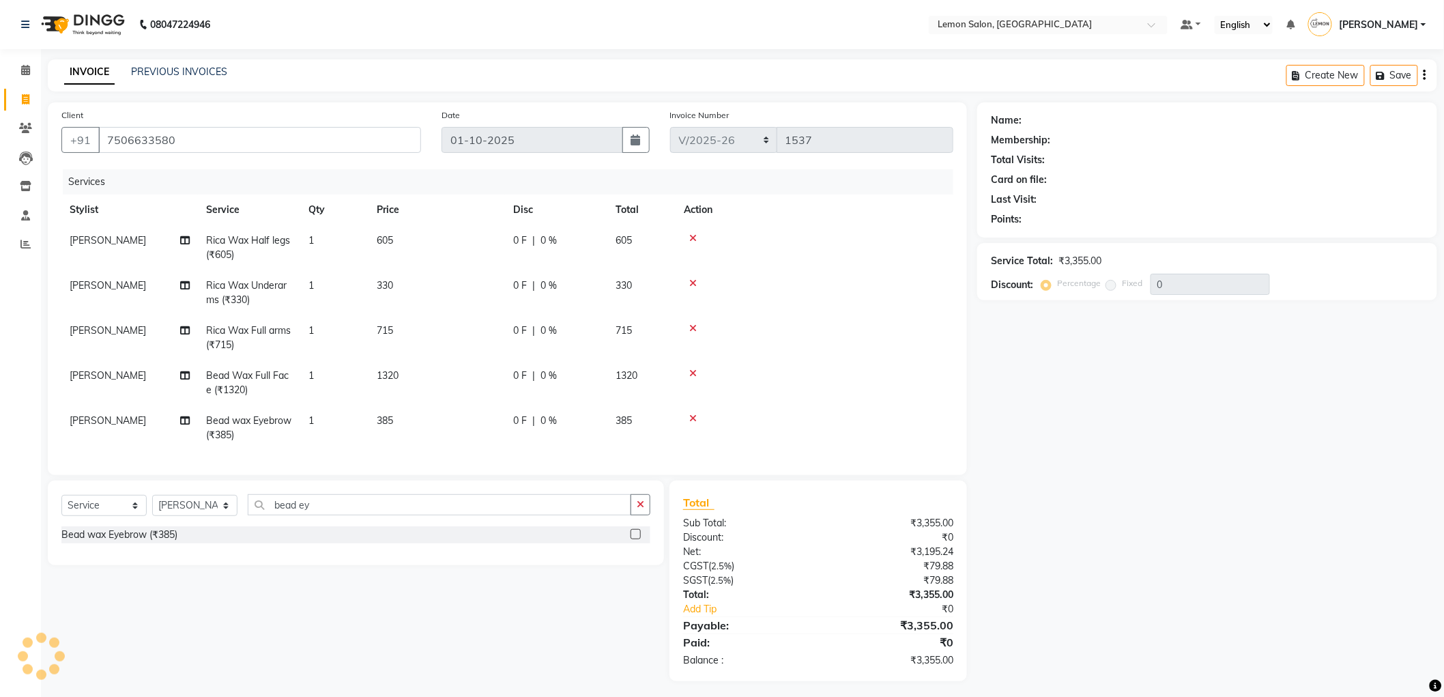
select select "1: Object"
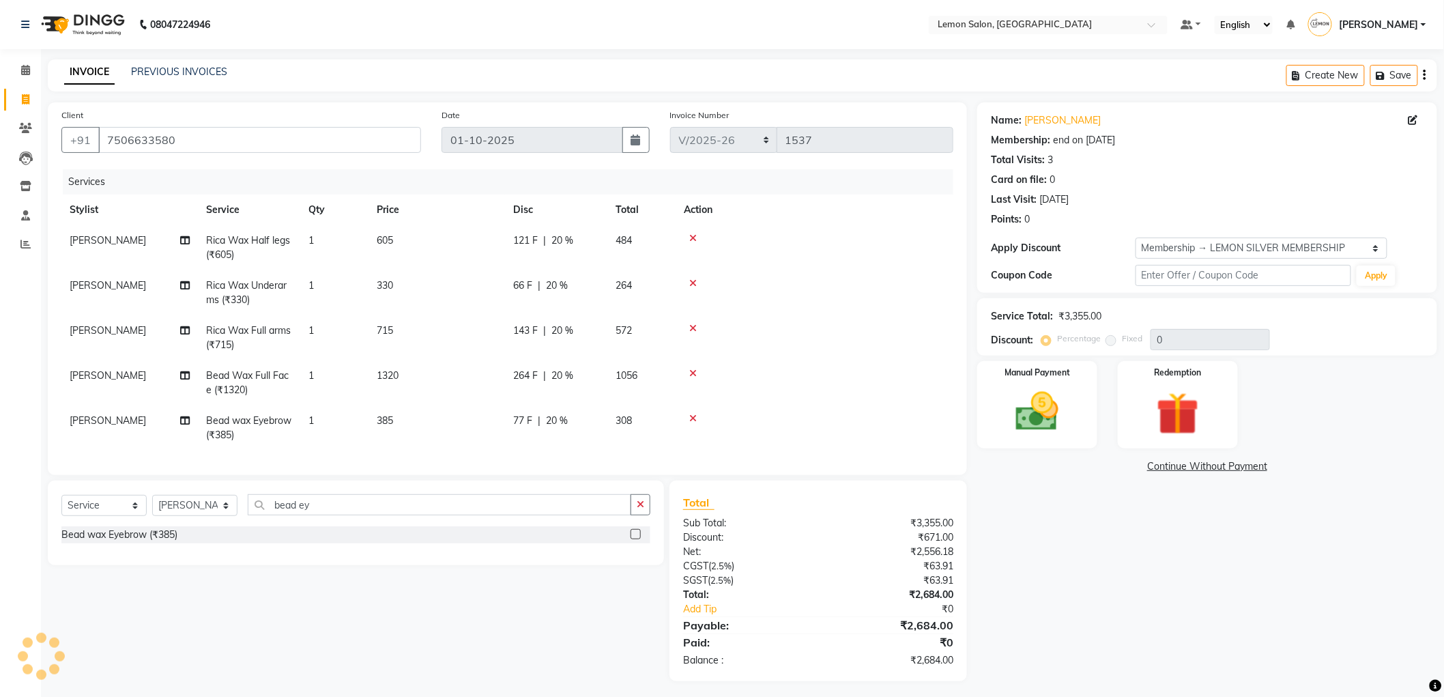
type input "20"
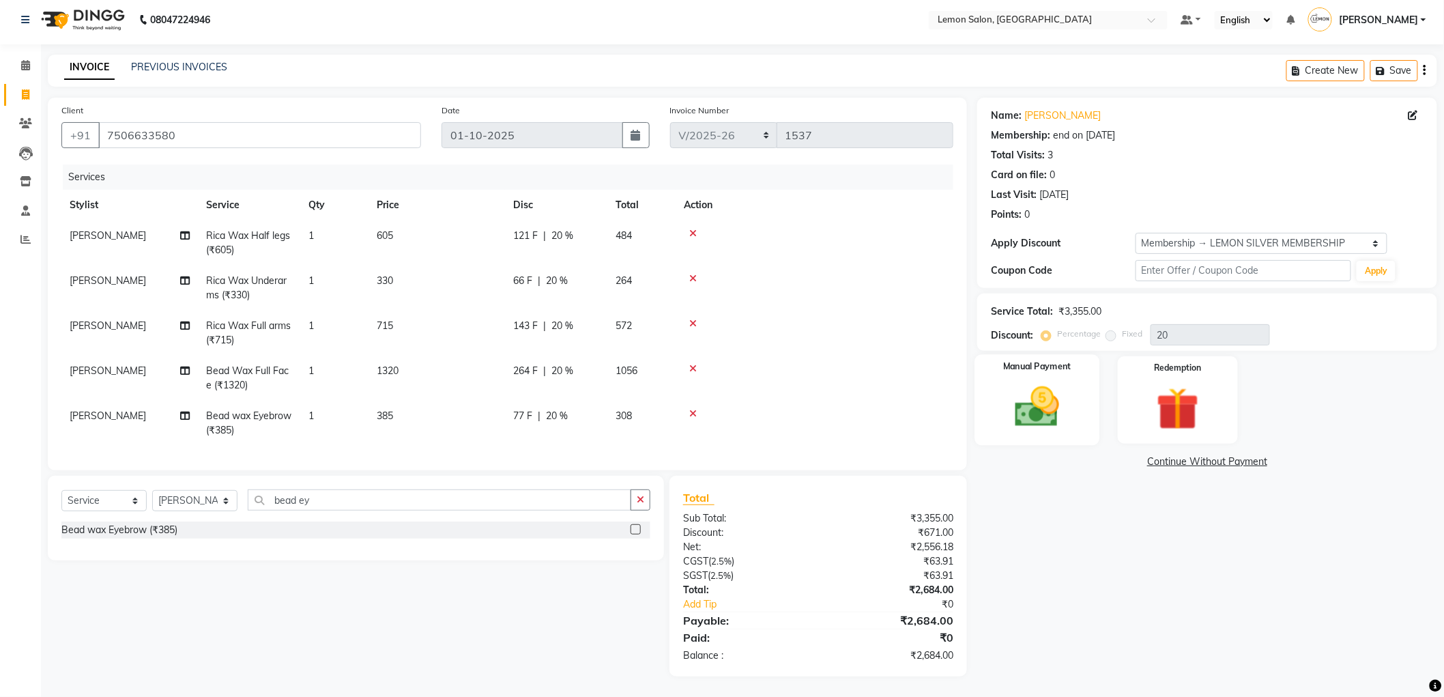
click at [1024, 382] on img at bounding box center [1037, 407] width 72 height 51
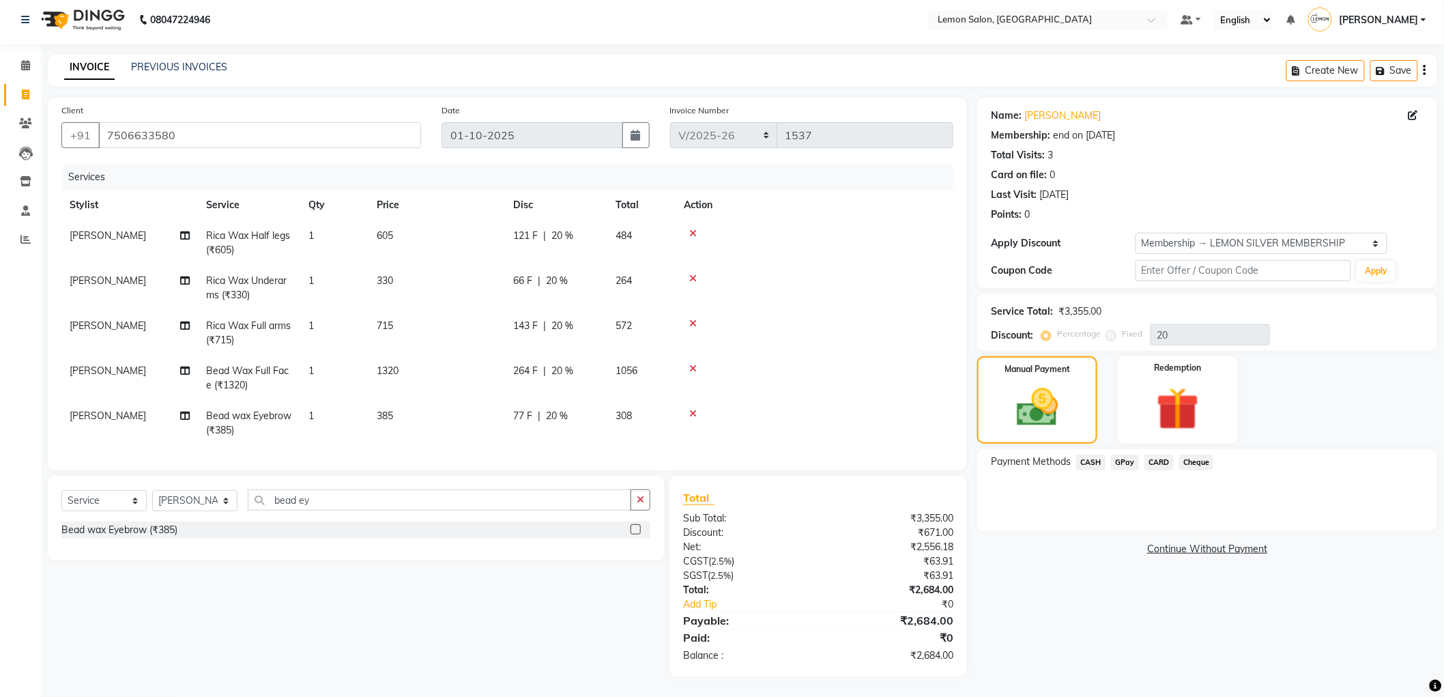
click at [1128, 455] on span "GPay" at bounding box center [1125, 463] width 28 height 16
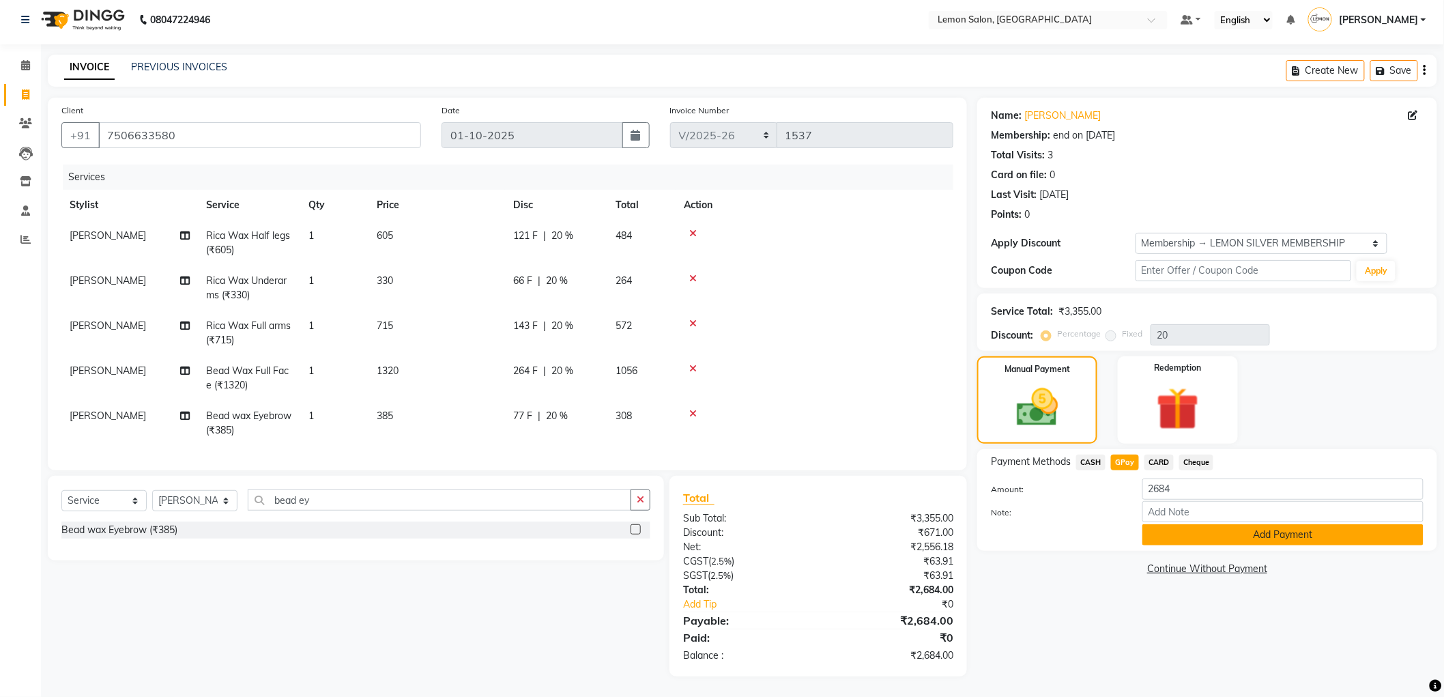
click at [1176, 527] on button "Add Payment" at bounding box center [1283, 534] width 281 height 21
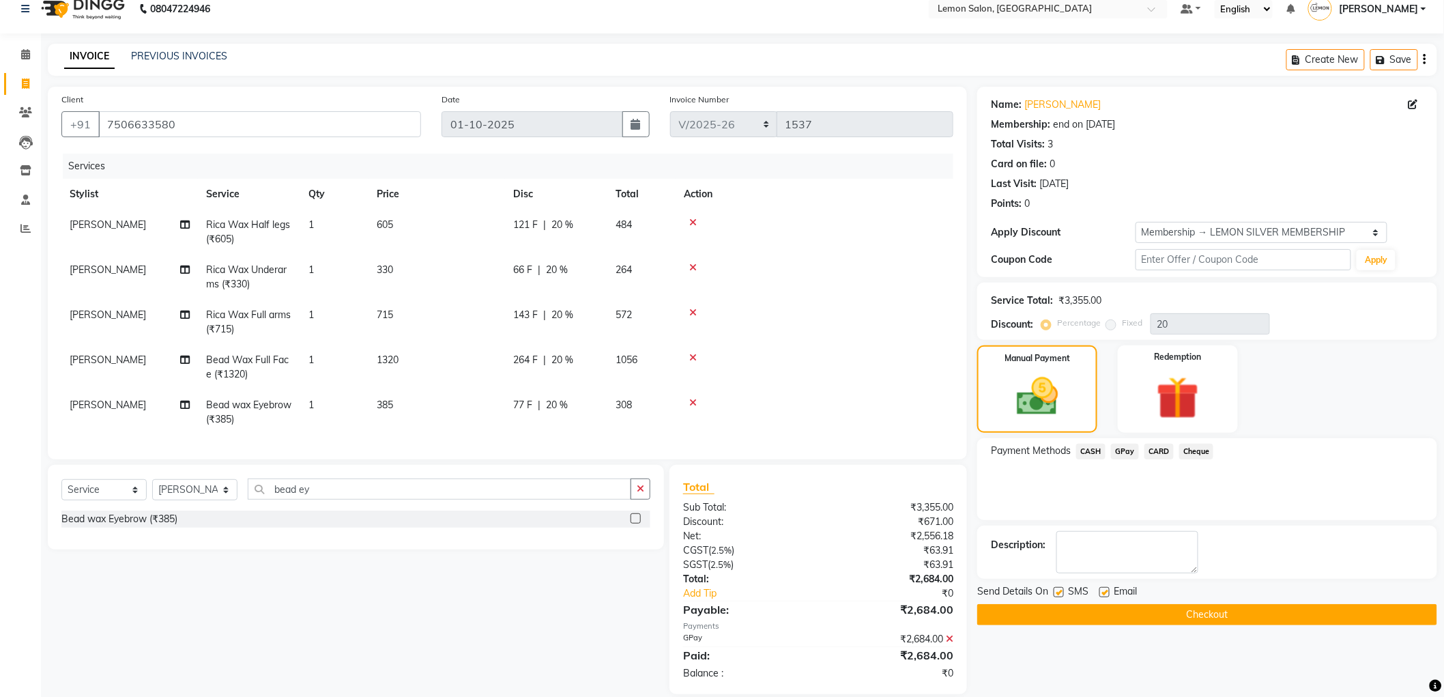
click at [1061, 594] on label at bounding box center [1059, 592] width 10 height 10
click at [1061, 594] on input "checkbox" at bounding box center [1058, 592] width 9 height 9
checkbox input "false"
click at [1102, 594] on label at bounding box center [1105, 592] width 10 height 10
click at [1102, 594] on input "checkbox" at bounding box center [1104, 592] width 9 height 9
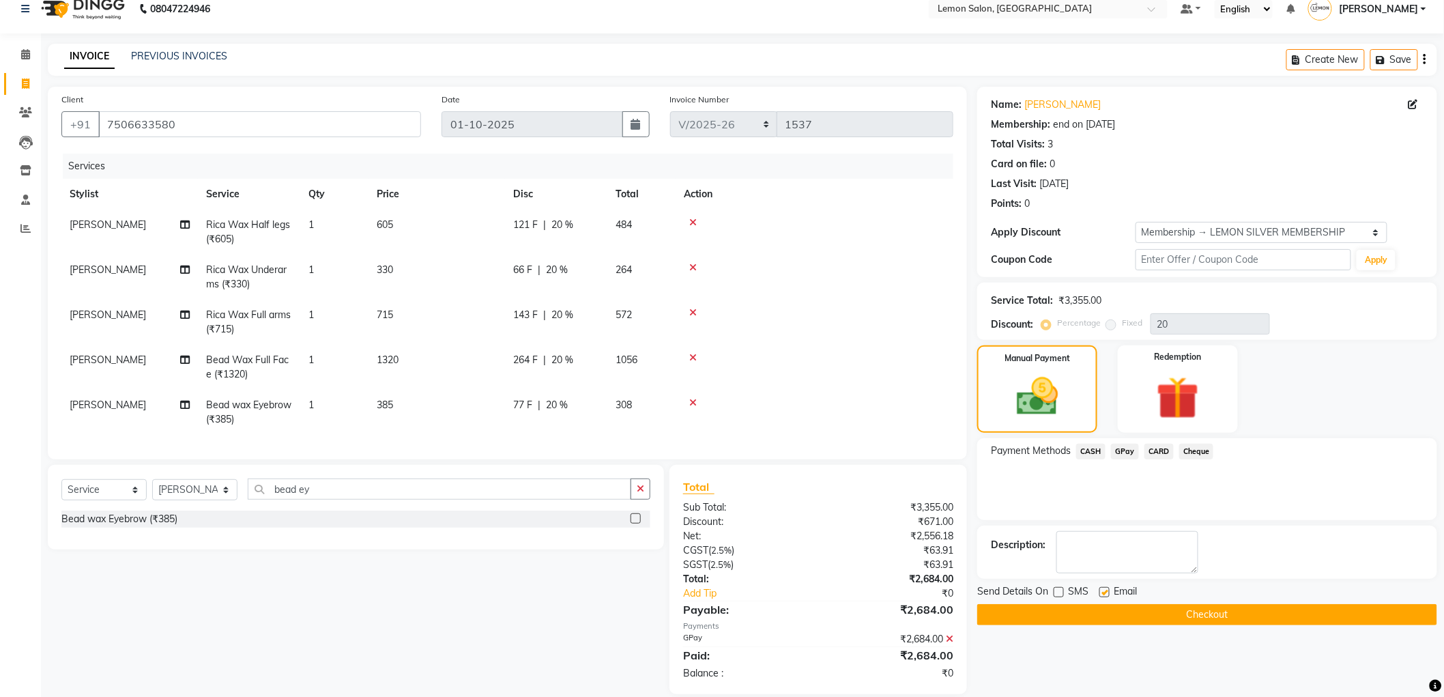
checkbox input "false"
click at [1095, 612] on button "Checkout" at bounding box center [1207, 614] width 460 height 21
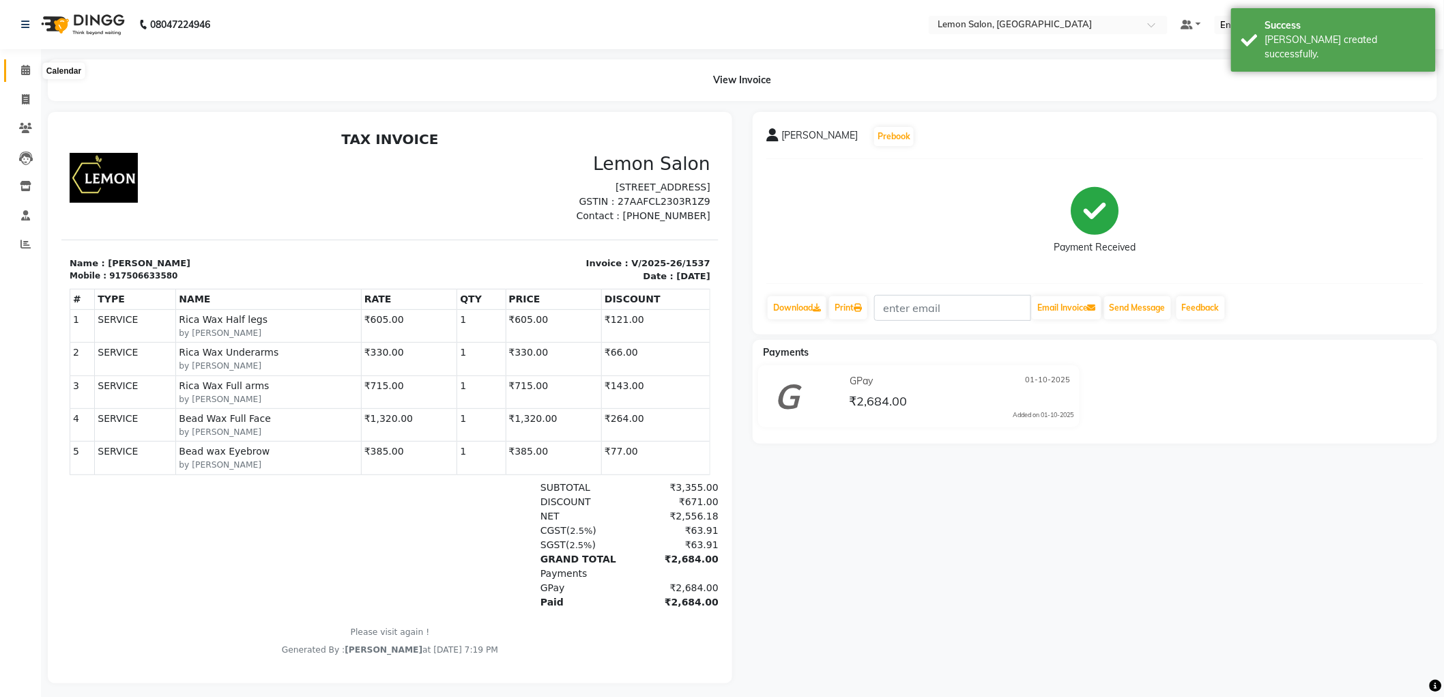
click at [22, 74] on icon at bounding box center [25, 70] width 9 height 10
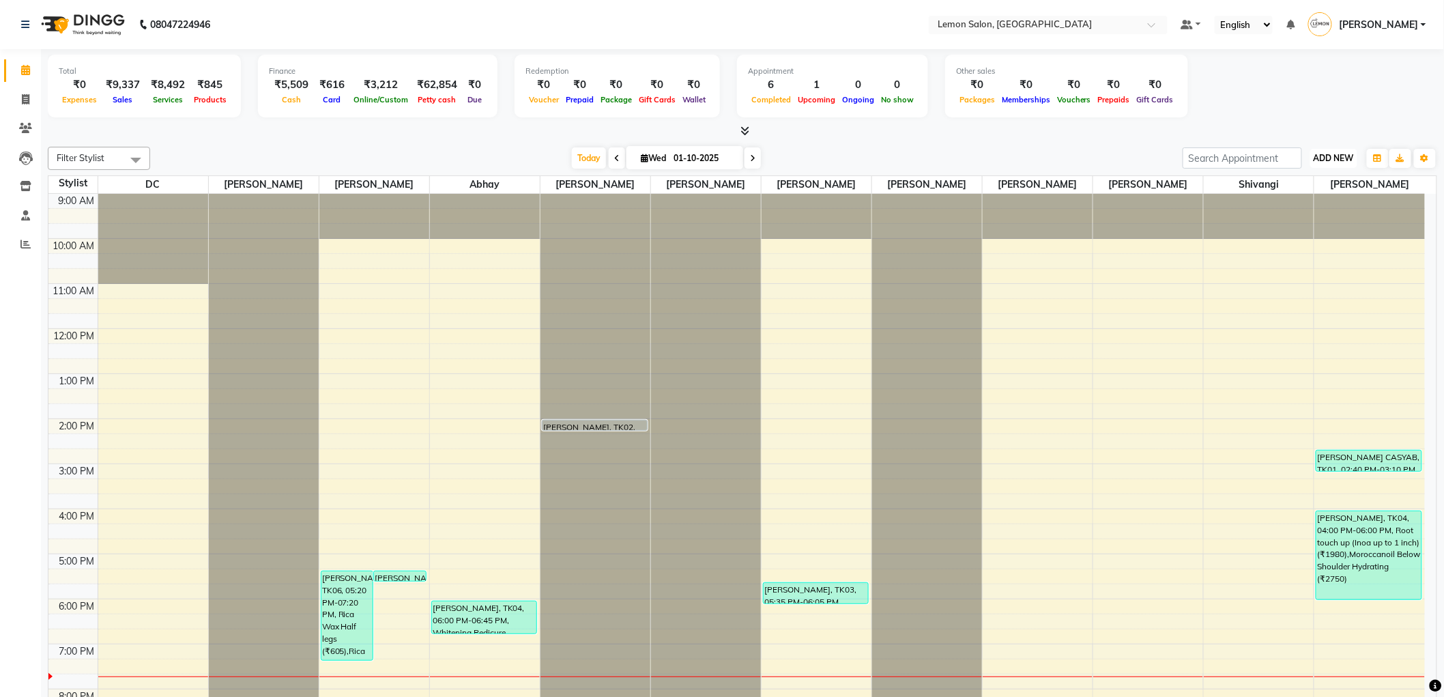
click at [1343, 156] on span "ADD NEW" at bounding box center [1334, 158] width 40 height 10
click at [1291, 223] on link "Add Expense" at bounding box center [1304, 219] width 108 height 18
select select "755"
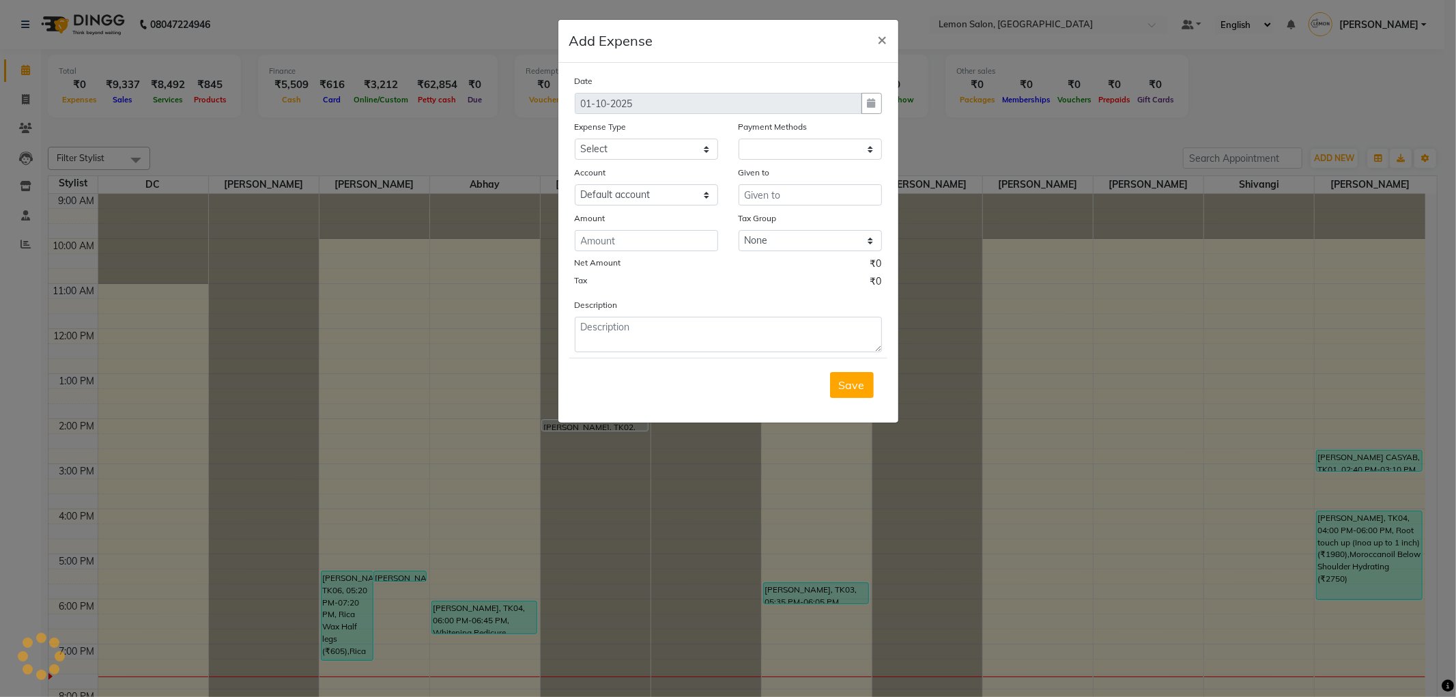
select select "1"
select select "1919"
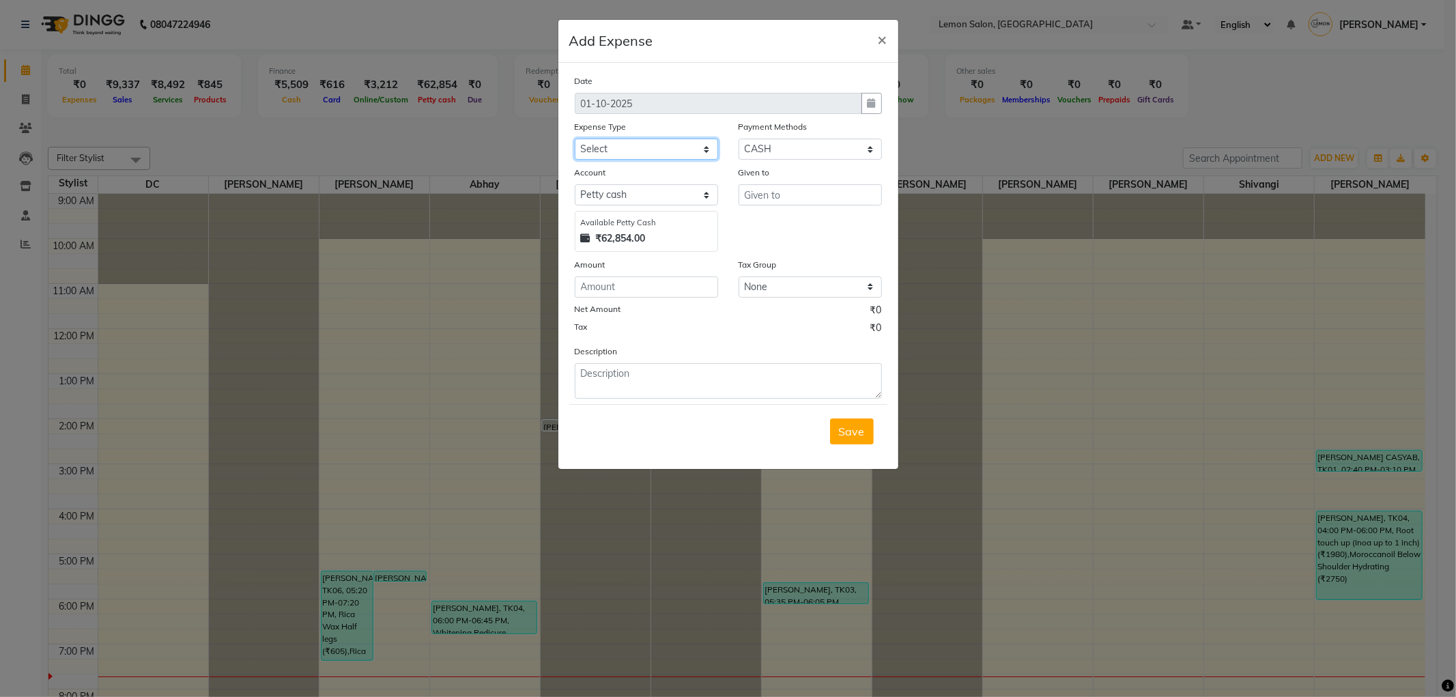
click at [594, 146] on select "Select Advance Cash transfer to hub Laundry Loan Membership Milk Miscellaneous …" at bounding box center [646, 149] width 143 height 21
select select "5359"
click at [575, 139] on select "Select Advance Cash transfer to hub Laundry Loan Membership Milk Miscellaneous …" at bounding box center [646, 149] width 143 height 21
drag, startPoint x: 625, startPoint y: 291, endPoint x: 633, endPoint y: 283, distance: 12.5
click at [629, 289] on input "number" at bounding box center [646, 286] width 143 height 21
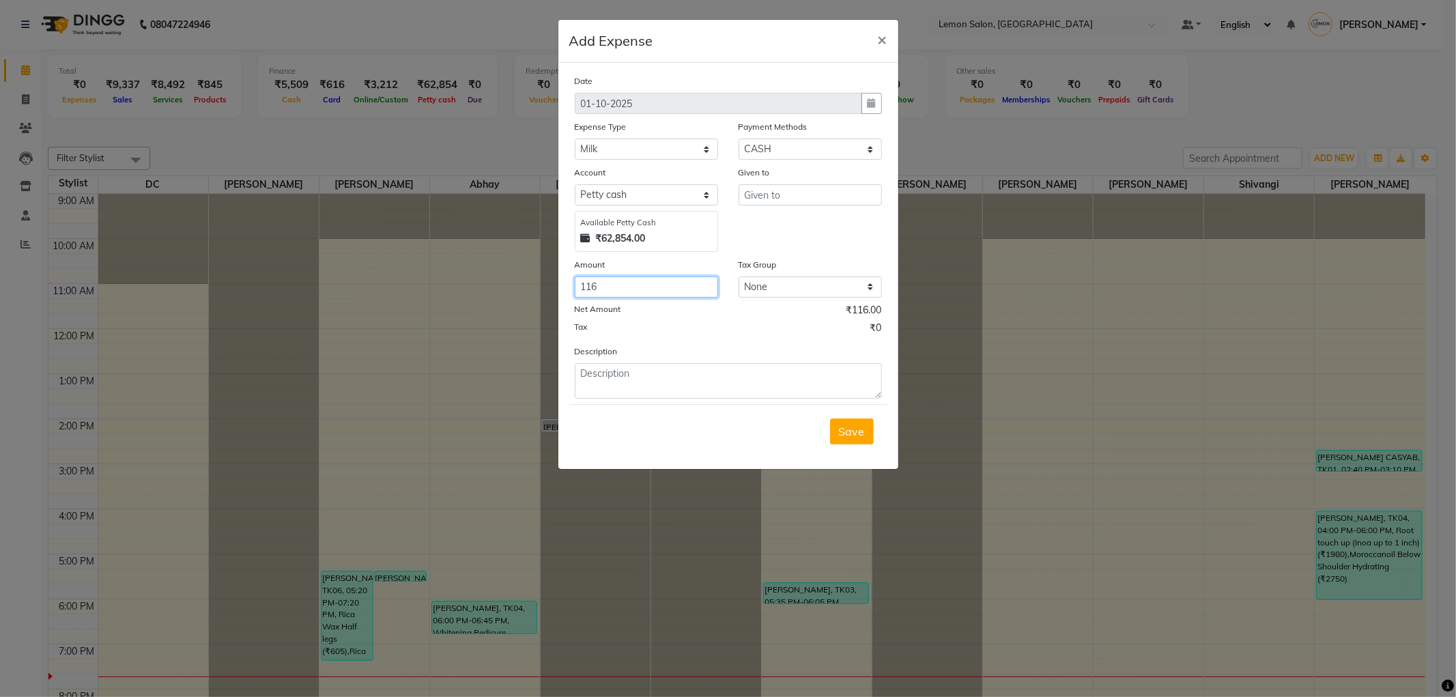
type input "116"
click at [678, 404] on div "Save" at bounding box center [728, 431] width 318 height 54
click at [674, 382] on textarea at bounding box center [728, 380] width 307 height 35
type textarea "milk"
click at [781, 186] on input "text" at bounding box center [809, 194] width 143 height 21
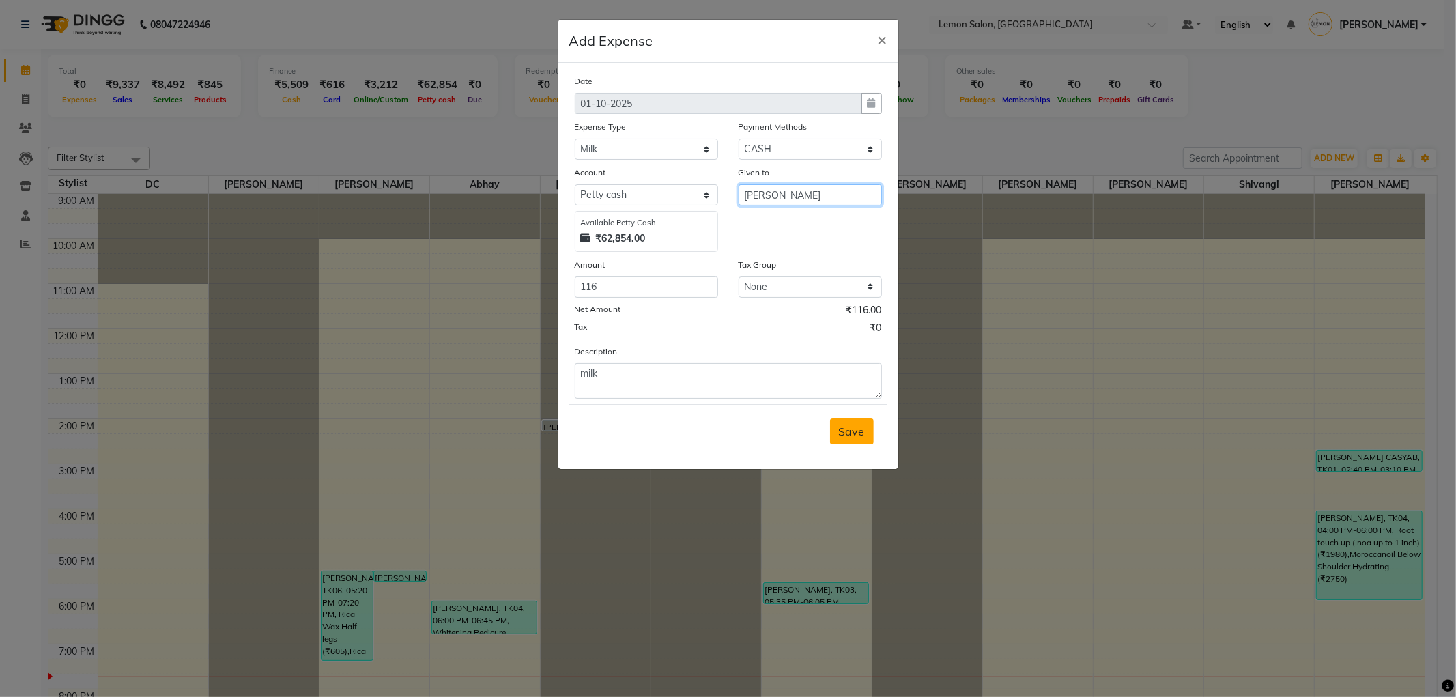
type input "[PERSON_NAME]"
click at [861, 445] on div "Save" at bounding box center [728, 431] width 318 height 54
click at [859, 438] on span "Save" at bounding box center [852, 432] width 26 height 14
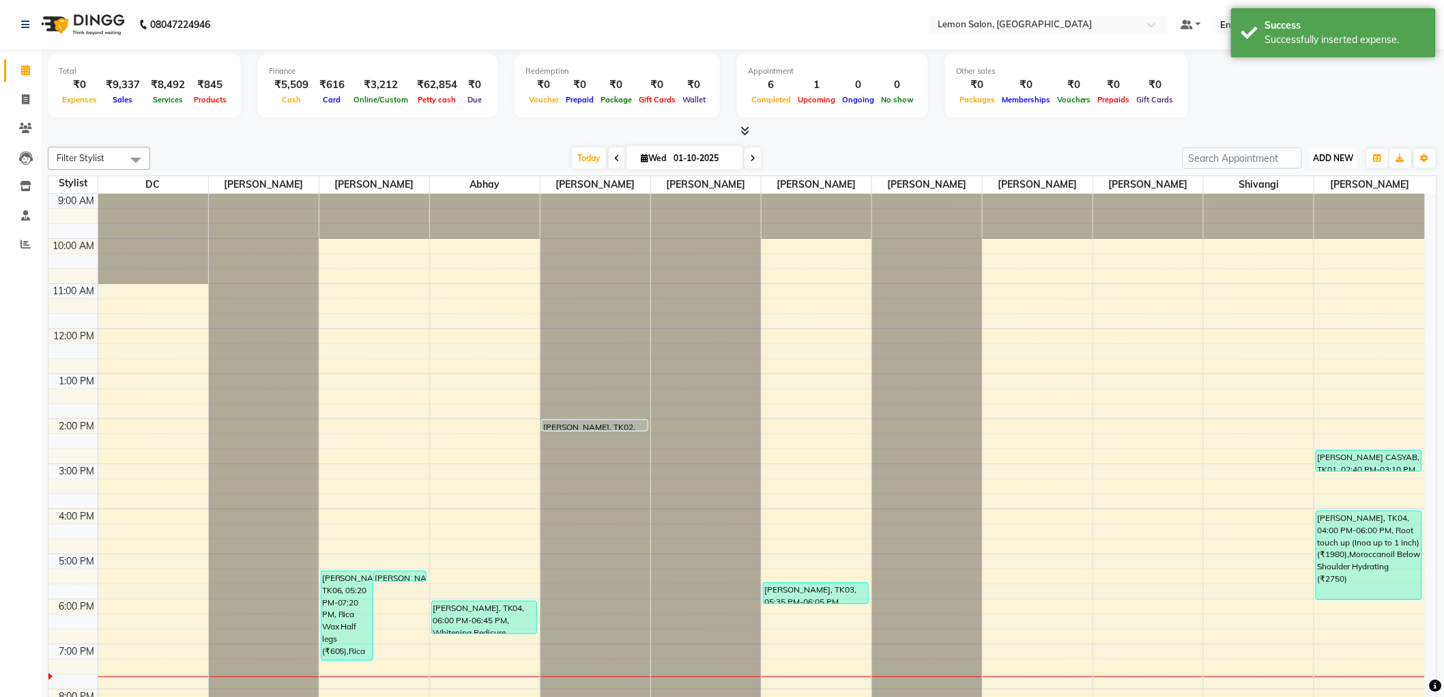
click at [1340, 161] on span "ADD NEW" at bounding box center [1334, 158] width 40 height 10
click at [1261, 225] on link "Add Expense" at bounding box center [1304, 219] width 108 height 18
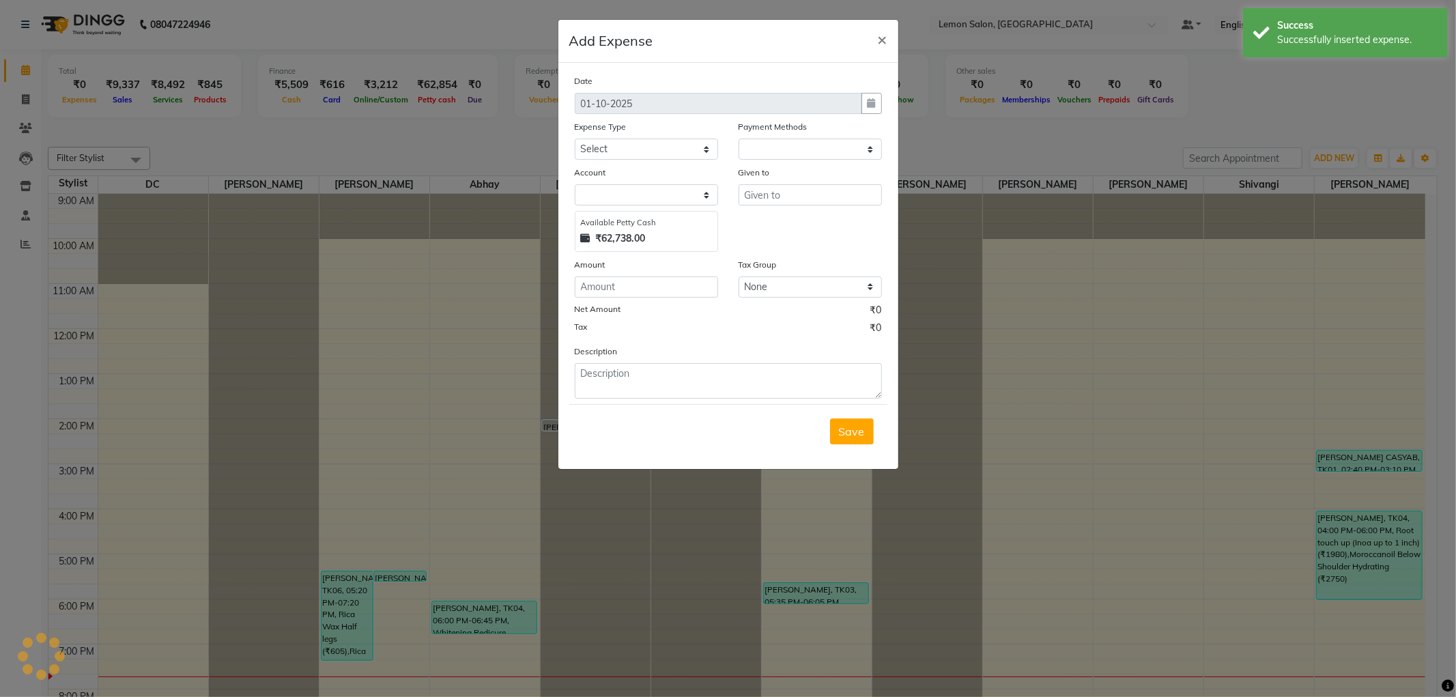
select select "1"
select select "1919"
click at [603, 147] on select "Select Advance Cash transfer to hub Laundry Loan Membership Milk Miscellaneous …" at bounding box center [646, 149] width 143 height 21
select select "5144"
click at [575, 139] on select "Select Advance Cash transfer to hub Laundry Loan Membership Milk Miscellaneous …" at bounding box center [646, 149] width 143 height 21
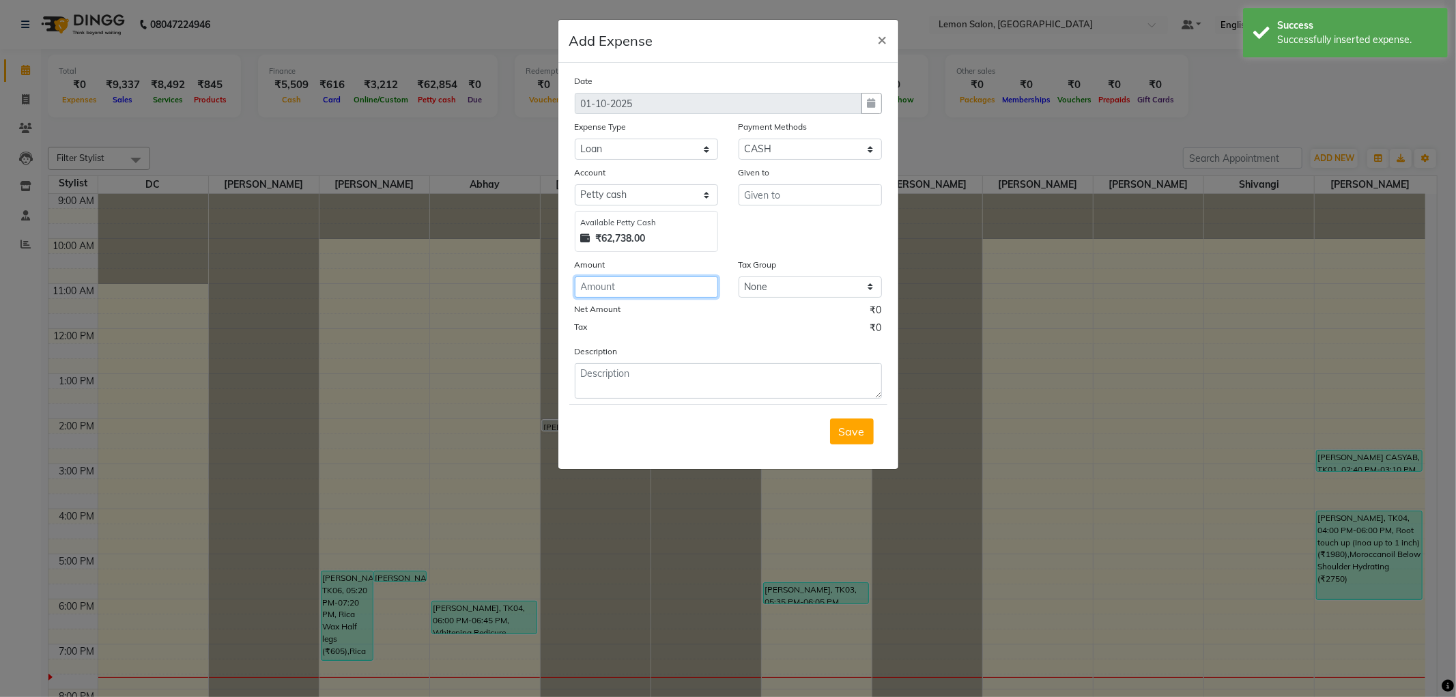
click at [666, 292] on input "number" at bounding box center [646, 286] width 143 height 21
type input "2000"
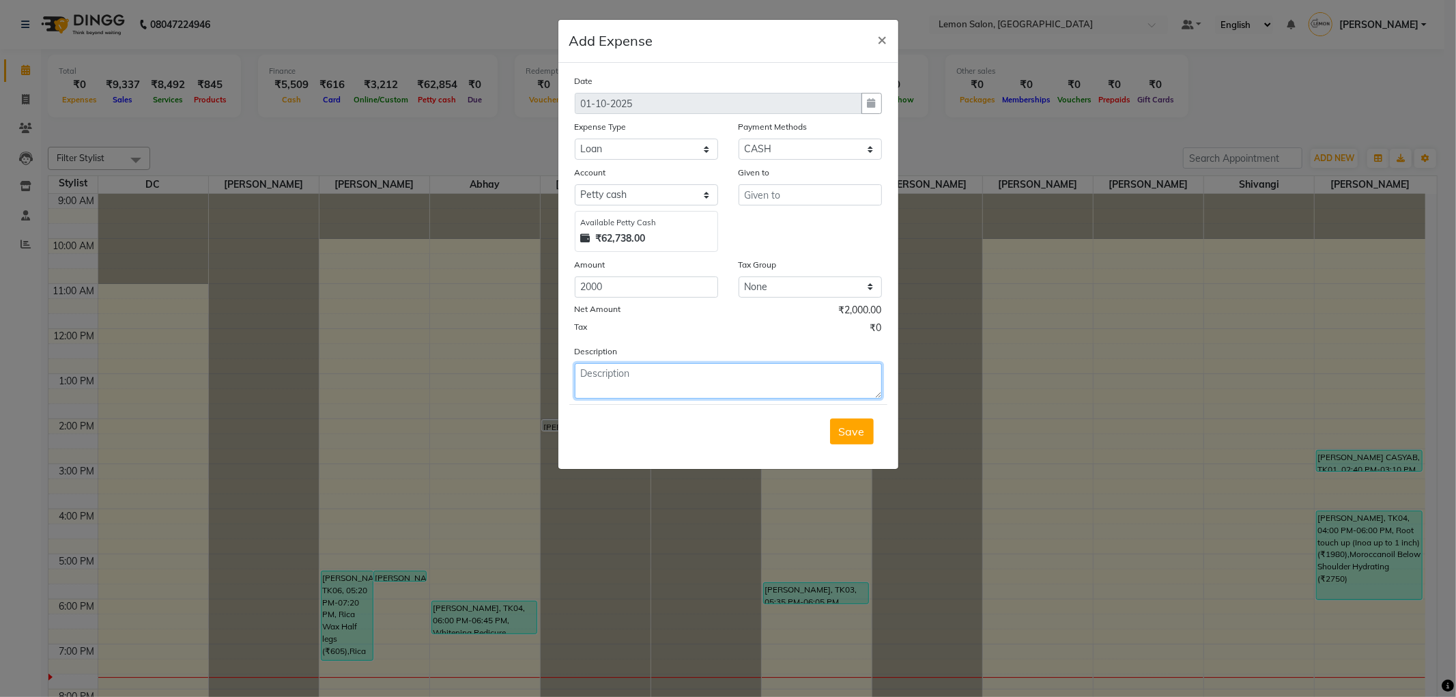
click at [719, 393] on textarea at bounding box center [728, 380] width 307 height 35
type textarea "loan given to ameen"
click at [867, 189] on input "text" at bounding box center [809, 194] width 143 height 21
click at [767, 224] on div "Given to ameen" at bounding box center [810, 208] width 164 height 87
click at [842, 195] on input "ameen" at bounding box center [809, 194] width 143 height 21
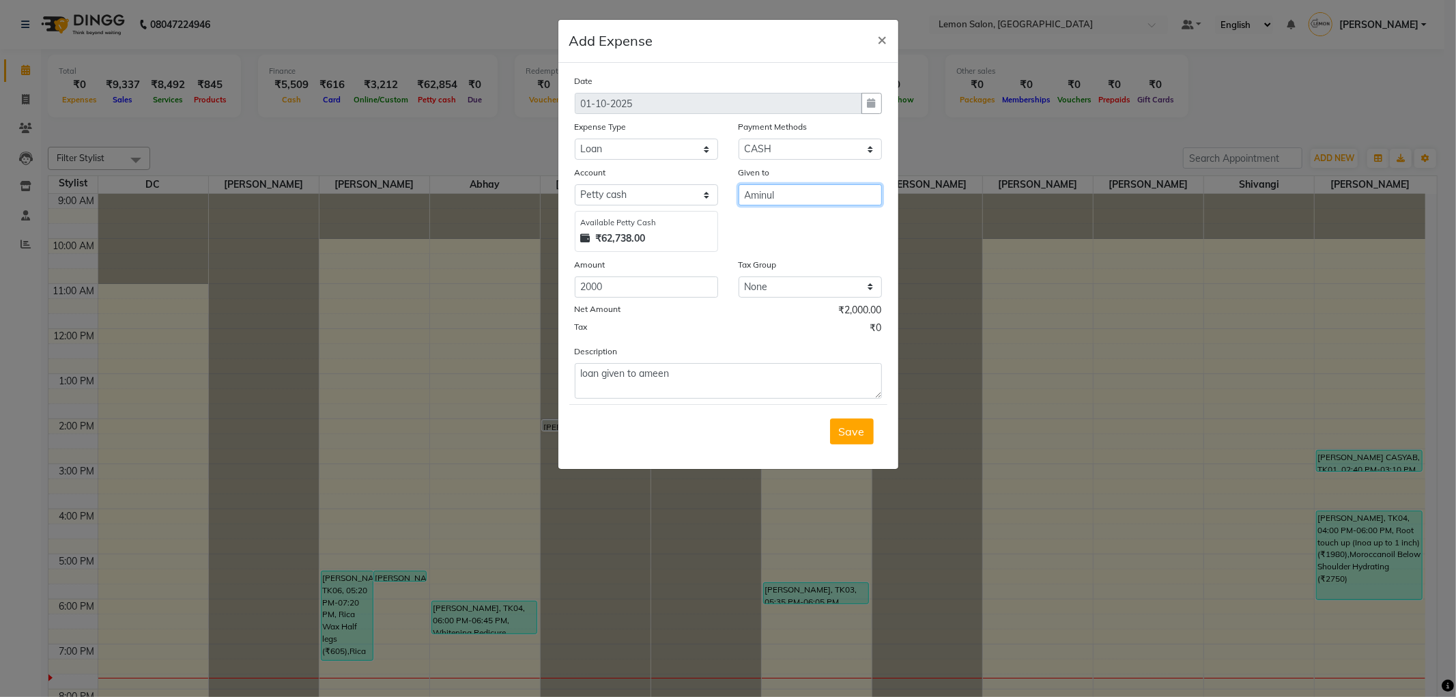
type input "Aminul"
click at [726, 390] on textarea "loan given to ameen" at bounding box center [728, 380] width 307 height 35
click at [697, 157] on select "Select Advance Cash transfer to hub Laundry Loan Membership Milk Miscellaneous …" at bounding box center [646, 149] width 143 height 21
click at [575, 139] on select "Select Advance Cash transfer to hub Laundry Loan Membership Milk Miscellaneous …" at bounding box center [646, 149] width 143 height 21
click at [788, 379] on textarea "loan given to Aminul" at bounding box center [728, 380] width 307 height 35
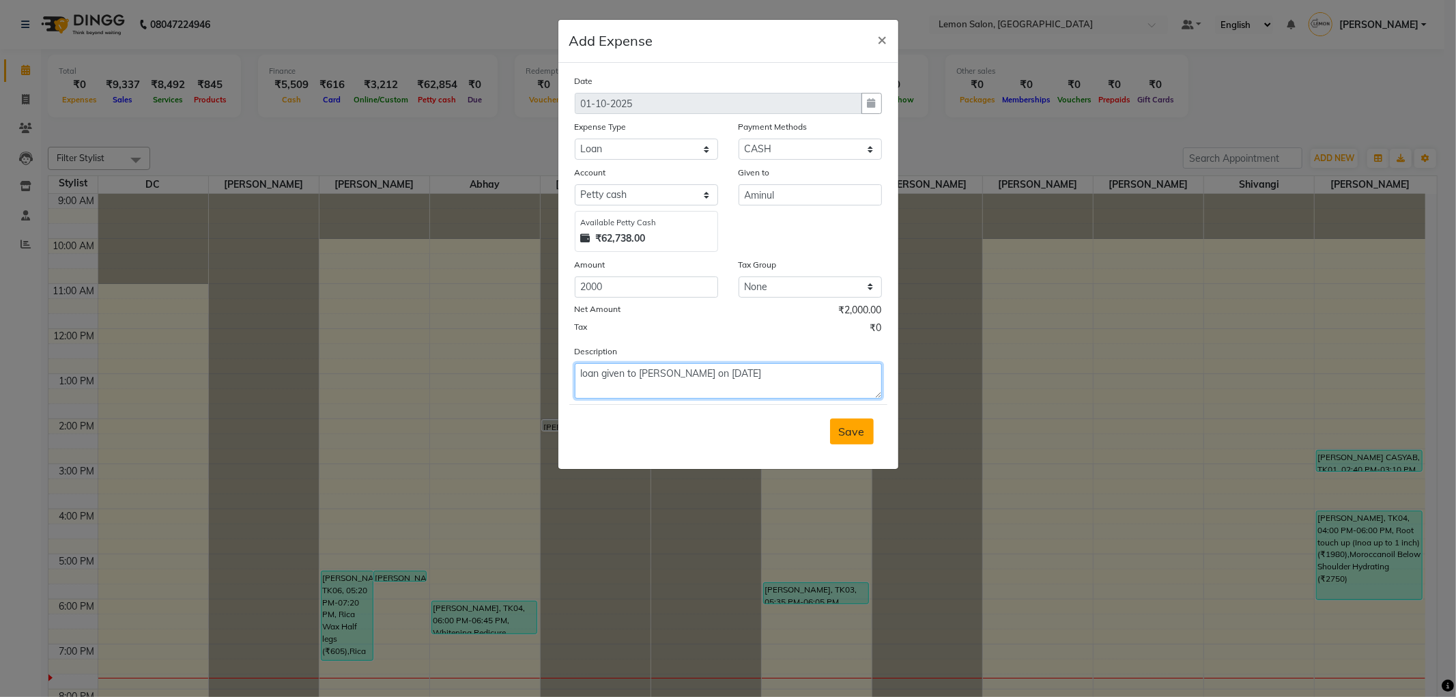
type textarea "loan given to [PERSON_NAME] on [DATE]"
click at [861, 440] on button "Save" at bounding box center [852, 431] width 44 height 26
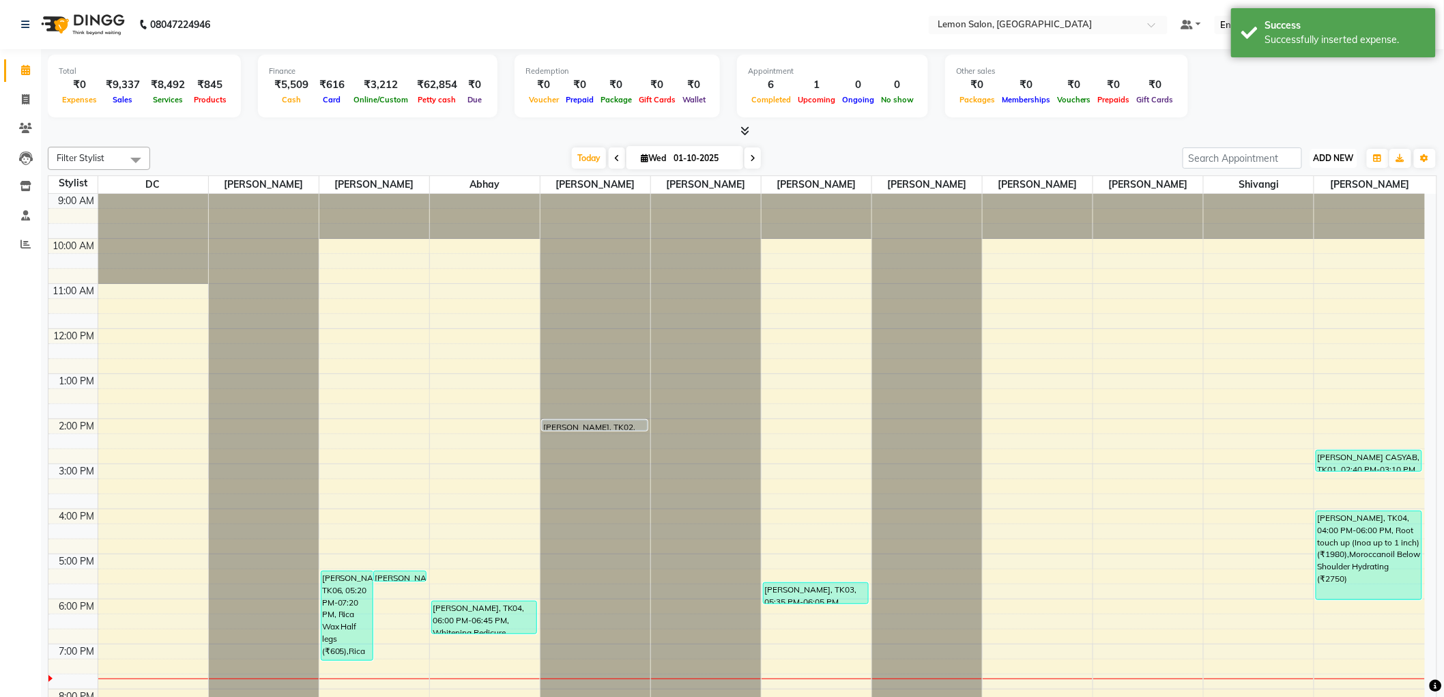
click at [1331, 149] on button "ADD NEW Toggle Dropdown" at bounding box center [1333, 158] width 47 height 19
click at [1305, 216] on link "Add Expense" at bounding box center [1304, 219] width 108 height 18
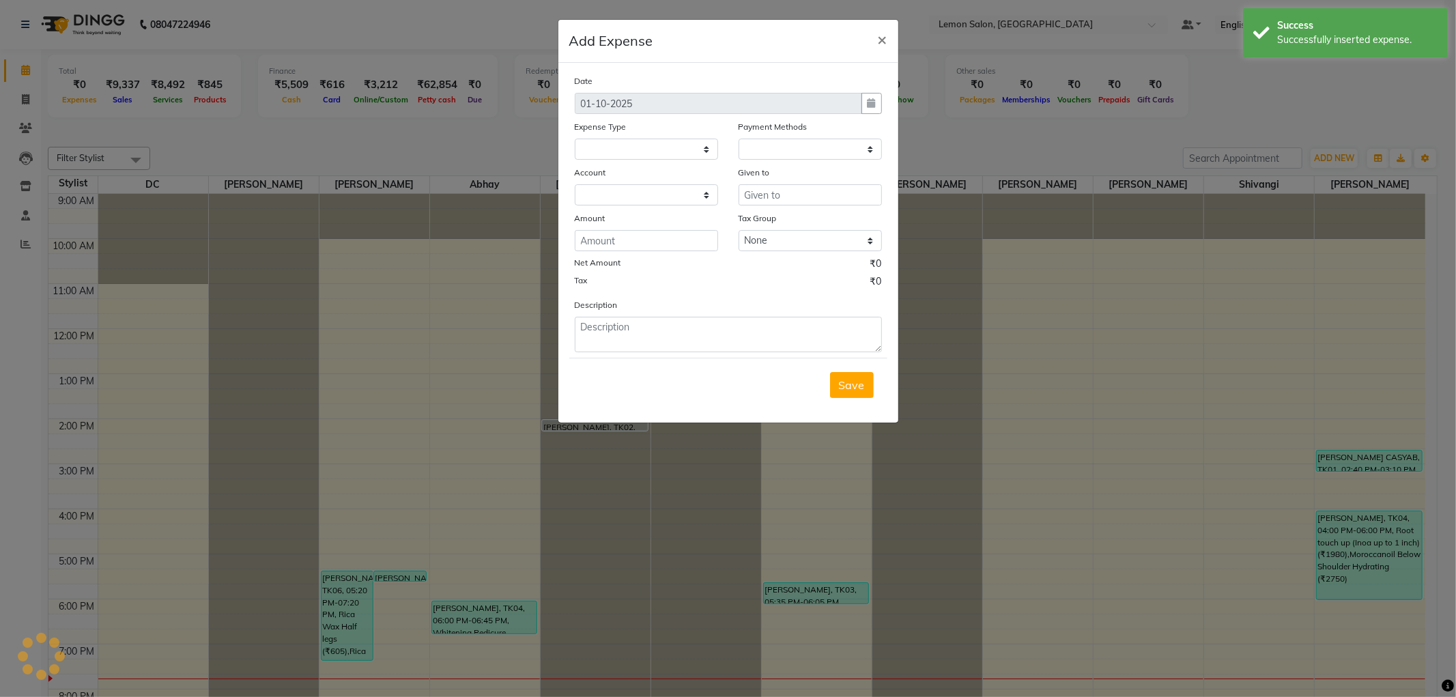
select select
select select "1"
select select "1919"
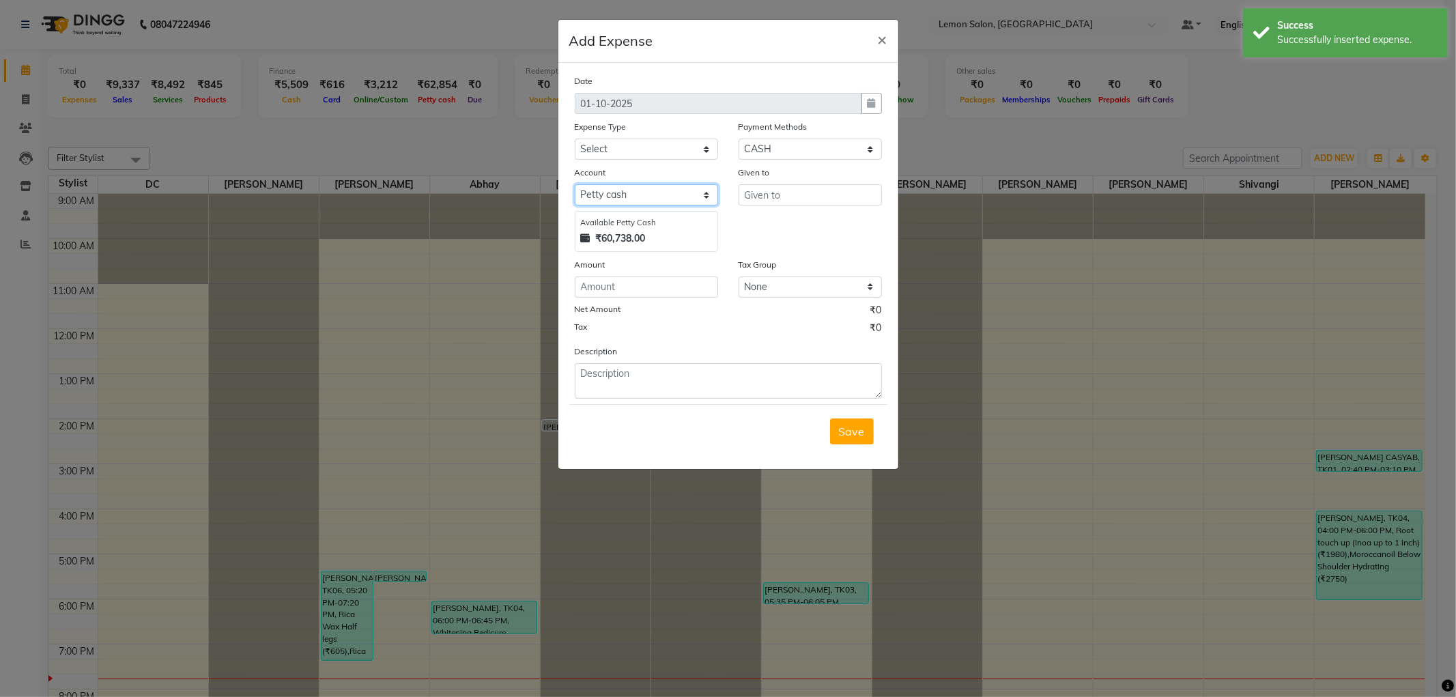
click at [622, 188] on select "Select Default account Petty cash" at bounding box center [646, 194] width 143 height 21
click at [644, 156] on select "Select Advance Cash transfer to hub Laundry Loan Membership Milk Miscellaneous …" at bounding box center [646, 149] width 143 height 21
select select "5144"
click at [575, 139] on select "Select Advance Cash transfer to hub Laundry Loan Membership Milk Miscellaneous …" at bounding box center [646, 149] width 143 height 21
click at [676, 276] on input "number" at bounding box center [646, 286] width 143 height 21
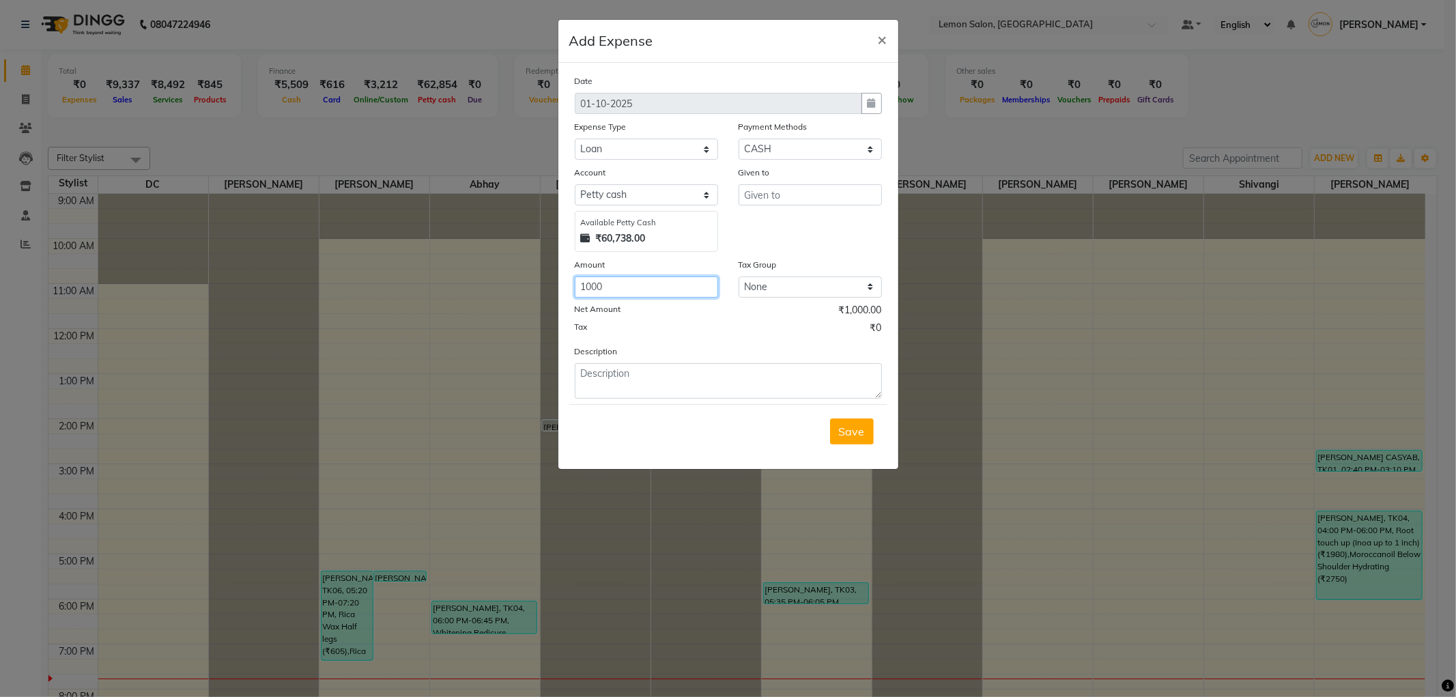
type input "1000"
click at [773, 192] on input "text" at bounding box center [809, 194] width 143 height 21
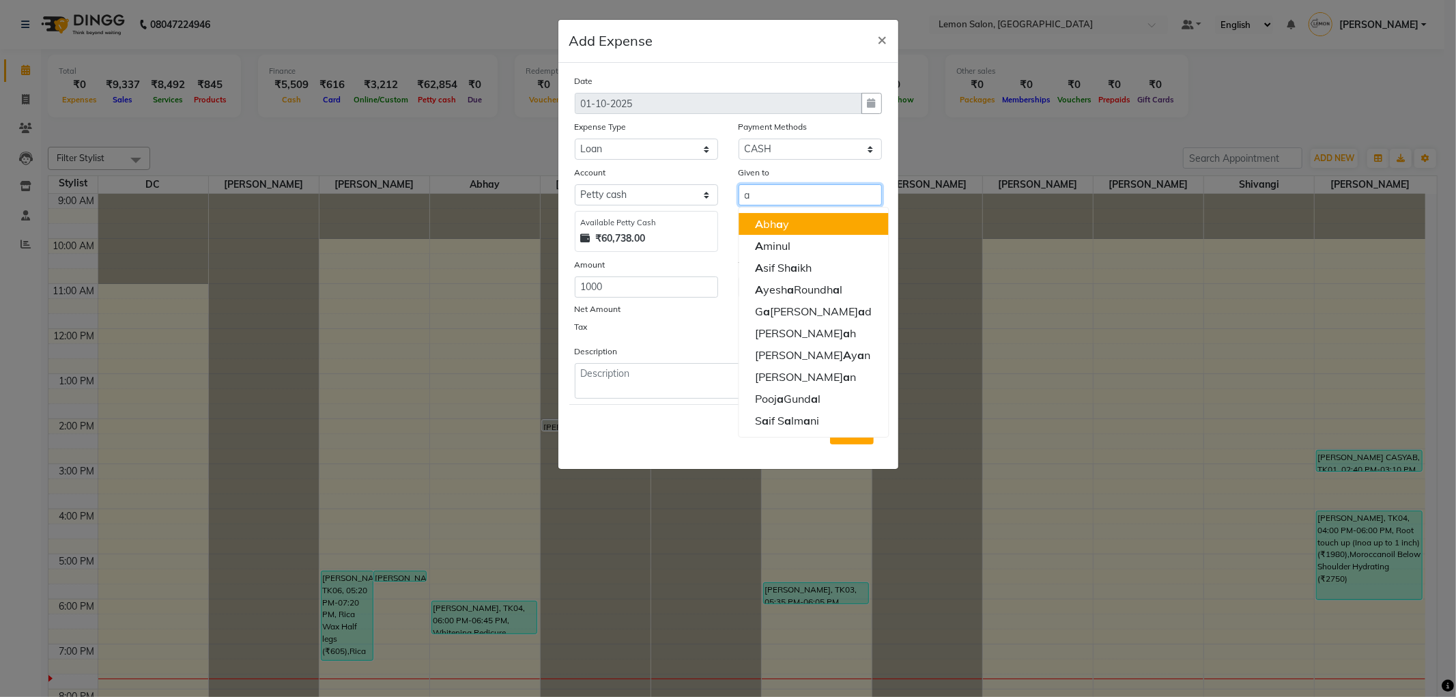
click at [831, 230] on button "A bh a y" at bounding box center [812, 224] width 149 height 22
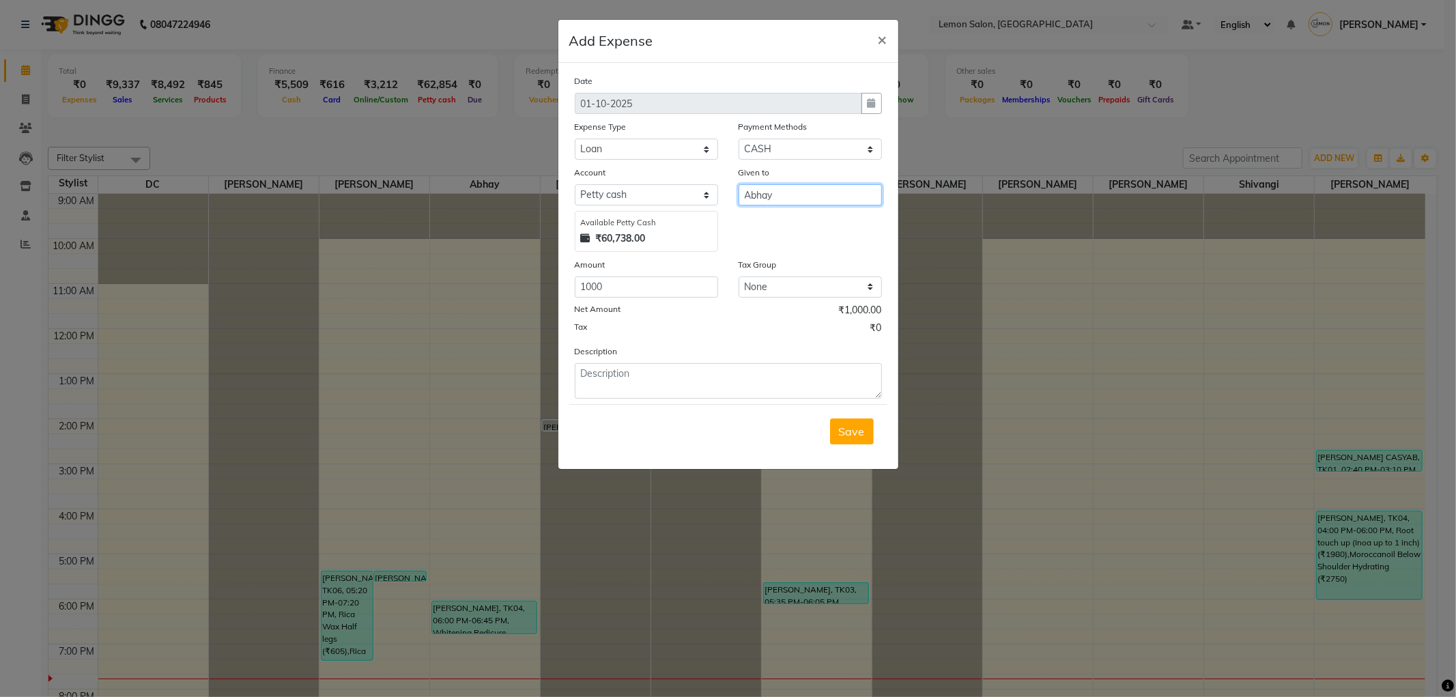
type input "Abhay"
click at [739, 394] on textarea at bounding box center [728, 380] width 307 height 35
type textarea "loan given to [PERSON_NAME] Rs. 1000"
click at [867, 433] on button "Save" at bounding box center [852, 431] width 44 height 26
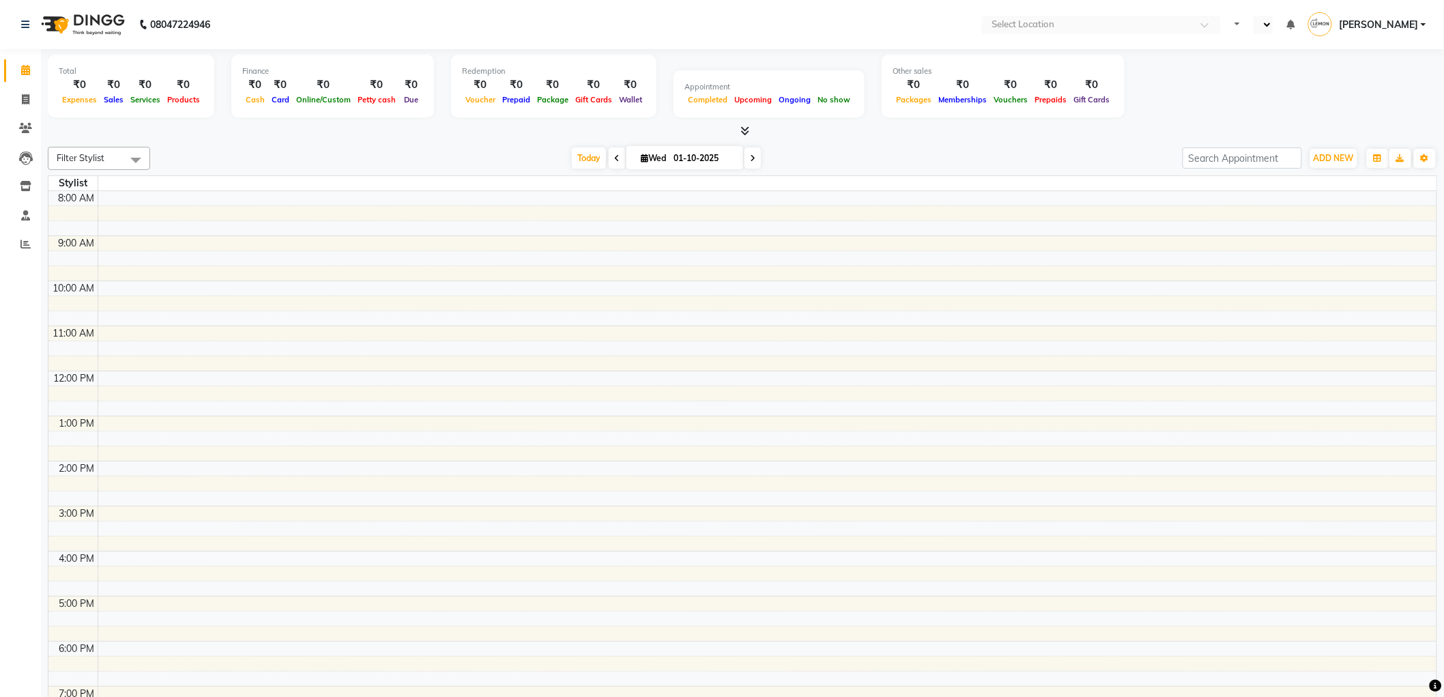
select select "en"
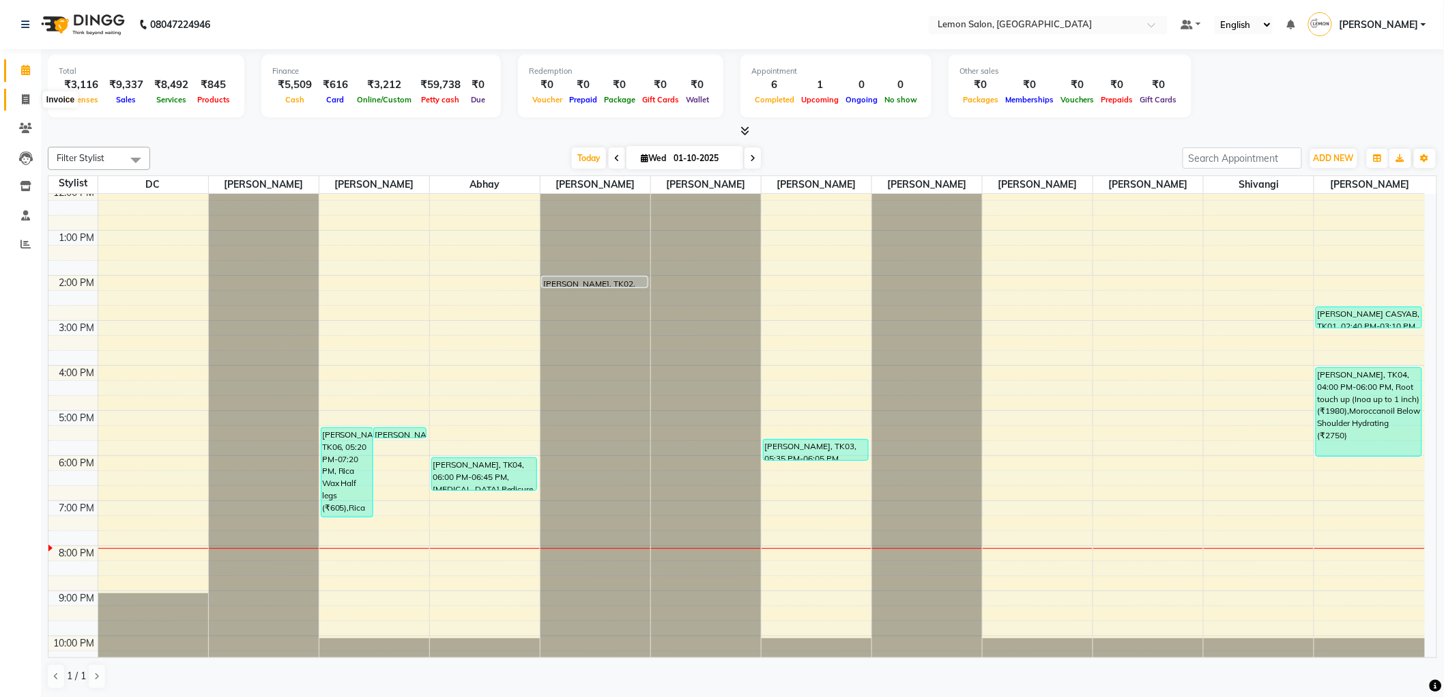
click at [19, 98] on span at bounding box center [26, 100] width 24 height 16
select select "561"
select select "service"
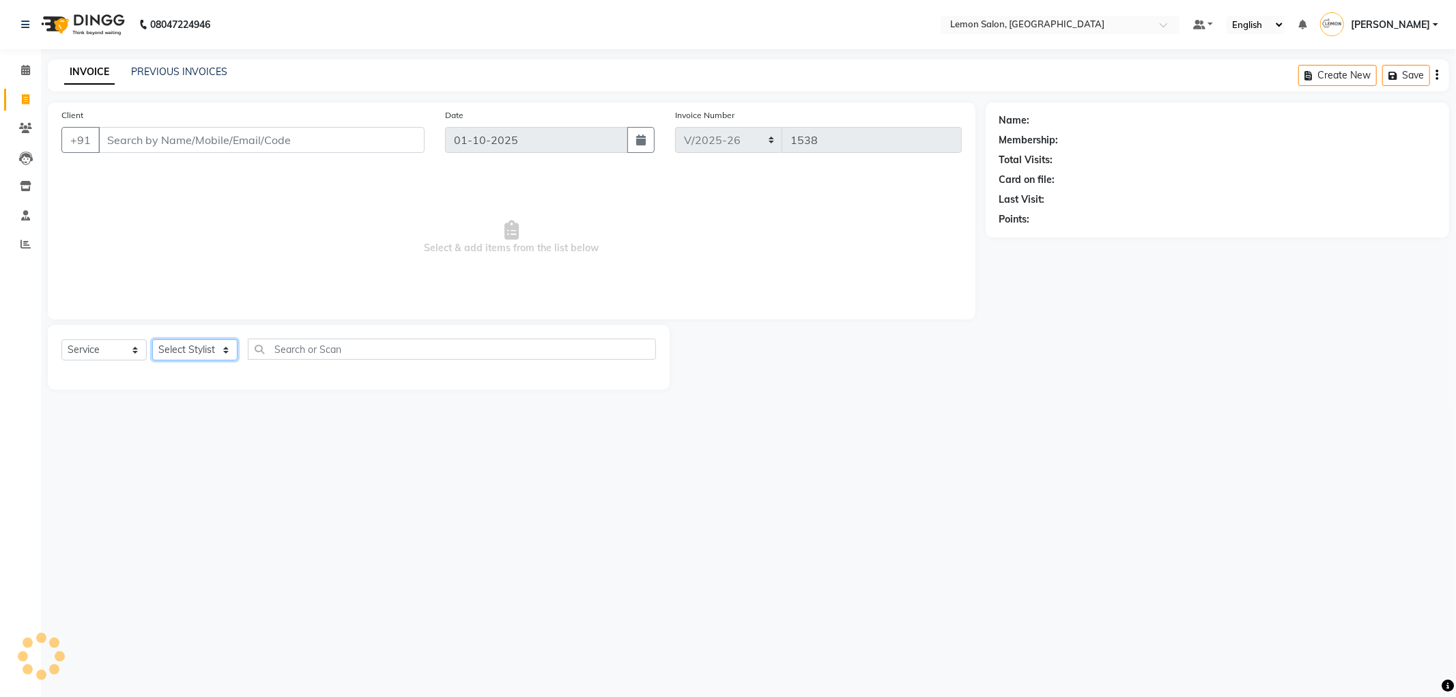
click at [192, 354] on select "Select Stylist" at bounding box center [194, 349] width 85 height 21
select select "89656"
click at [152, 340] on select "Select Stylist [PERSON_NAME] [PERSON_NAME] [PERSON_NAME] DC [PERSON_NAME] [PERS…" at bounding box center [194, 349] width 85 height 21
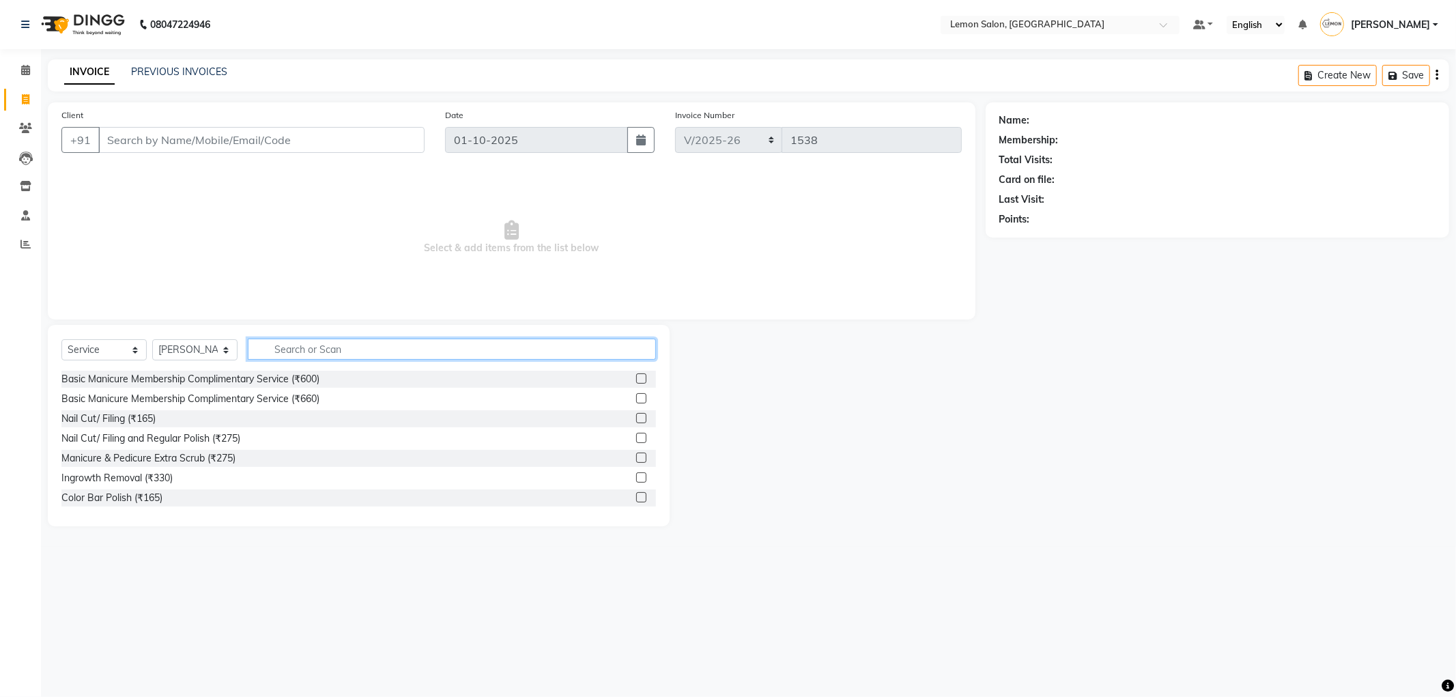
click at [356, 343] on input "text" at bounding box center [452, 349] width 408 height 21
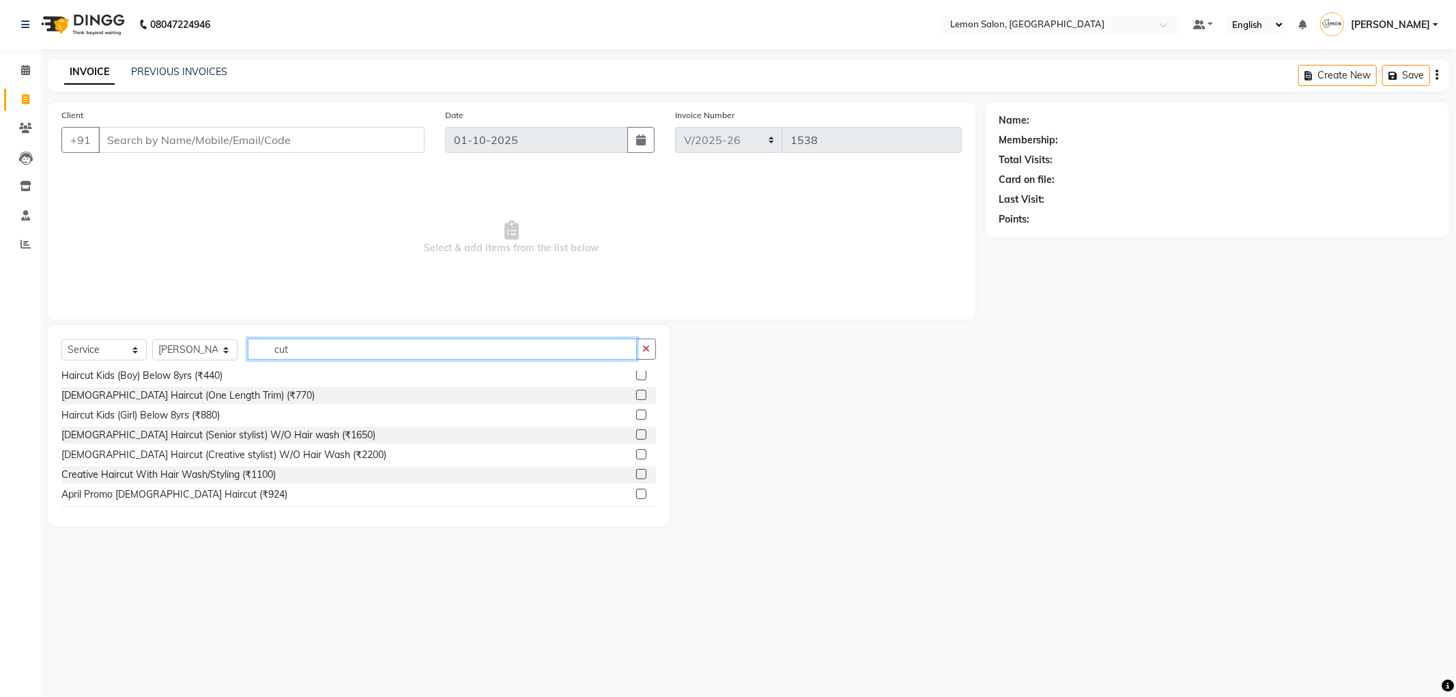
scroll to position [107, 0]
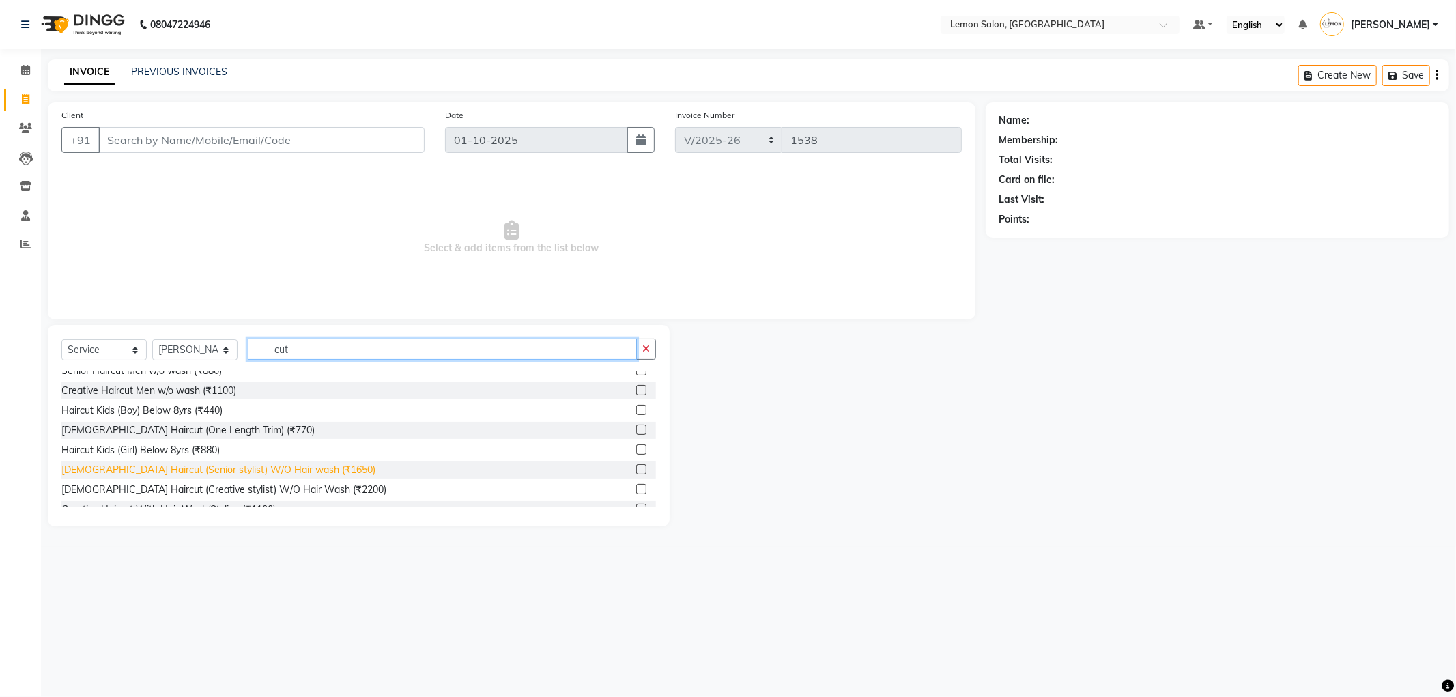
type input "cut"
click at [269, 463] on div "[DEMOGRAPHIC_DATA] Haircut (Senior stylist) W/O Hair wash (₹1650)" at bounding box center [218, 470] width 314 height 14
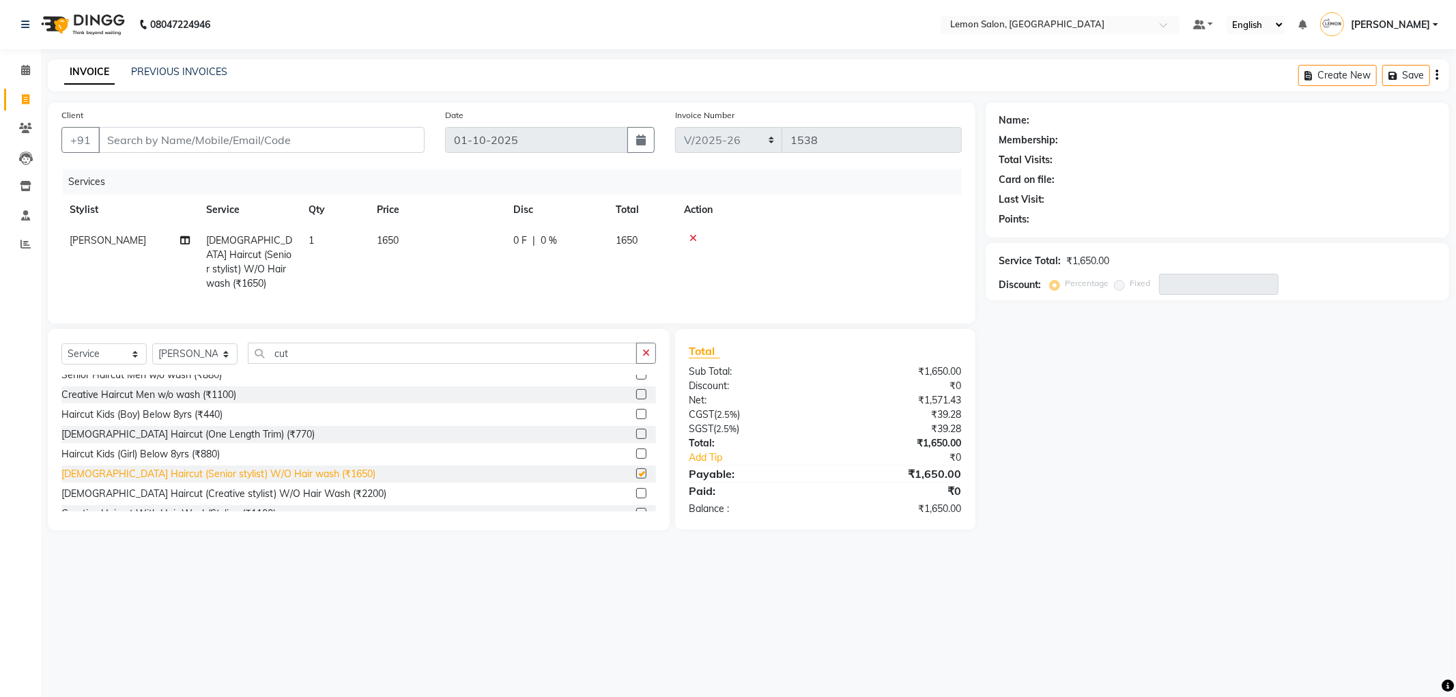
checkbox input "false"
click at [173, 132] on input "Client" at bounding box center [261, 140] width 326 height 26
type input "8"
type input "0"
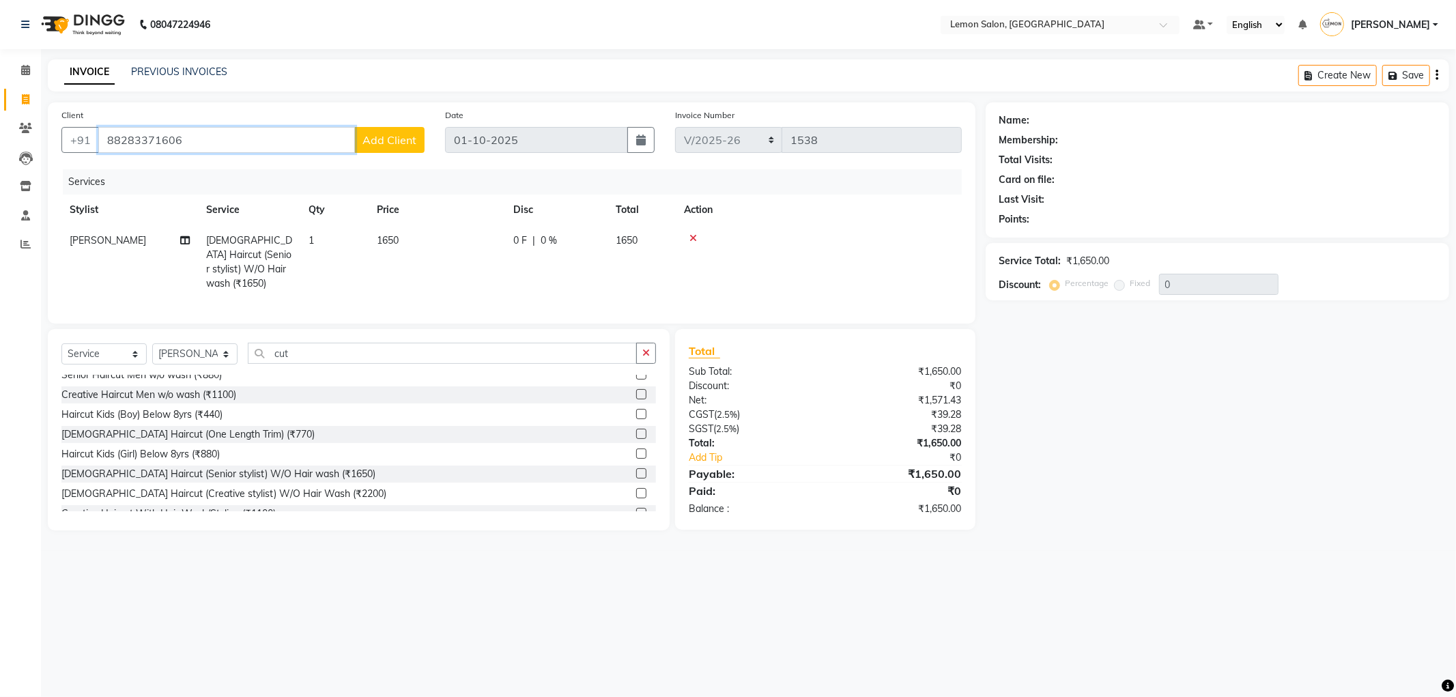
click at [134, 141] on input "88283371606" at bounding box center [226, 140] width 257 height 26
click at [135, 141] on input "88283371606" at bounding box center [226, 140] width 257 height 26
type input "8823371606"
click at [411, 135] on button "Add Client" at bounding box center [389, 140] width 70 height 26
select select "22"
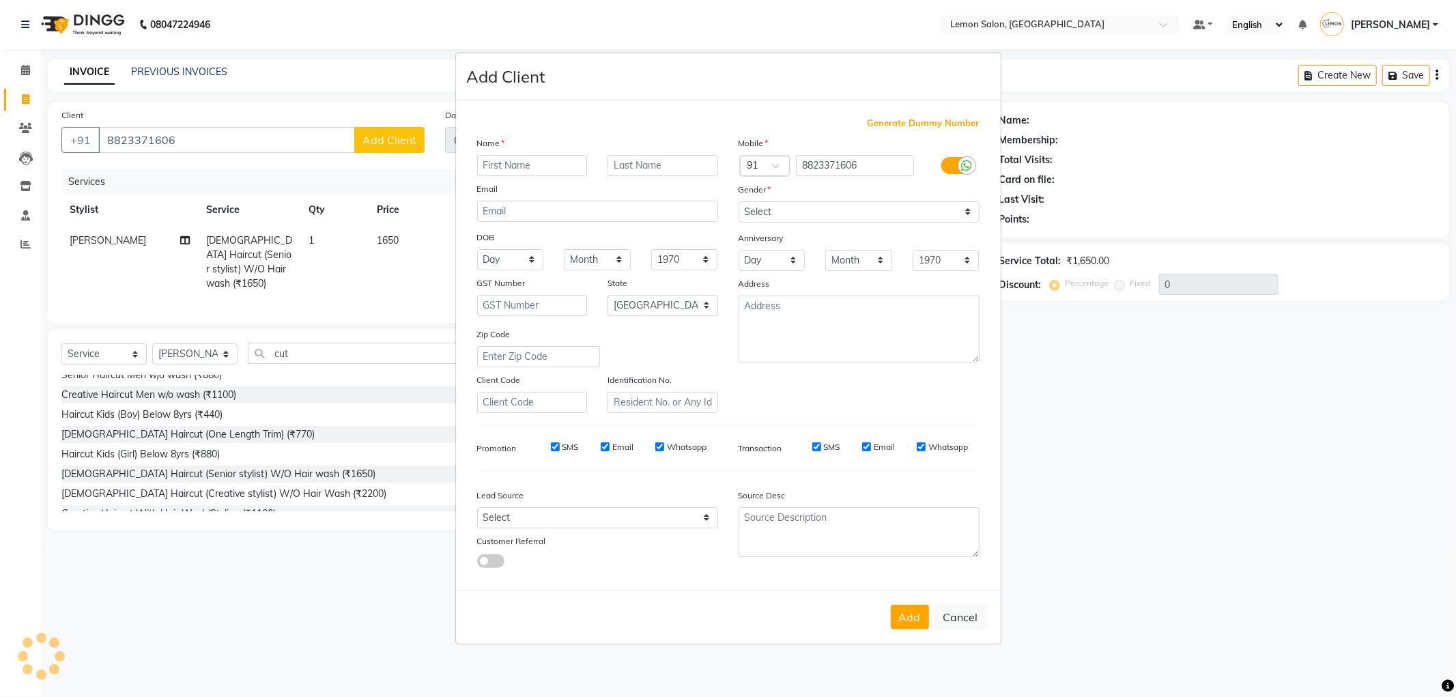
click at [410, 135] on ngb-modal-window "Add Client Generate Dummy Number Name Email DOB Day 01 02 03 04 05 06 07 08 09 …" at bounding box center [728, 348] width 1456 height 697
click at [509, 159] on input "text" at bounding box center [532, 165] width 111 height 21
type input "aishwarya"
drag, startPoint x: 919, startPoint y: 216, endPoint x: 913, endPoint y: 199, distance: 18.8
click at [913, 199] on div "Mobile Country Code × 91 8823371606 Gender Select [DEMOGRAPHIC_DATA] [DEMOGRAPH…" at bounding box center [858, 274] width 261 height 277
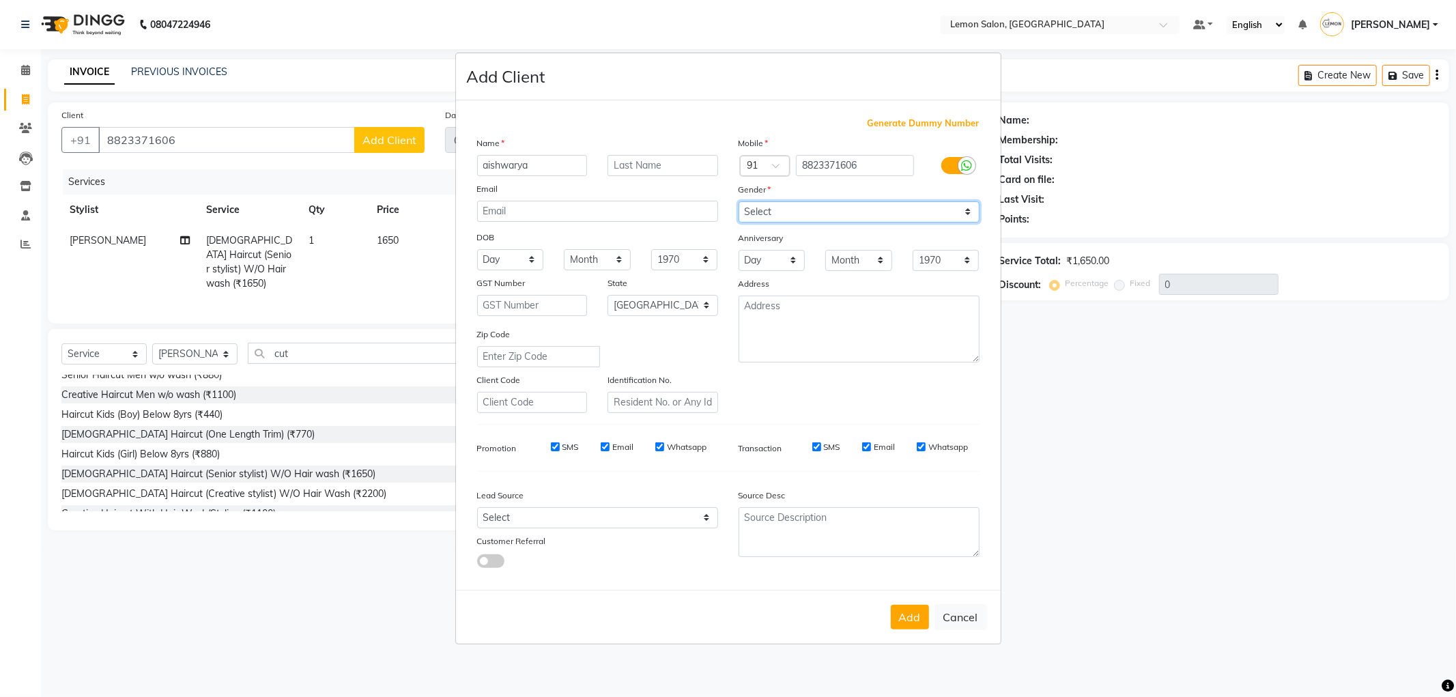
select select "[DEMOGRAPHIC_DATA]"
click at [738, 201] on select "Select [DEMOGRAPHIC_DATA] [DEMOGRAPHIC_DATA] Other Prefer Not To Say" at bounding box center [858, 211] width 241 height 21
click at [913, 618] on button "Add" at bounding box center [910, 617] width 38 height 25
select select
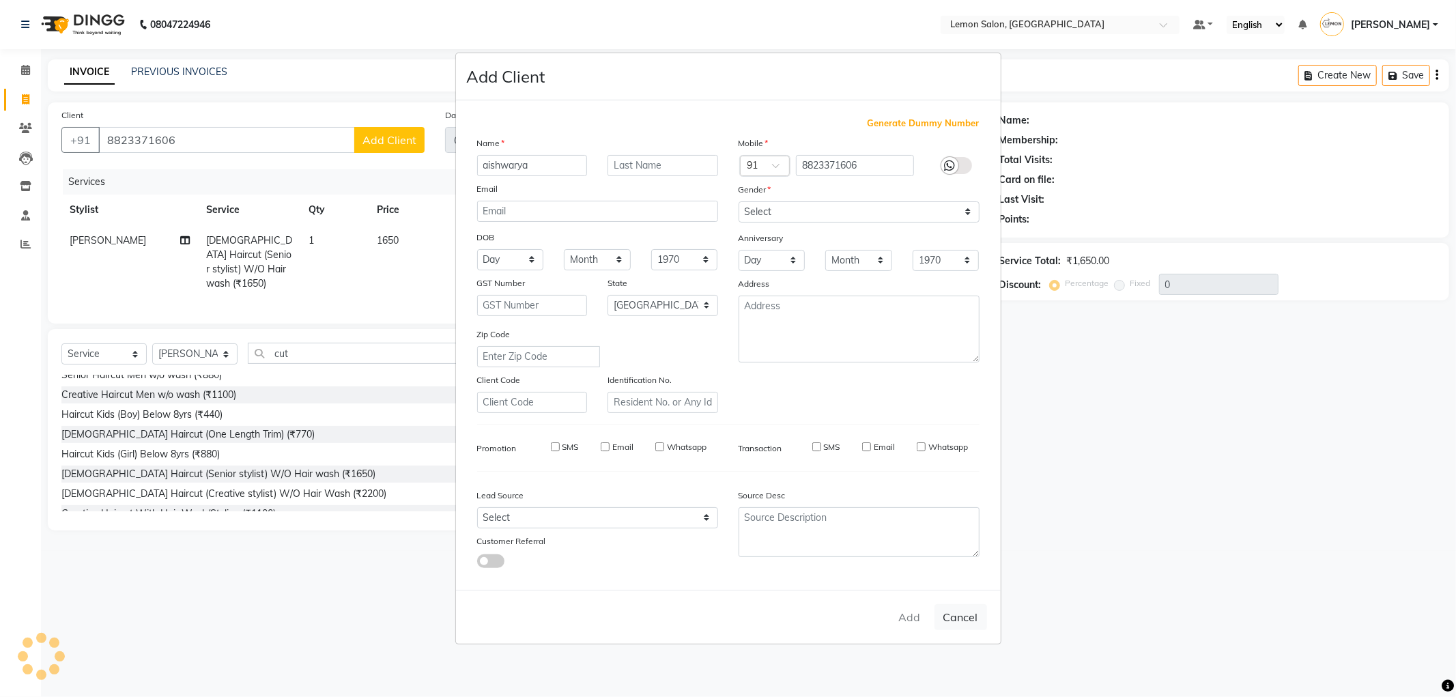
select select
select select "null"
select select
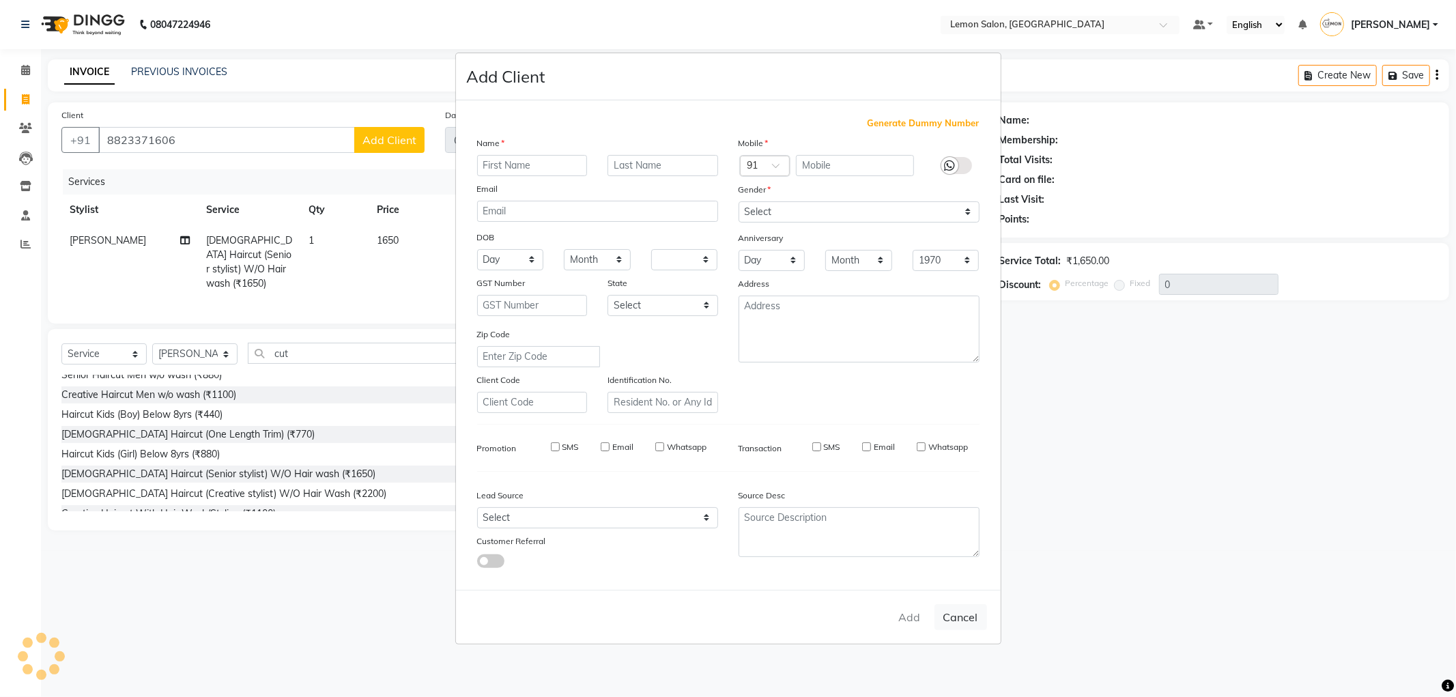
select select
checkbox input "false"
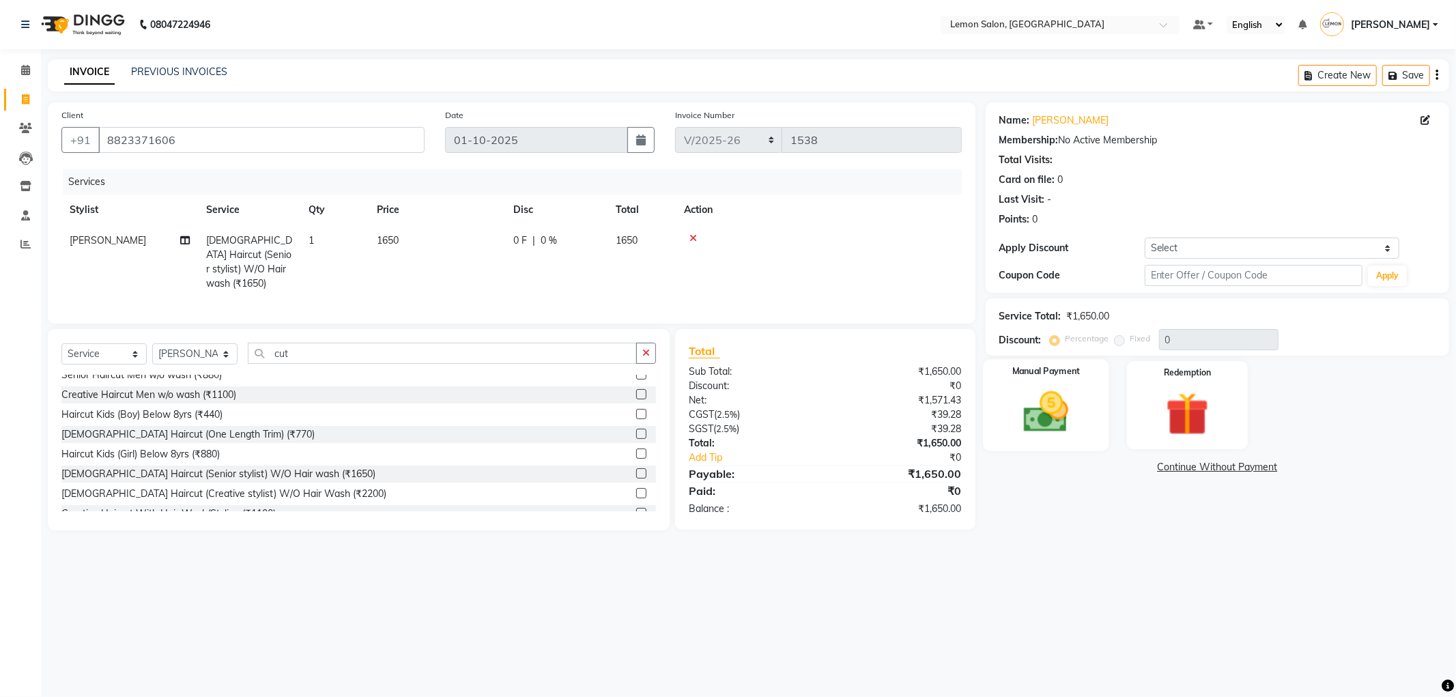
click at [1075, 427] on img at bounding box center [1045, 412] width 73 height 52
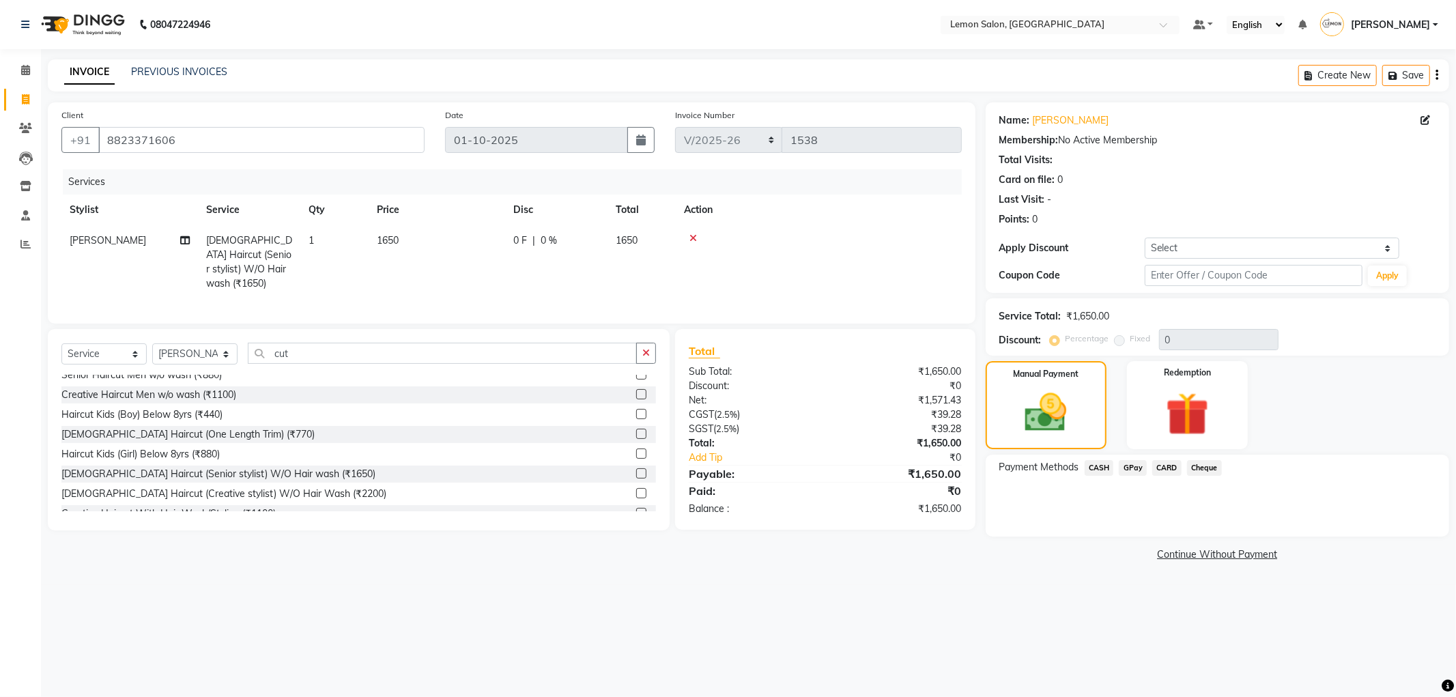
click at [1138, 463] on span "GPay" at bounding box center [1133, 468] width 28 height 16
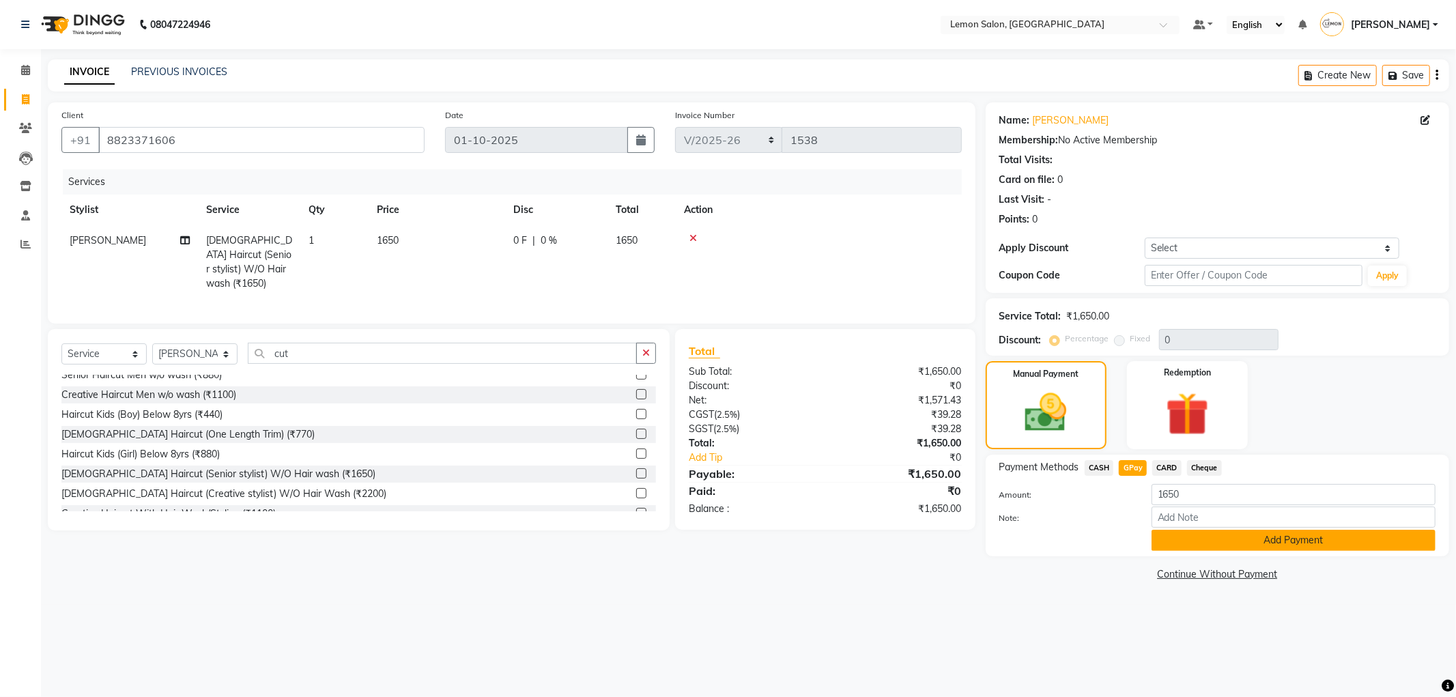
click at [1190, 541] on button "Add Payment" at bounding box center [1293, 540] width 284 height 21
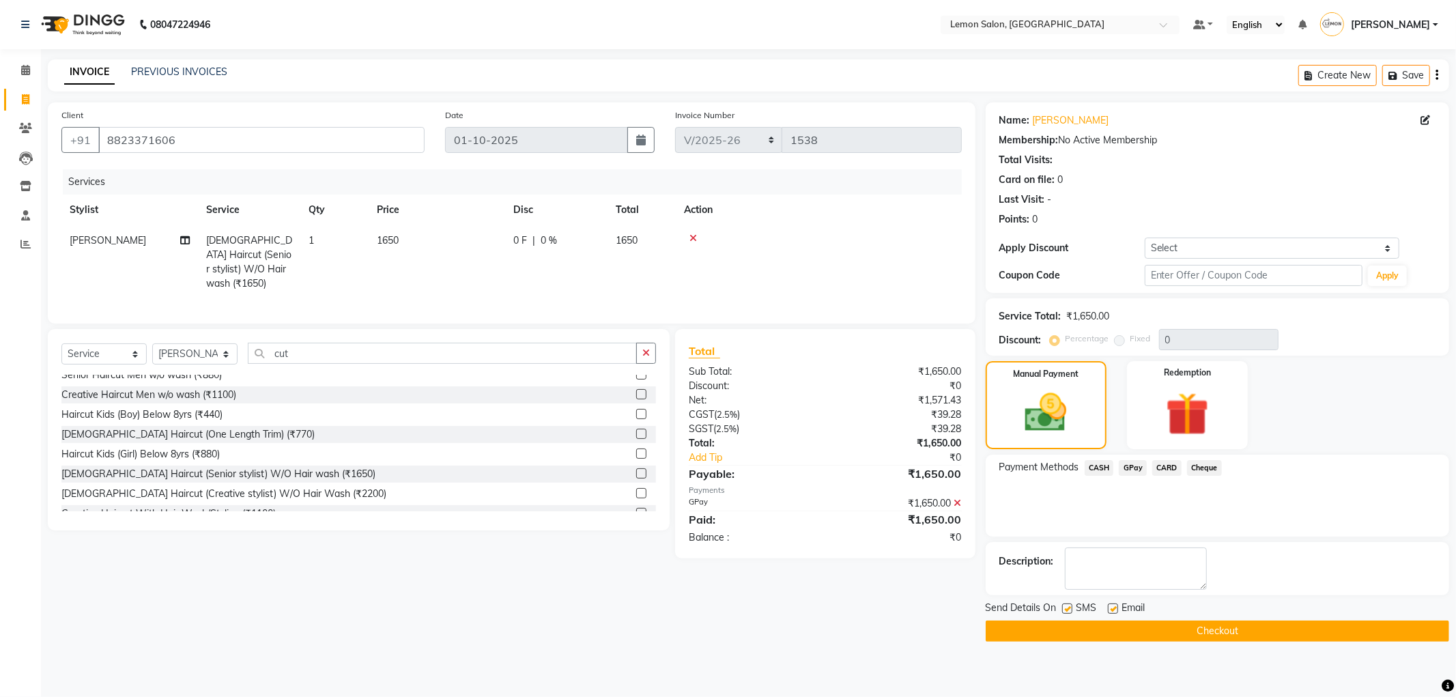
click at [1052, 625] on button "Checkout" at bounding box center [1217, 630] width 463 height 21
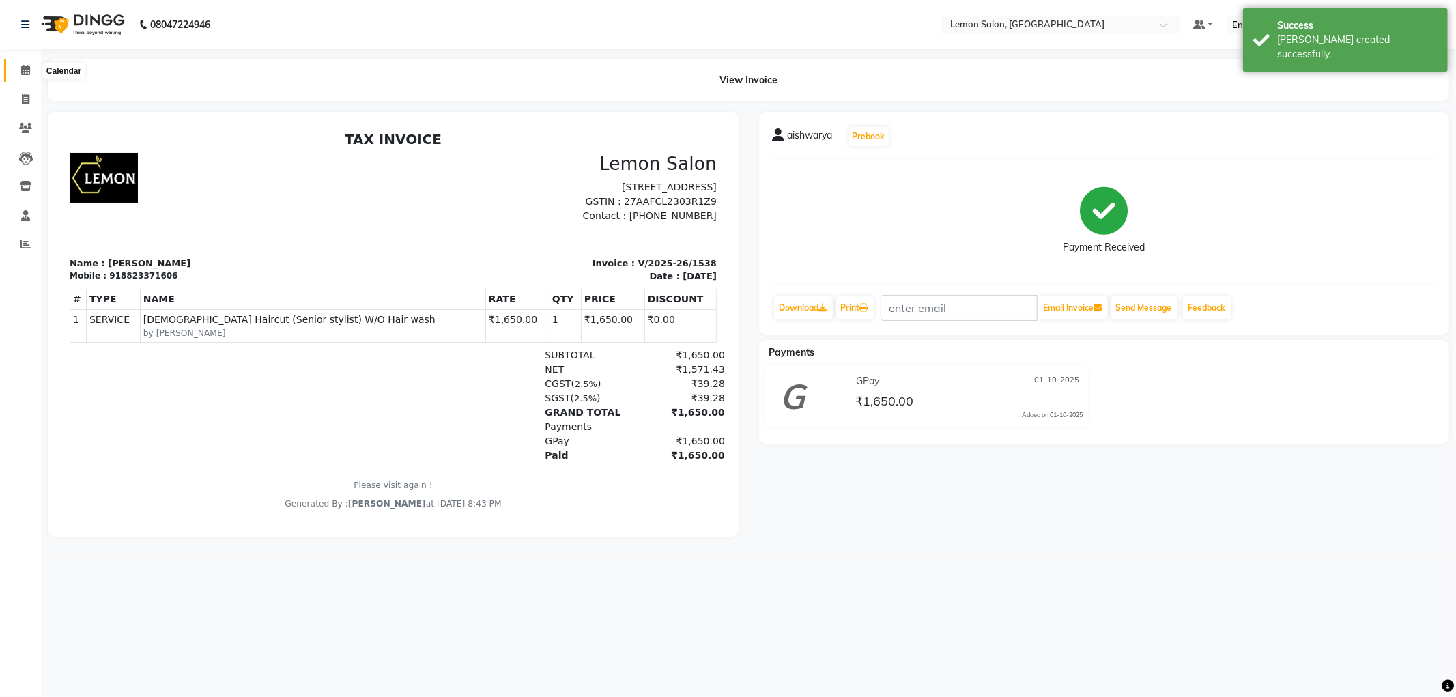
click at [20, 63] on span at bounding box center [26, 71] width 24 height 16
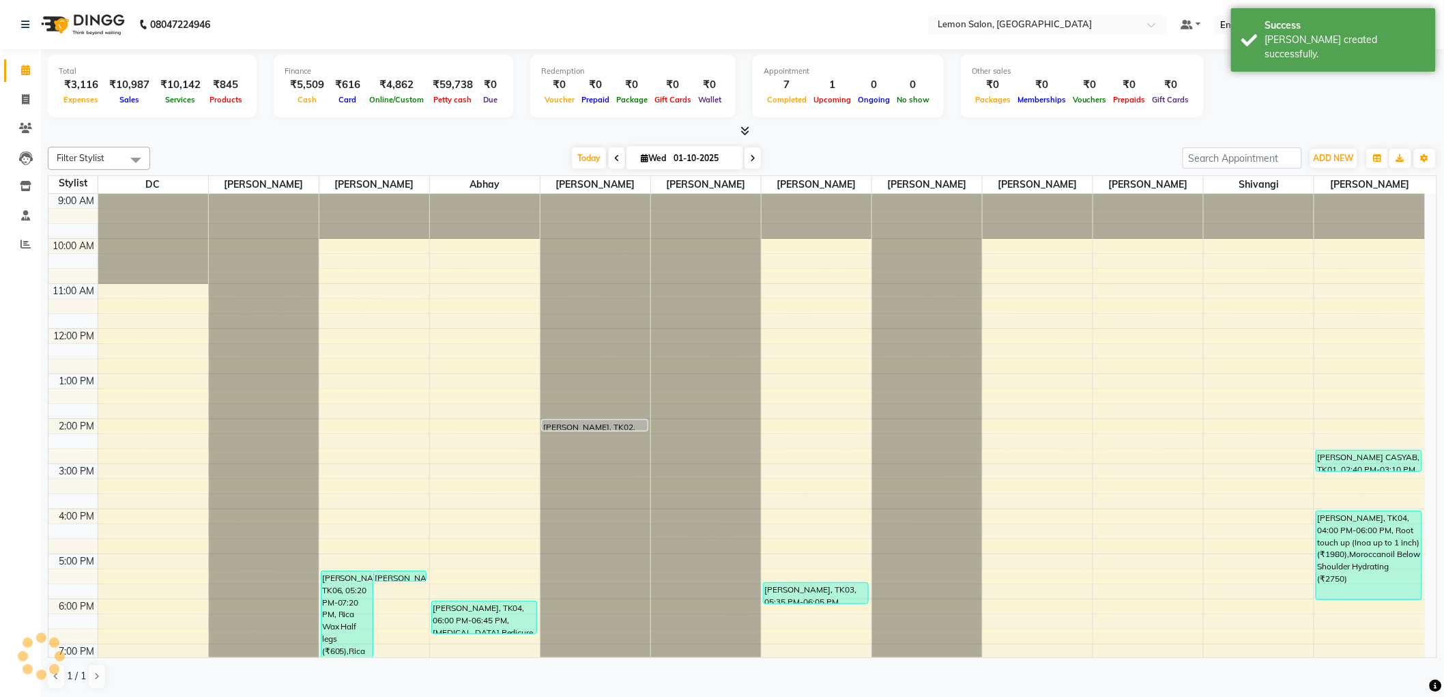
scroll to position [143, 0]
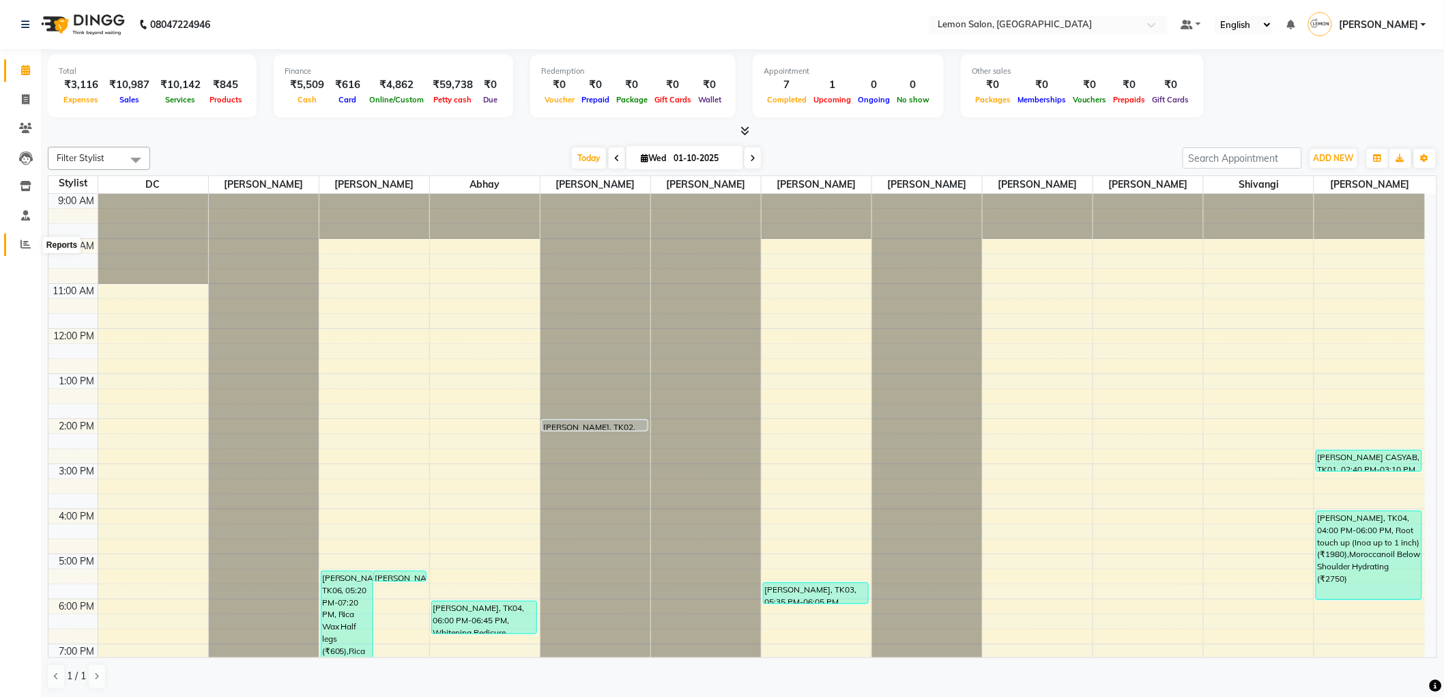
click at [21, 247] on icon at bounding box center [25, 244] width 10 height 10
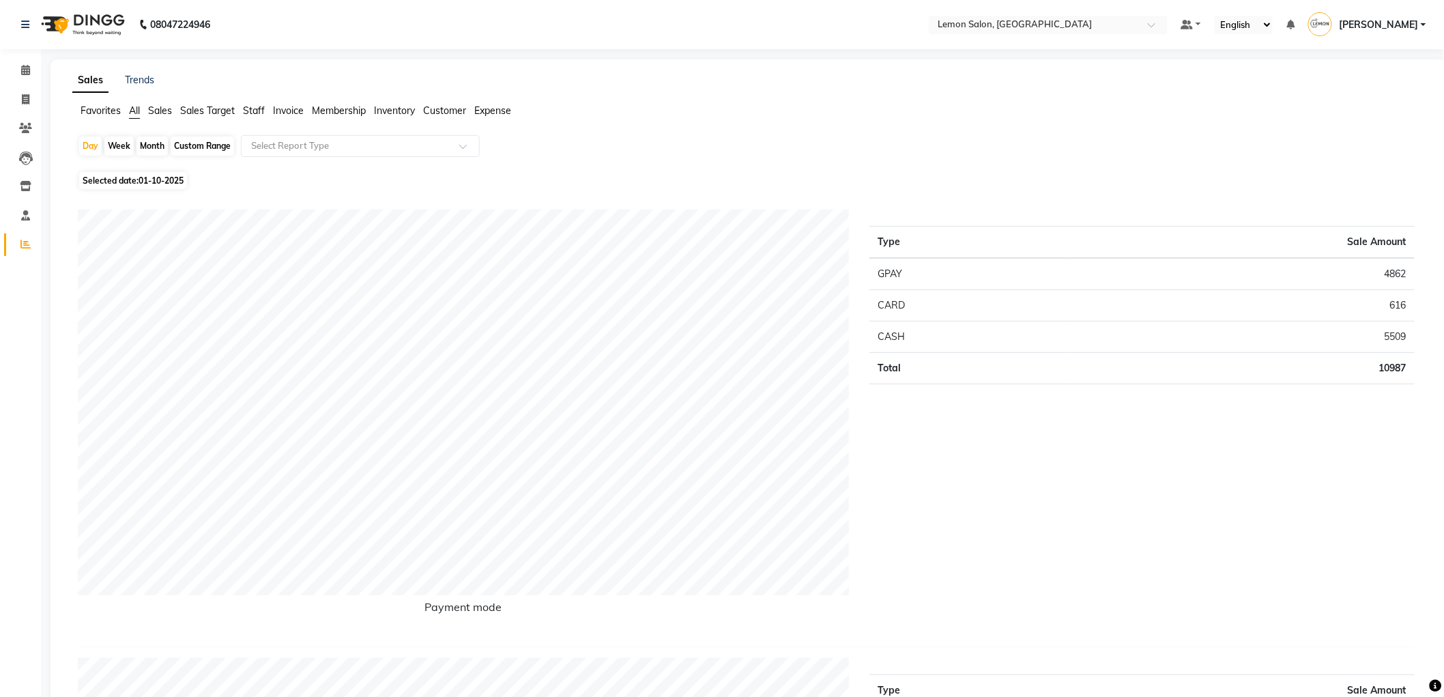
click at [483, 117] on div "Favorites All Sales Sales Target Staff Invoice Membership Inventory Customer Ex…" at bounding box center [749, 117] width 1374 height 26
click at [483, 117] on li "Expense" at bounding box center [492, 111] width 37 height 14
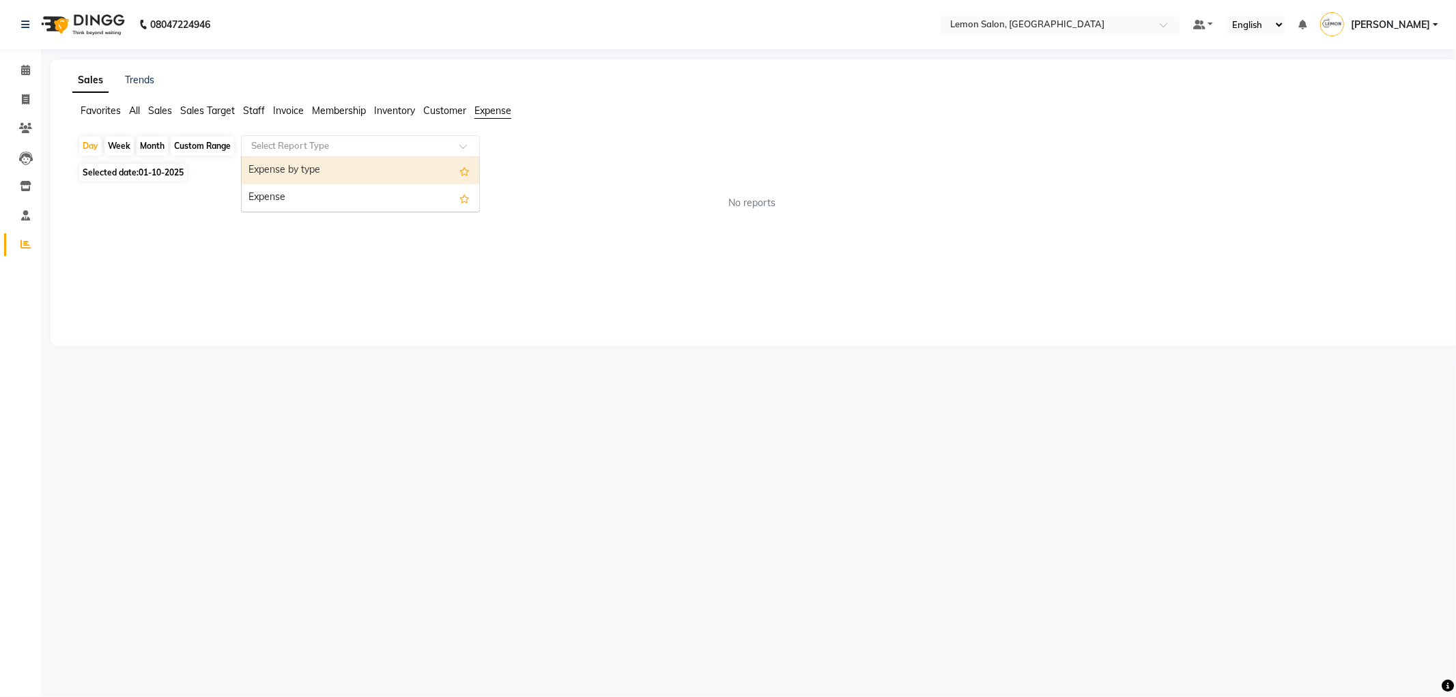
click at [410, 156] on ng-select "Select Report Type Expense by type Expense" at bounding box center [360, 146] width 239 height 22
click at [413, 191] on div "Expense" at bounding box center [361, 197] width 238 height 27
select select "csv"
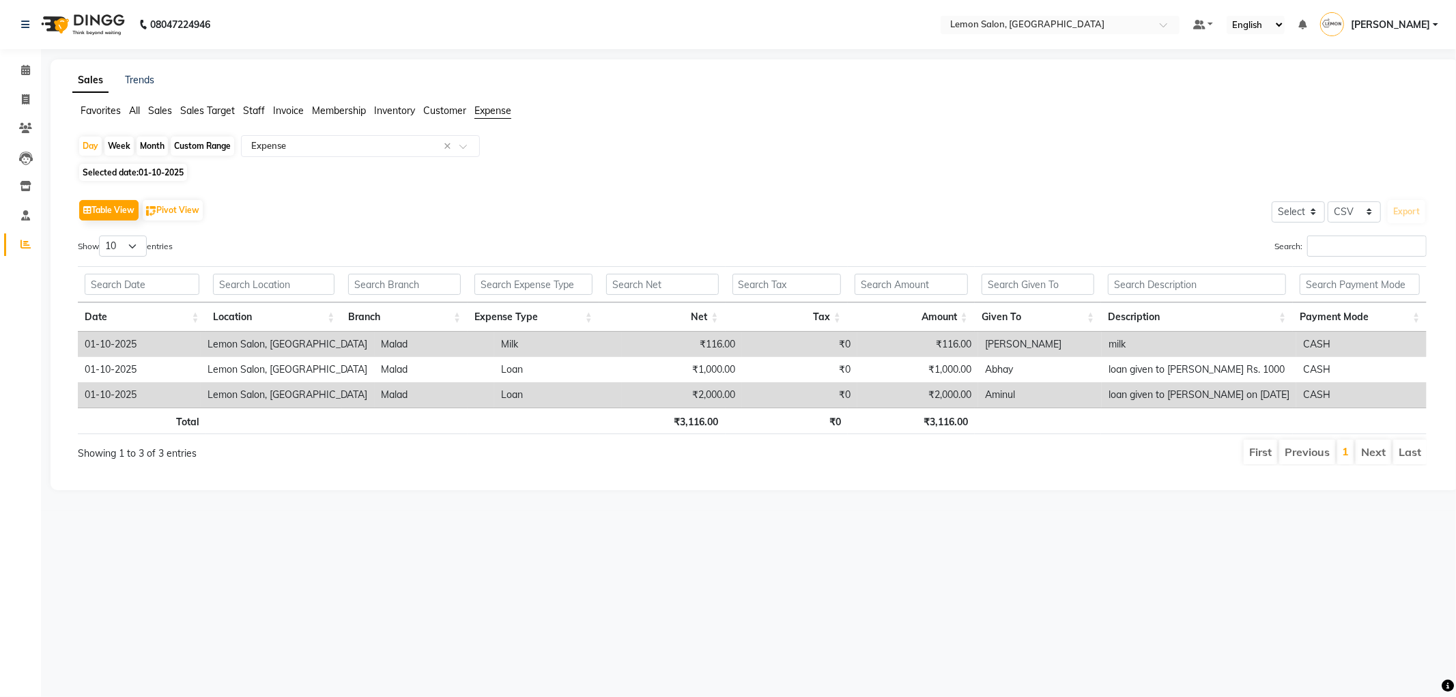
click at [424, 190] on div "Table View Pivot View Select Select CSV PDF Export Show 10 25 50 100 entries Se…" at bounding box center [752, 330] width 1371 height 291
click at [569, 167] on div "Selected date: [DATE]" at bounding box center [758, 172] width 1360 height 14
click at [25, 72] on icon at bounding box center [25, 70] width 9 height 10
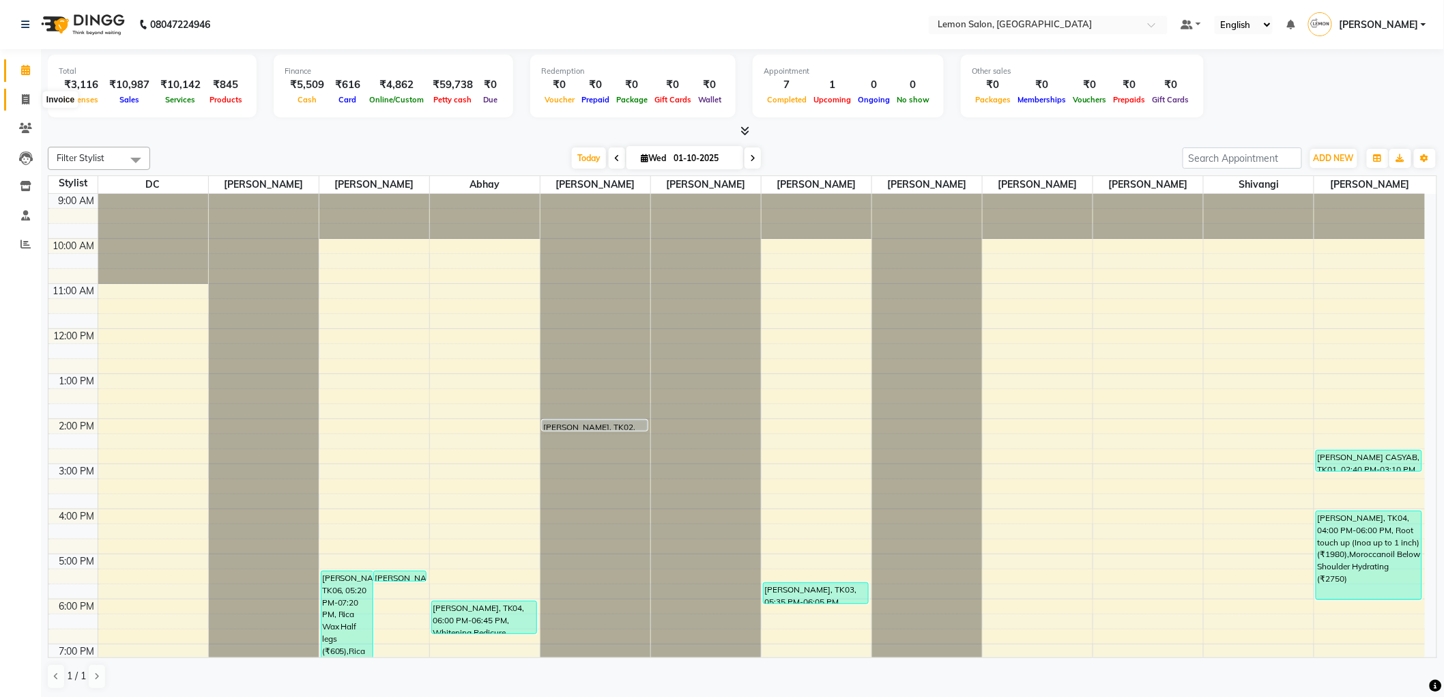
click at [22, 104] on icon at bounding box center [26, 99] width 8 height 10
select select "service"
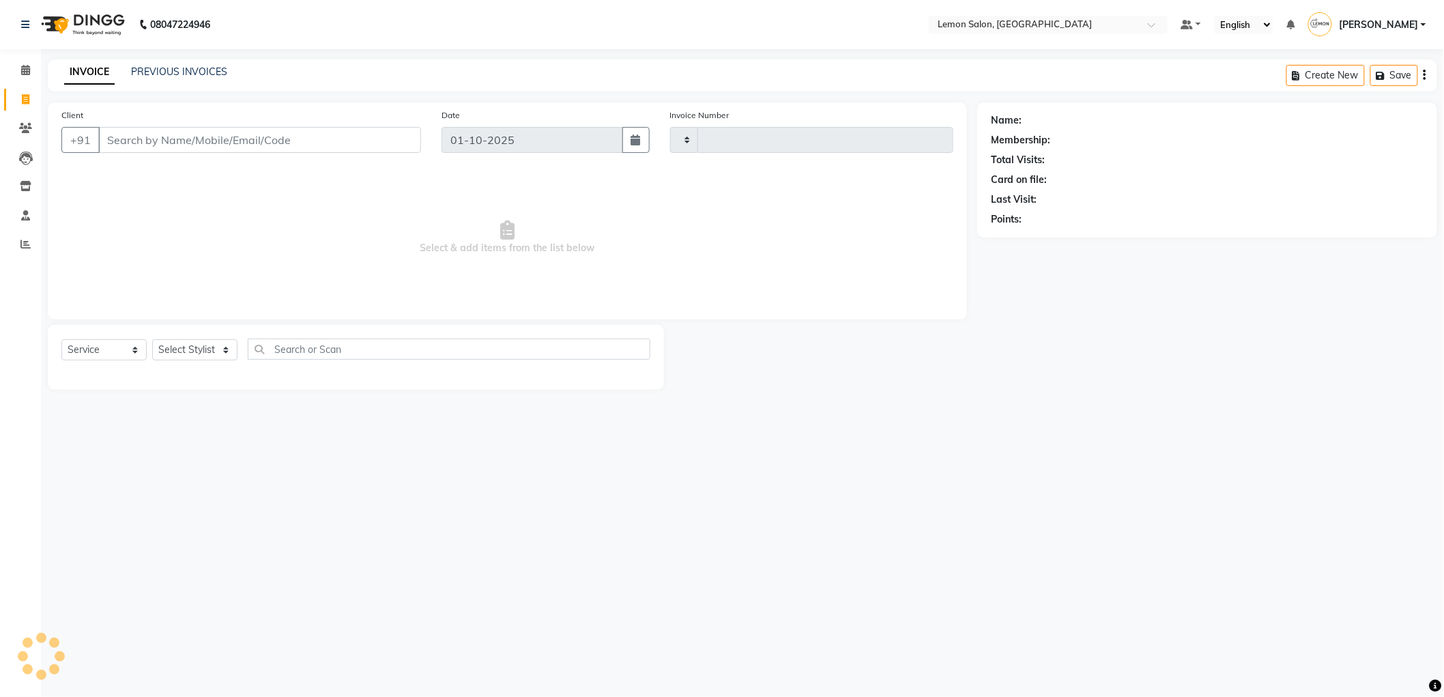
type input "1539"
select select "561"
click at [188, 66] on link "PREVIOUS INVOICES" at bounding box center [179, 72] width 96 height 12
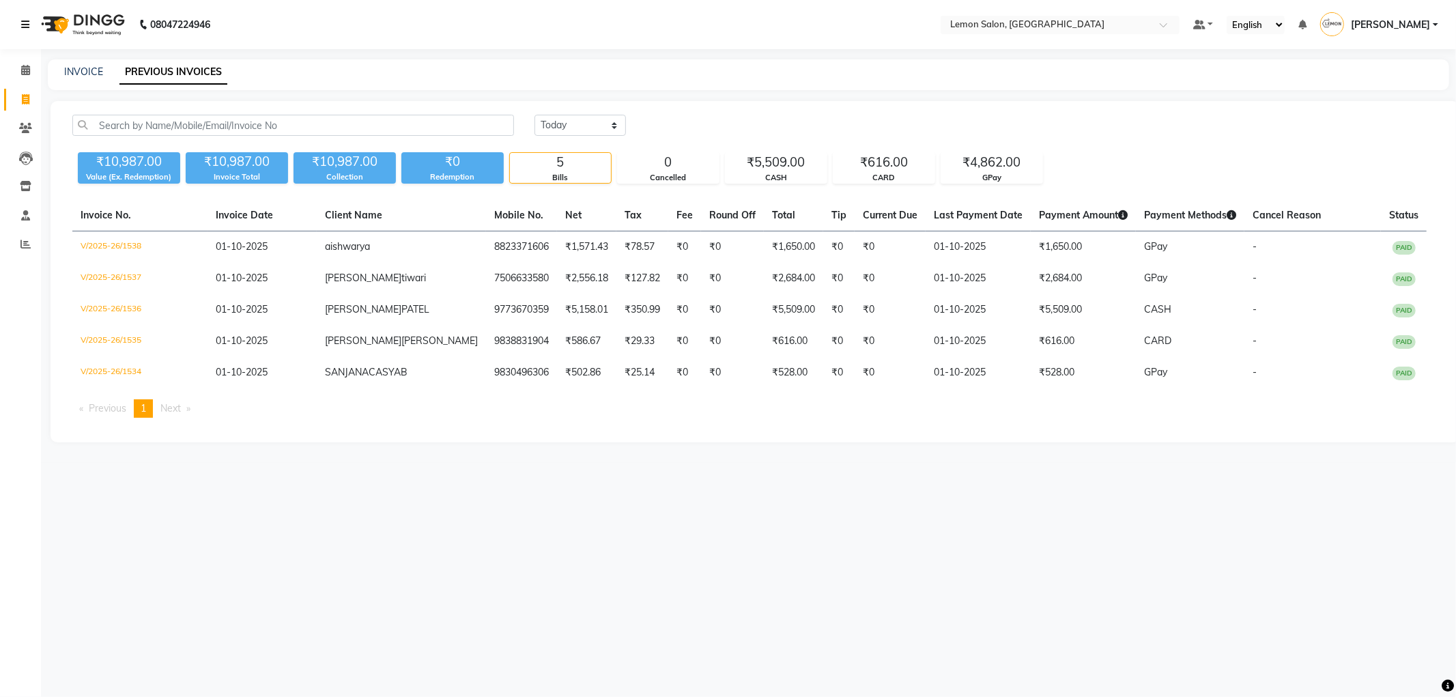
click at [31, 41] on link at bounding box center [28, 24] width 14 height 38
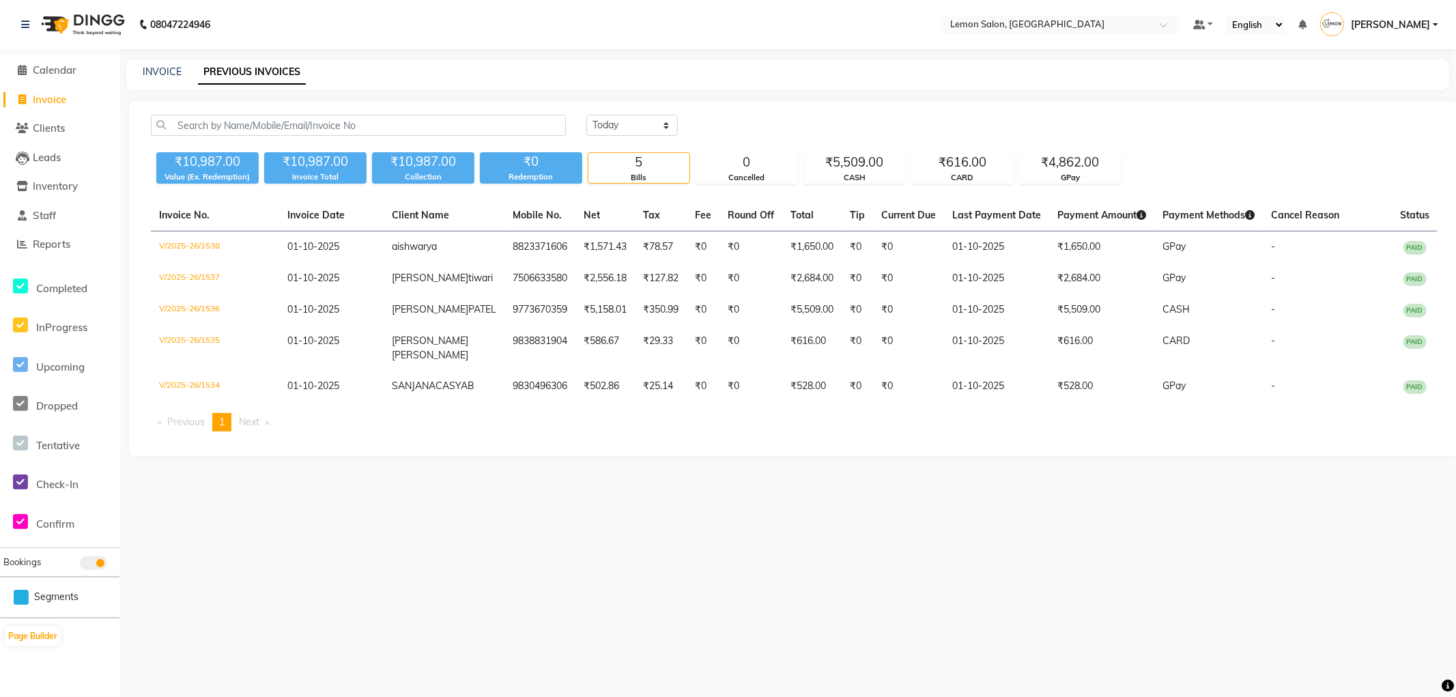
select select "561"
select select "service"
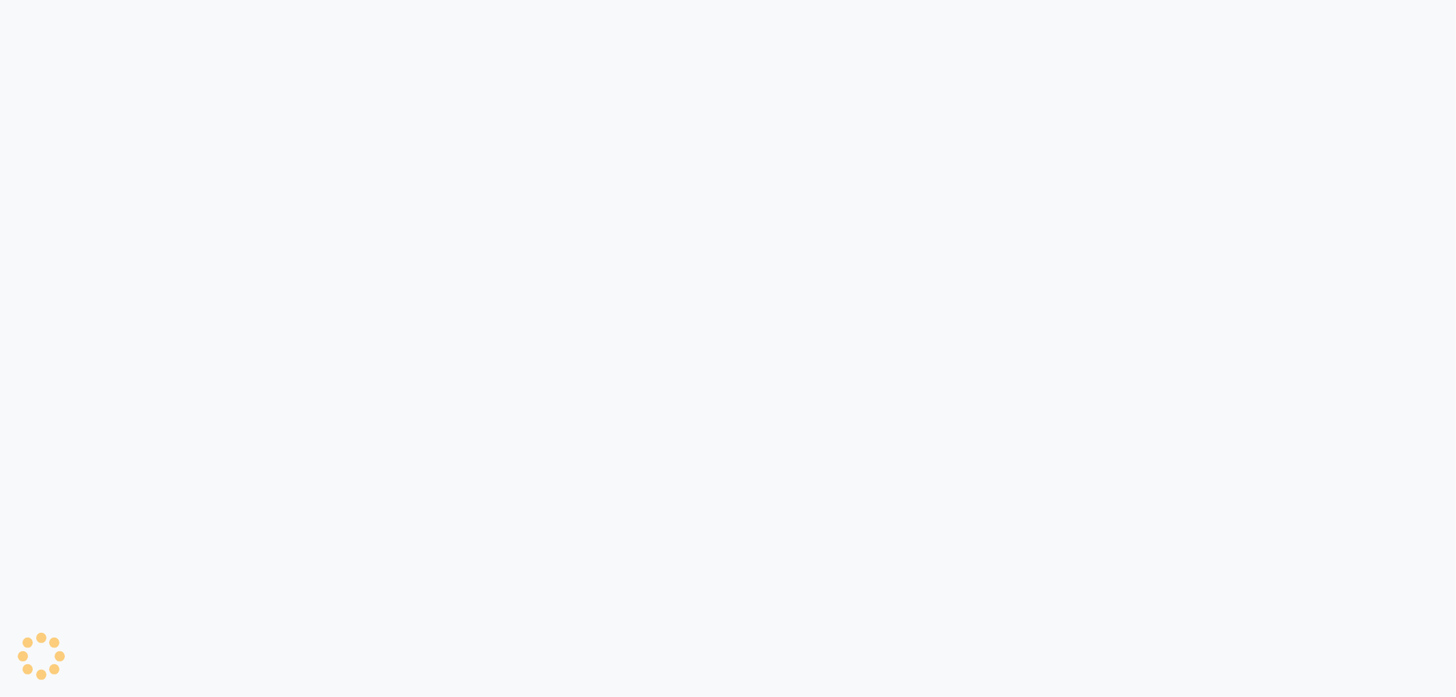
select select "service"
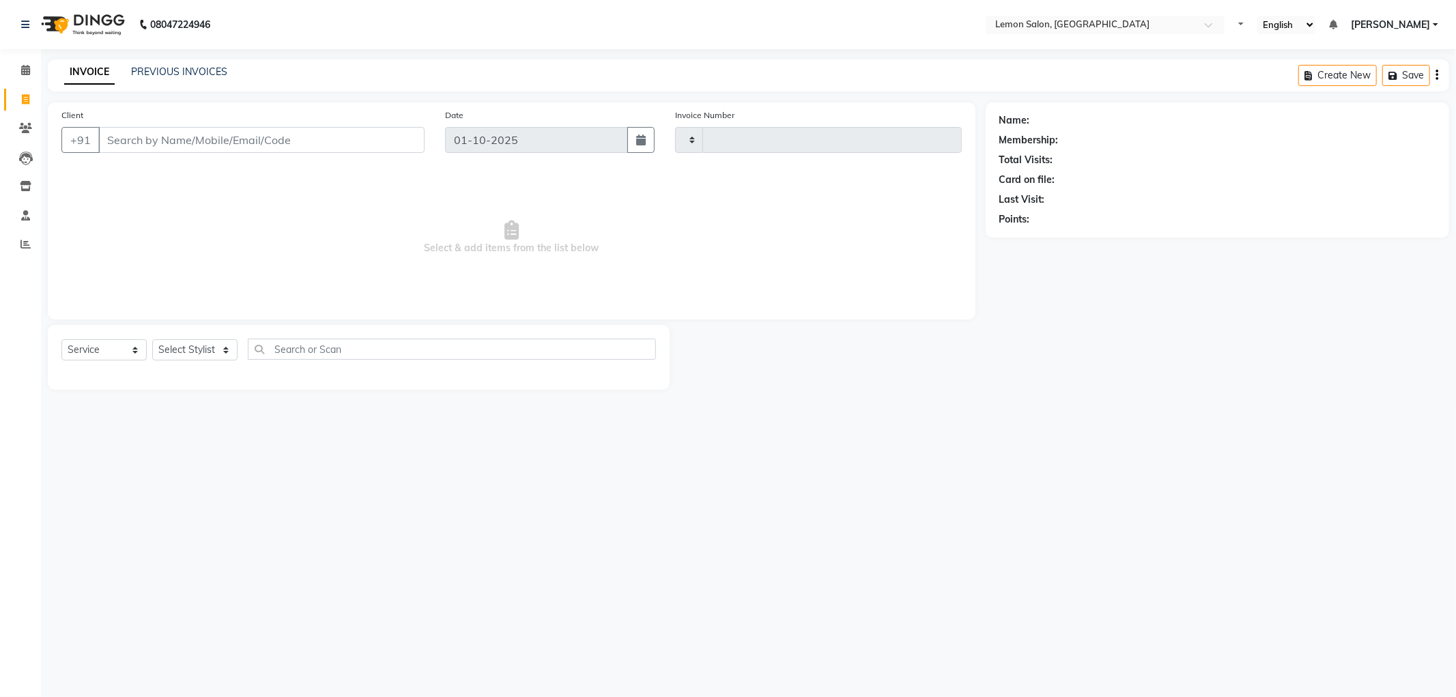
type input "1539"
select select "561"
click at [16, 66] on span at bounding box center [26, 71] width 24 height 16
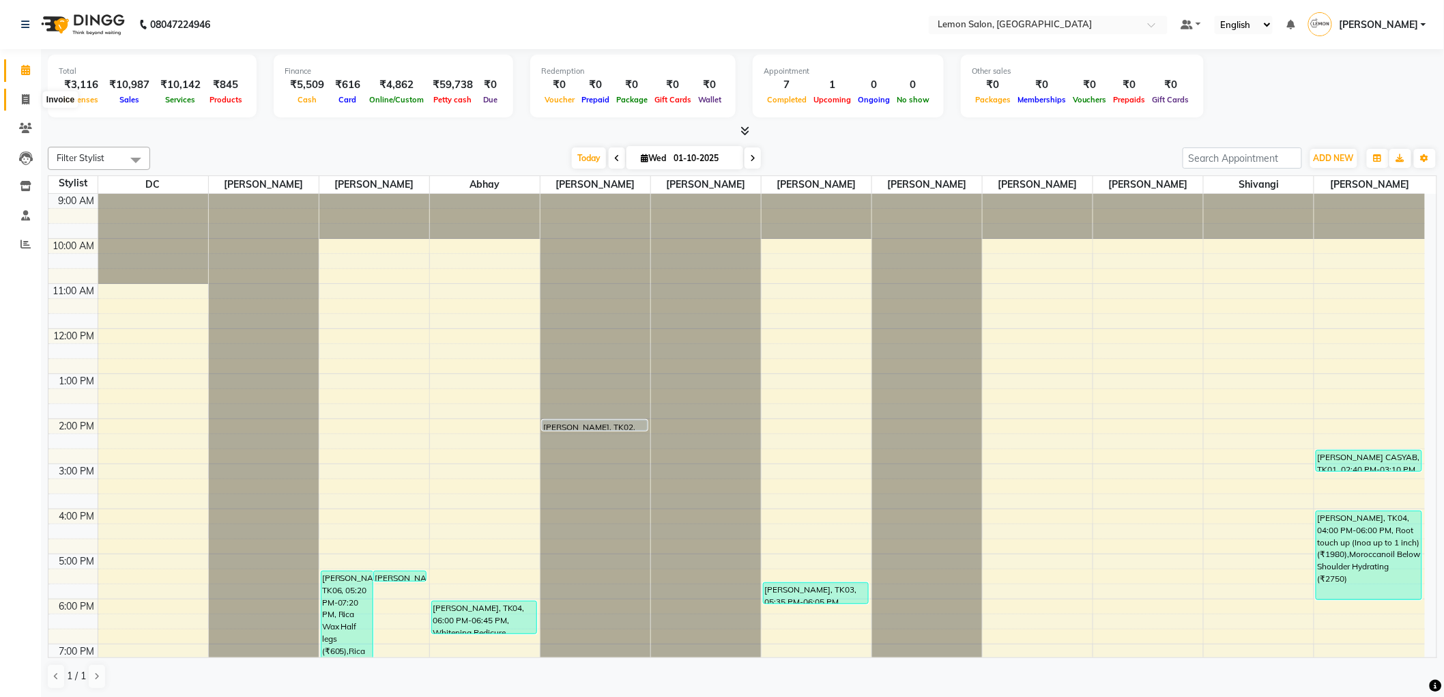
click at [23, 105] on span at bounding box center [26, 100] width 24 height 16
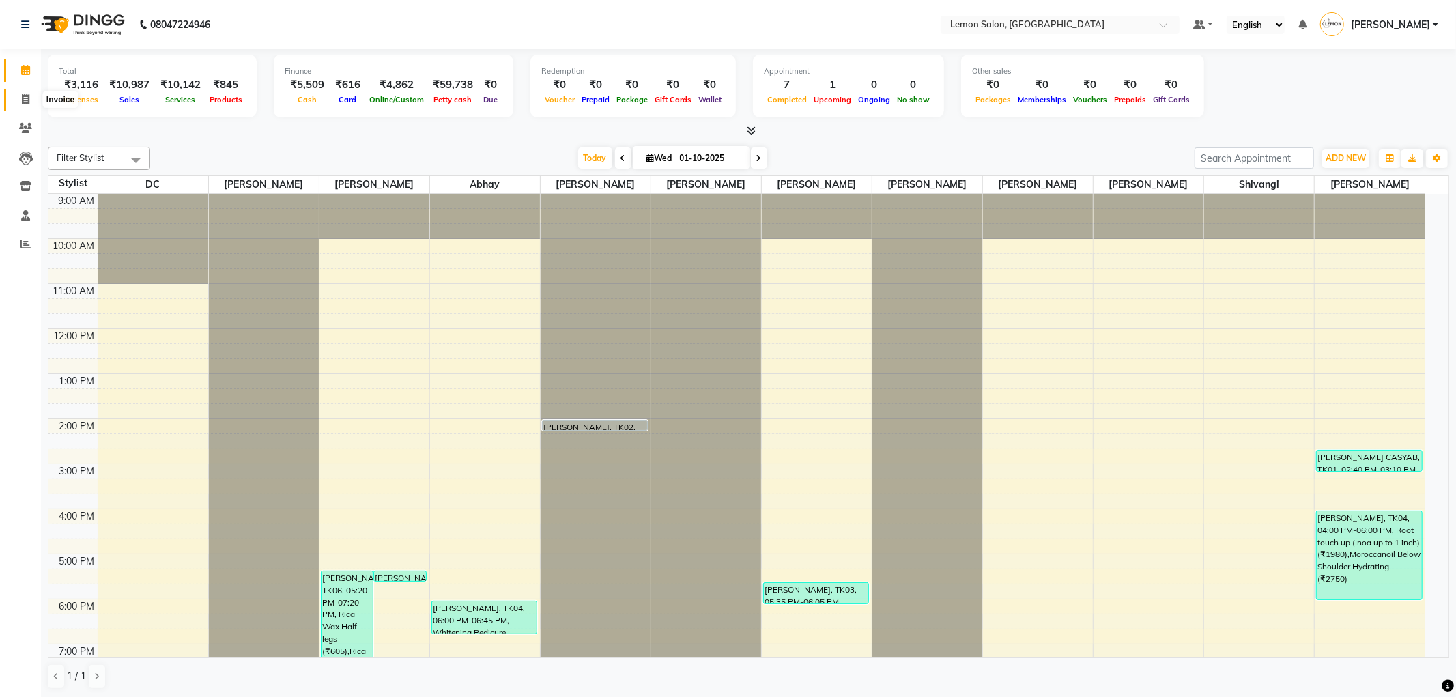
select select "561"
select select "service"
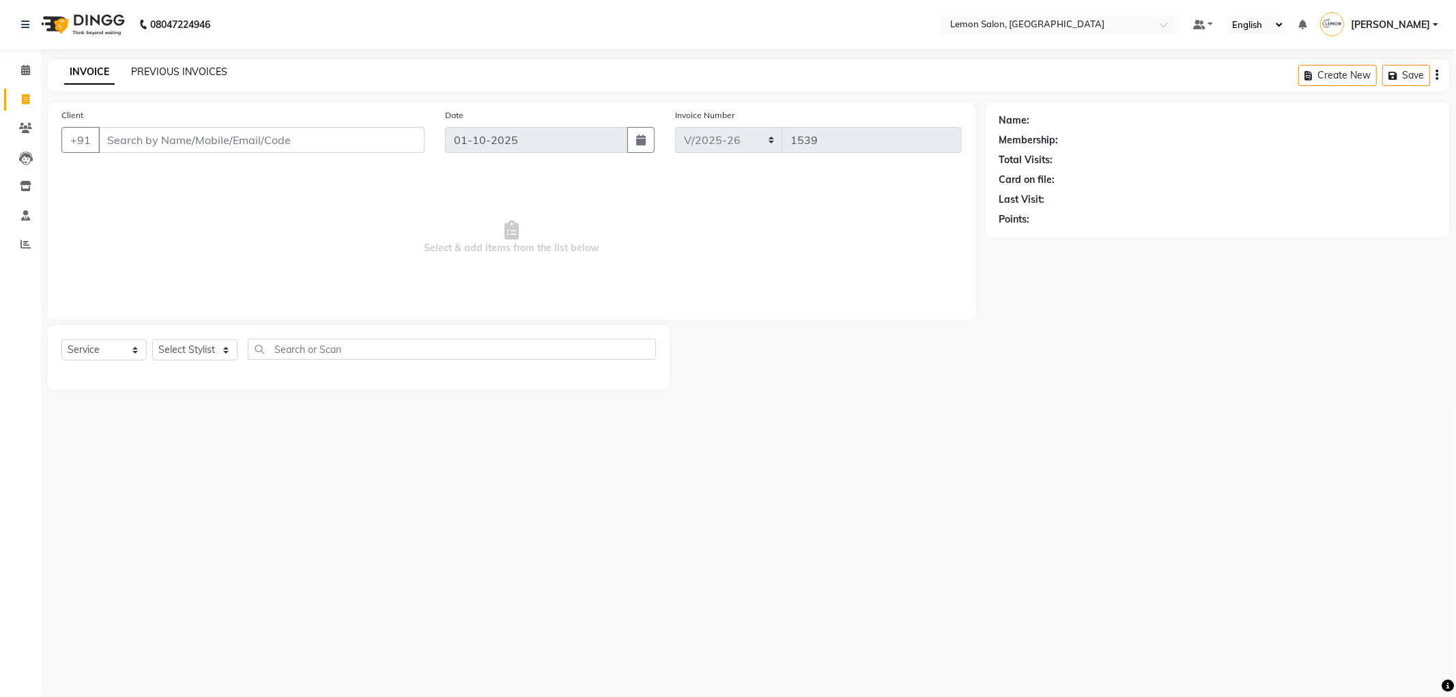
click at [178, 66] on link "PREVIOUS INVOICES" at bounding box center [179, 72] width 96 height 12
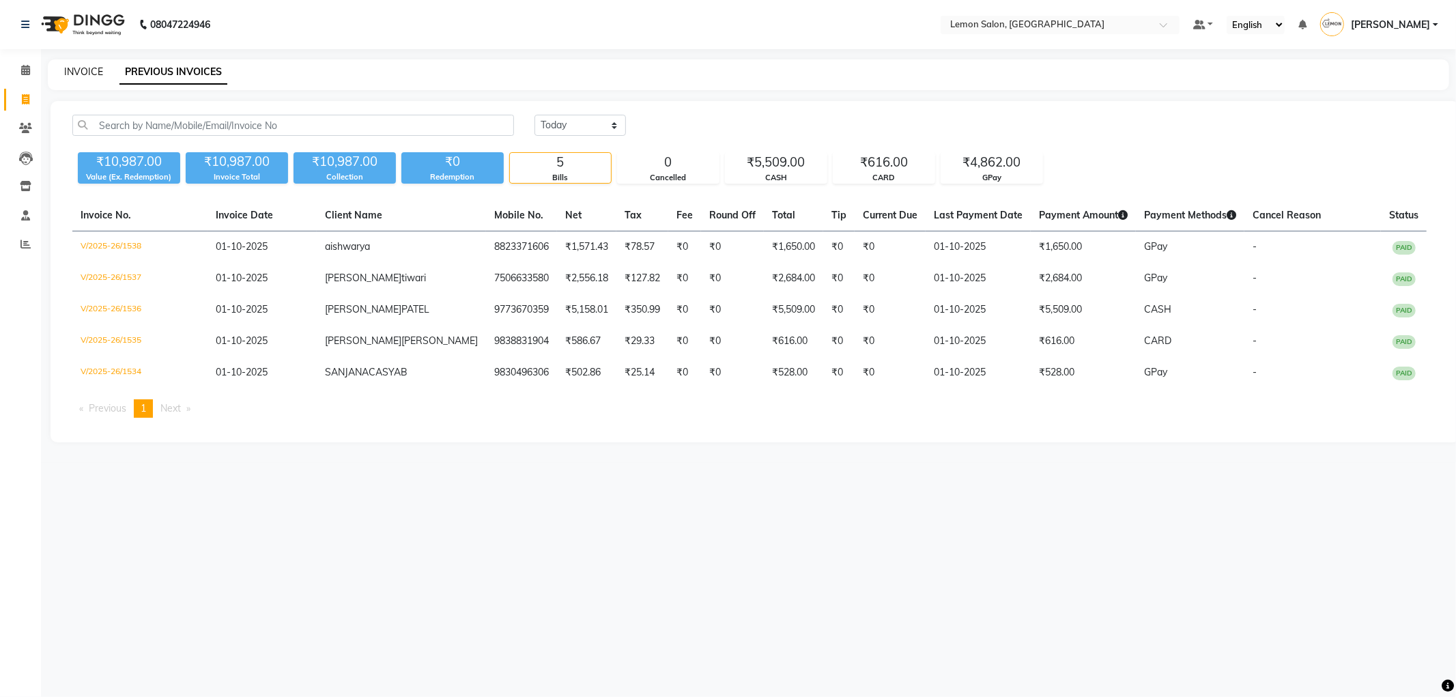
click at [86, 75] on link "INVOICE" at bounding box center [83, 72] width 39 height 12
select select "561"
select select "service"
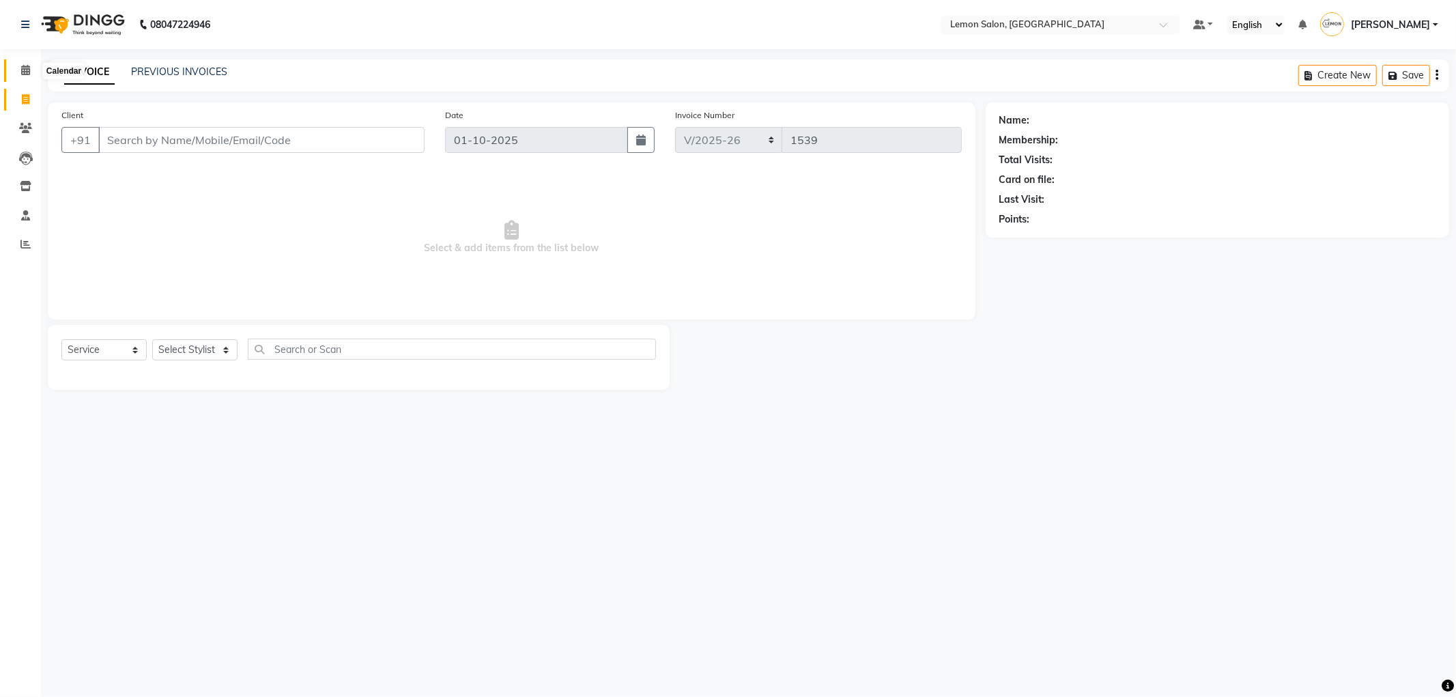
click at [27, 75] on icon at bounding box center [25, 70] width 9 height 10
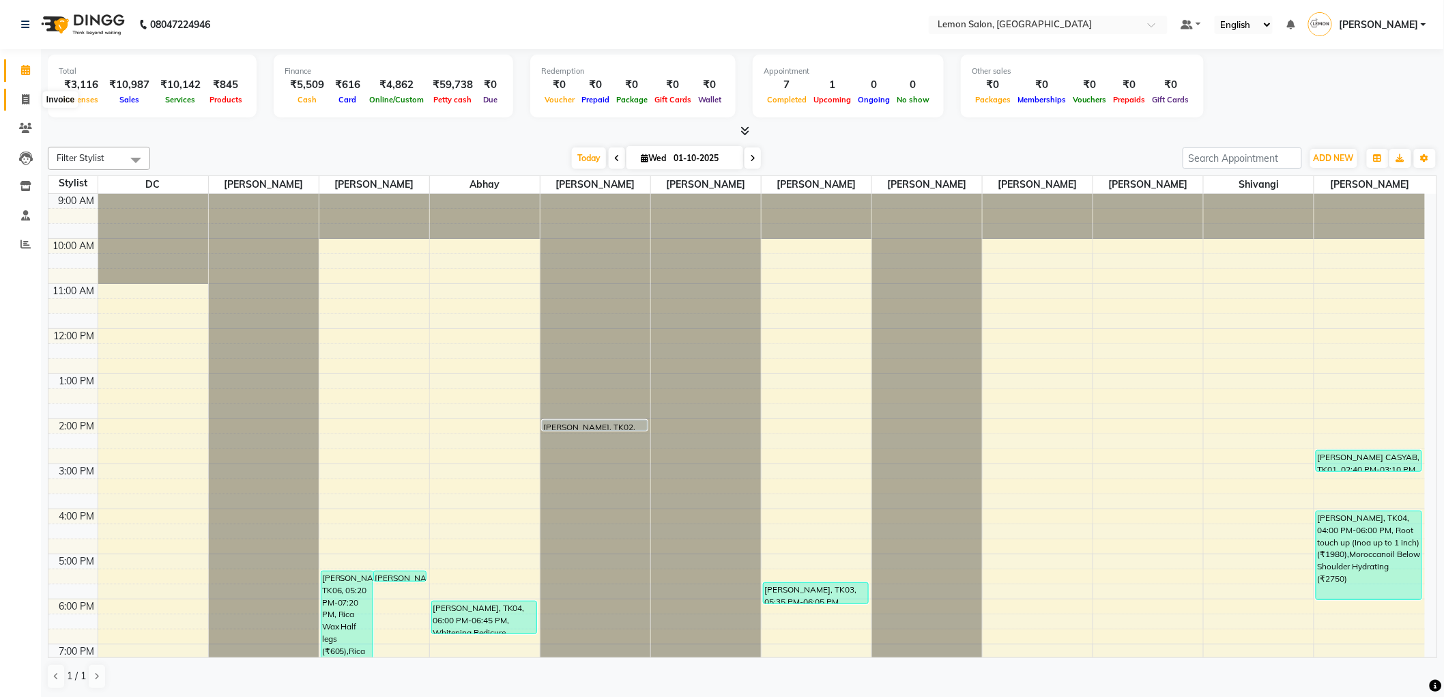
click at [25, 96] on icon at bounding box center [26, 99] width 8 height 10
select select "561"
select select "service"
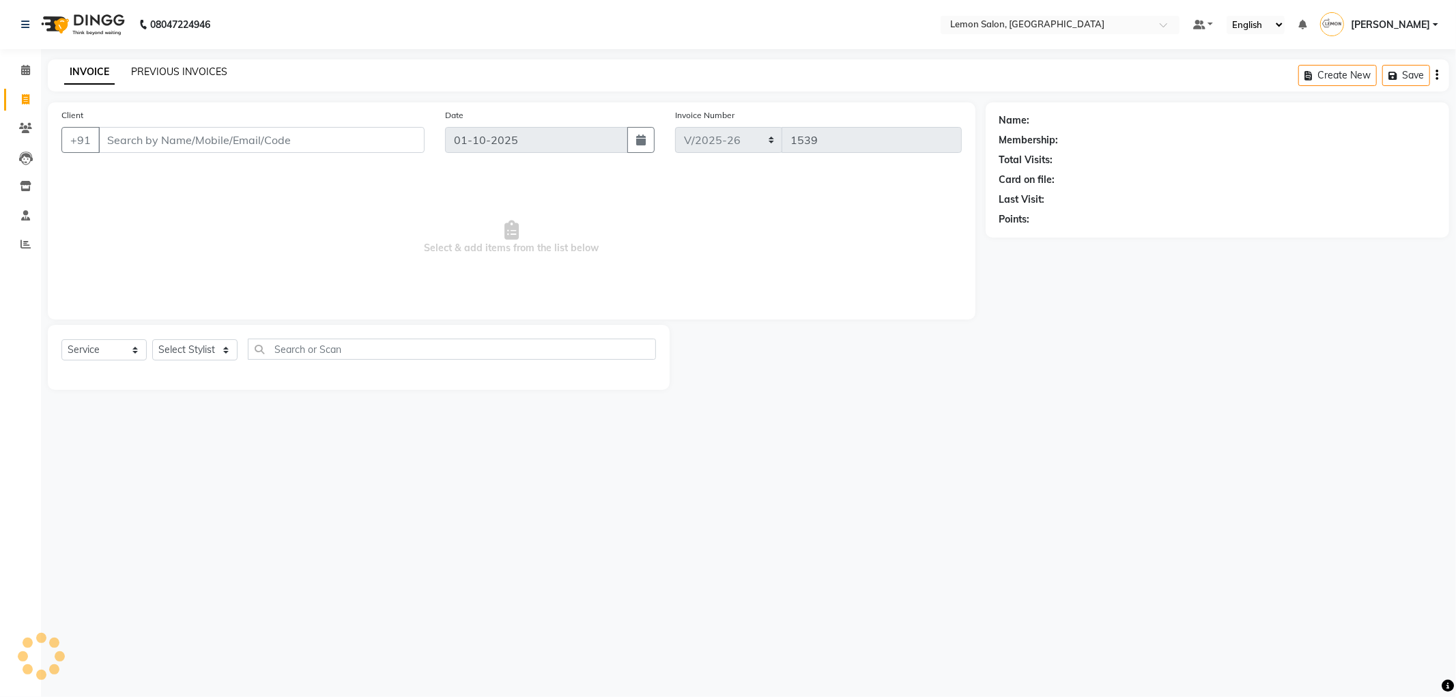
drag, startPoint x: 130, startPoint y: 68, endPoint x: 140, endPoint y: 68, distance: 10.2
click at [137, 68] on div "INVOICE PREVIOUS INVOICES" at bounding box center [138, 72] width 180 height 14
click at [144, 68] on link "PREVIOUS INVOICES" at bounding box center [179, 72] width 96 height 12
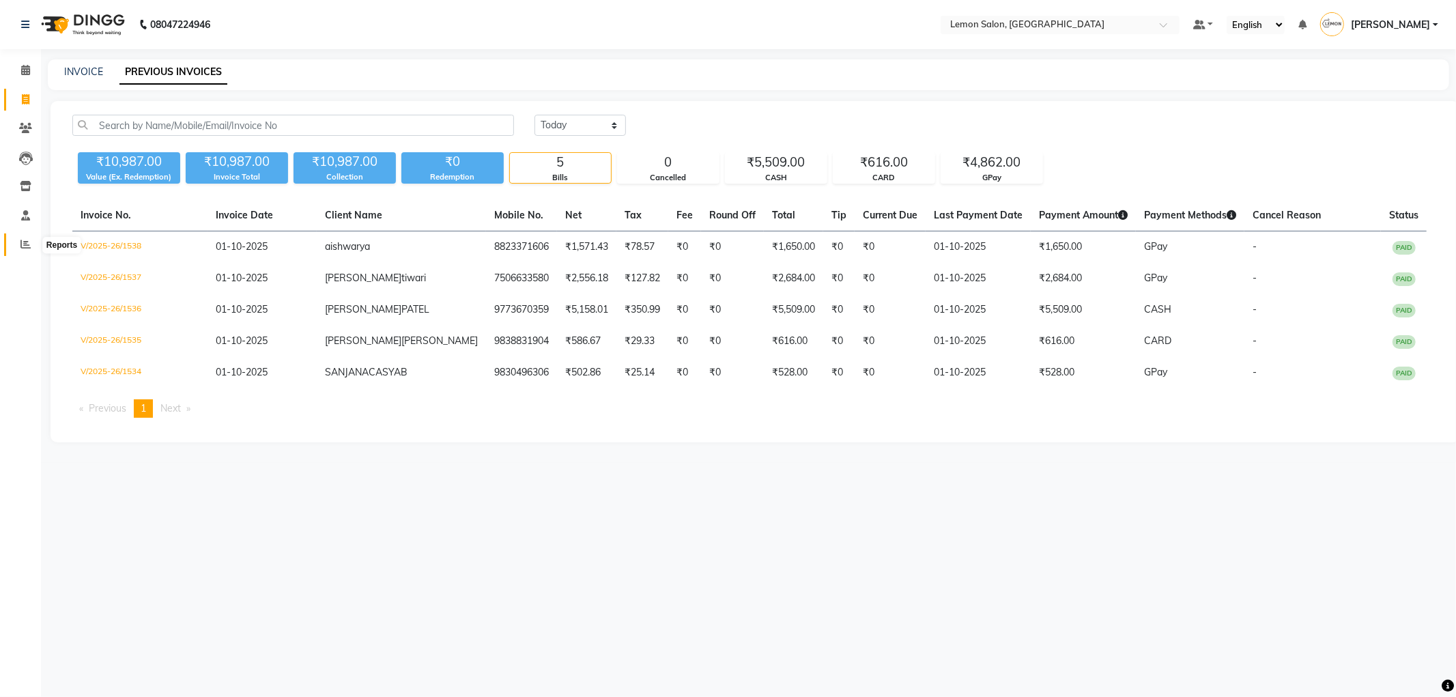
click at [25, 251] on span at bounding box center [26, 245] width 24 height 16
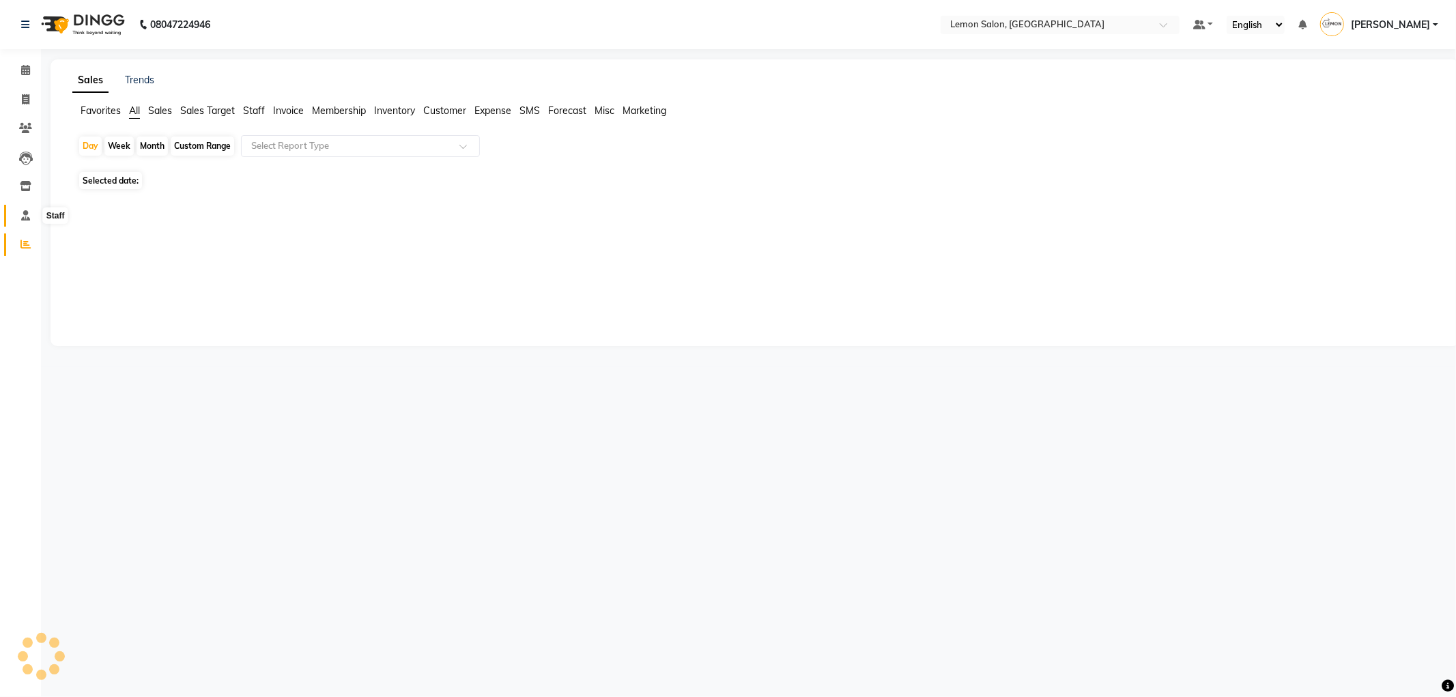
click at [31, 210] on span at bounding box center [26, 216] width 24 height 16
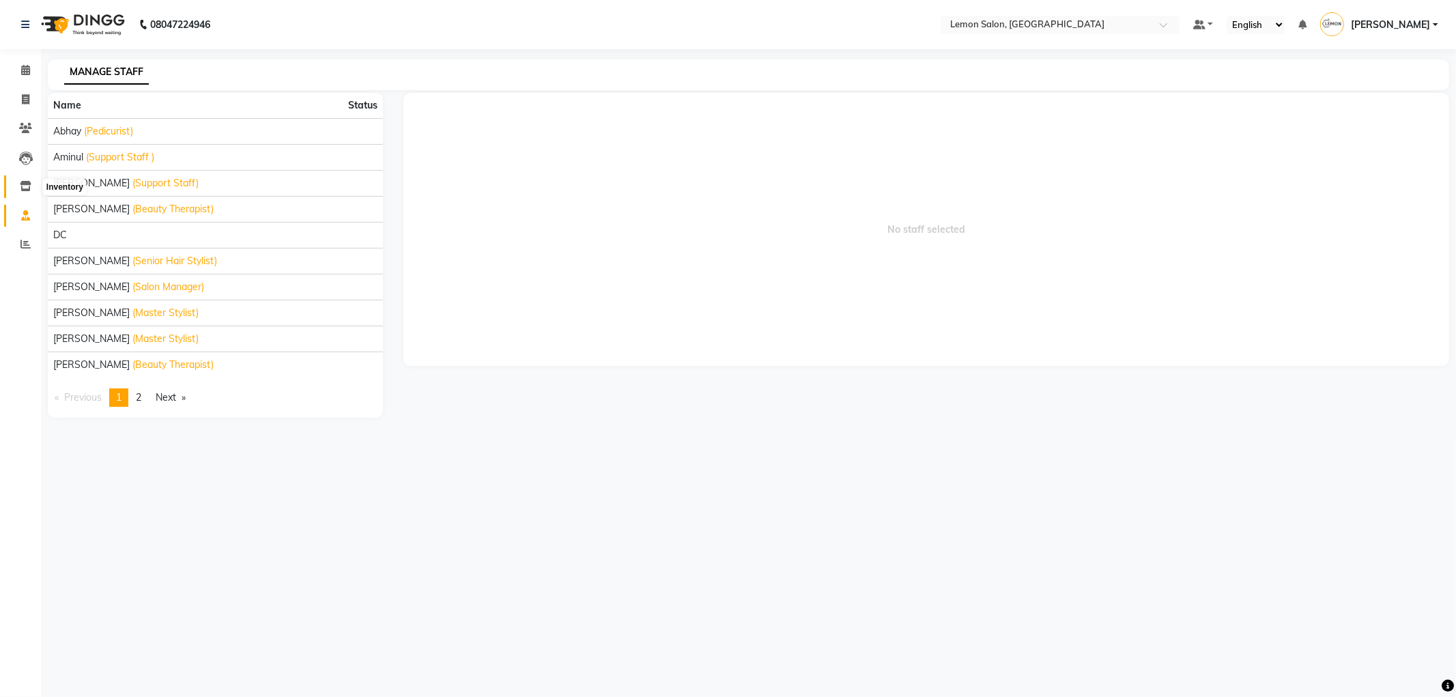
click at [23, 186] on icon at bounding box center [26, 186] width 12 height 10
select select
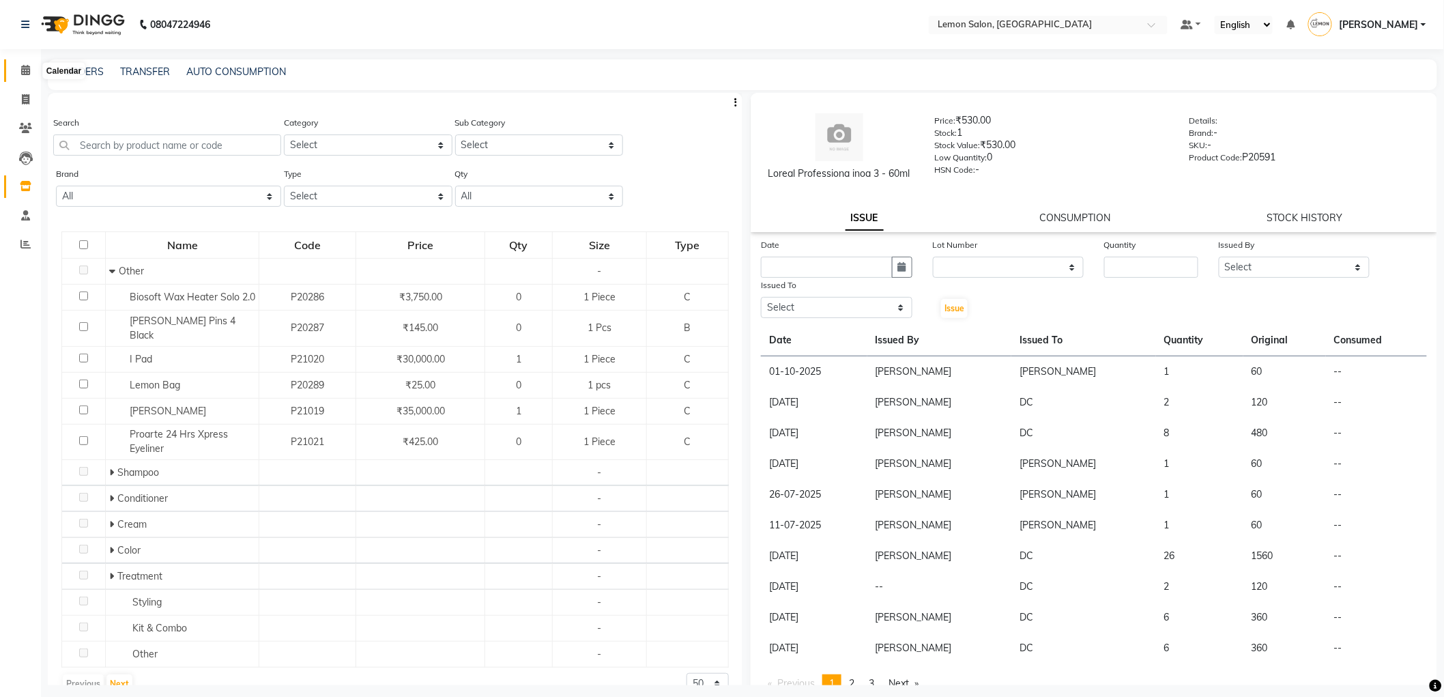
click at [14, 65] on span at bounding box center [26, 71] width 24 height 16
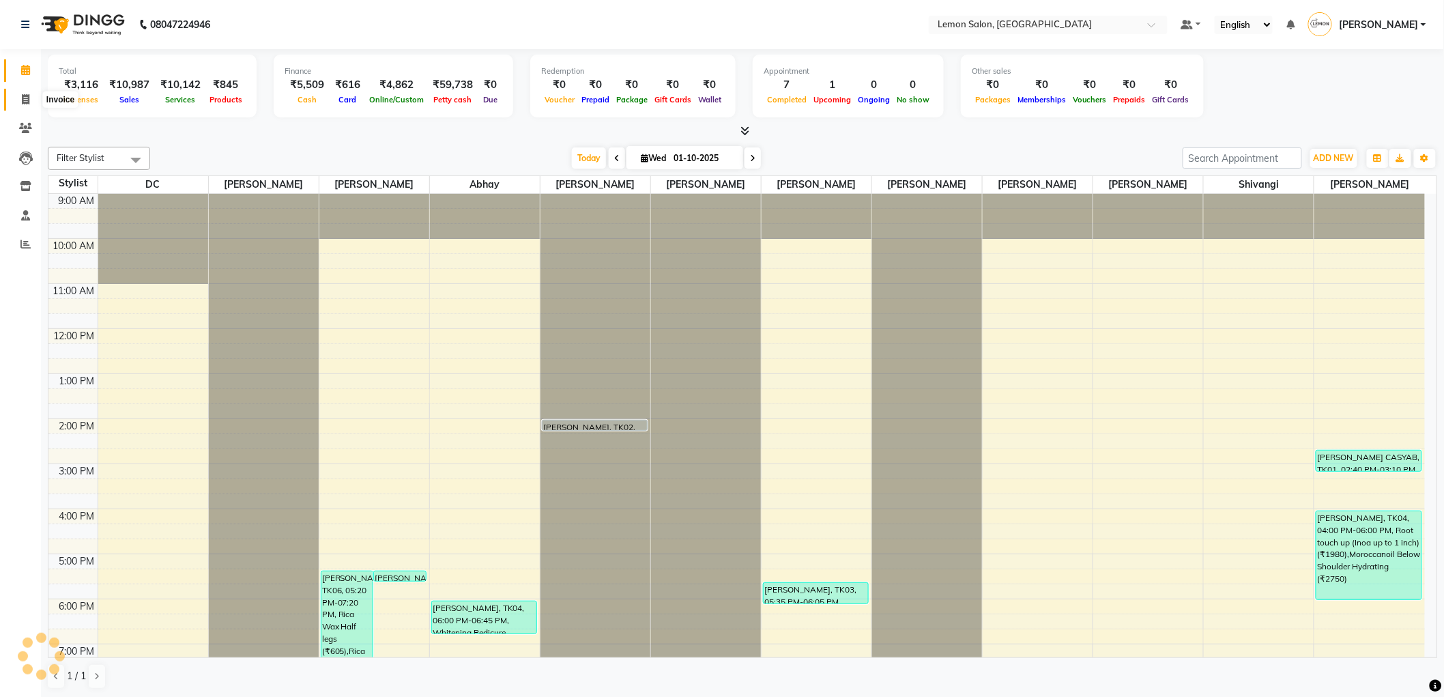
click at [22, 99] on icon at bounding box center [26, 99] width 8 height 10
select select "service"
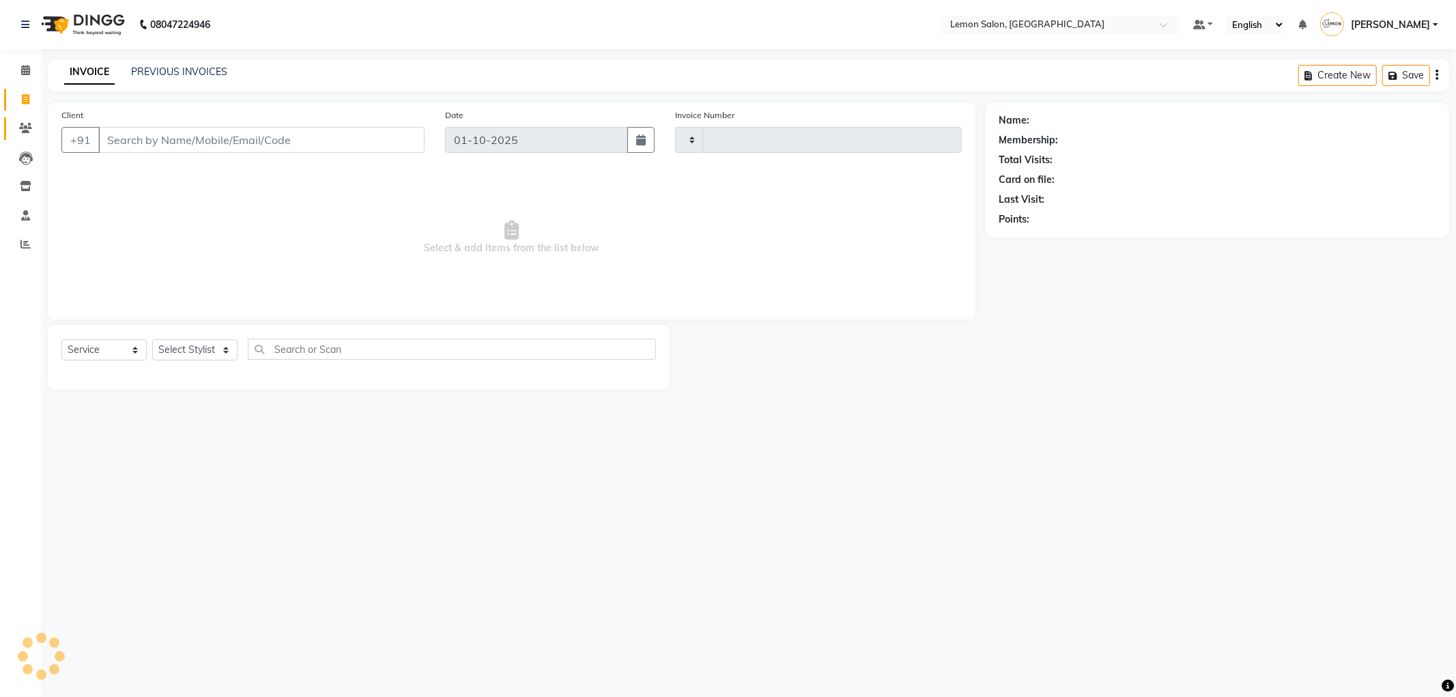
type input "1539"
select select "561"
click at [31, 128] on icon at bounding box center [25, 128] width 13 height 10
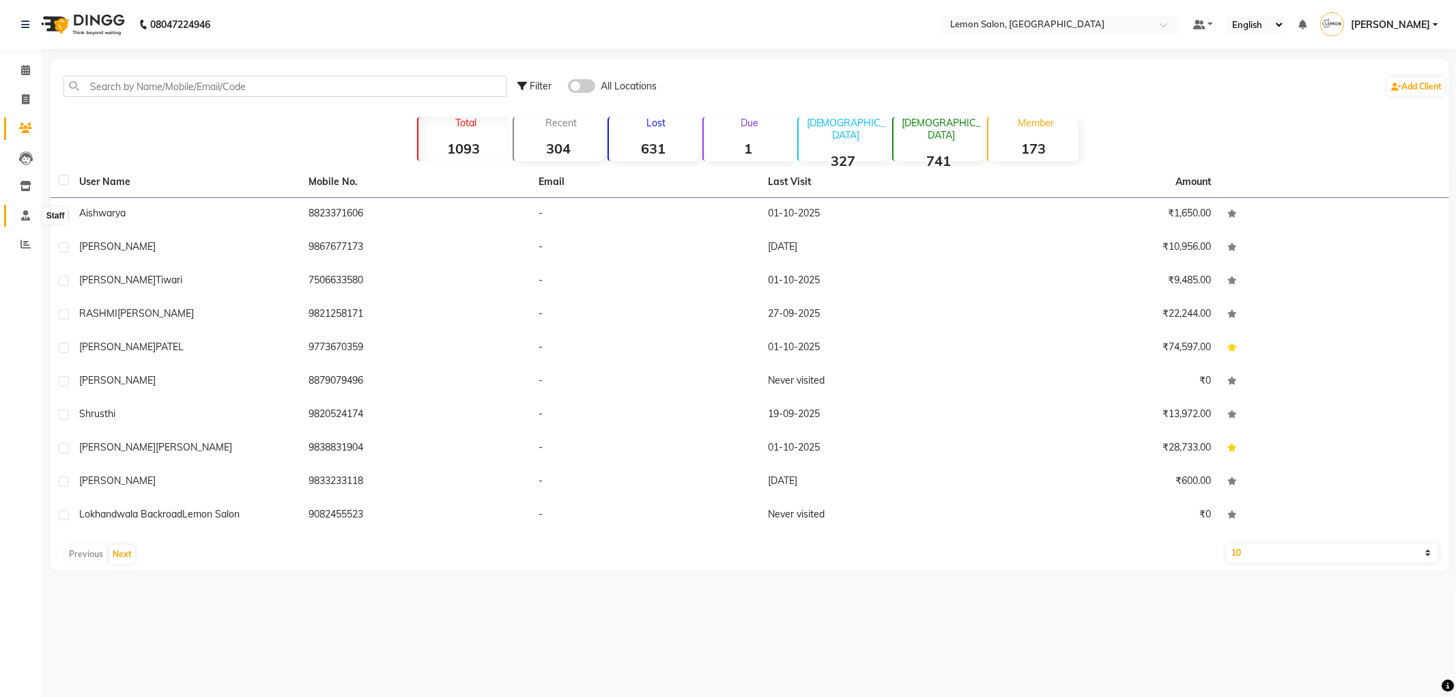
click at [18, 219] on span at bounding box center [26, 216] width 24 height 16
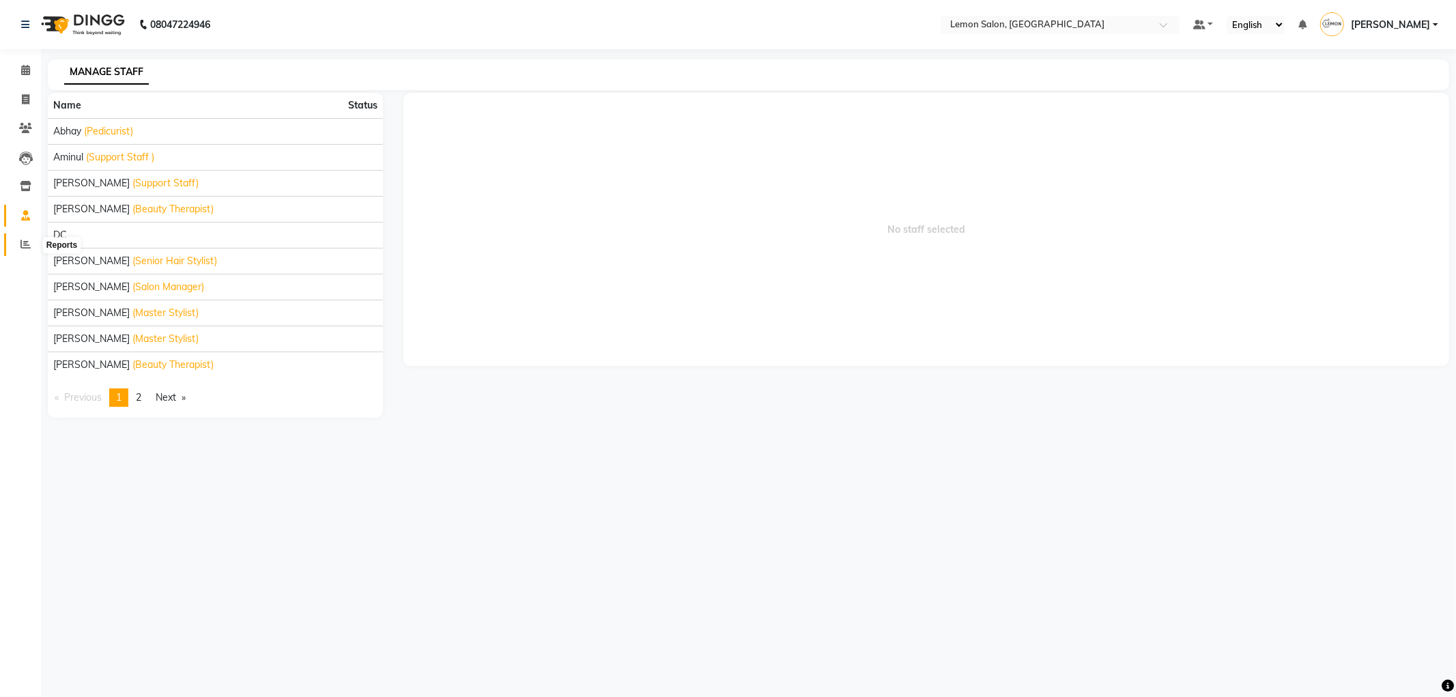
click at [22, 246] on icon at bounding box center [25, 244] width 10 height 10
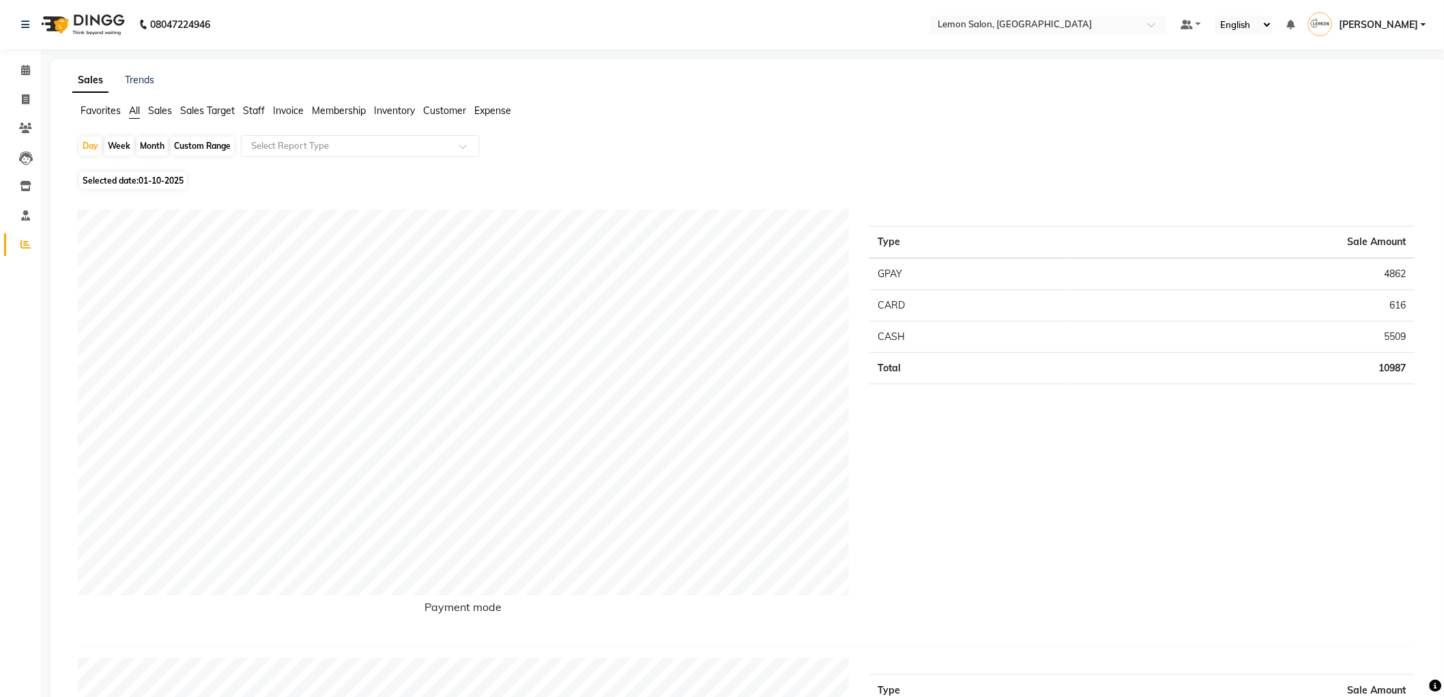
click at [491, 104] on span "Expense" at bounding box center [492, 110] width 37 height 12
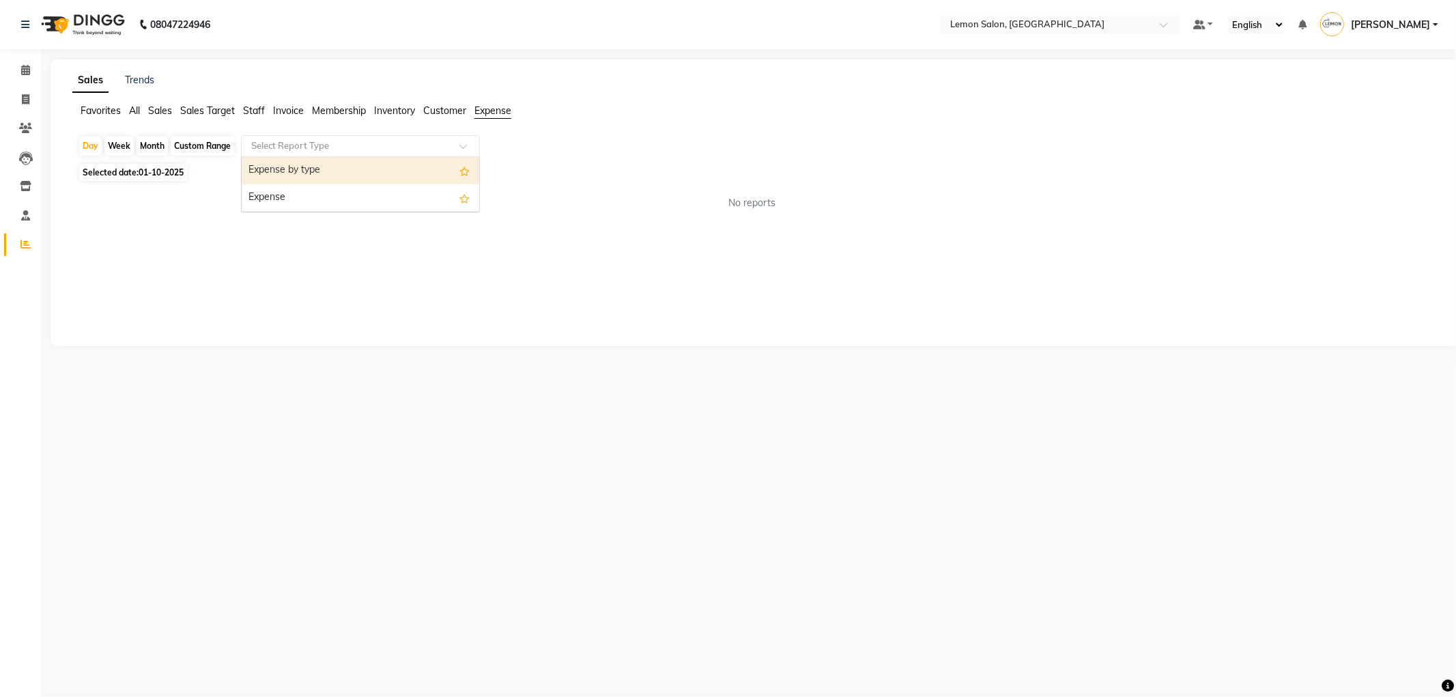
click at [445, 145] on input "text" at bounding box center [346, 146] width 197 height 14
click at [449, 195] on div "Expense" at bounding box center [361, 197] width 238 height 27
select select "csv"
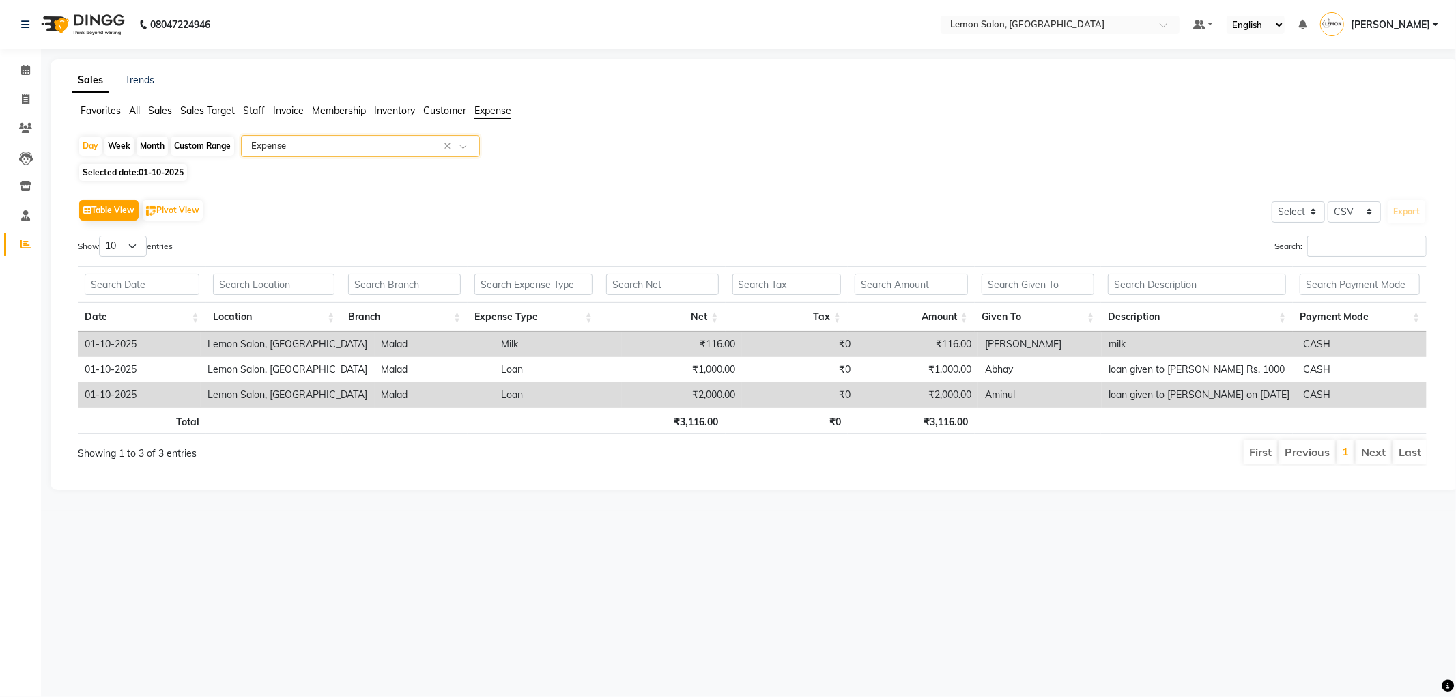
click at [38, 98] on li "Invoice" at bounding box center [20, 99] width 41 height 29
click at [29, 100] on icon at bounding box center [26, 99] width 8 height 10
select select "561"
select select "service"
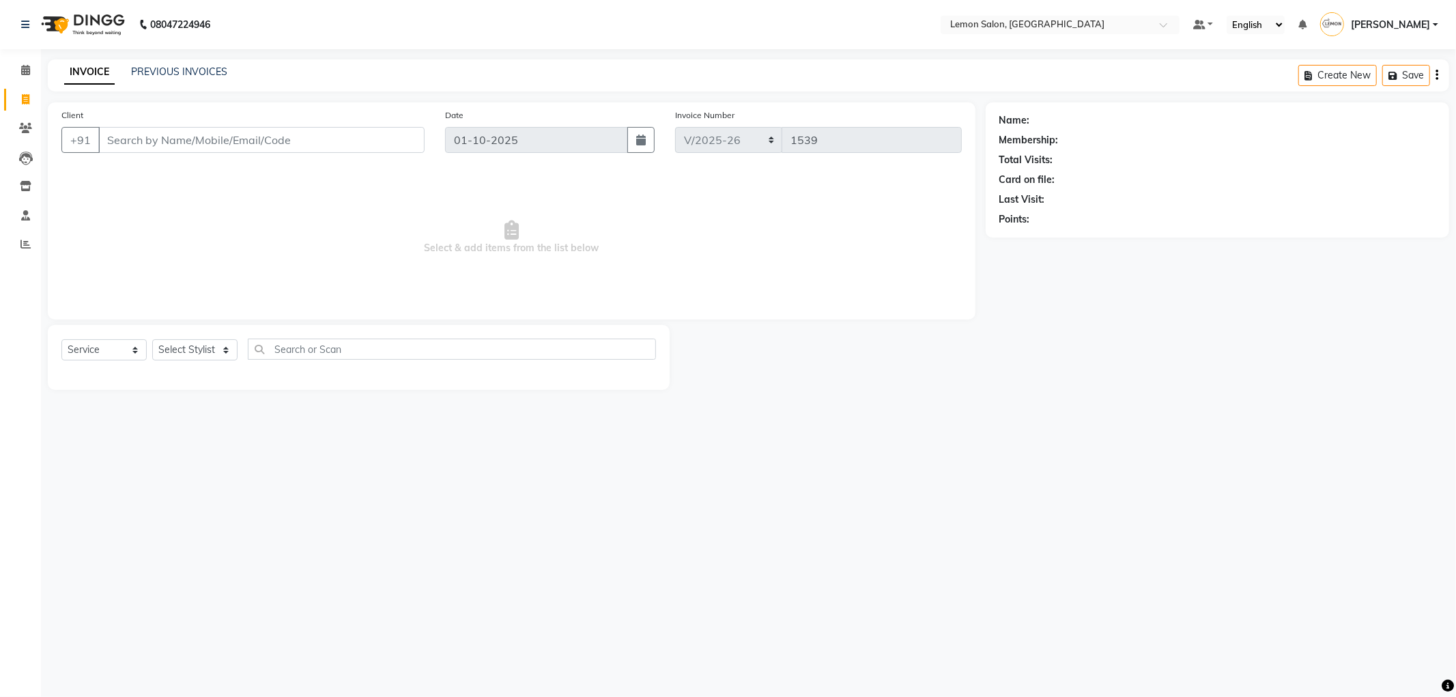
click at [192, 78] on div "PREVIOUS INVOICES" at bounding box center [179, 72] width 96 height 14
click at [196, 72] on link "PREVIOUS INVOICES" at bounding box center [179, 72] width 96 height 12
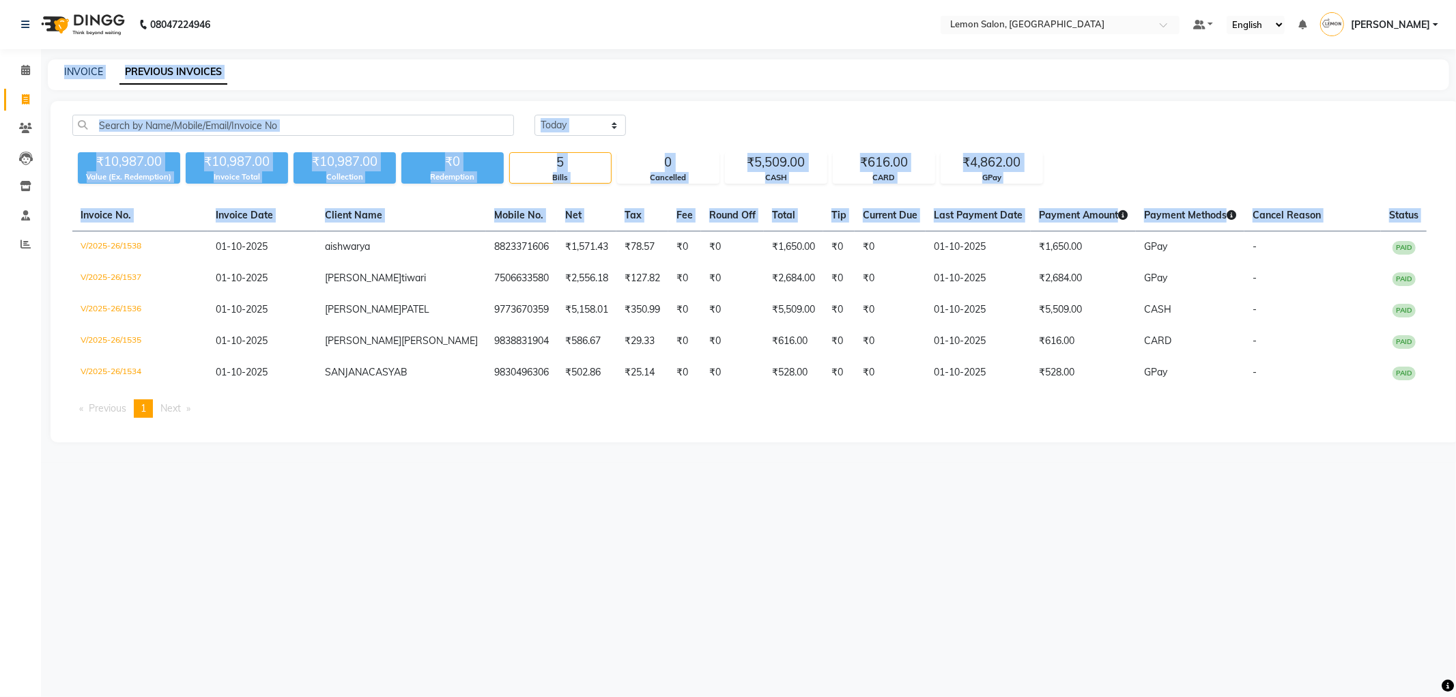
click at [55, 251] on app-home "08047224946 Select Location × Lemon Salon, Malad Default Panel My Panel English…" at bounding box center [728, 231] width 1456 height 463
click at [26, 250] on span at bounding box center [26, 245] width 24 height 16
